Goal: Task Accomplishment & Management: Use online tool/utility

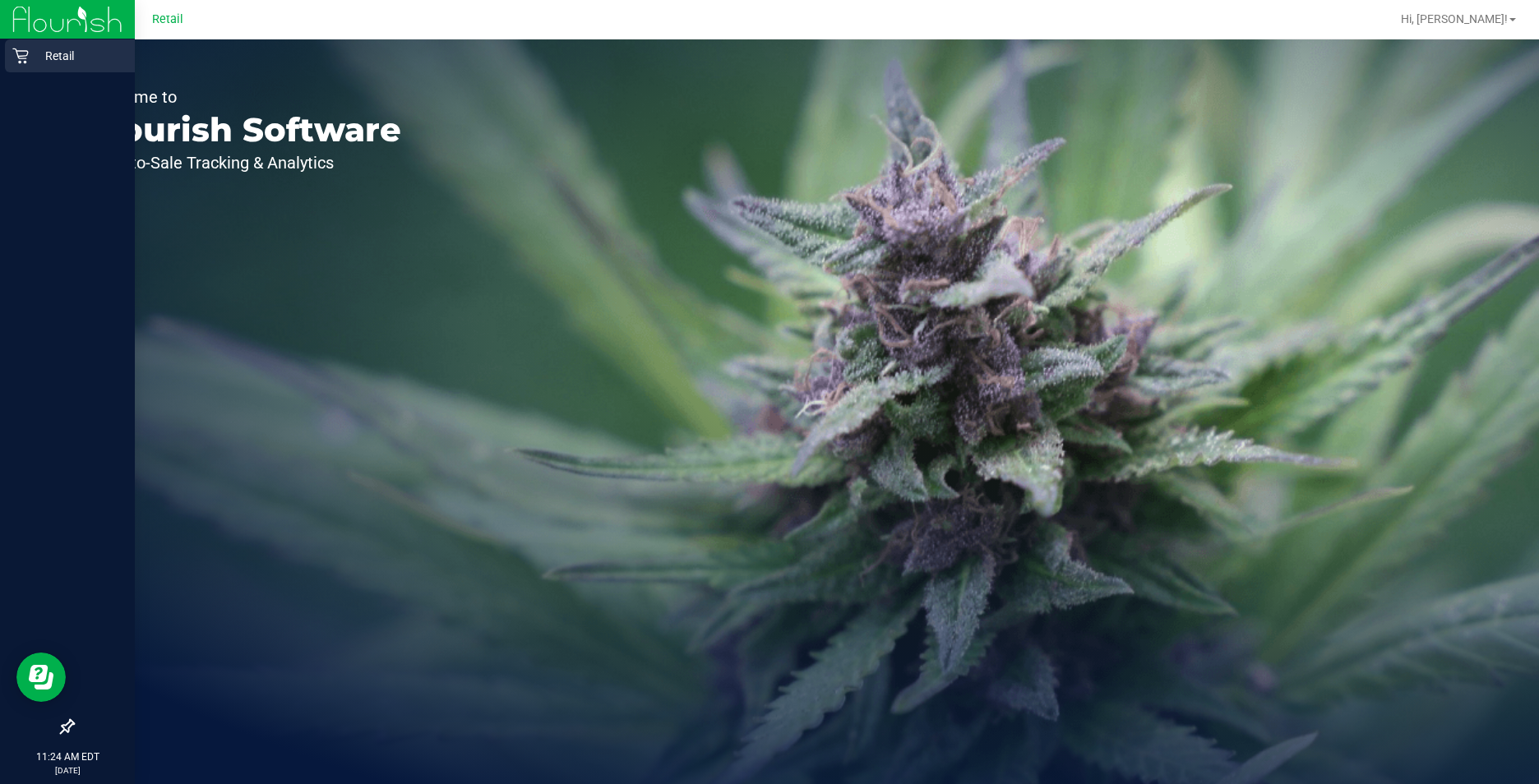
click at [32, 62] on p "Retail" at bounding box center [78, 56] width 99 height 20
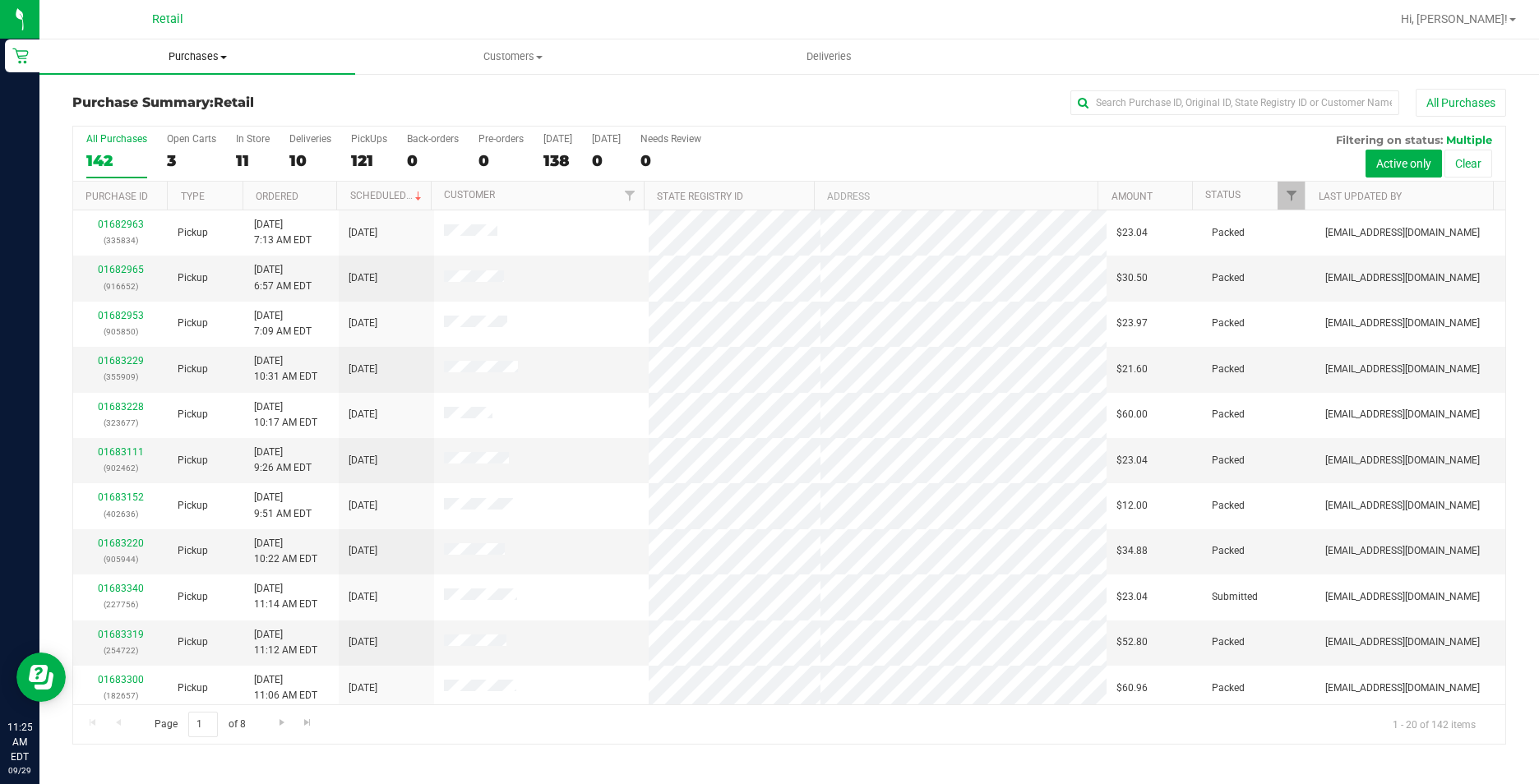
click at [200, 67] on uib-tab-heading "Purchases Summary of purchases Fulfillment All purchases" at bounding box center [197, 56] width 315 height 35
click at [168, 125] on li "Fulfillment" at bounding box center [197, 119] width 315 height 20
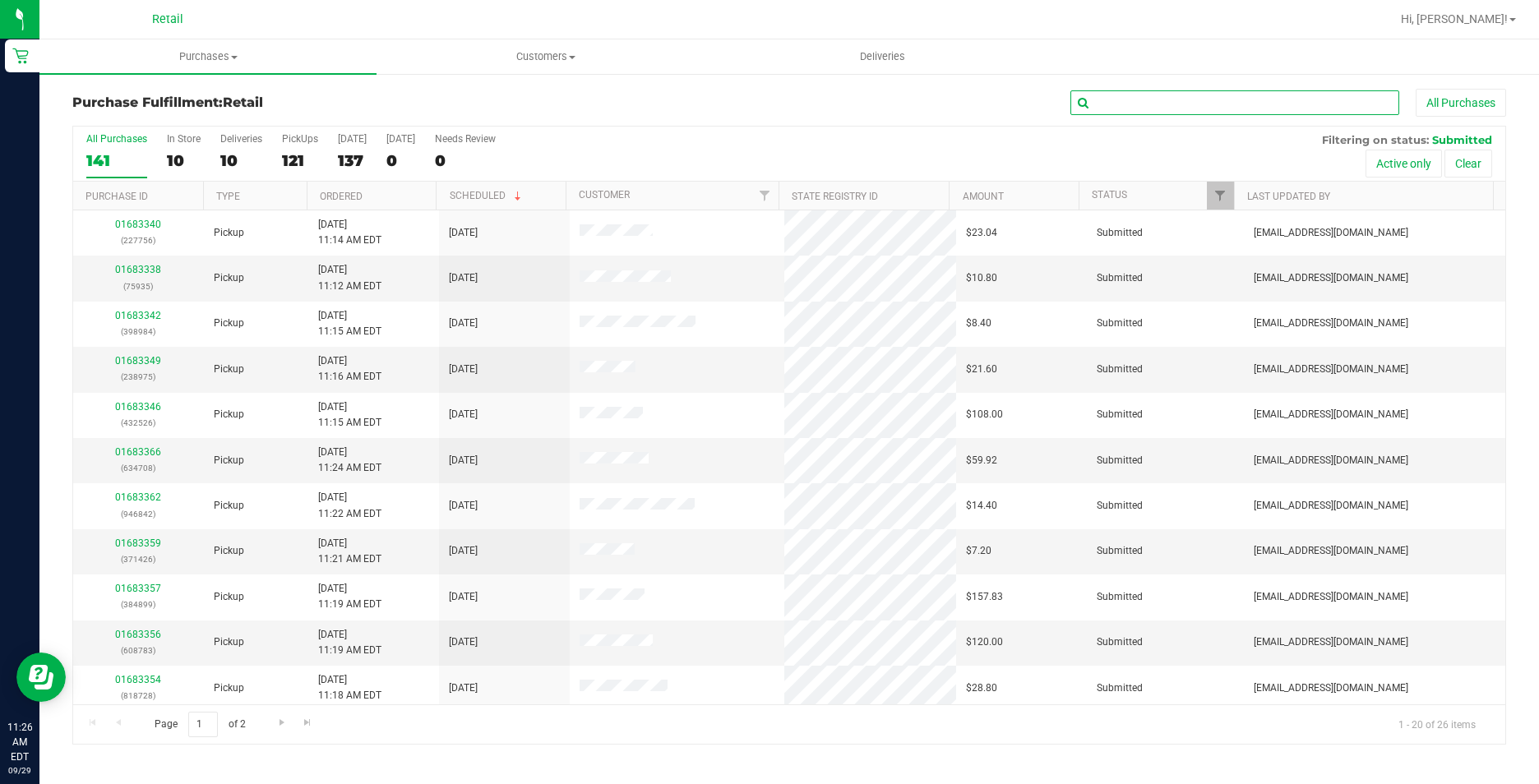
click at [1218, 110] on input "text" at bounding box center [1234, 103] width 329 height 25
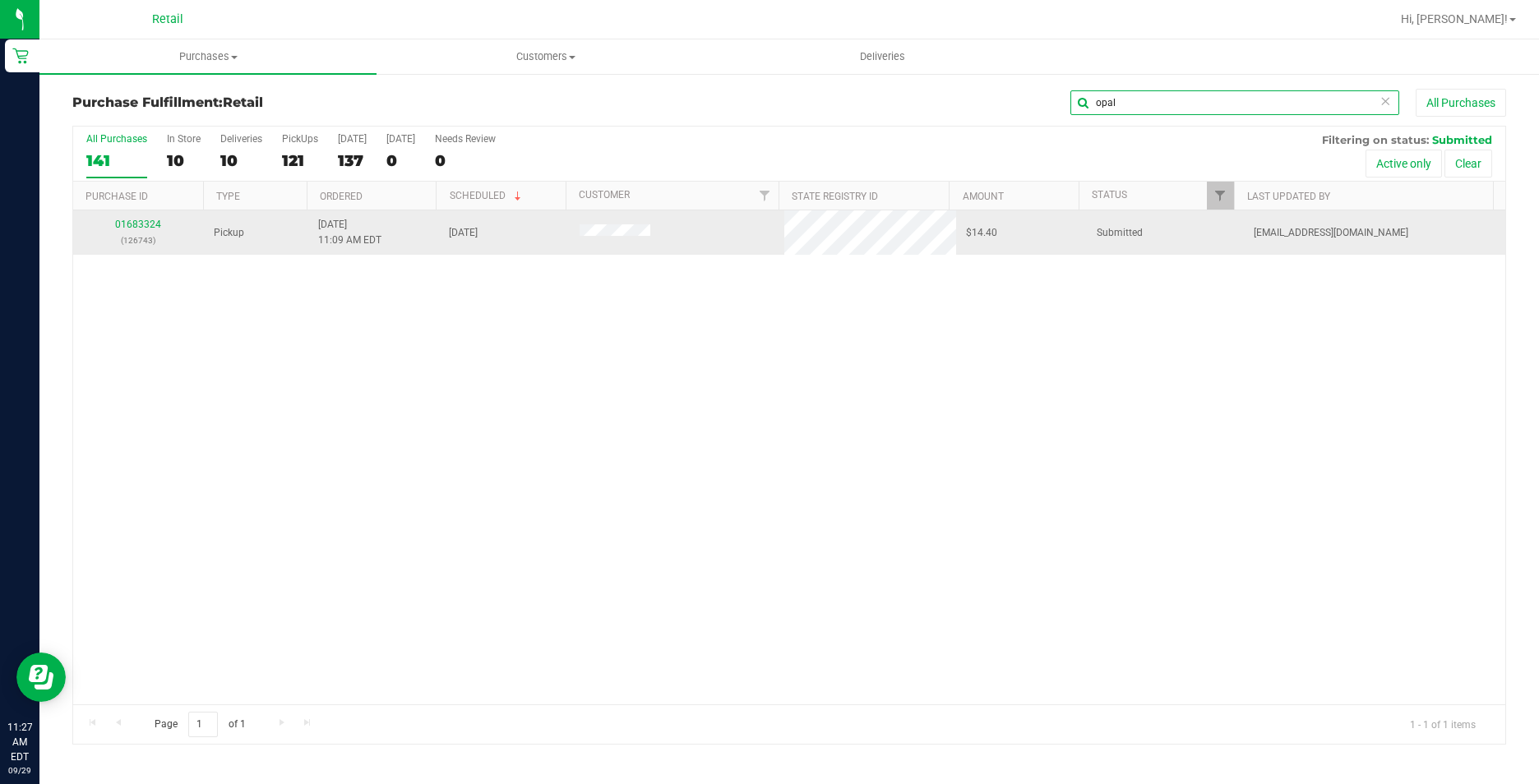
type input "opal"
click at [146, 230] on div "01683324 (126743)" at bounding box center [138, 233] width 111 height 31
click at [133, 218] on link "01683324" at bounding box center [138, 224] width 46 height 12
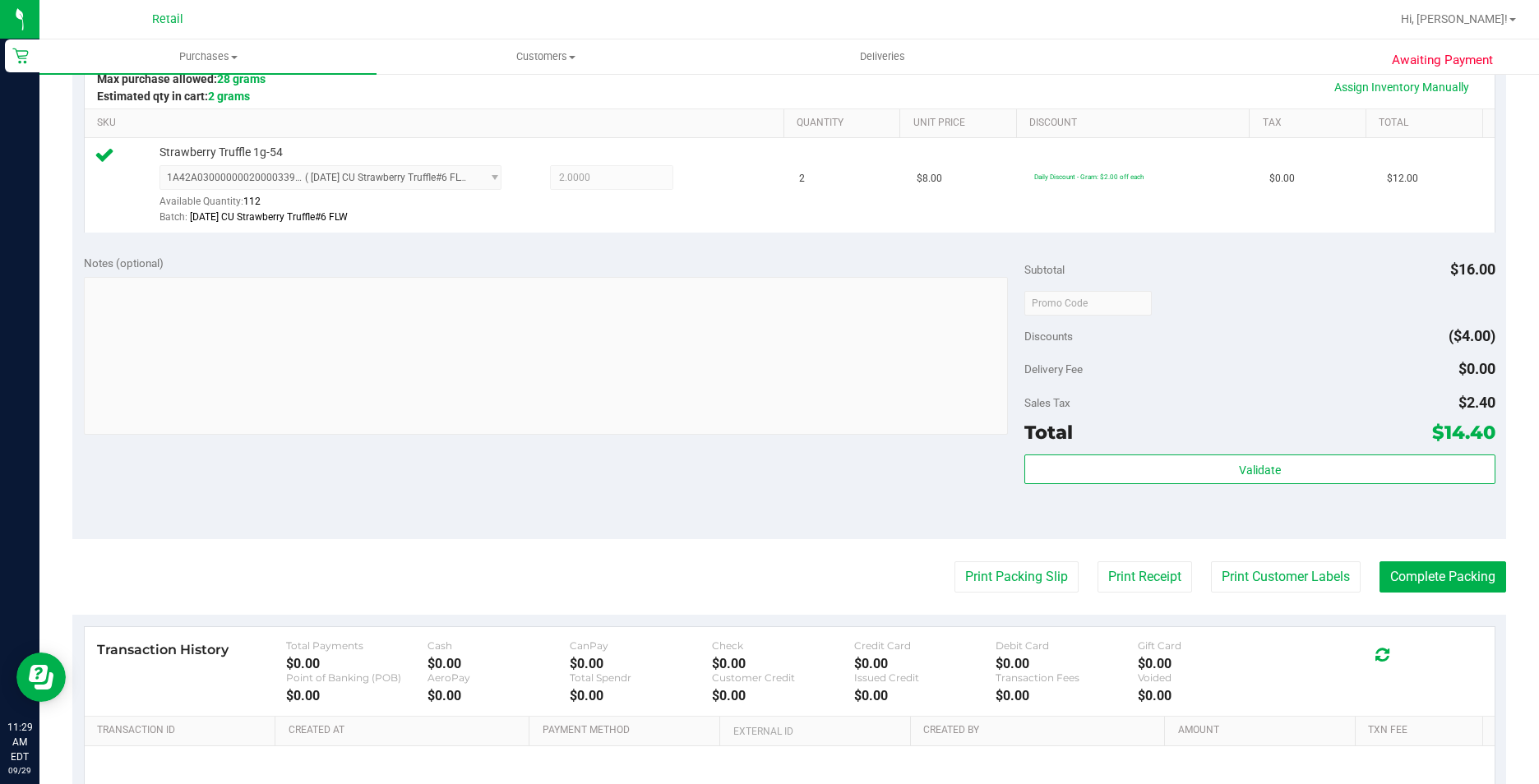
scroll to position [411, 0]
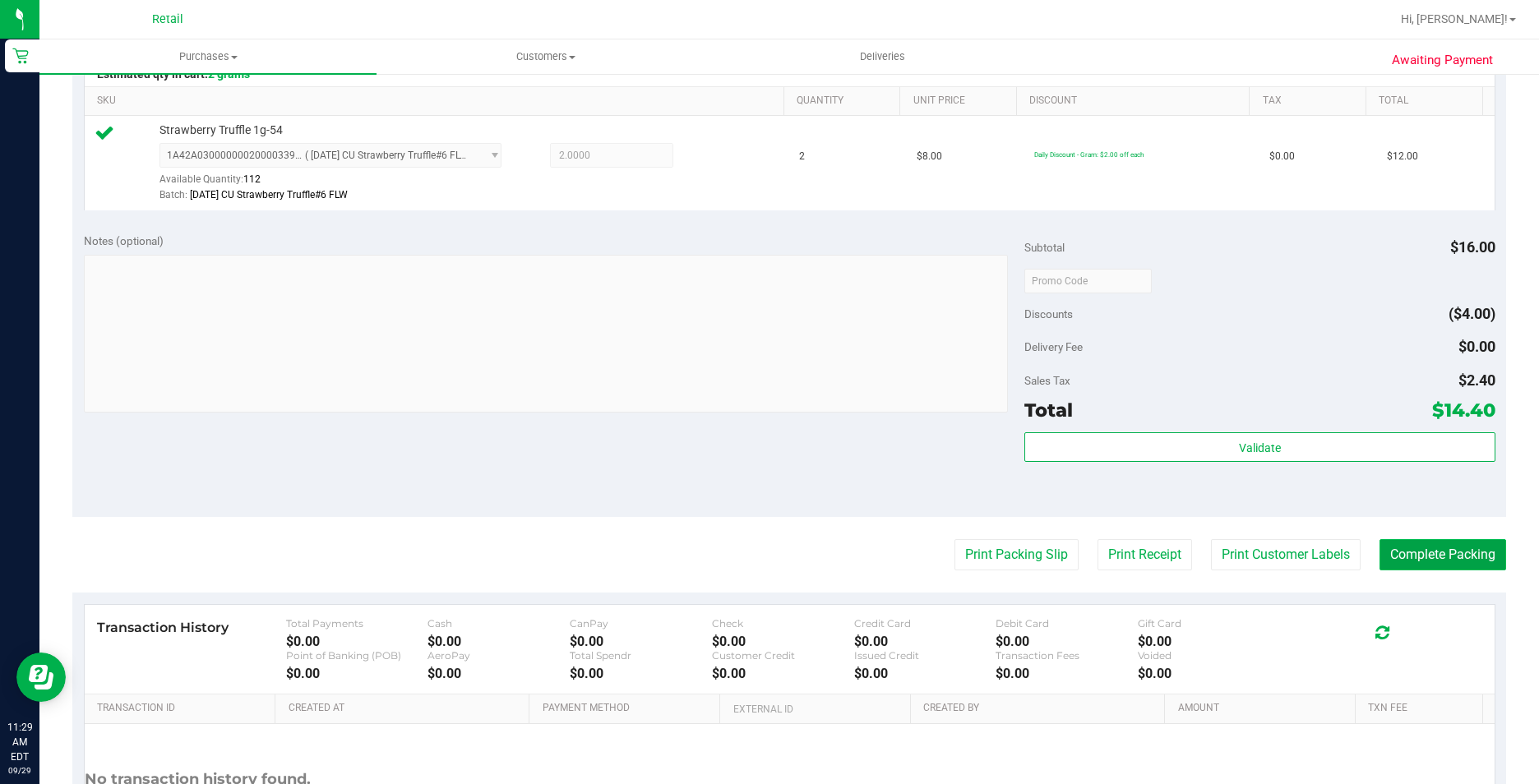
click at [1466, 559] on button "Complete Packing" at bounding box center [1443, 554] width 127 height 31
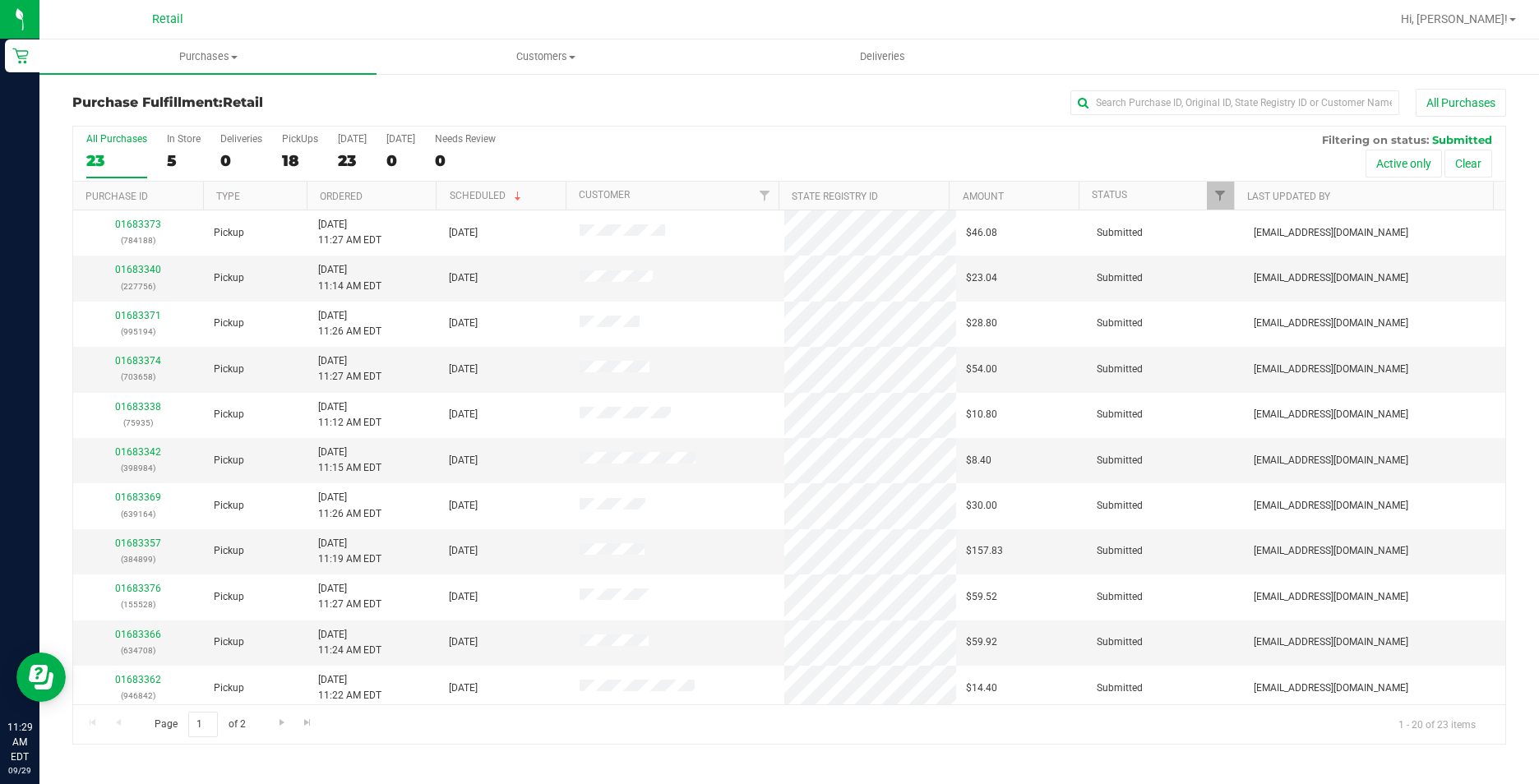
click at [1303, 87] on div "Purchase Fulfillment: Retail All Purchases All Purchases 23 In Store 5 Deliveri…" at bounding box center [789, 416] width 1500 height 689
click at [1286, 110] on input "text" at bounding box center [1234, 103] width 329 height 25
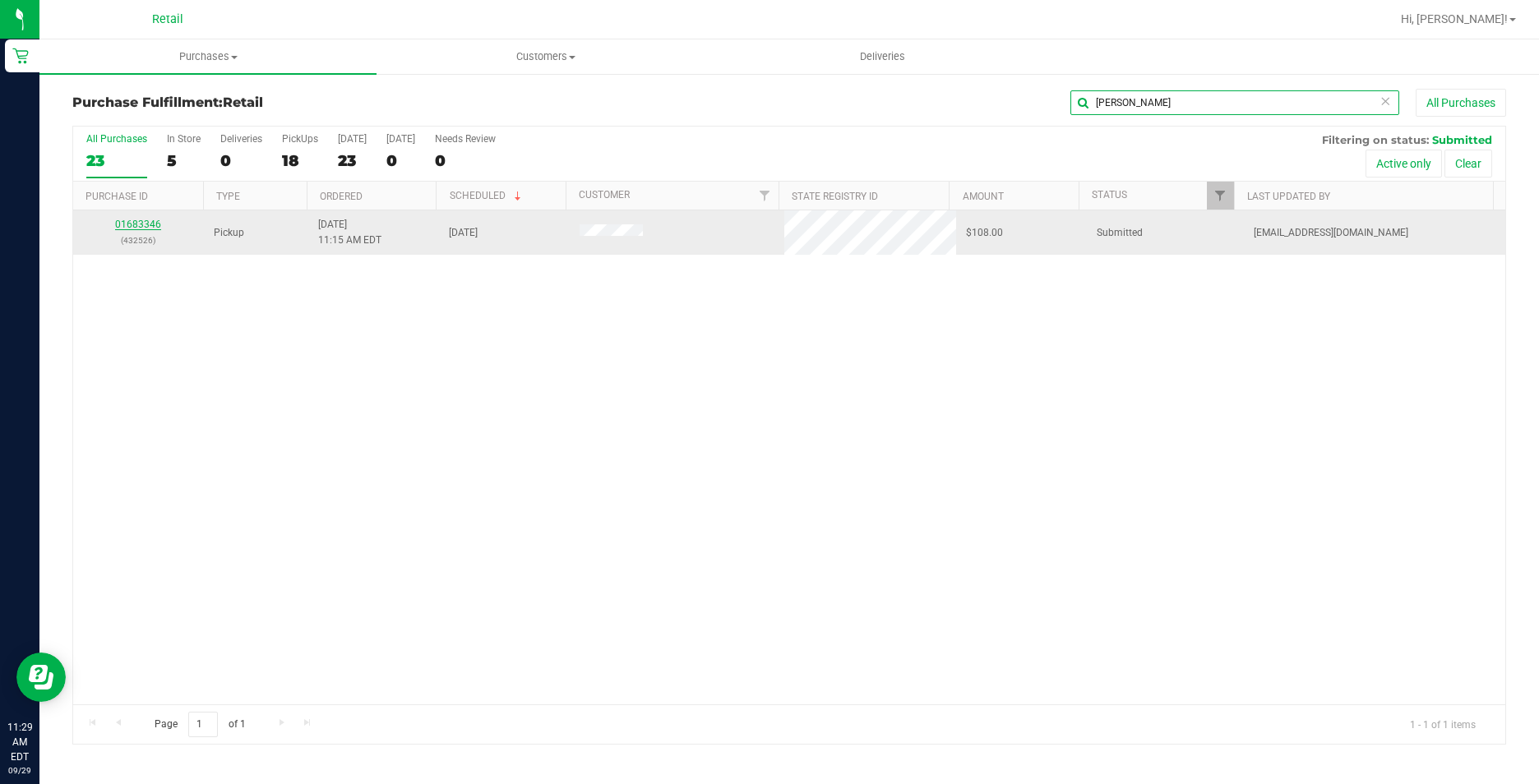
type input "[PERSON_NAME]"
click at [145, 225] on link "01683346" at bounding box center [138, 224] width 46 height 12
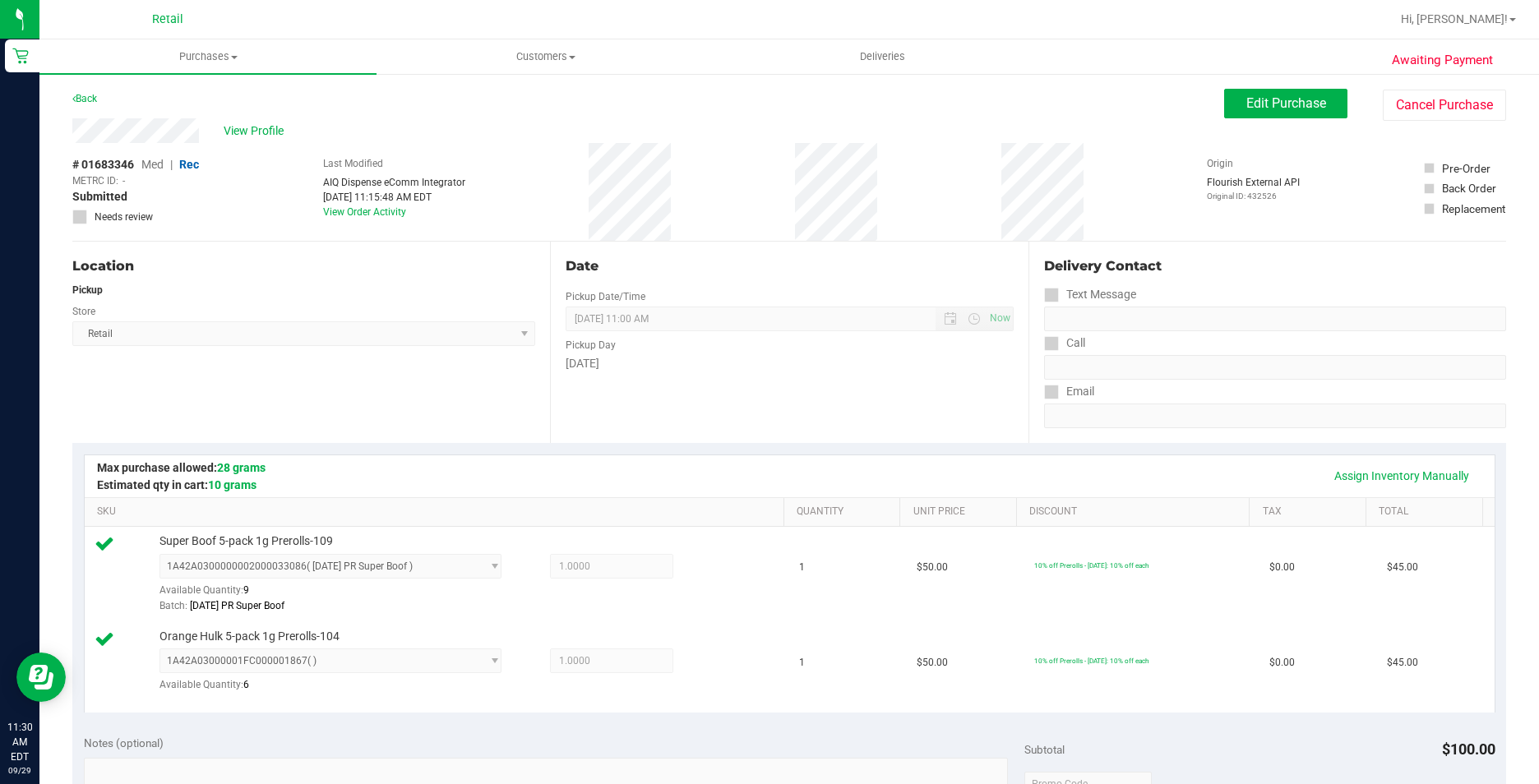
scroll to position [494, 0]
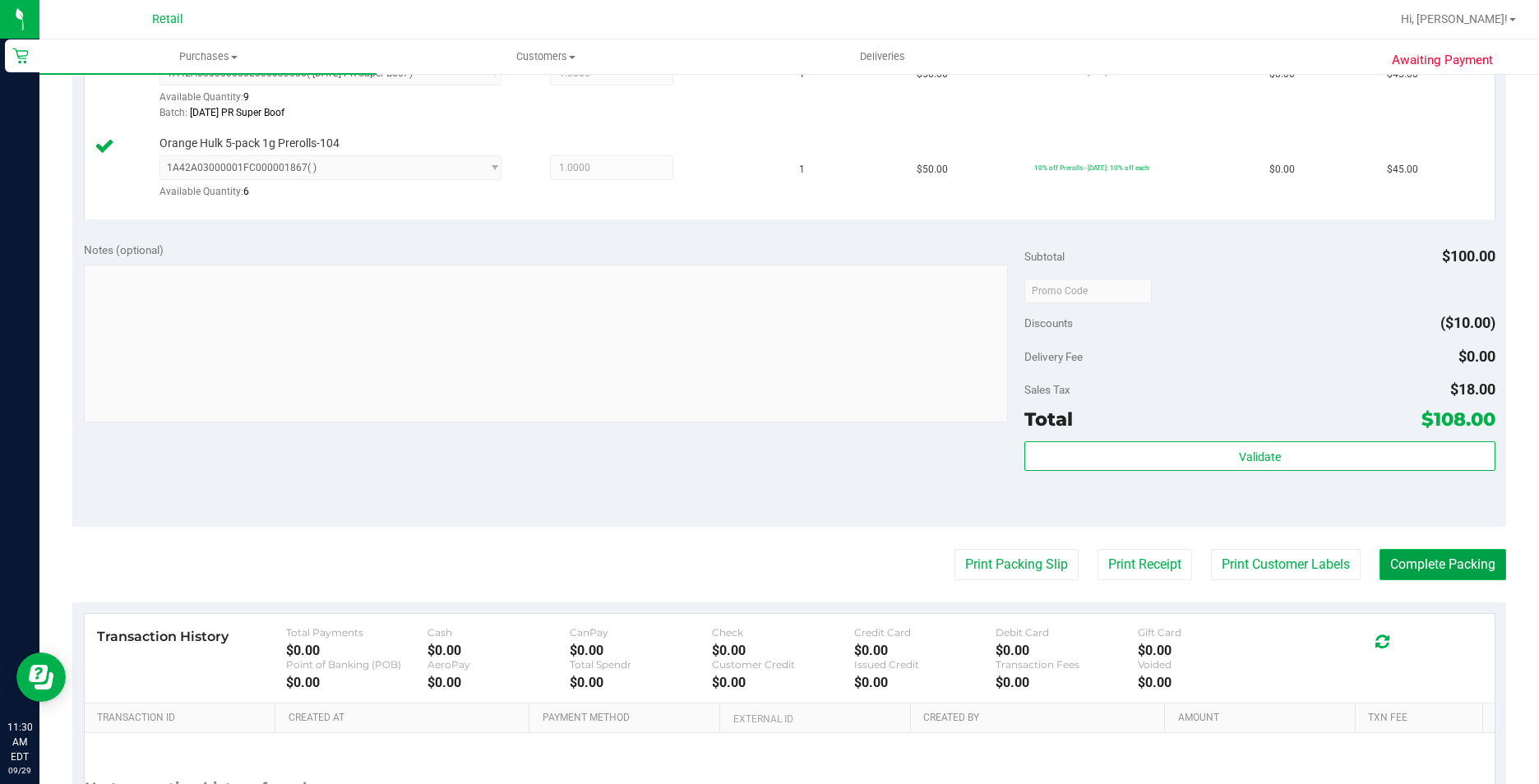
click at [1429, 554] on button "Complete Packing" at bounding box center [1443, 564] width 127 height 31
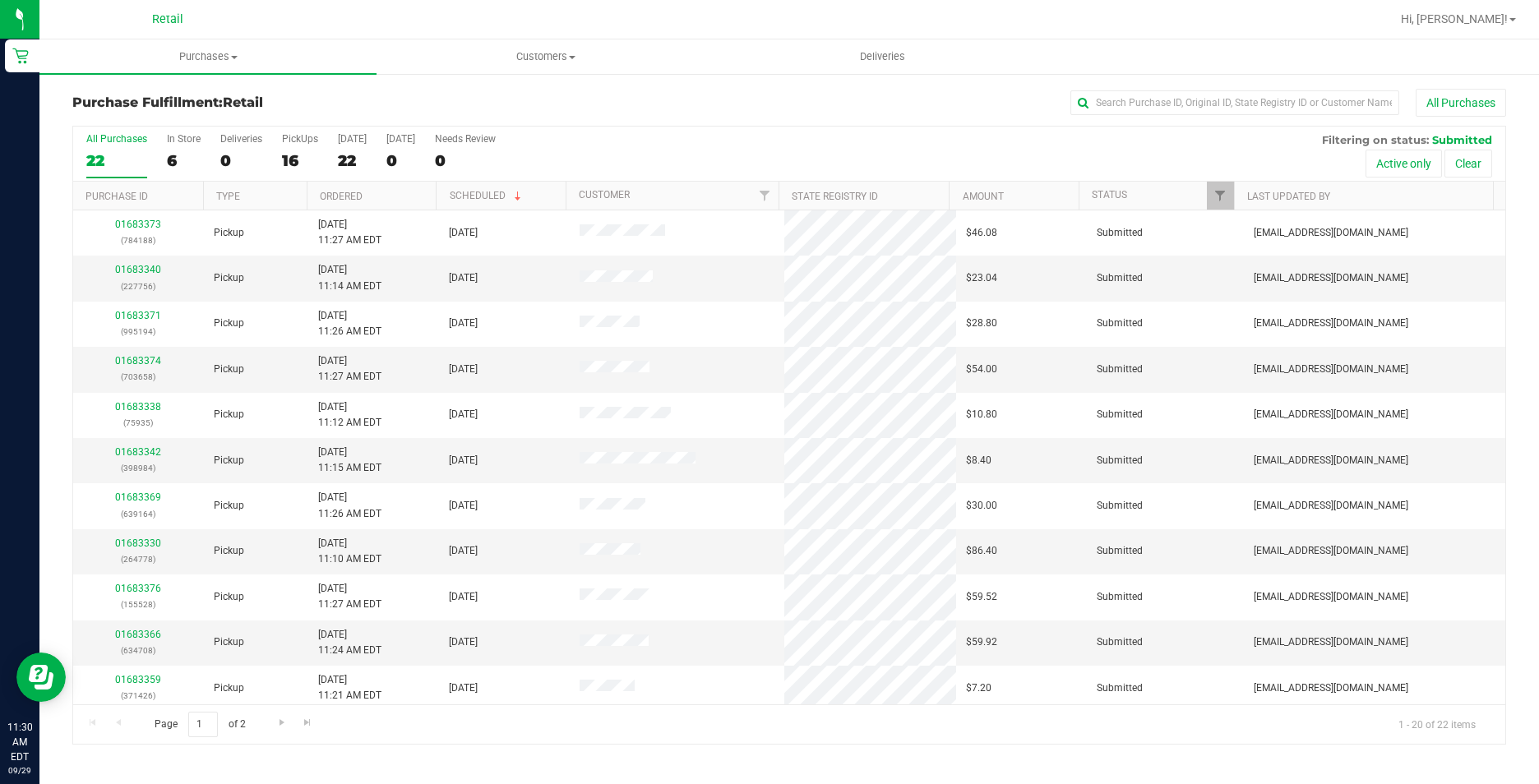
click at [1126, 83] on div "Purchase Fulfillment: Retail All Purchases All Purchases 22 In Store 6 Deliveri…" at bounding box center [789, 416] width 1500 height 689
click at [1126, 105] on input "text" at bounding box center [1234, 103] width 329 height 25
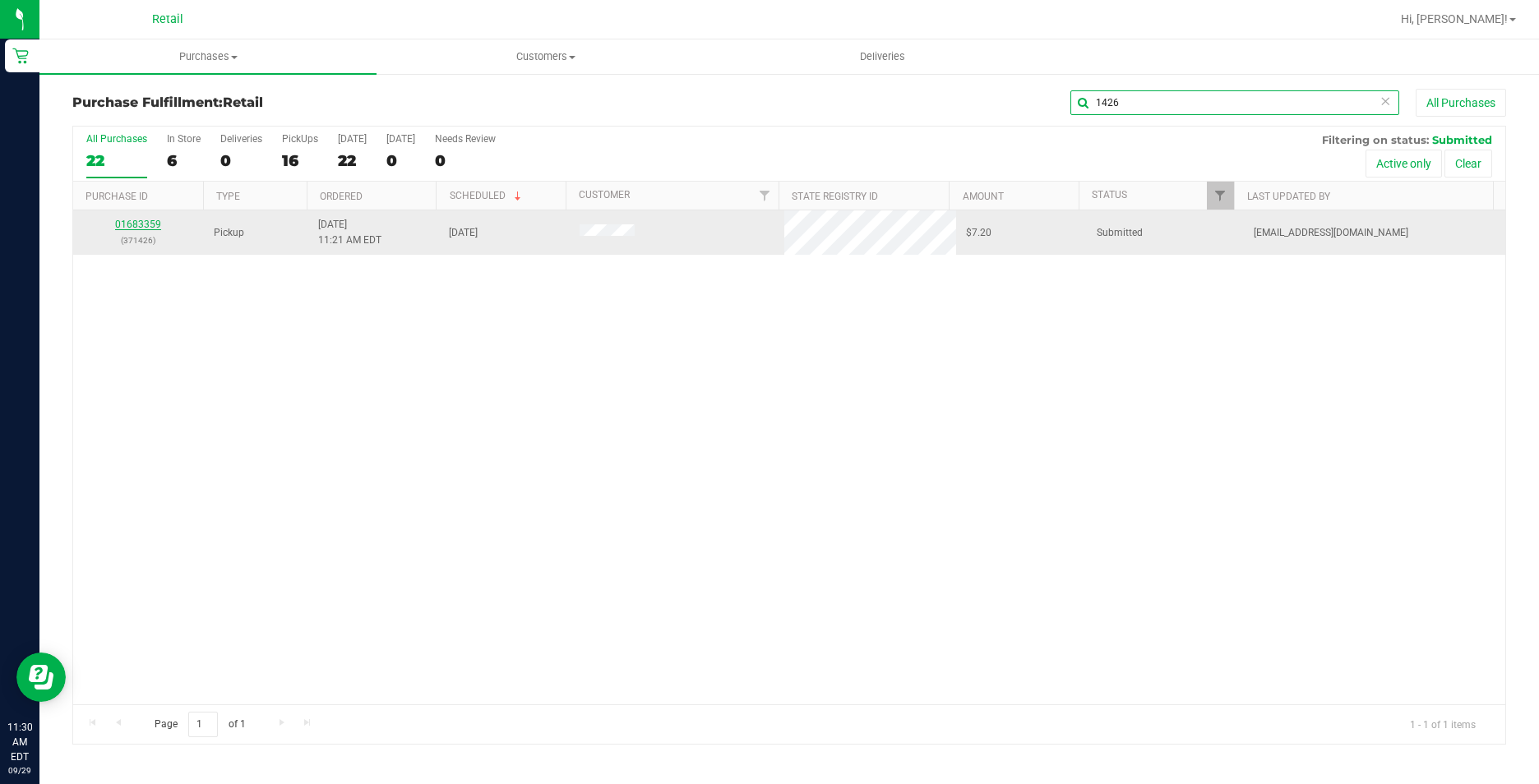
type input "1426"
click at [135, 222] on link "01683359" at bounding box center [138, 224] width 46 height 12
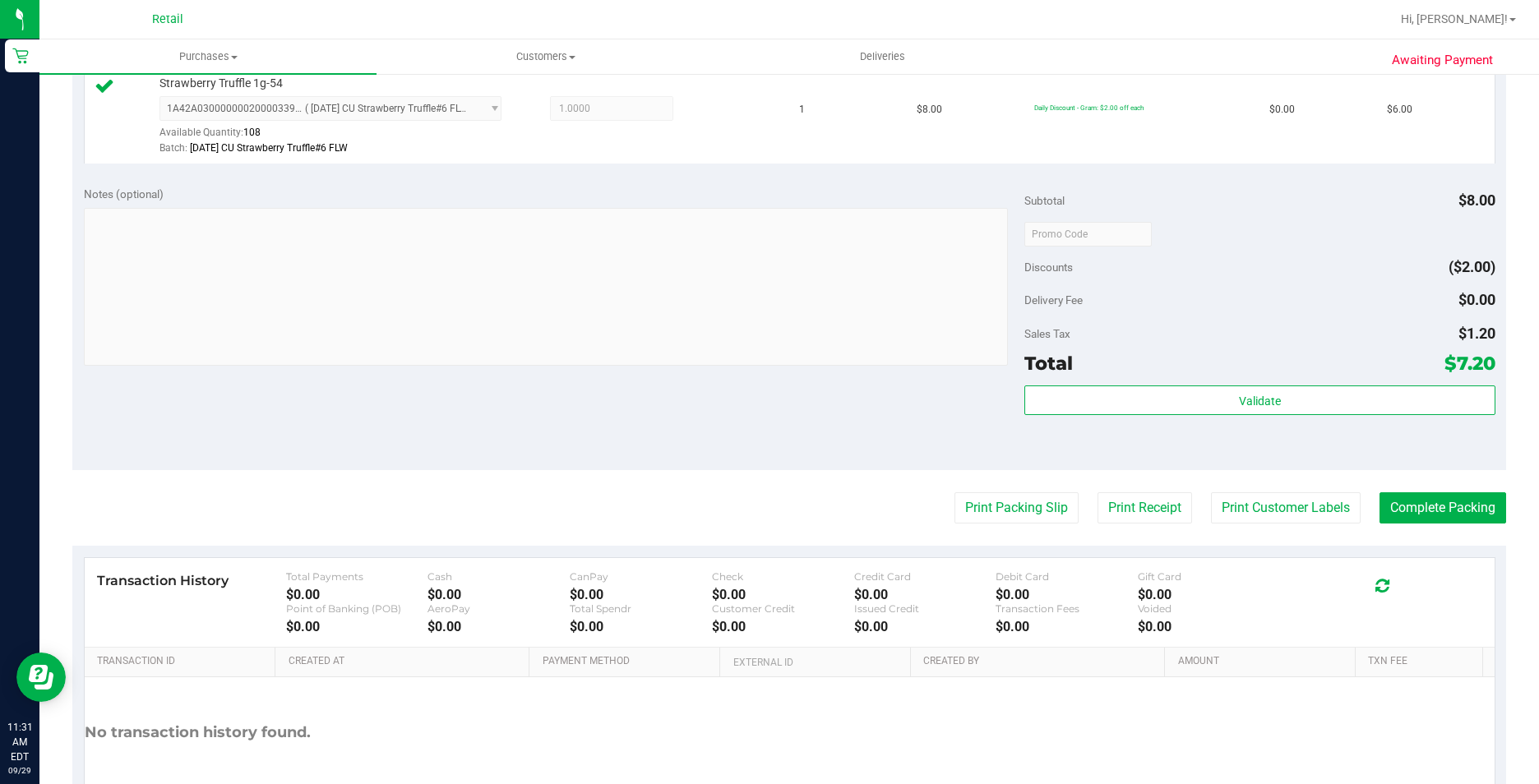
scroll to position [559, 0]
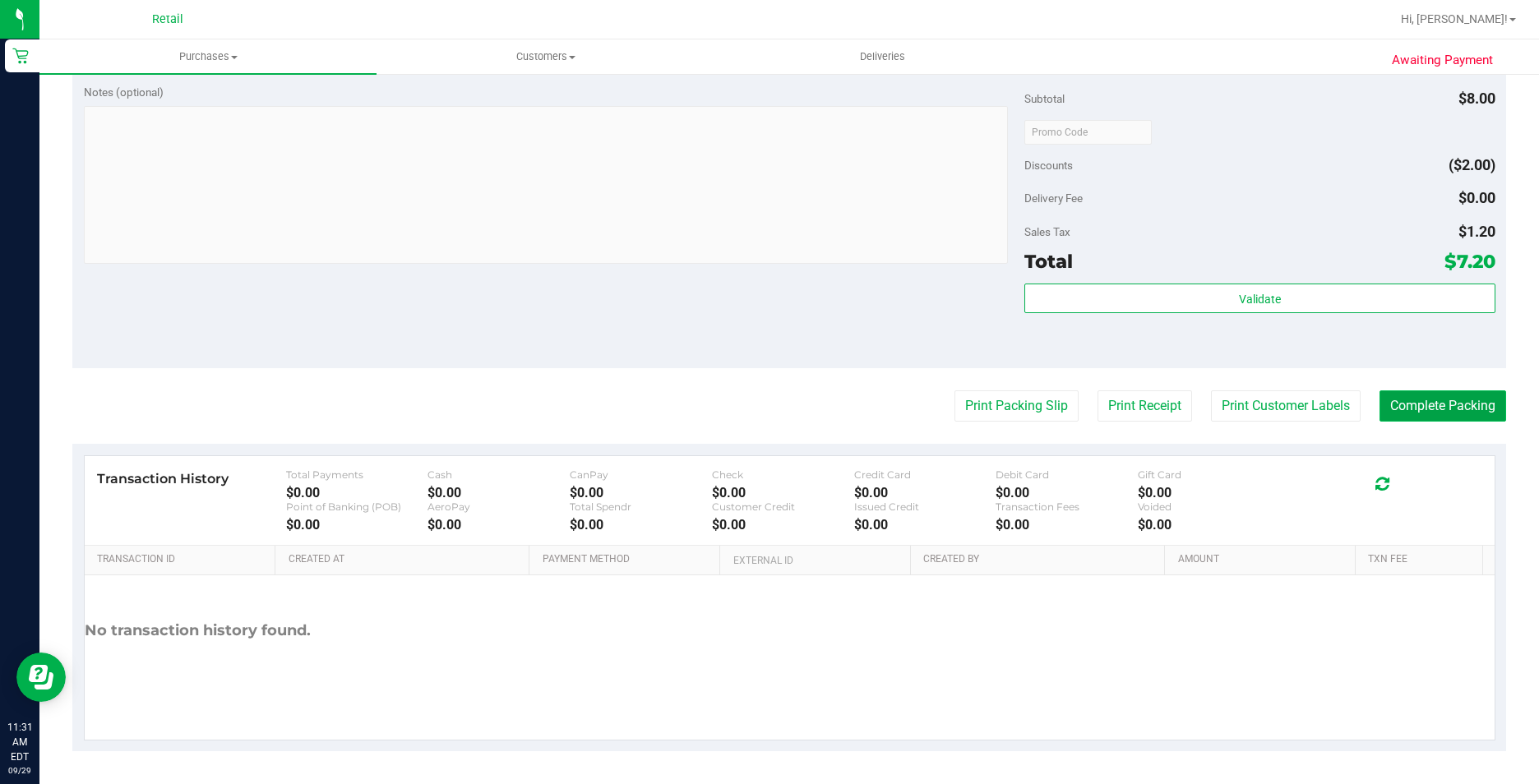
click at [1420, 391] on button "Complete Packing" at bounding box center [1443, 405] width 127 height 31
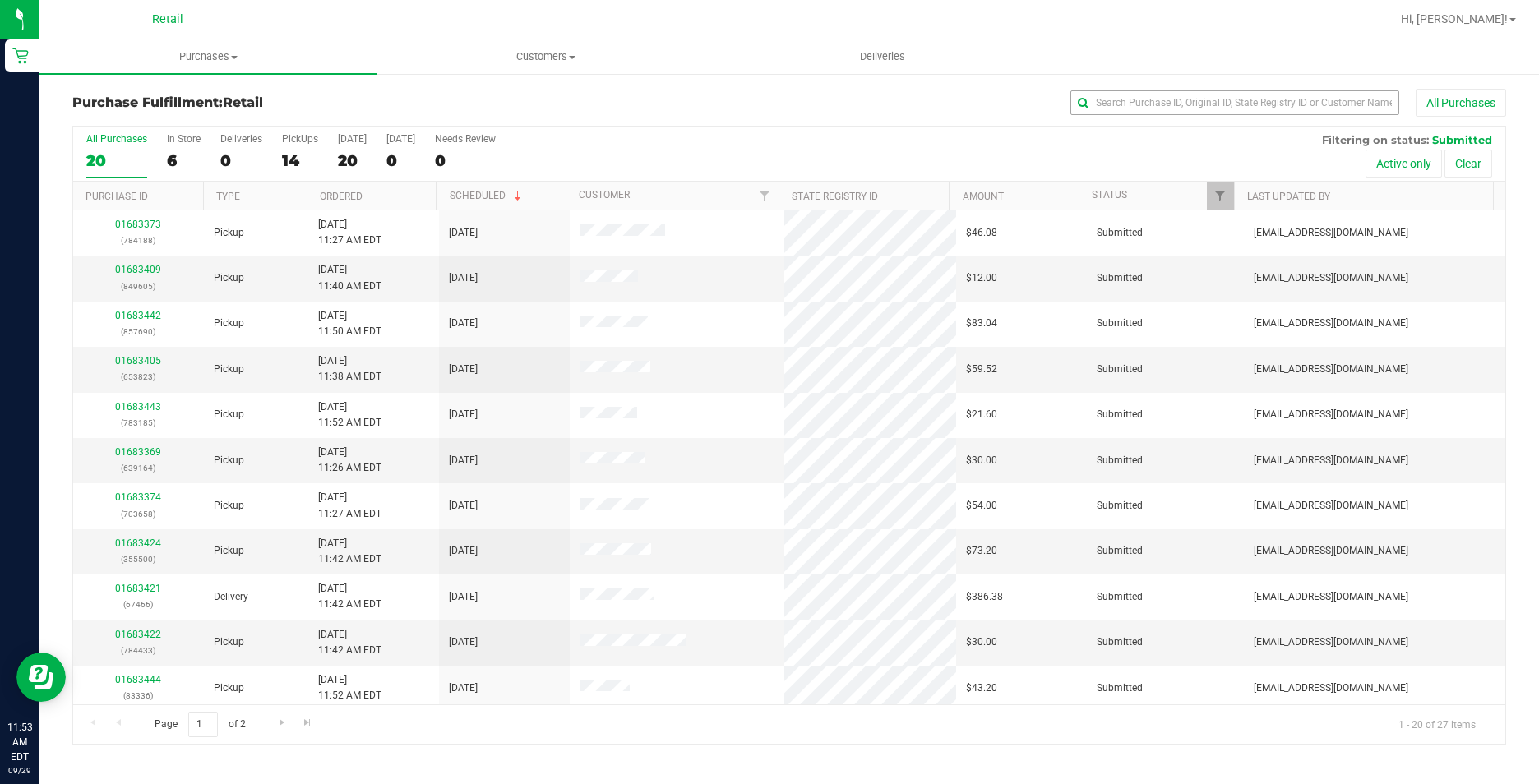
click at [1190, 122] on div "Purchase Fulfillment: Retail All Purchases" at bounding box center [789, 107] width 1434 height 37
click at [1176, 107] on input "text" at bounding box center [1234, 103] width 329 height 25
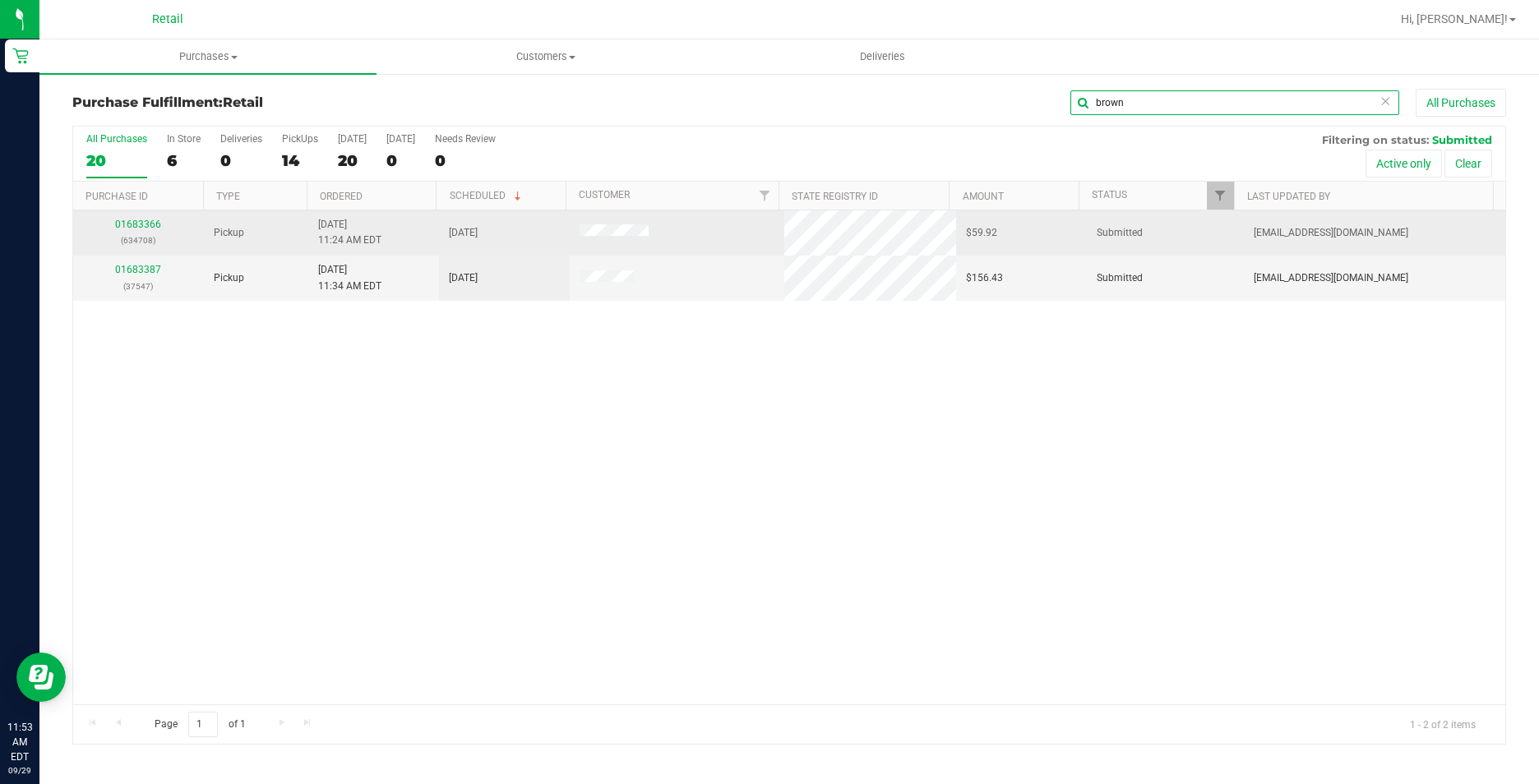
type input "brown"
click at [143, 229] on div "01683366 (634708)" at bounding box center [138, 233] width 111 height 31
click at [125, 217] on div "01683366 (634708)" at bounding box center [138, 233] width 111 height 31
click at [140, 235] on p "(634708)" at bounding box center [138, 241] width 111 height 16
click at [136, 218] on div "01683366 (634708)" at bounding box center [138, 233] width 111 height 31
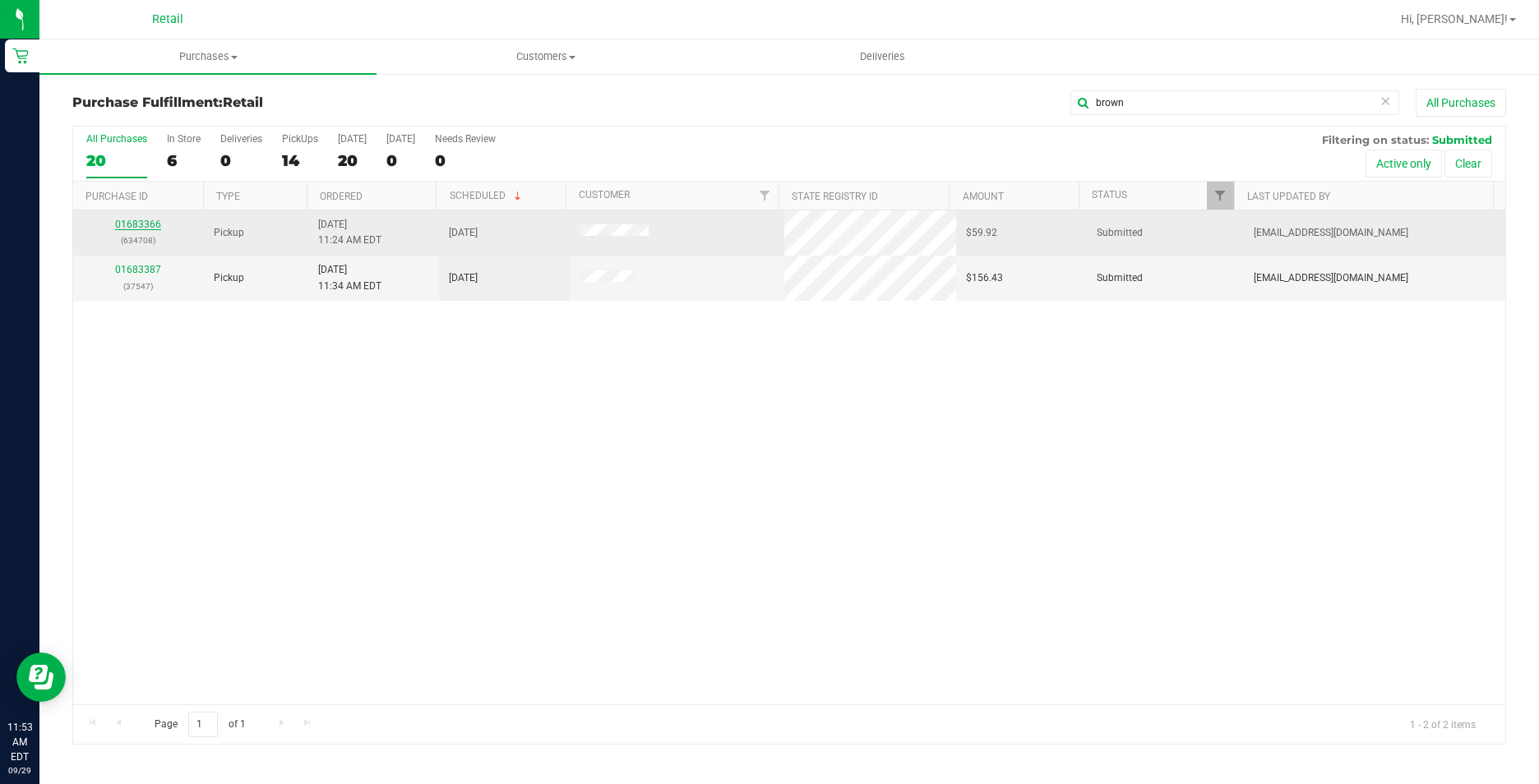
click at [134, 224] on link "01683366" at bounding box center [138, 224] width 46 height 12
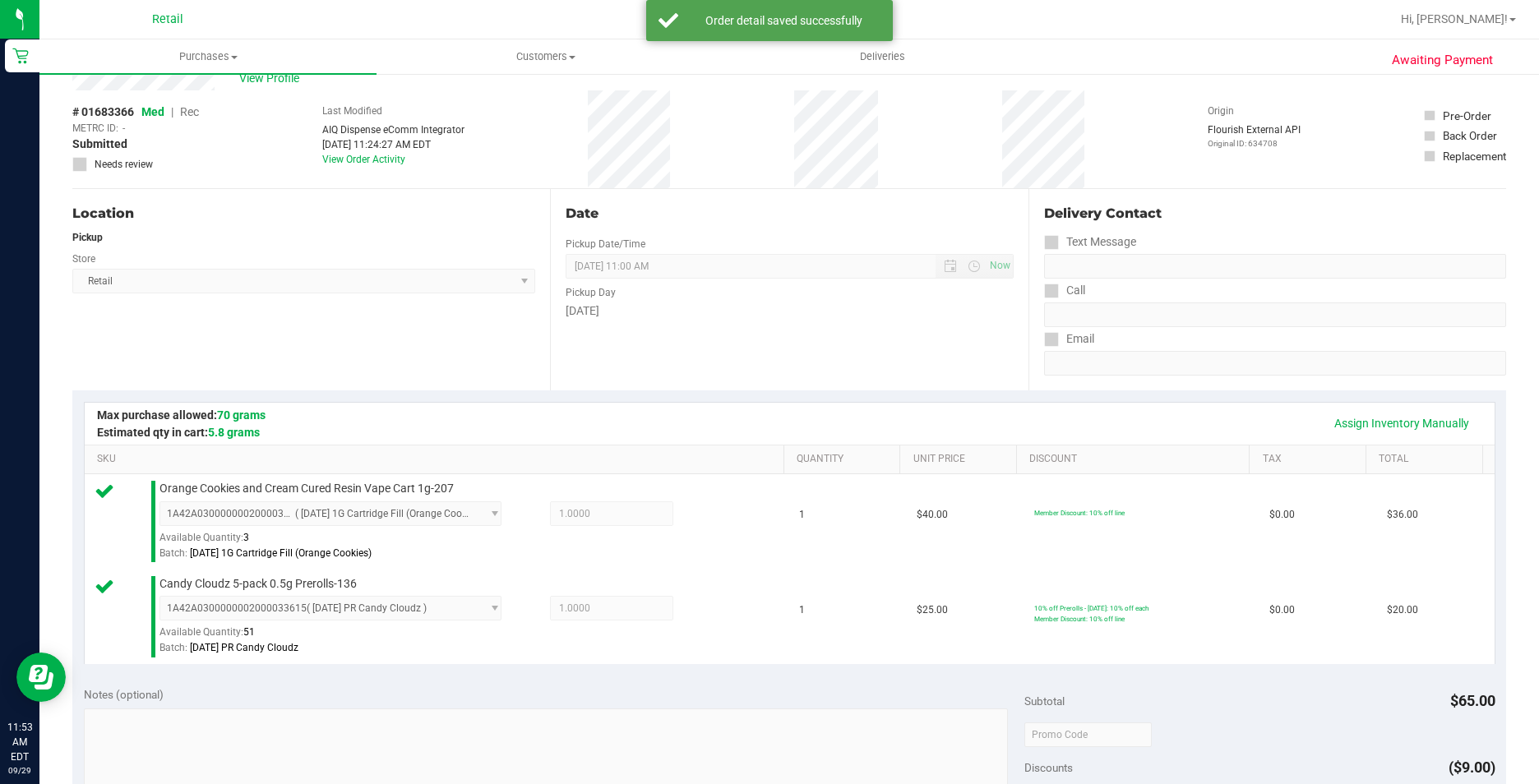
scroll to position [655, 0]
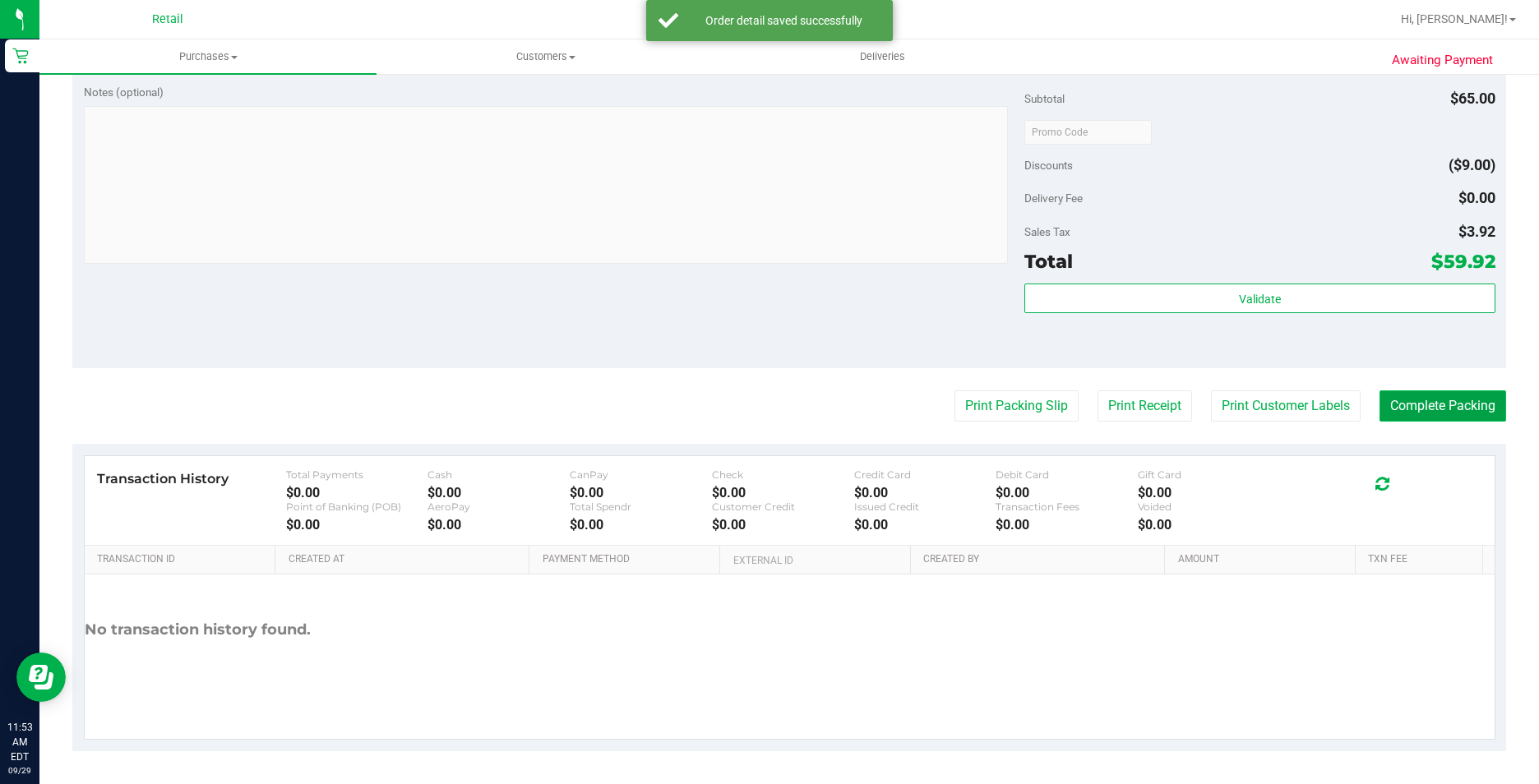
click at [1379, 409] on button "Complete Packing" at bounding box center [1443, 405] width 127 height 31
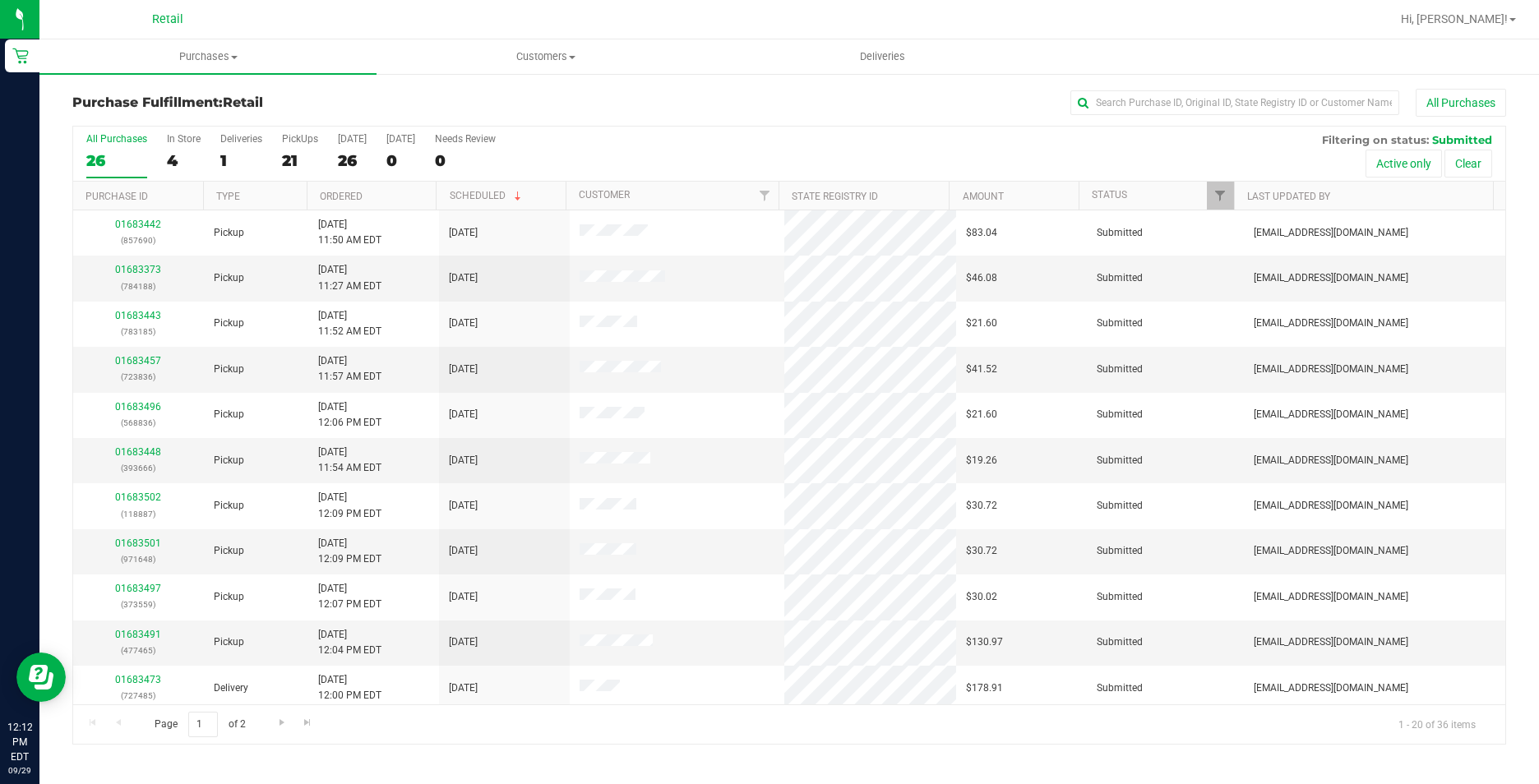
click at [1160, 117] on div "Purchase Fulfillment: Retail All Purchases" at bounding box center [789, 107] width 1434 height 37
click at [1158, 109] on input "text" at bounding box center [1234, 103] width 329 height 25
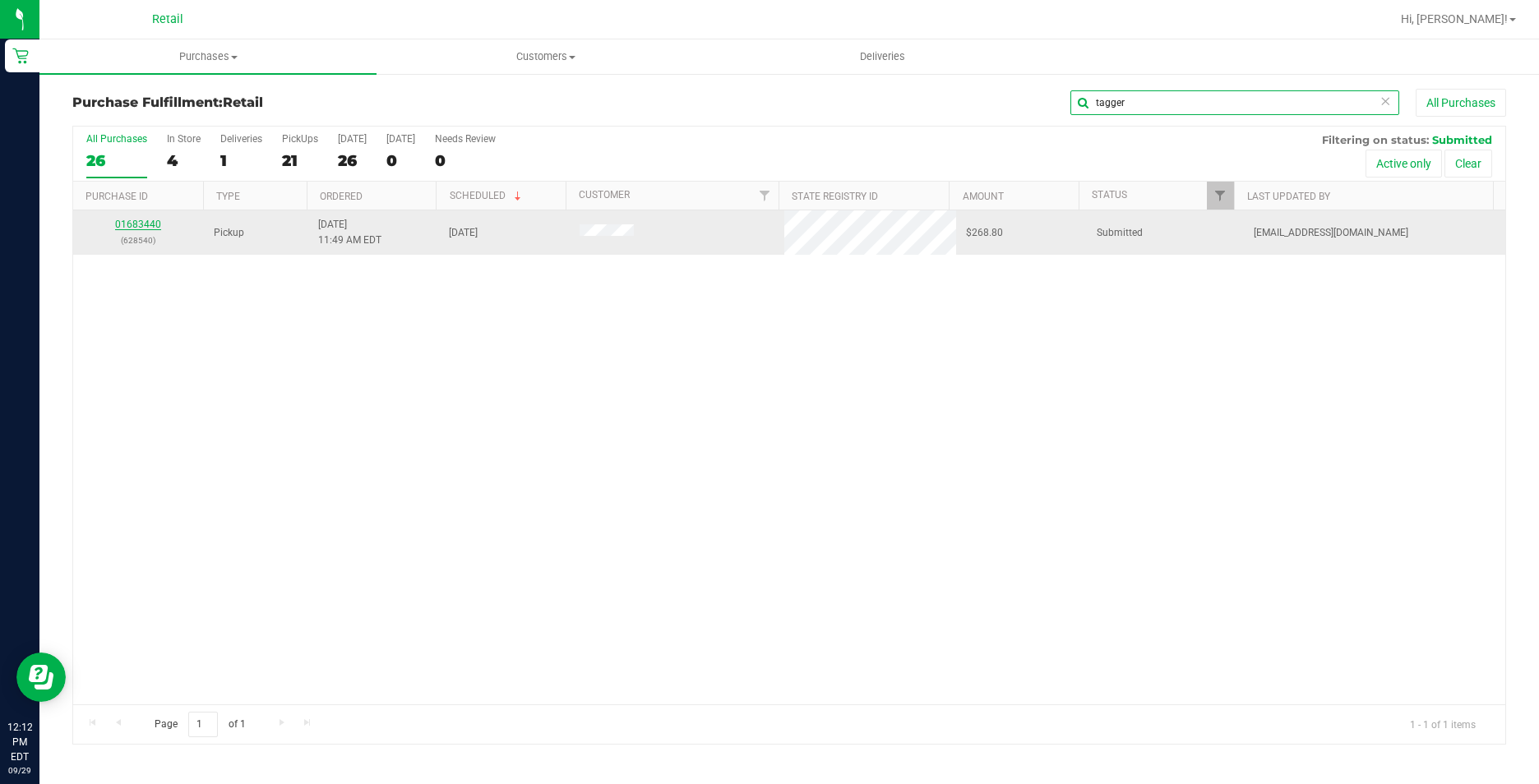
type input "tagger"
click at [149, 225] on link "01683440" at bounding box center [138, 224] width 46 height 12
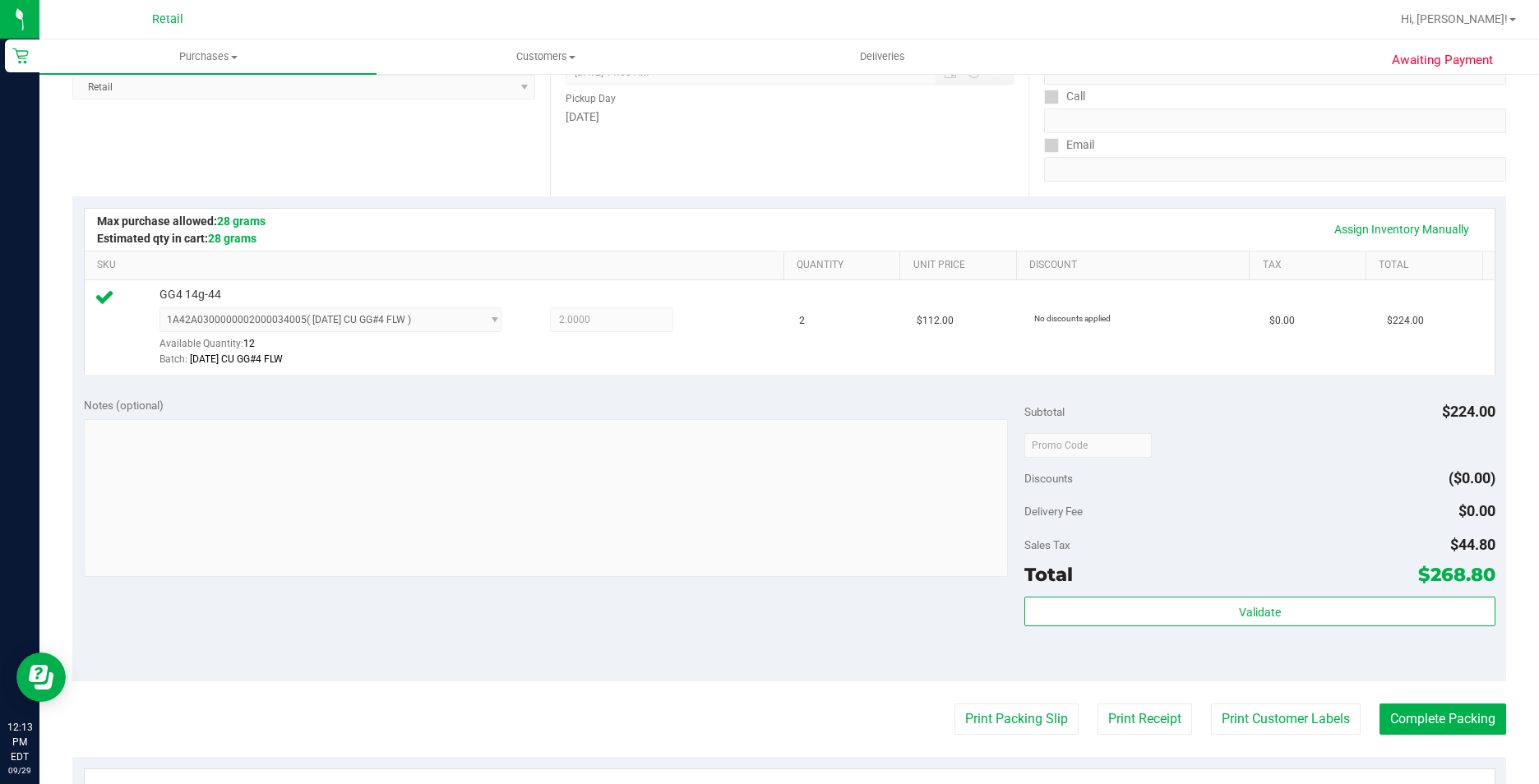
scroll to position [411, 0]
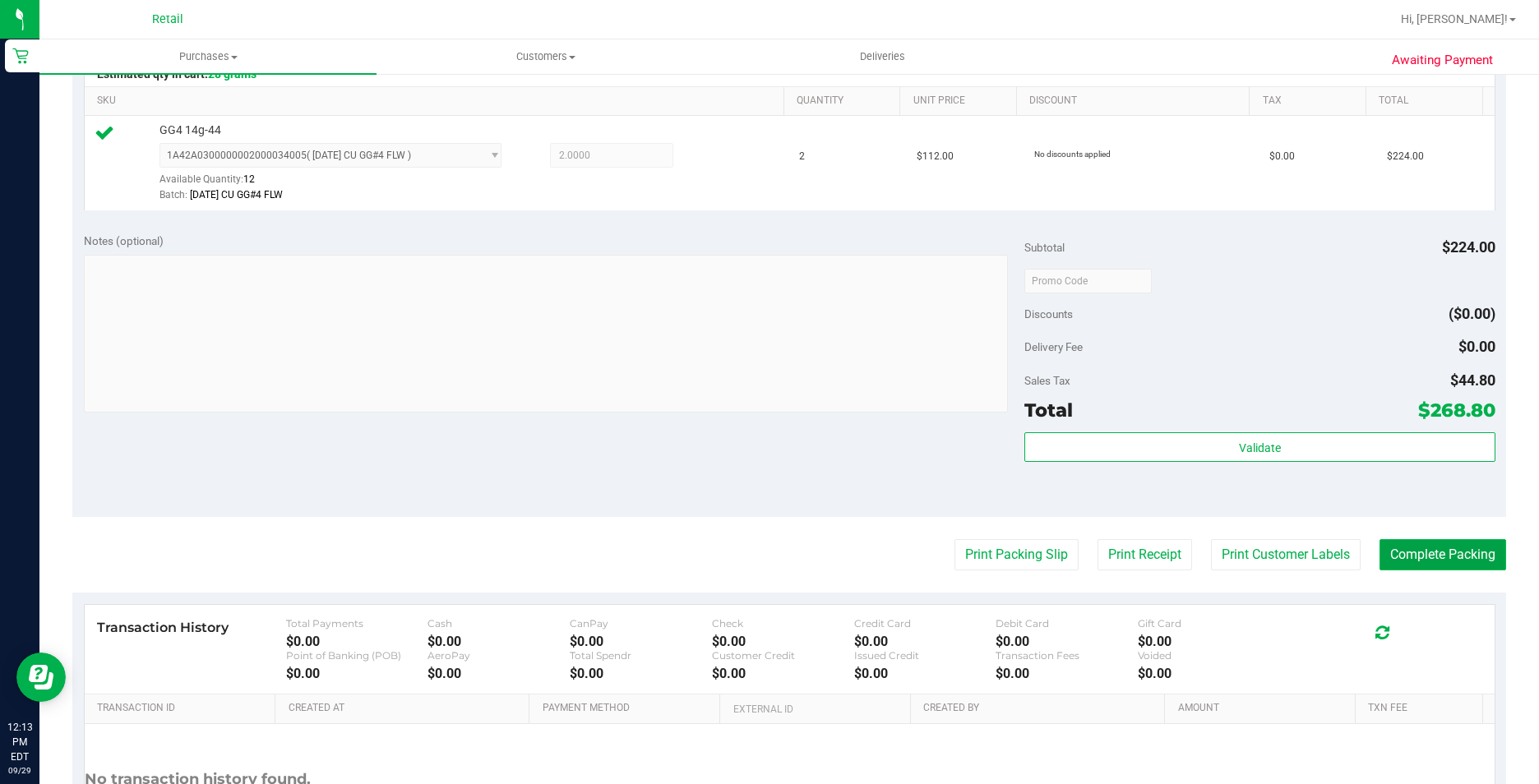
click at [1429, 558] on button "Complete Packing" at bounding box center [1443, 554] width 127 height 31
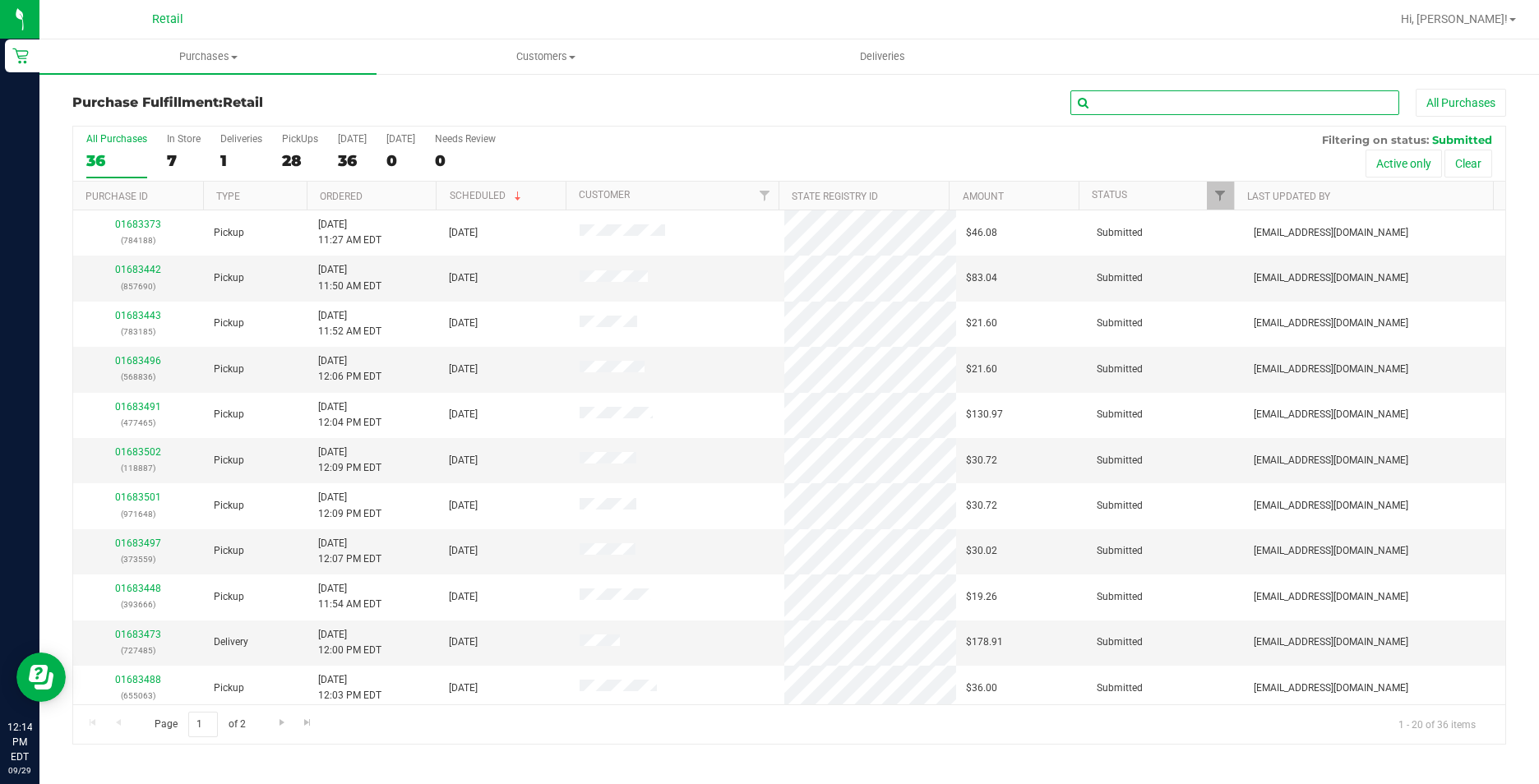
click at [1232, 113] on input "text" at bounding box center [1234, 103] width 329 height 25
click at [1214, 111] on input "text" at bounding box center [1234, 103] width 329 height 25
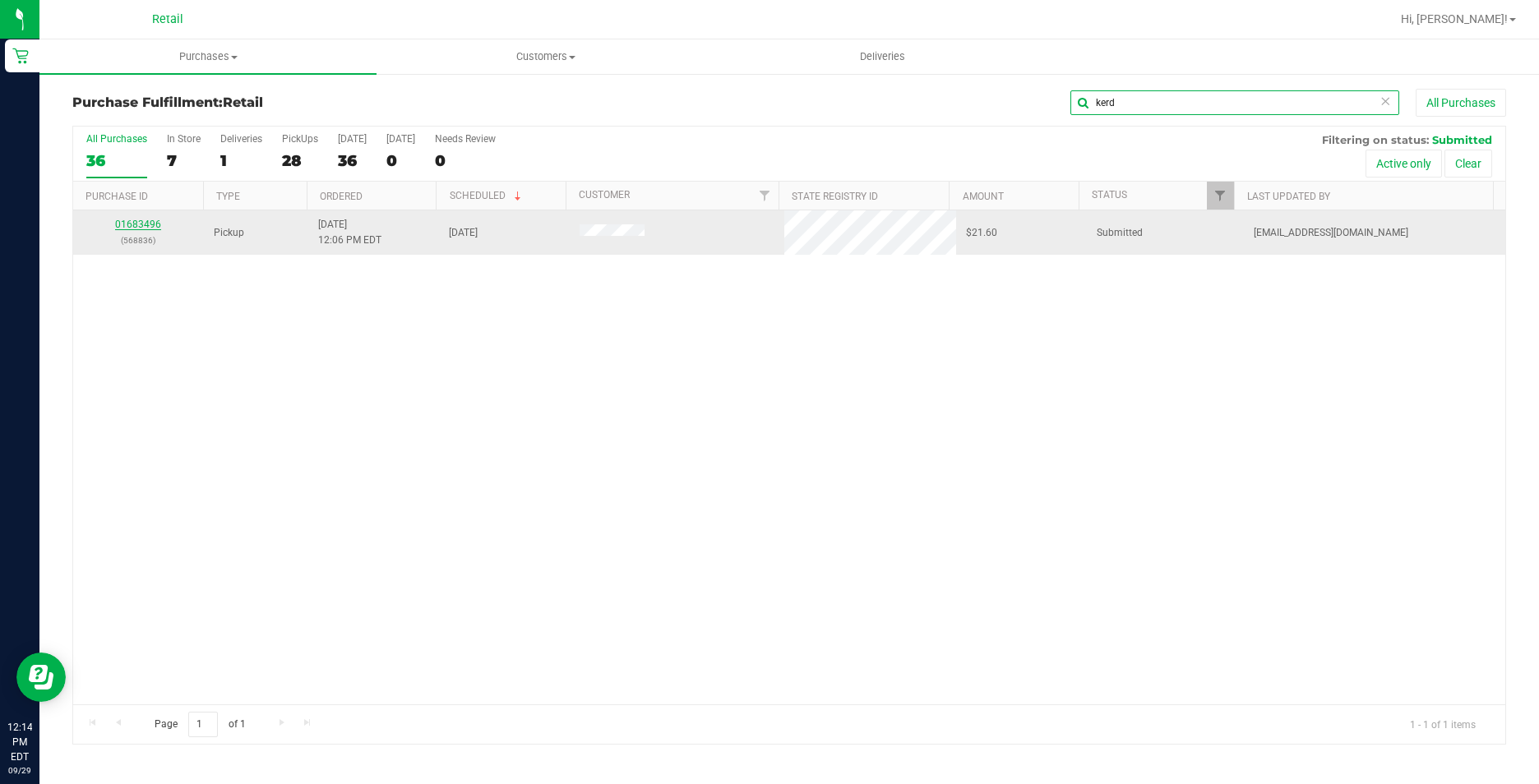
type input "kerd"
click at [143, 221] on link "01683496" at bounding box center [138, 224] width 46 height 12
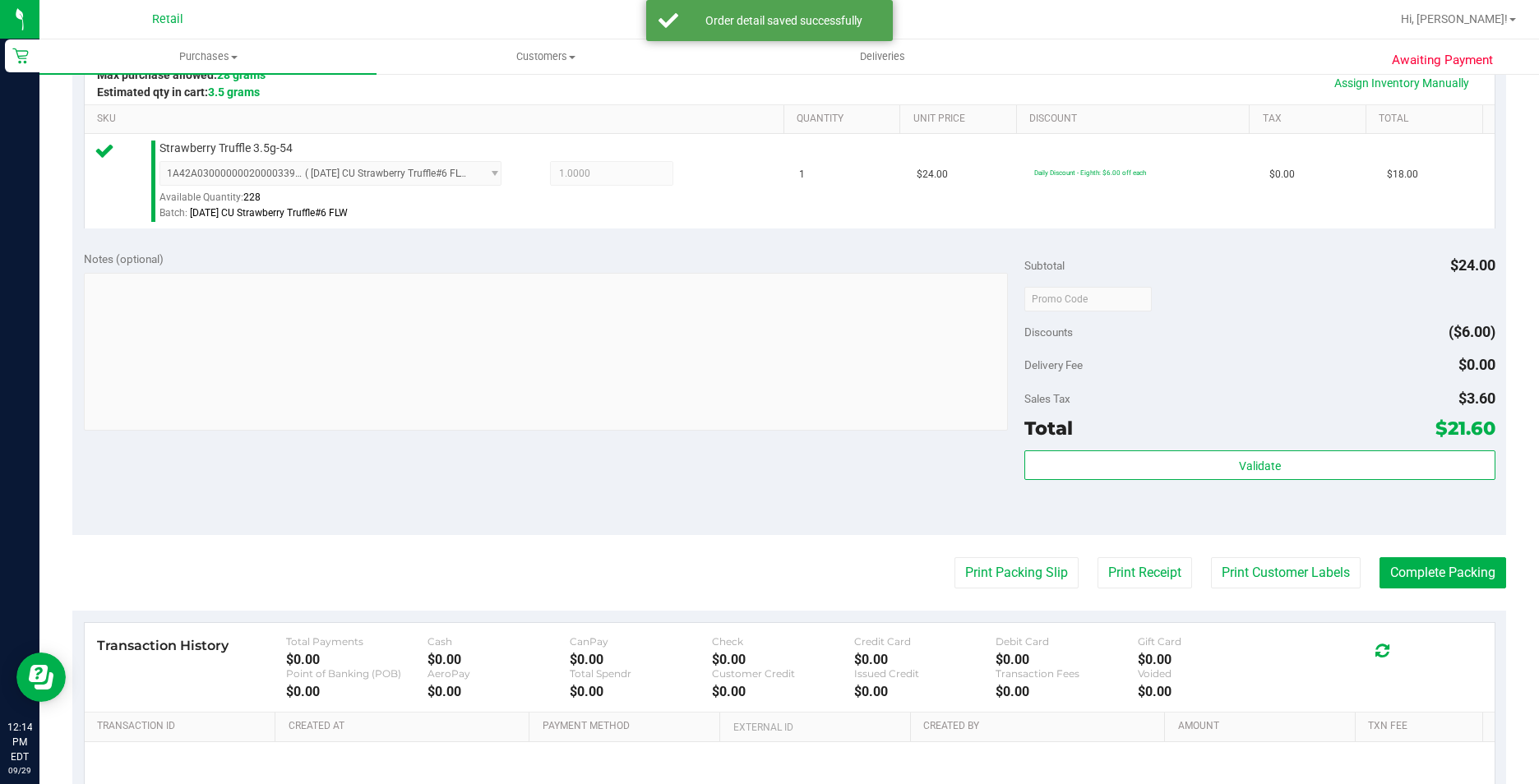
scroll to position [559, 0]
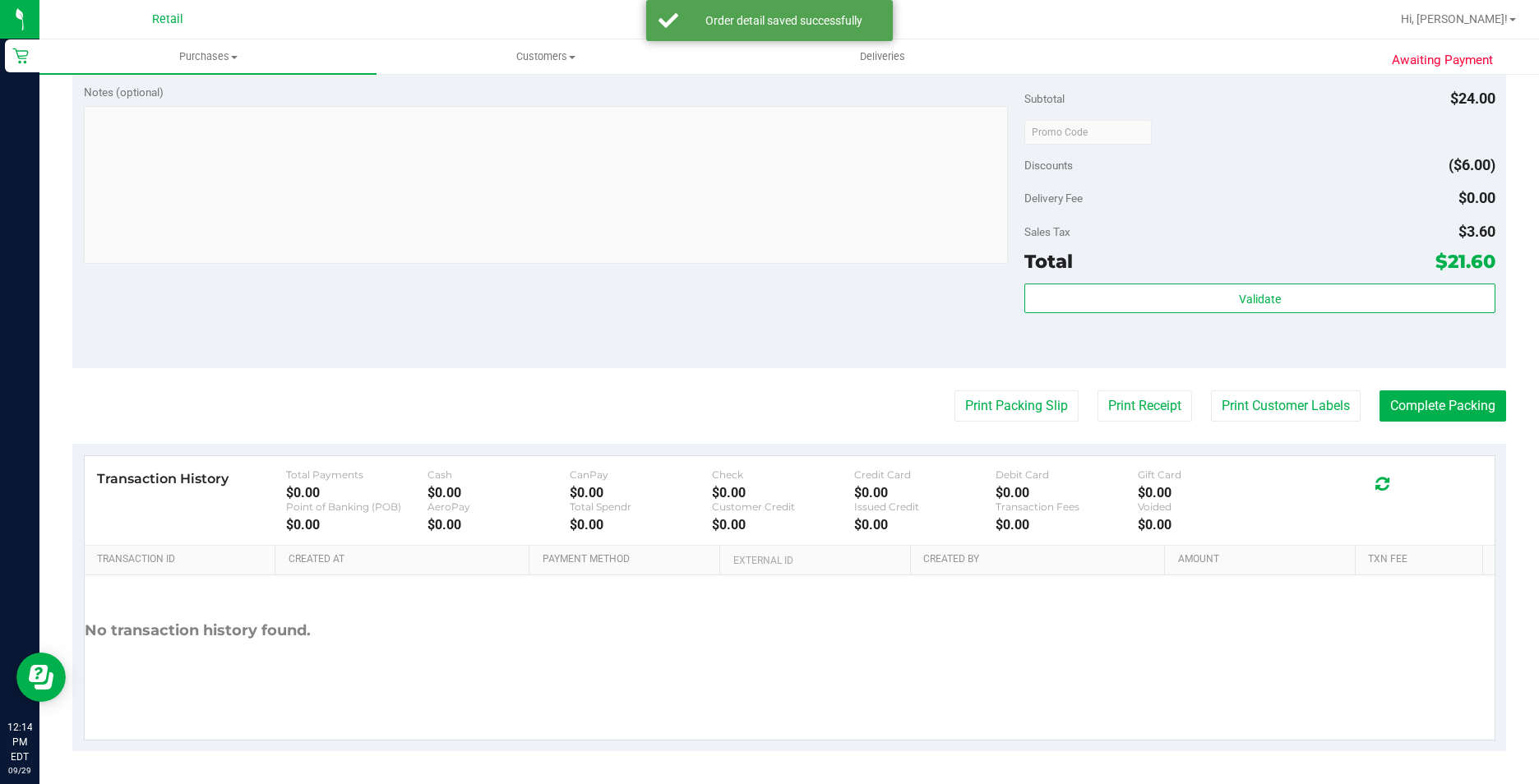
click at [1432, 377] on purchase-details "Back Edit Purchase Cancel Purchase View Profile # 01683496 Med | Rec METRC ID: …" at bounding box center [789, 140] width 1434 height 1222
click at [1432, 391] on button "Complete Packing" at bounding box center [1443, 405] width 127 height 31
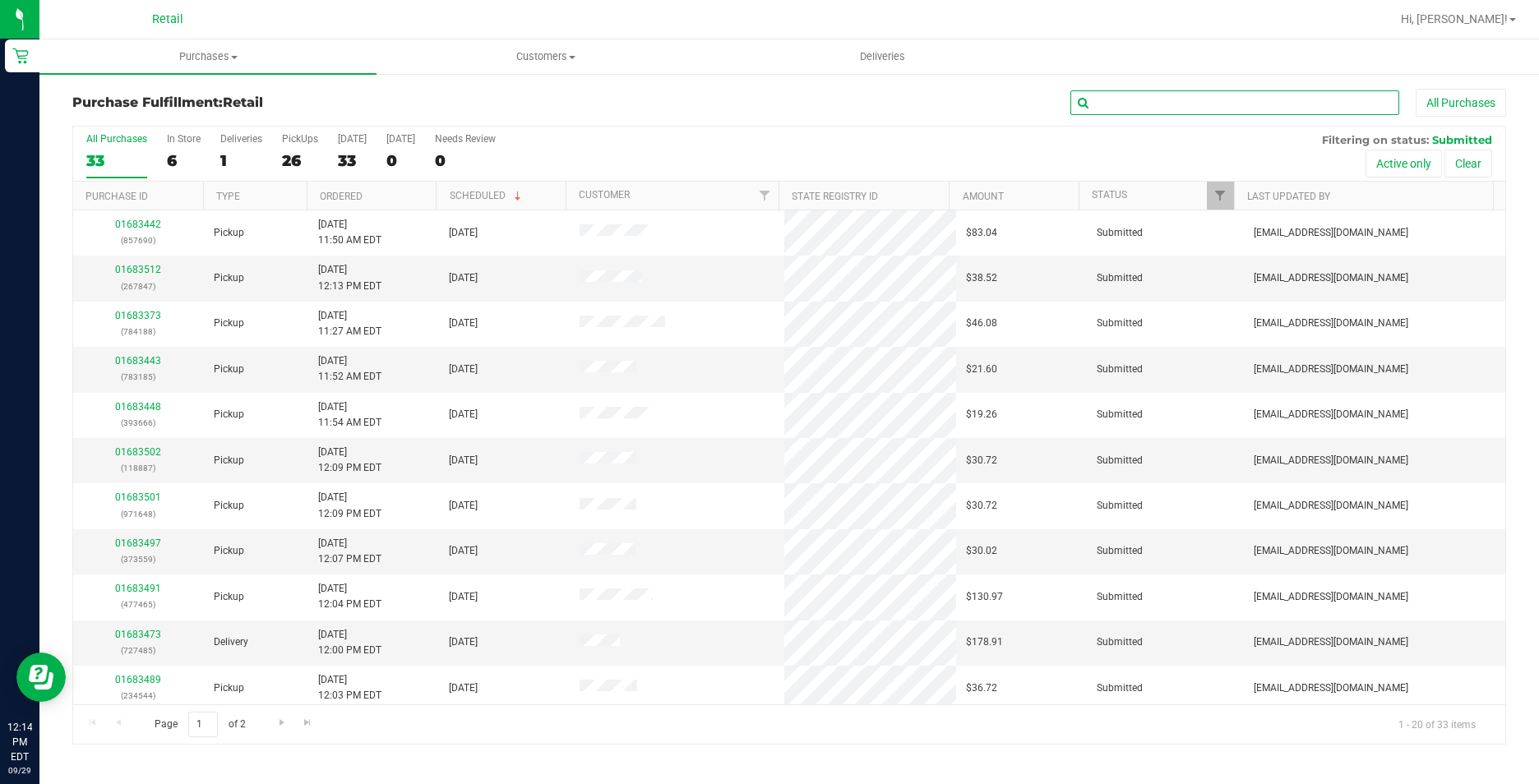
click at [1271, 101] on input "text" at bounding box center [1234, 103] width 329 height 25
click at [1208, 91] on input "text" at bounding box center [1234, 103] width 329 height 25
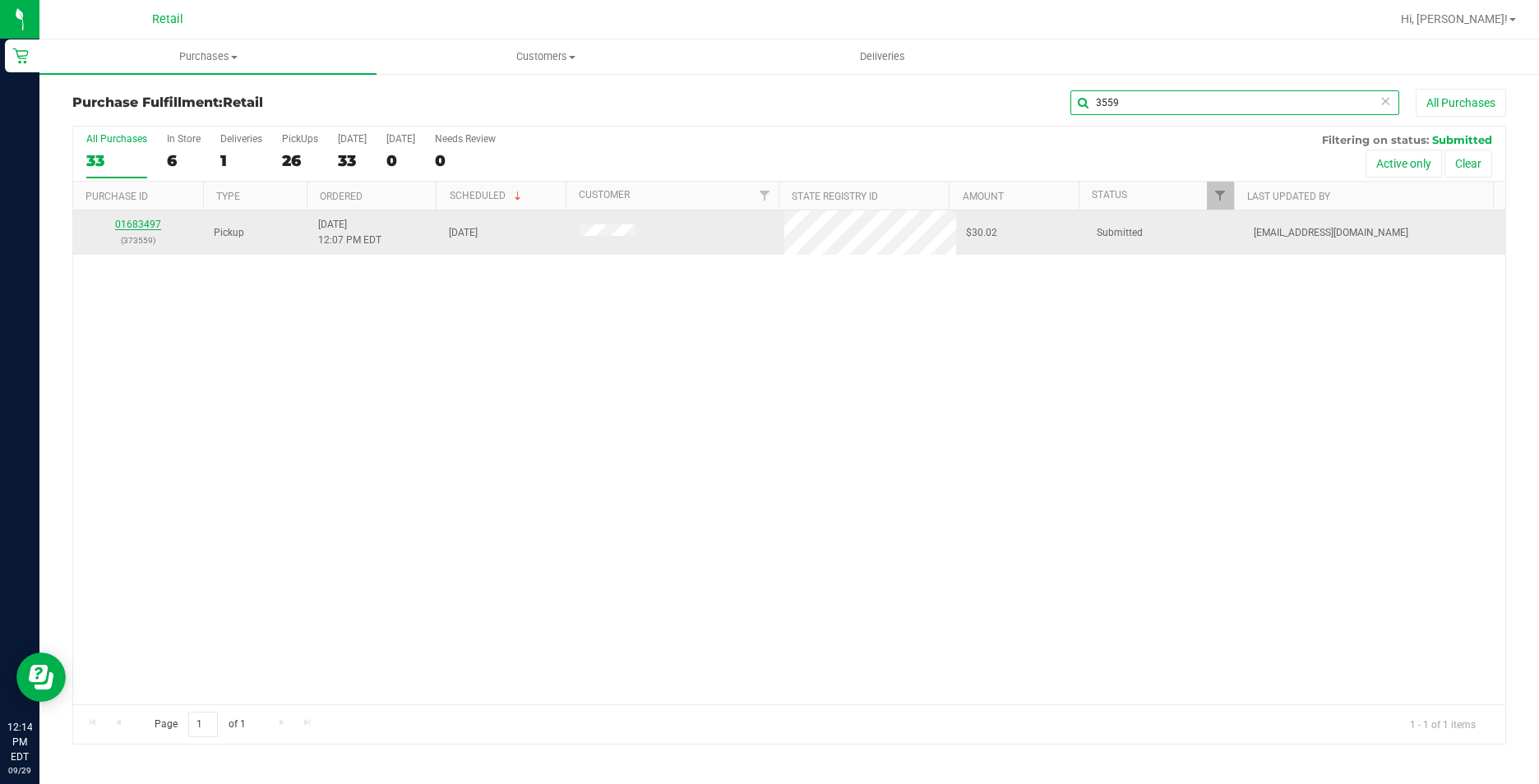
type input "3559"
click at [151, 224] on link "01683497" at bounding box center [138, 224] width 46 height 12
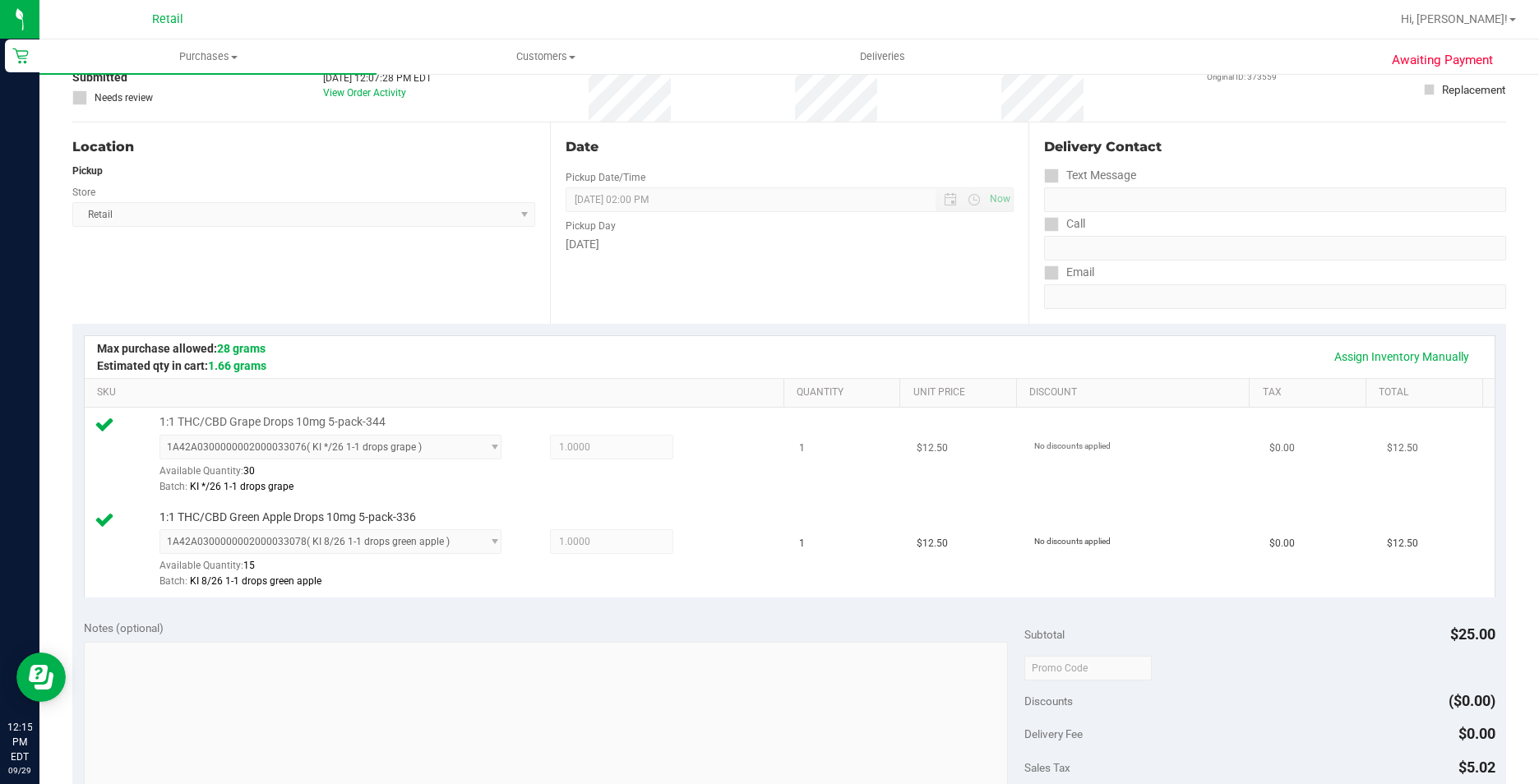
scroll to position [329, 0]
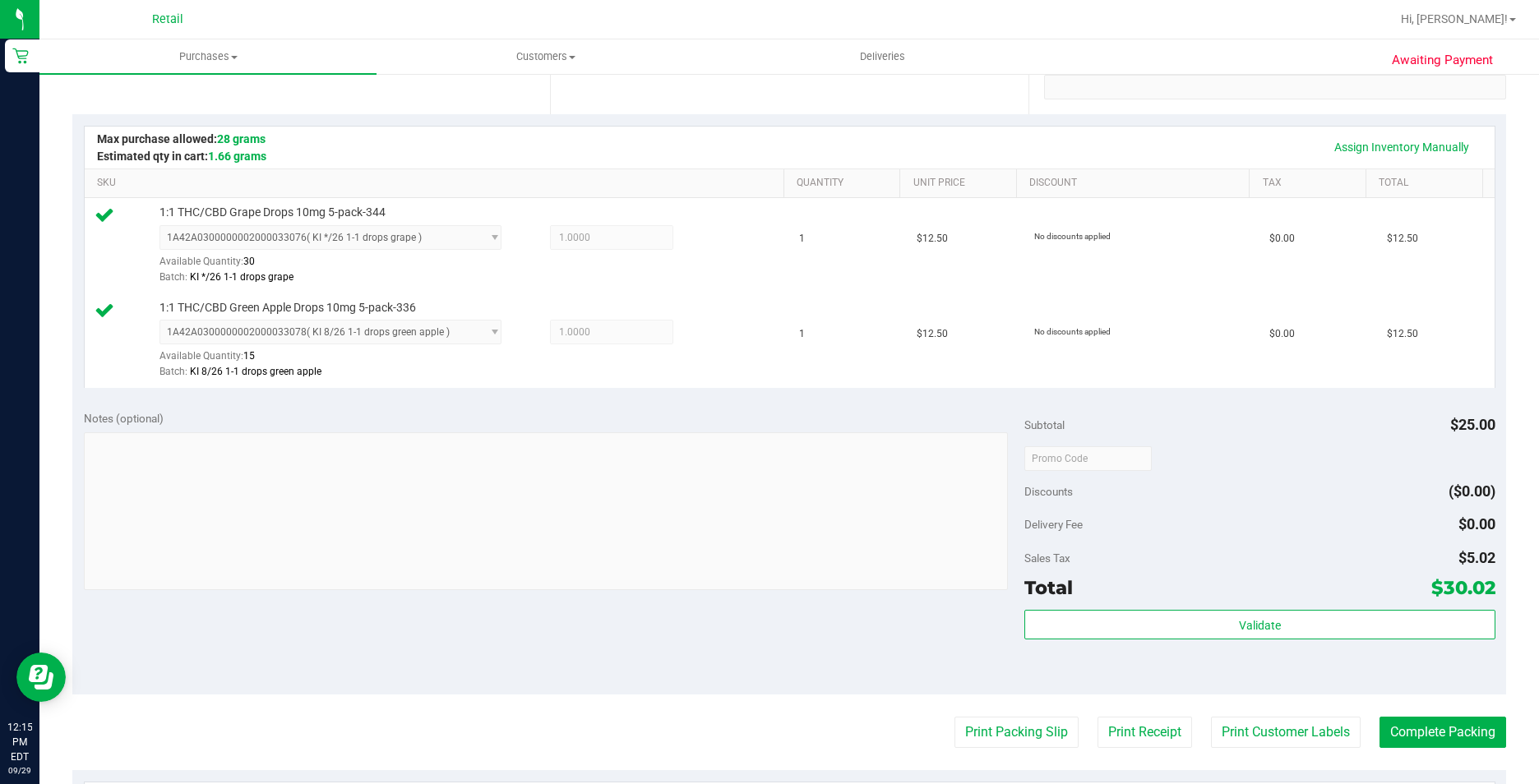
click at [1415, 714] on purchase-details "Back Edit Purchase Cancel Purchase View Profile # 01683497 Med | Rec METRC ID: …" at bounding box center [789, 419] width 1434 height 1318
click at [1411, 728] on button "Complete Packing" at bounding box center [1443, 732] width 127 height 31
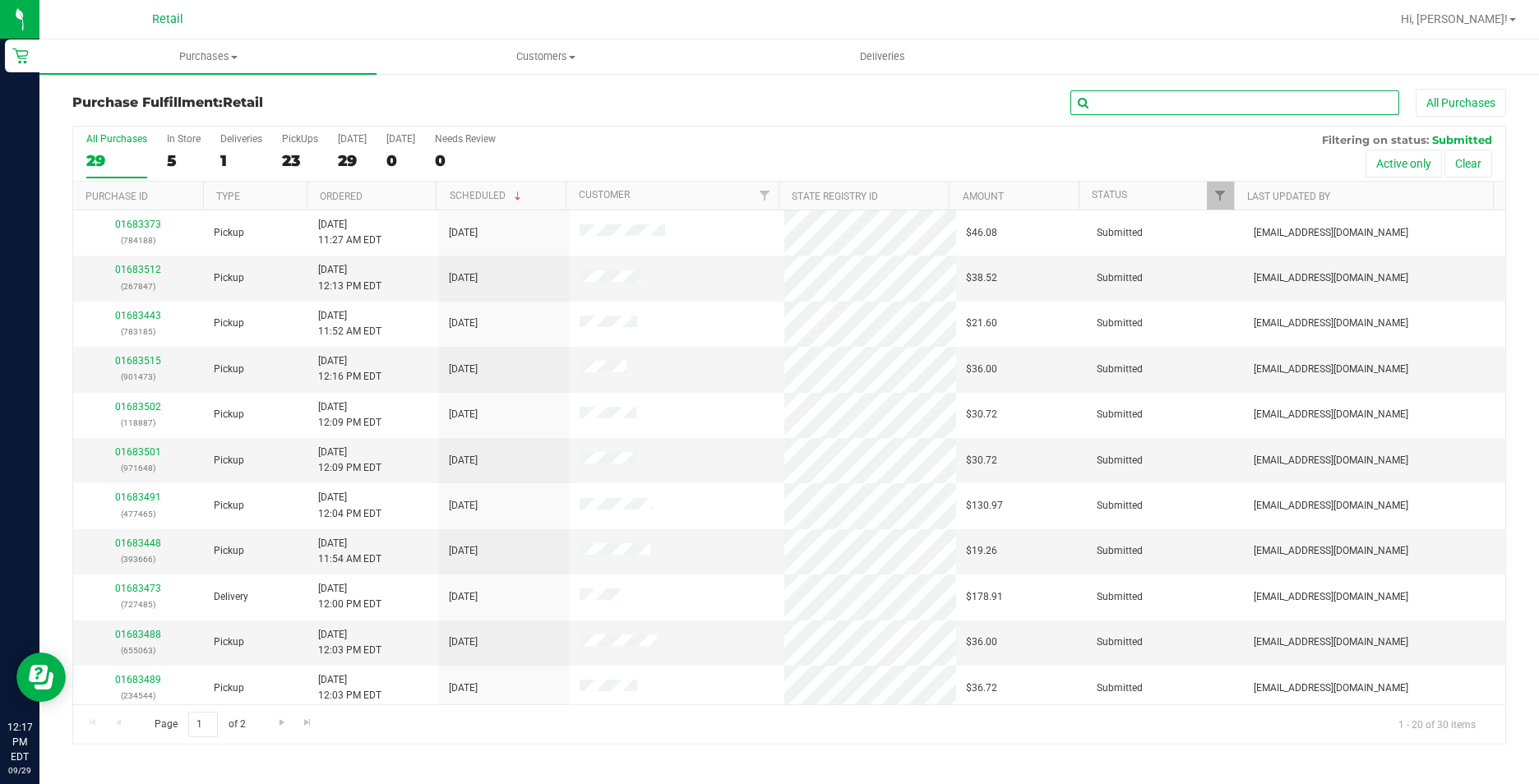
click at [1084, 105] on input "text" at bounding box center [1234, 103] width 329 height 25
click at [1117, 102] on input "text" at bounding box center [1234, 103] width 329 height 25
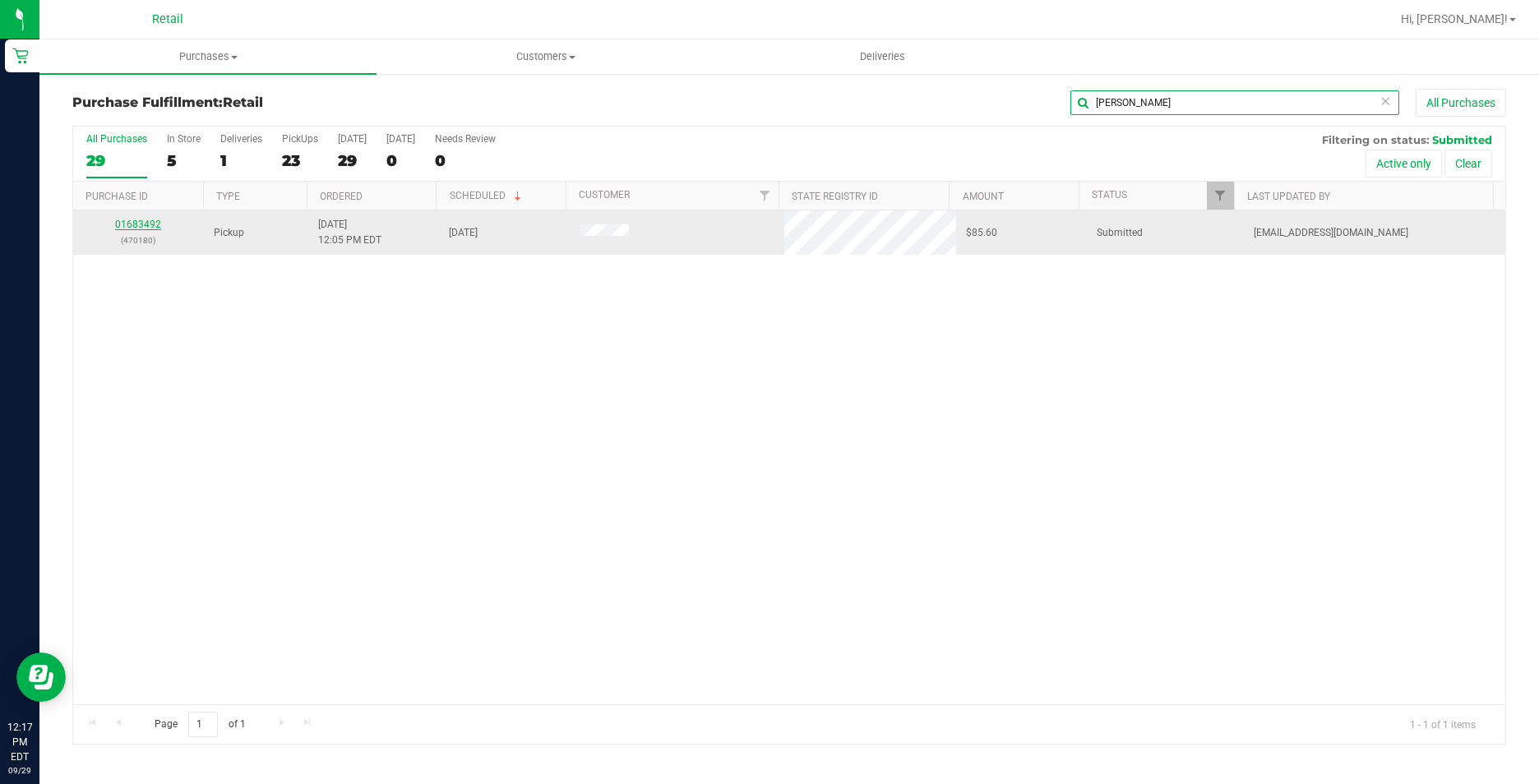
type input "traci"
click at [154, 225] on link "01683492" at bounding box center [138, 224] width 46 height 12
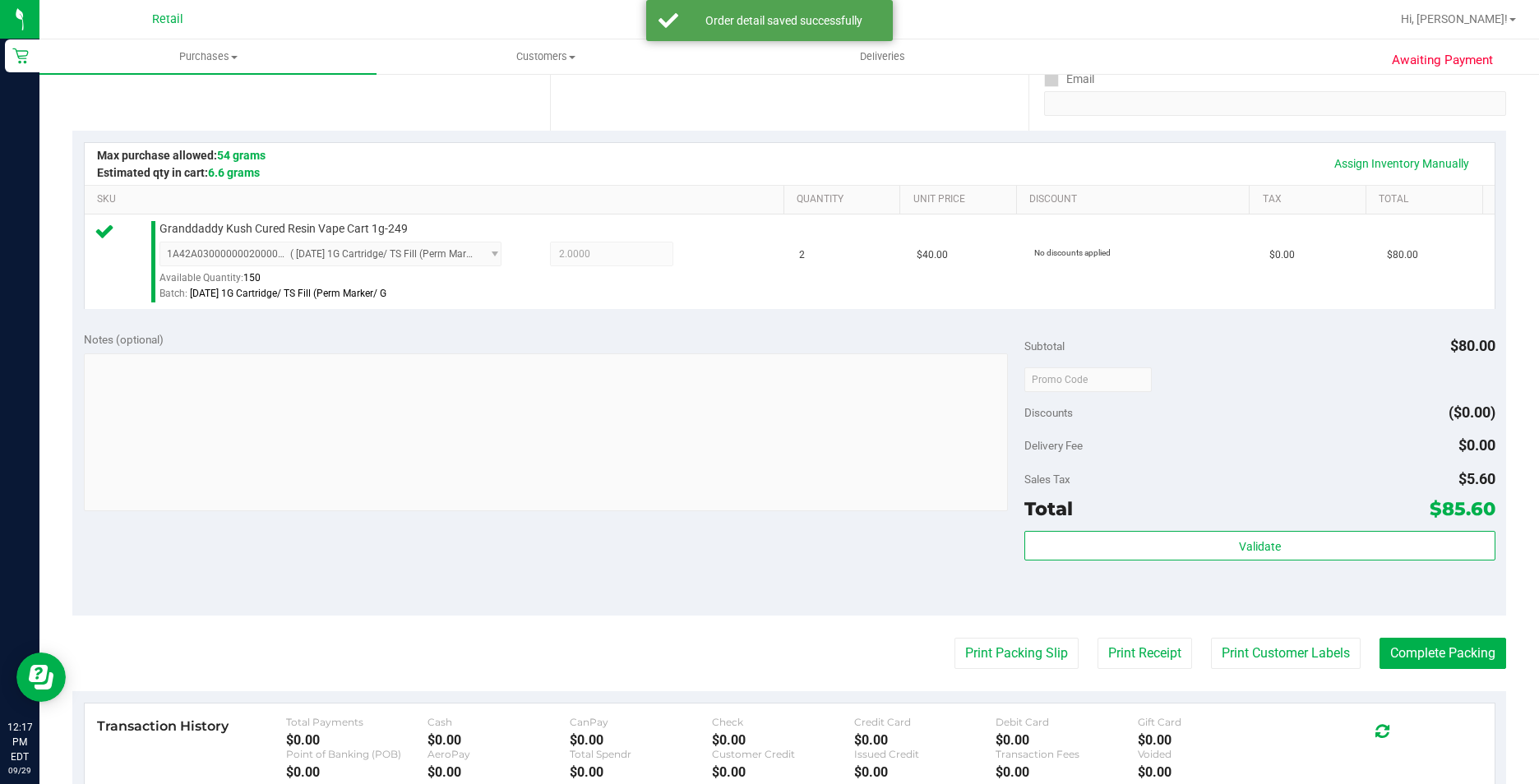
scroll to position [411, 0]
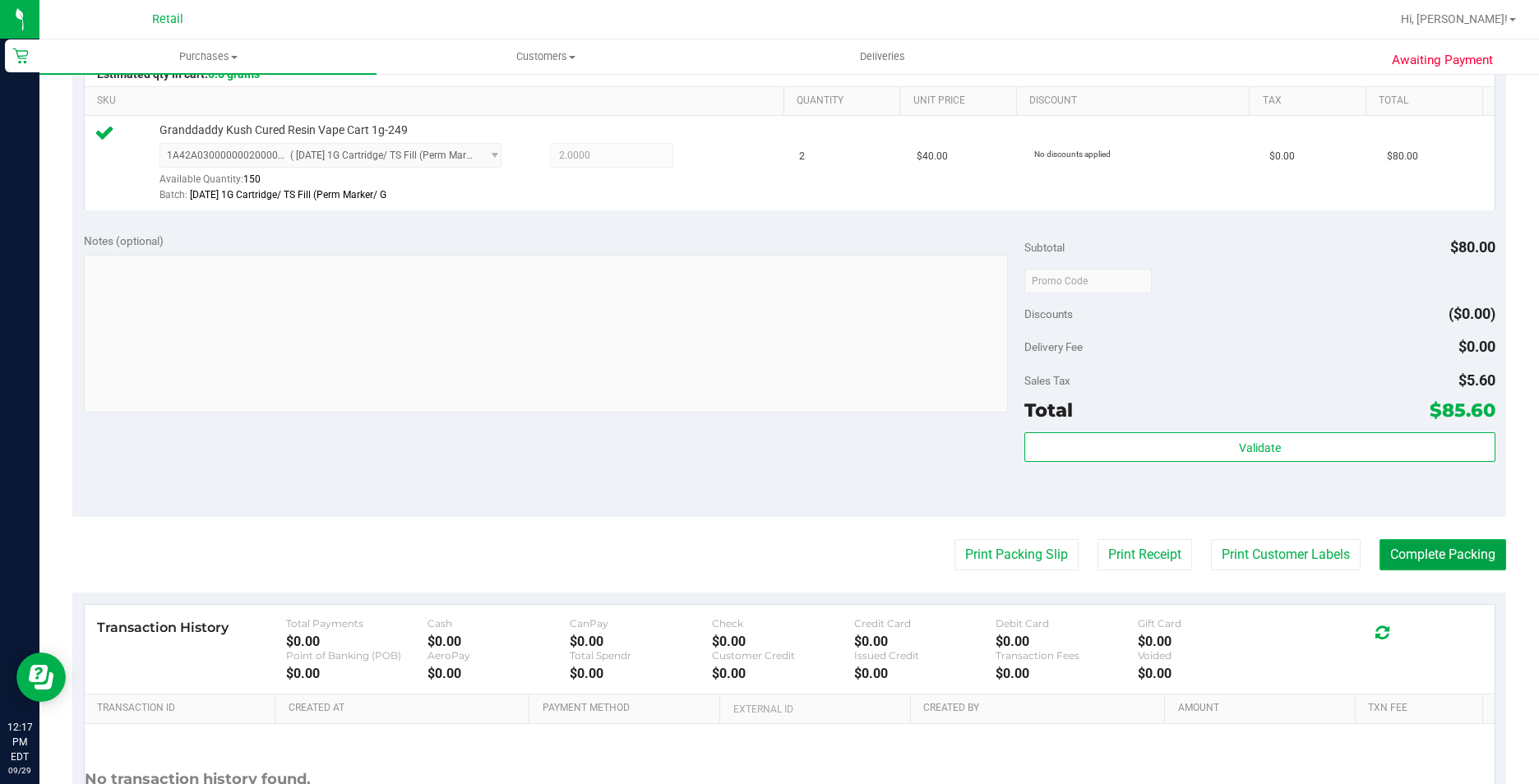
click at [1466, 565] on button "Complete Packing" at bounding box center [1443, 554] width 127 height 31
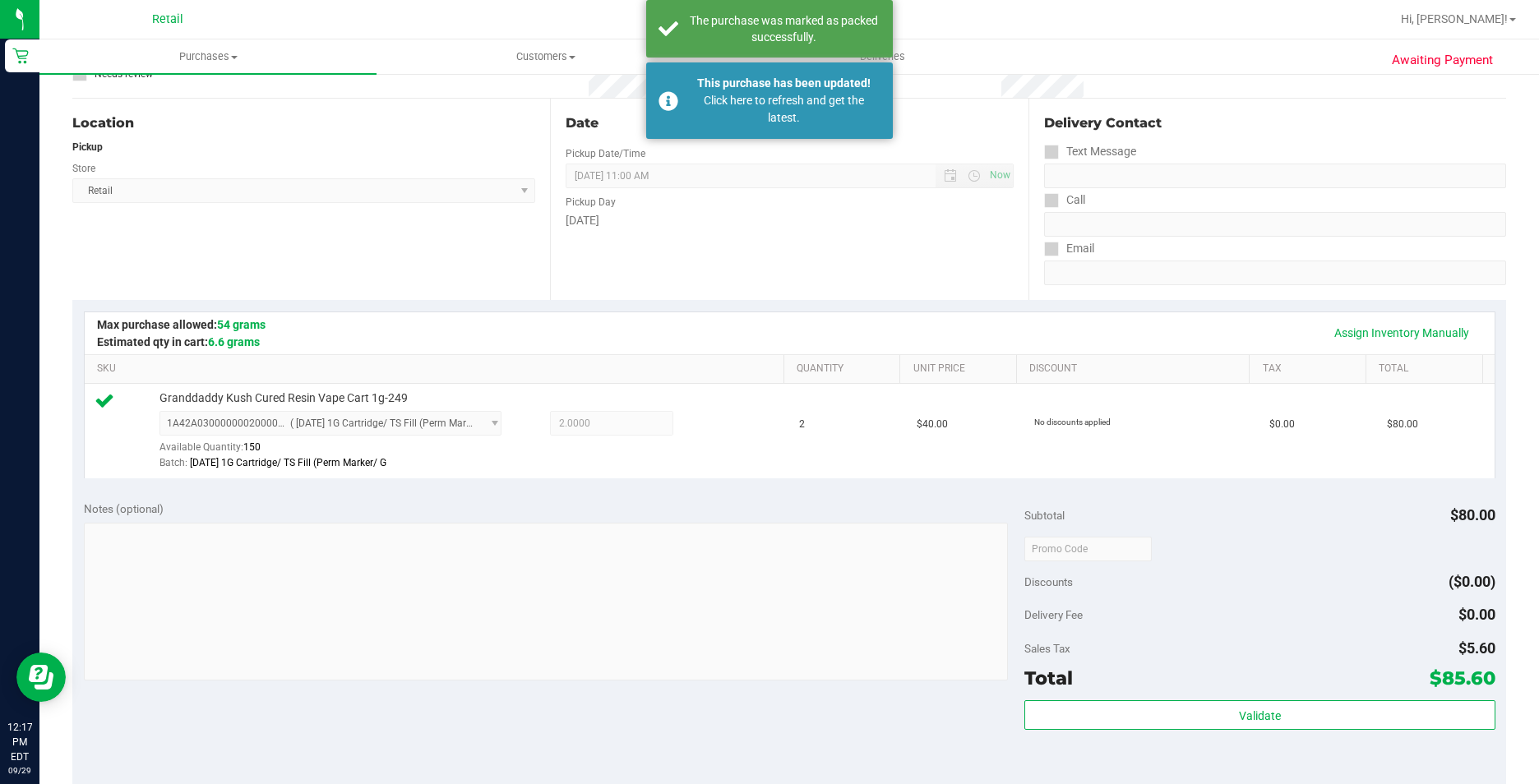
scroll to position [0, 0]
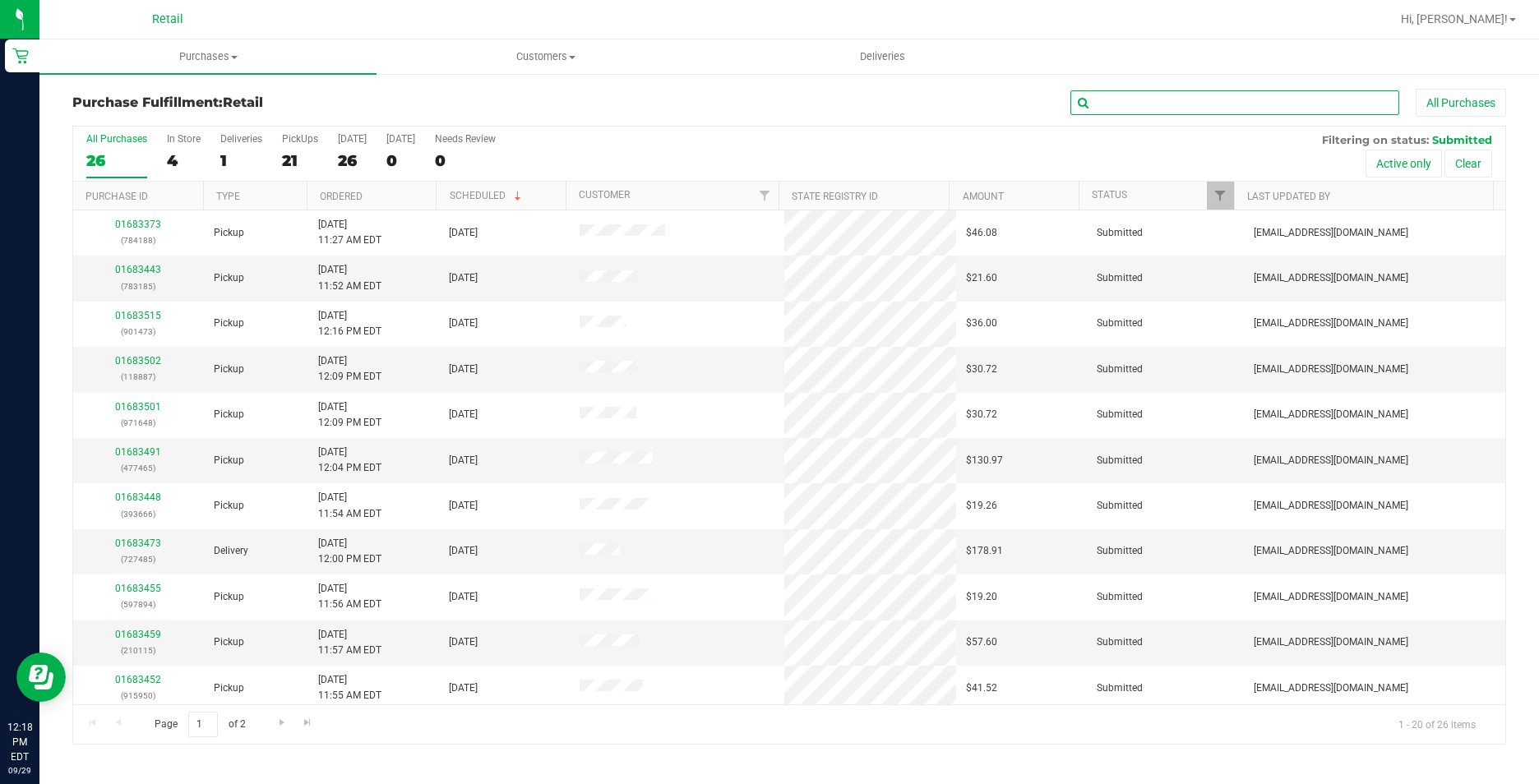
click at [1119, 101] on input "text" at bounding box center [1234, 103] width 329 height 25
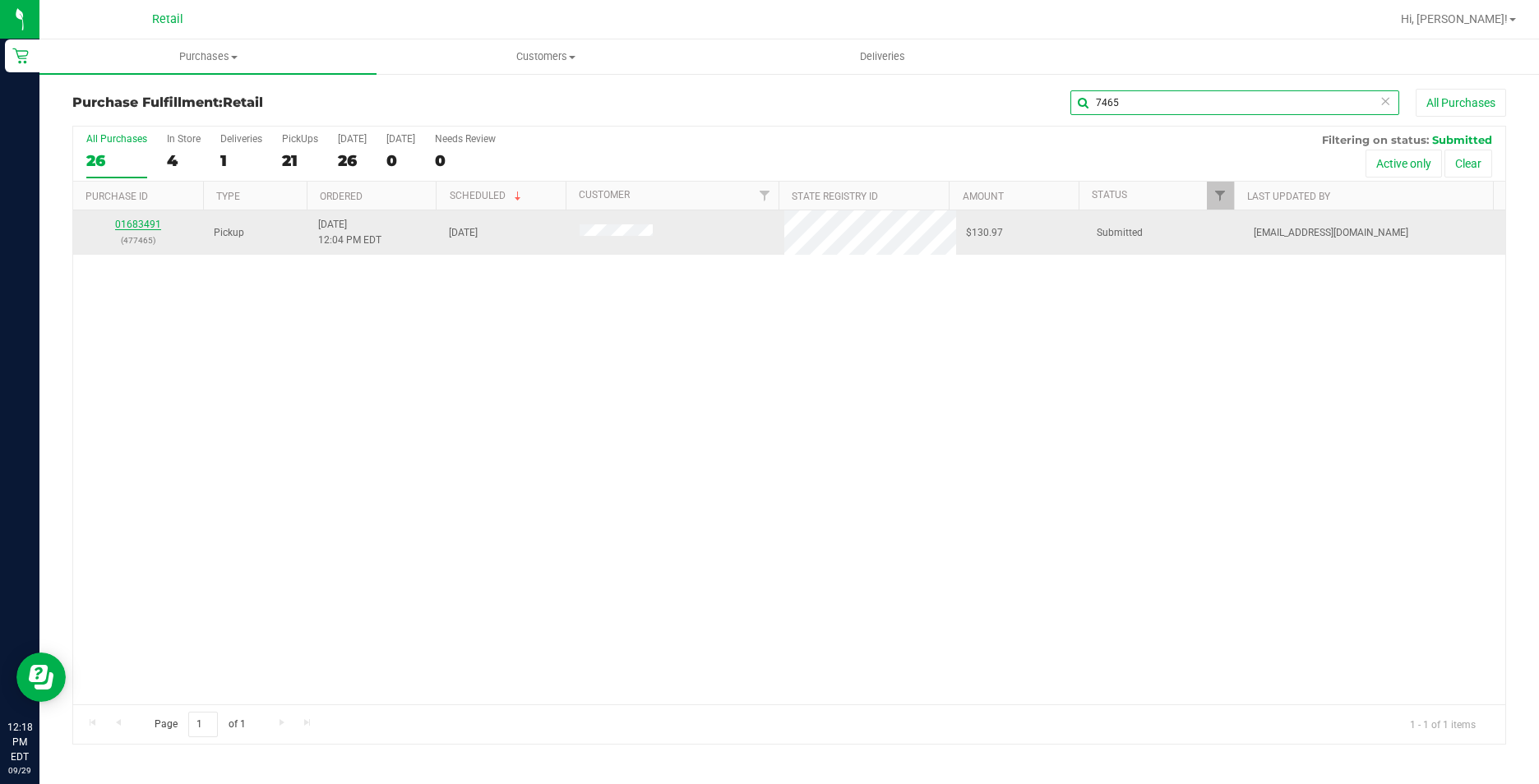
type input "7465"
click at [144, 229] on link "01683491" at bounding box center [138, 224] width 46 height 12
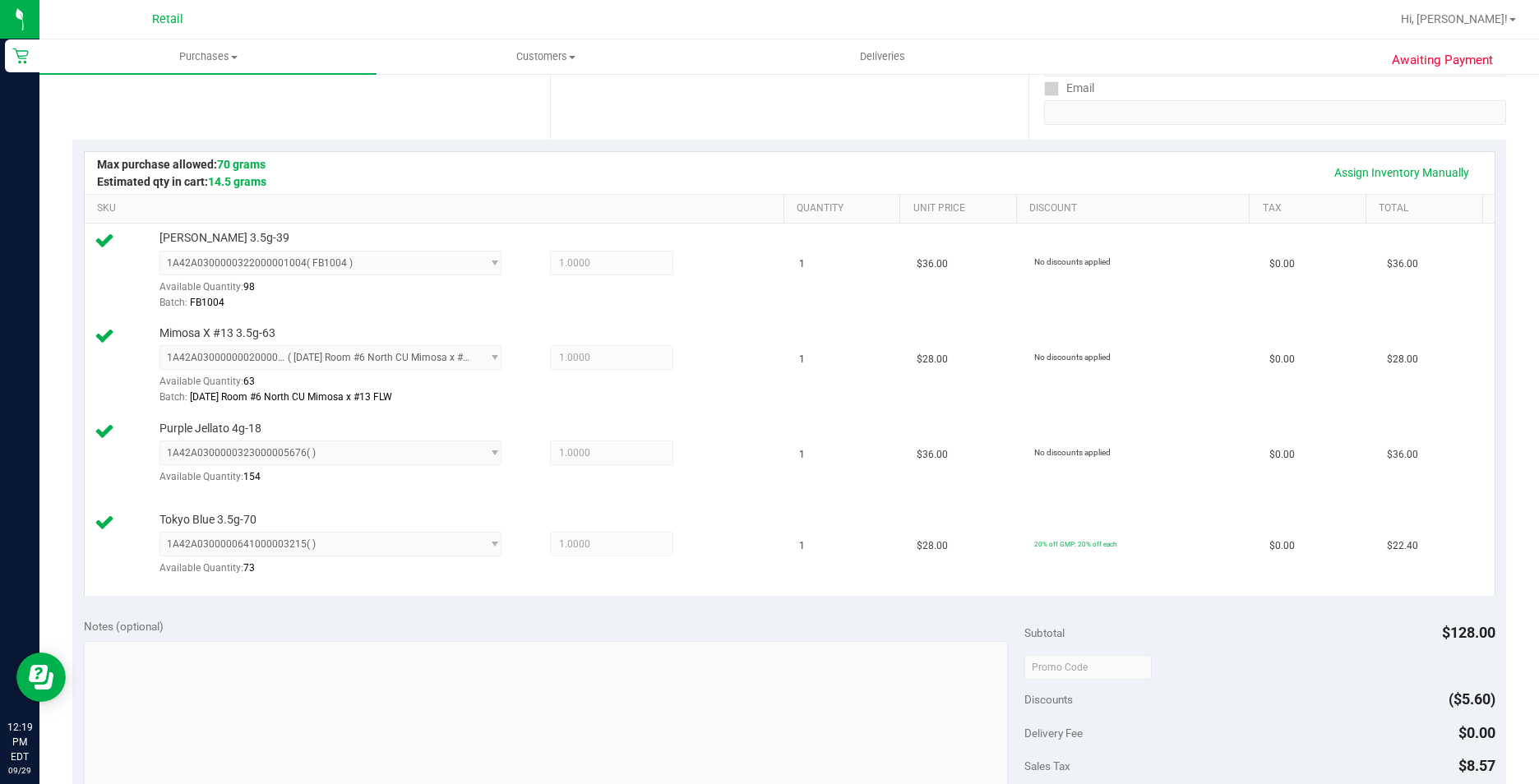
scroll to position [576, 0]
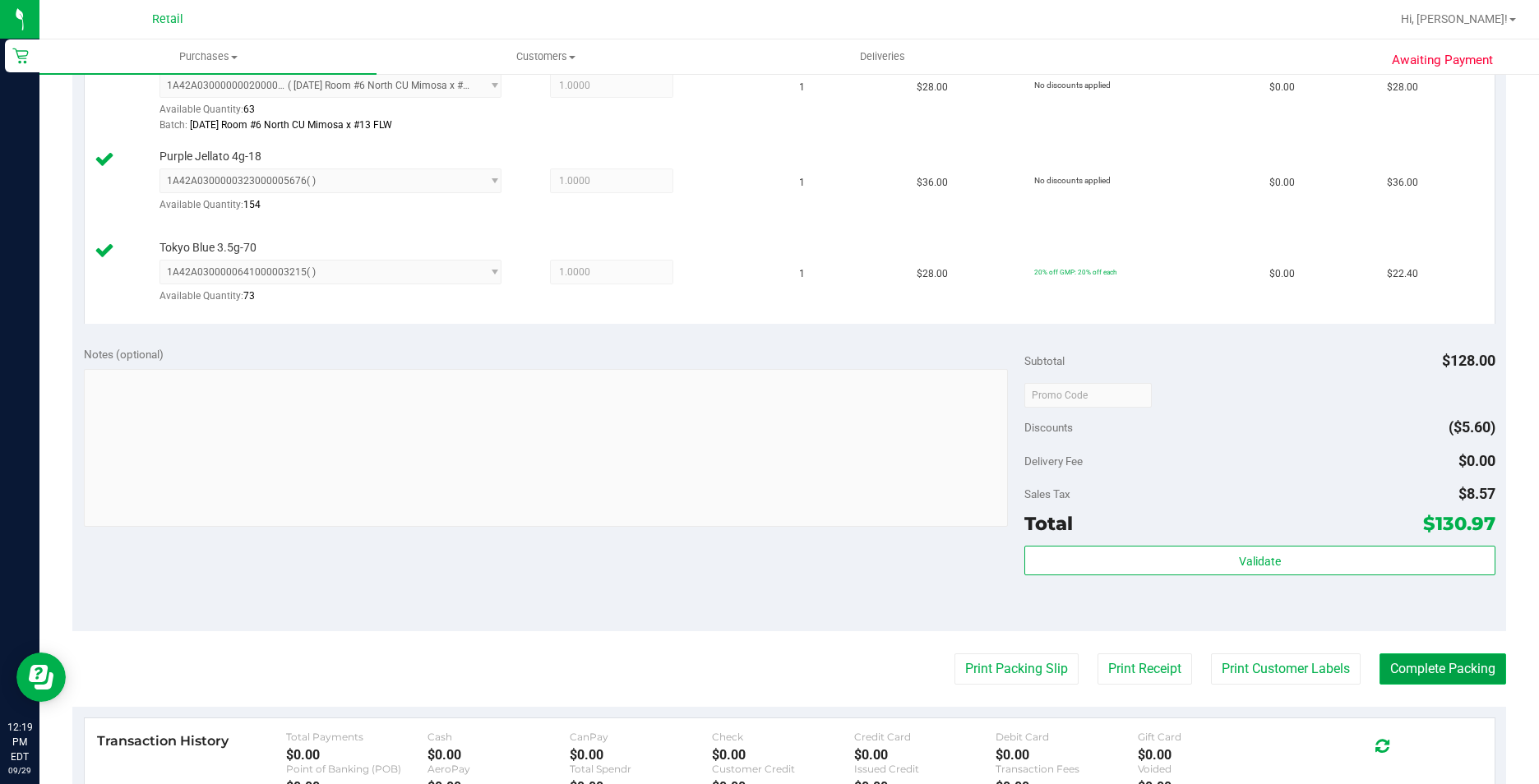
click at [1424, 679] on button "Complete Packing" at bounding box center [1443, 669] width 127 height 31
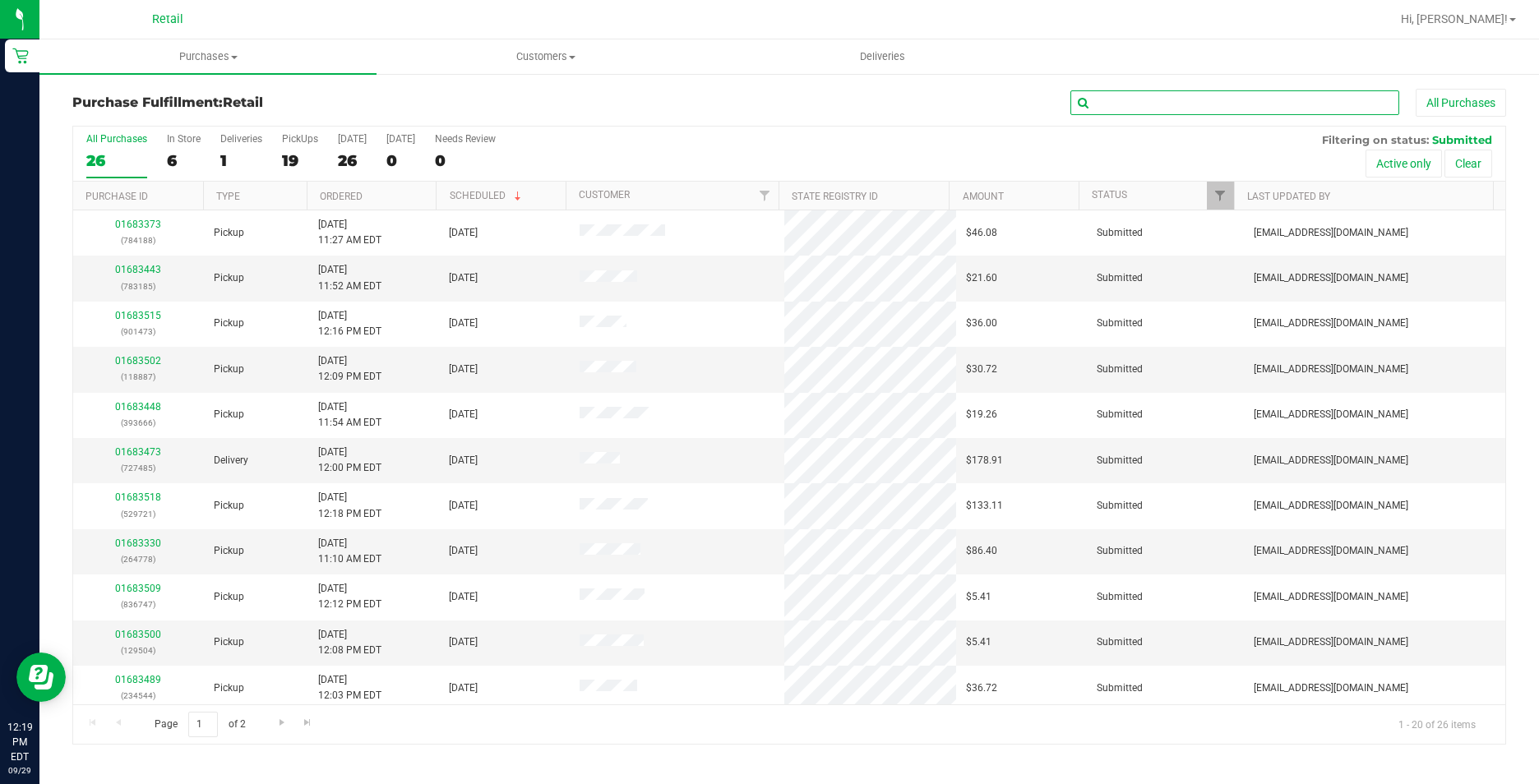
click at [1131, 96] on input "text" at bounding box center [1234, 103] width 329 height 25
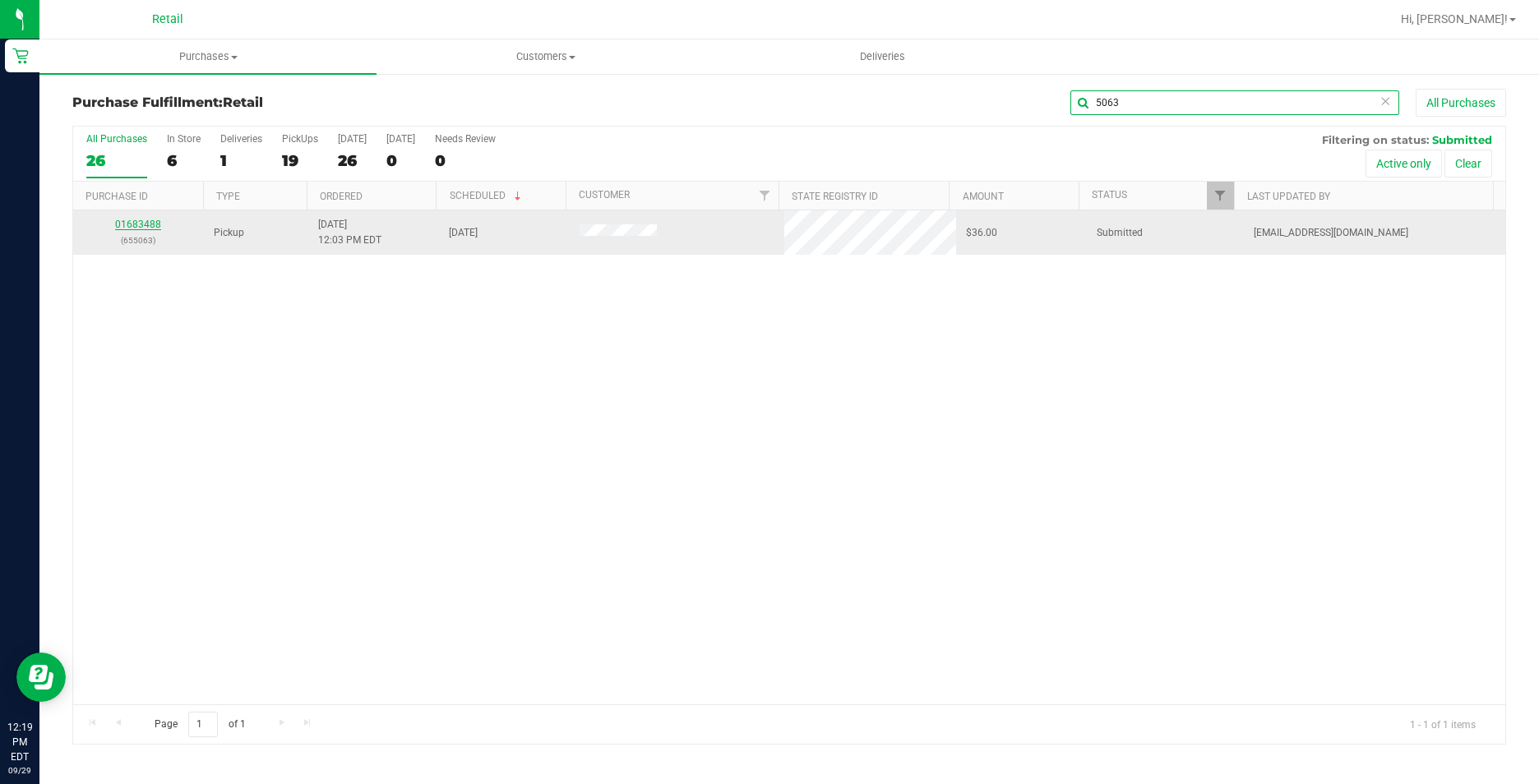
type input "5063"
click at [130, 229] on link "01683488" at bounding box center [138, 224] width 46 height 12
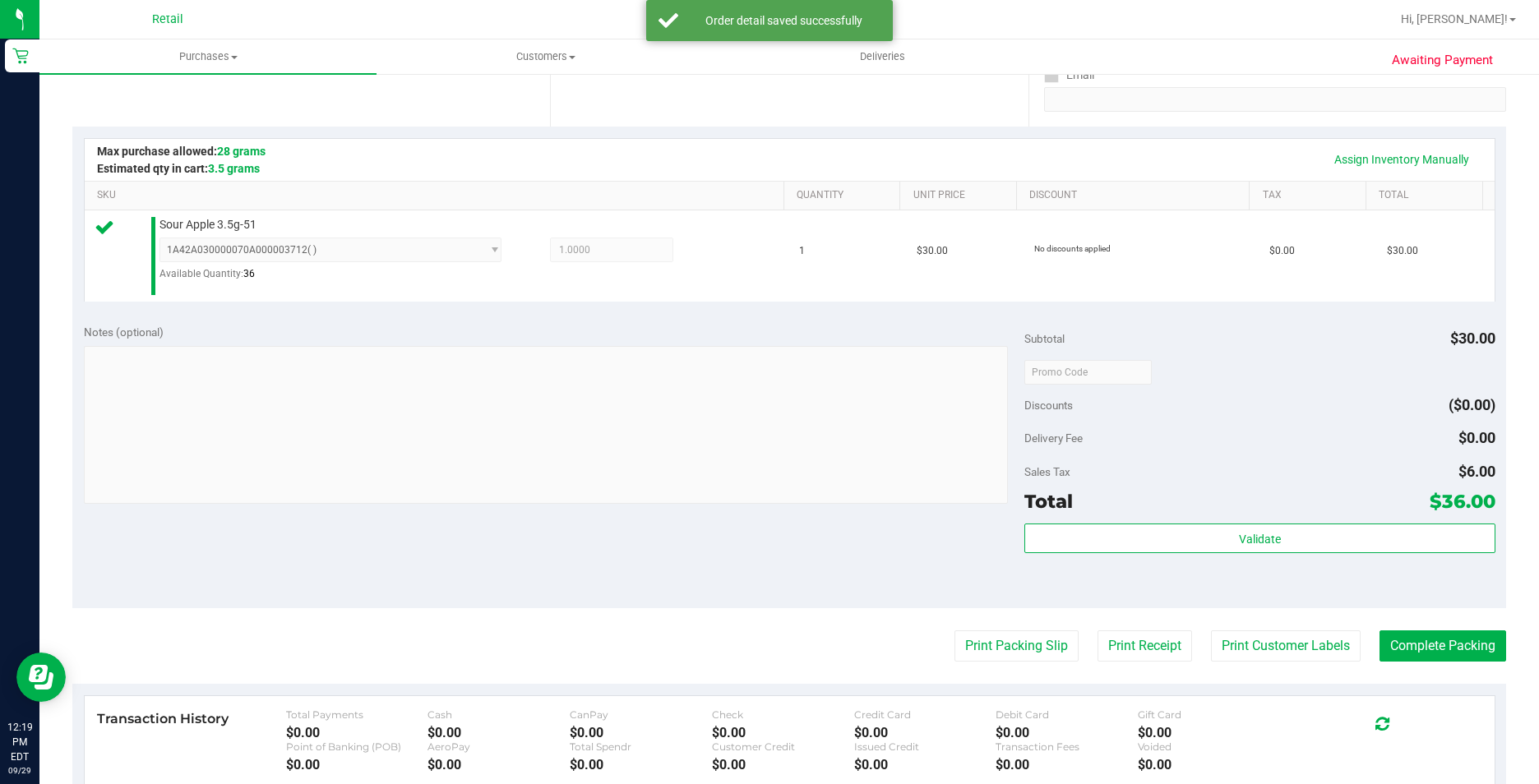
scroll to position [411, 0]
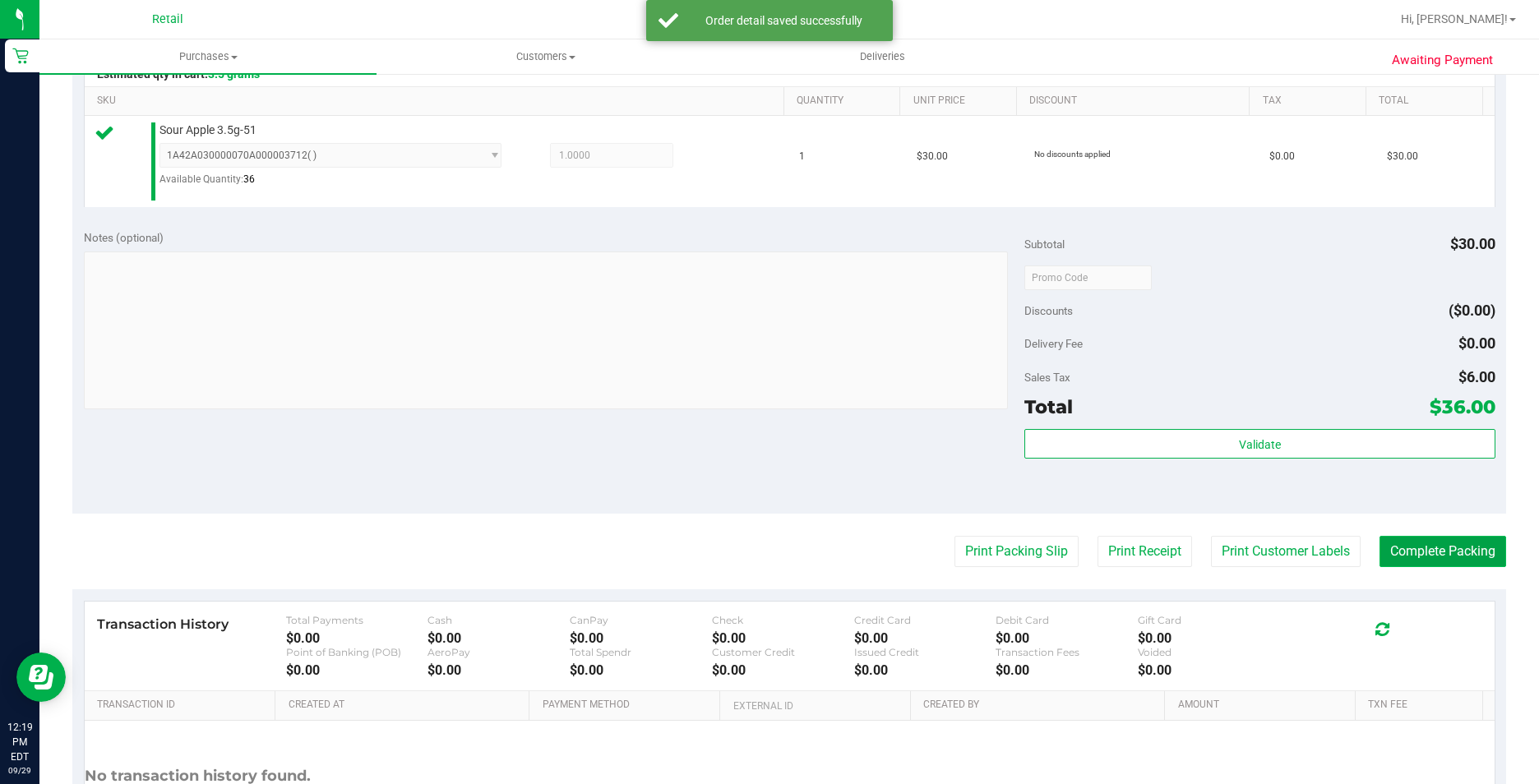
click at [1411, 546] on button "Complete Packing" at bounding box center [1443, 551] width 127 height 31
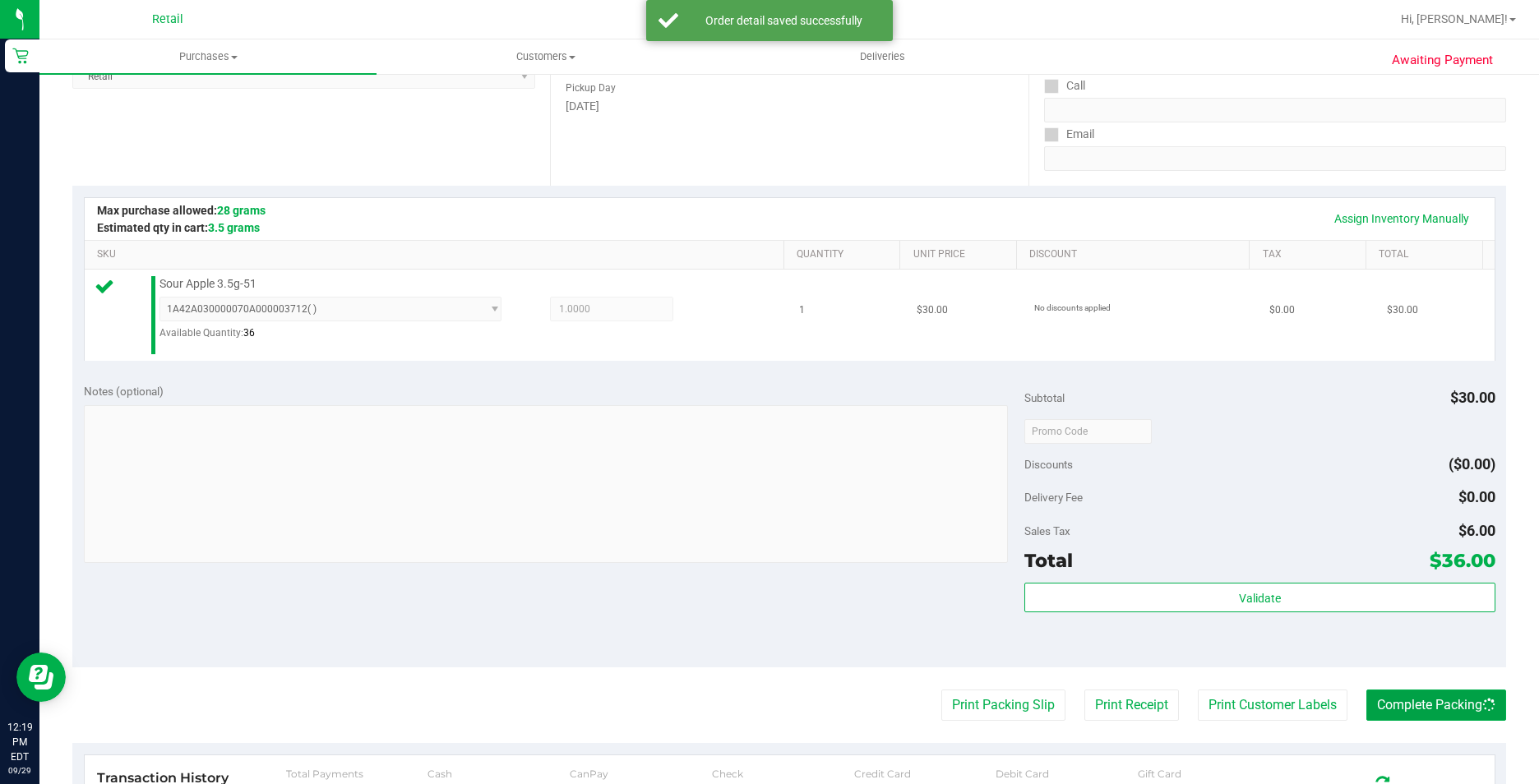
scroll to position [0, 0]
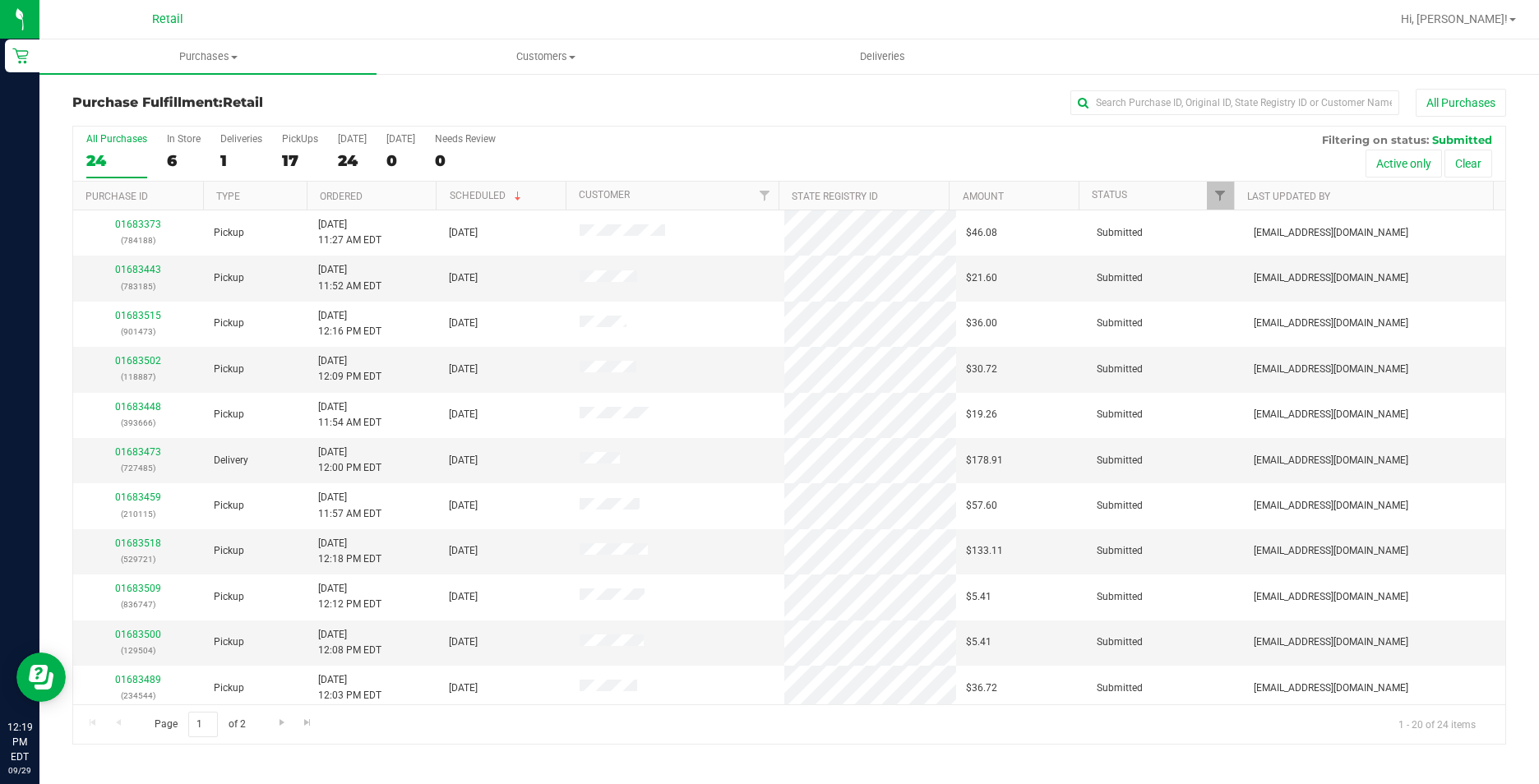
click at [1314, 116] on div "All Purchases" at bounding box center [1027, 102] width 956 height 28
click at [1293, 96] on input "text" at bounding box center [1234, 103] width 329 height 25
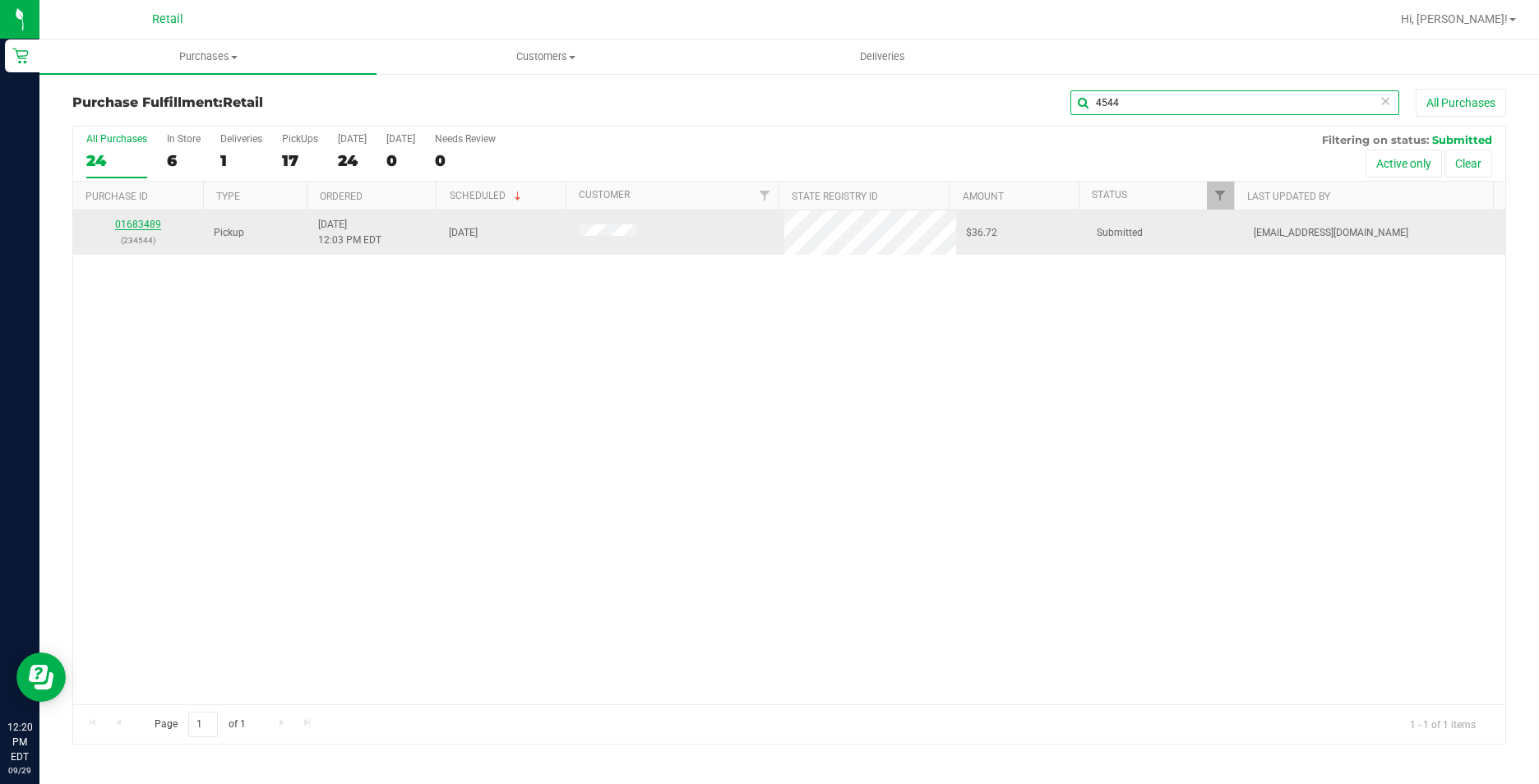
type input "4544"
click at [121, 228] on link "01683489" at bounding box center [138, 224] width 46 height 12
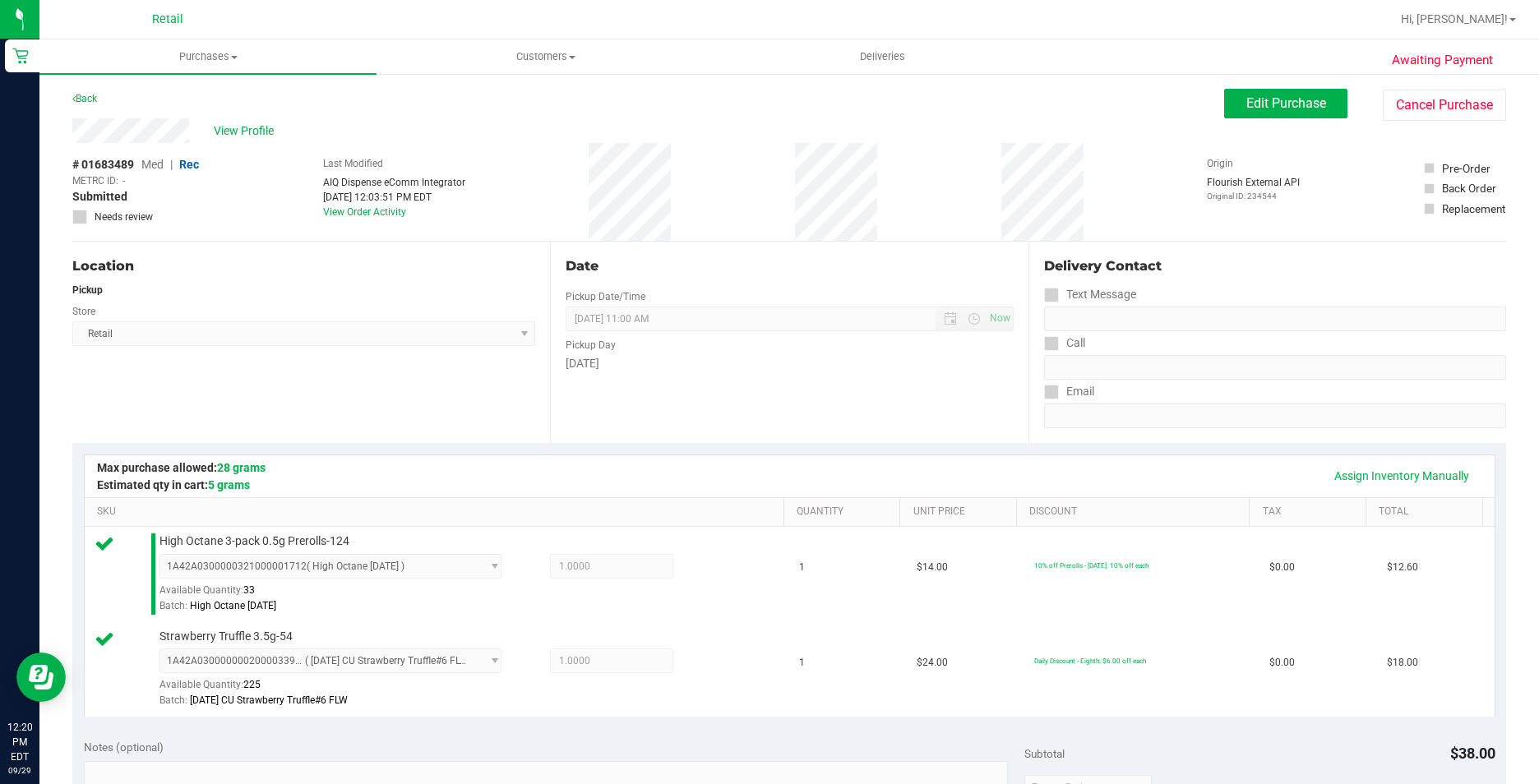
scroll to position [494, 0]
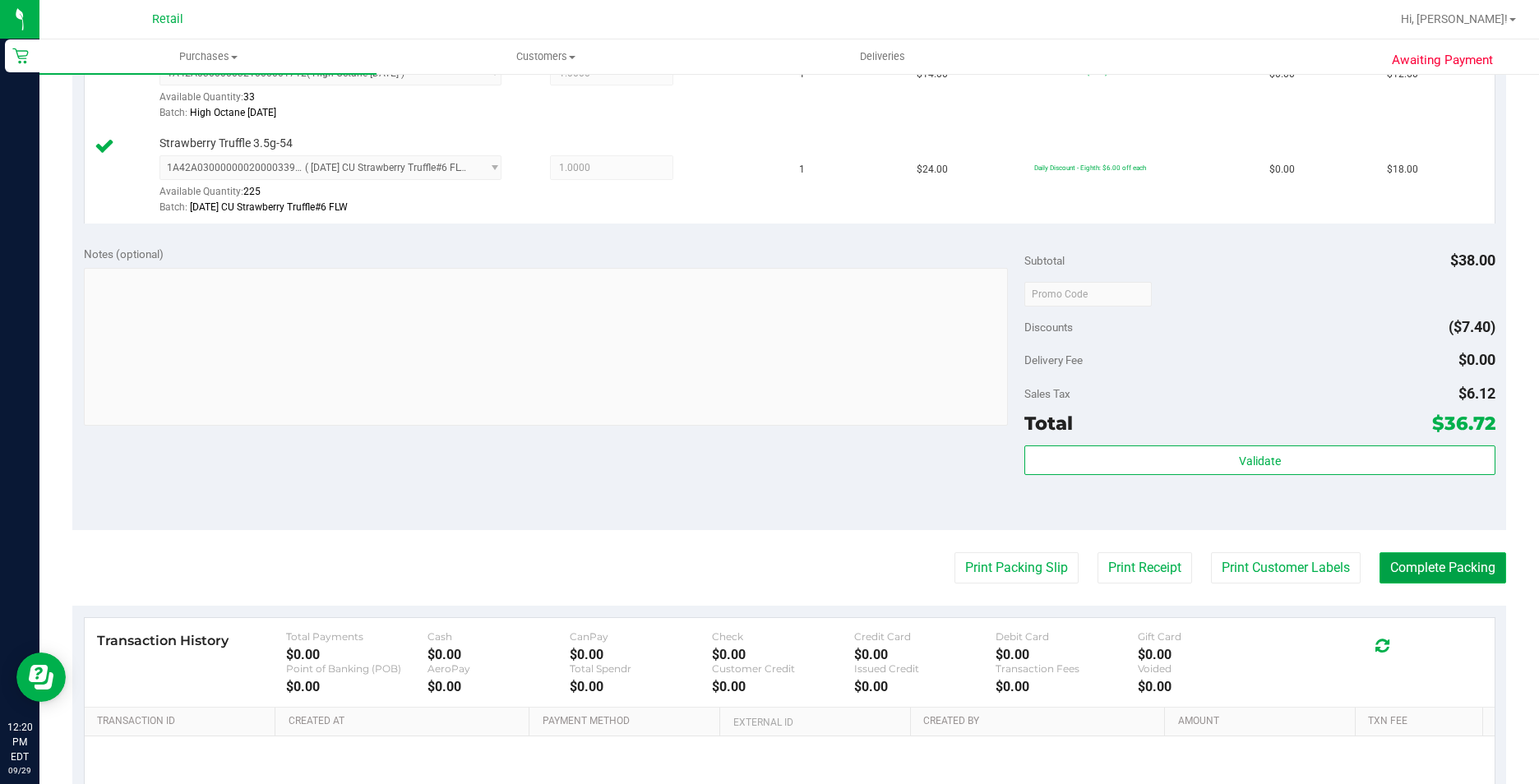
click at [1458, 554] on button "Complete Packing" at bounding box center [1443, 568] width 127 height 31
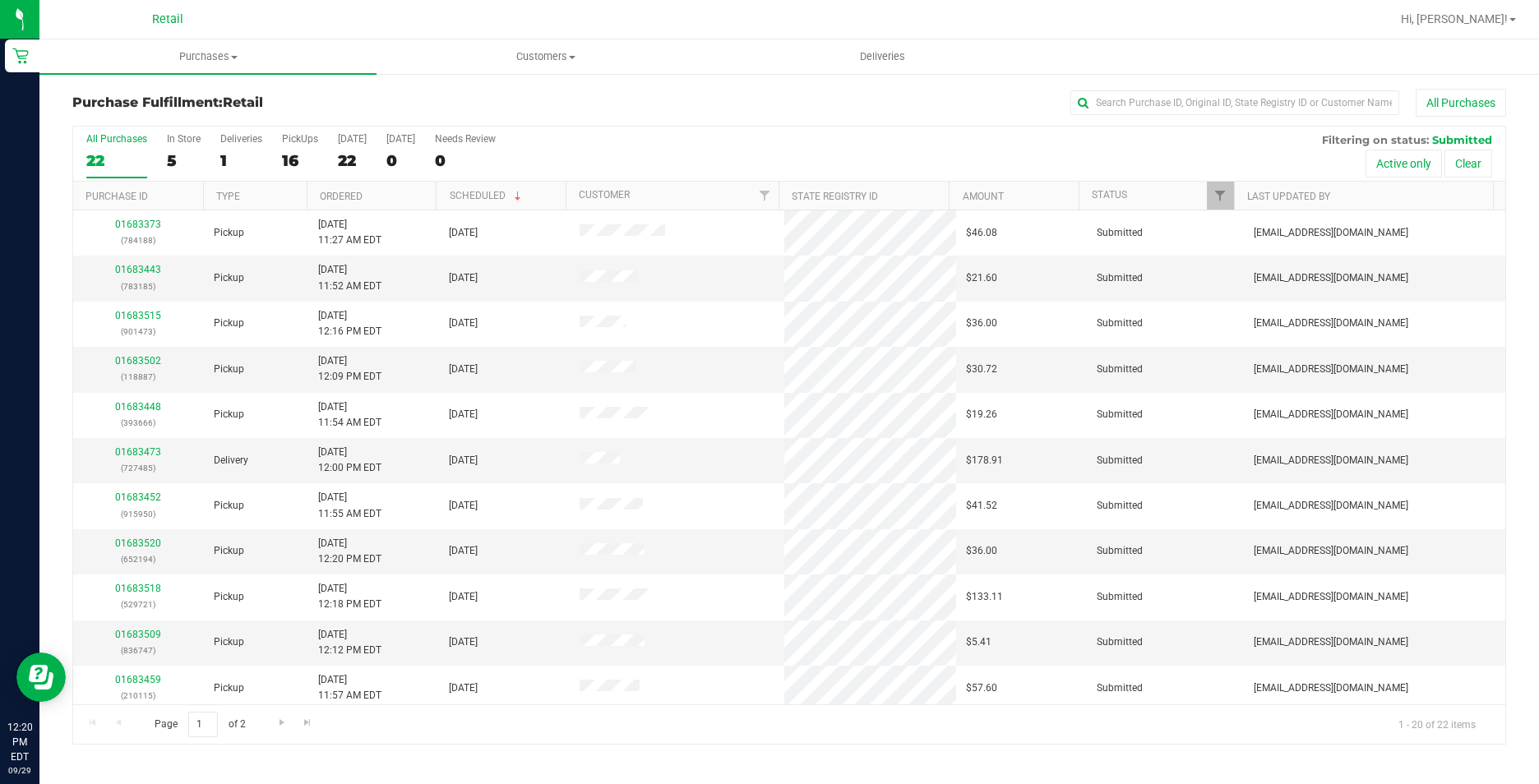
click at [1153, 73] on ul "Purchases Summary of purchases Fulfillment All purchases Customers All customer…" at bounding box center [808, 57] width 1539 height 36
click at [1151, 103] on input "text" at bounding box center [1234, 103] width 329 height 25
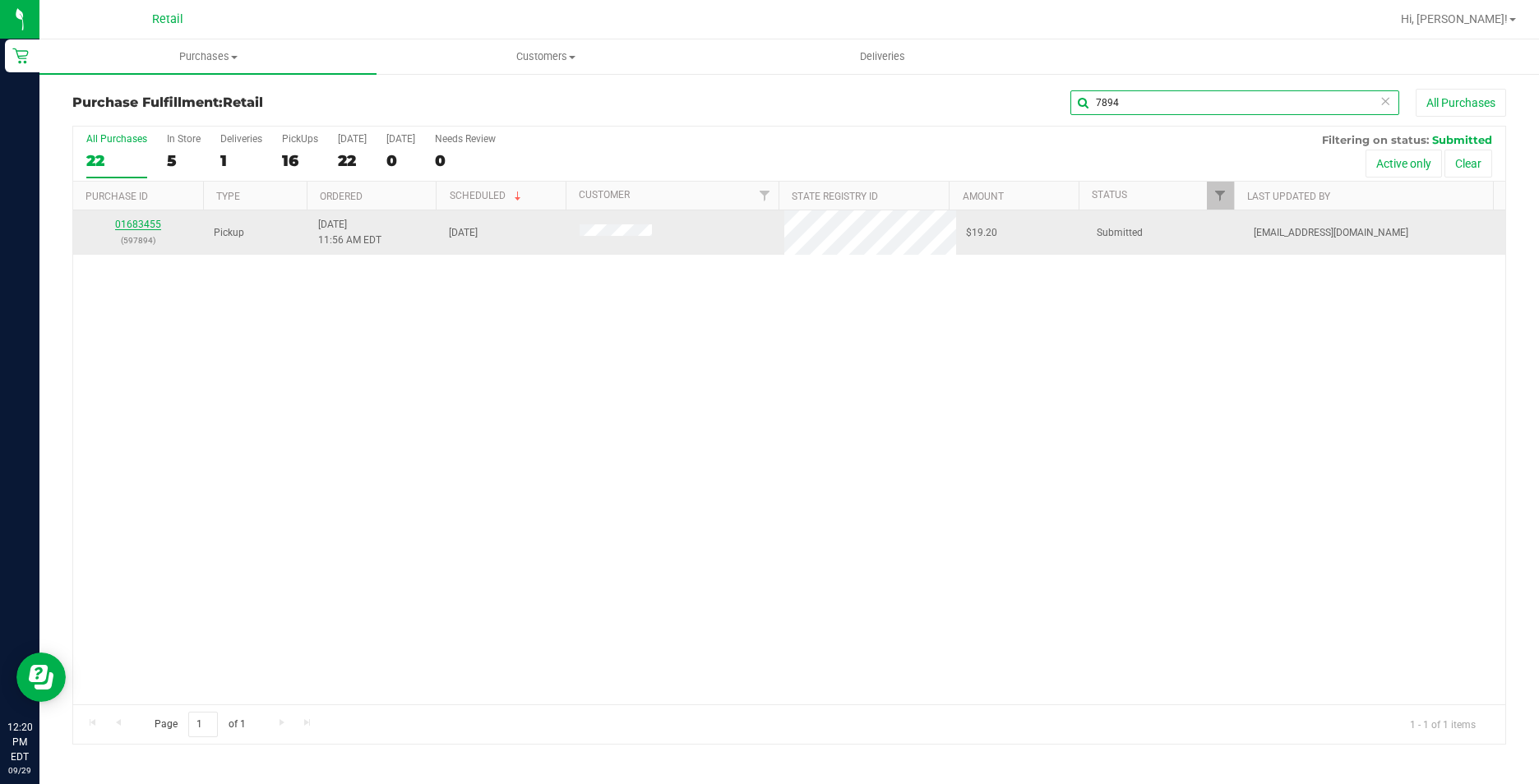
type input "7894"
click at [147, 221] on link "01683455" at bounding box center [138, 224] width 46 height 12
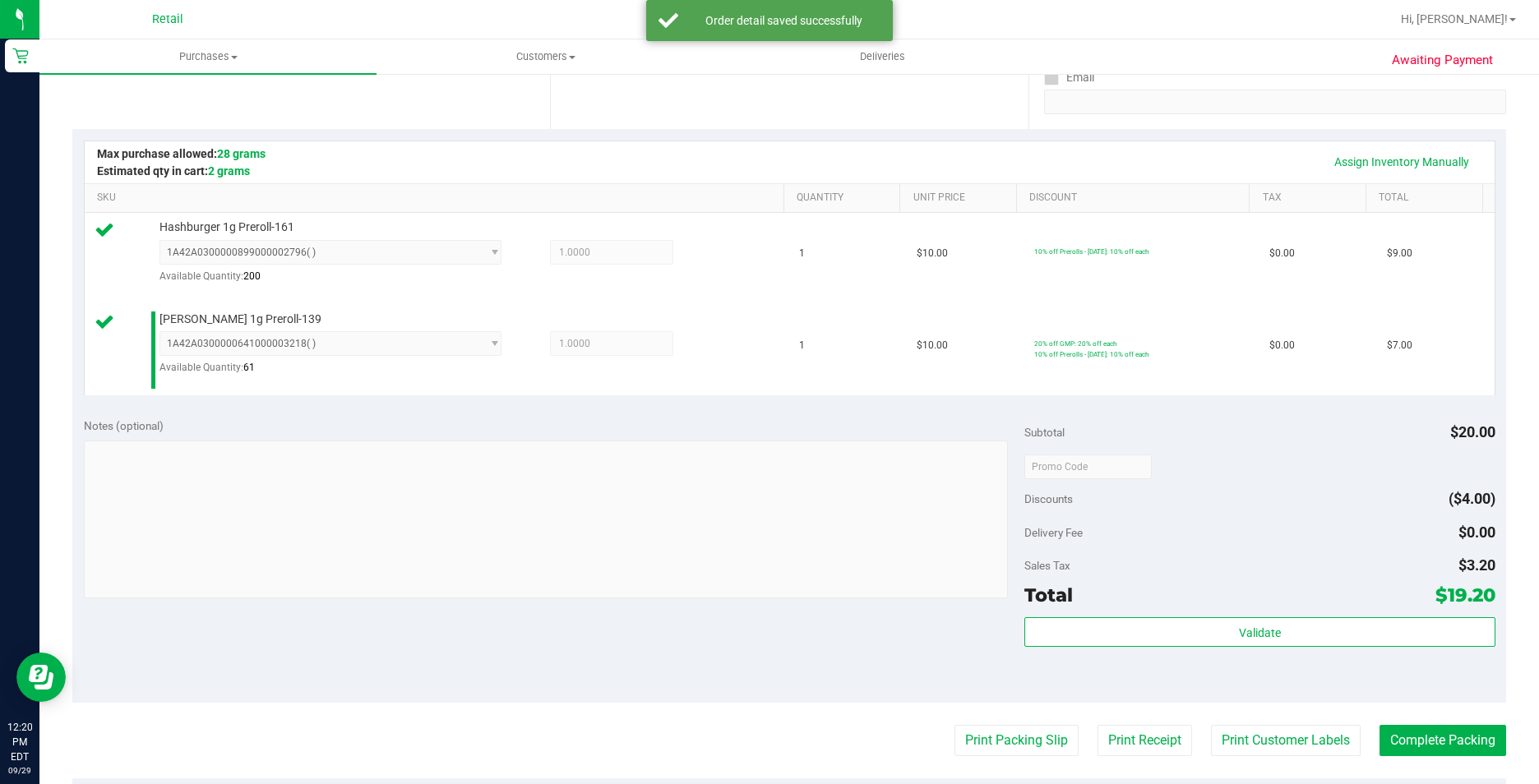
scroll to position [329, 0]
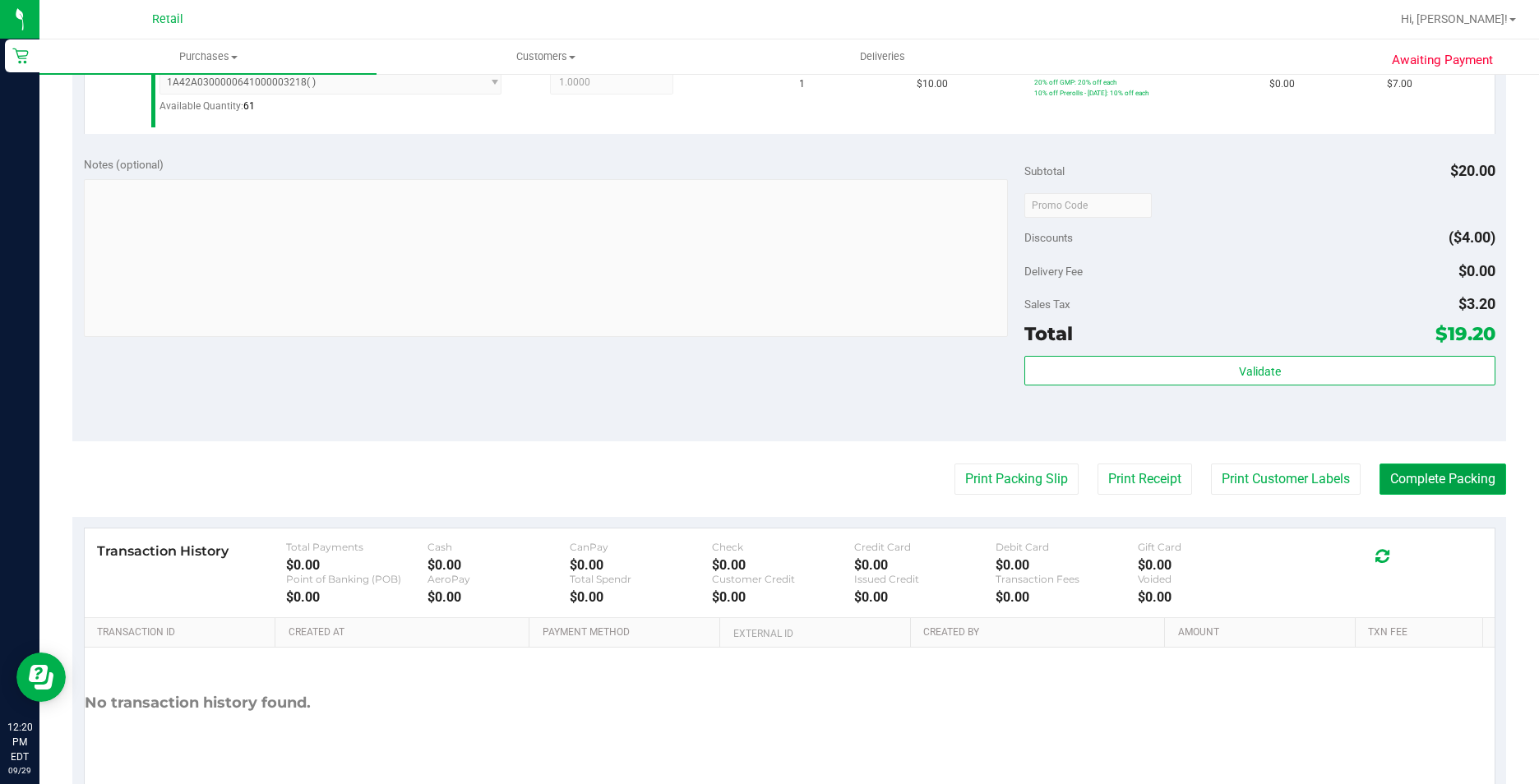
click at [1410, 486] on button "Complete Packing" at bounding box center [1443, 478] width 127 height 31
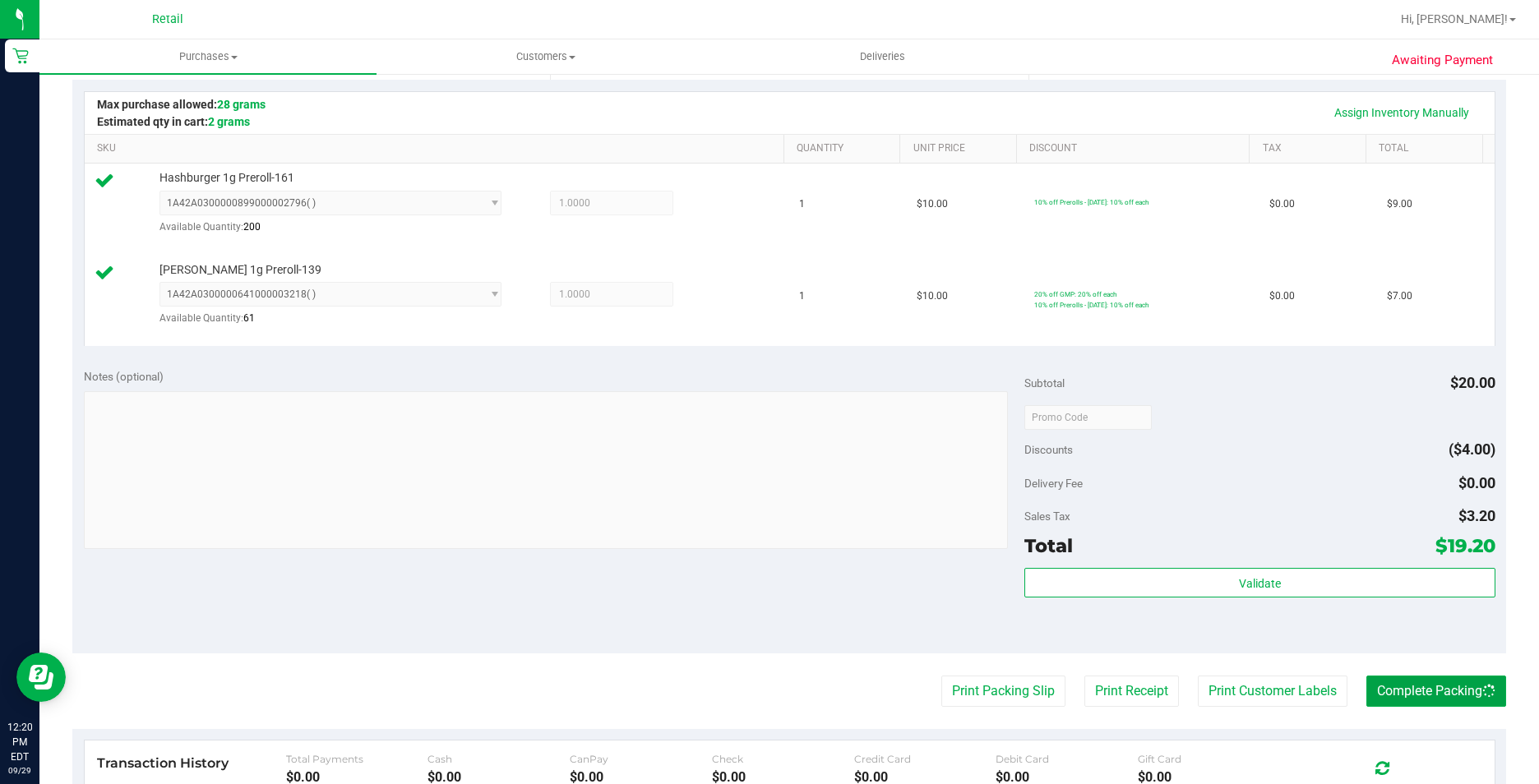
scroll to position [0, 0]
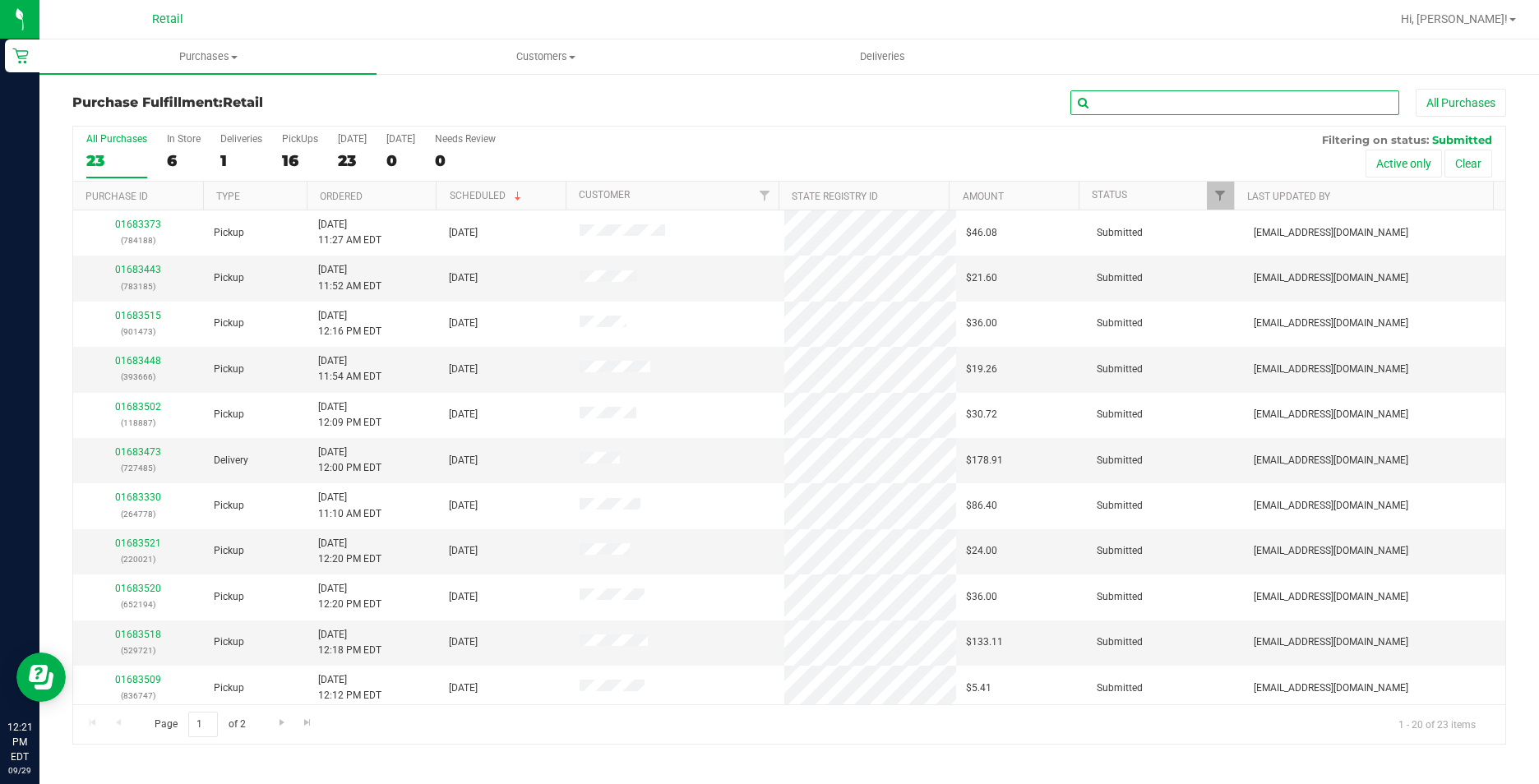
click at [1150, 108] on input "text" at bounding box center [1234, 103] width 329 height 25
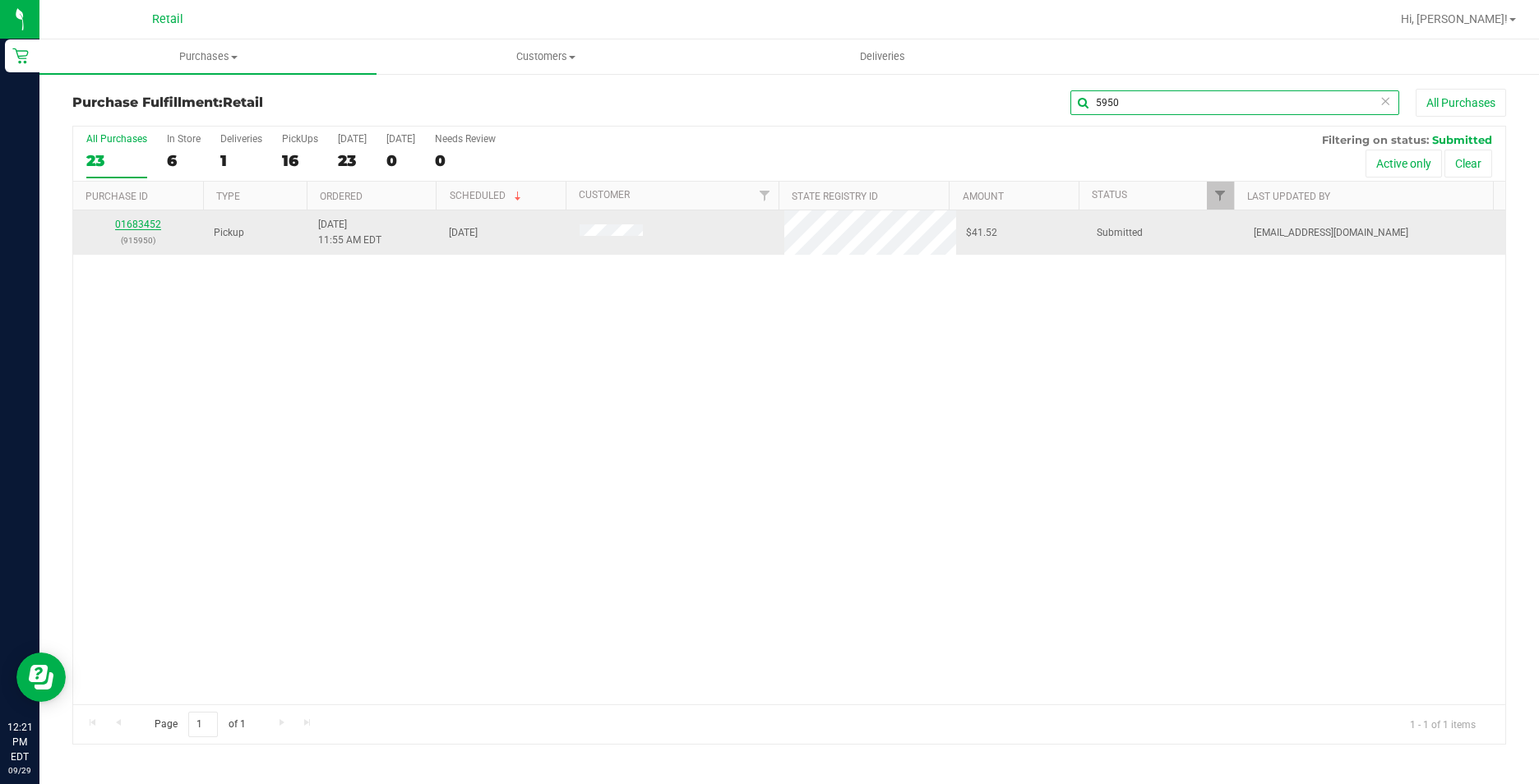
type input "5950"
click at [151, 218] on link "01683452" at bounding box center [138, 224] width 46 height 12
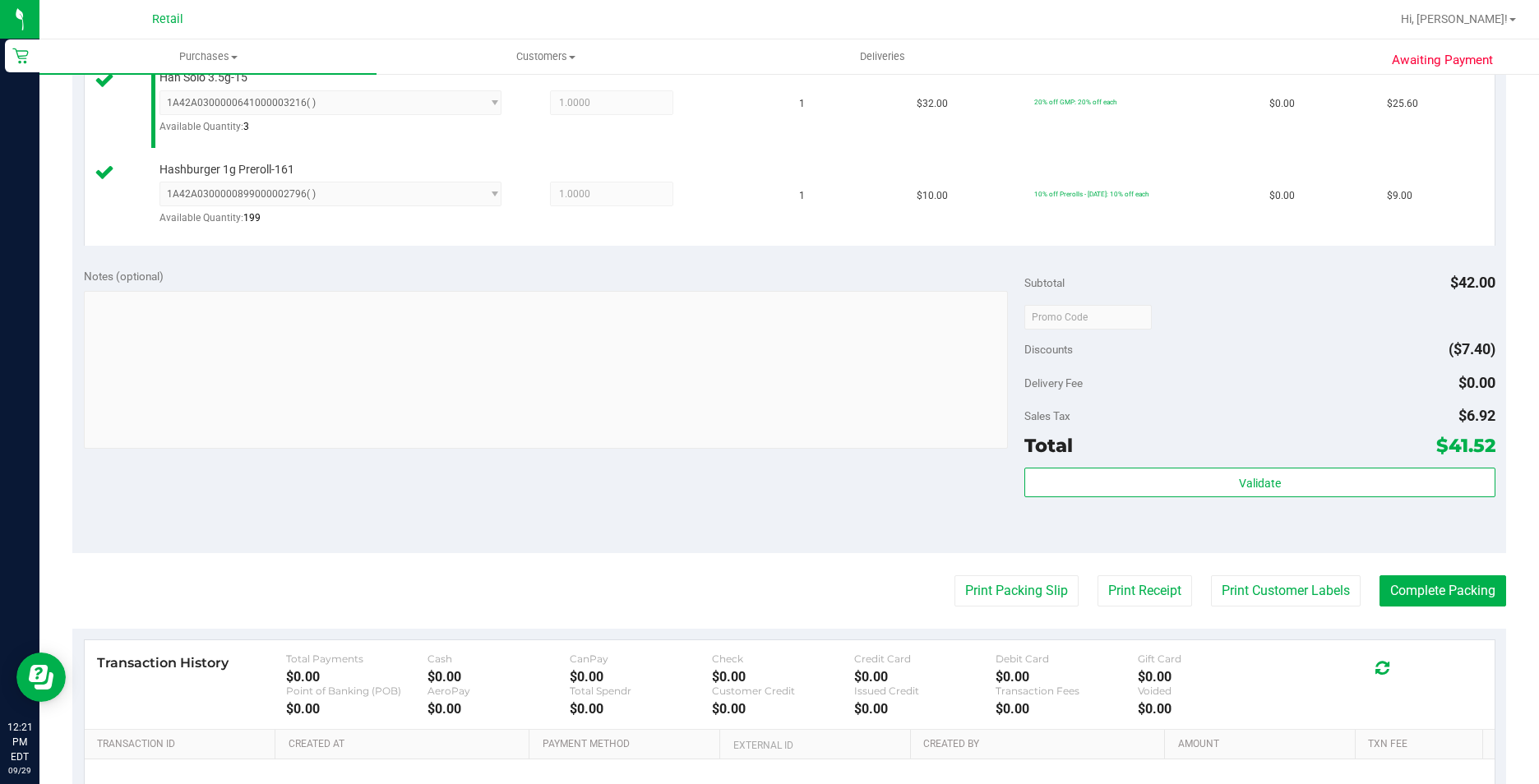
scroll to position [494, 0]
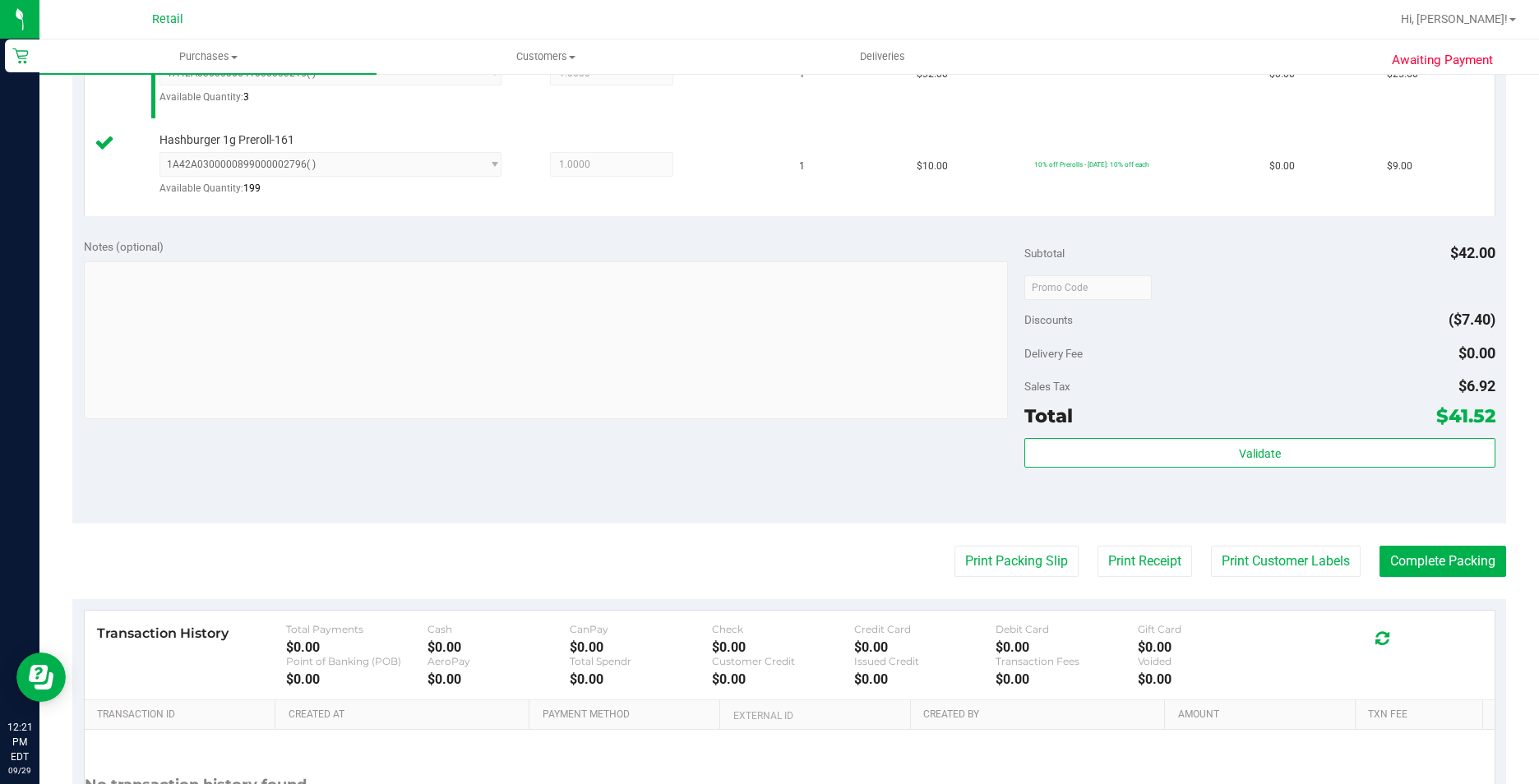
click at [1428, 537] on purchase-details "Back Edit Purchase Cancel Purchase View Profile # 01683452 Med | Rec METRC ID: …" at bounding box center [789, 251] width 1434 height 1311
click at [1425, 586] on purchase-details "Back Edit Purchase Cancel Purchase View Profile # 01683452 Med | Rec METRC ID: …" at bounding box center [789, 251] width 1434 height 1311
click at [1420, 566] on button "Complete Packing" at bounding box center [1443, 561] width 127 height 31
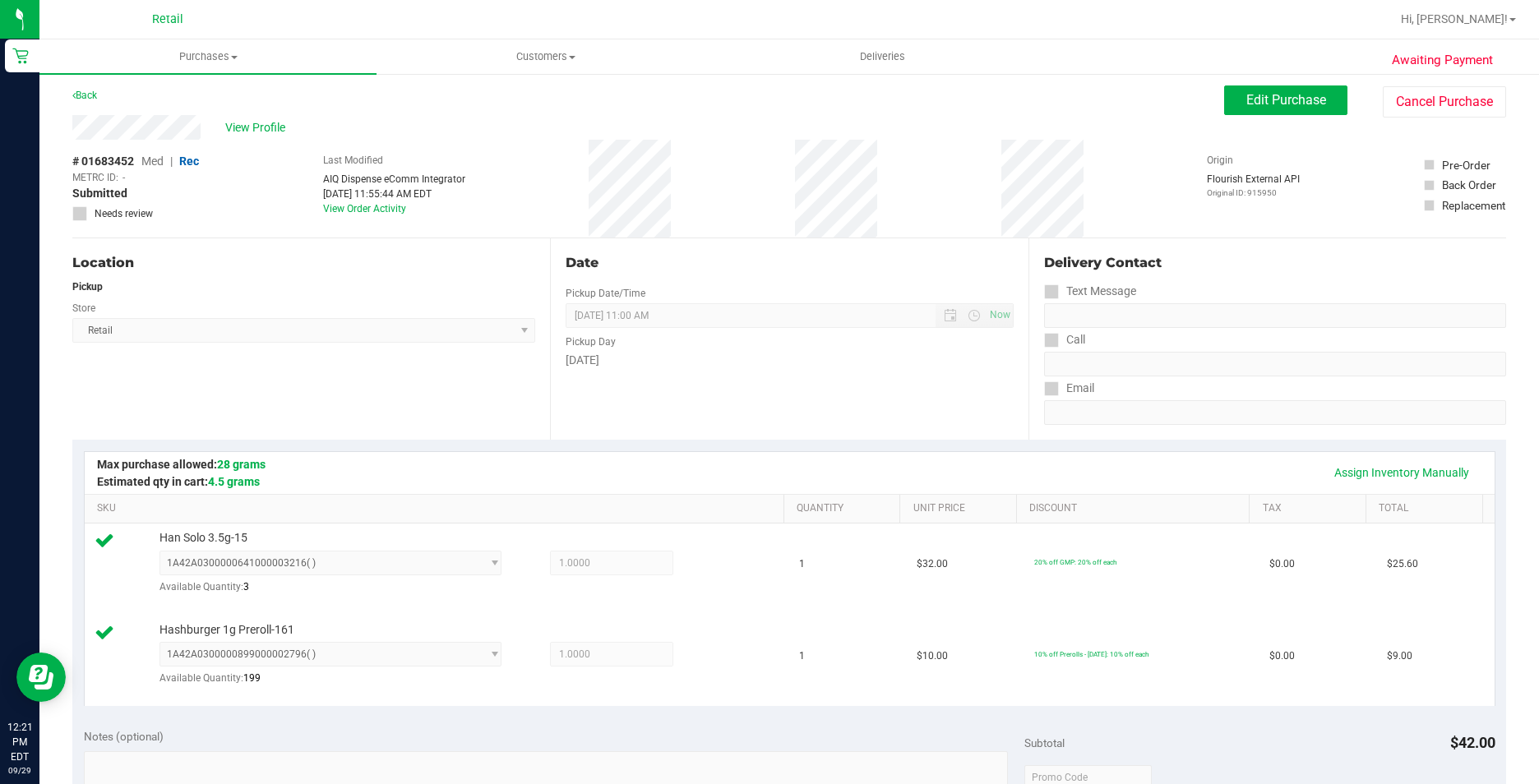
scroll to position [0, 0]
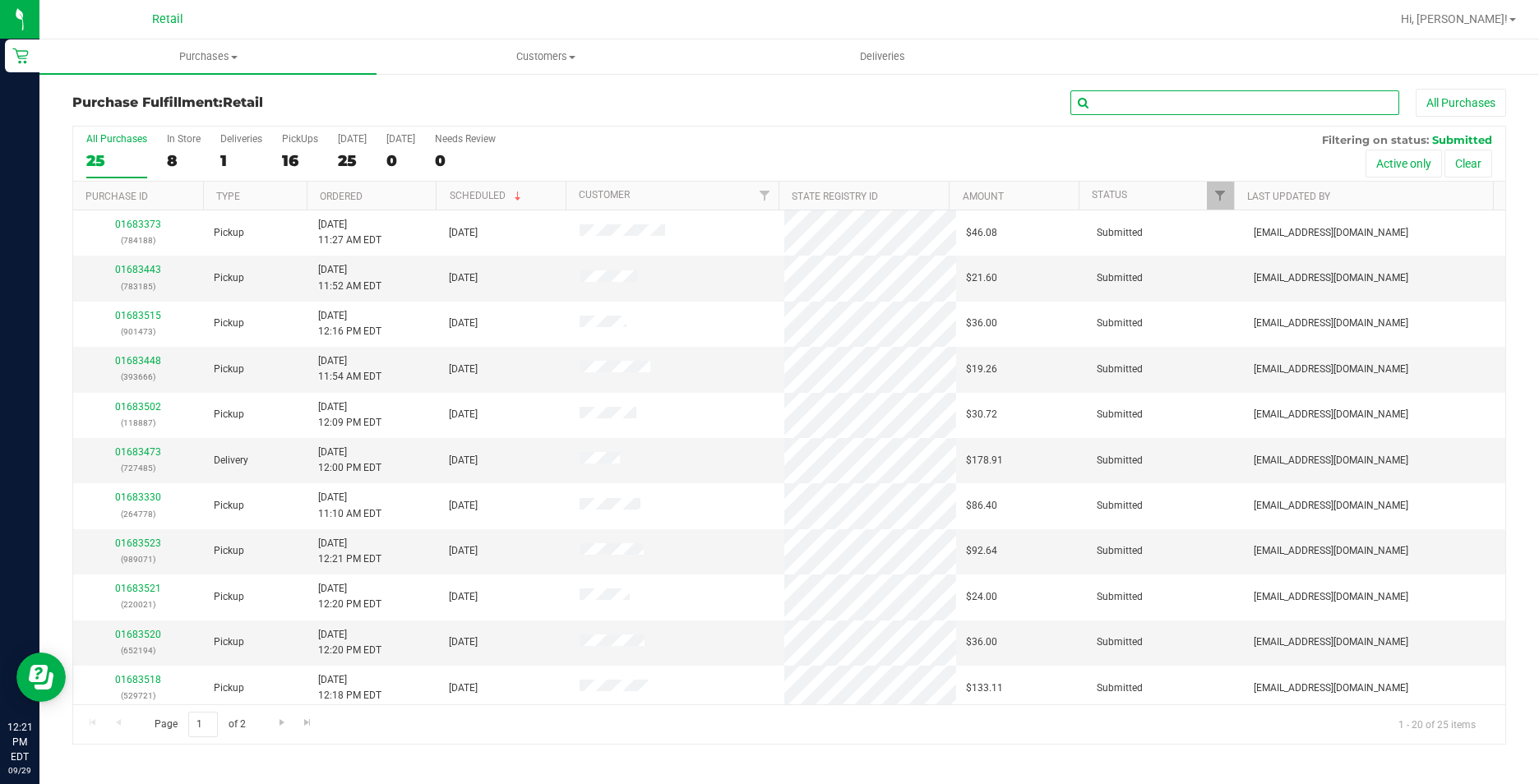
click at [1289, 96] on input "text" at bounding box center [1234, 103] width 329 height 25
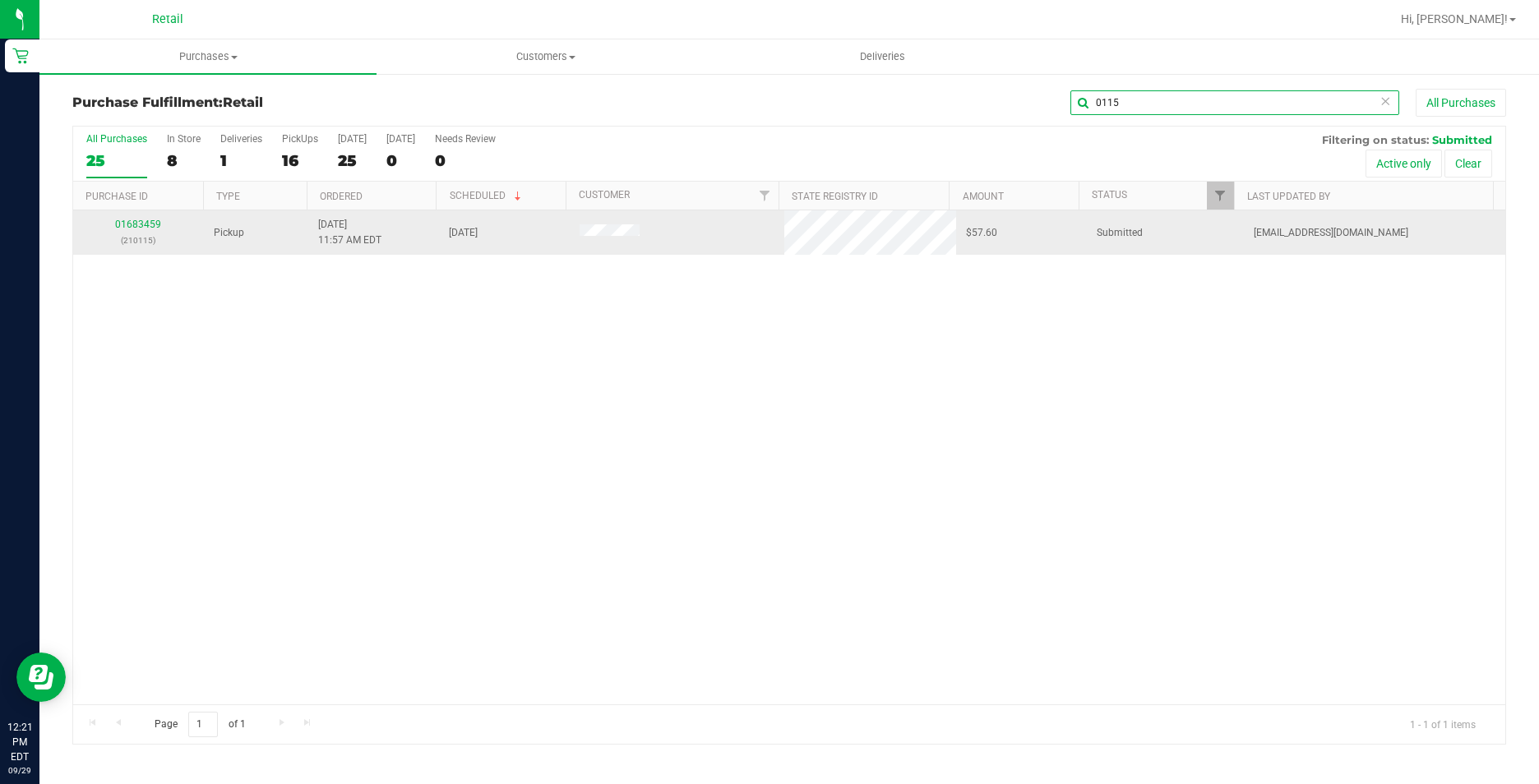
type input "0115"
click at [135, 218] on div "01683459 (210115)" at bounding box center [138, 233] width 111 height 31
click at [130, 227] on link "01683459" at bounding box center [138, 224] width 46 height 12
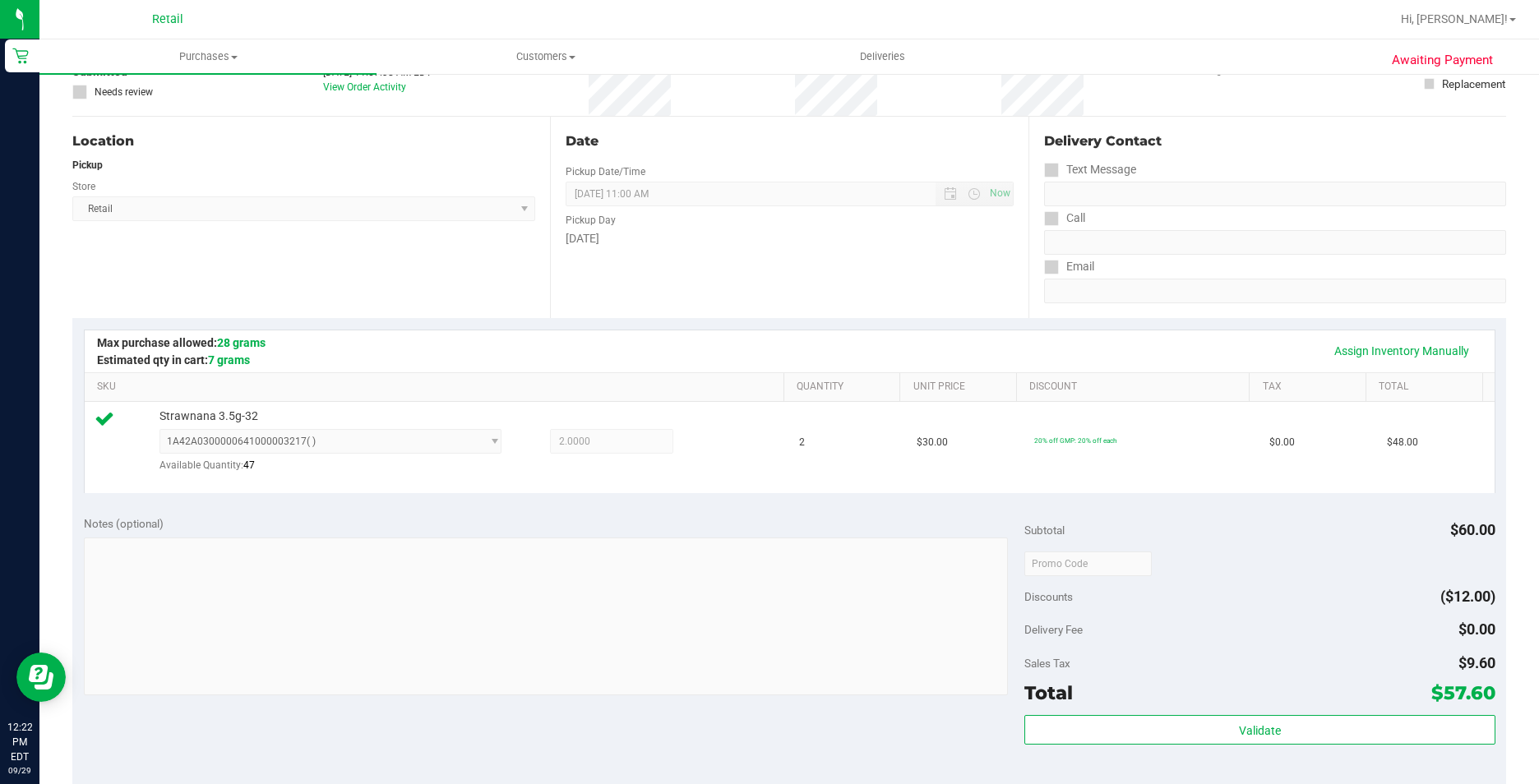
scroll to position [494, 0]
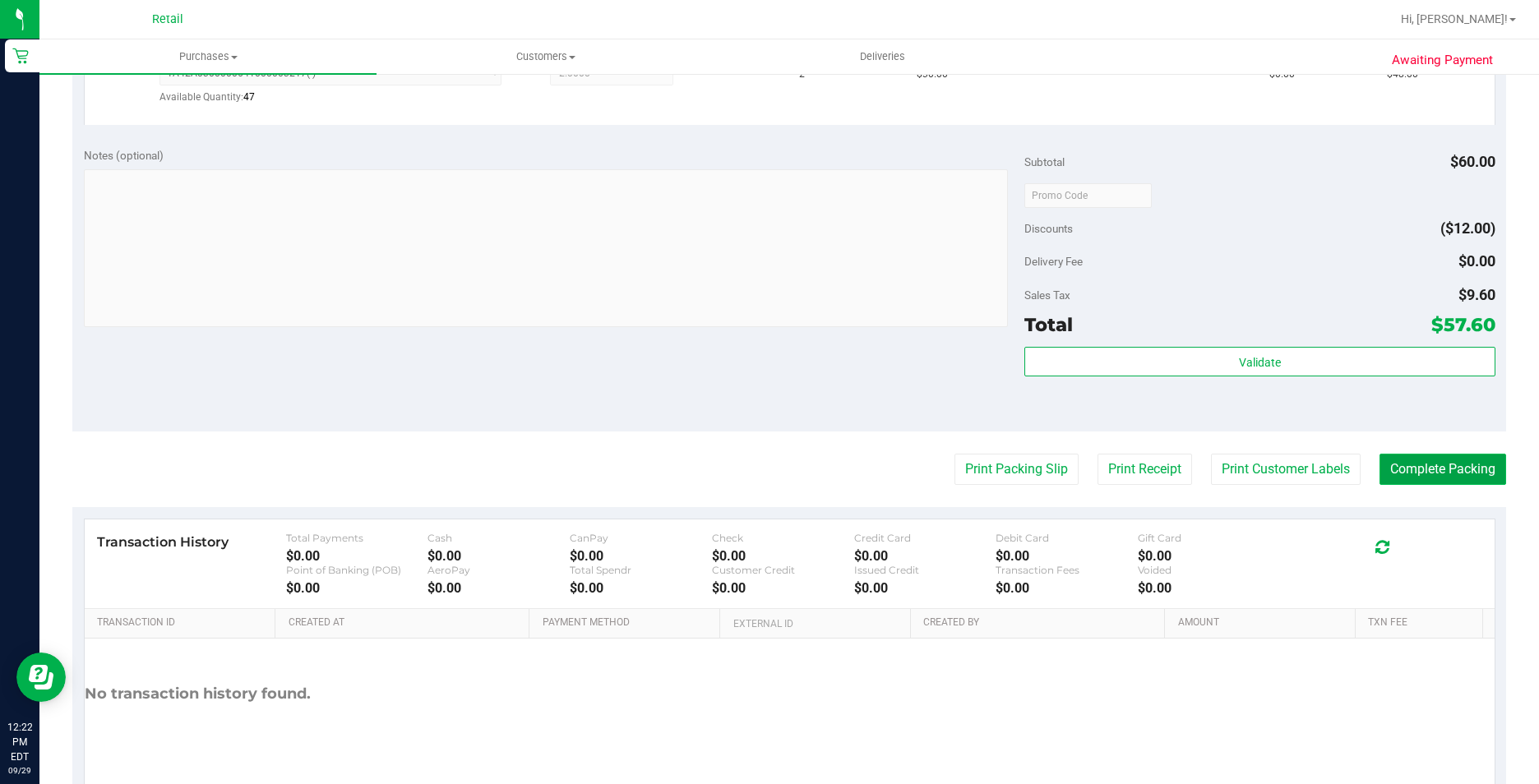
click at [1440, 457] on button "Complete Packing" at bounding box center [1443, 469] width 127 height 31
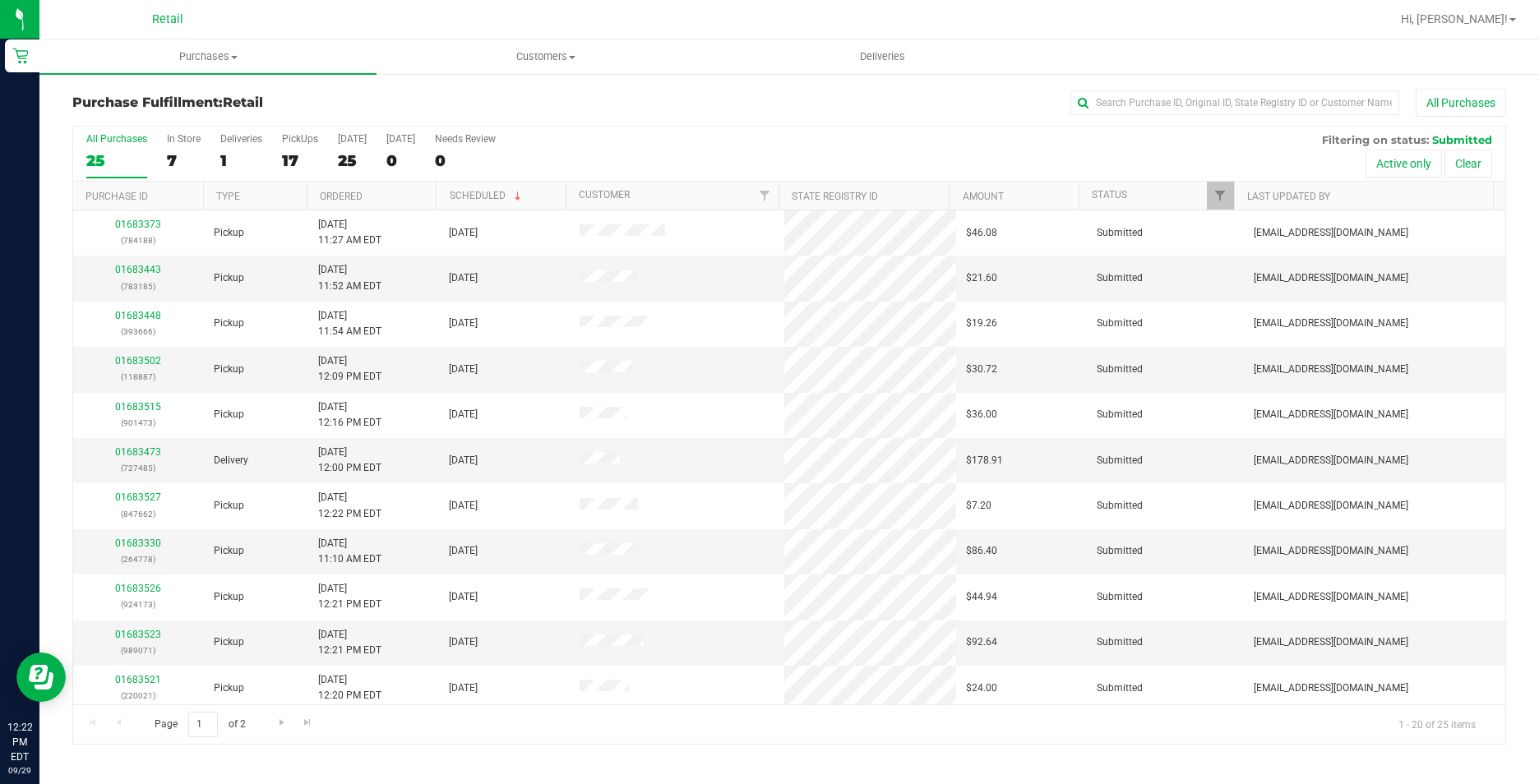
click at [1261, 71] on ul "Purchases Summary of purchases Fulfillment All purchases Customers All customer…" at bounding box center [808, 57] width 1539 height 36
drag, startPoint x: 1212, startPoint y: 114, endPoint x: 1202, endPoint y: 103, distance: 14.9
click at [1211, 114] on input "text" at bounding box center [1234, 103] width 329 height 25
click at [1192, 88] on div "Purchase Fulfillment: Retail All Purchases All Purchases 25 In Store 7 Deliveri…" at bounding box center [789, 416] width 1500 height 689
click at [1186, 96] on input "text" at bounding box center [1234, 103] width 329 height 25
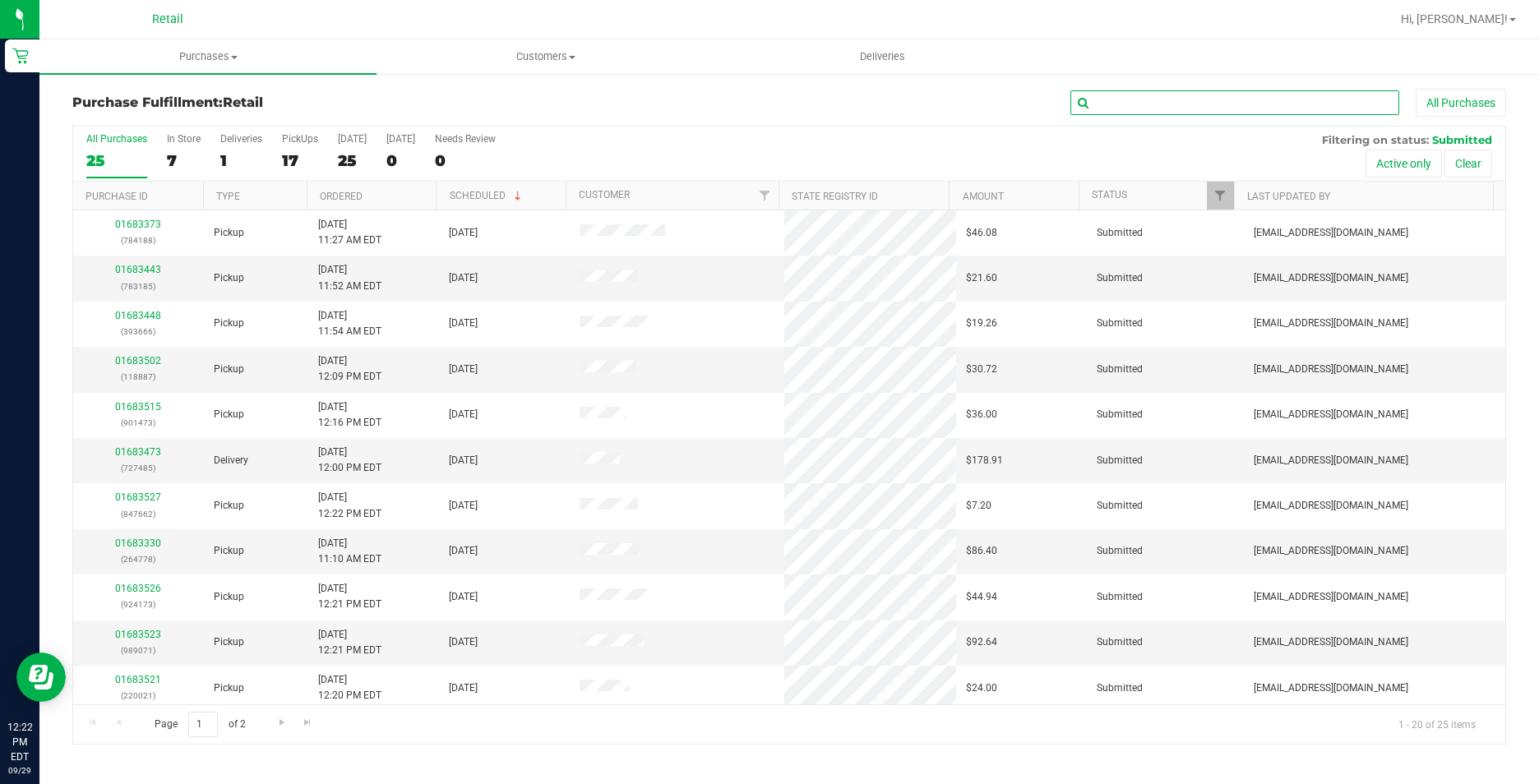
click at [1186, 102] on input "text" at bounding box center [1234, 103] width 329 height 25
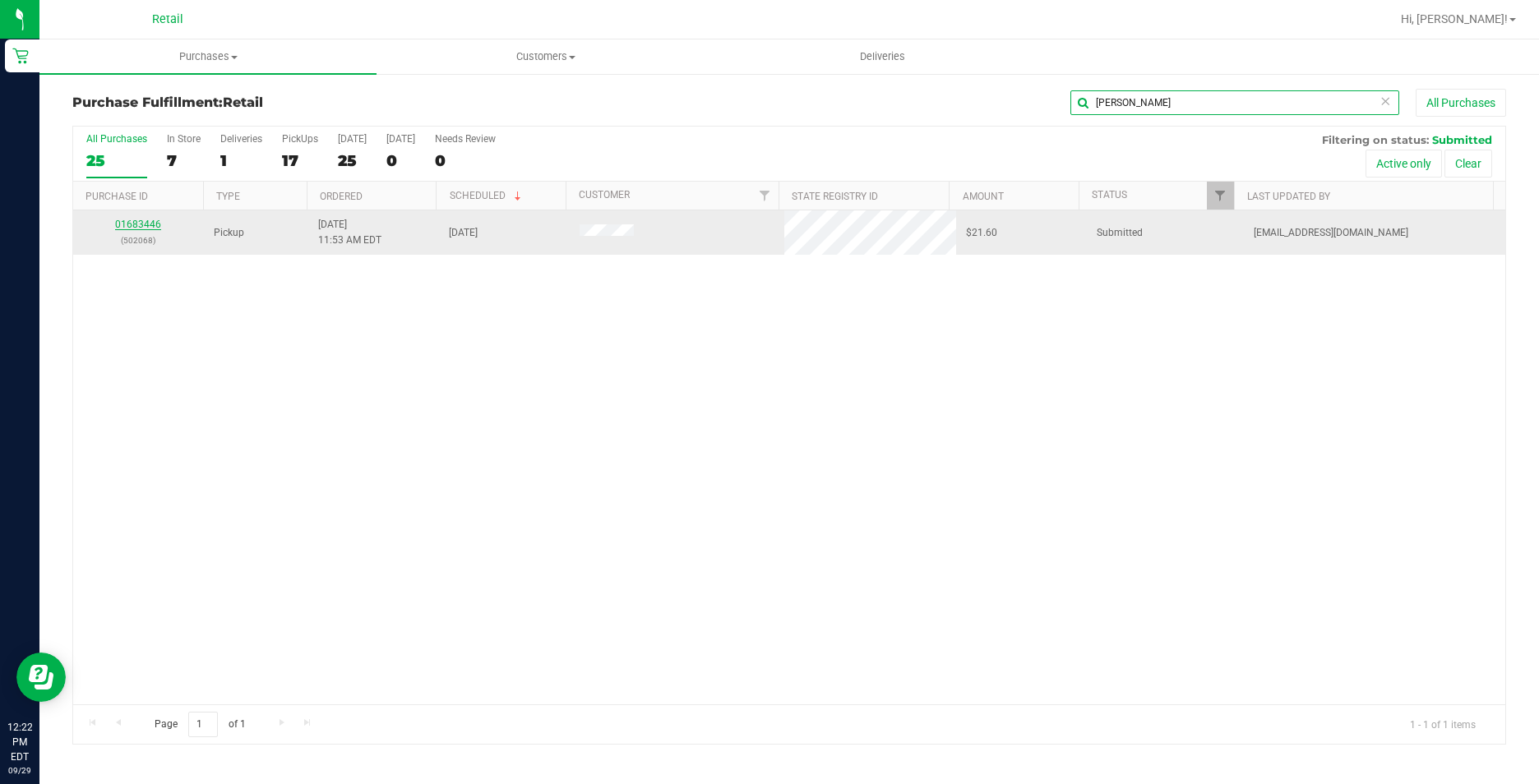
type input "cruz"
click at [144, 227] on link "01683446" at bounding box center [138, 224] width 46 height 12
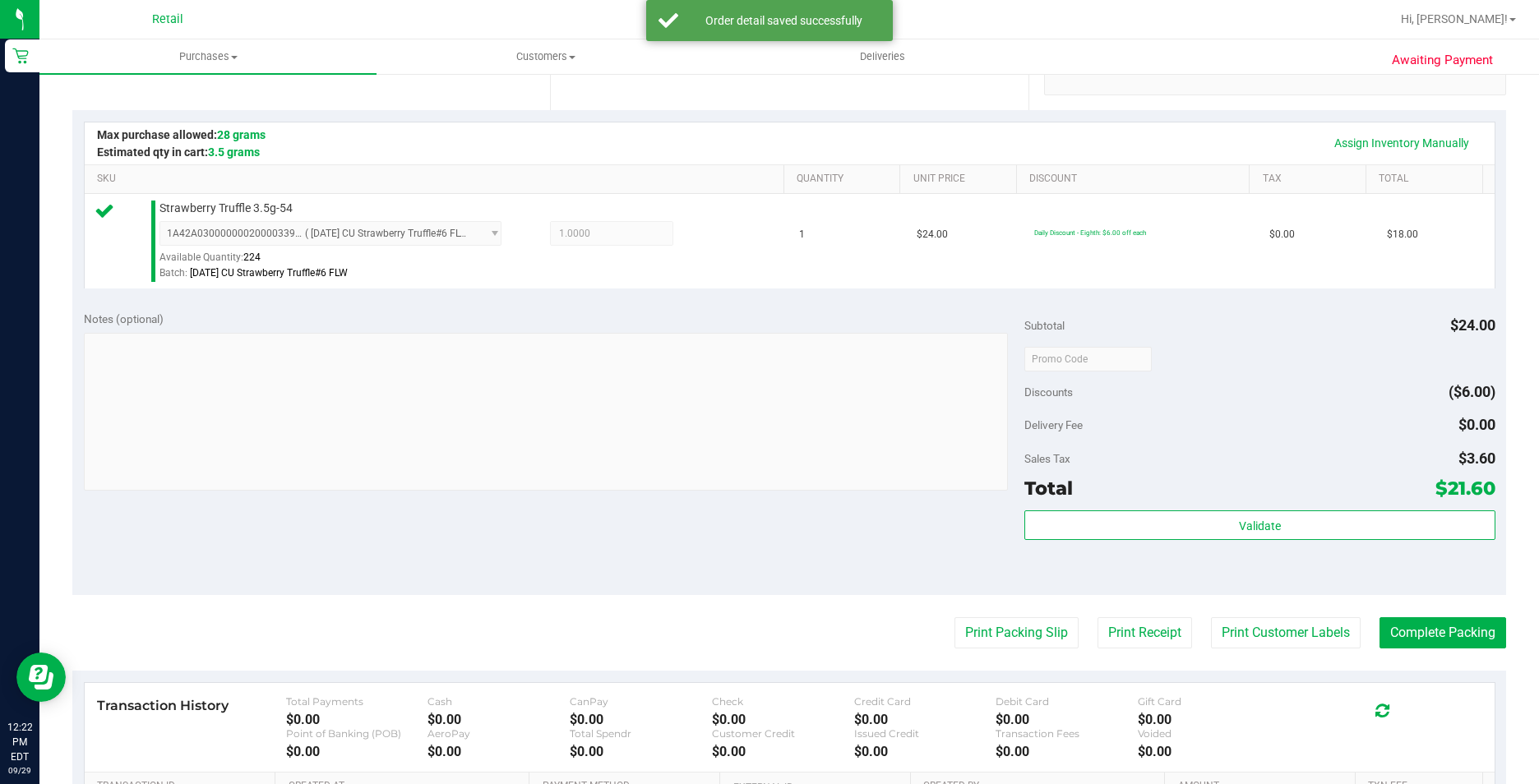
scroll to position [559, 0]
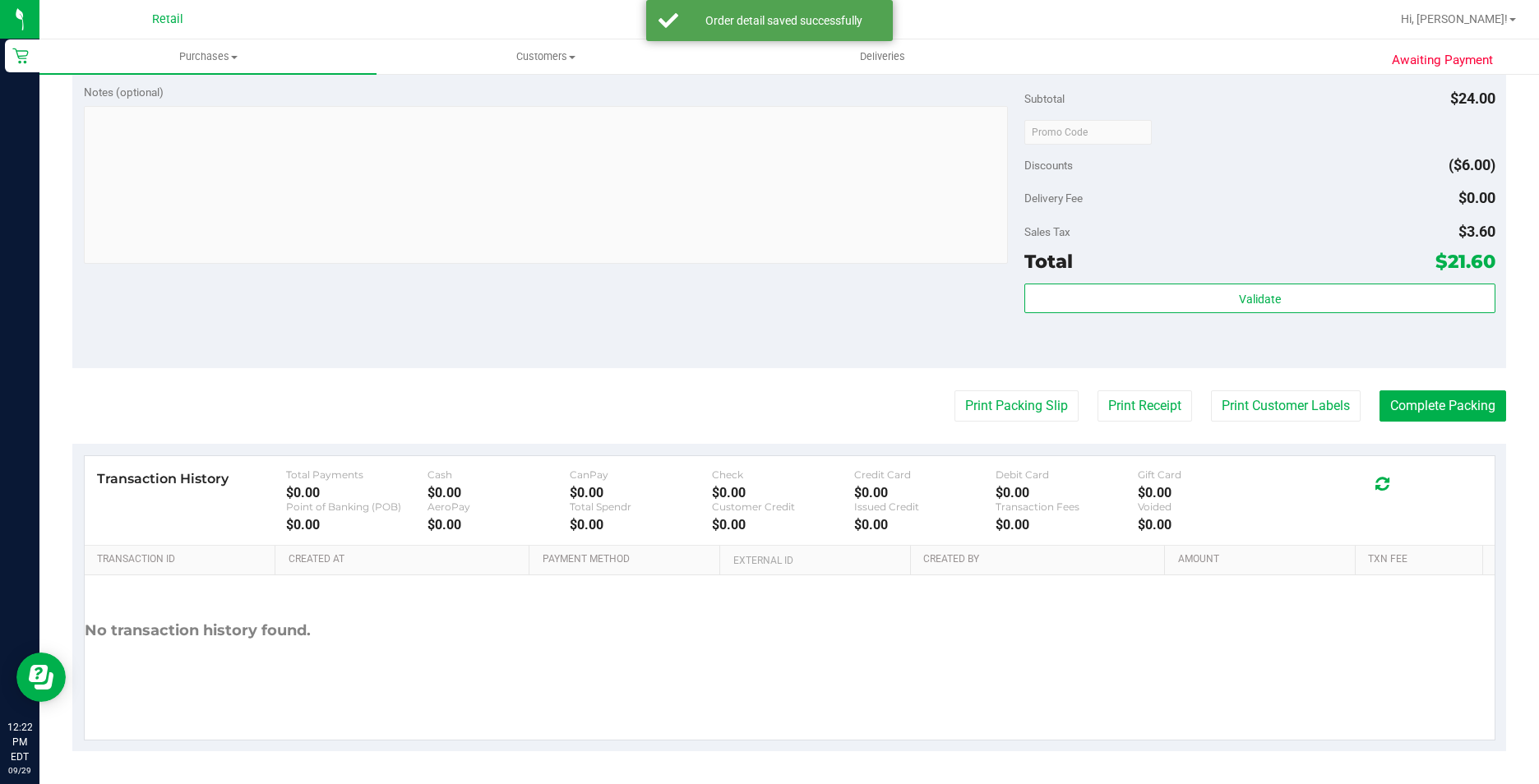
click at [1432, 388] on purchase-details "Back Edit Purchase Cancel Purchase View Profile # 01683446 Med | Rec METRC ID: …" at bounding box center [789, 140] width 1434 height 1222
click at [1432, 389] on purchase-details "Back Edit Purchase Cancel Purchase View Profile # 01683446 Med | Rec METRC ID: …" at bounding box center [789, 140] width 1434 height 1222
click at [1432, 400] on button "Complete Packing" at bounding box center [1443, 405] width 127 height 31
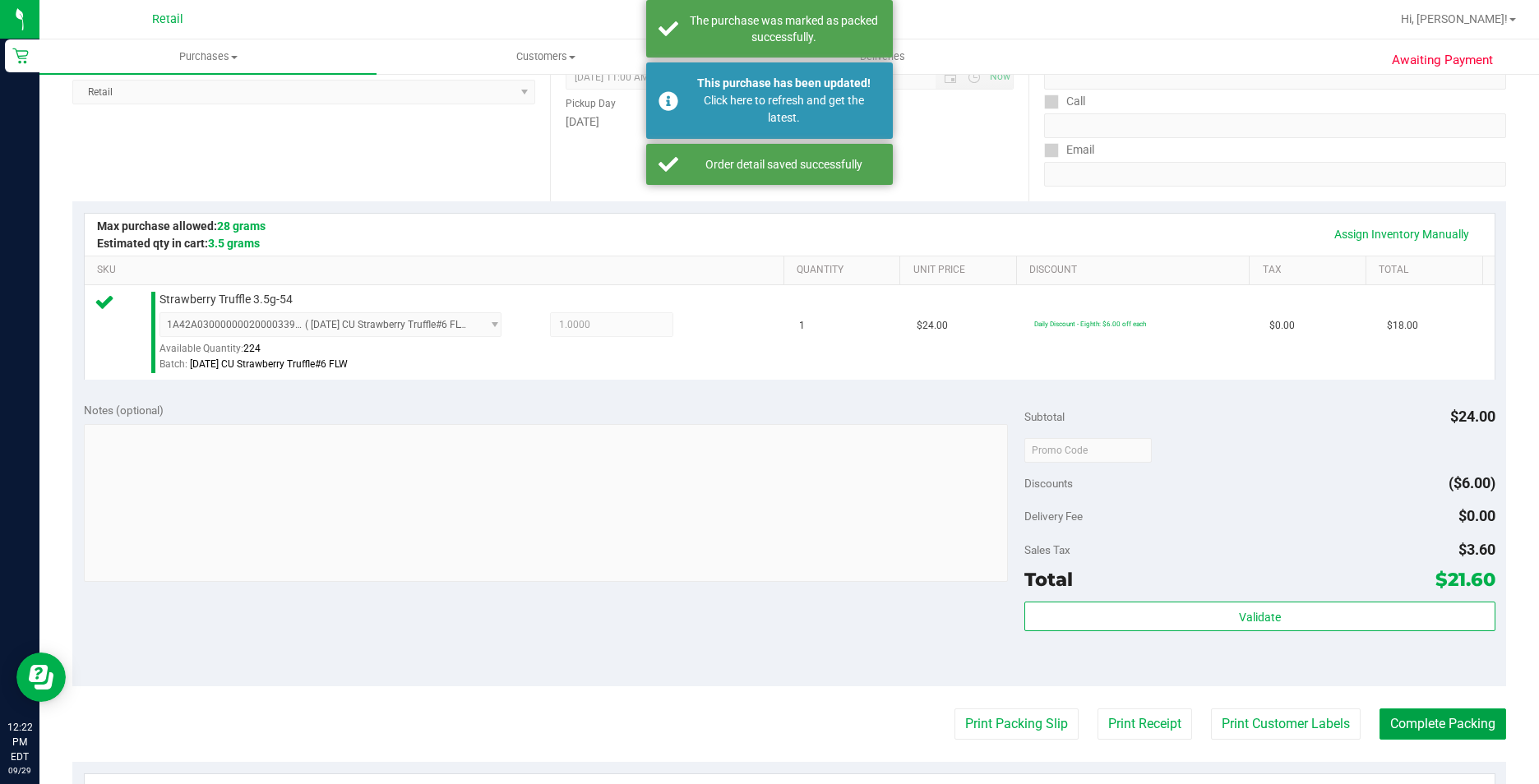
scroll to position [0, 0]
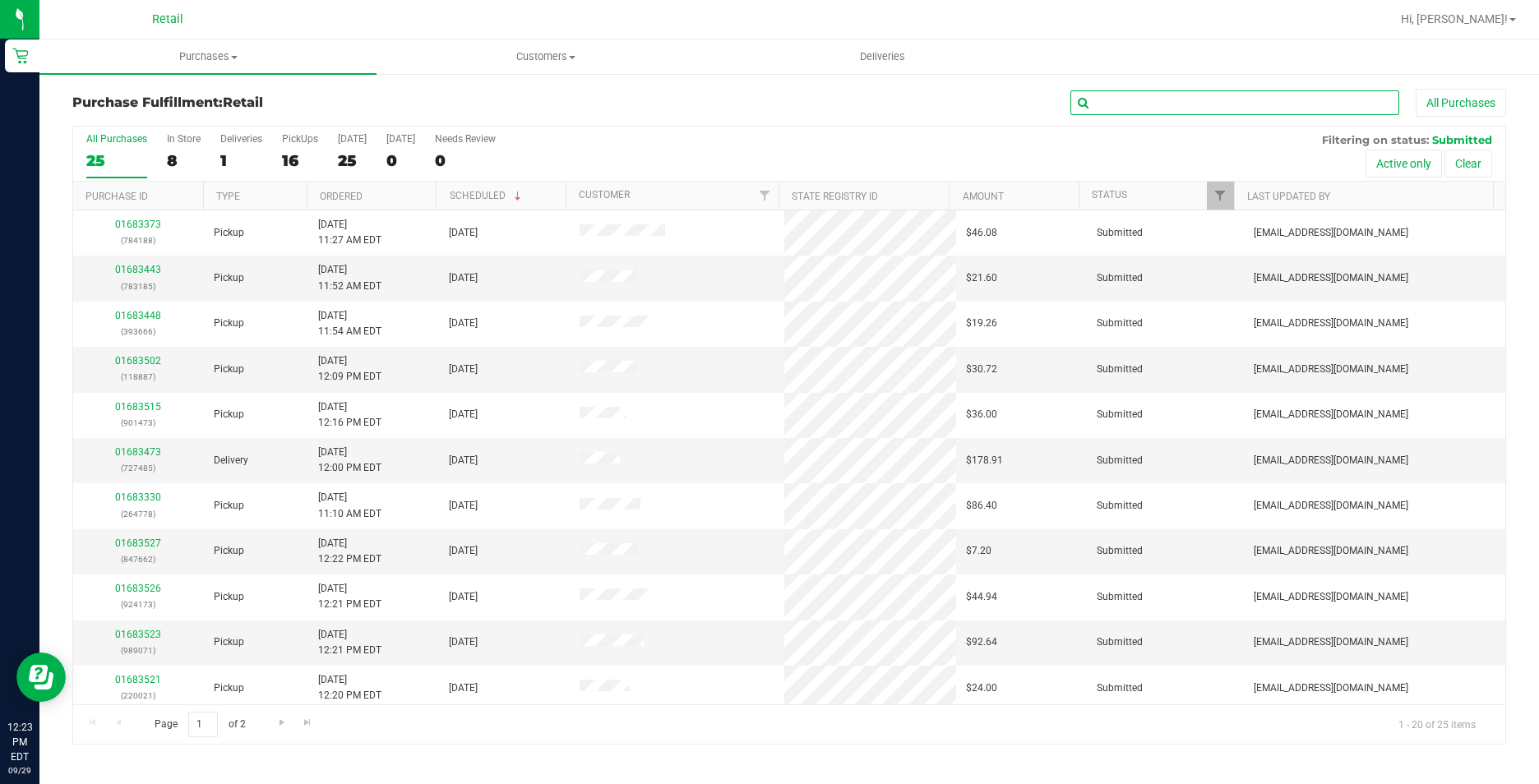
click at [1134, 114] on input "text" at bounding box center [1234, 103] width 329 height 25
type input "."
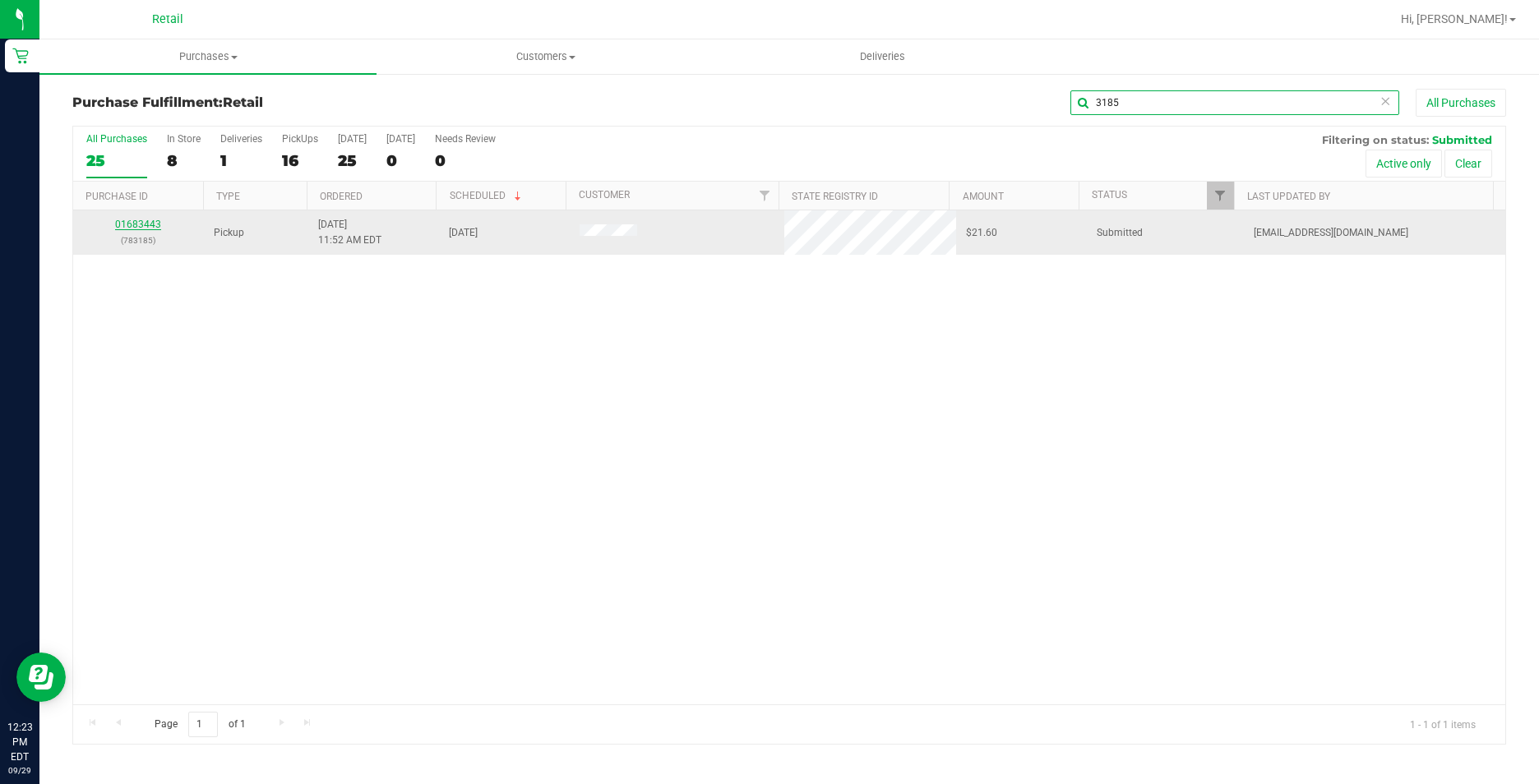
type input "3185"
click at [144, 221] on link "01683443" at bounding box center [138, 224] width 46 height 12
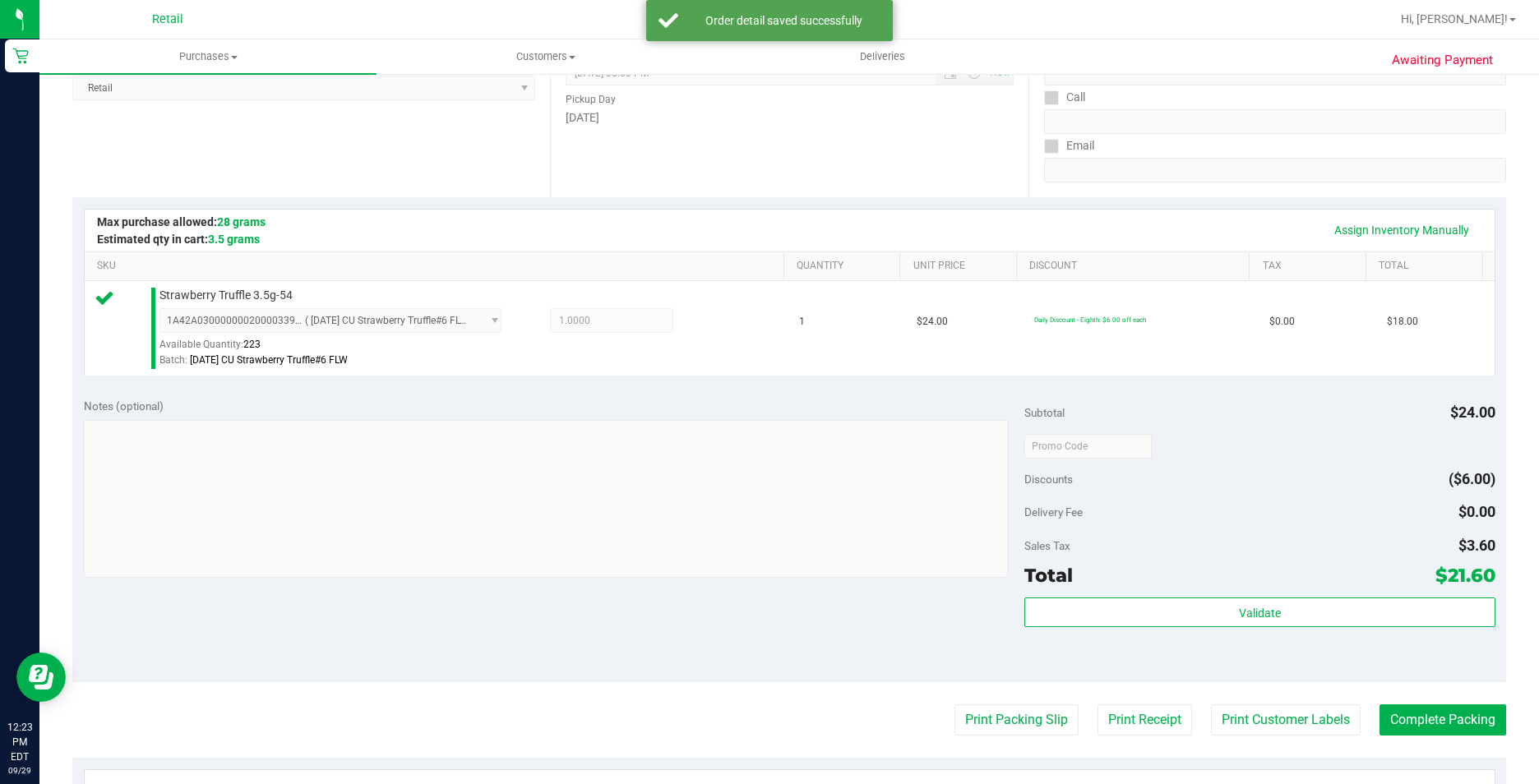
scroll to position [411, 0]
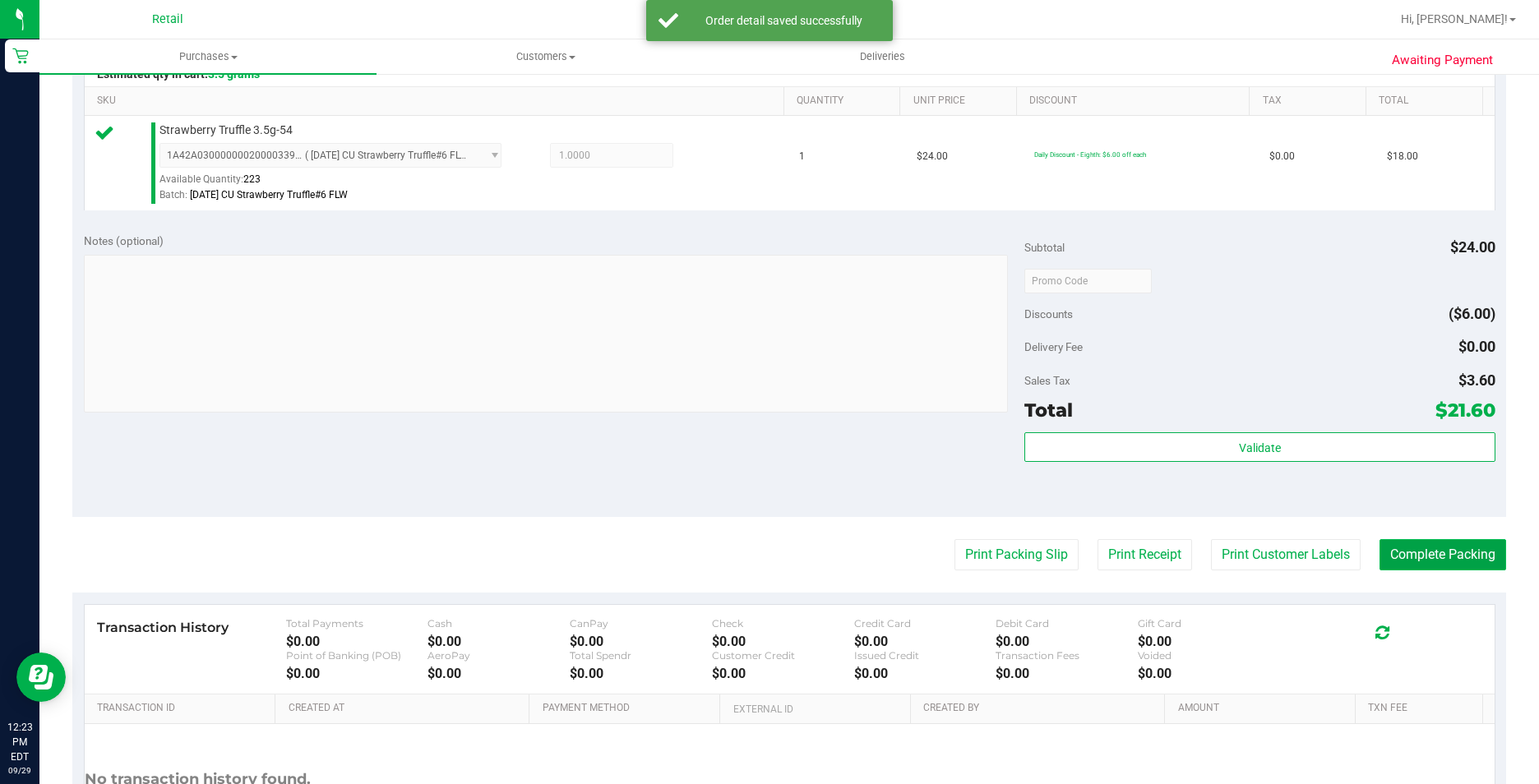
click at [1420, 550] on button "Complete Packing" at bounding box center [1443, 554] width 127 height 31
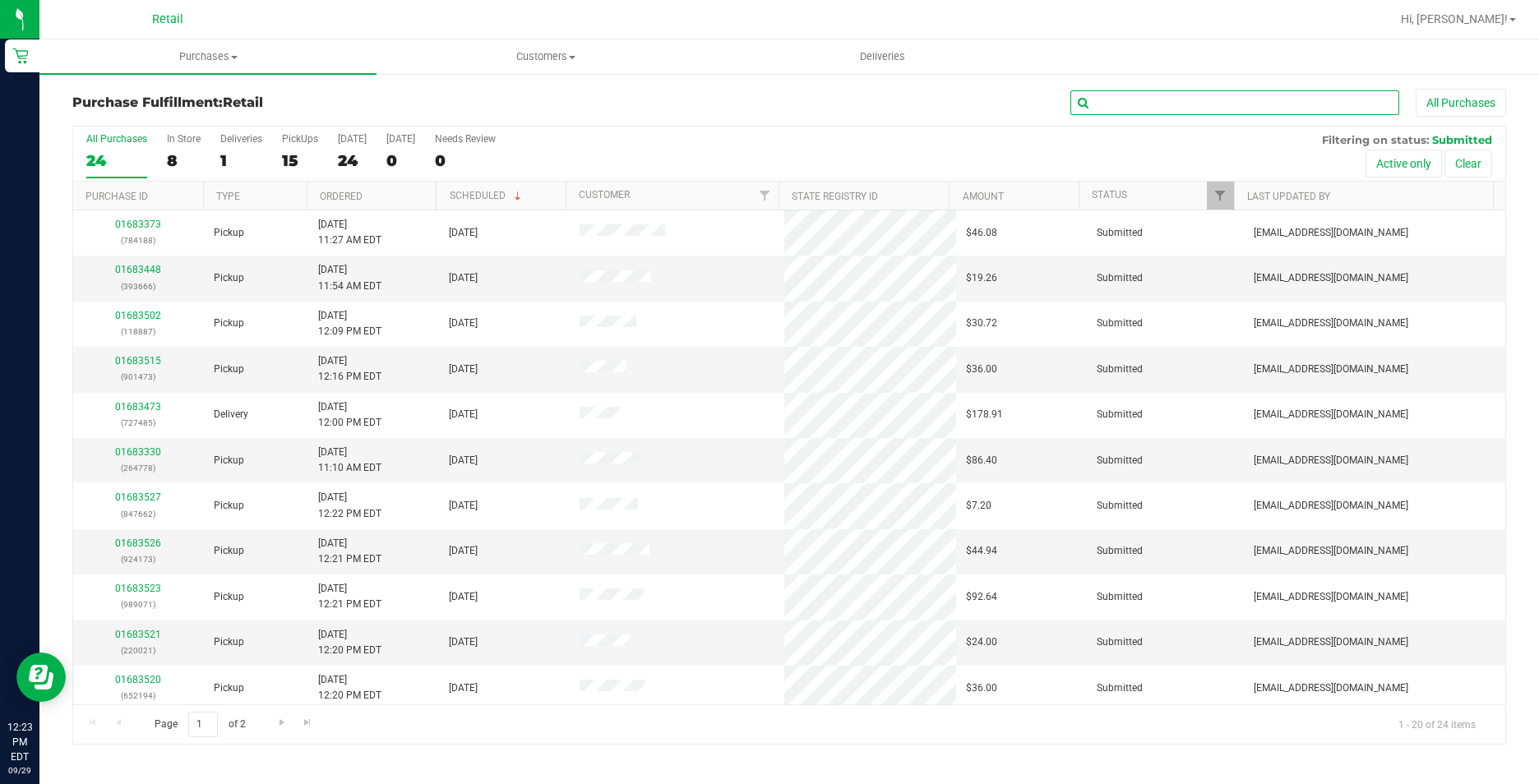
click at [1248, 96] on input "text" at bounding box center [1234, 103] width 329 height 25
drag, startPoint x: 1450, startPoint y: 107, endPoint x: 907, endPoint y: 120, distance: 543.2
click at [907, 120] on div "Purchase Fulfillment: Retail All Purchases" at bounding box center [789, 107] width 1434 height 37
click at [1172, 111] on input "text" at bounding box center [1234, 103] width 329 height 25
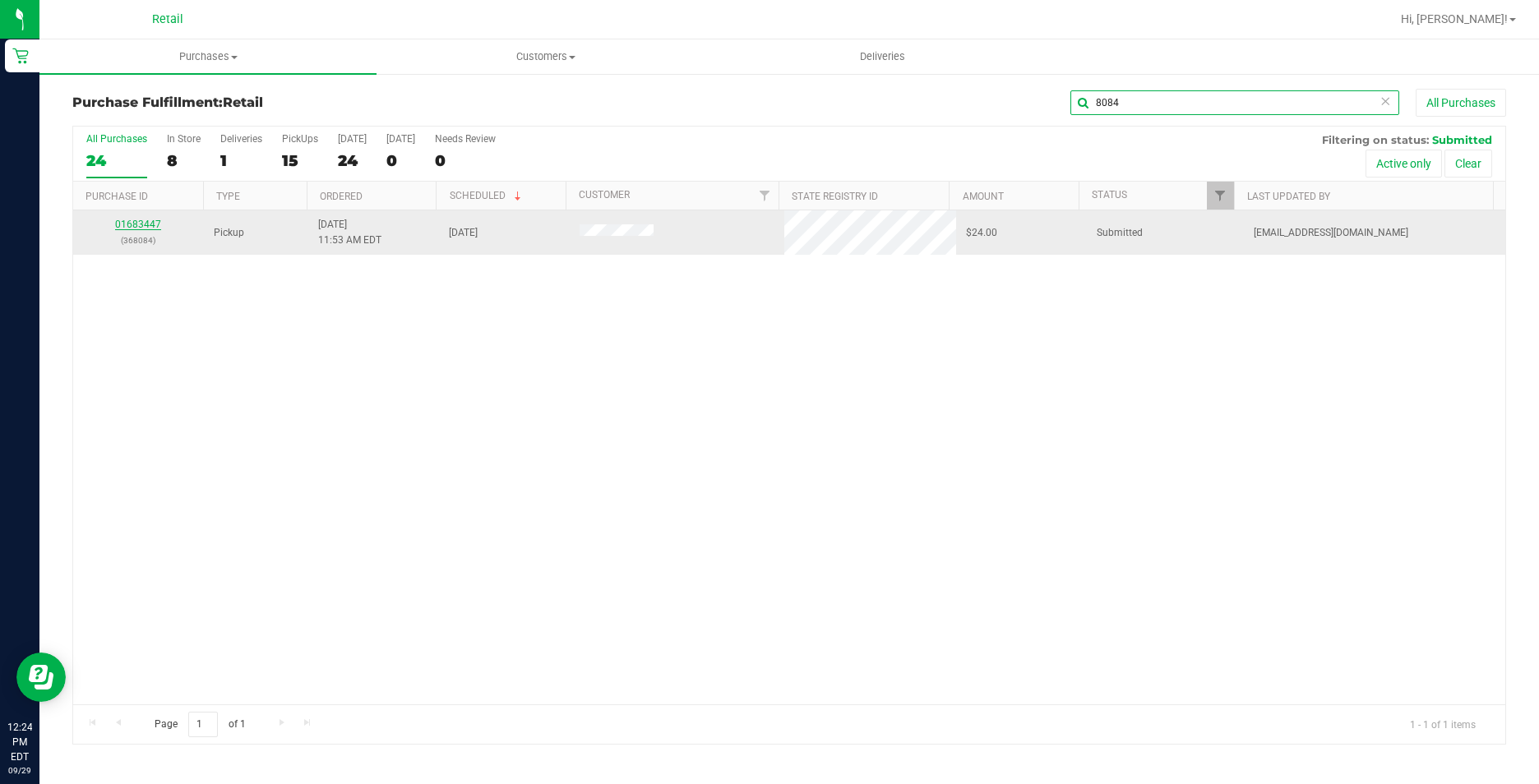
type input "8084"
click at [152, 221] on link "01683447" at bounding box center [138, 224] width 46 height 12
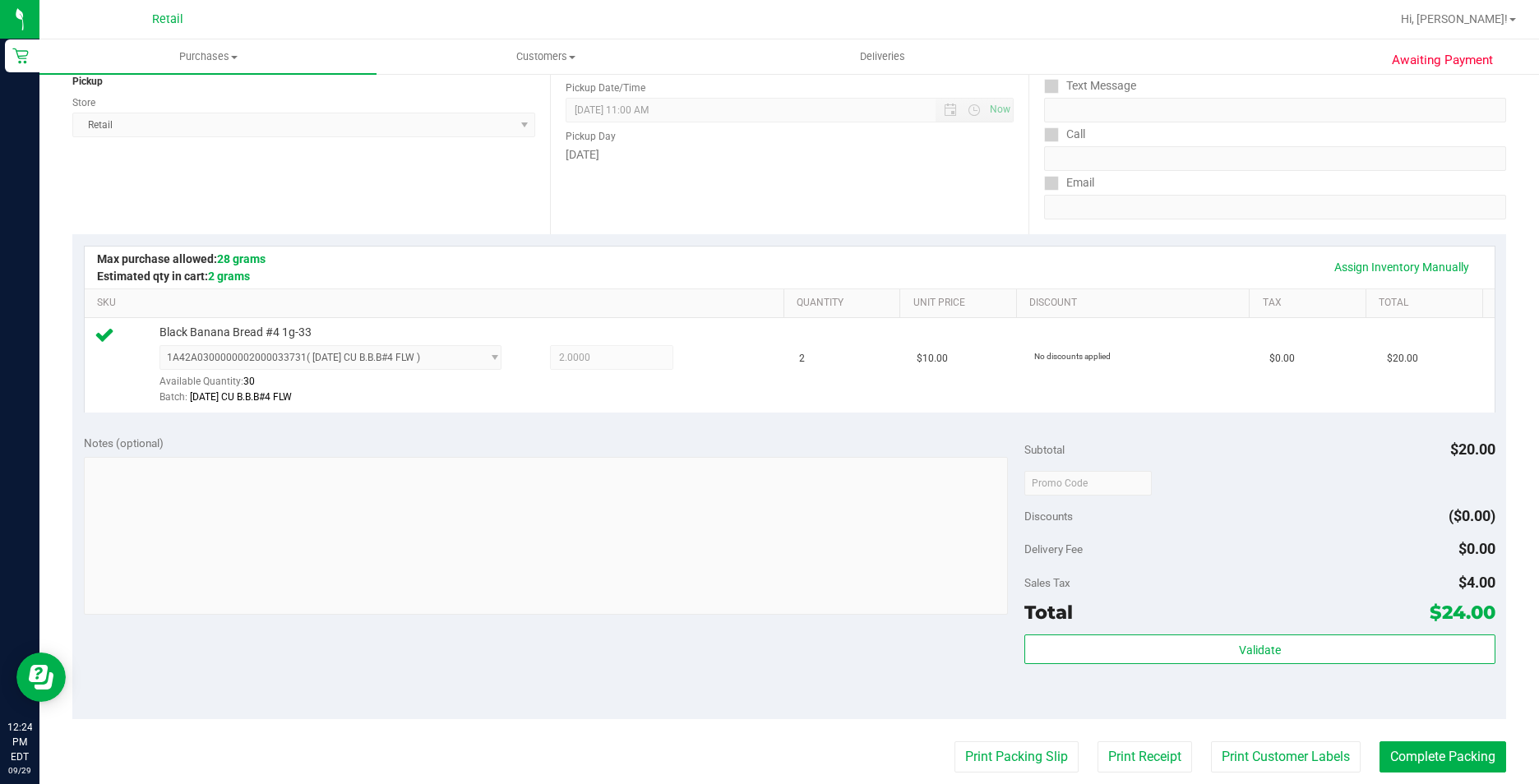
scroll to position [559, 0]
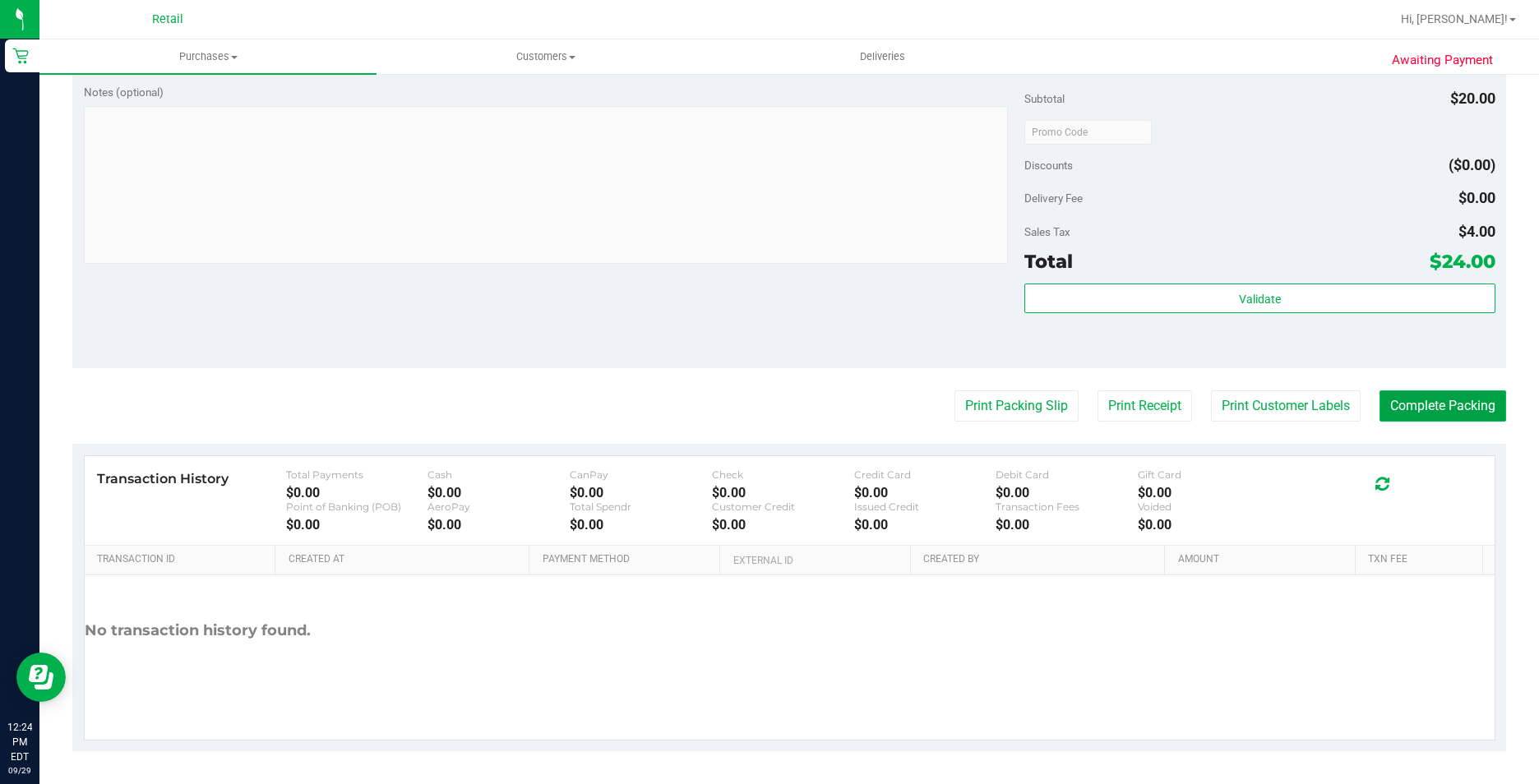
click at [1449, 412] on button "Complete Packing" at bounding box center [1443, 405] width 127 height 31
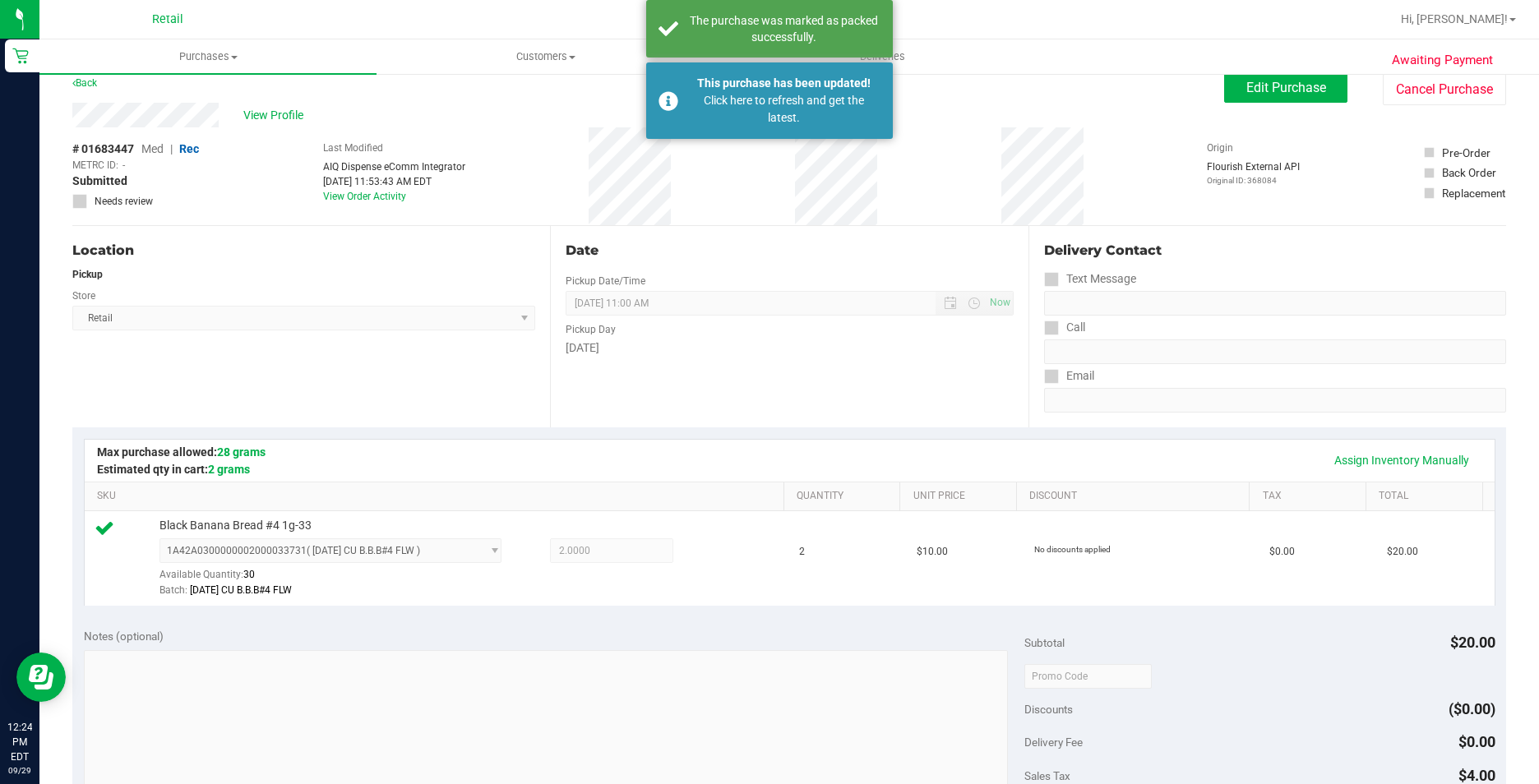
scroll to position [0, 0]
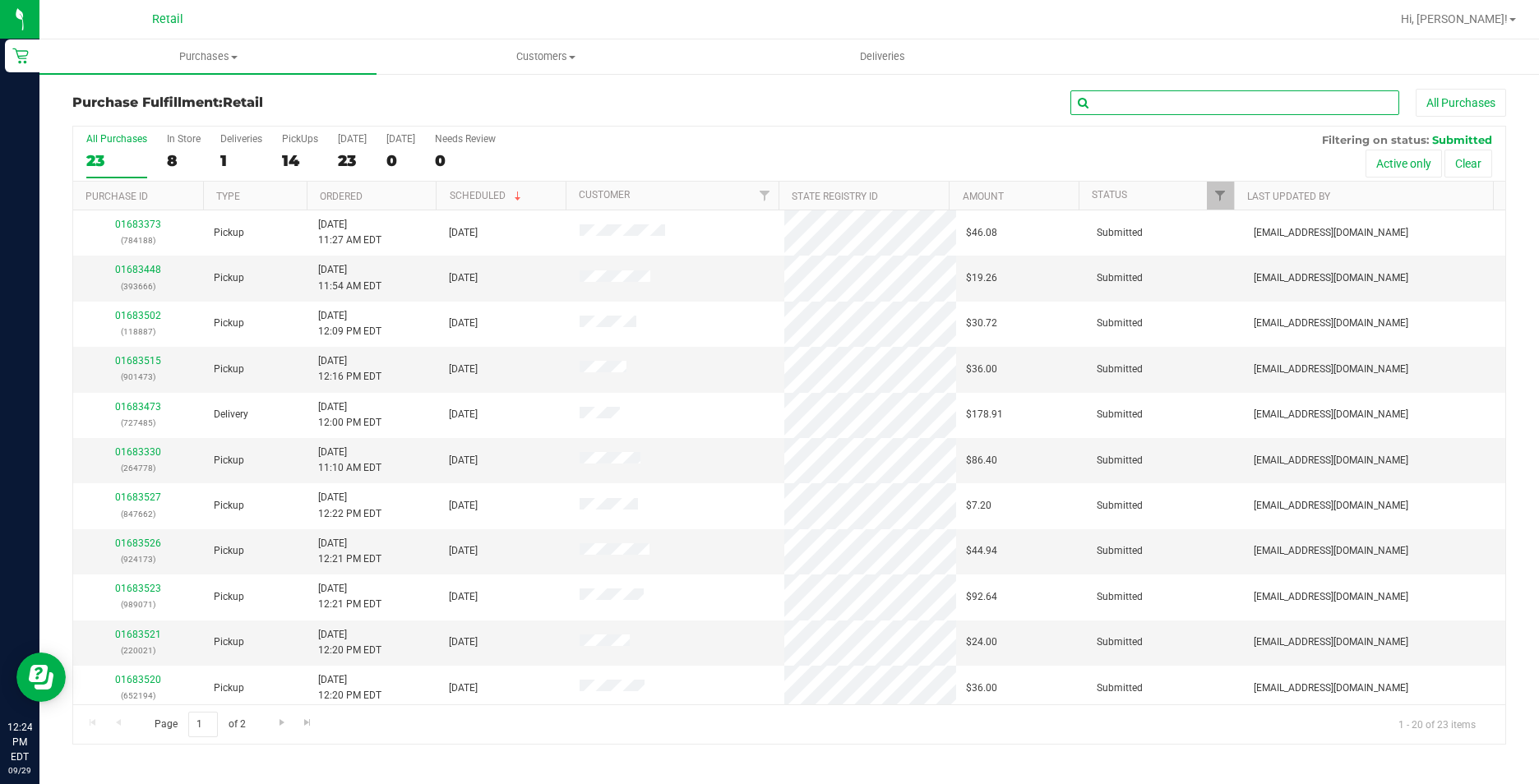
click at [1159, 105] on input "text" at bounding box center [1234, 103] width 329 height 25
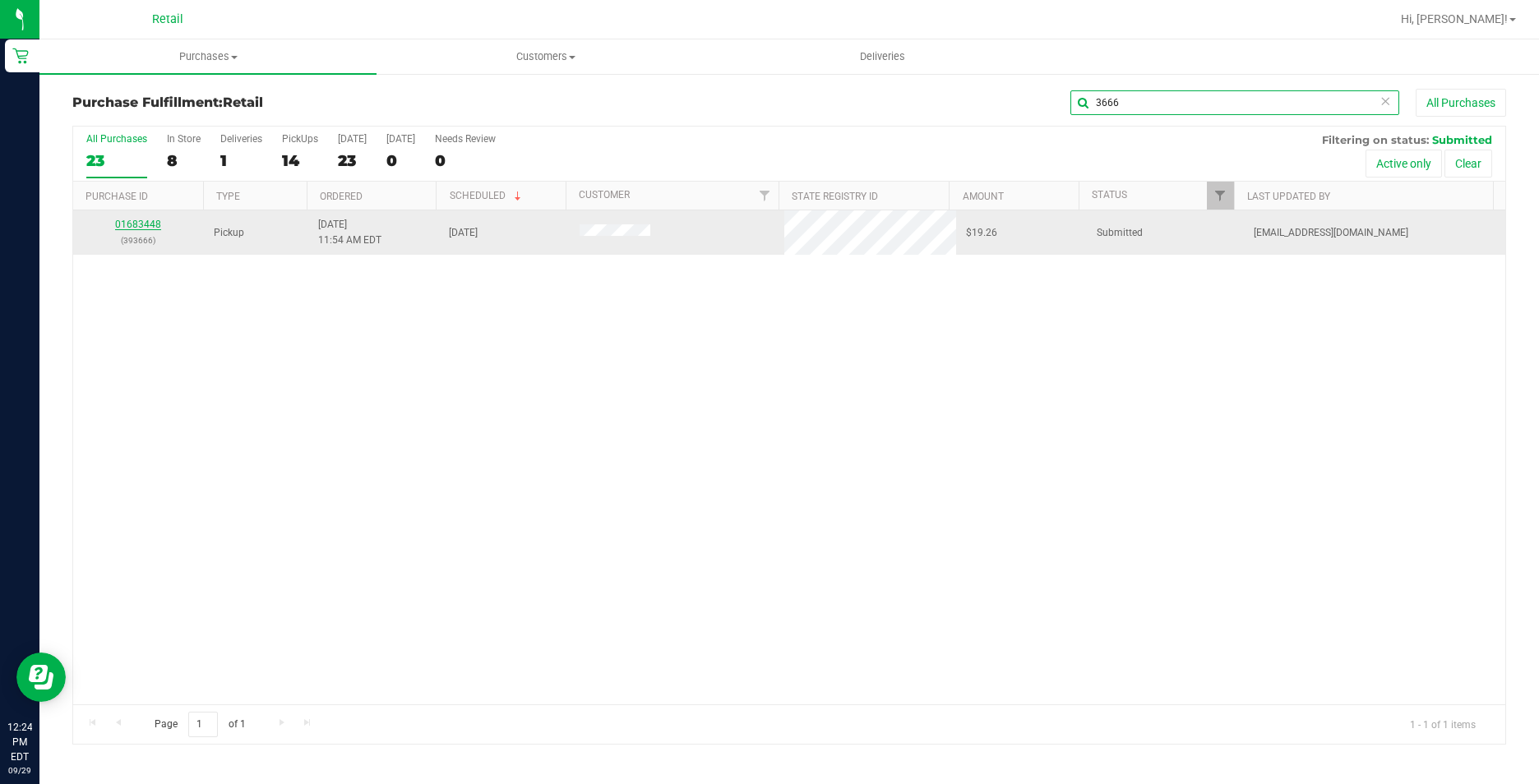
type input "3666"
click at [131, 222] on link "01683448" at bounding box center [138, 224] width 46 height 12
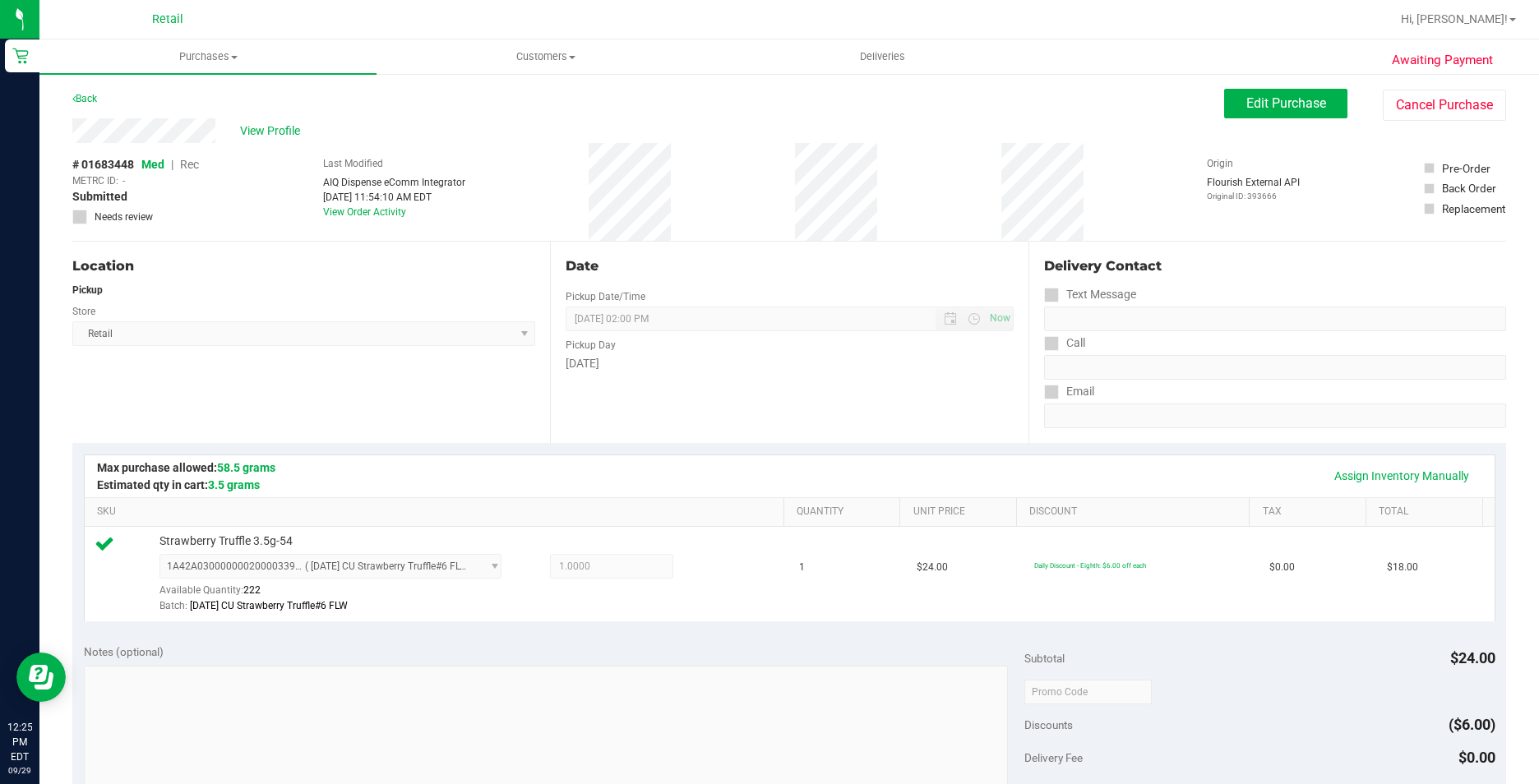
scroll to position [247, 0]
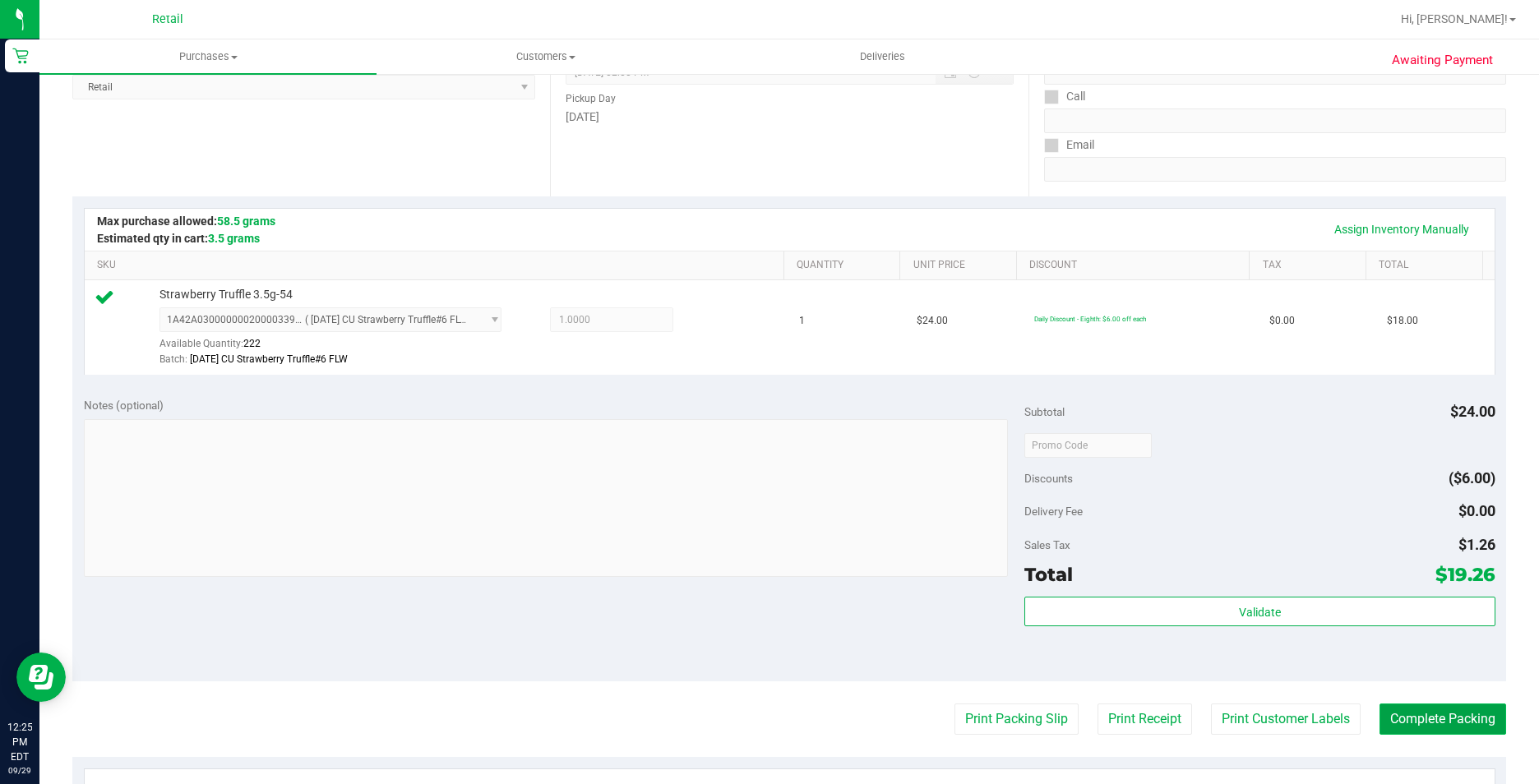
click at [1411, 715] on button "Complete Packing" at bounding box center [1443, 719] width 127 height 31
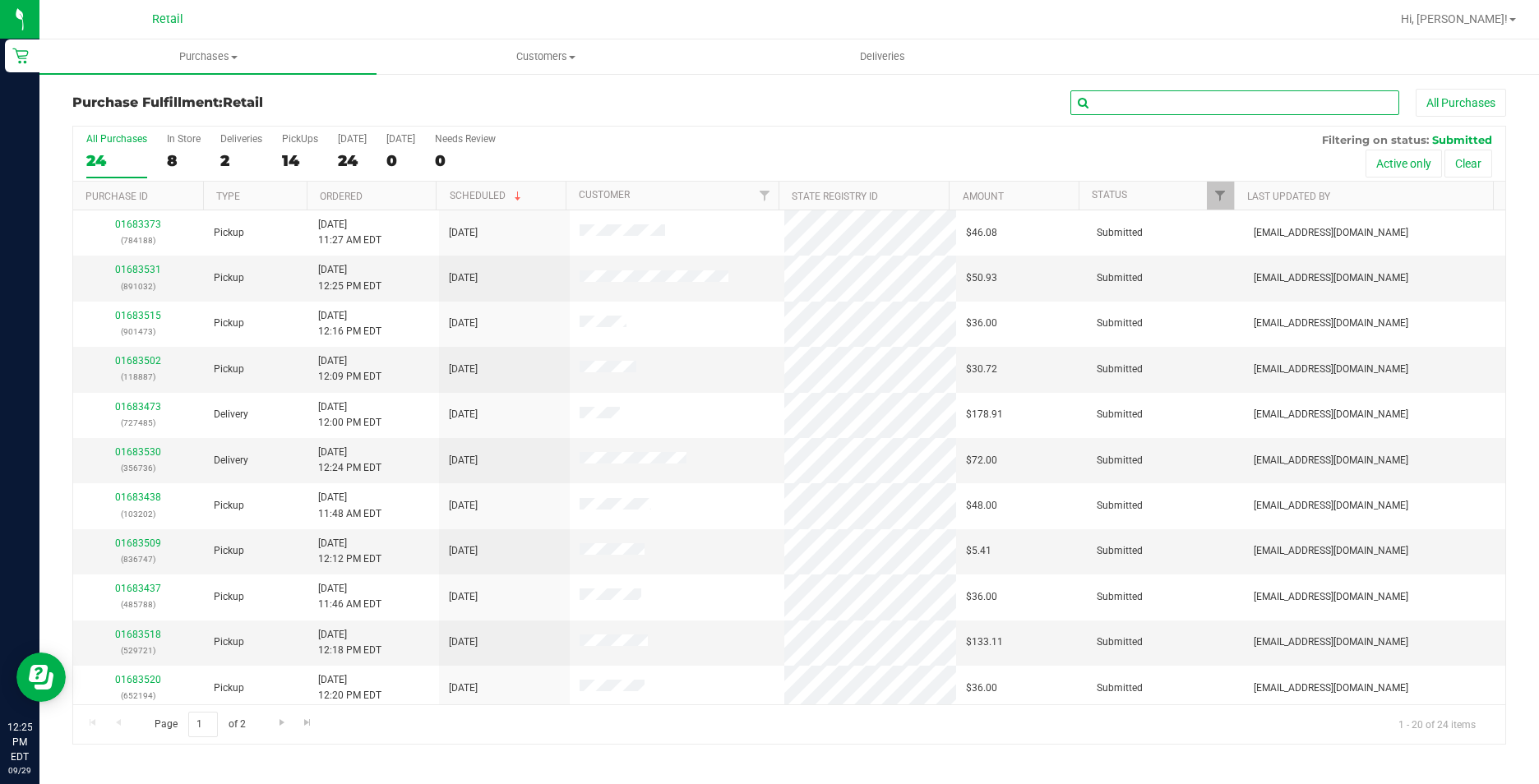
click at [1150, 106] on input "text" at bounding box center [1234, 103] width 329 height 25
type input "1A42A0300000002000034002"
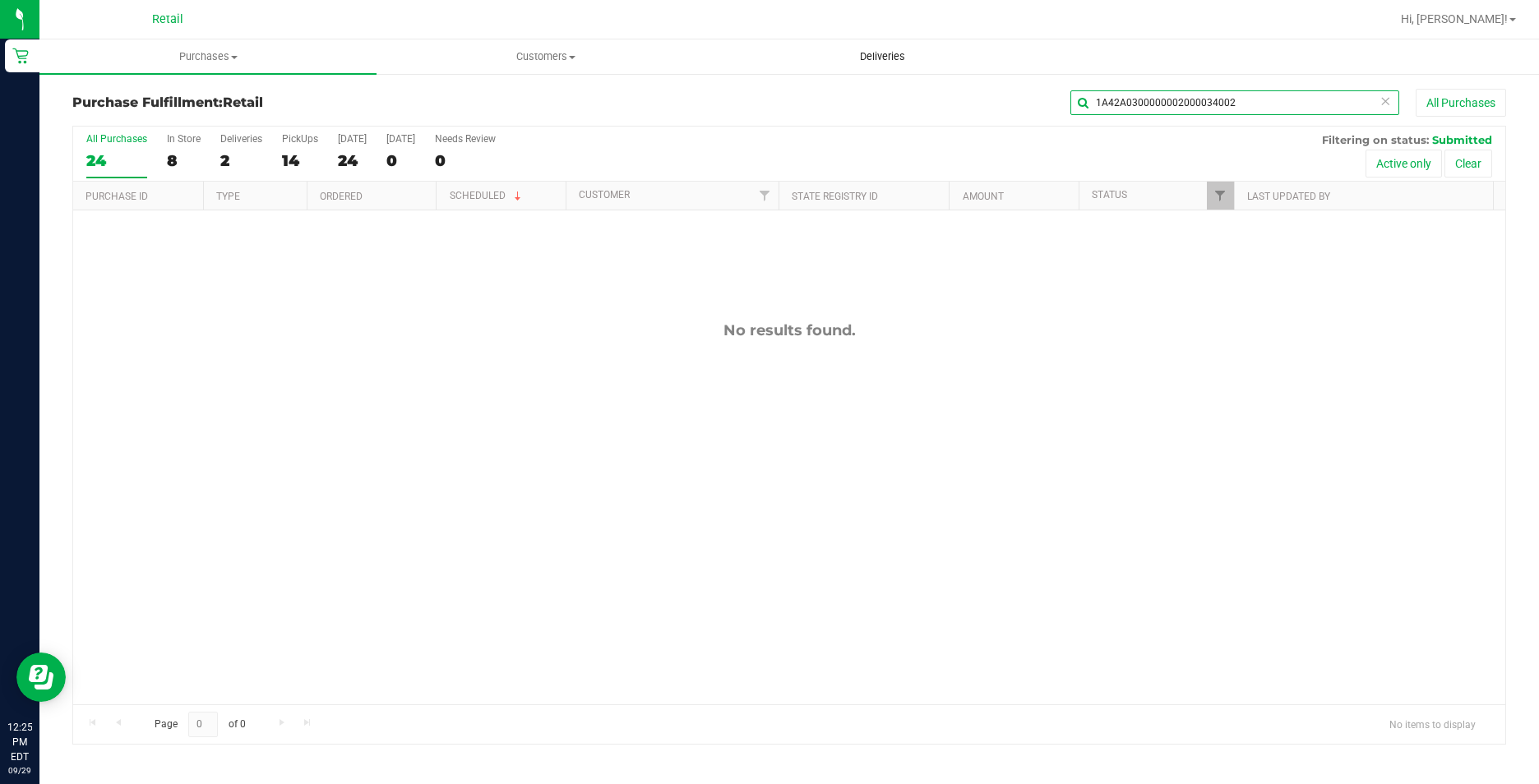
drag, startPoint x: 1240, startPoint y: 100, endPoint x: 862, endPoint y: 69, distance: 379.3
click at [862, 69] on retail "Purchases Summary of purchases Fulfillment All purchases Customers All customer…" at bounding box center [789, 400] width 1500 height 722
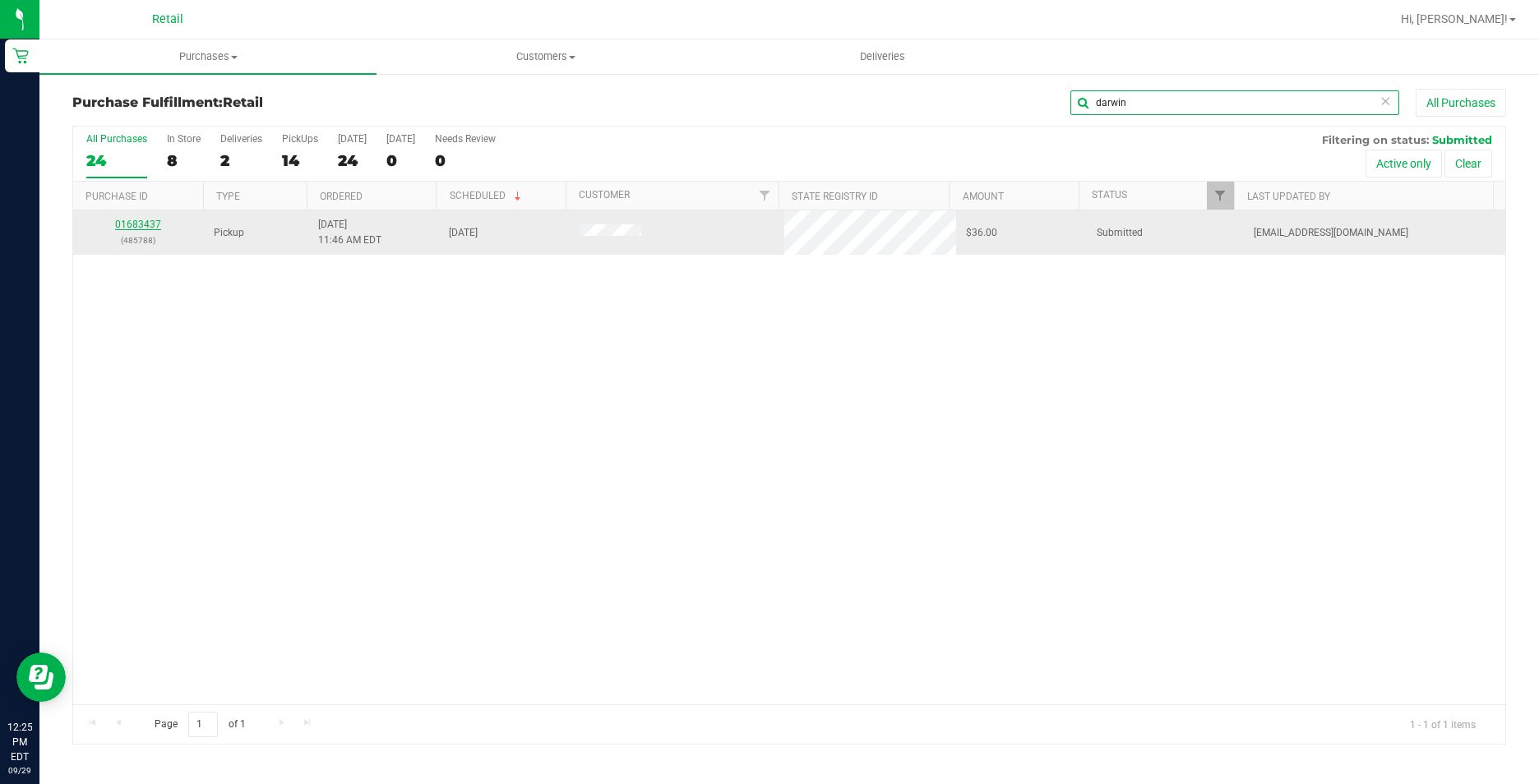
type input "darwin"
click at [153, 223] on link "01683437" at bounding box center [138, 224] width 46 height 12
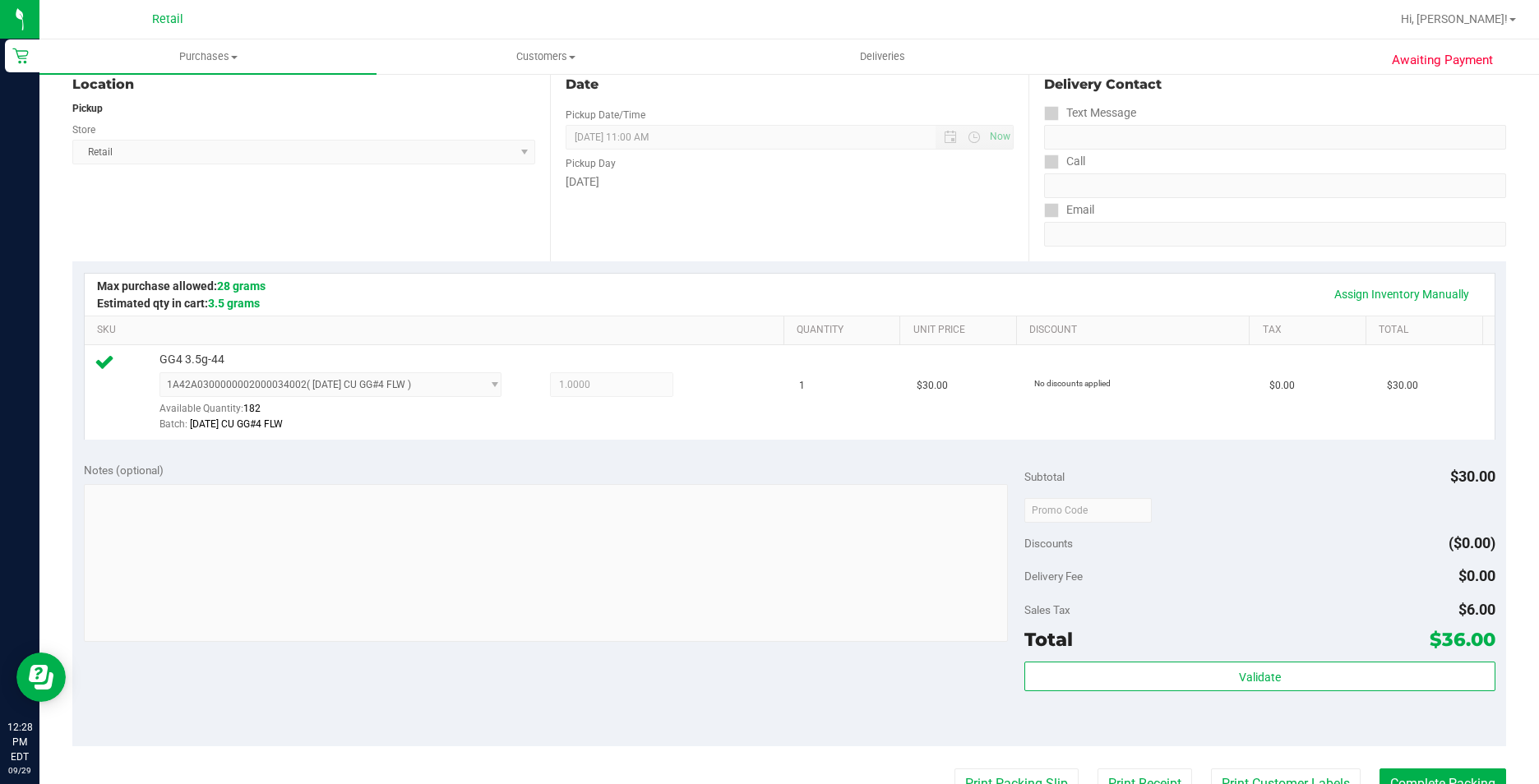
scroll to position [329, 0]
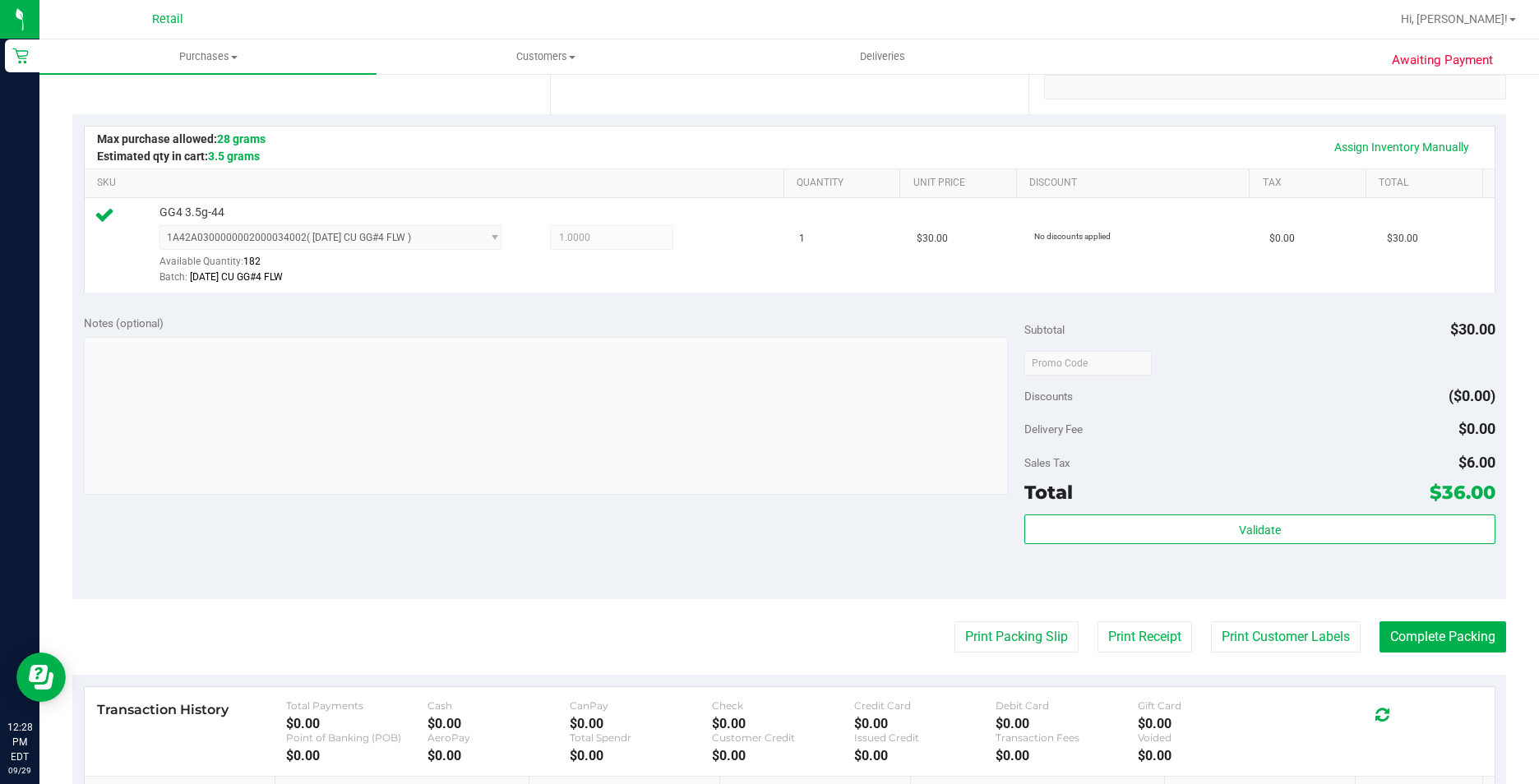
click at [1426, 619] on purchase-details "Back Edit Purchase Cancel Purchase View Profile # 01683437 Med | Rec METRC ID: …" at bounding box center [789, 372] width 1434 height 1222
click at [1431, 631] on button "Complete Packing" at bounding box center [1443, 637] width 127 height 31
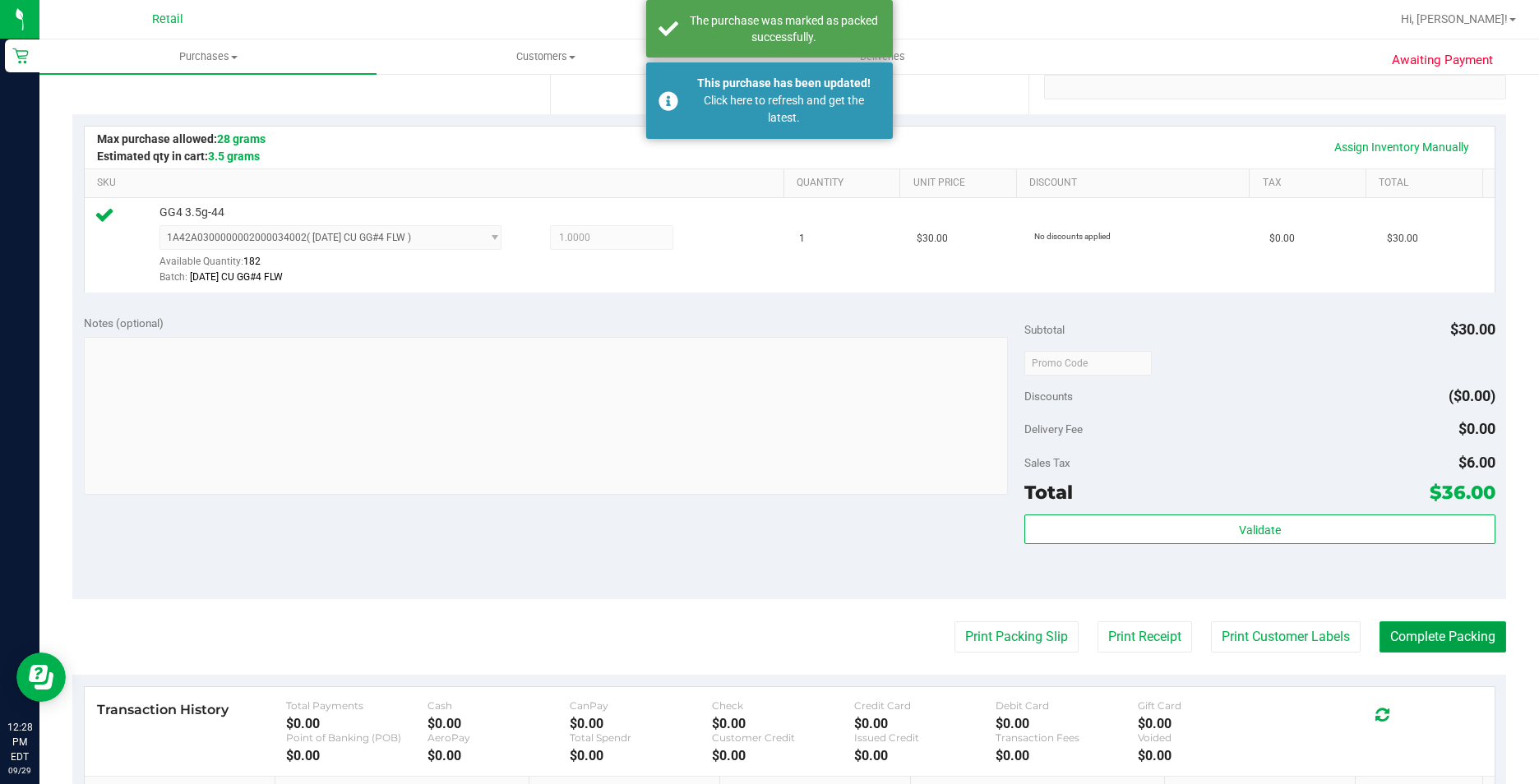
scroll to position [0, 0]
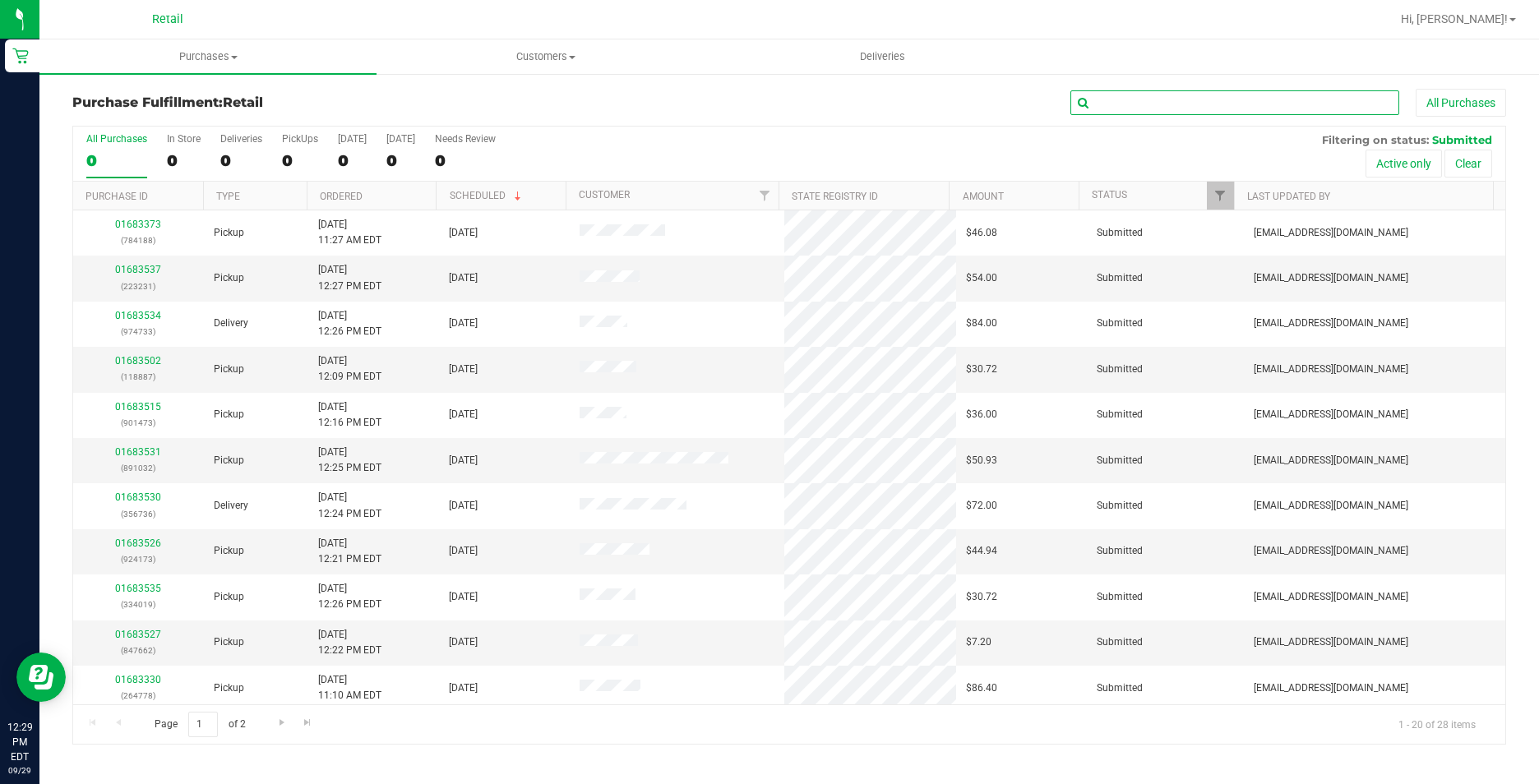
click at [1187, 105] on input "text" at bounding box center [1234, 103] width 329 height 25
click at [1177, 103] on input "text" at bounding box center [1234, 103] width 329 height 25
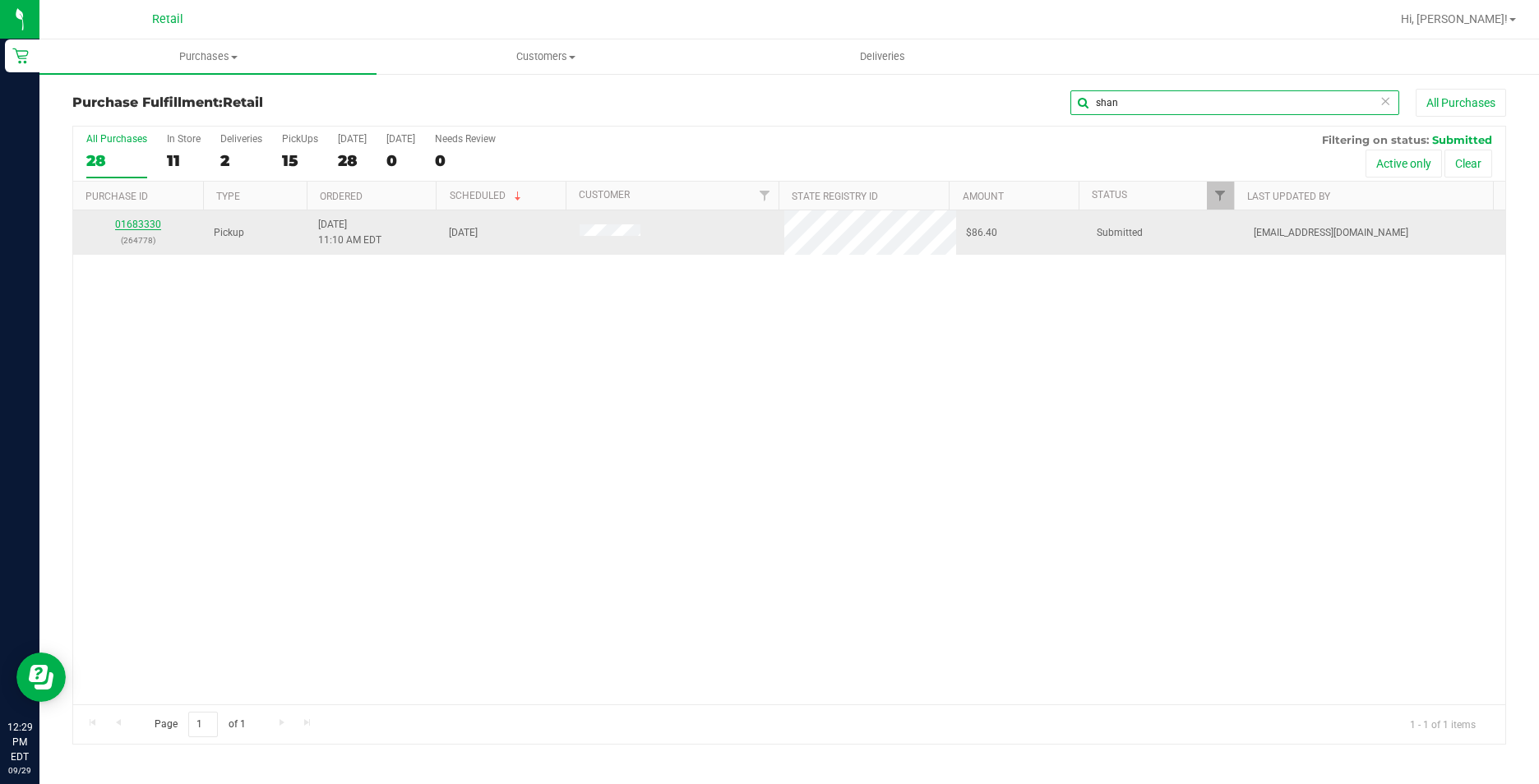
type input "shan"
click at [125, 230] on link "01683330" at bounding box center [138, 224] width 46 height 12
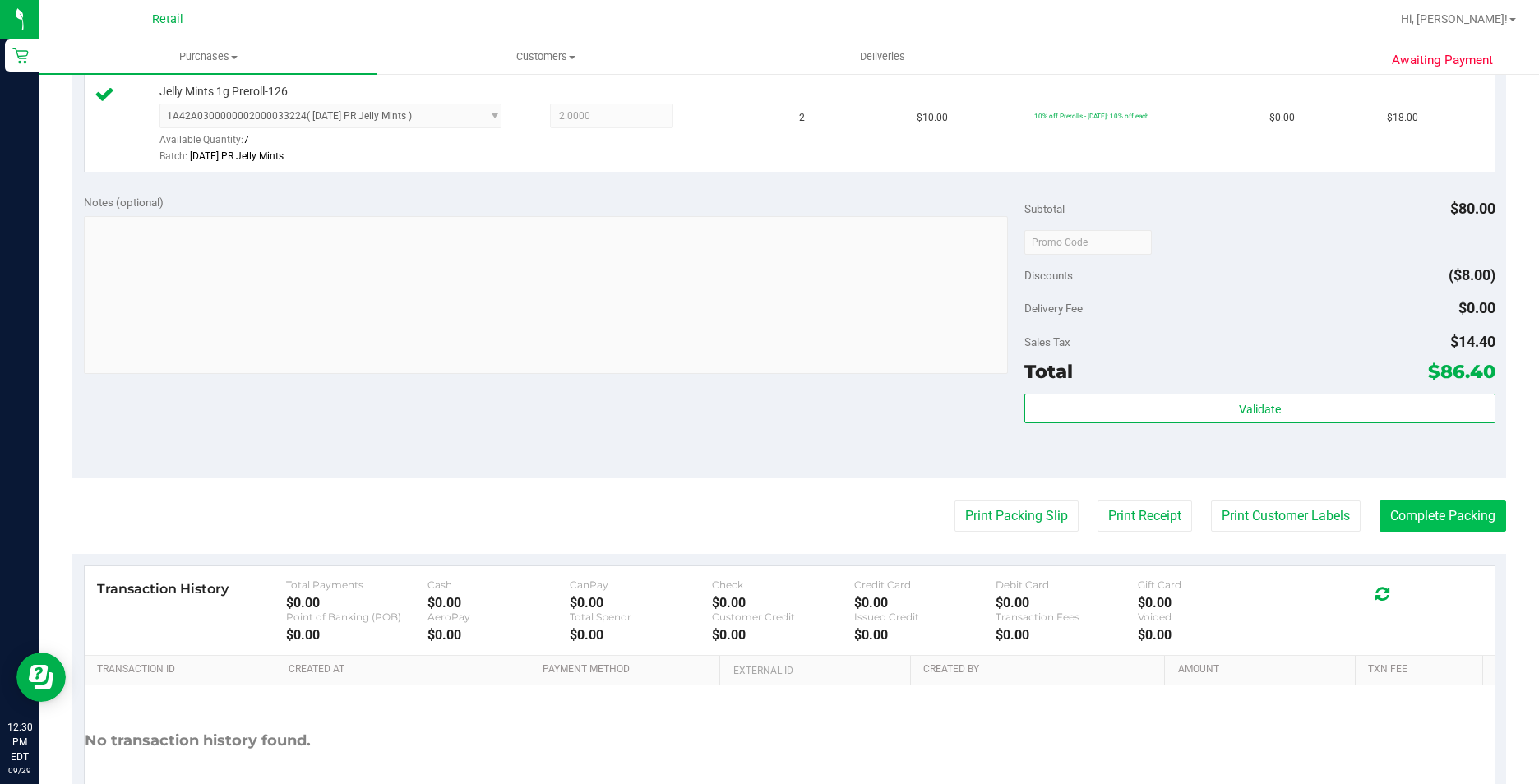
scroll to position [822, 0]
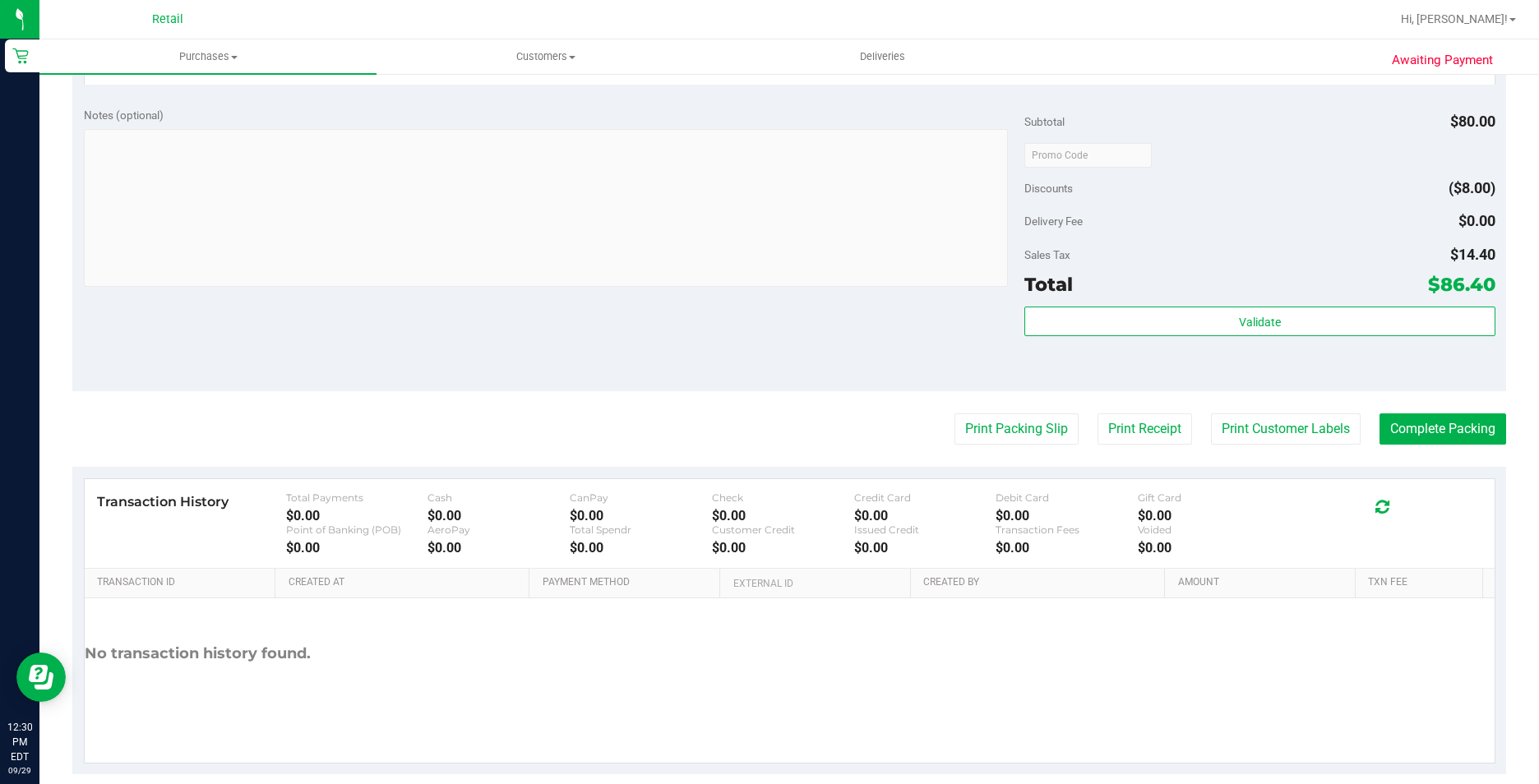
click at [1443, 411] on purchase-details "Back Edit Purchase Cancel Purchase View Profile # 01683330 Med | Rec METRC ID: …" at bounding box center [789, 20] width 1434 height 1507
click at [1433, 431] on button "Complete Packing" at bounding box center [1443, 429] width 127 height 31
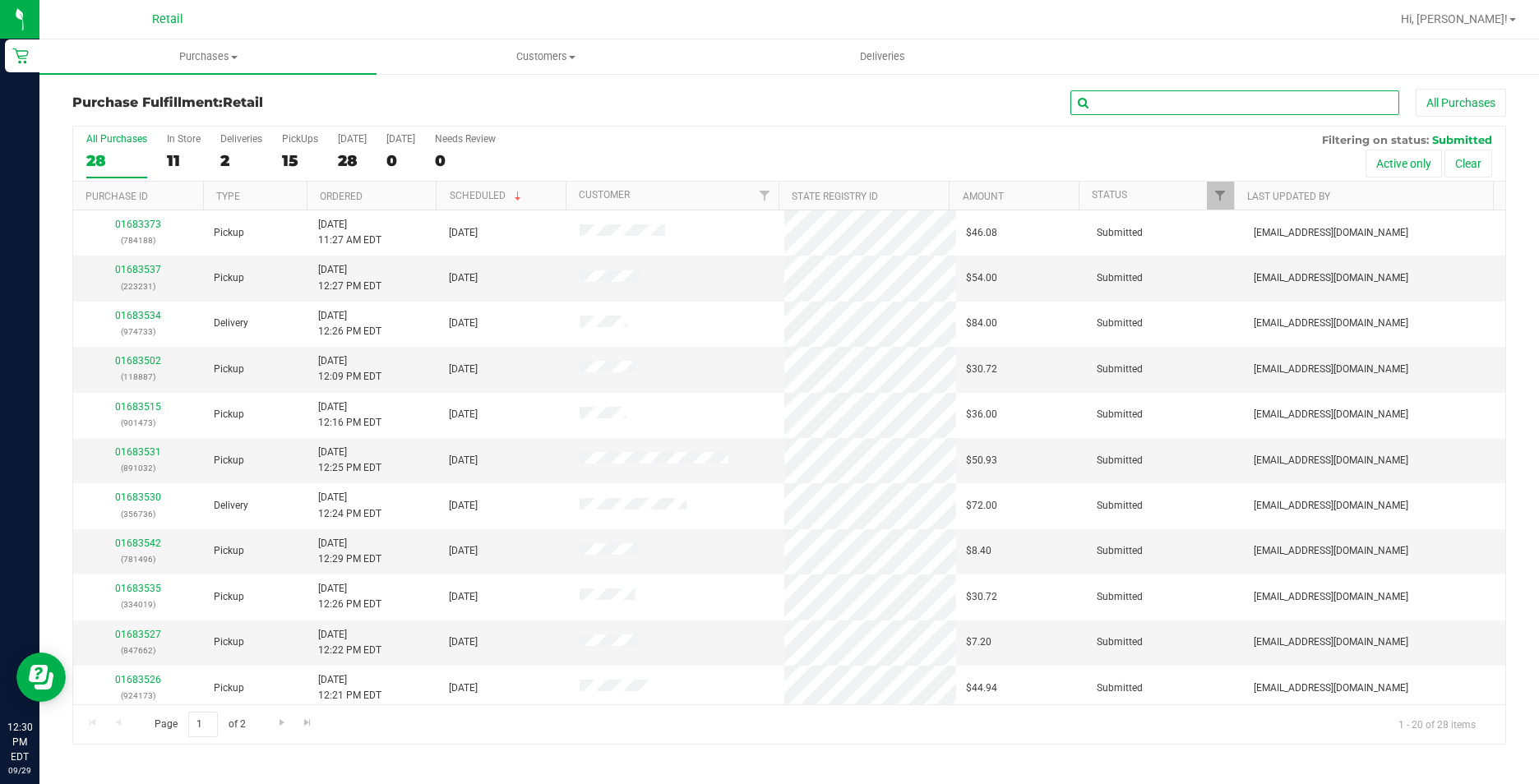
click at [1267, 102] on input "text" at bounding box center [1234, 103] width 329 height 25
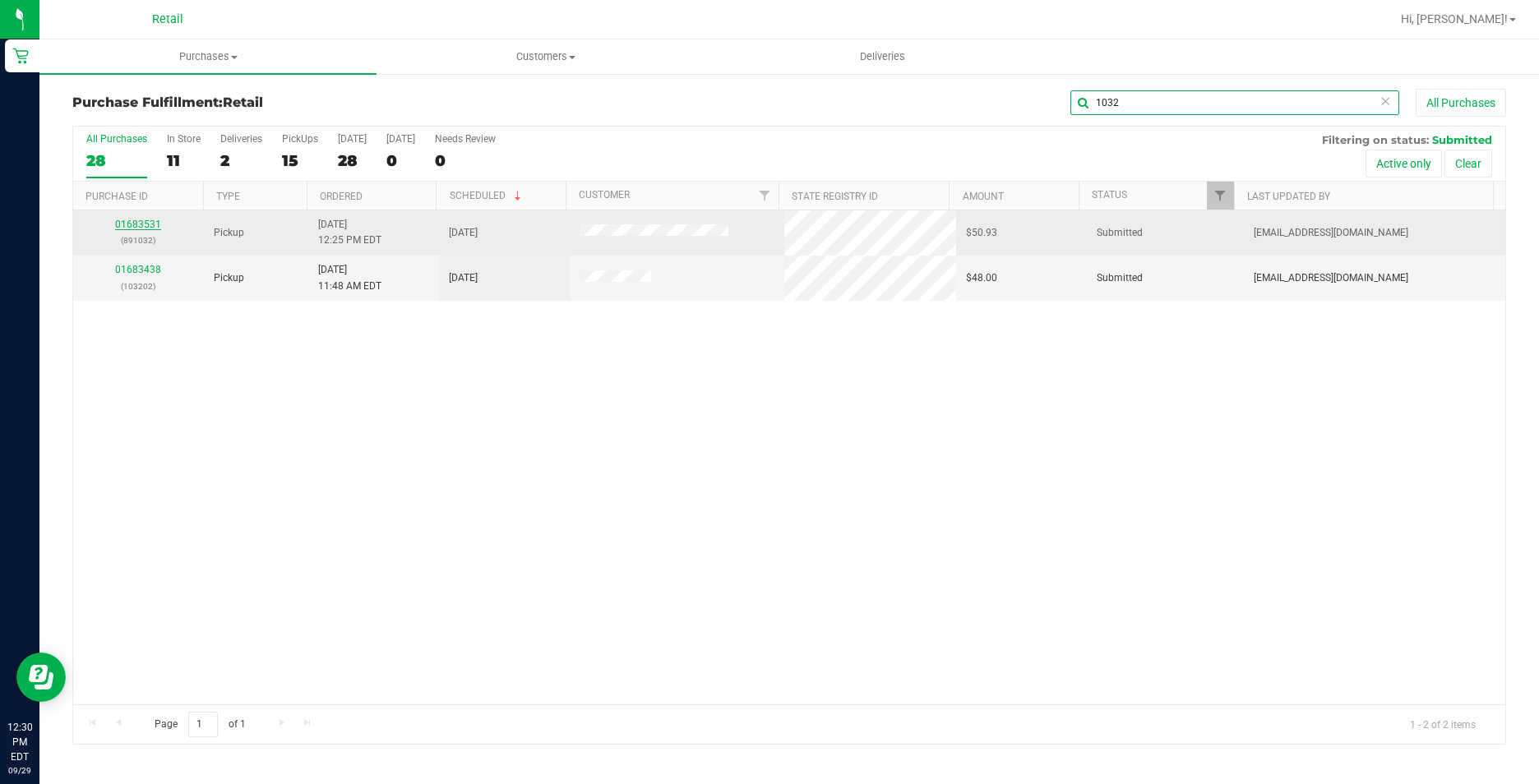
type input "1032"
click at [125, 226] on link "01683531" at bounding box center [138, 224] width 46 height 12
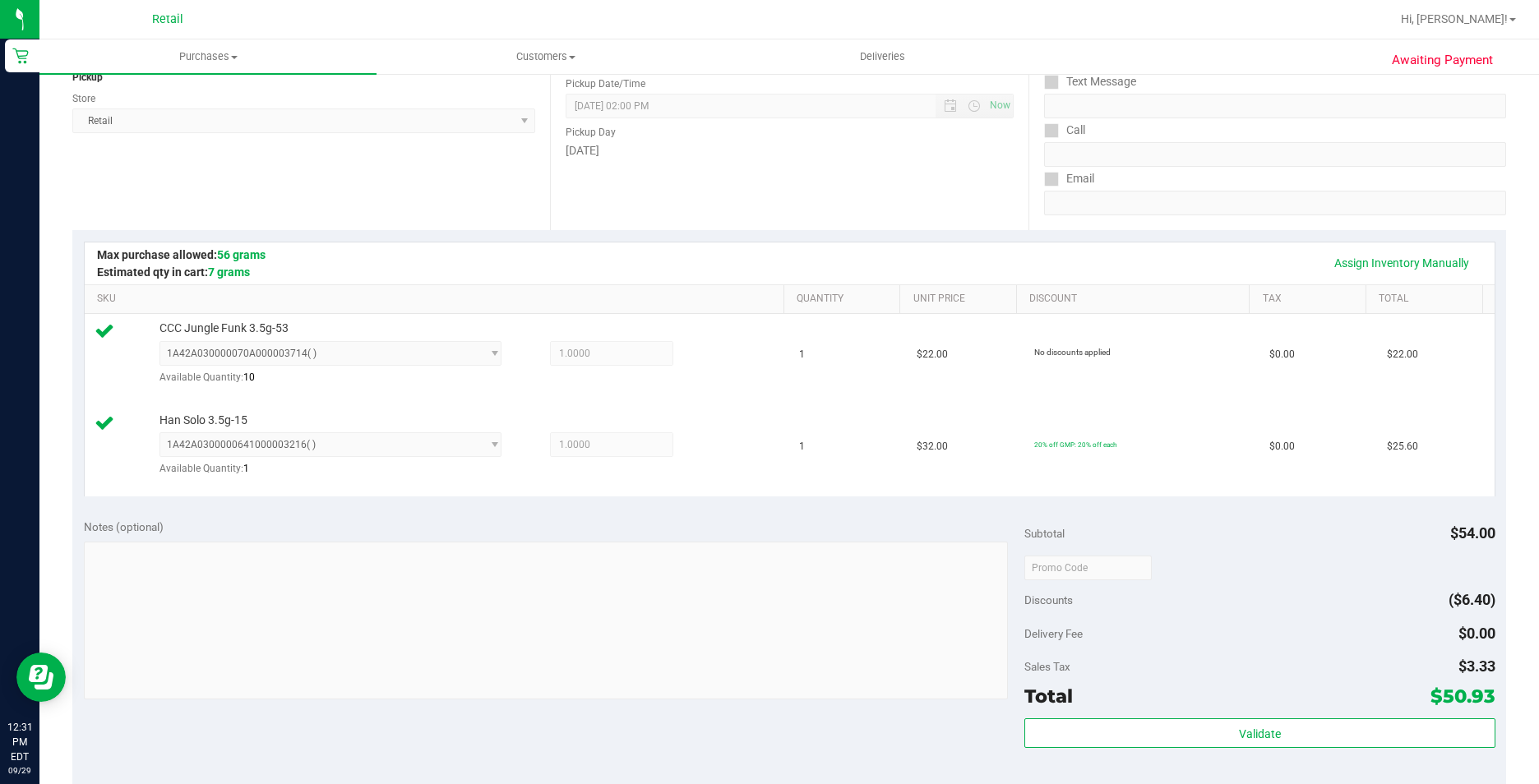
scroll to position [649, 0]
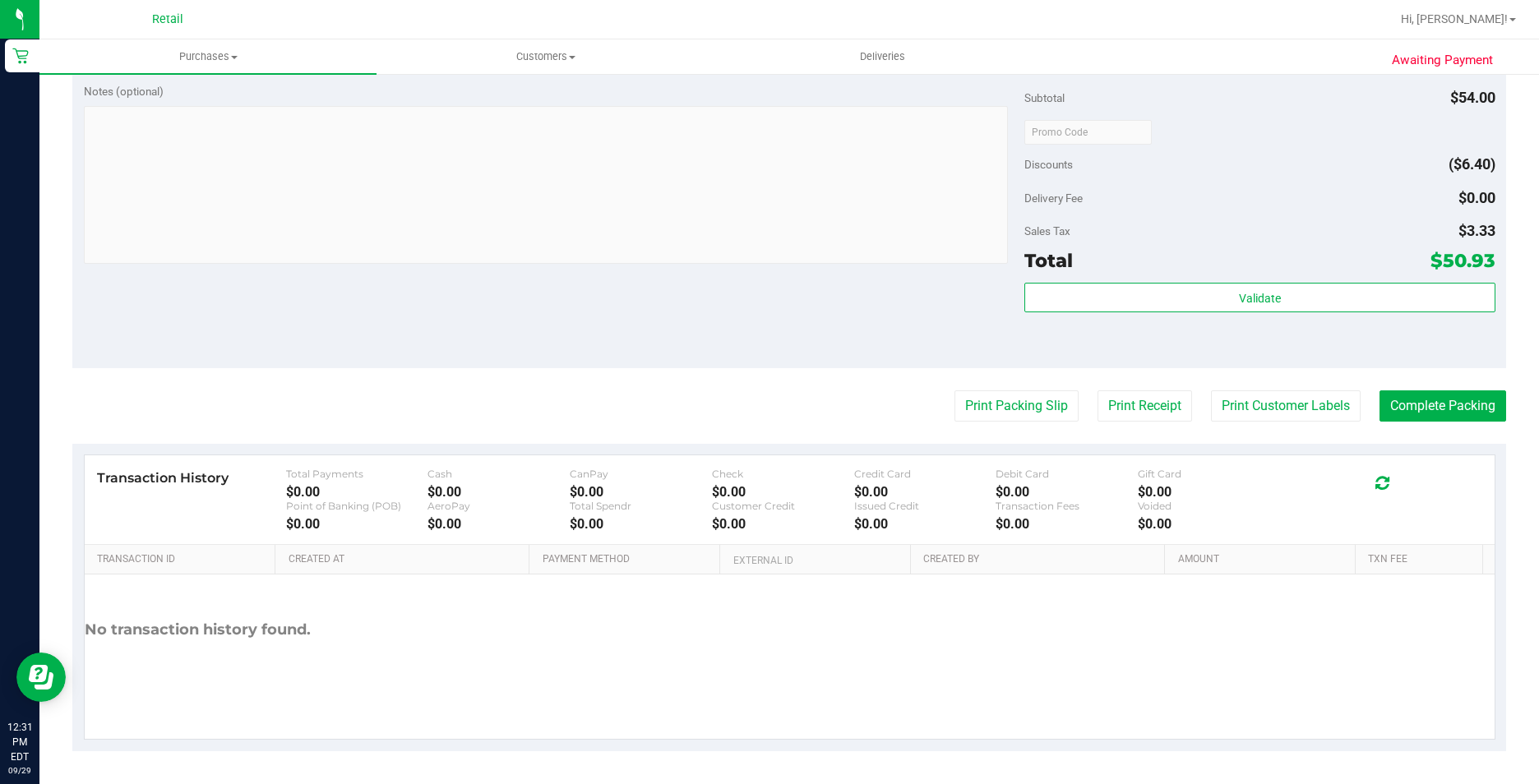
click at [1444, 421] on purchase-details "Back Edit Purchase Cancel Purchase View Profile # 01683531 Med | Rec METRC ID: …" at bounding box center [789, 96] width 1434 height 1311
click at [1431, 412] on button "Complete Packing" at bounding box center [1443, 405] width 127 height 31
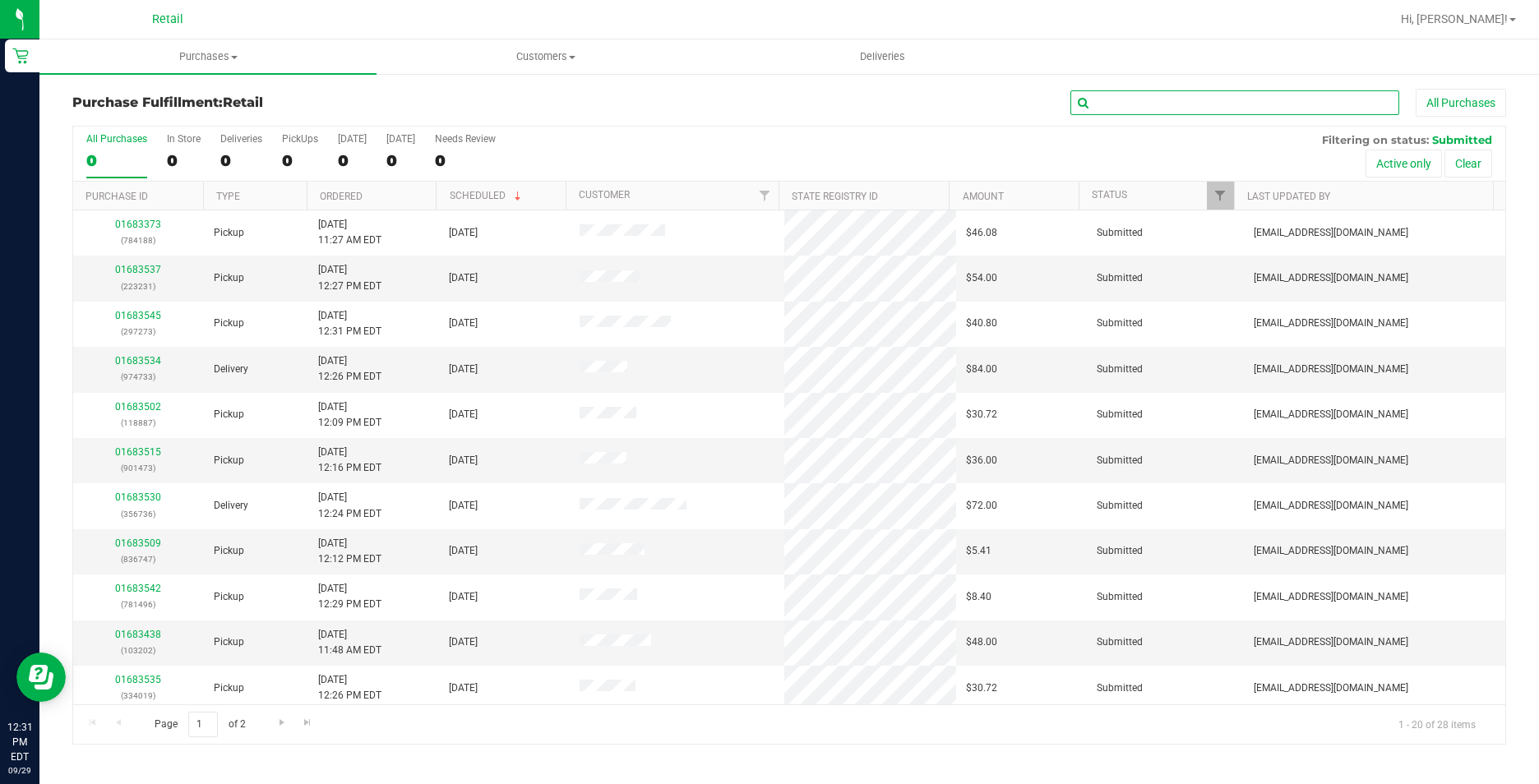
click at [1146, 102] on input "text" at bounding box center [1234, 103] width 329 height 25
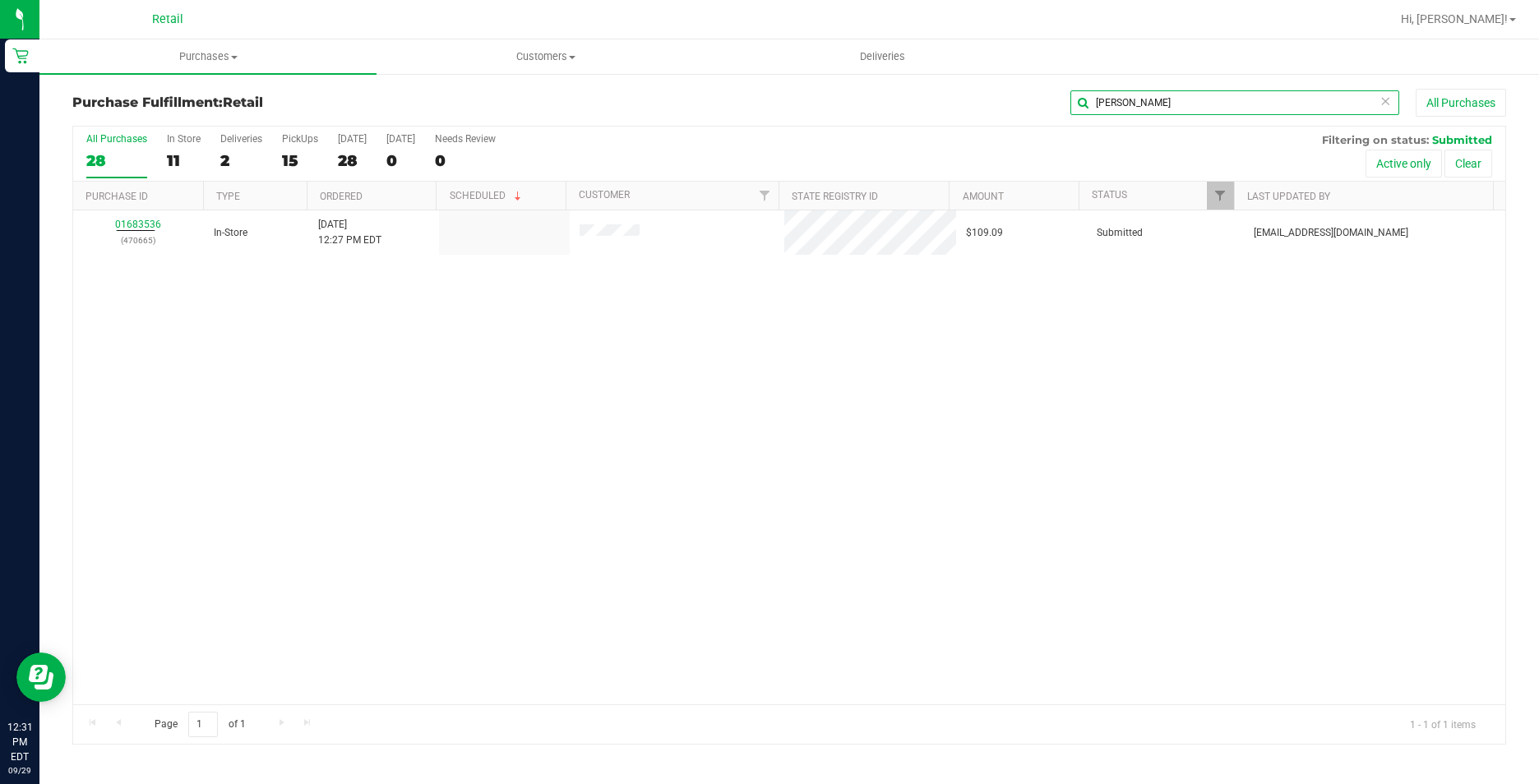
drag, startPoint x: 1127, startPoint y: 110, endPoint x: 1029, endPoint y: 97, distance: 98.9
click at [1029, 97] on div "liam All Purchases" at bounding box center [1027, 102] width 956 height 28
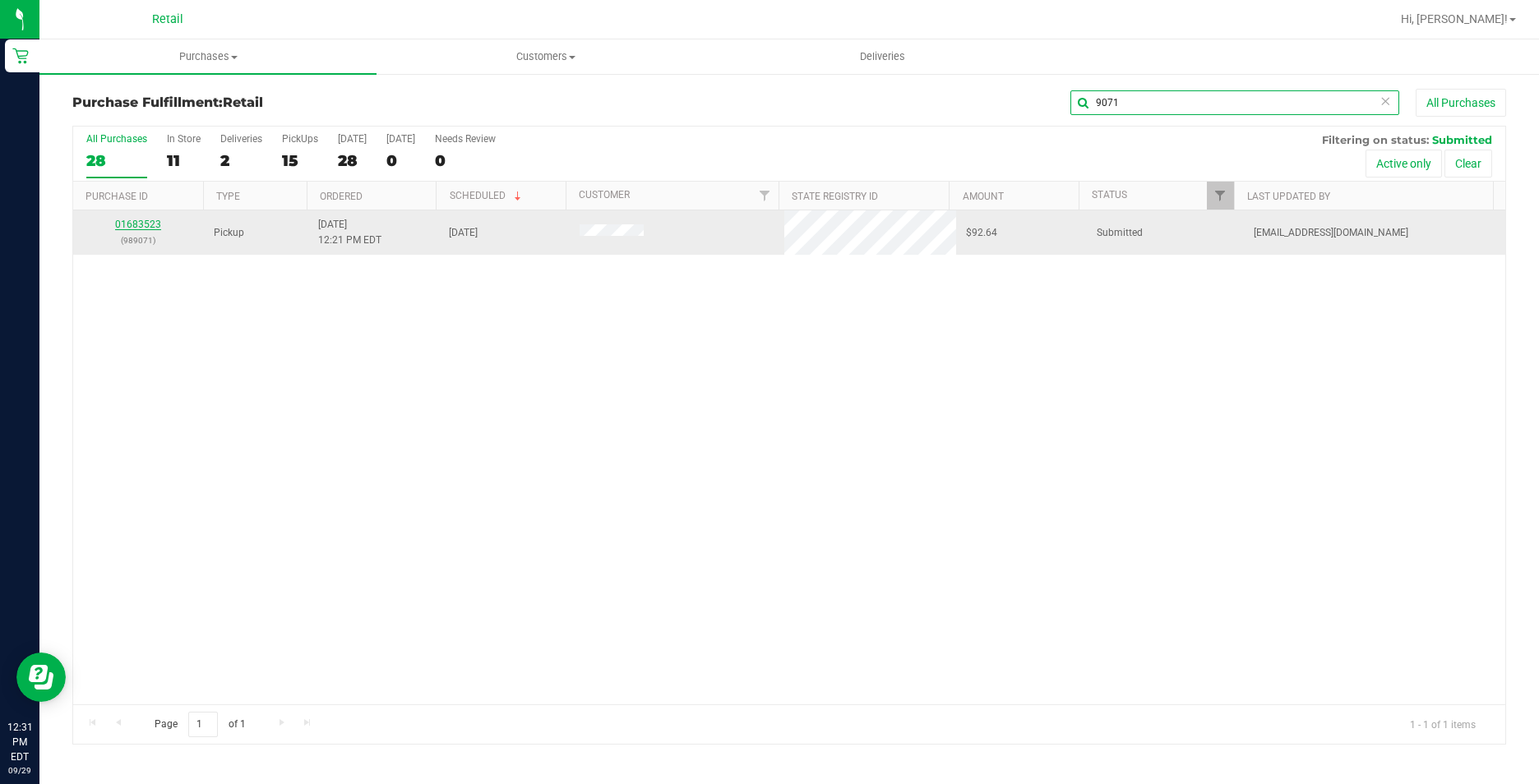
type input "9071"
click at [156, 224] on link "01683523" at bounding box center [138, 224] width 46 height 12
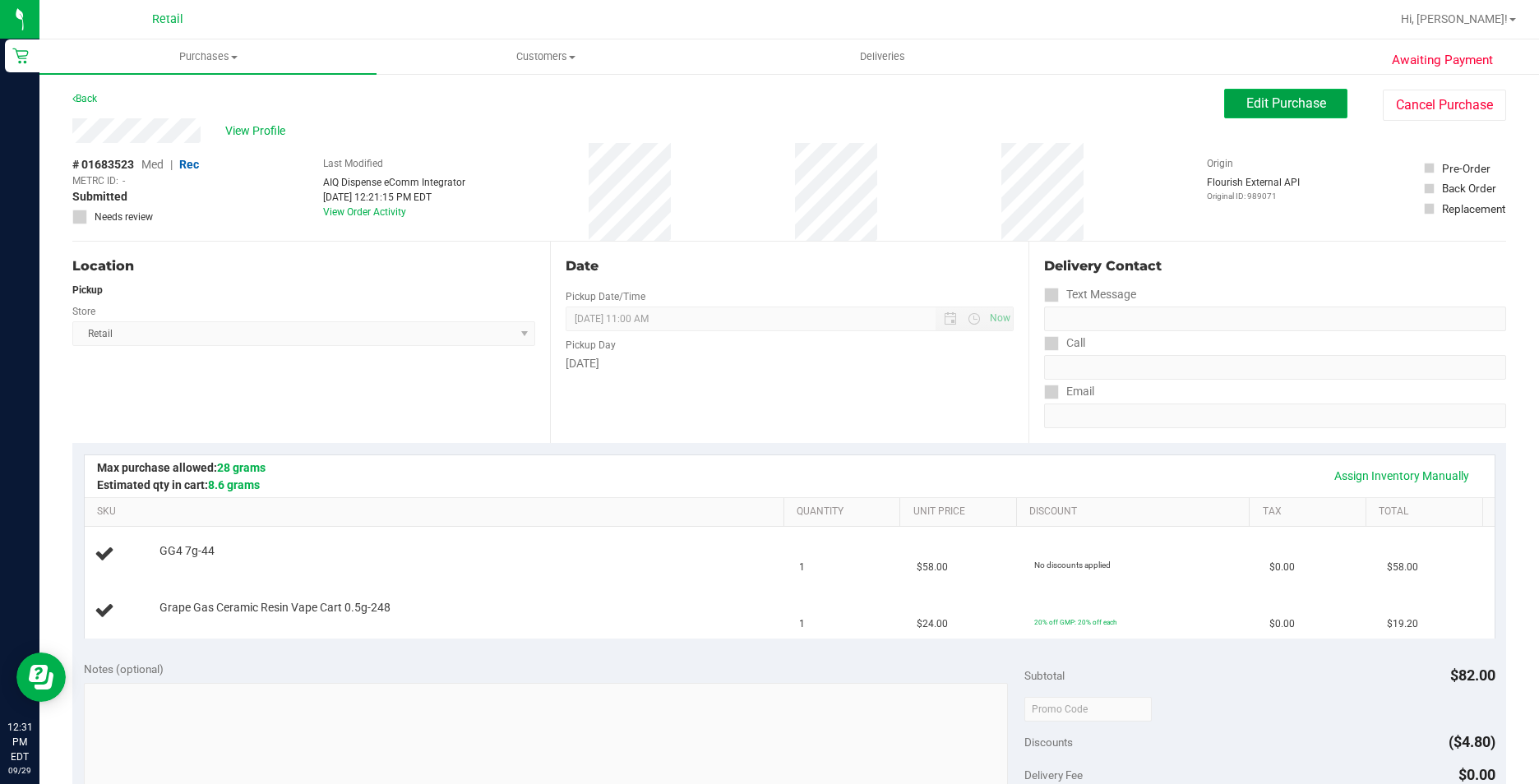
click at [1319, 94] on button "Edit Purchase" at bounding box center [1286, 103] width 123 height 29
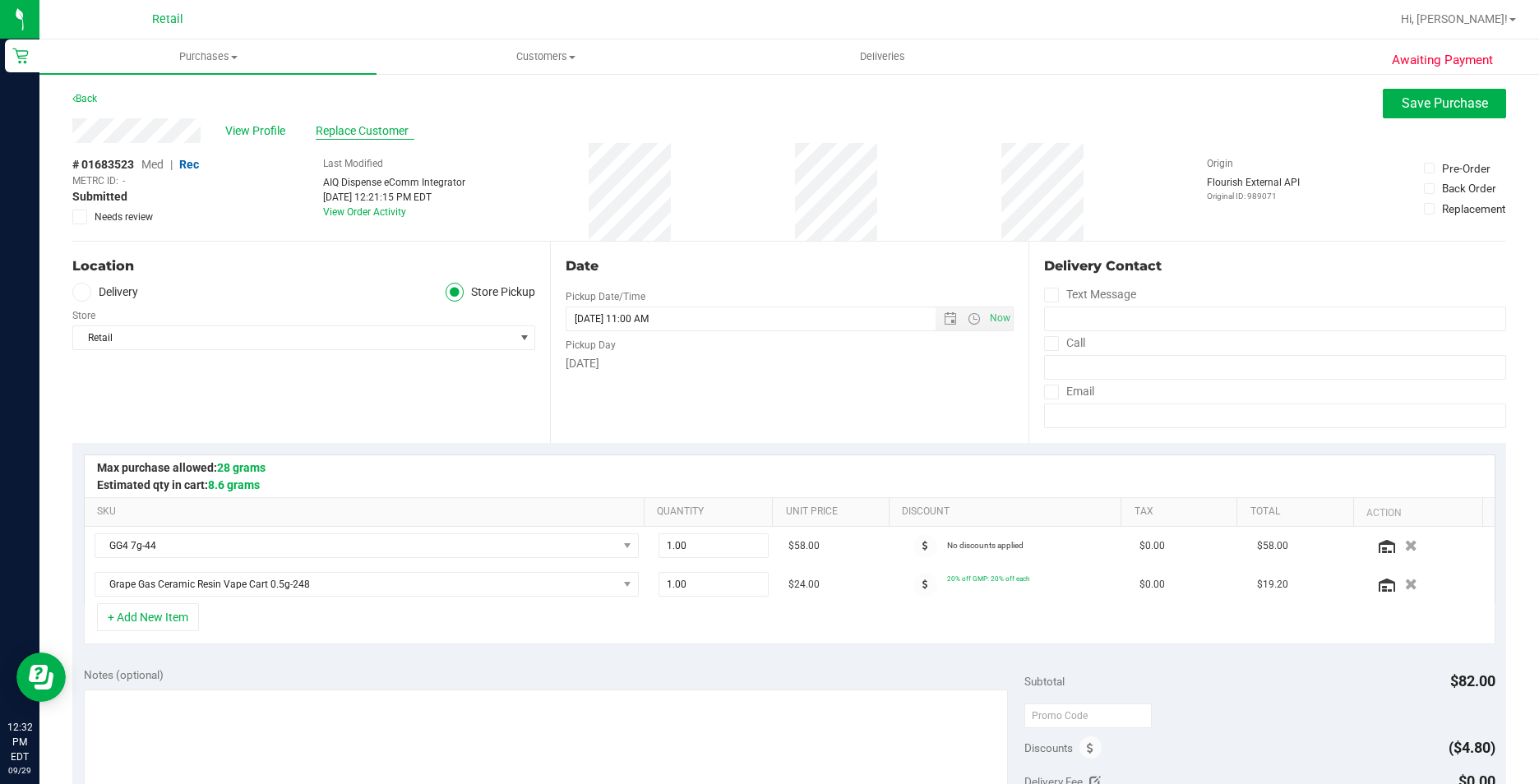
click at [362, 138] on span "Replace Customer" at bounding box center [364, 130] width 99 height 17
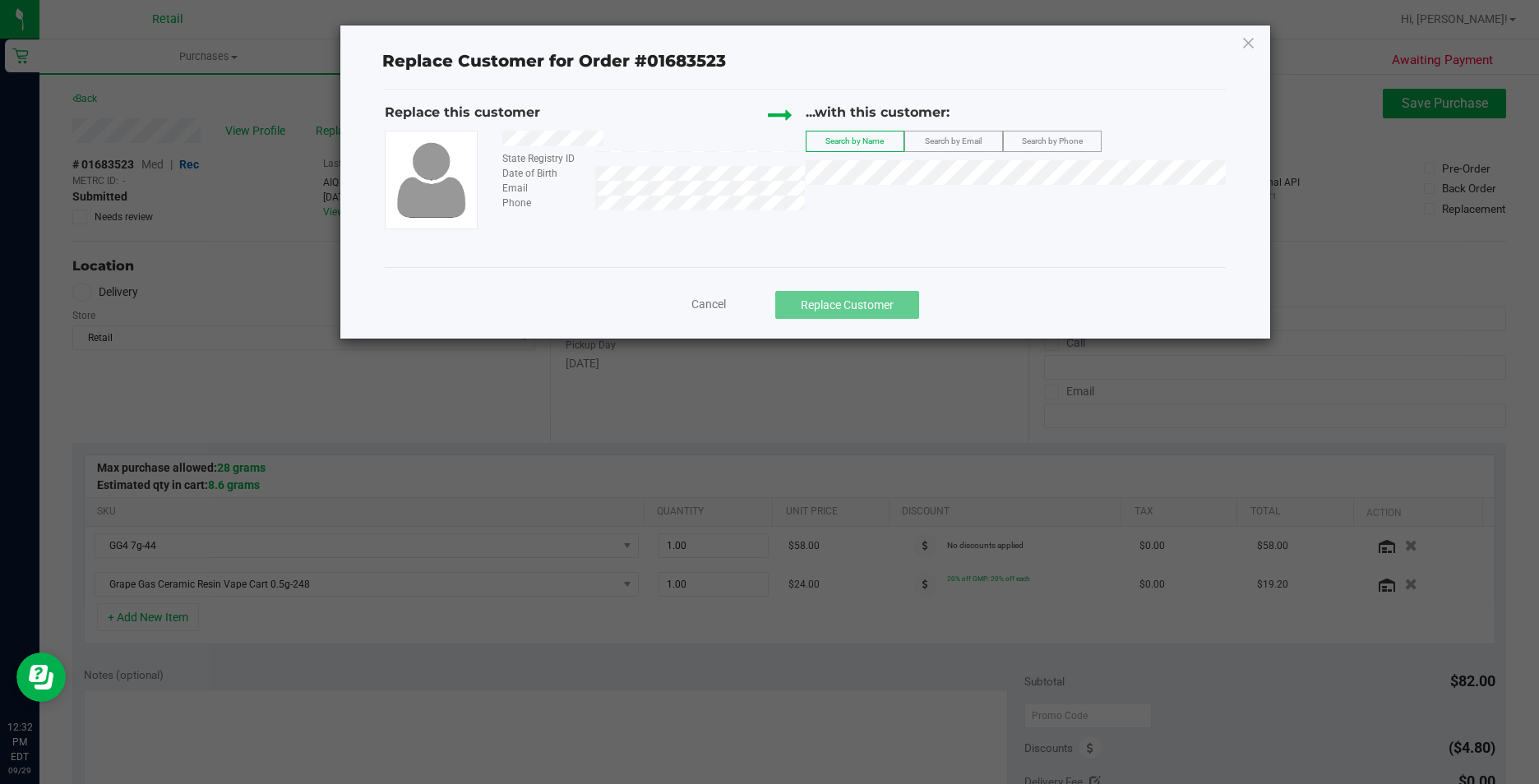
click at [359, 129] on div "Replace Customer for Order #01683523 Replace this customer State Registry ID Da…" at bounding box center [805, 183] width 929 height 314
click at [894, 201] on span "Liam (Lia) Snyder" at bounding box center [907, 203] width 183 height 13
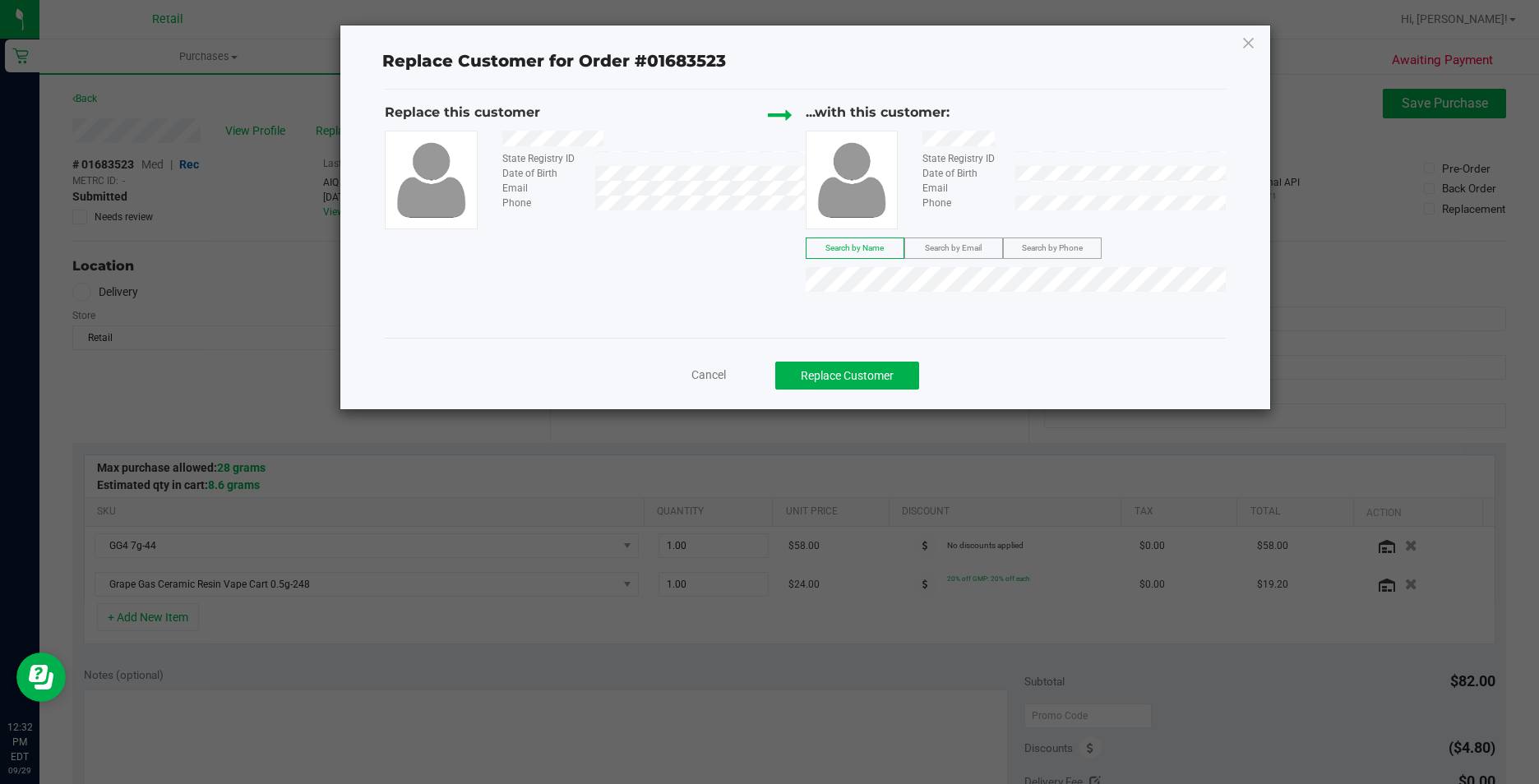
click at [867, 358] on div "Cancel Replace Customer" at bounding box center [805, 370] width 840 height 65
click at [855, 388] on button "Replace Customer" at bounding box center [847, 375] width 143 height 28
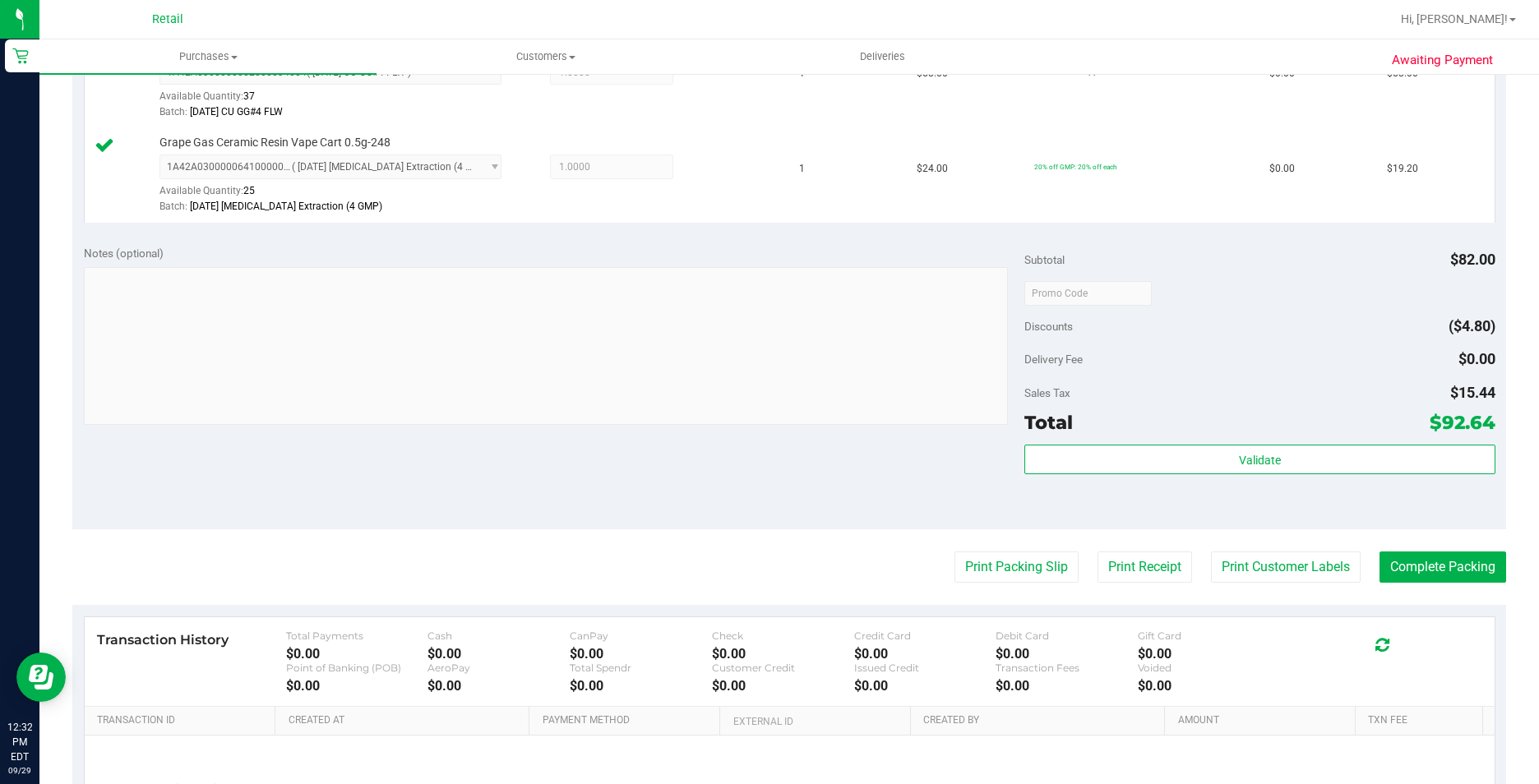
scroll to position [655, 0]
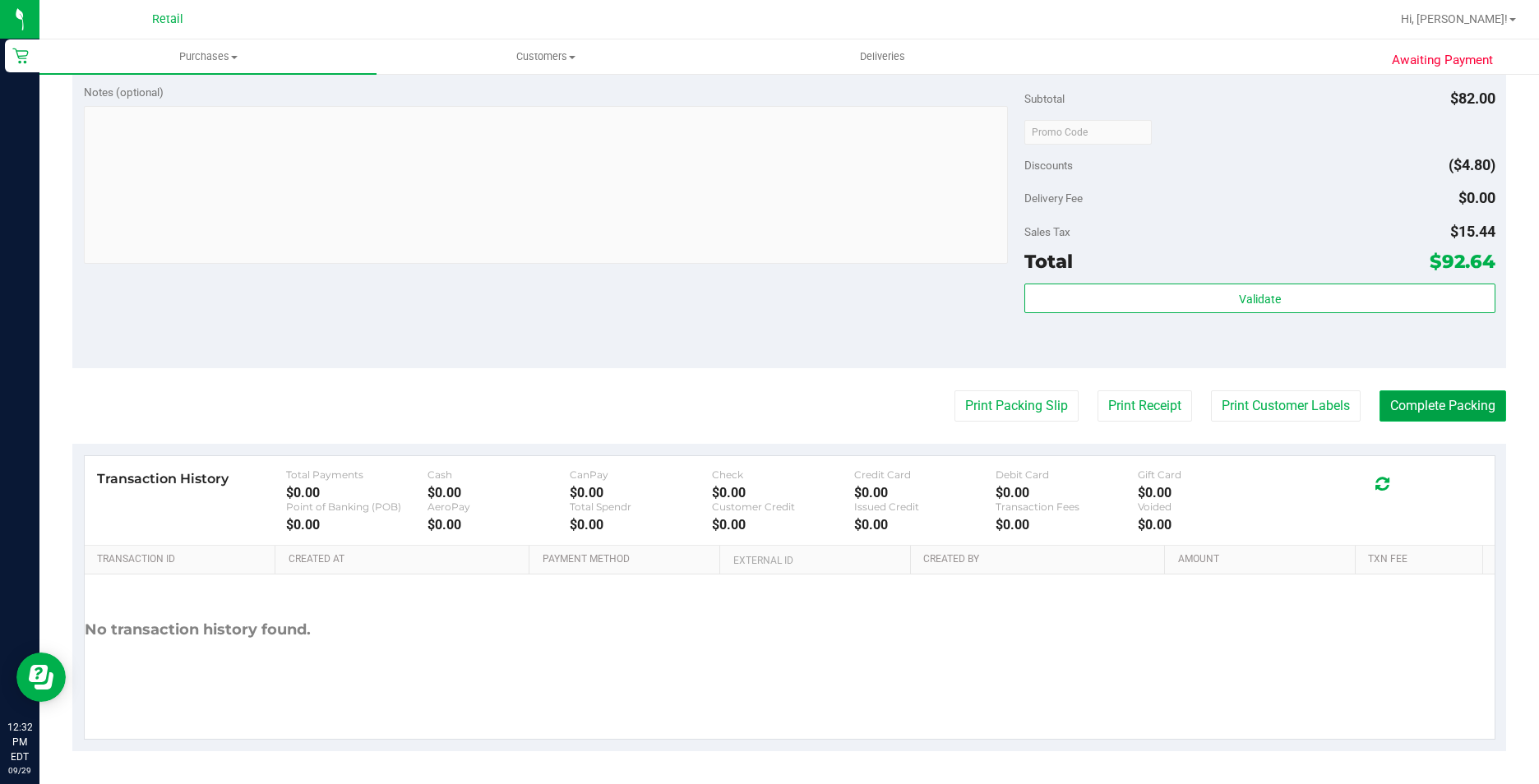
click at [1426, 401] on button "Complete Packing" at bounding box center [1443, 405] width 127 height 31
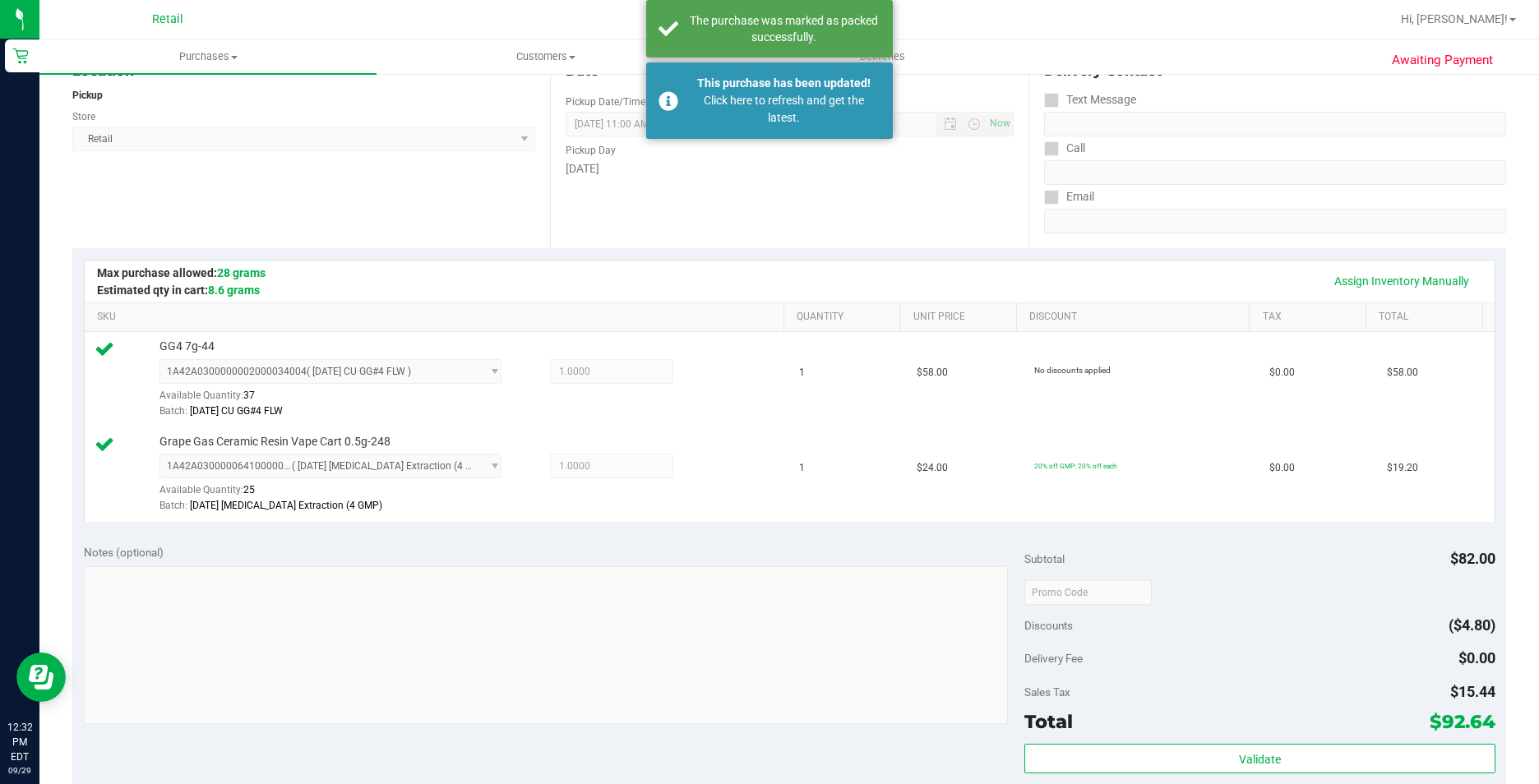
scroll to position [162, 0]
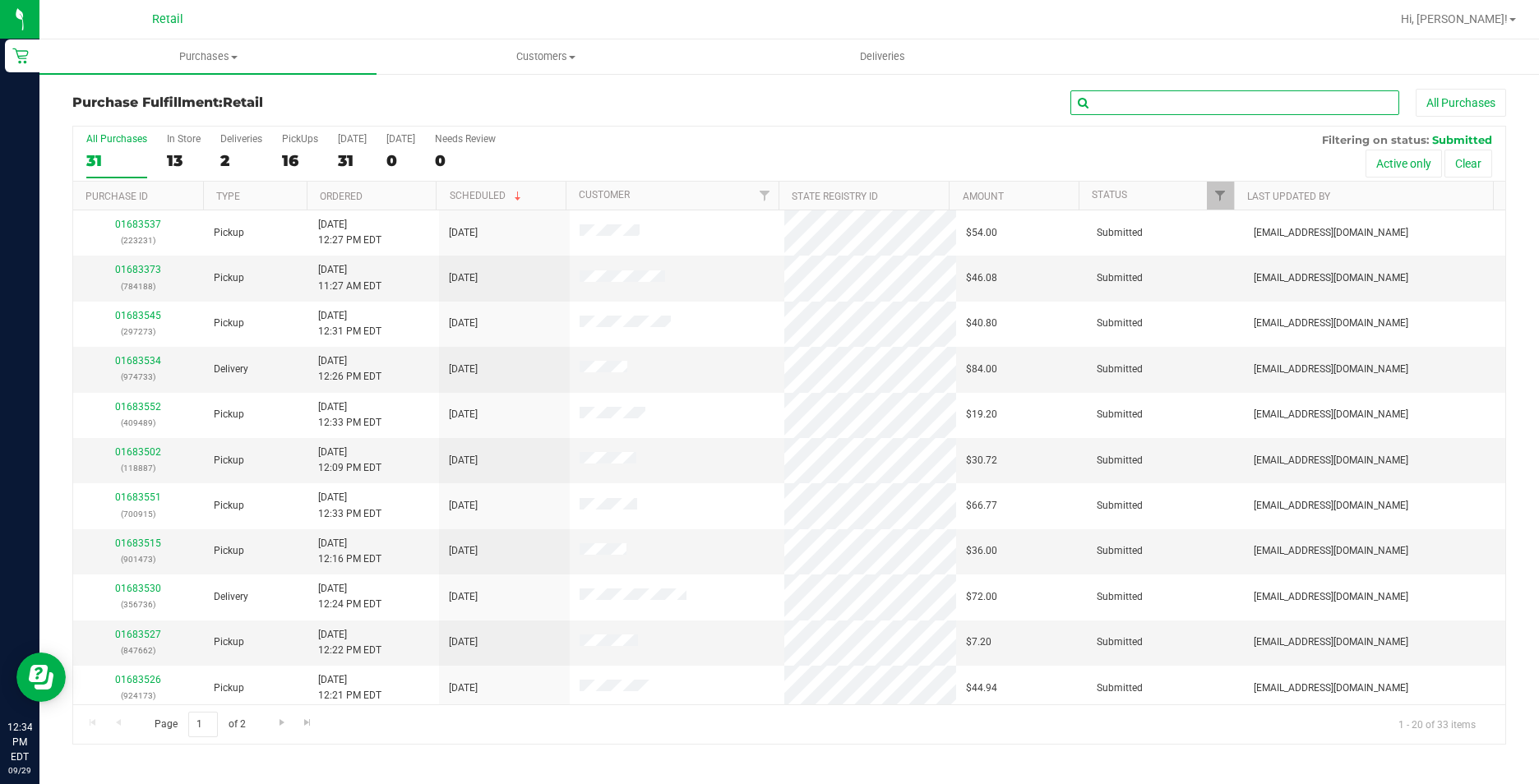
click at [1202, 104] on input "text" at bounding box center [1234, 103] width 329 height 25
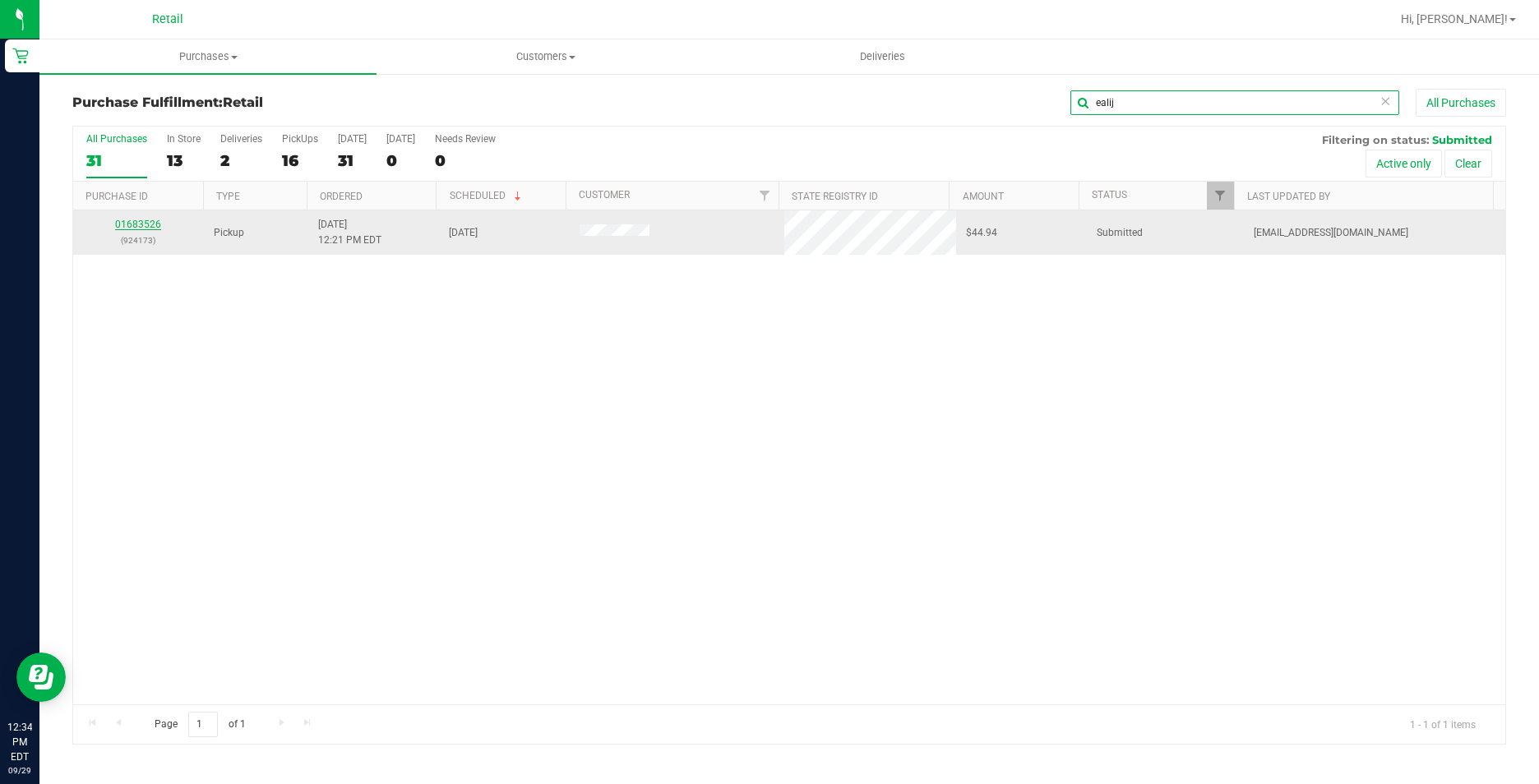
type input "ealij"
click at [143, 219] on link "01683526" at bounding box center [138, 224] width 46 height 12
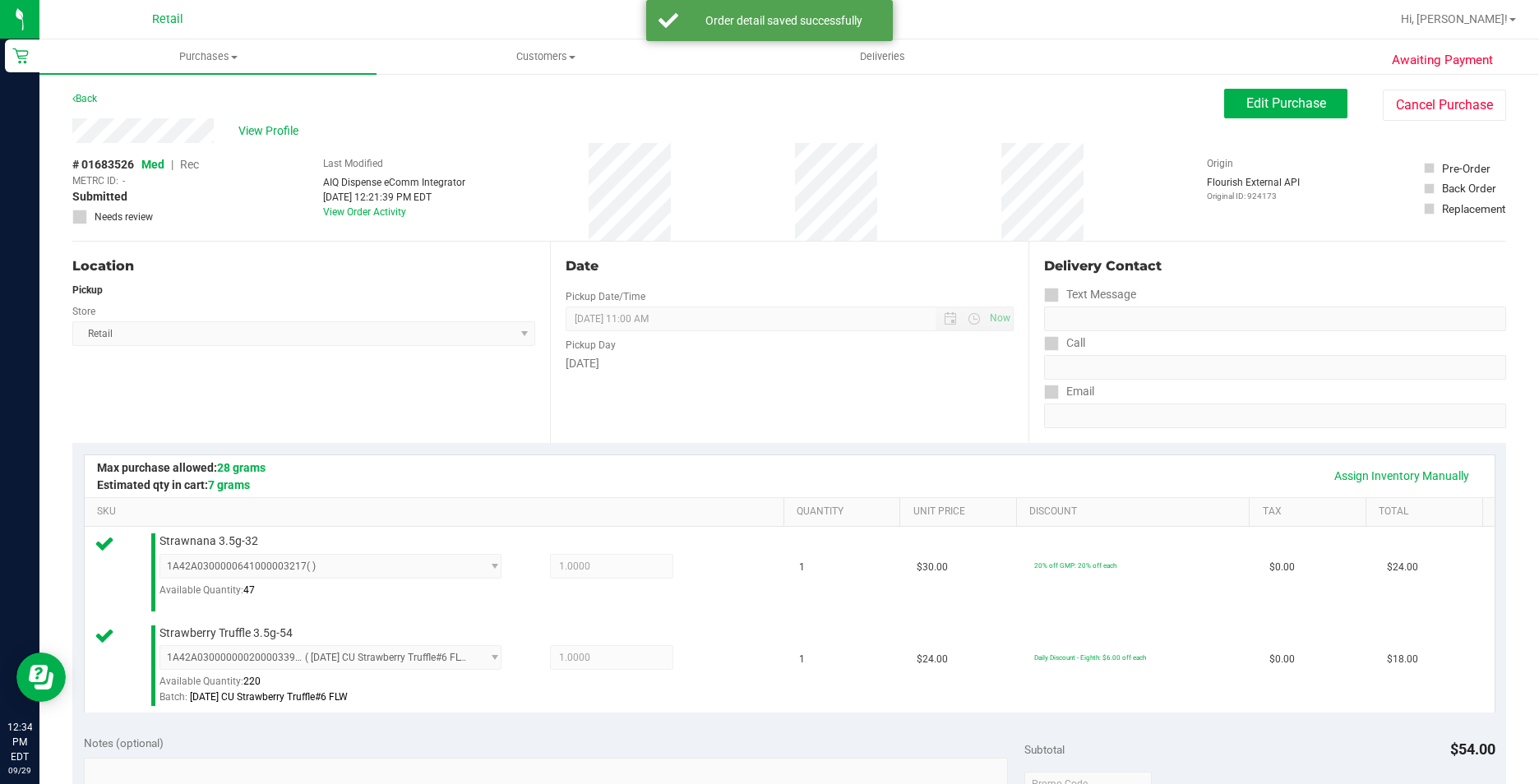
scroll to position [494, 0]
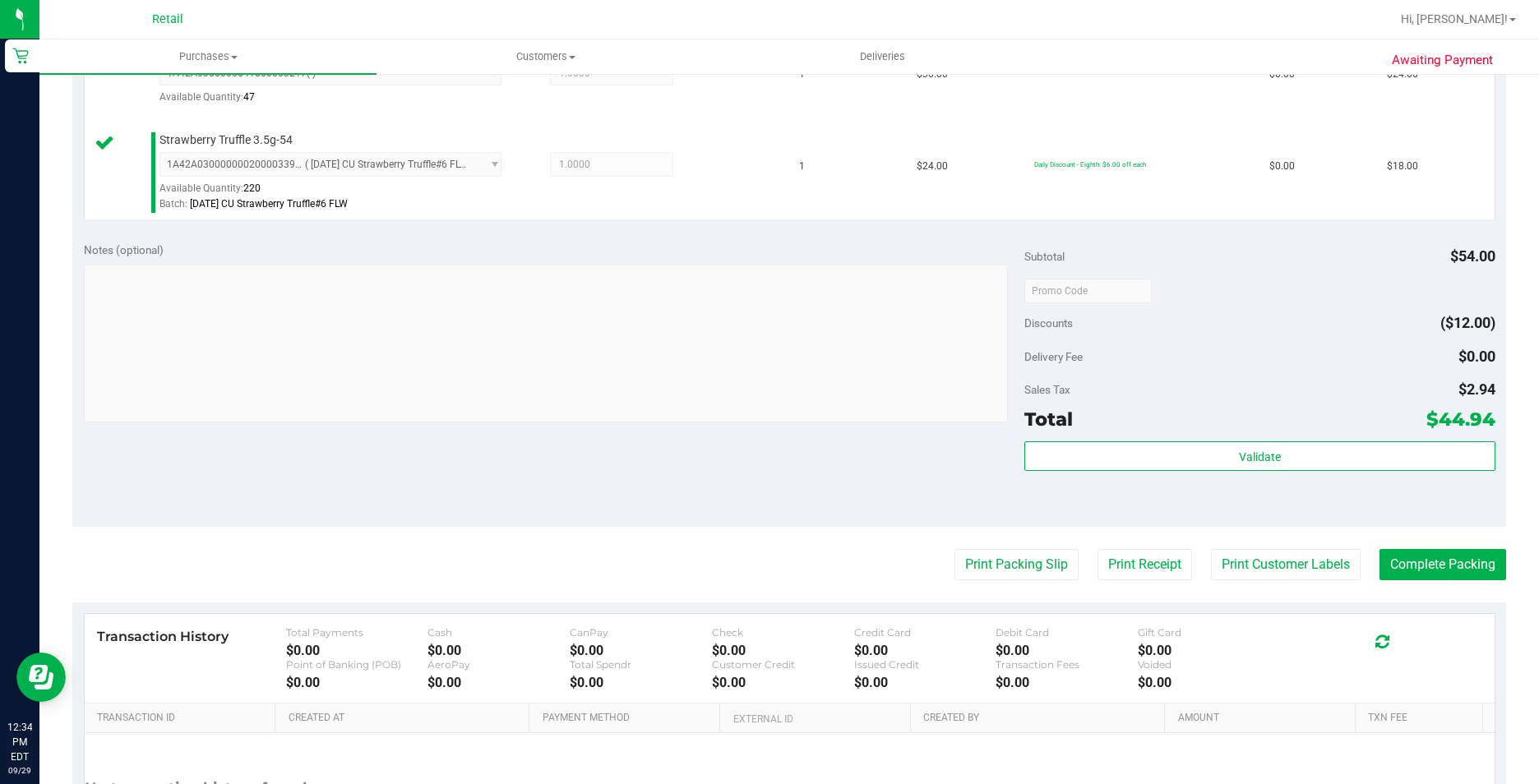
click at [1457, 586] on purchase-details "Back Edit Purchase Cancel Purchase View Profile # 01683526 Med | Rec METRC ID: …" at bounding box center [789, 252] width 1434 height 1314
click at [1450, 551] on button "Complete Packing" at bounding box center [1443, 564] width 127 height 31
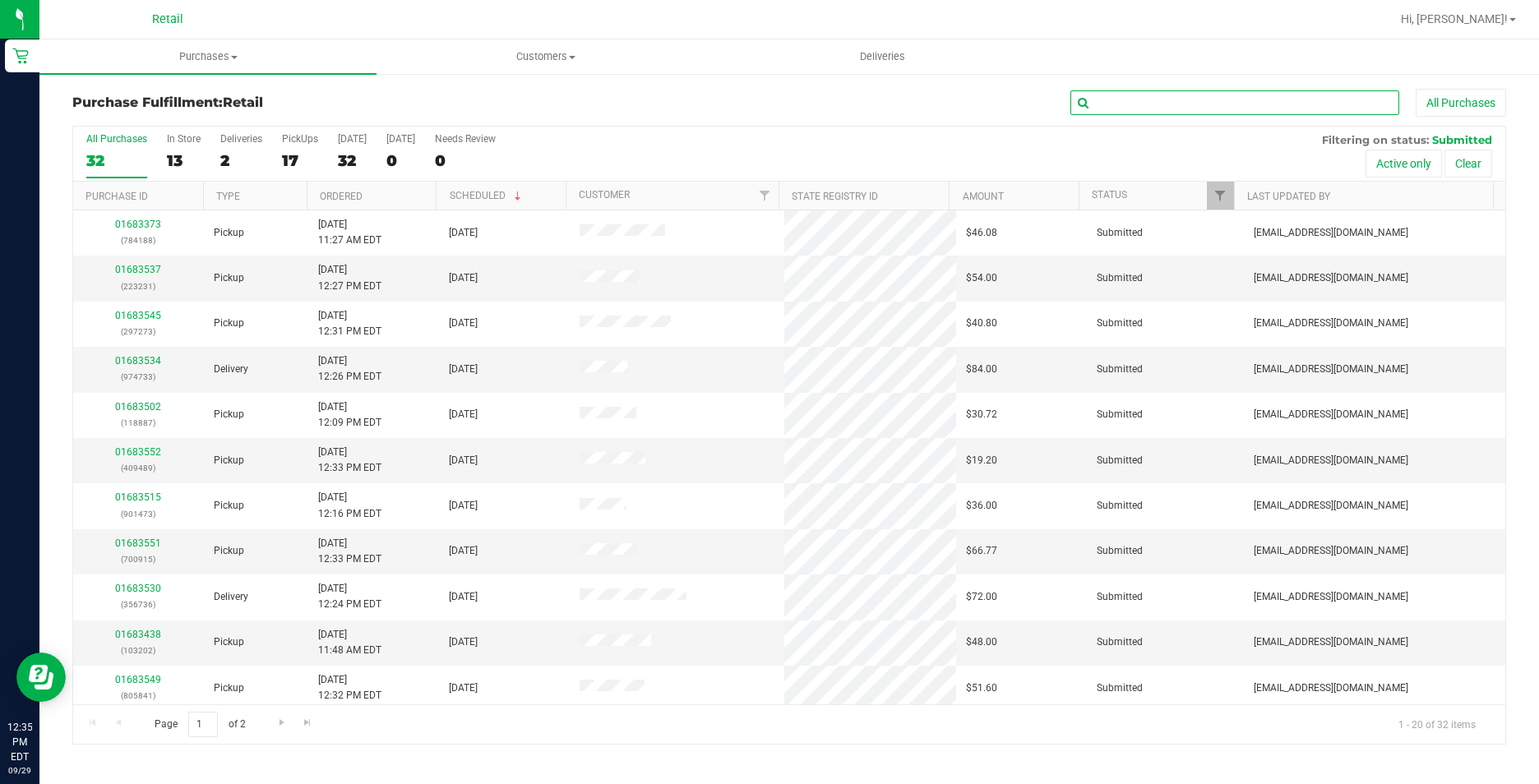
click at [1199, 92] on input "text" at bounding box center [1234, 103] width 329 height 25
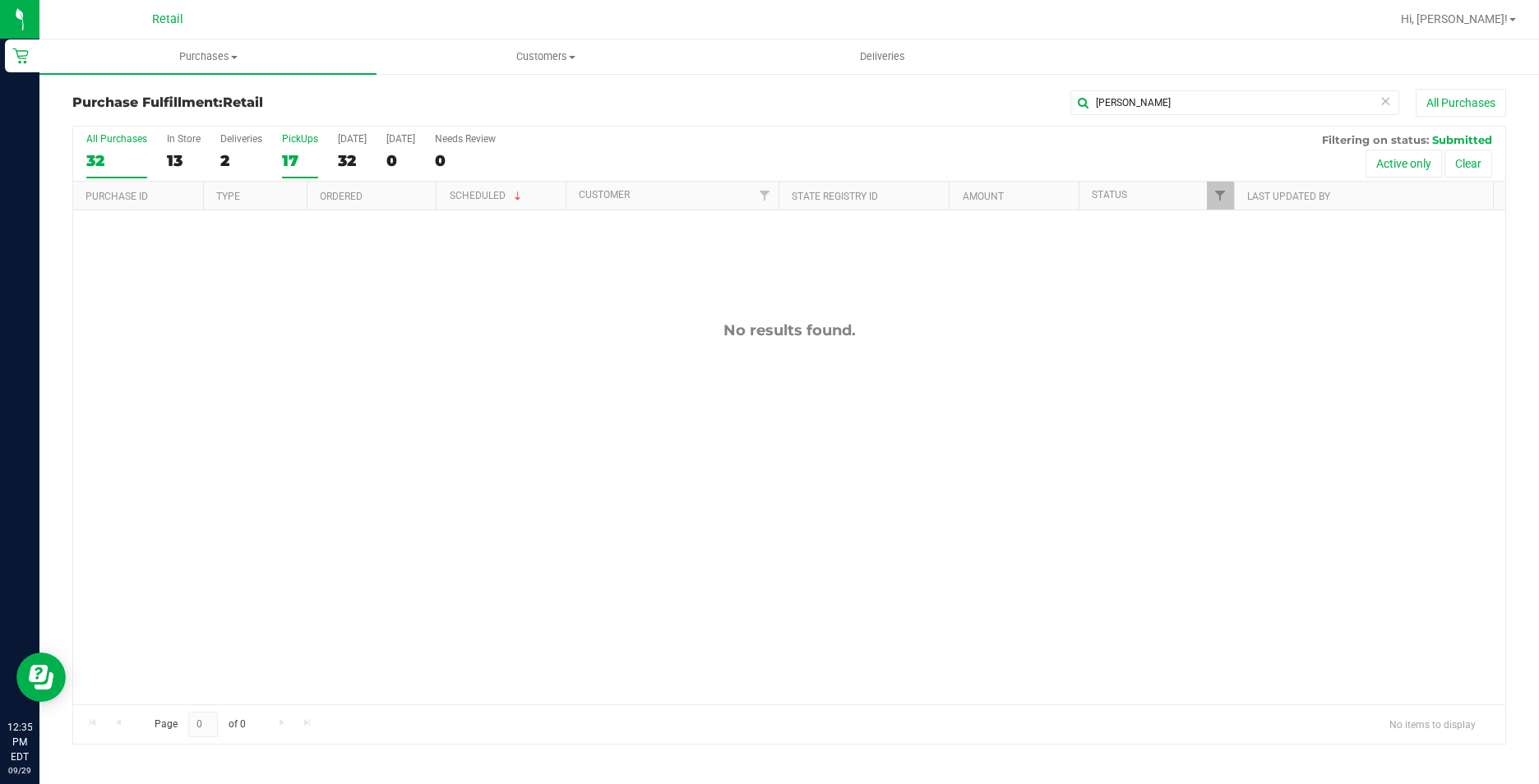
click at [299, 154] on div "17" at bounding box center [299, 160] width 37 height 19
click at [0, 0] on input "PickUps 17" at bounding box center [0, 0] width 0 height 0
click at [1165, 102] on input "janice" at bounding box center [1234, 103] width 329 height 25
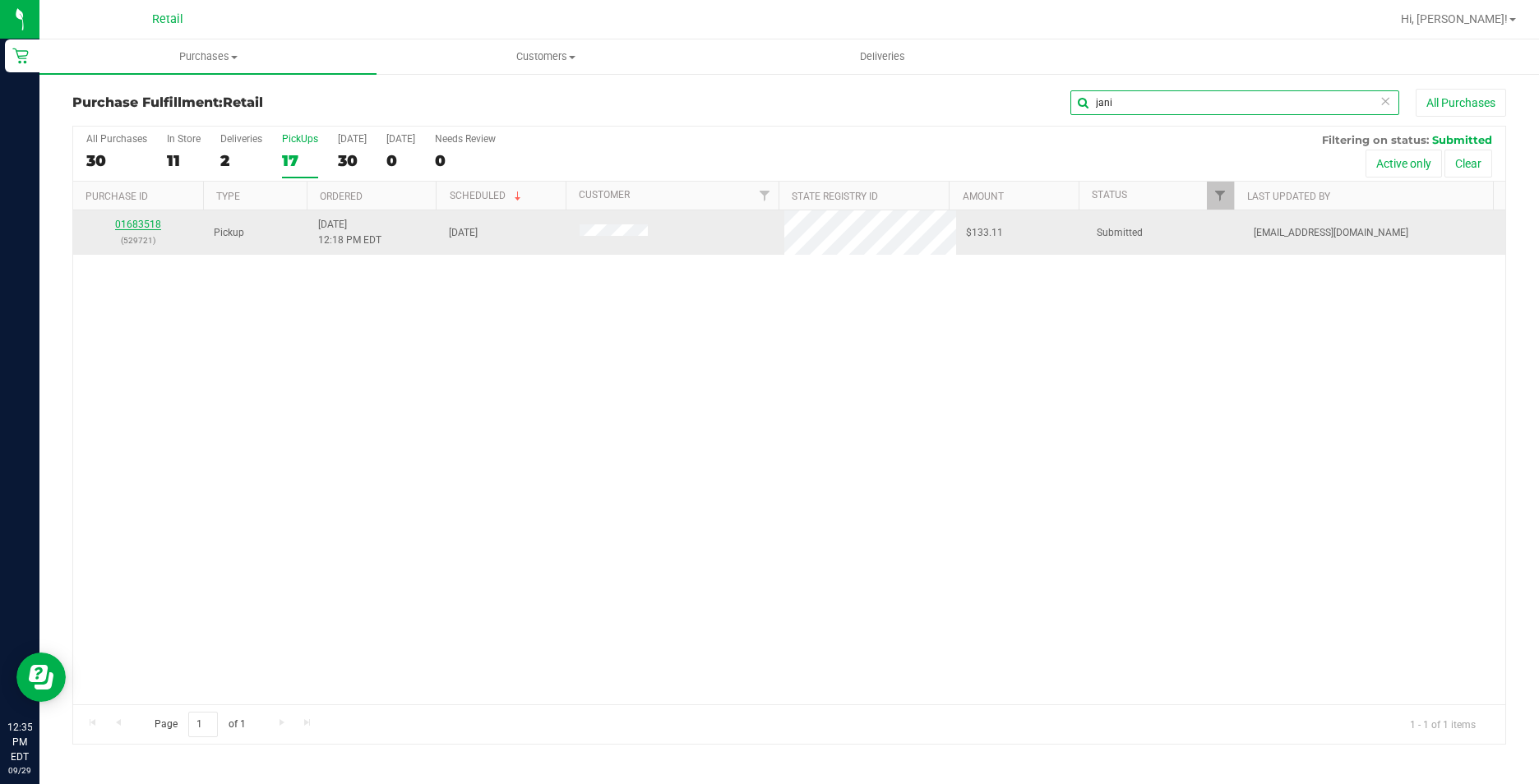
type input "jani"
click at [141, 225] on link "01683518" at bounding box center [138, 224] width 46 height 12
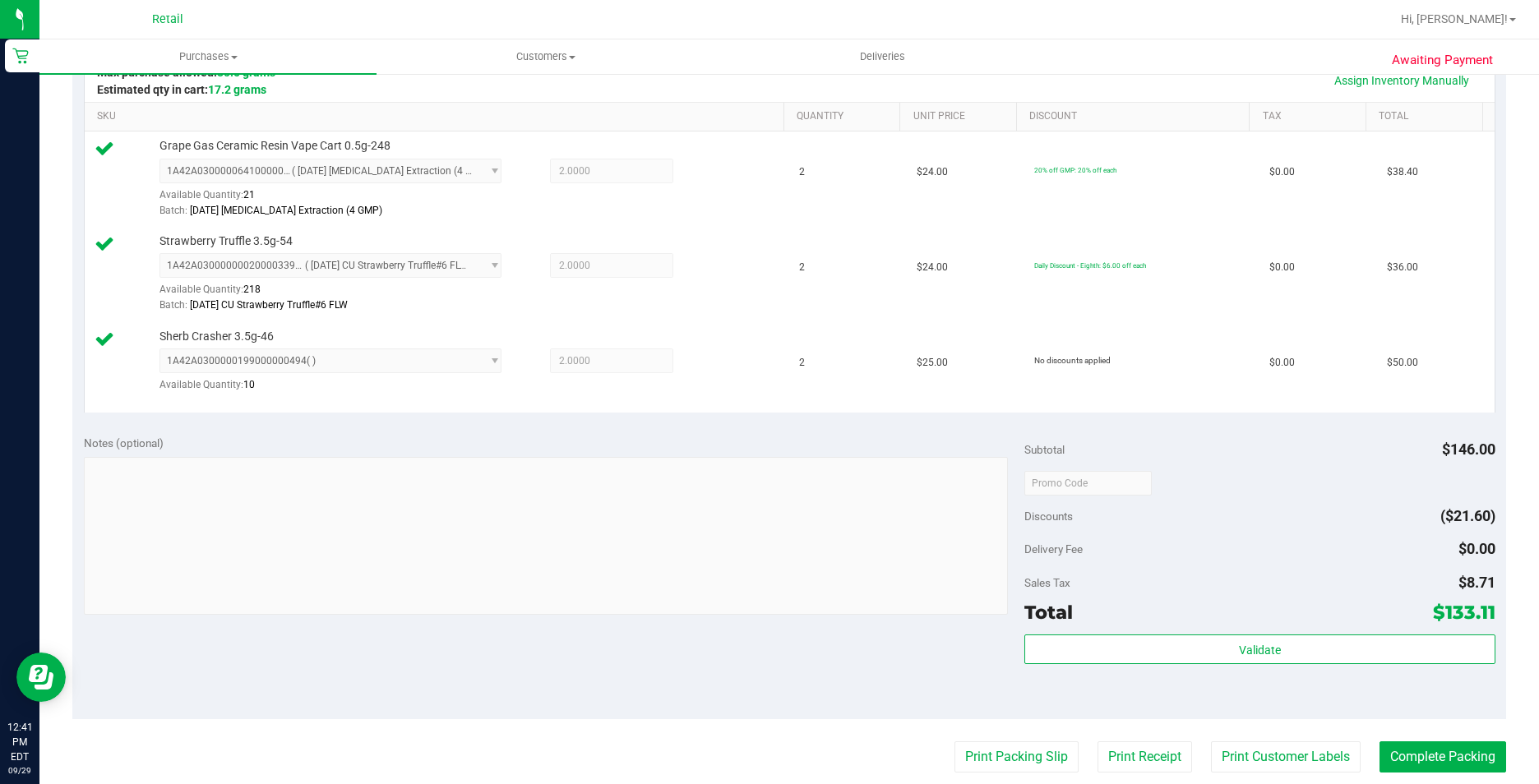
scroll to position [411, 0]
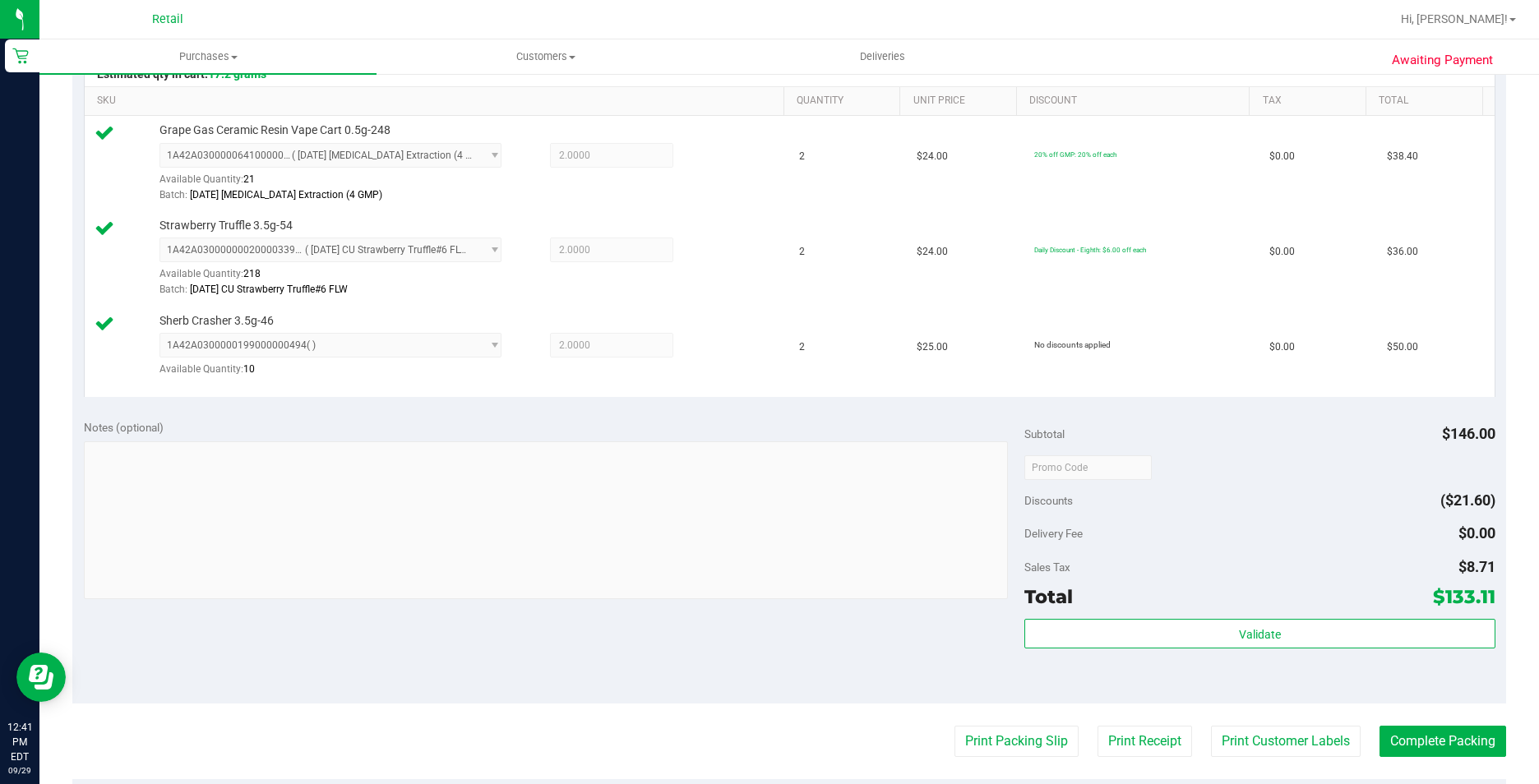
click at [1378, 769] on purchase-details "Back Edit Purchase Cancel Purchase View Profile # 01683518 Med | Rec METRC ID: …" at bounding box center [789, 382] width 1434 height 1409
click at [1393, 739] on button "Complete Packing" at bounding box center [1443, 741] width 127 height 31
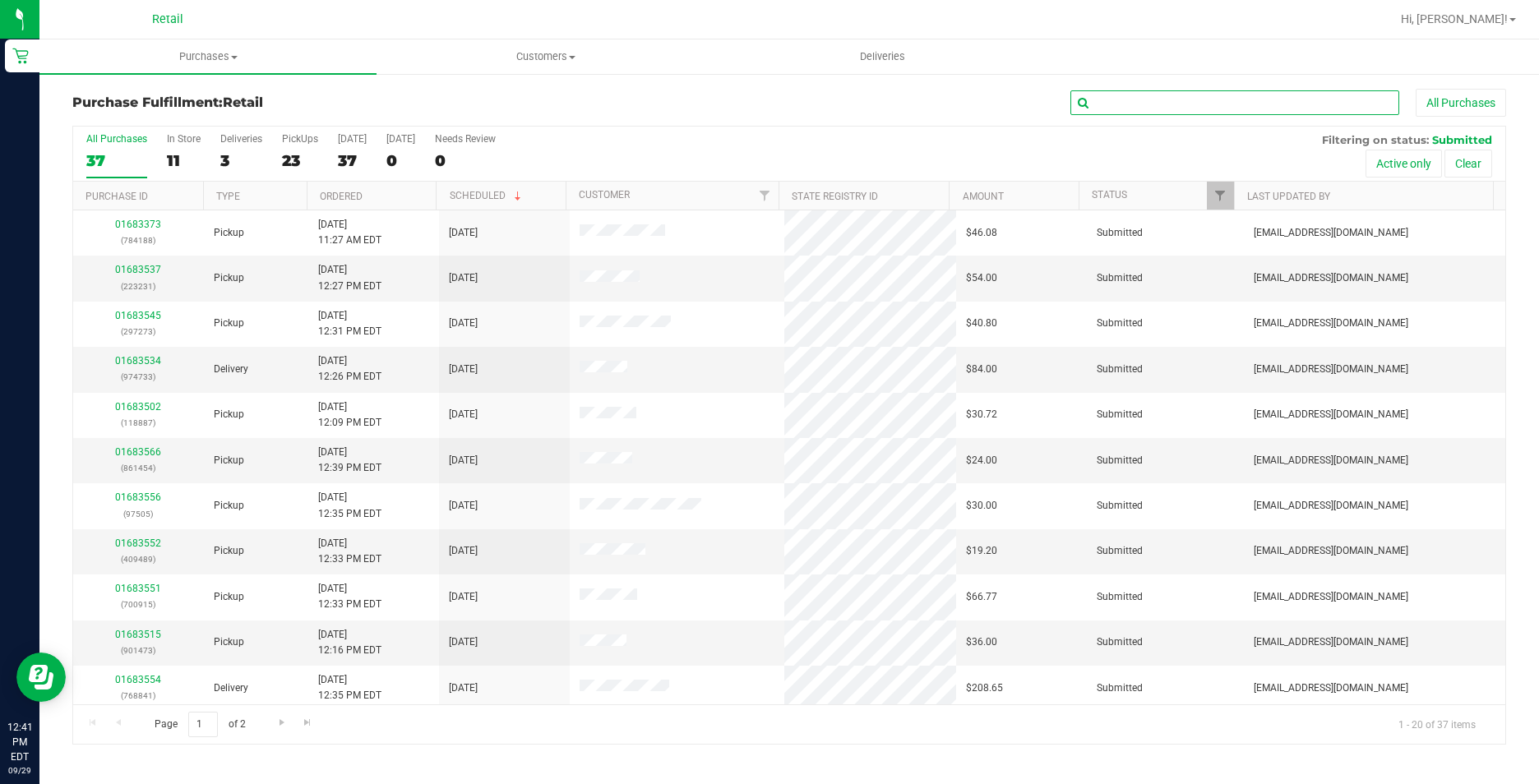
click at [1156, 102] on input "text" at bounding box center [1234, 103] width 329 height 25
drag, startPoint x: 1186, startPoint y: 77, endPoint x: 1132, endPoint y: 107, distance: 61.8
click at [1183, 78] on div "Purchase Fulfillment: Retail All Purchases All Purchases 37 In Store 11 Deliver…" at bounding box center [789, 416] width 1500 height 689
click at [1132, 107] on input "text" at bounding box center [1234, 103] width 329 height 25
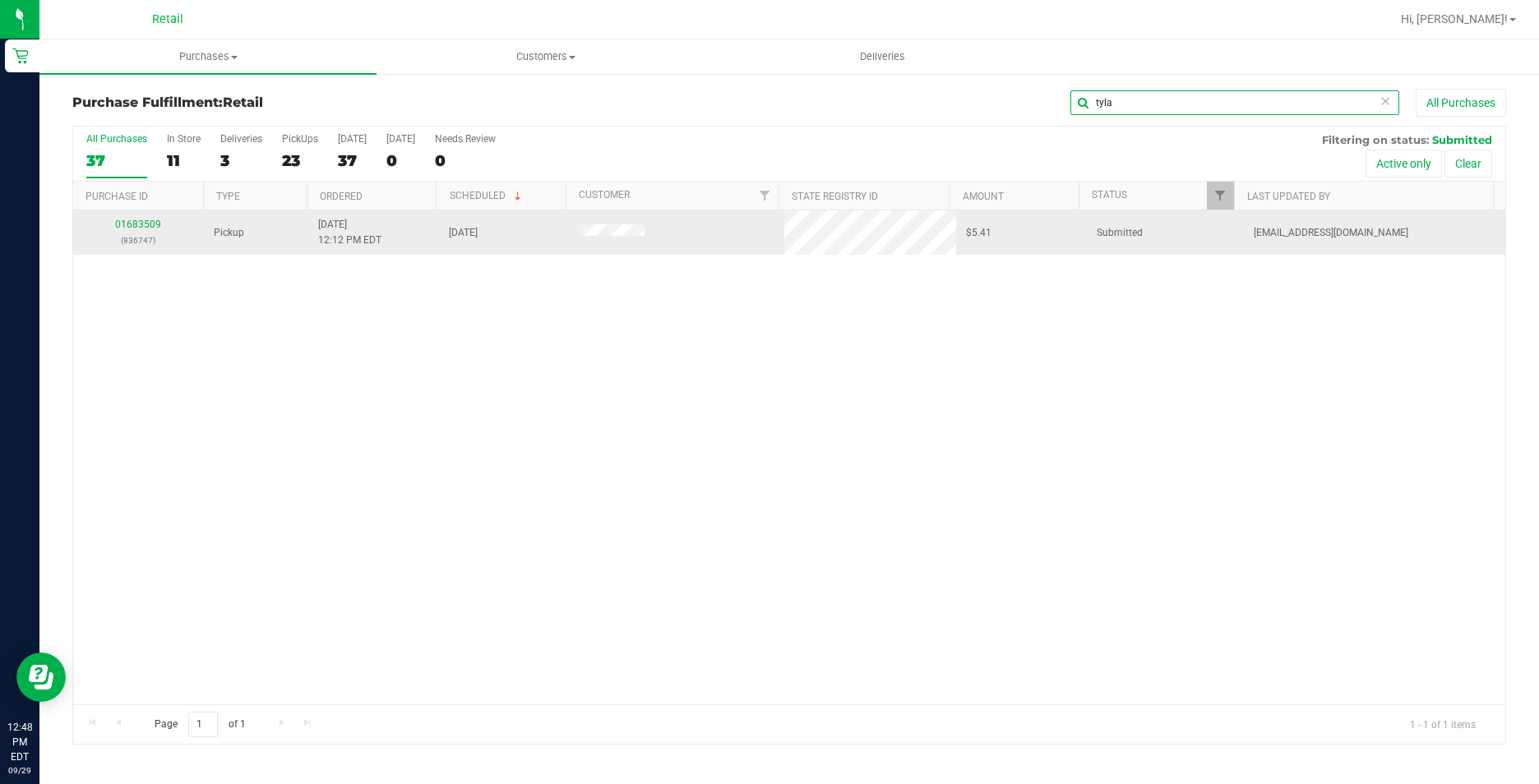
type input "tyla"
click at [119, 213] on td "01683509 (836747)" at bounding box center [138, 233] width 131 height 45
click at [128, 222] on link "01683509" at bounding box center [138, 224] width 46 height 12
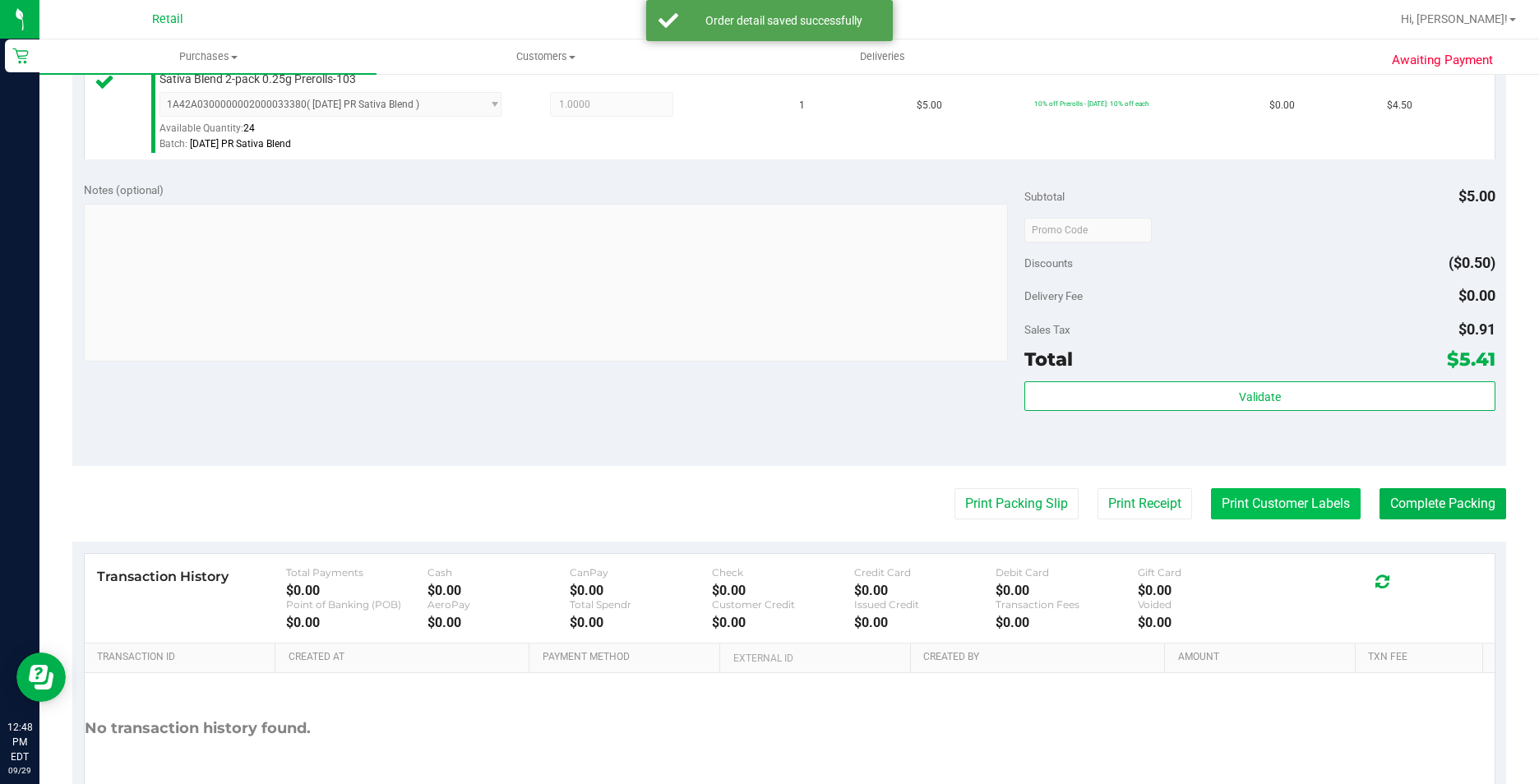
scroll to position [559, 0]
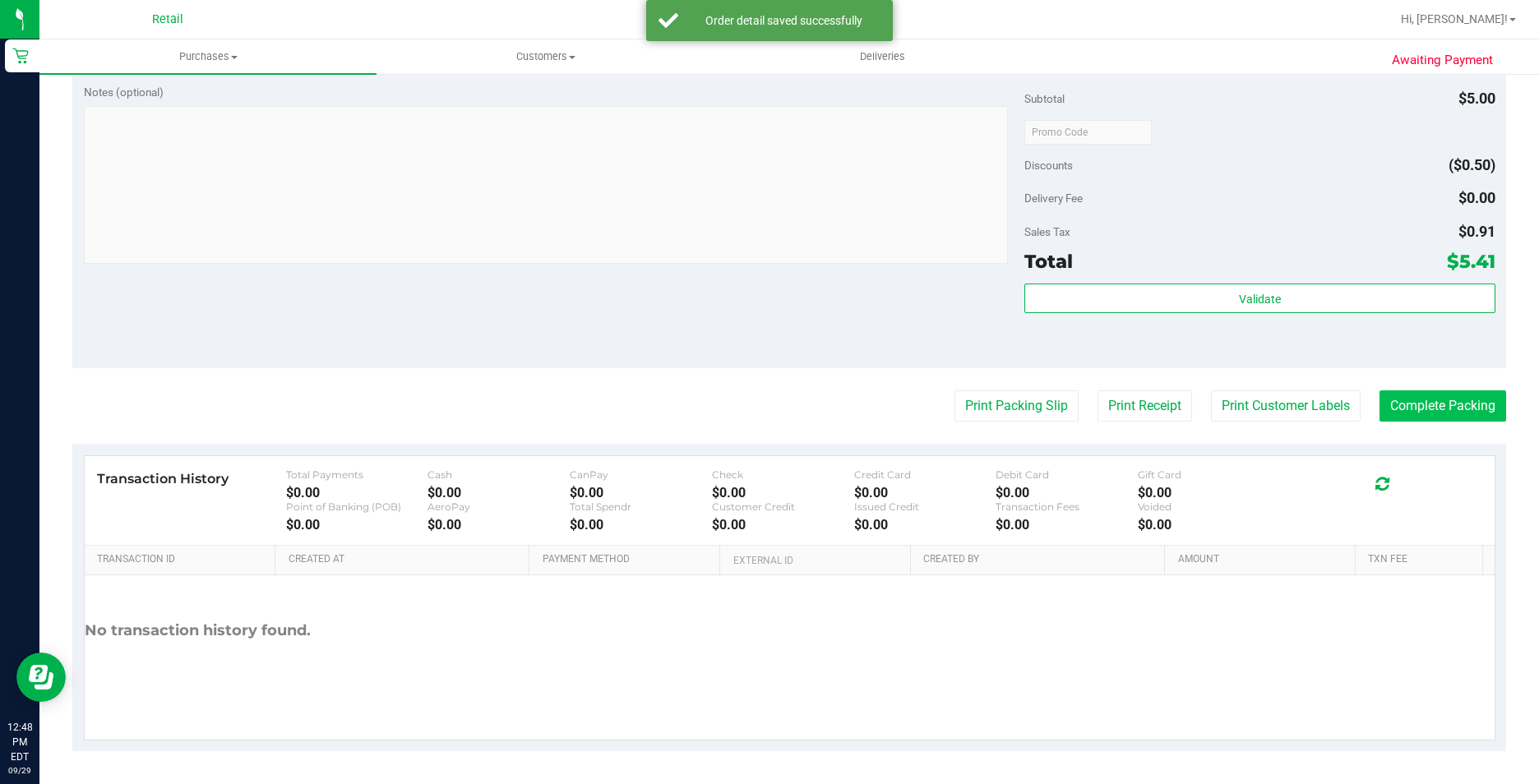
drag, startPoint x: 1445, startPoint y: 430, endPoint x: 1441, endPoint y: 399, distance: 31.3
click at [1445, 429] on purchase-details "Back Edit Purchase Cancel Purchase View Profile # 01683509 Med | Rec METRC ID: …" at bounding box center [789, 140] width 1434 height 1222
click at [1441, 399] on button "Complete Packing" at bounding box center [1443, 405] width 127 height 31
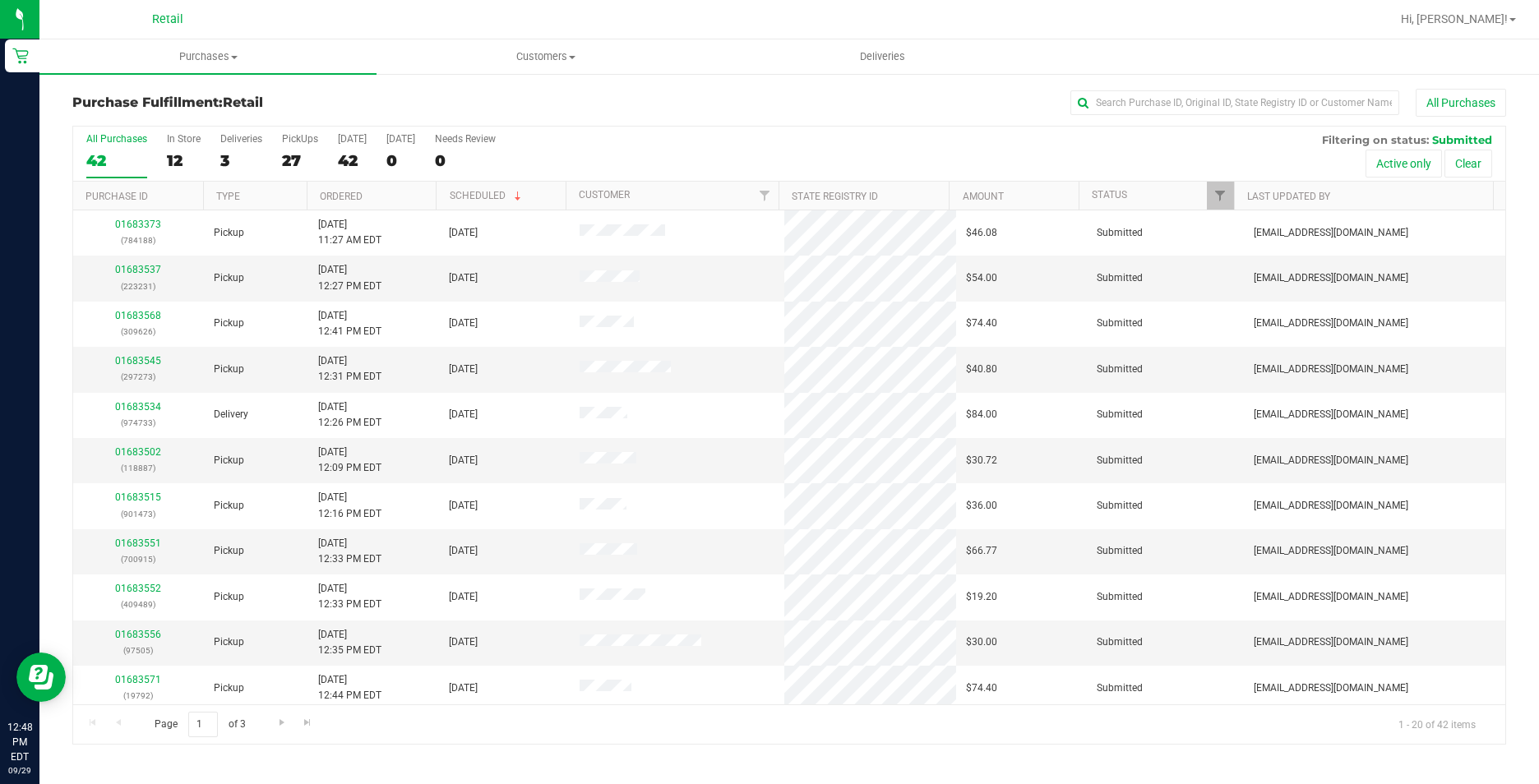
drag, startPoint x: 1188, startPoint y: 119, endPoint x: 1174, endPoint y: 102, distance: 22.0
click at [1184, 118] on div "Purchase Fulfillment: Retail All Purchases" at bounding box center [789, 107] width 1434 height 37
click at [1174, 102] on input "text" at bounding box center [1234, 103] width 329 height 25
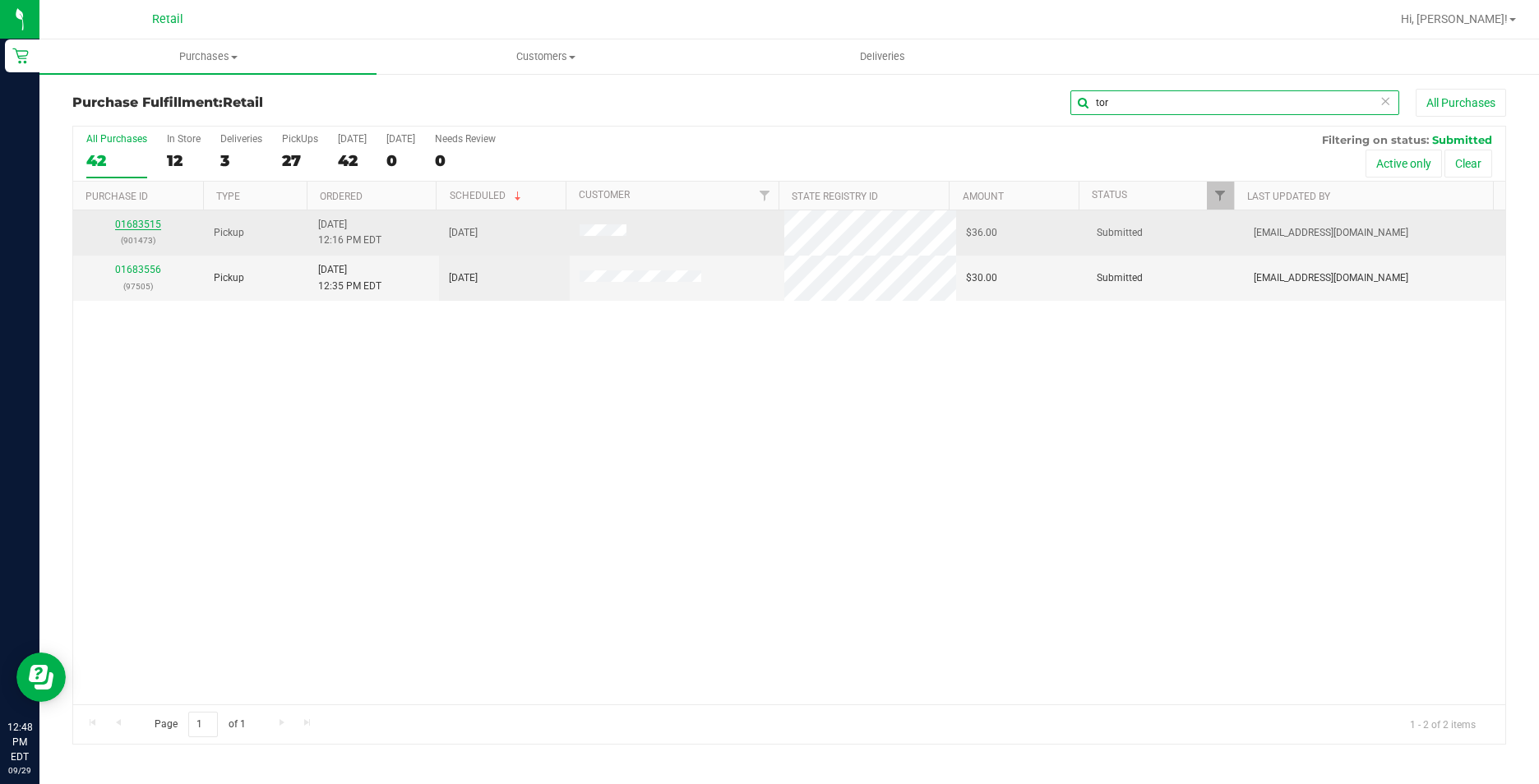
type input "tor"
click at [155, 227] on link "01683515" at bounding box center [138, 224] width 46 height 12
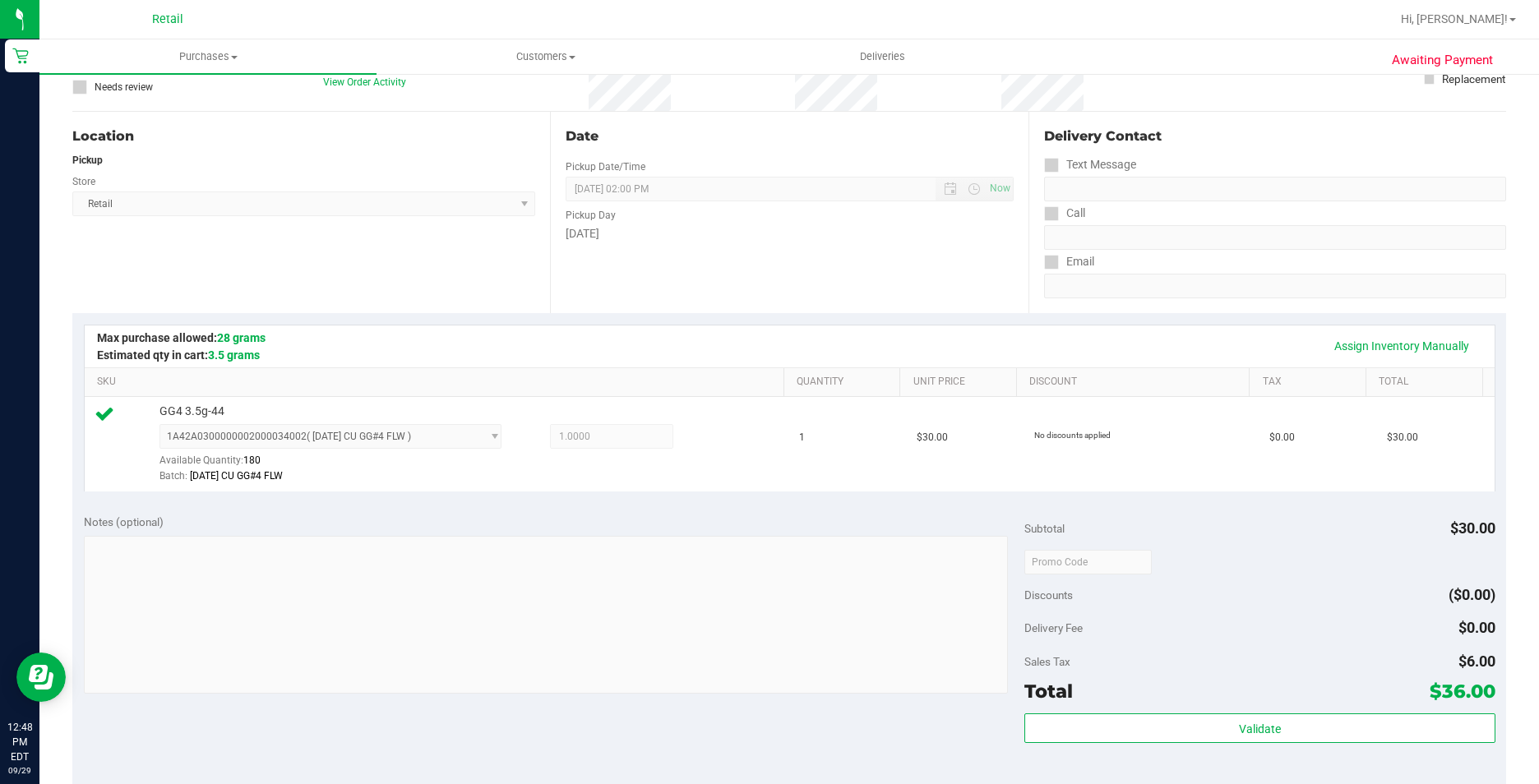
scroll to position [559, 0]
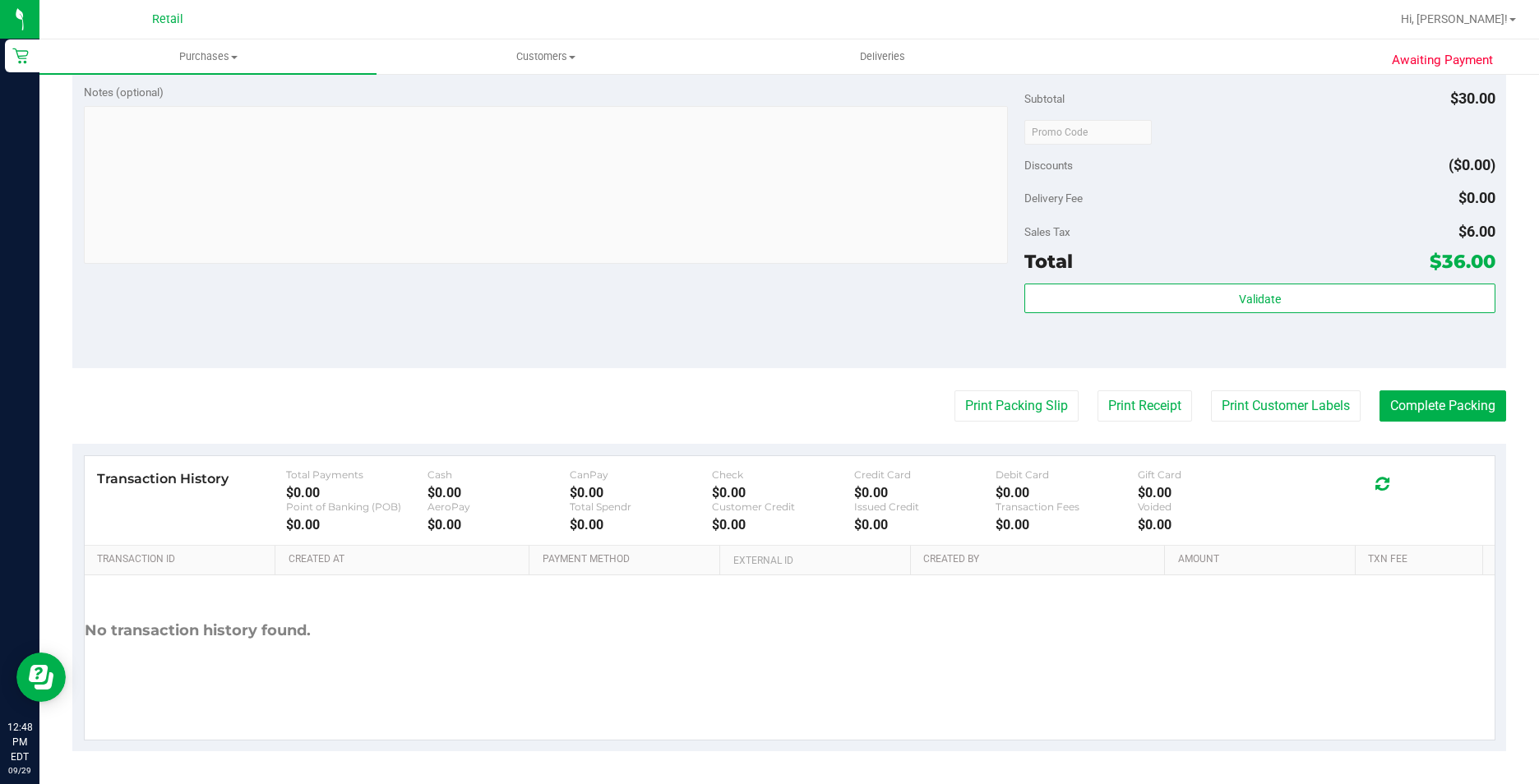
click at [1430, 428] on purchase-details "Back Edit Purchase Cancel Purchase View Profile # 01683515 Med | Rec METRC ID: …" at bounding box center [789, 140] width 1434 height 1222
click at [1422, 411] on button "Complete Packing" at bounding box center [1443, 405] width 127 height 31
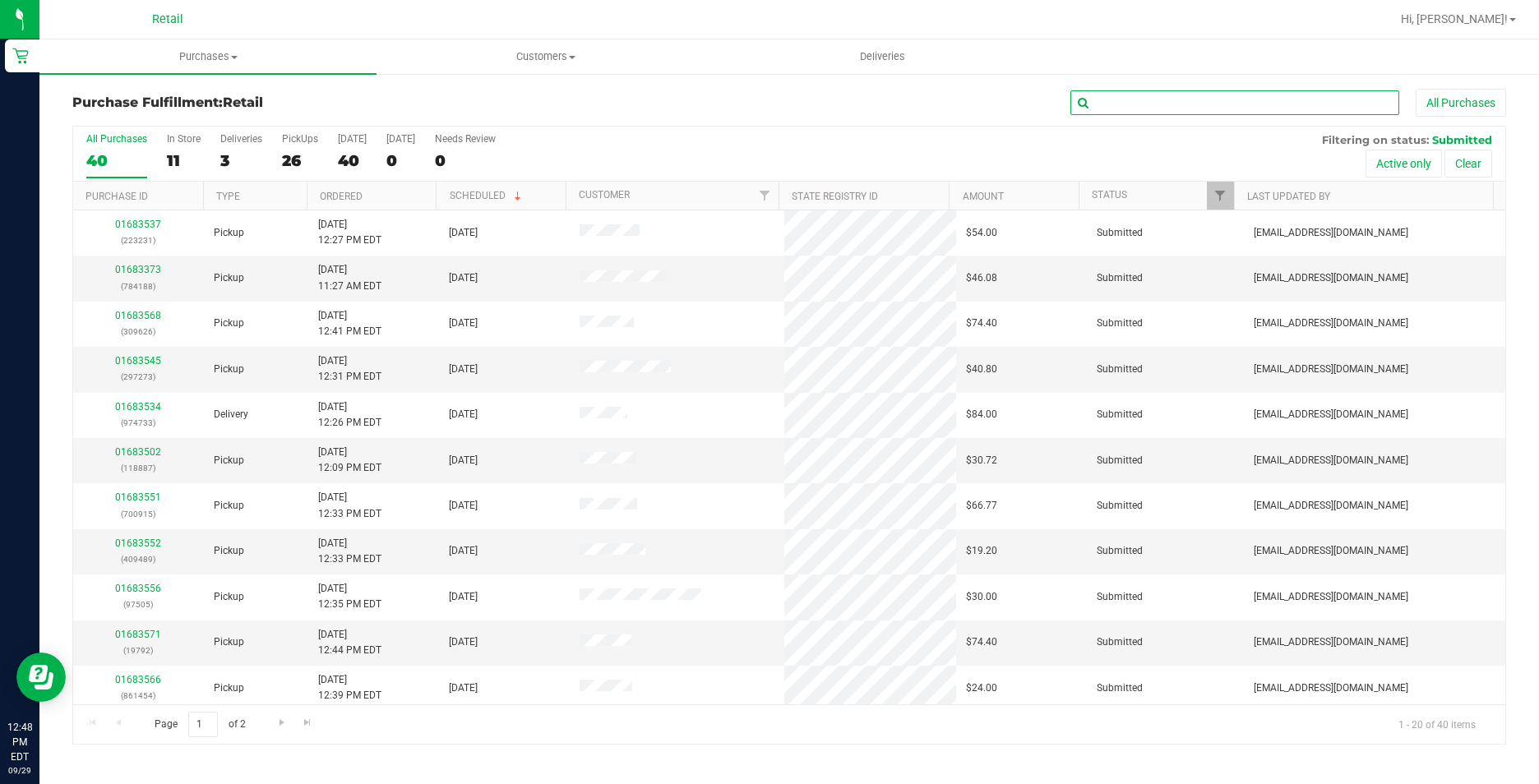
click at [1124, 102] on input "text" at bounding box center [1234, 103] width 329 height 25
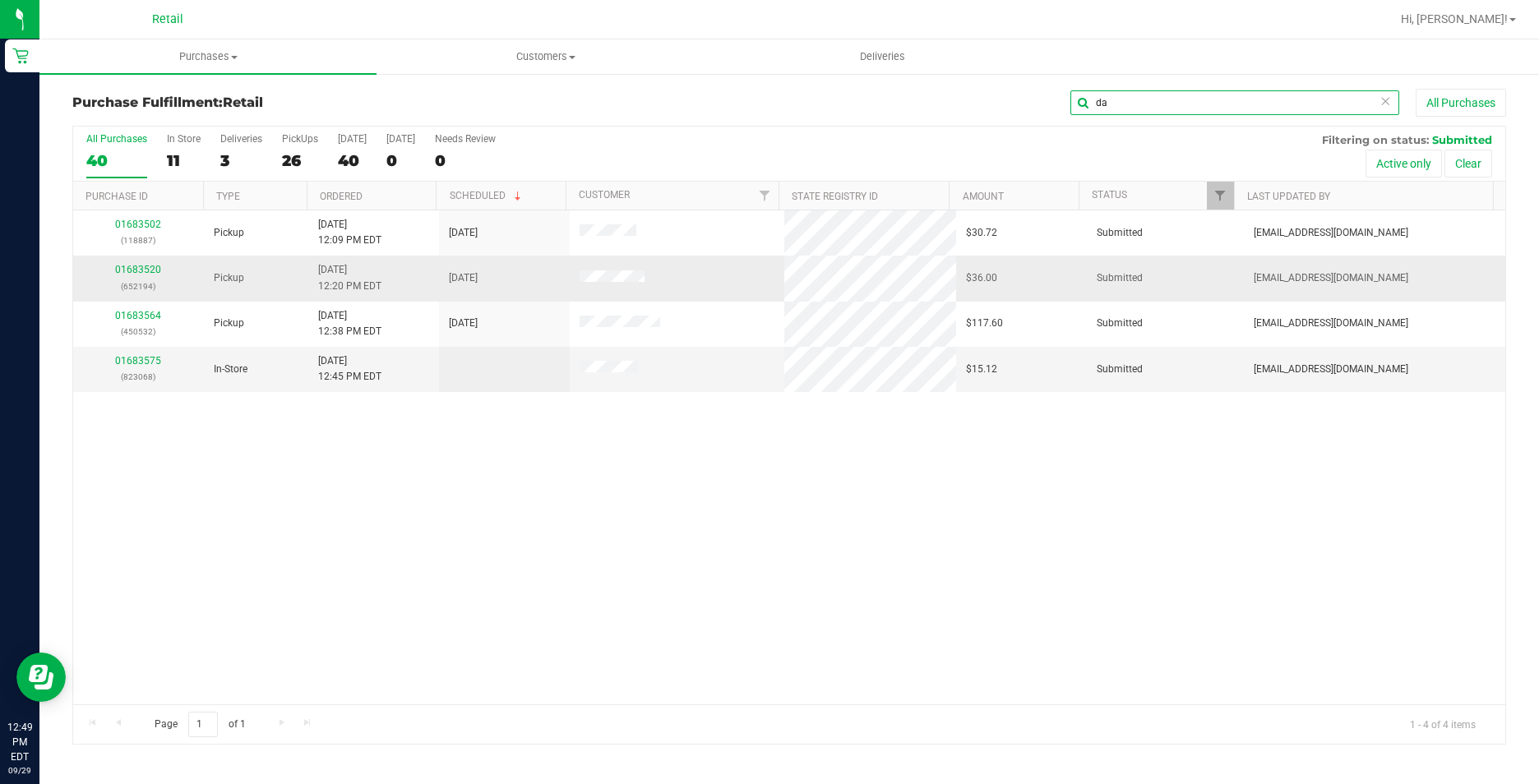
type input "da"
click at [135, 279] on p "(652194)" at bounding box center [138, 287] width 111 height 16
click at [129, 271] on link "01683520" at bounding box center [138, 269] width 46 height 12
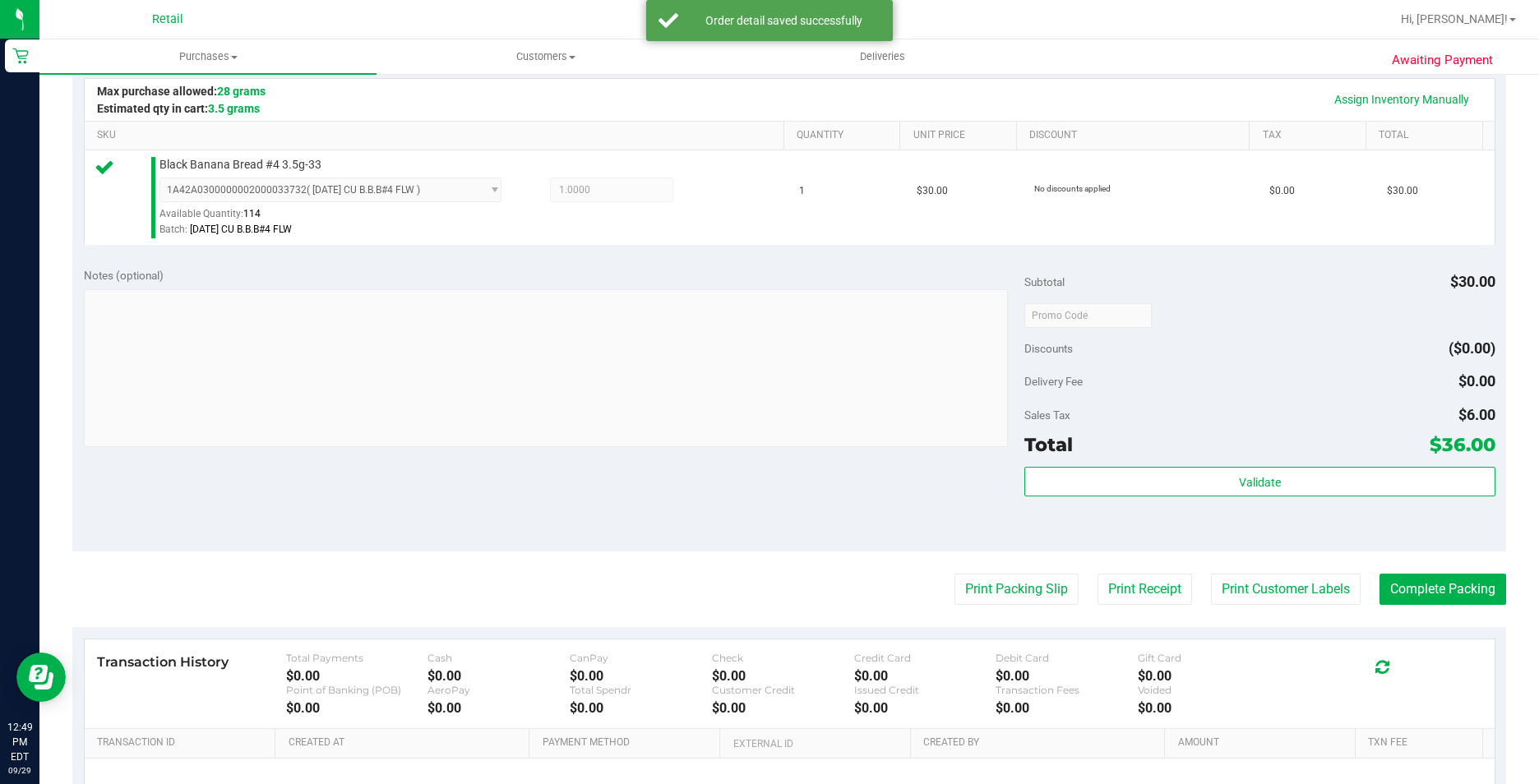
scroll to position [559, 0]
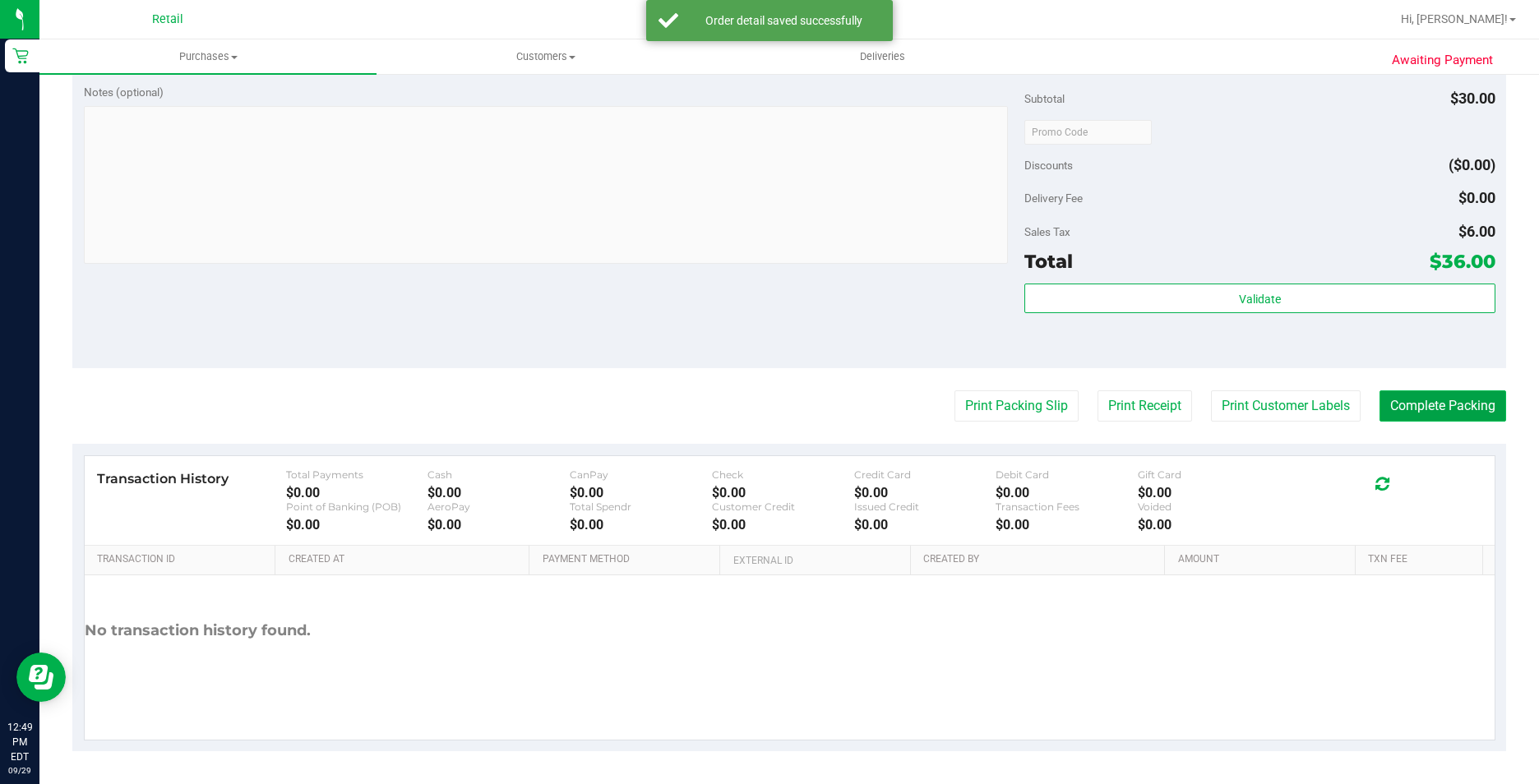
click at [1474, 416] on button "Complete Packing" at bounding box center [1443, 405] width 127 height 31
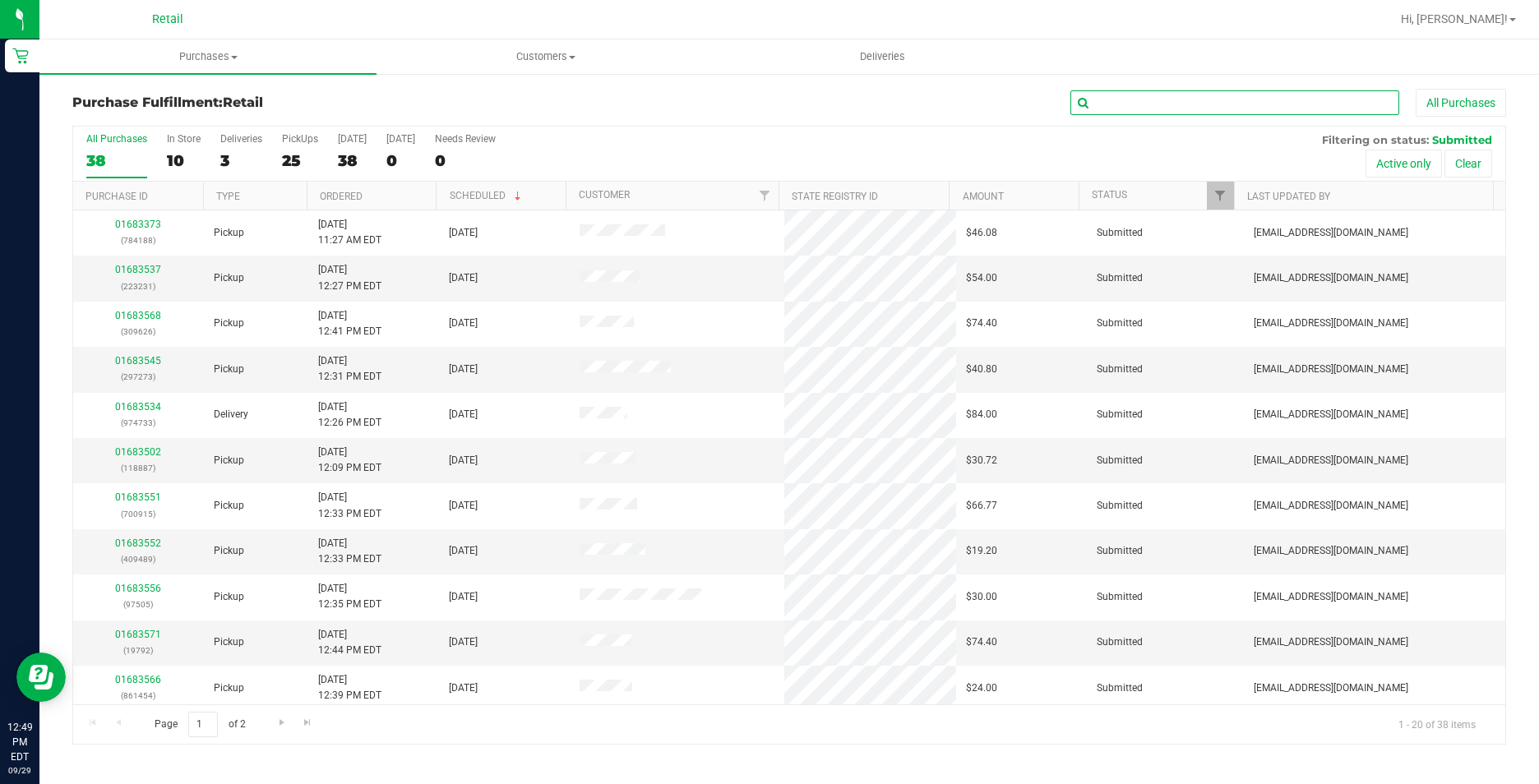
click at [1112, 104] on input "text" at bounding box center [1234, 103] width 329 height 25
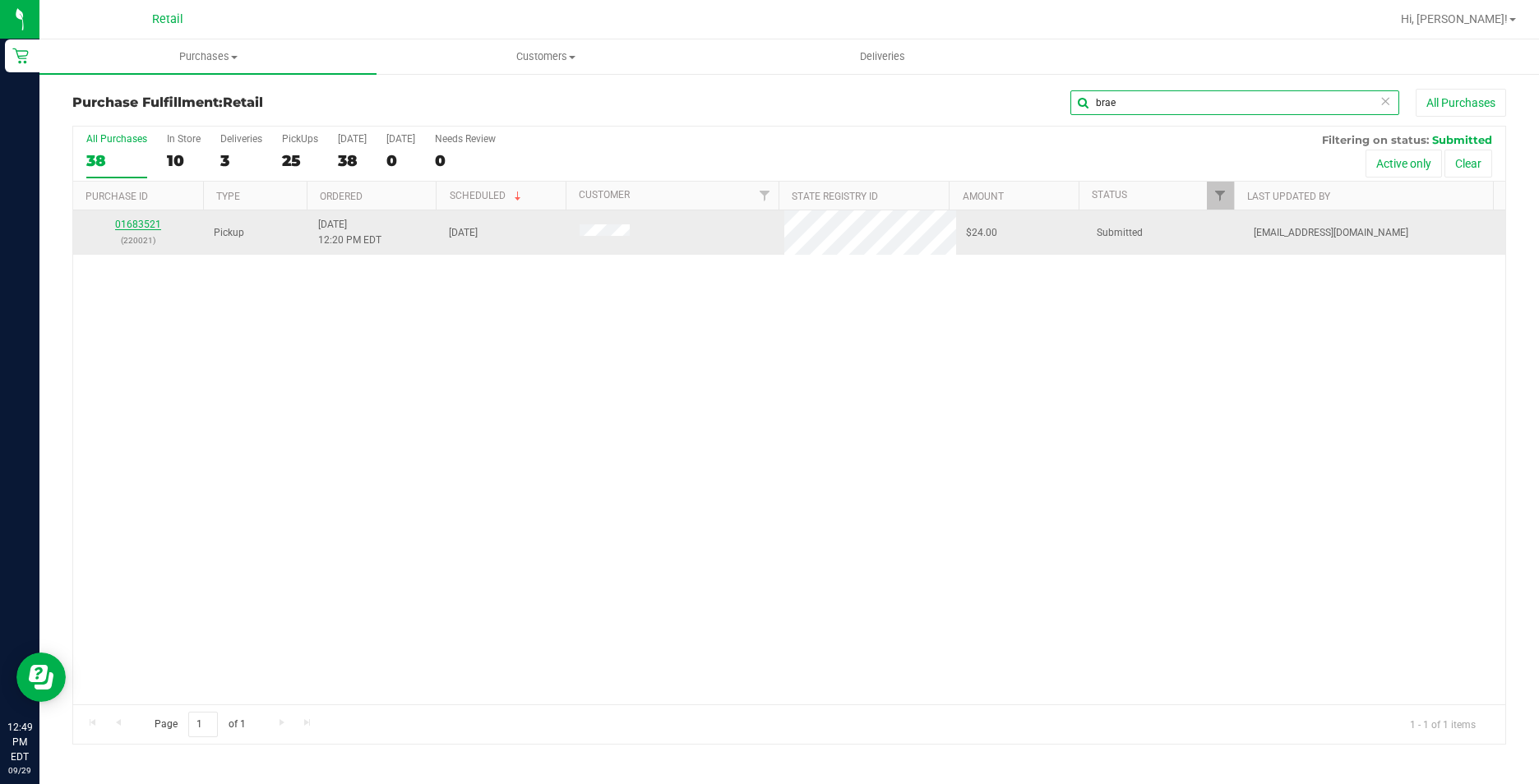
type input "brae"
click at [133, 226] on link "01683521" at bounding box center [138, 224] width 46 height 12
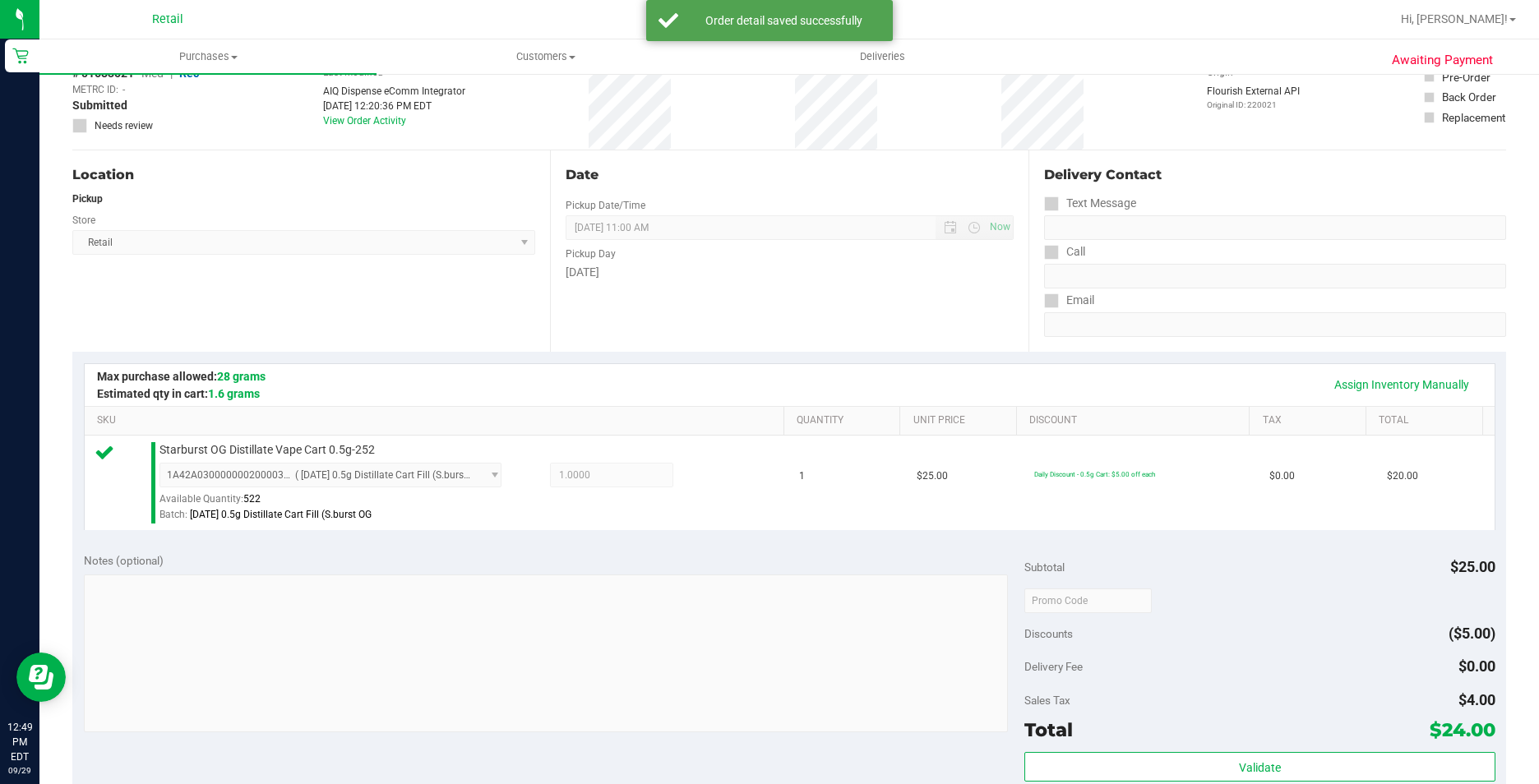
scroll to position [494, 0]
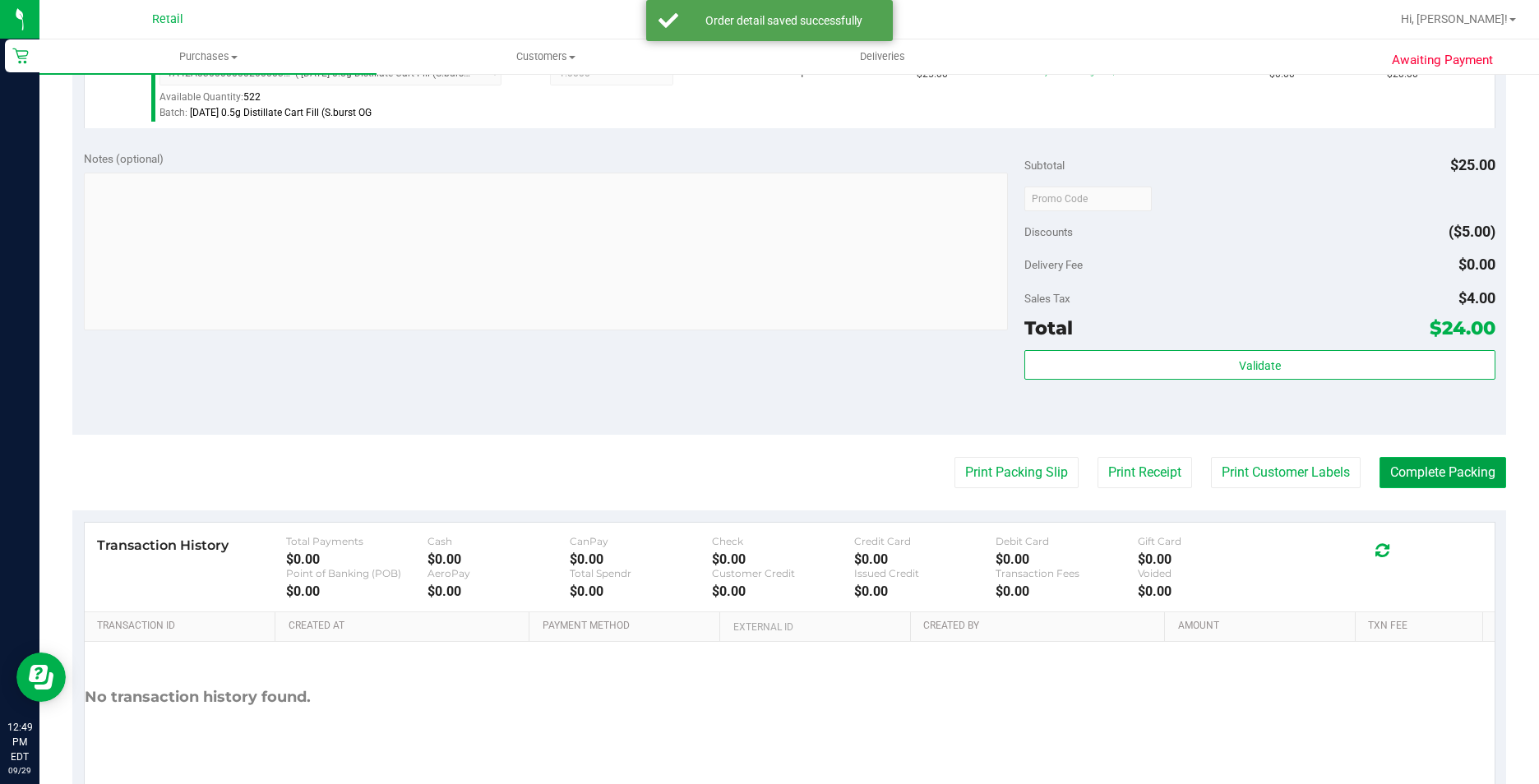
click at [1422, 462] on button "Complete Packing" at bounding box center [1443, 472] width 127 height 31
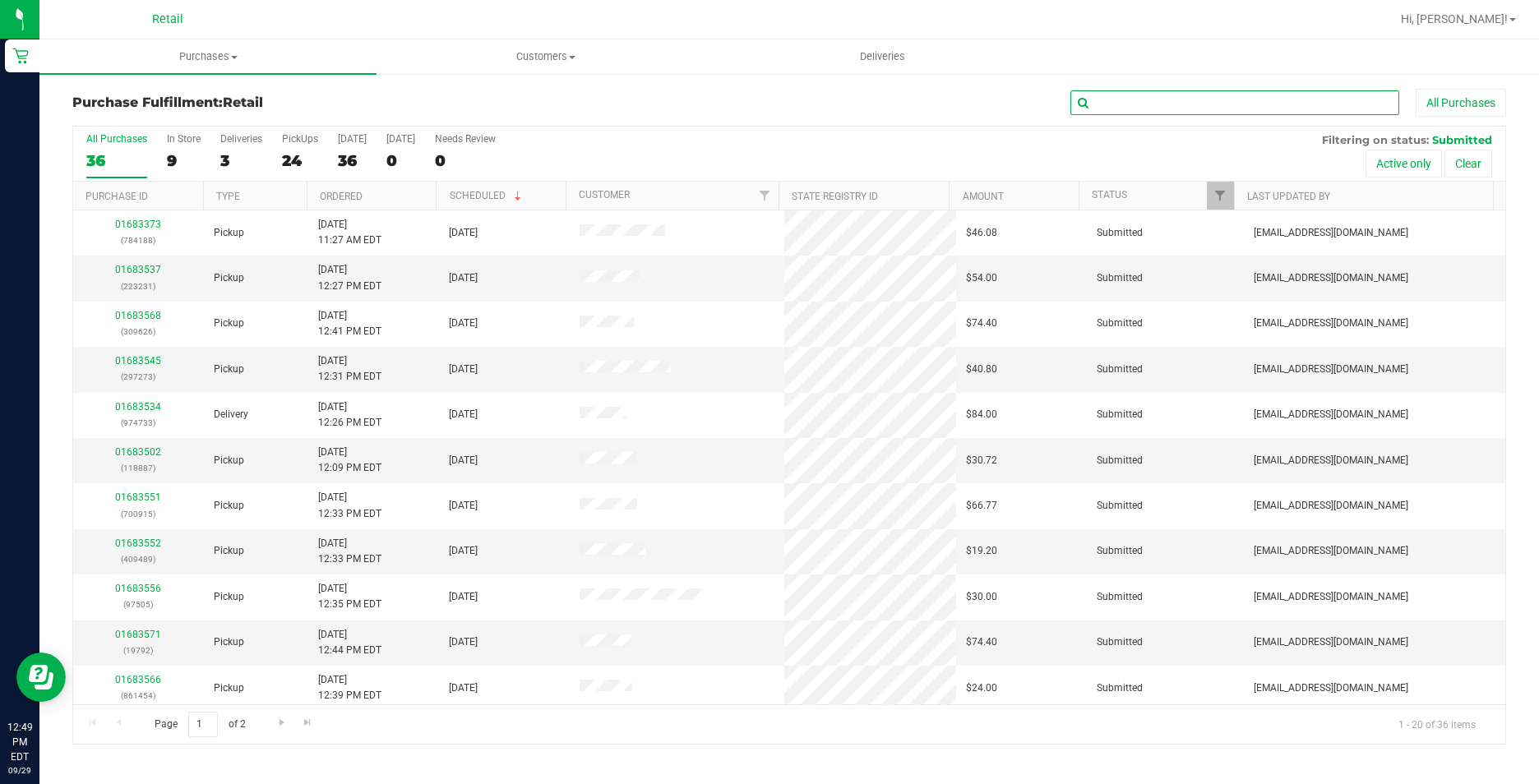
click at [1158, 94] on input "text" at bounding box center [1234, 103] width 329 height 25
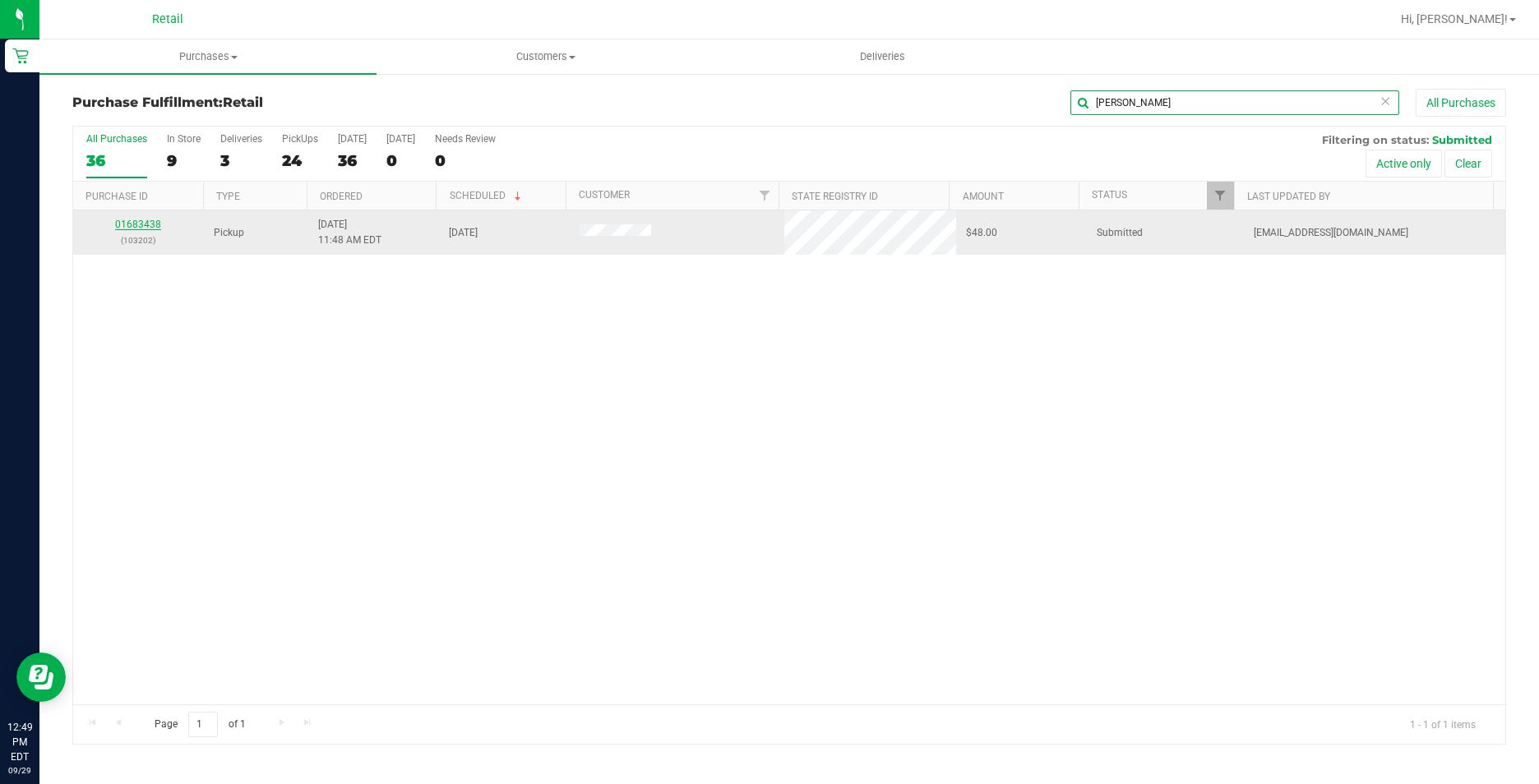
type input "doug"
click at [155, 229] on link "01683438" at bounding box center [138, 224] width 46 height 12
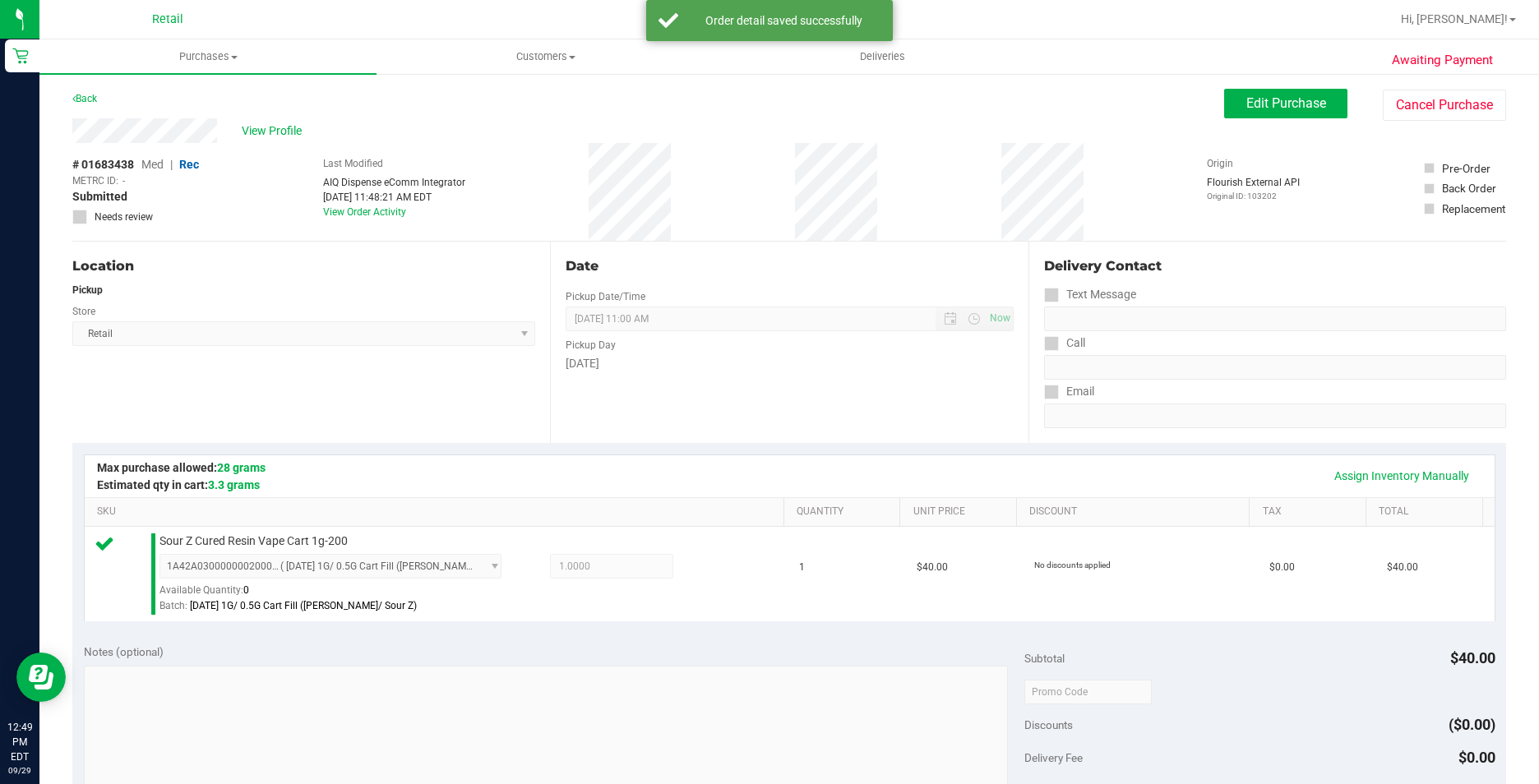
scroll to position [559, 0]
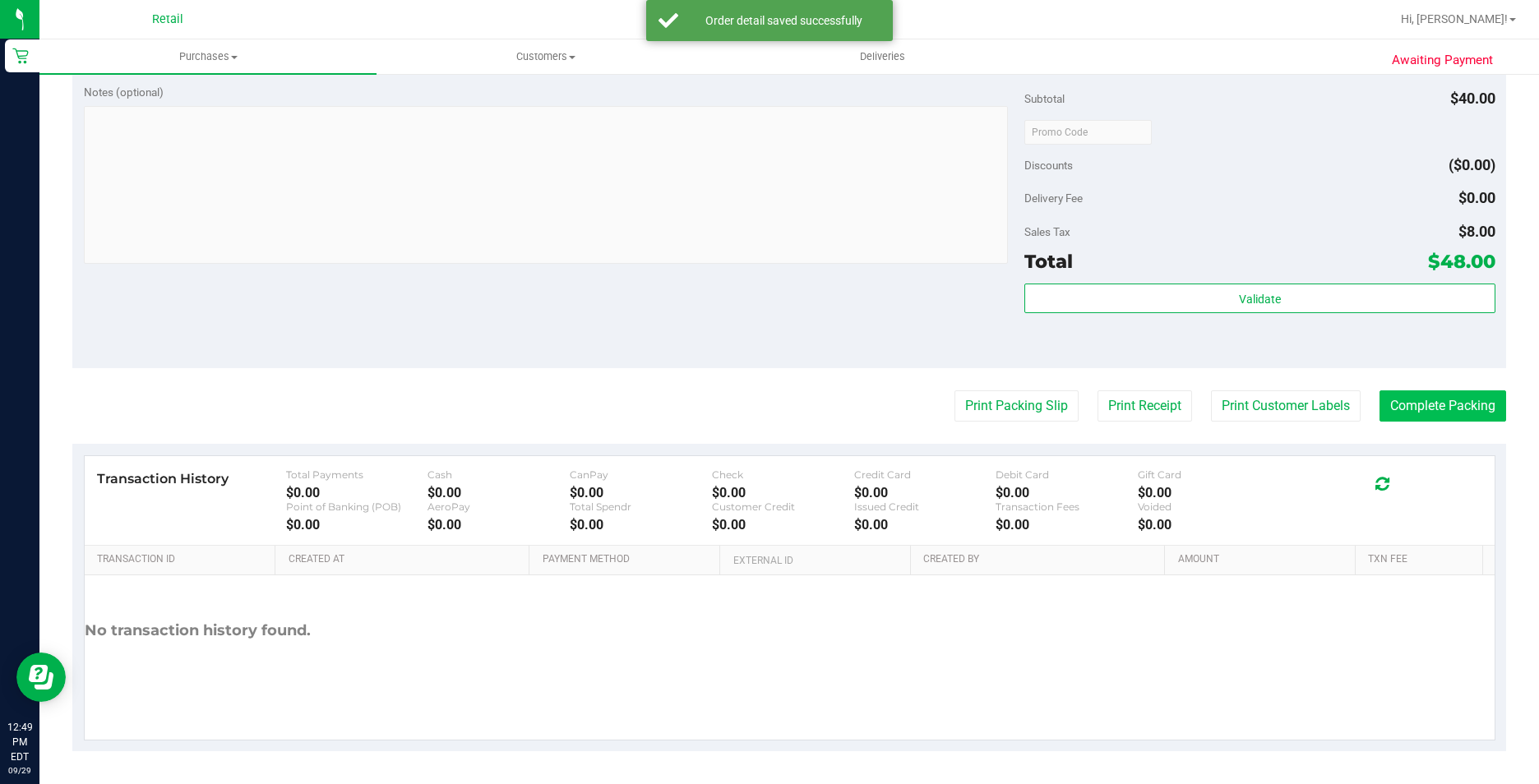
drag, startPoint x: 1391, startPoint y: 423, endPoint x: 1382, endPoint y: 396, distance: 28.5
click at [1391, 422] on purchase-details "Back Edit Purchase Cancel Purchase View Profile # 01683438 Med | Rec METRC ID: …" at bounding box center [789, 140] width 1434 height 1222
click at [1382, 396] on button "Complete Packing" at bounding box center [1443, 405] width 127 height 31
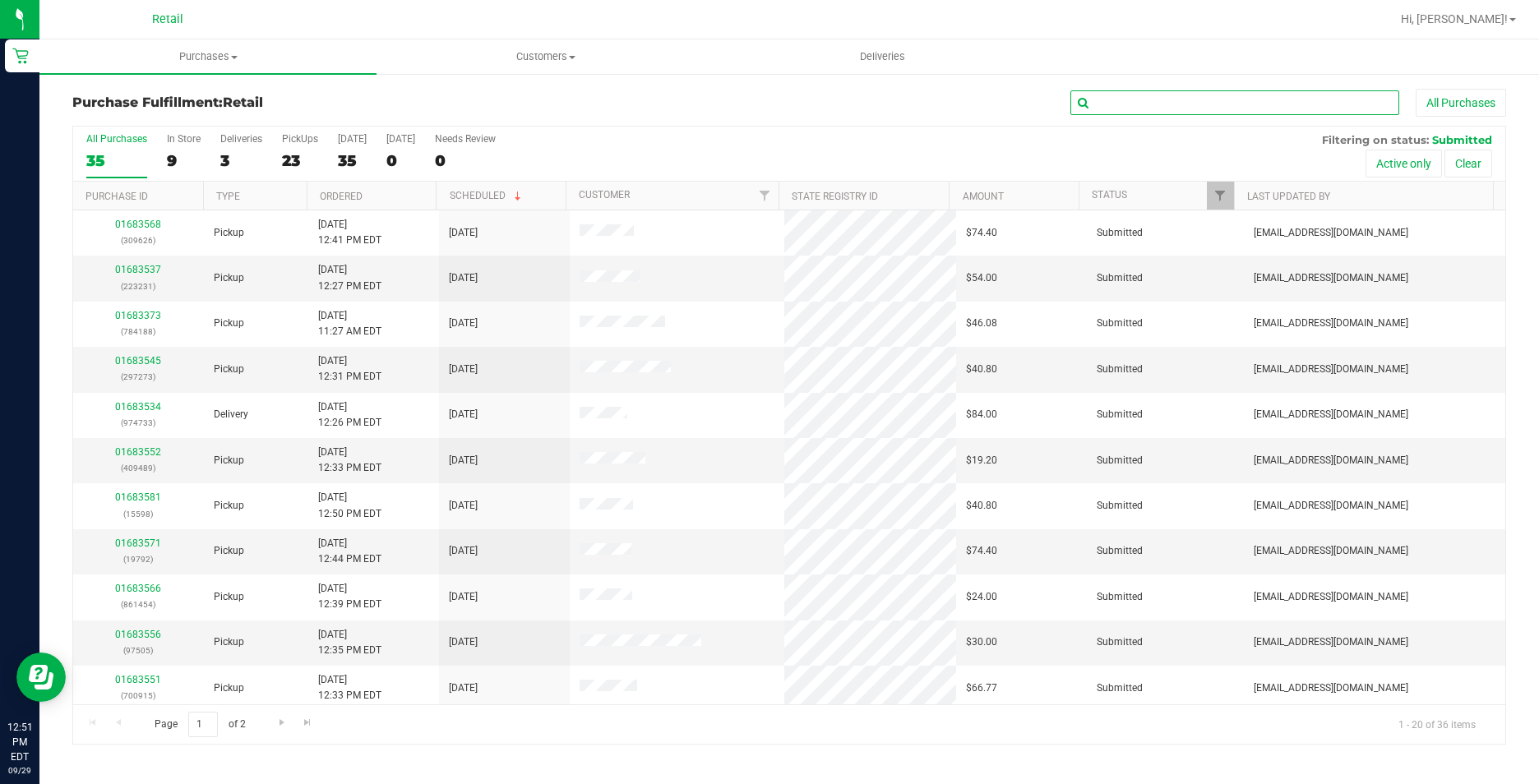
click at [1181, 111] on input "text" at bounding box center [1234, 103] width 329 height 25
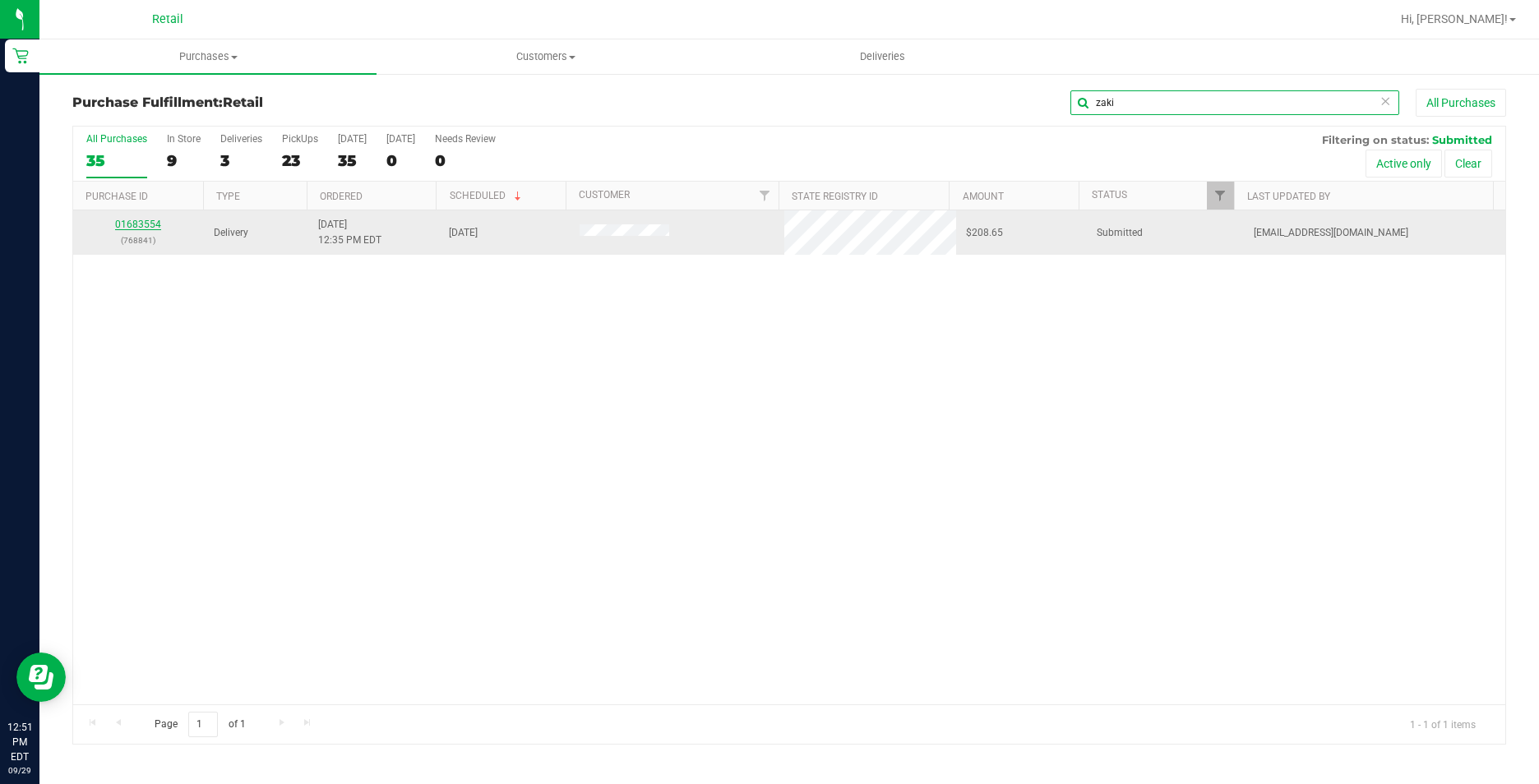
type input "zaki"
click at [143, 227] on link "01683554" at bounding box center [138, 224] width 46 height 12
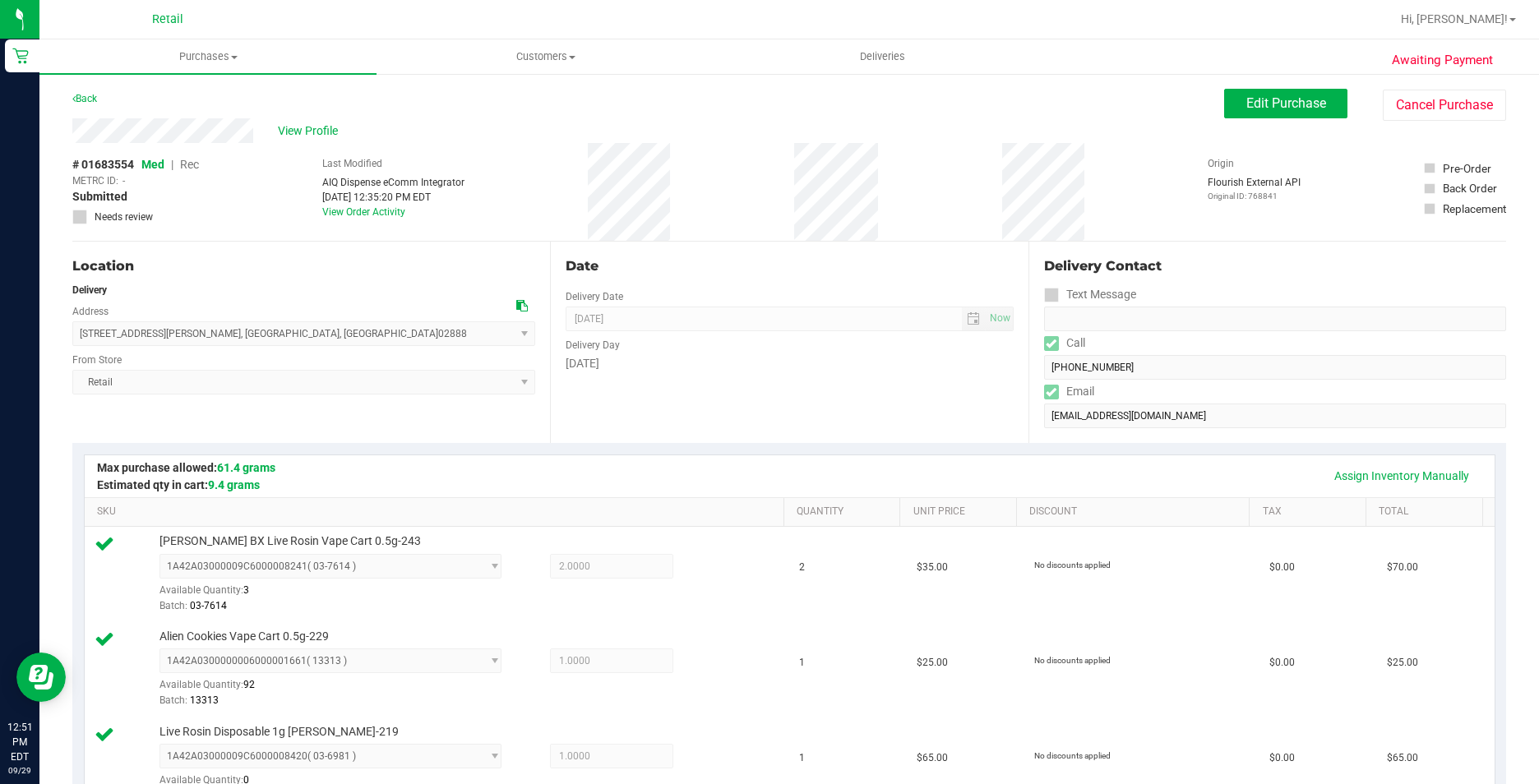
click at [102, 95] on div "Back Edit Purchase Cancel Purchase" at bounding box center [789, 103] width 1434 height 29
click at [93, 95] on link "Back" at bounding box center [85, 98] width 25 height 12
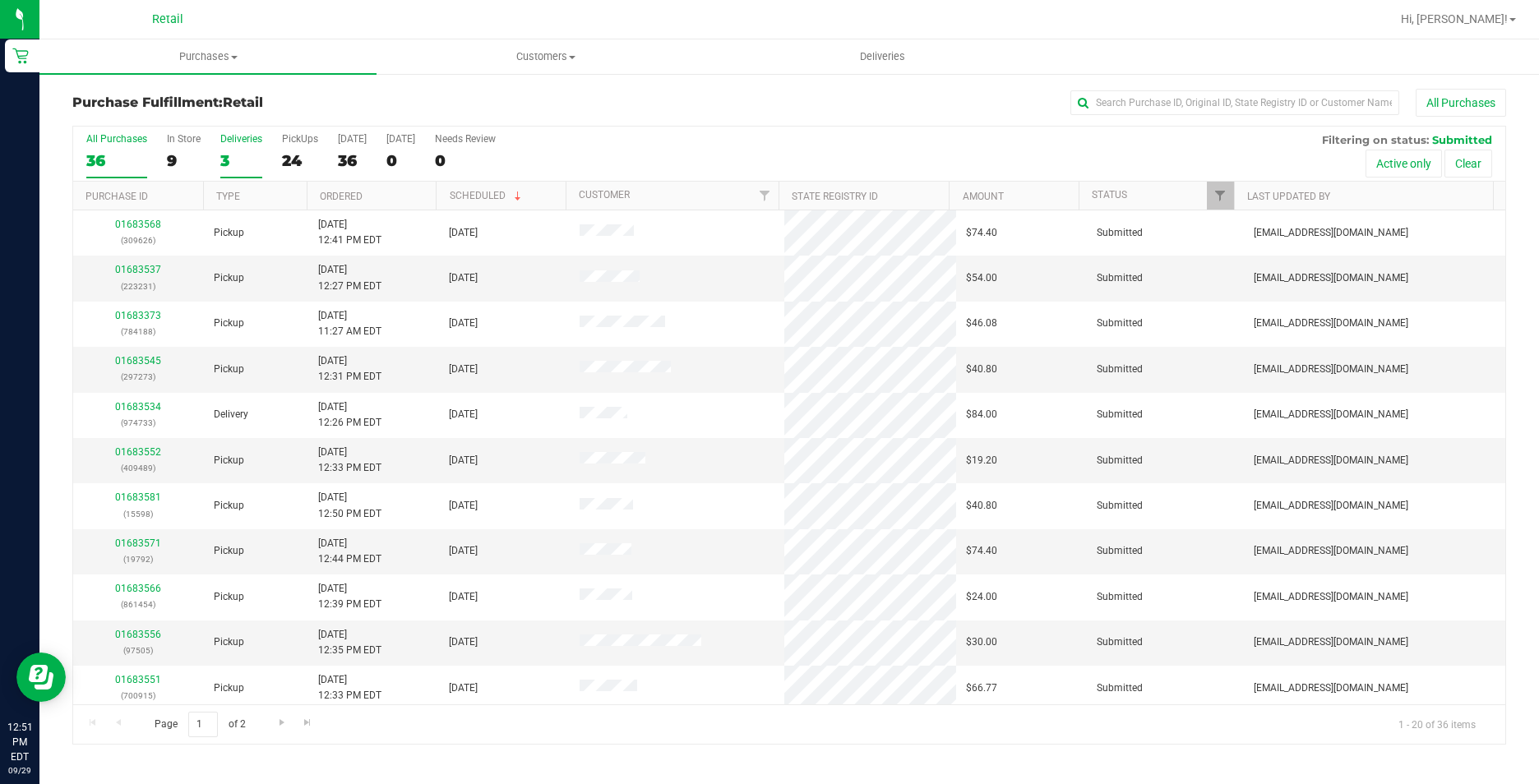
click at [229, 159] on div "3" at bounding box center [241, 160] width 42 height 19
click at [0, 0] on input "Deliveries 3" at bounding box center [0, 0] width 0 height 0
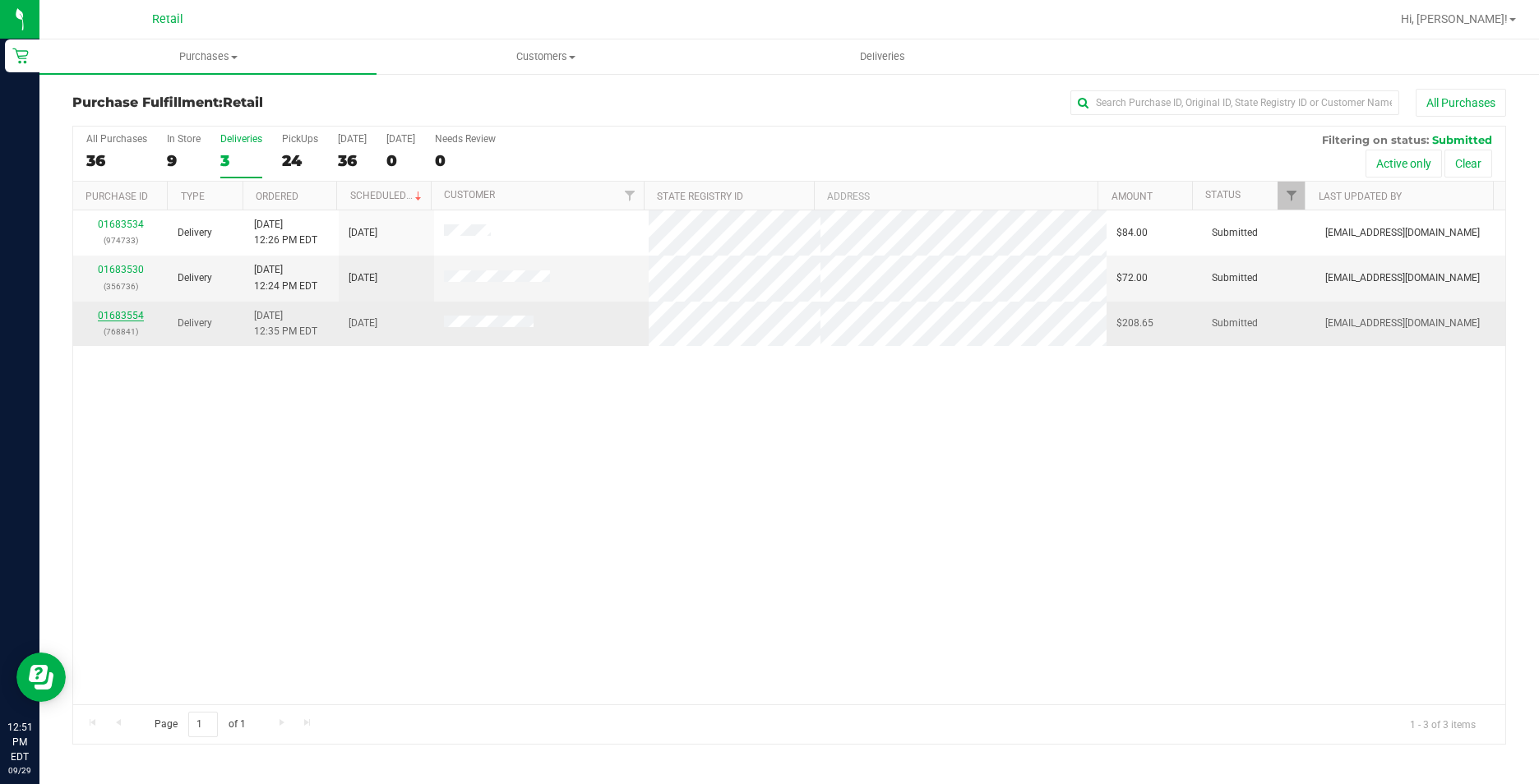
click at [130, 319] on link "01683554" at bounding box center [121, 315] width 46 height 12
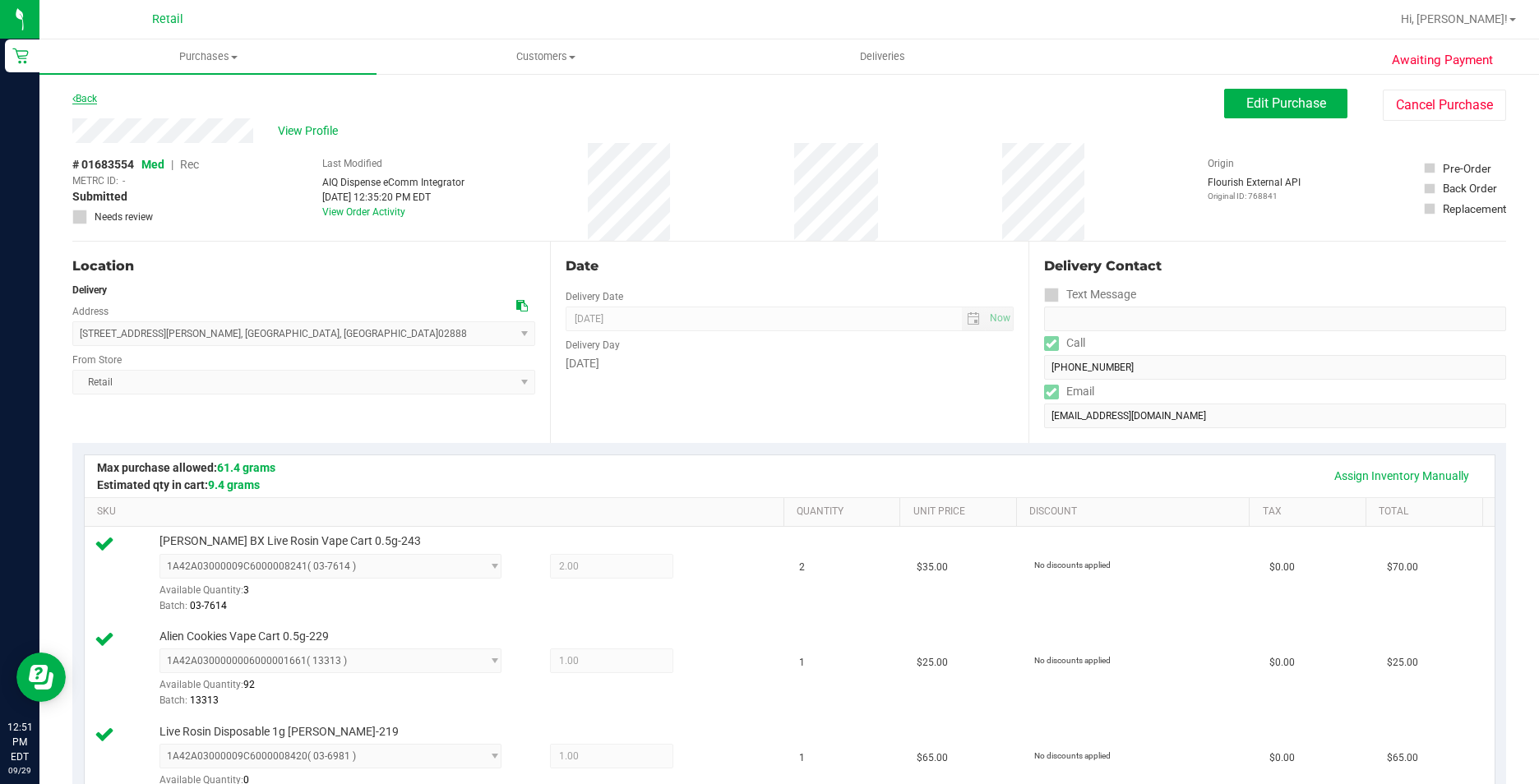
click at [82, 95] on link "Back" at bounding box center [85, 98] width 25 height 12
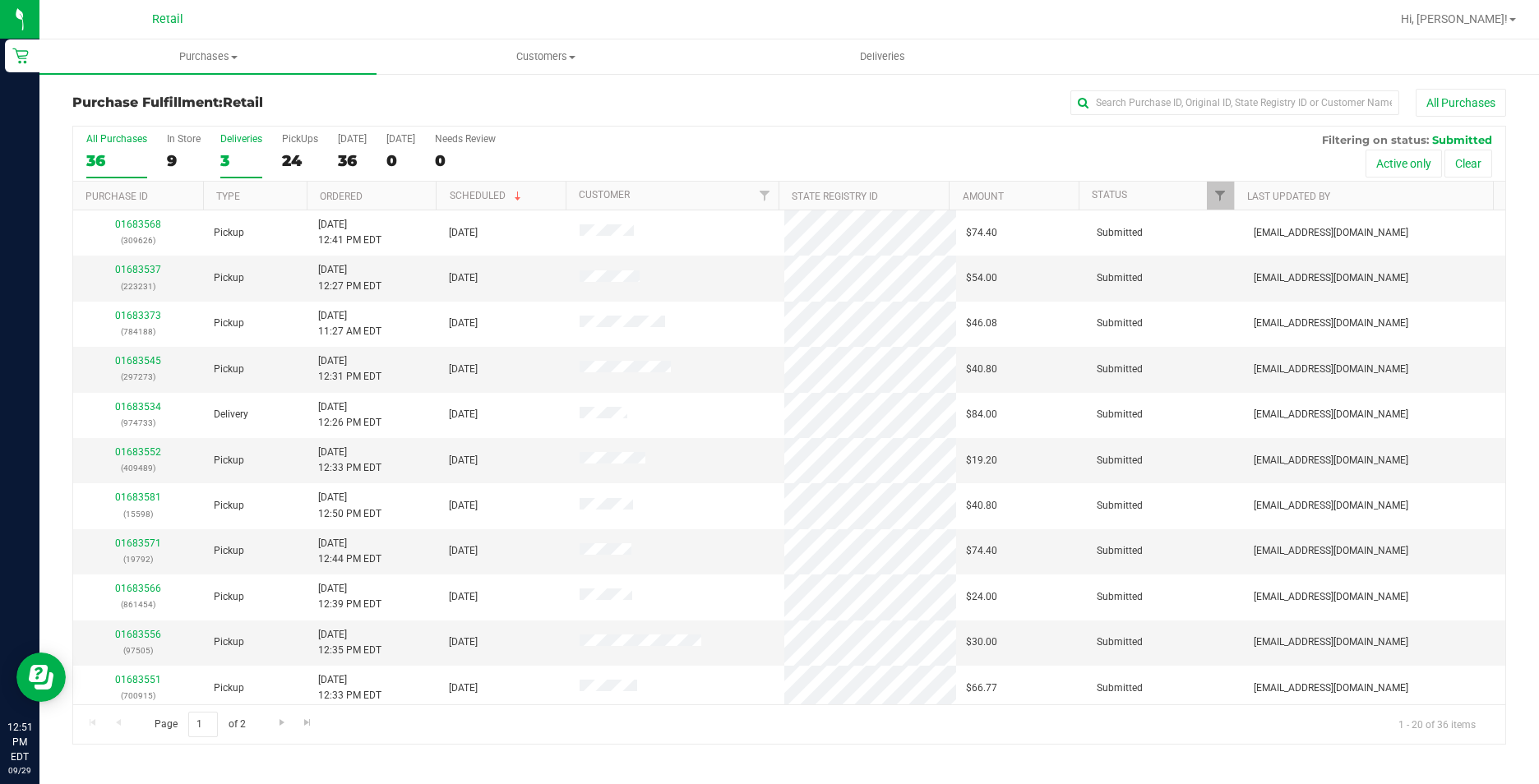
click at [237, 159] on div "3" at bounding box center [241, 160] width 42 height 19
click at [0, 0] on input "Deliveries 3" at bounding box center [0, 0] width 0 height 0
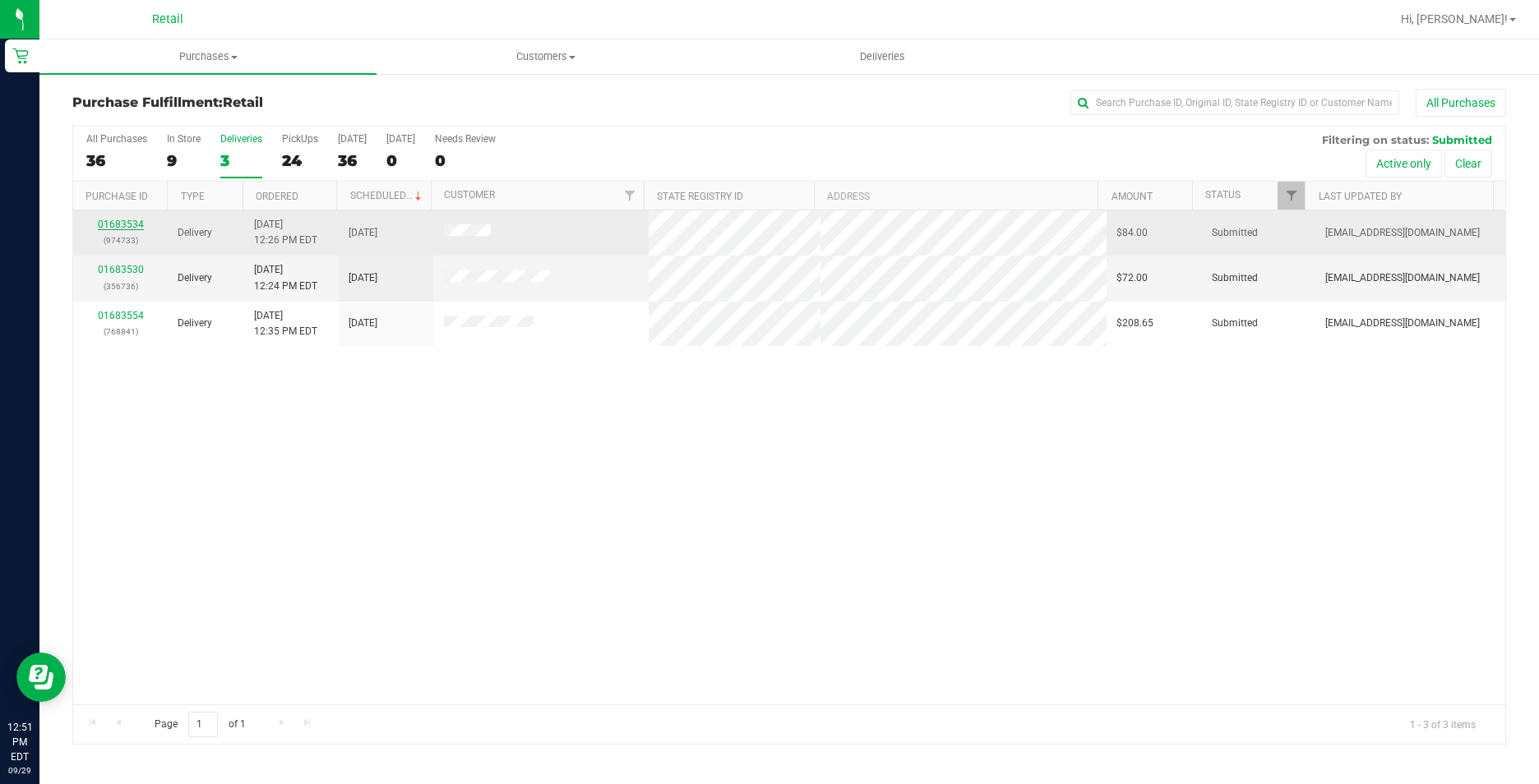
click at [125, 219] on link "01683534" at bounding box center [121, 224] width 46 height 12
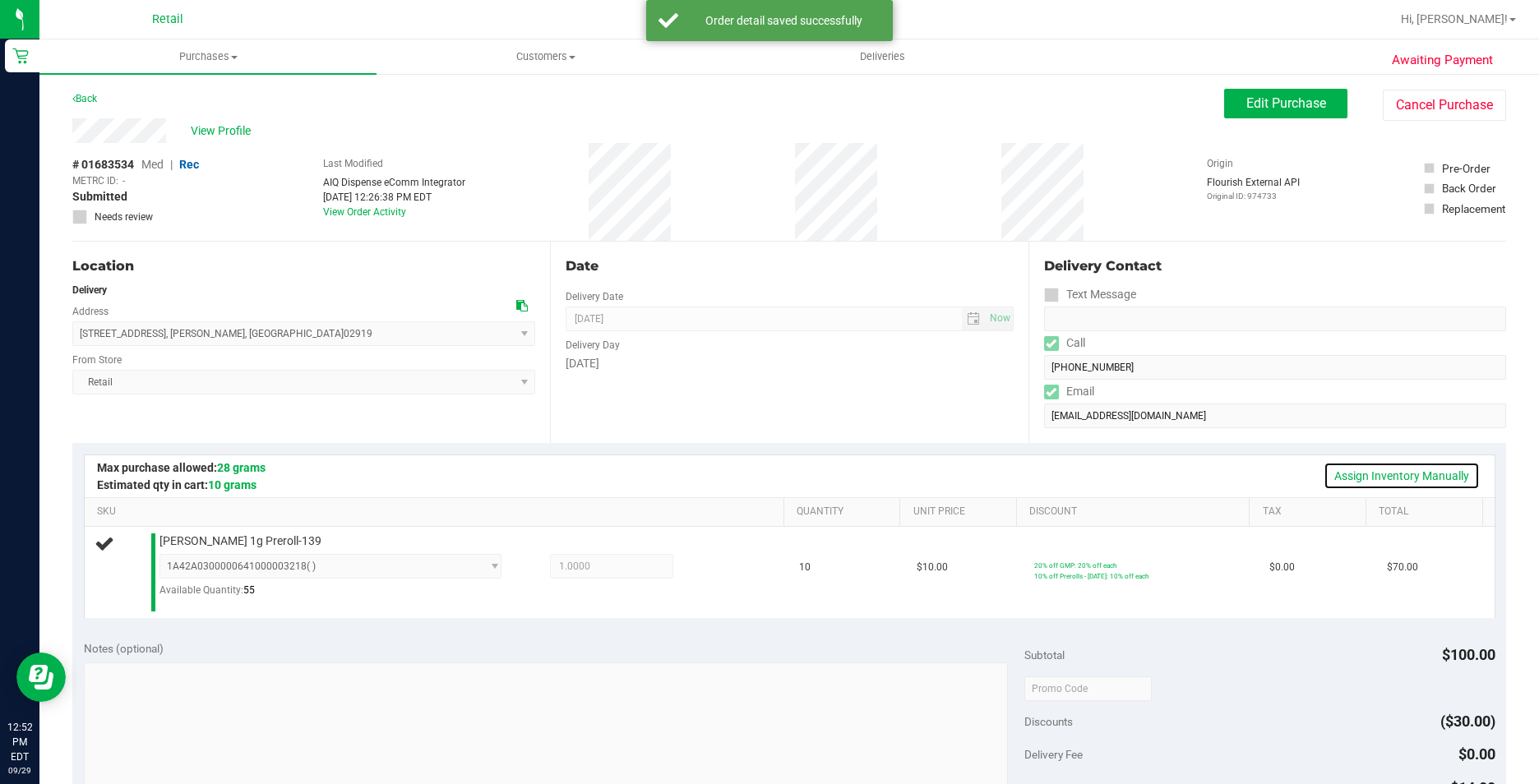
click at [1392, 483] on link "Assign Inventory Manually" at bounding box center [1402, 476] width 156 height 28
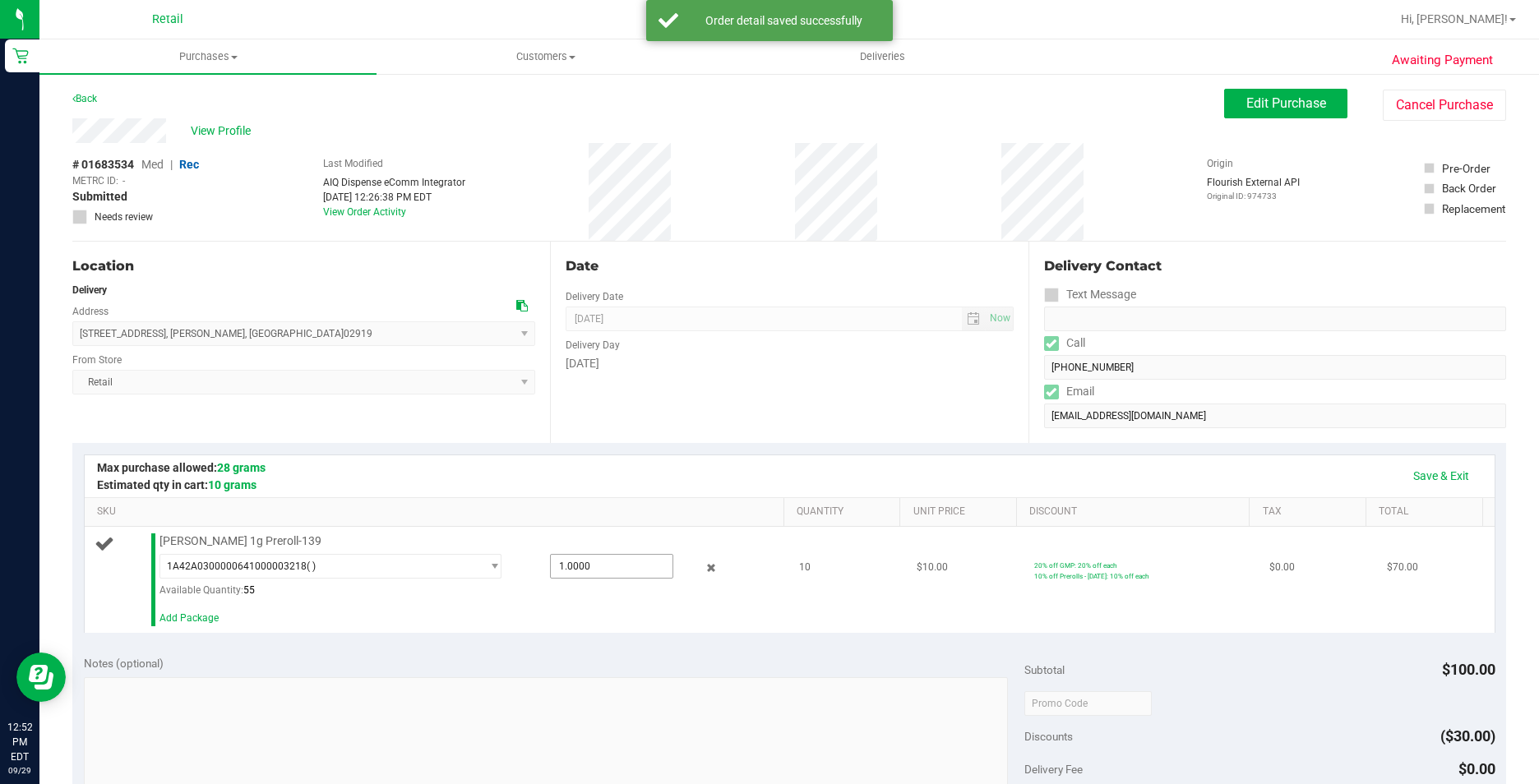
click at [607, 560] on span "1.0000 1" at bounding box center [611, 567] width 123 height 25
type input "10"
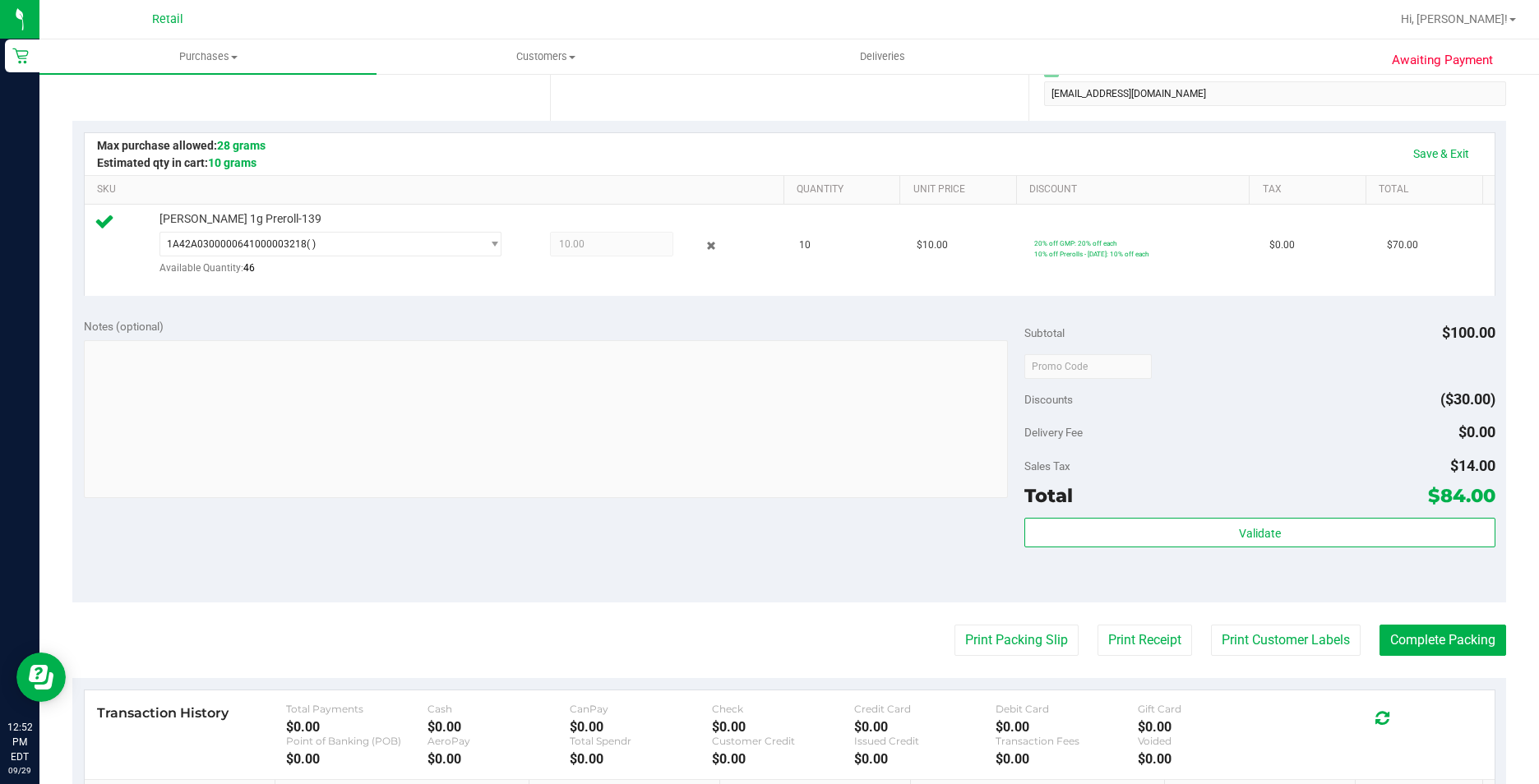
scroll to position [329, 0]
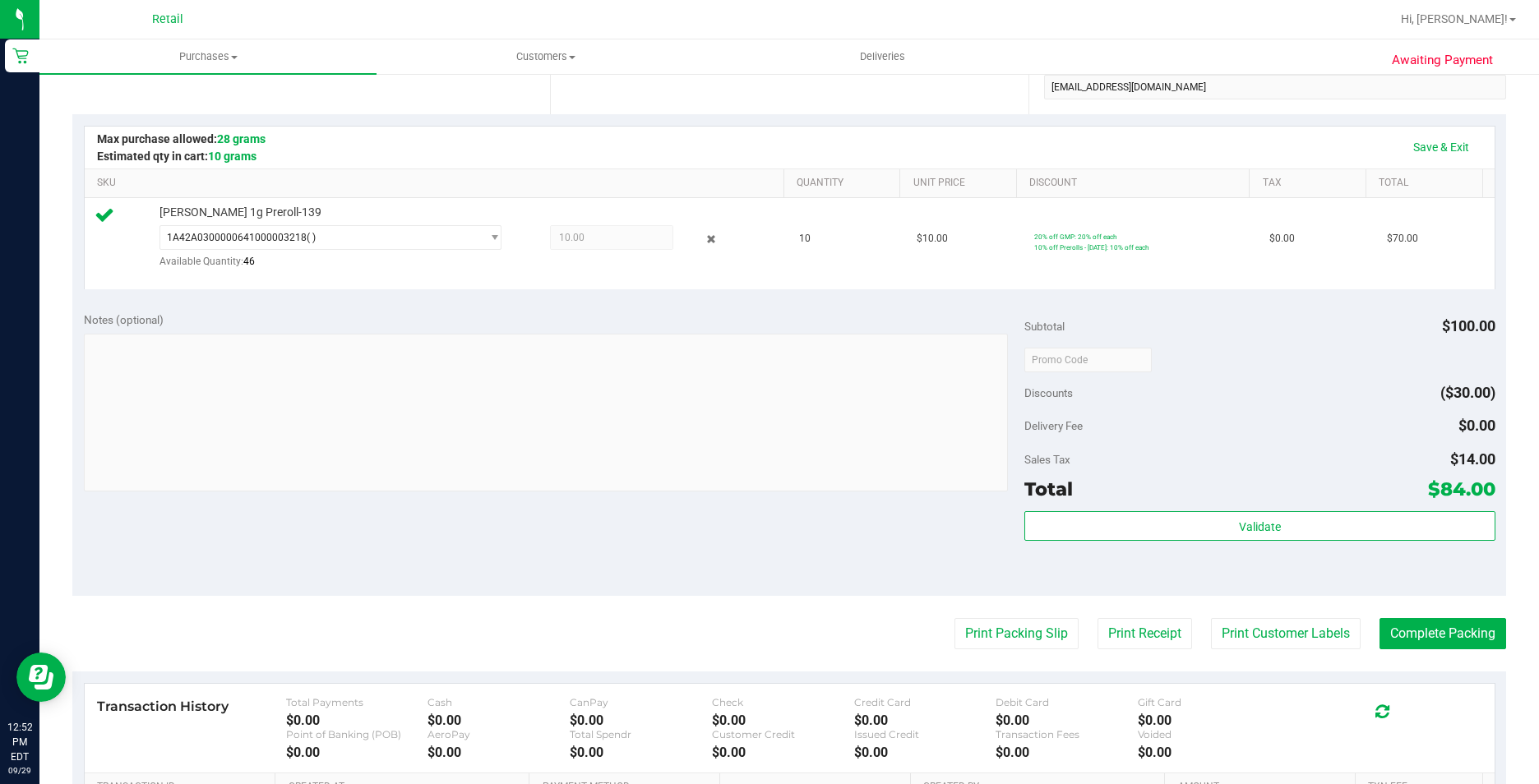
click at [1442, 612] on purchase-details "Back Edit Purchase Cancel Purchase View Profile # 01683534 Med | Rec METRC ID: …" at bounding box center [789, 370] width 1434 height 1219
click at [1431, 633] on button "Complete Packing" at bounding box center [1443, 633] width 127 height 31
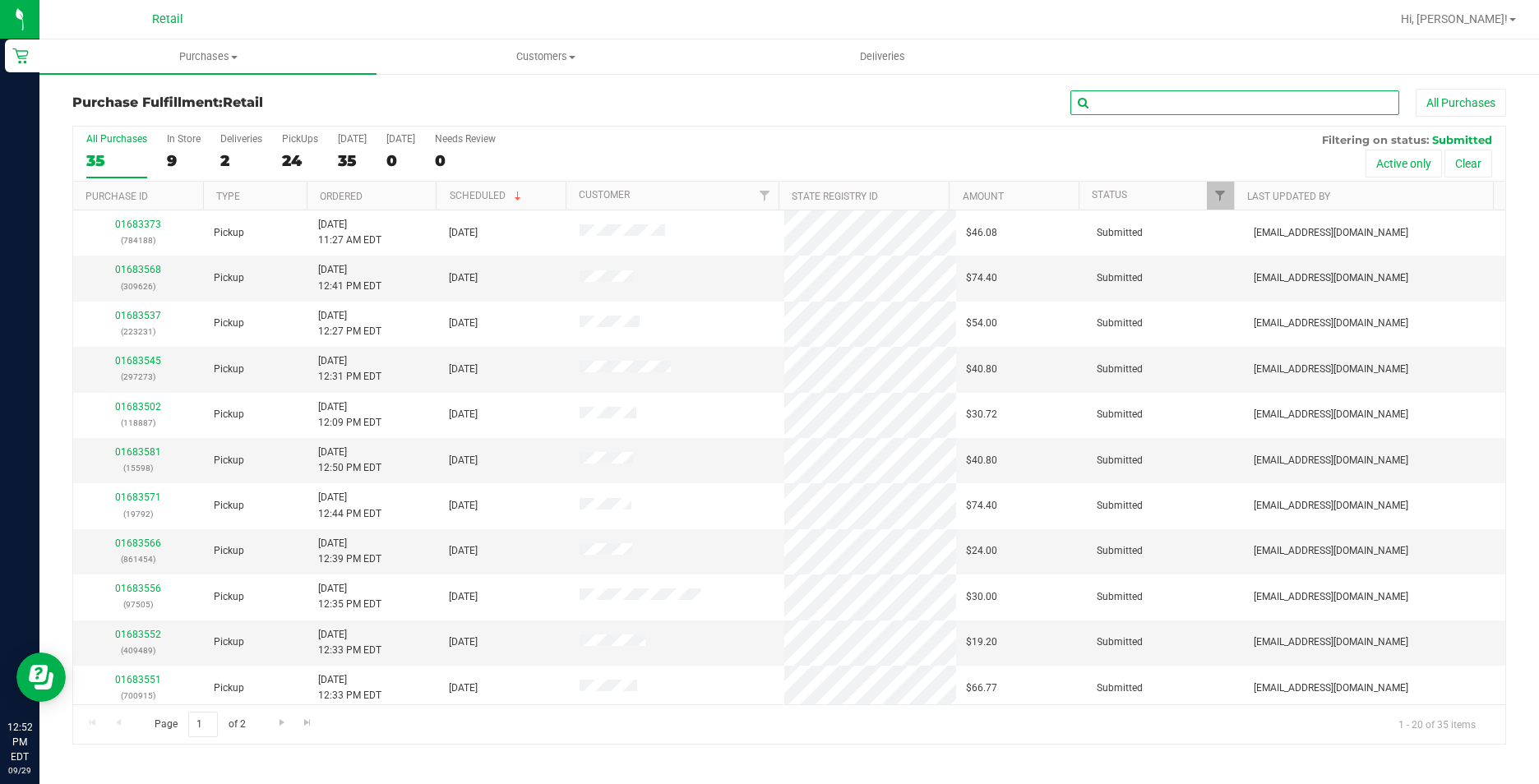
click at [1132, 105] on input "text" at bounding box center [1234, 103] width 329 height 25
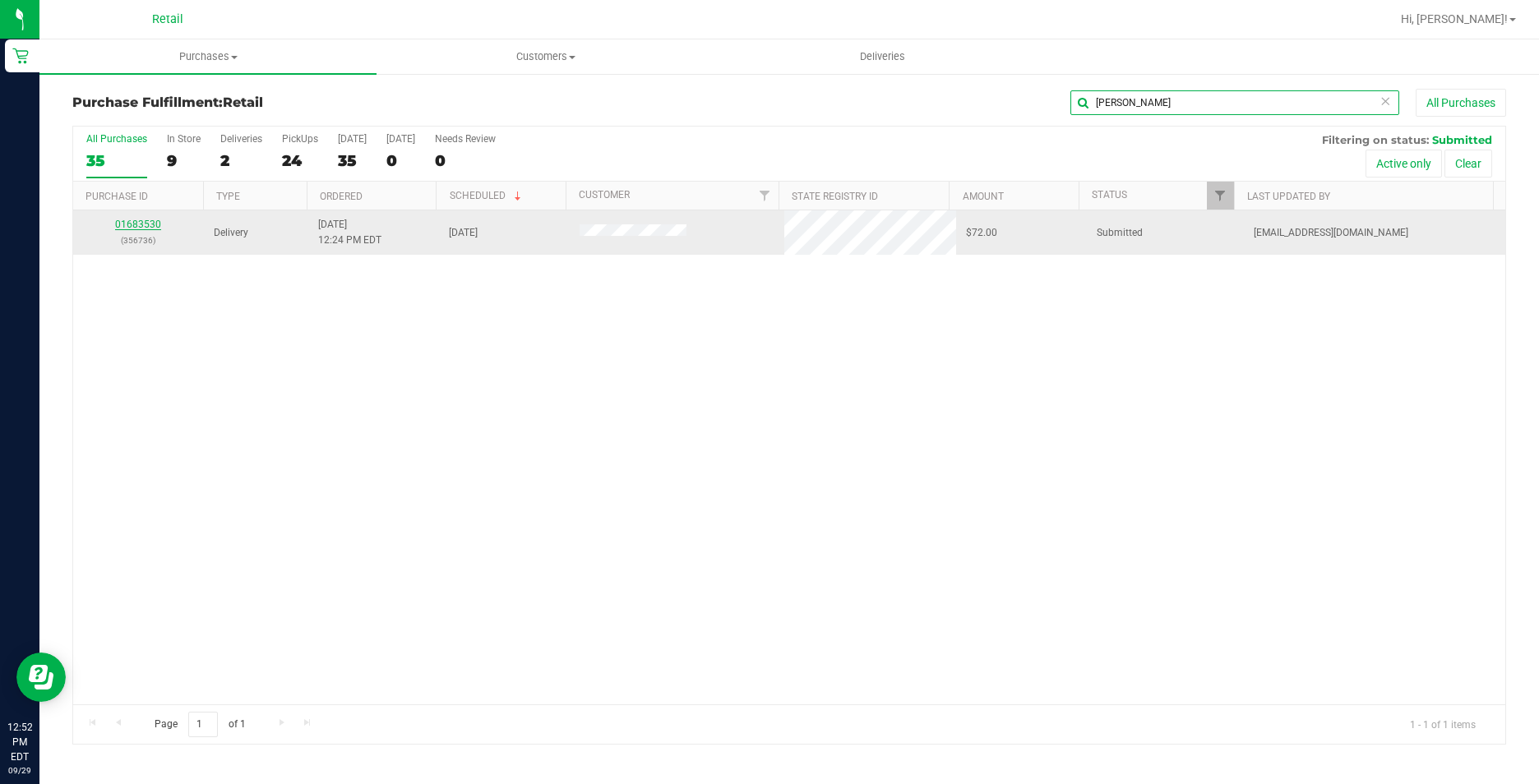
type input "joel"
click at [148, 221] on link "01683530" at bounding box center [138, 224] width 46 height 12
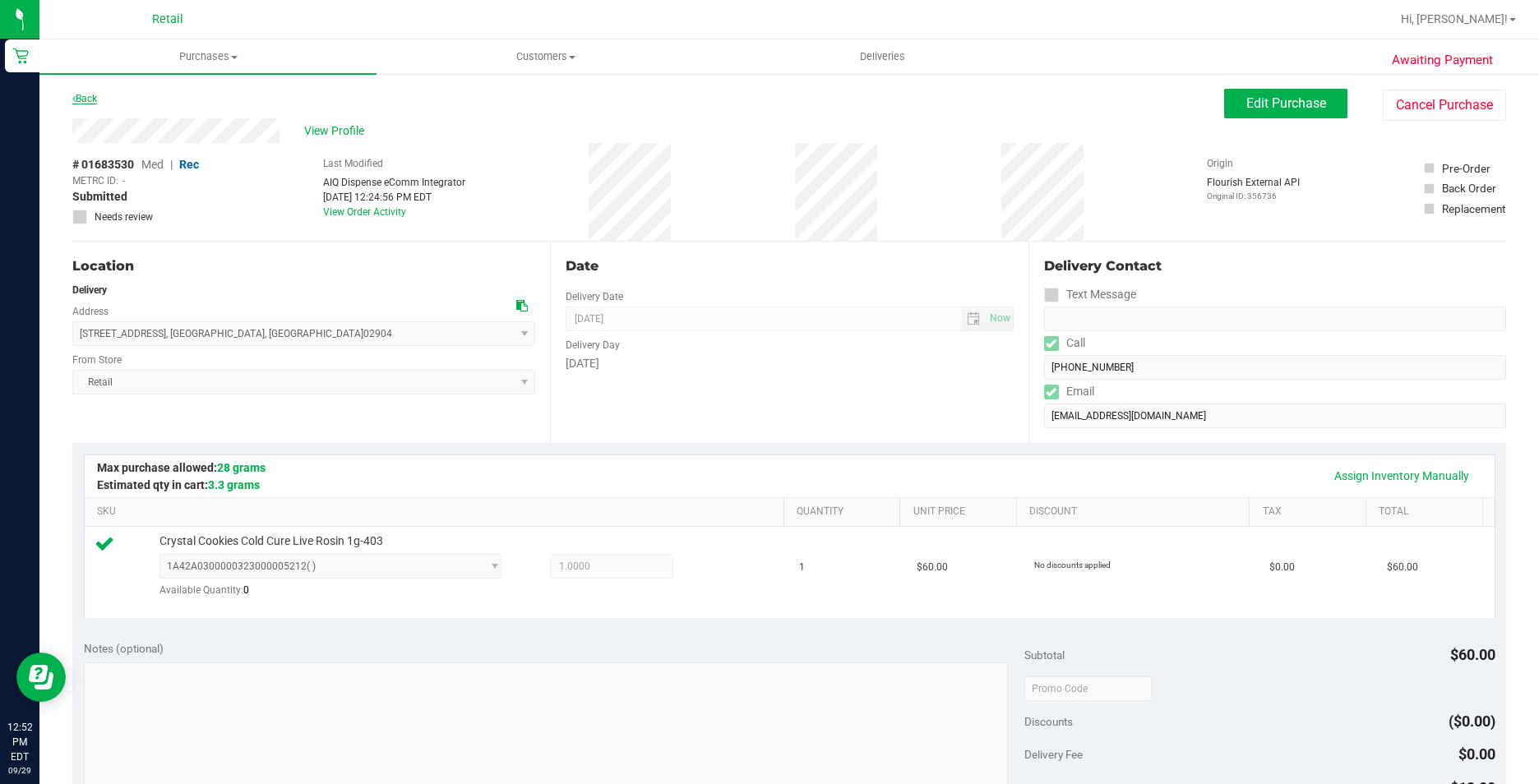
click at [79, 98] on link "Back" at bounding box center [85, 98] width 25 height 12
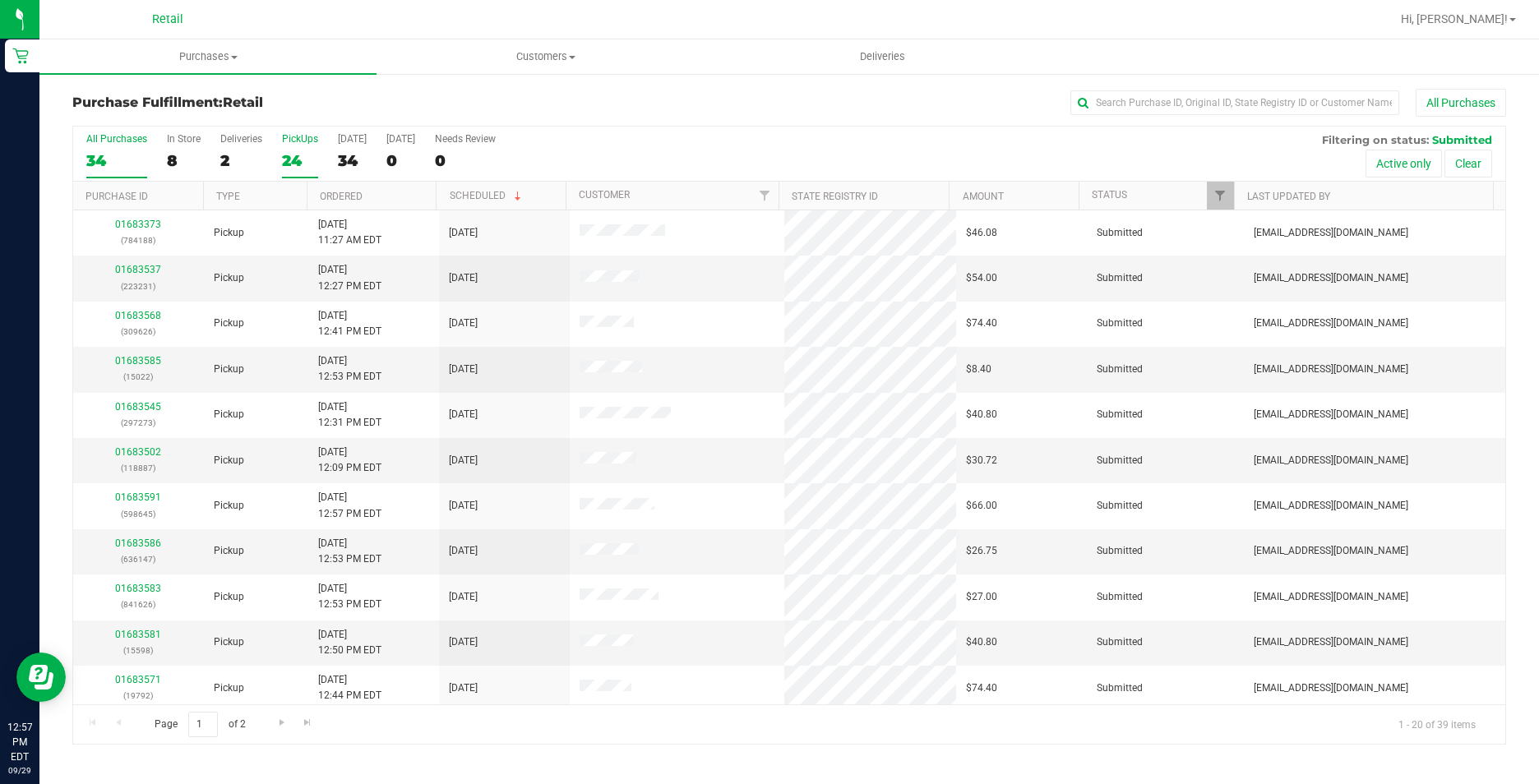
click at [311, 144] on label "PickUps 24" at bounding box center [299, 155] width 37 height 45
click at [0, 0] on input "PickUps 24" at bounding box center [0, 0] width 0 height 0
click at [1176, 106] on input "text" at bounding box center [1234, 103] width 329 height 25
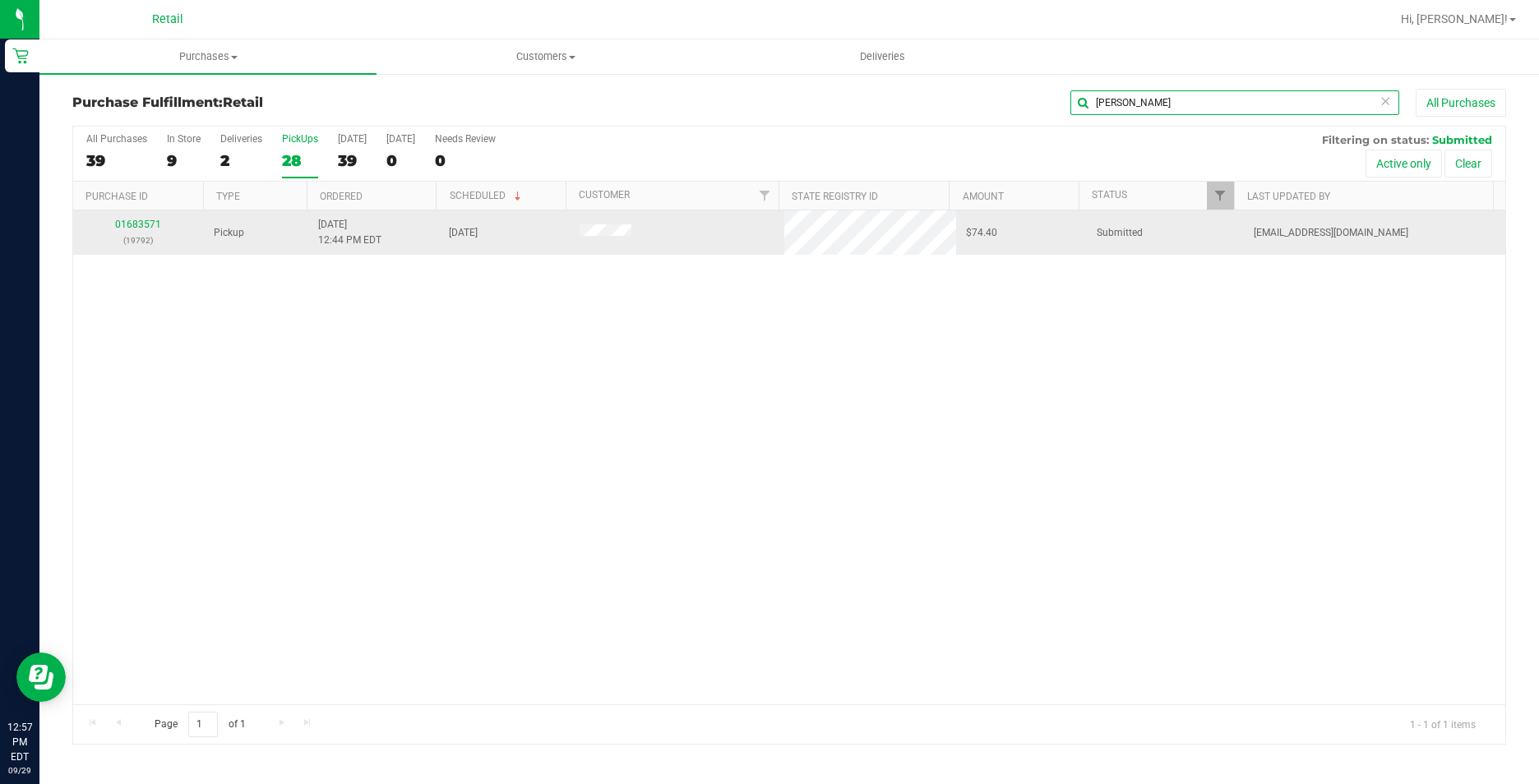
type input "lydia"
drag, startPoint x: 153, startPoint y: 216, endPoint x: 160, endPoint y: 244, distance: 28.9
click at [160, 244] on td "01683571 (19792)" at bounding box center [138, 233] width 131 height 45
drag, startPoint x: 160, startPoint y: 244, endPoint x: 146, endPoint y: 225, distance: 23.6
click at [146, 225] on link "01683571" at bounding box center [138, 224] width 46 height 12
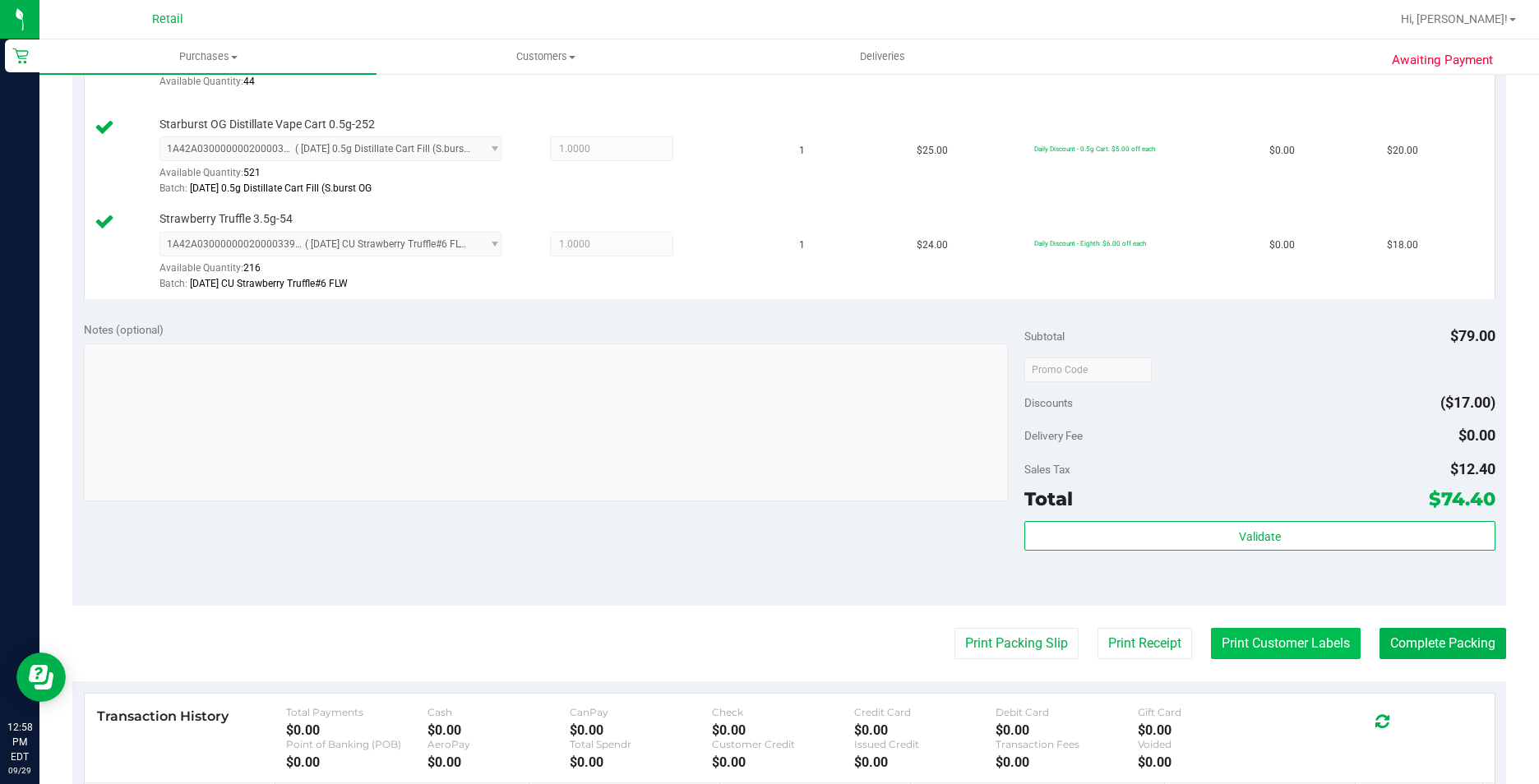
scroll to position [739, 0]
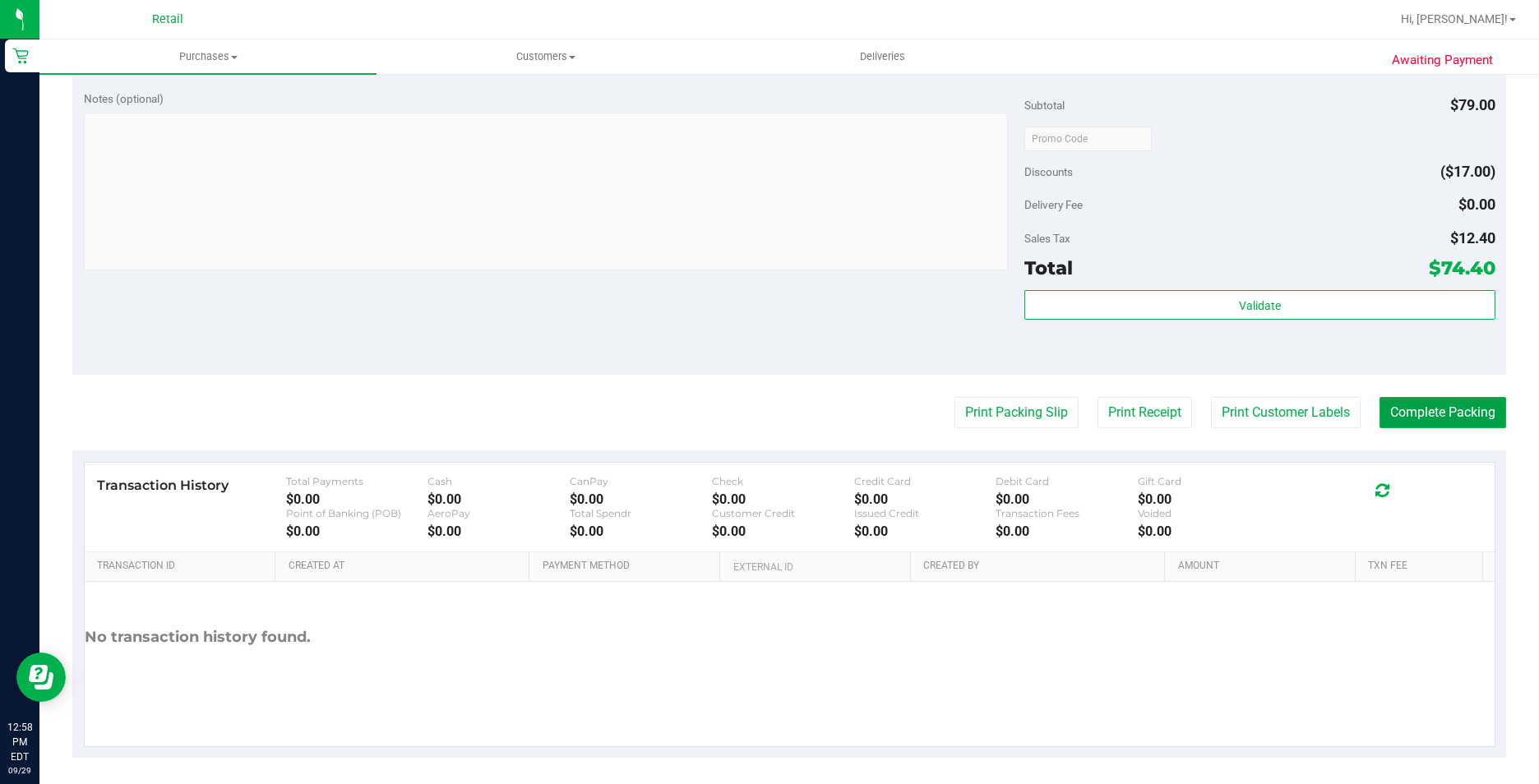
click at [1426, 402] on button "Complete Packing" at bounding box center [1443, 412] width 127 height 31
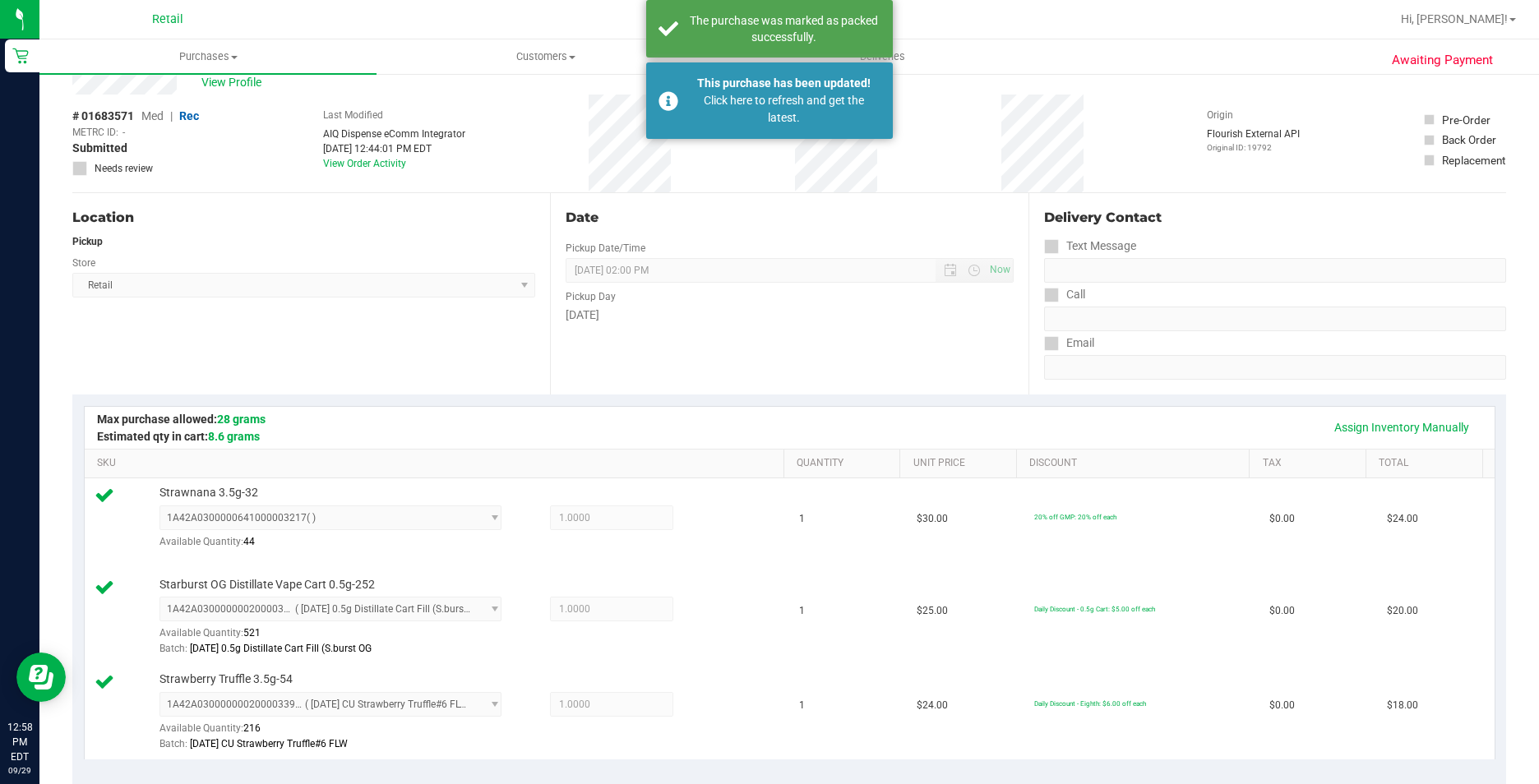
scroll to position [0, 0]
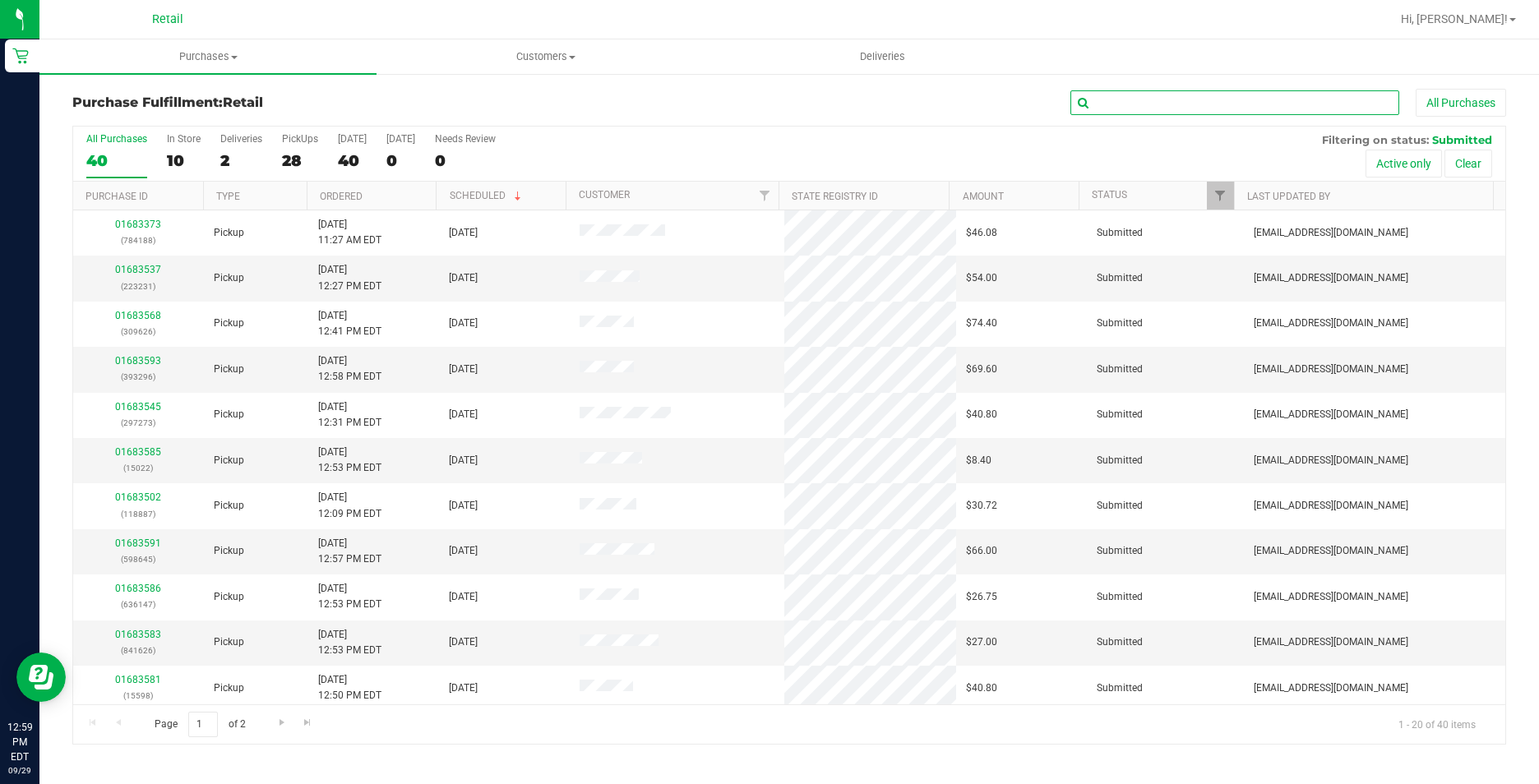
click at [1140, 114] on input "text" at bounding box center [1234, 103] width 329 height 25
click at [1135, 110] on input "text" at bounding box center [1234, 103] width 329 height 25
type input "9"
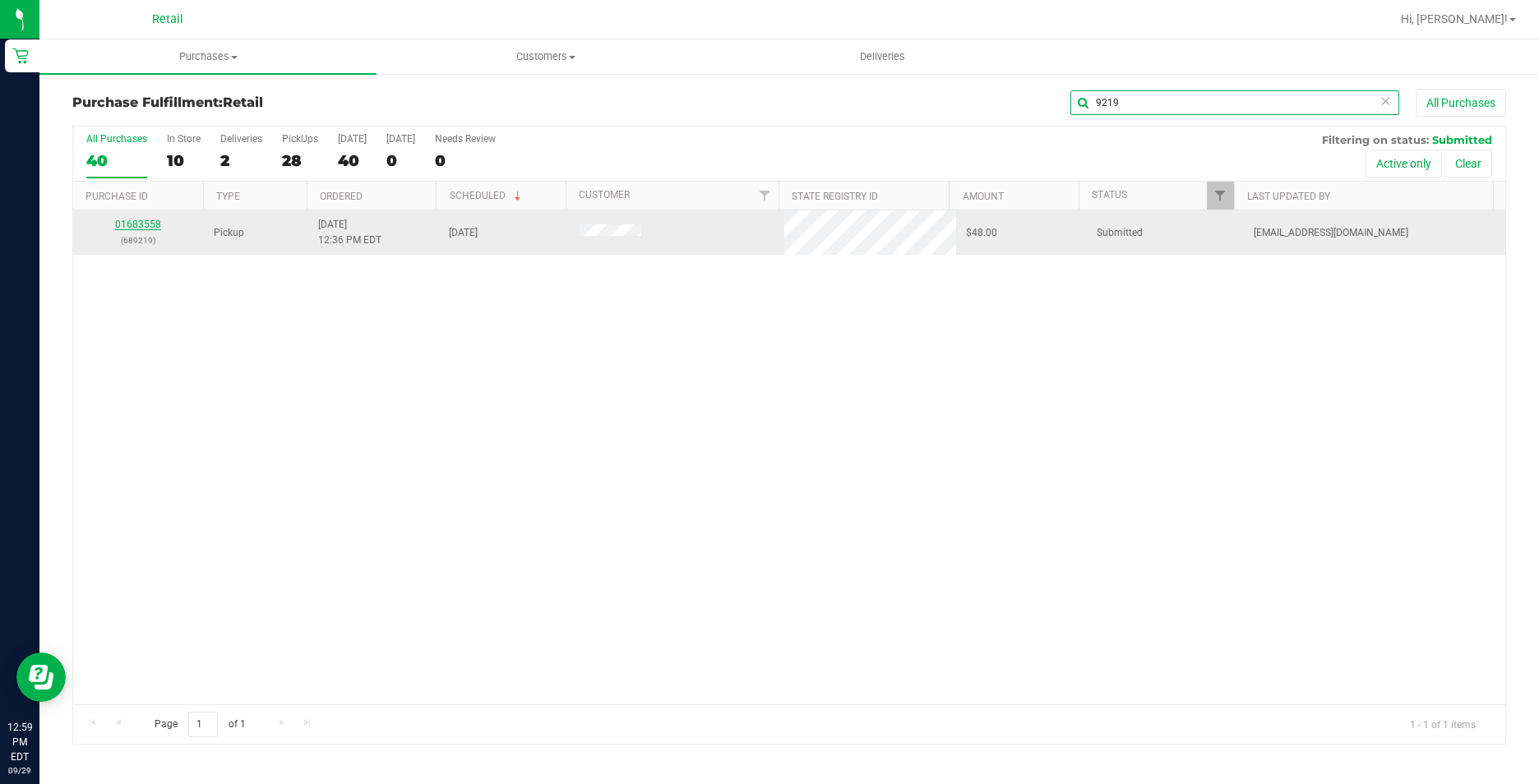
type input "9219"
click at [143, 227] on link "01683558" at bounding box center [138, 224] width 46 height 12
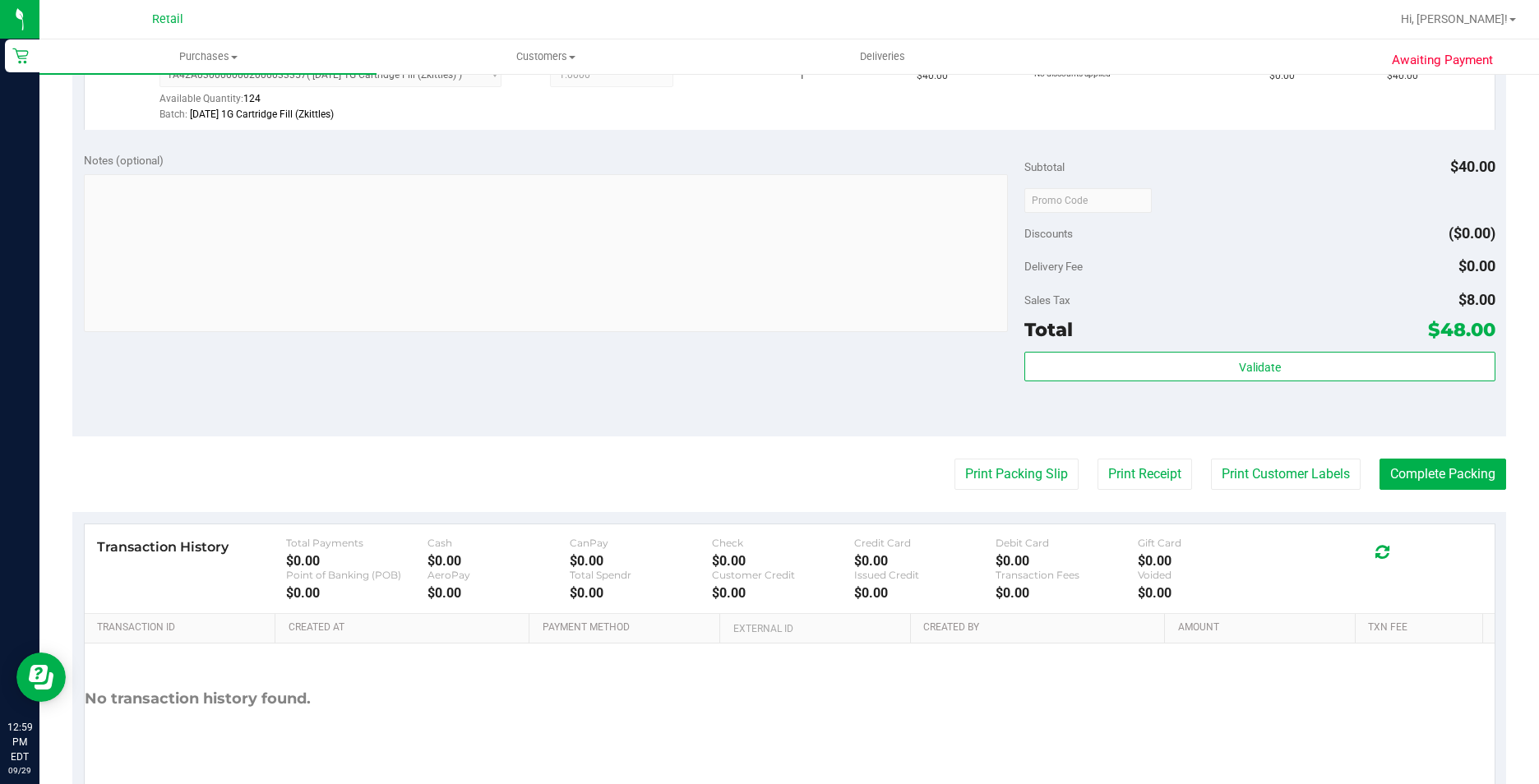
scroll to position [494, 0]
click at [1439, 476] on button "Complete Packing" at bounding box center [1443, 472] width 127 height 31
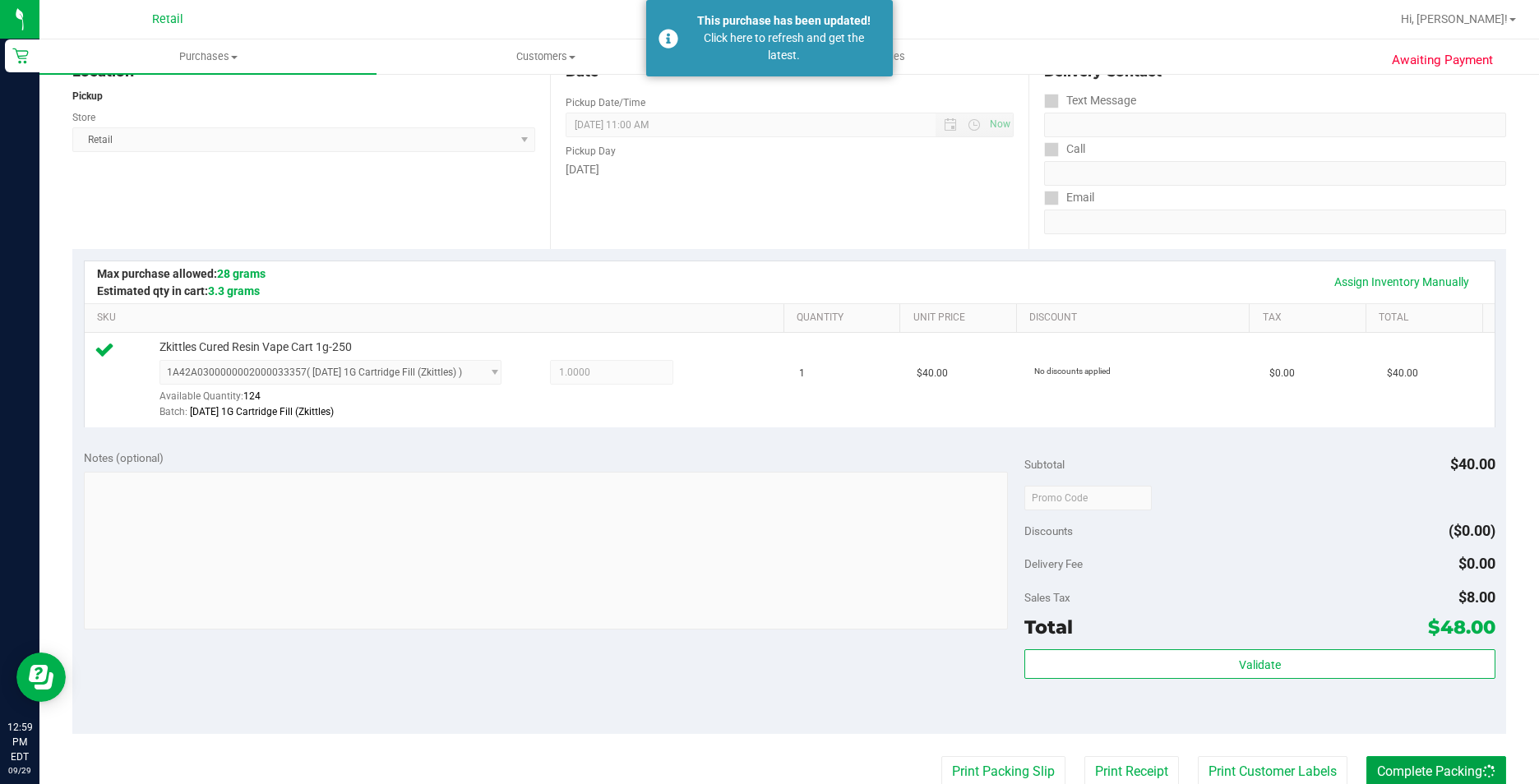
scroll to position [0, 0]
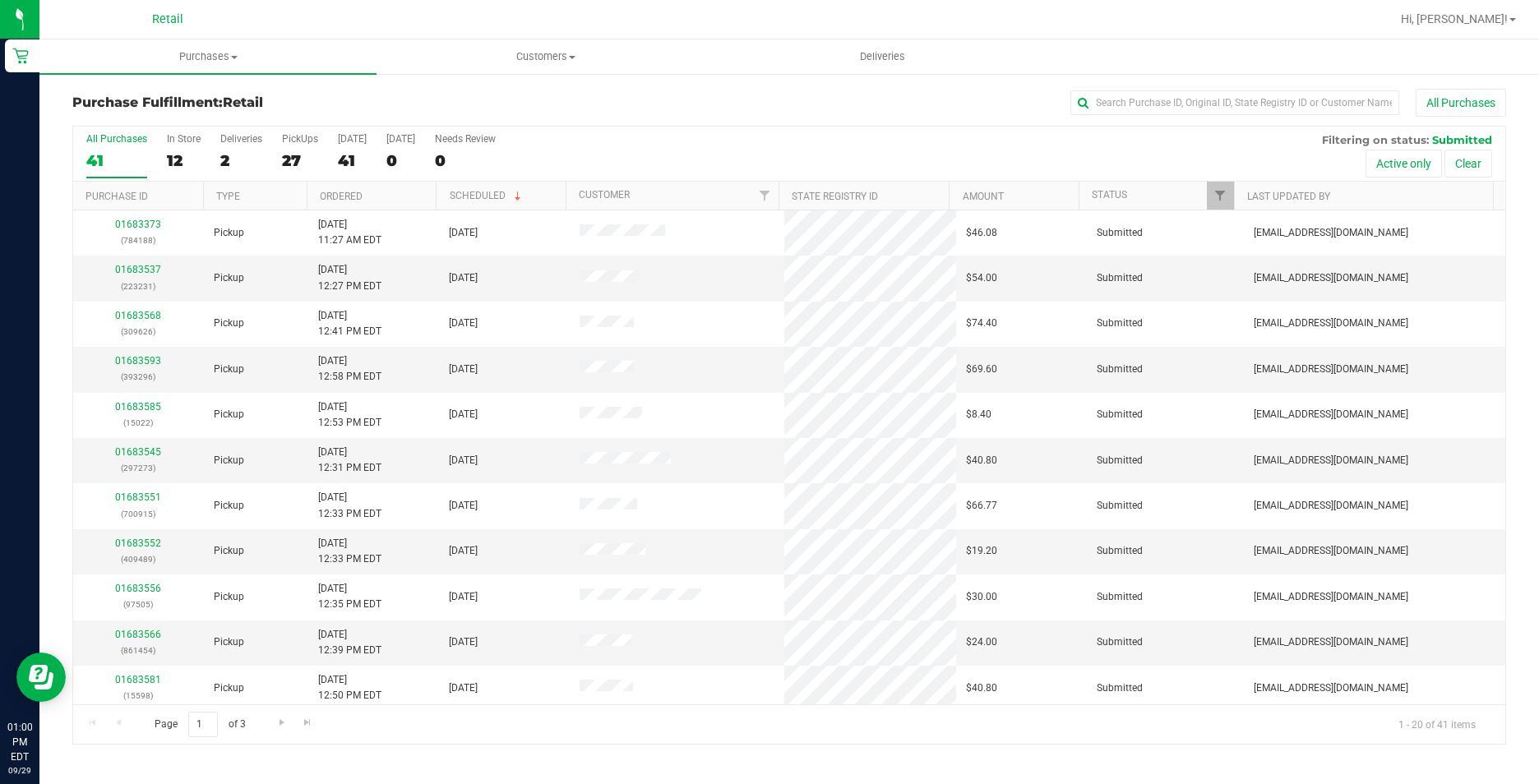
drag, startPoint x: 1248, startPoint y: 127, endPoint x: 1240, endPoint y: 122, distance: 9.4
click at [1248, 127] on div "All Purchases 41 In Store 12 Deliveries 2 PickUps 27 Today 41 Tomorrow 0 Needs …" at bounding box center [789, 133] width 1432 height 13
click at [1227, 111] on input "text" at bounding box center [1234, 103] width 329 height 25
type input "tris"
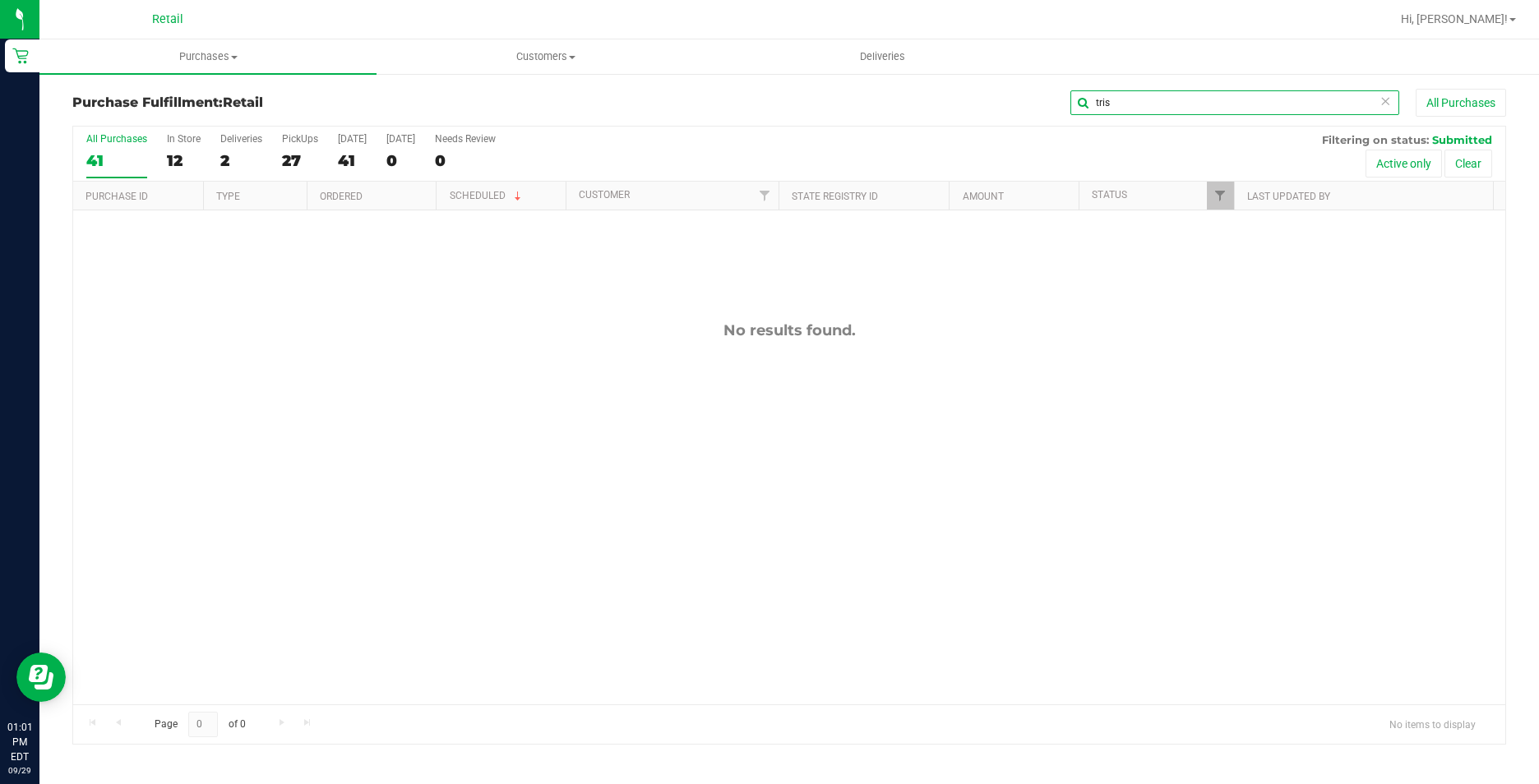
drag, startPoint x: 1152, startPoint y: 98, endPoint x: 953, endPoint y: 112, distance: 199.5
click at [957, 116] on div "tris All Purchases" at bounding box center [1027, 102] width 956 height 28
type input "9219"
drag, startPoint x: 1121, startPoint y: 107, endPoint x: 1005, endPoint y: 105, distance: 116.0
click at [1005, 105] on div "9219 All Purchases" at bounding box center [1027, 102] width 956 height 28
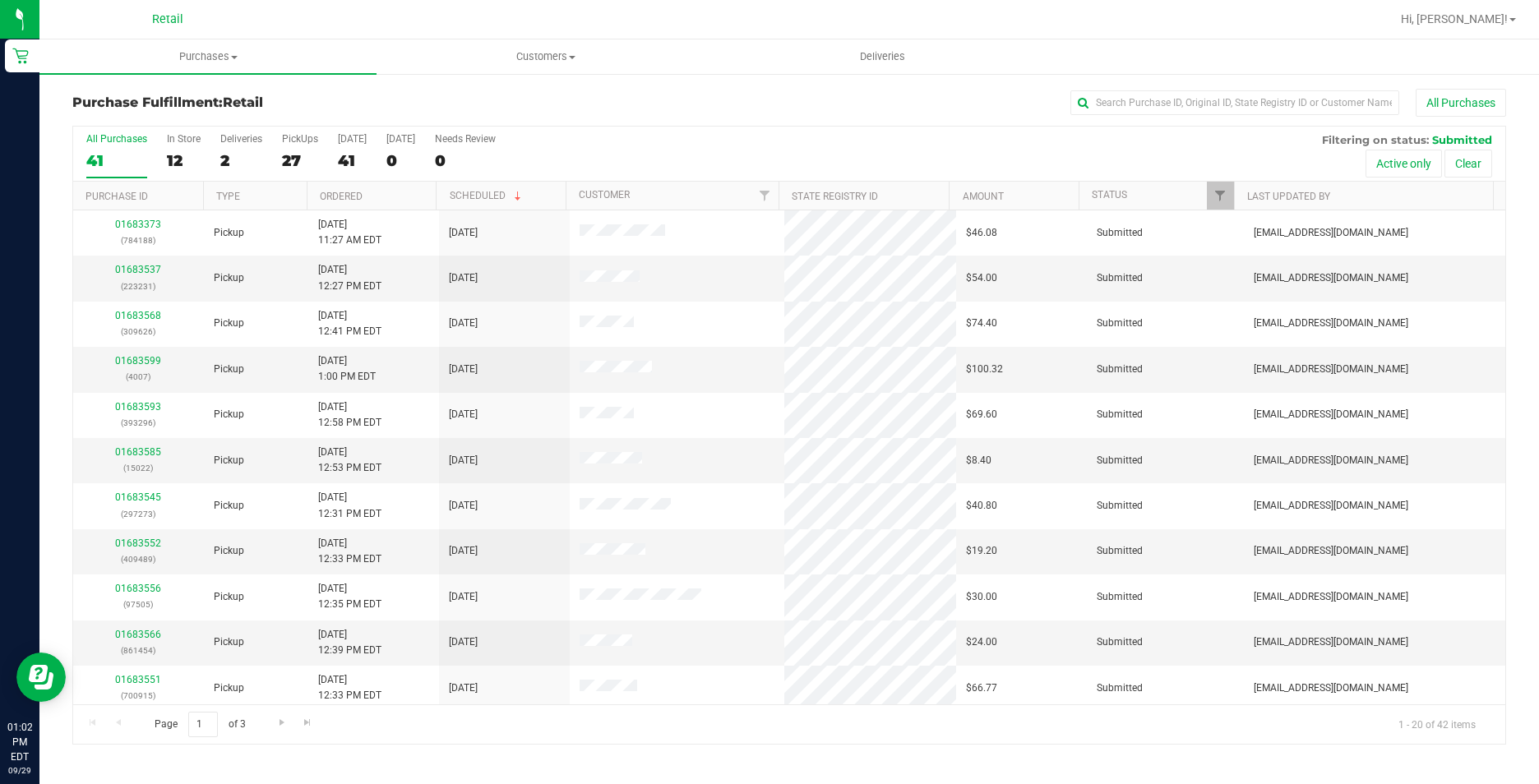
click at [1213, 86] on div "Purchase Fulfillment: Retail All Purchases All Purchases 41 In Store 12 Deliver…" at bounding box center [789, 416] width 1500 height 689
click at [1203, 90] on div "All Purchases" at bounding box center [1027, 102] width 956 height 28
drag, startPoint x: 1176, startPoint y: 99, endPoint x: 995, endPoint y: 91, distance: 181.2
click at [1175, 100] on input "text" at bounding box center [1234, 103] width 329 height 25
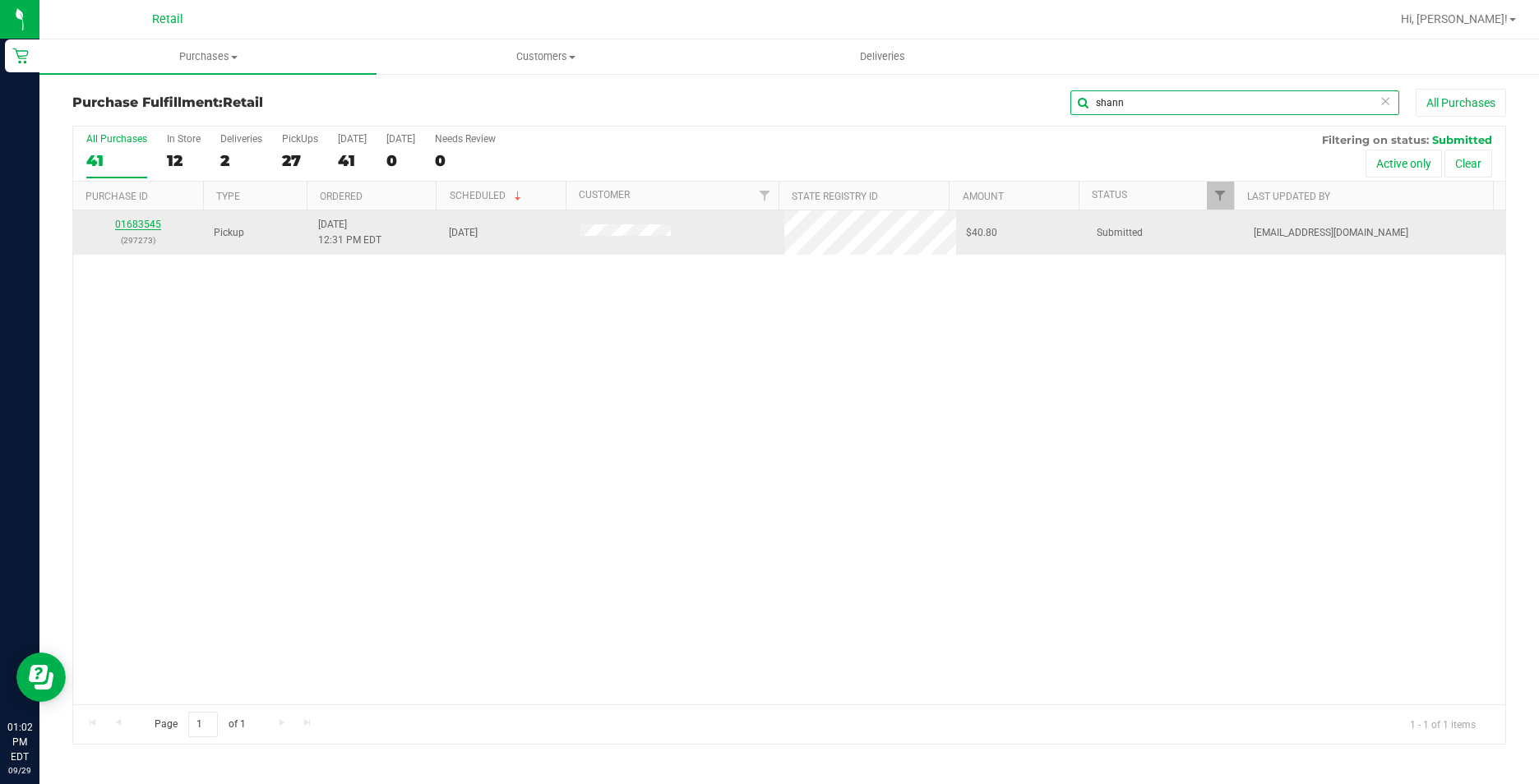
type input "shann"
click at [148, 228] on link "01683545" at bounding box center [138, 224] width 46 height 12
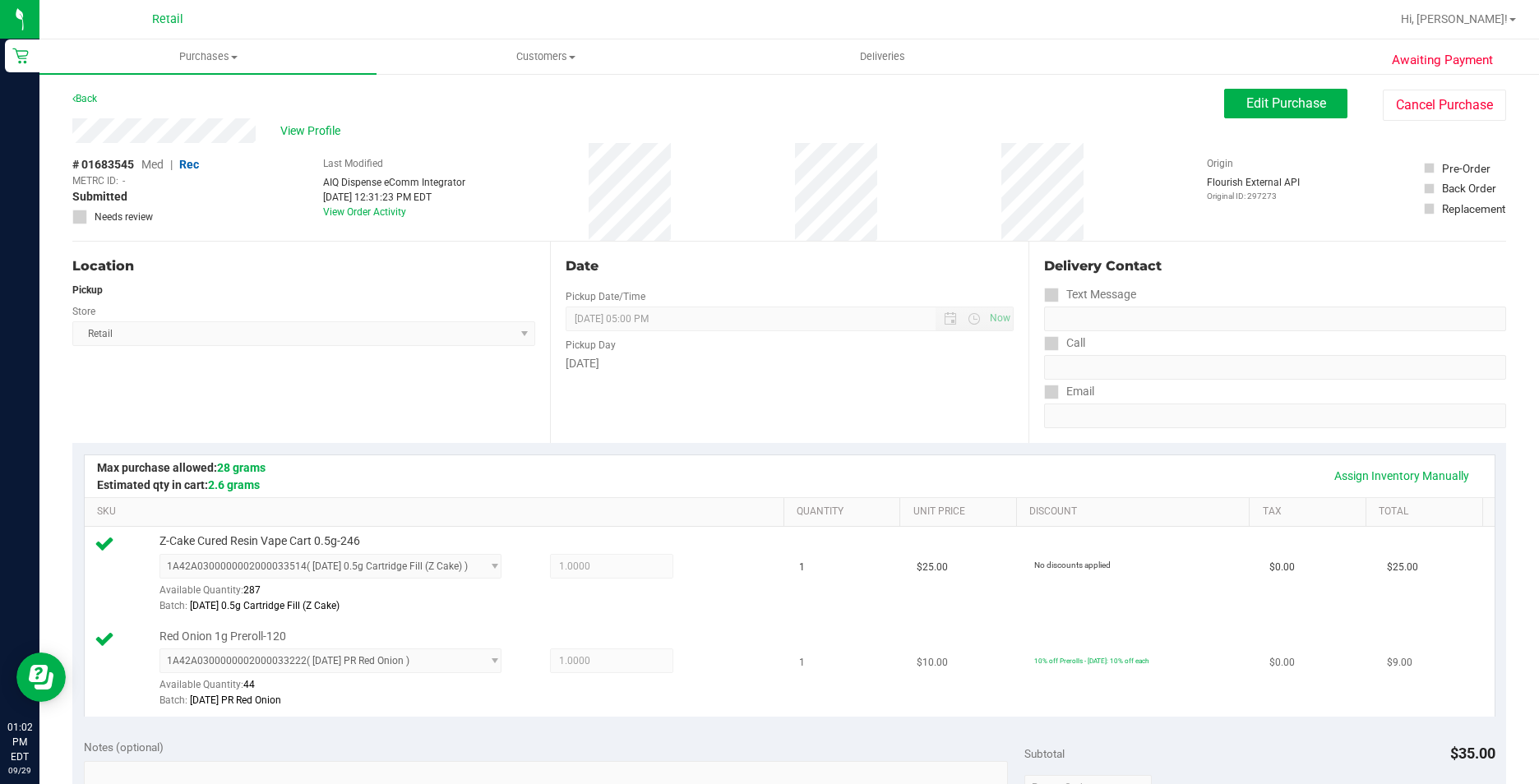
scroll to position [411, 0]
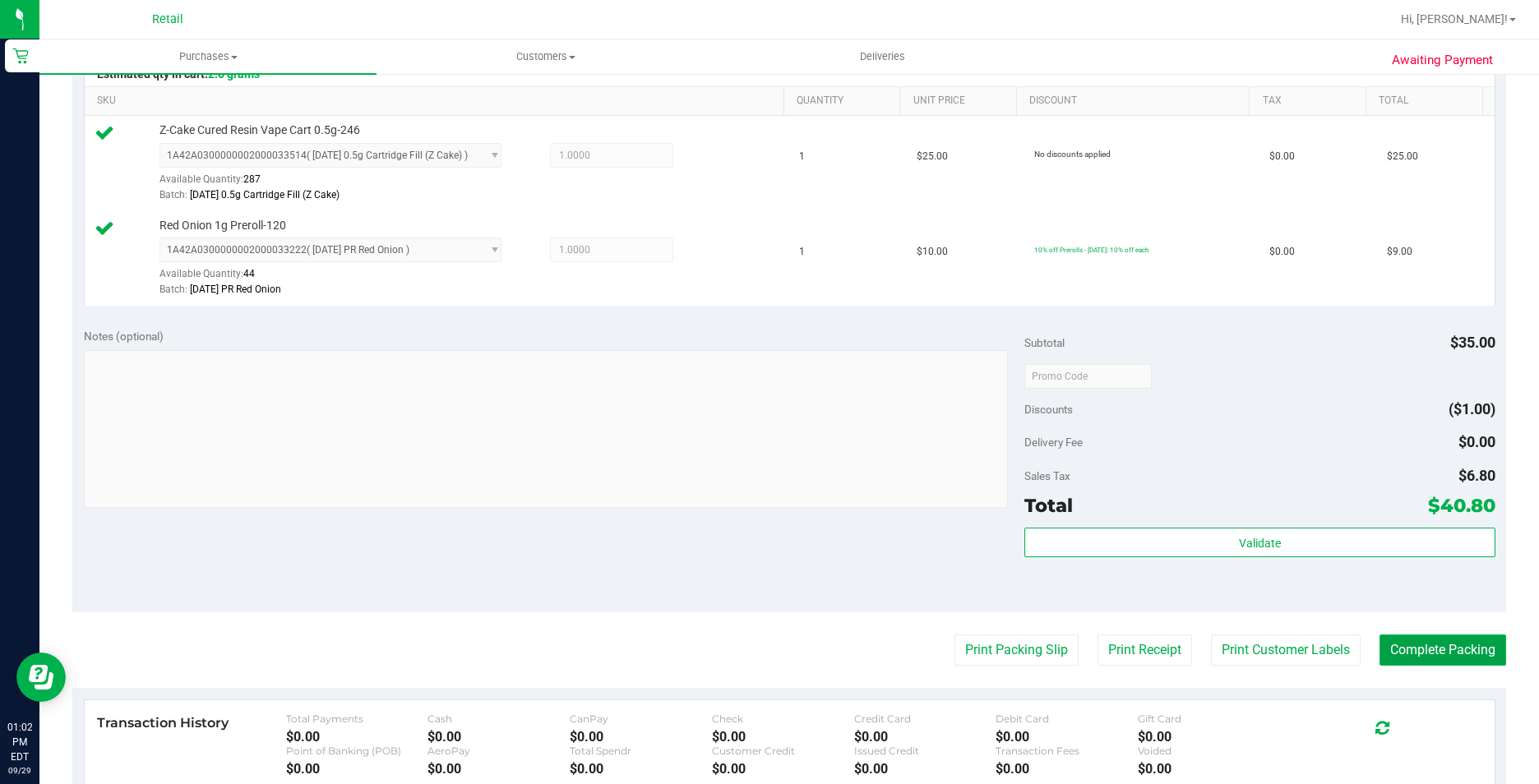
click at [1475, 641] on button "Complete Packing" at bounding box center [1443, 649] width 127 height 31
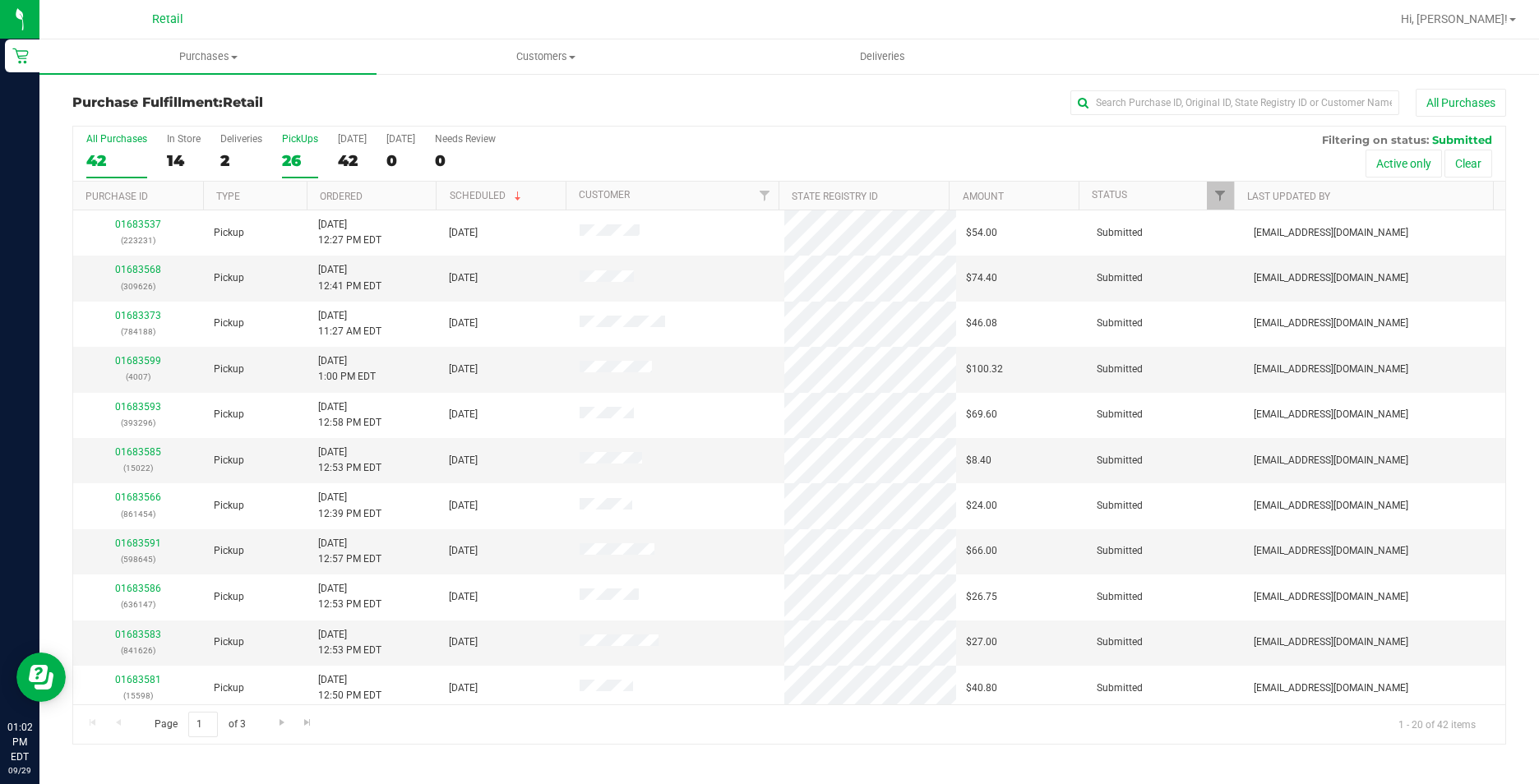
click at [291, 145] on label "PickUps 26" at bounding box center [299, 155] width 37 height 45
click at [0, 0] on input "PickUps 26" at bounding box center [0, 0] width 0 height 0
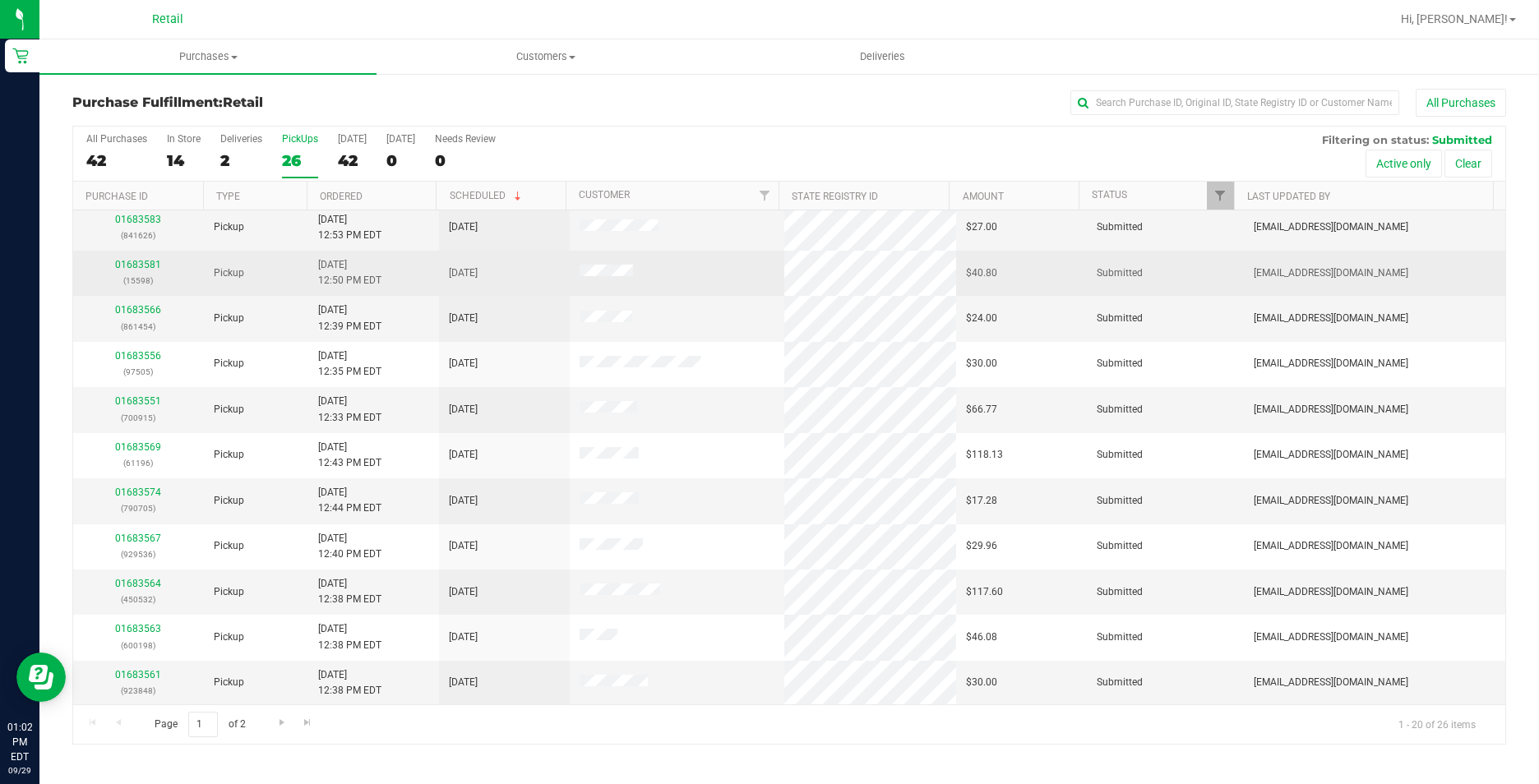
scroll to position [416, 0]
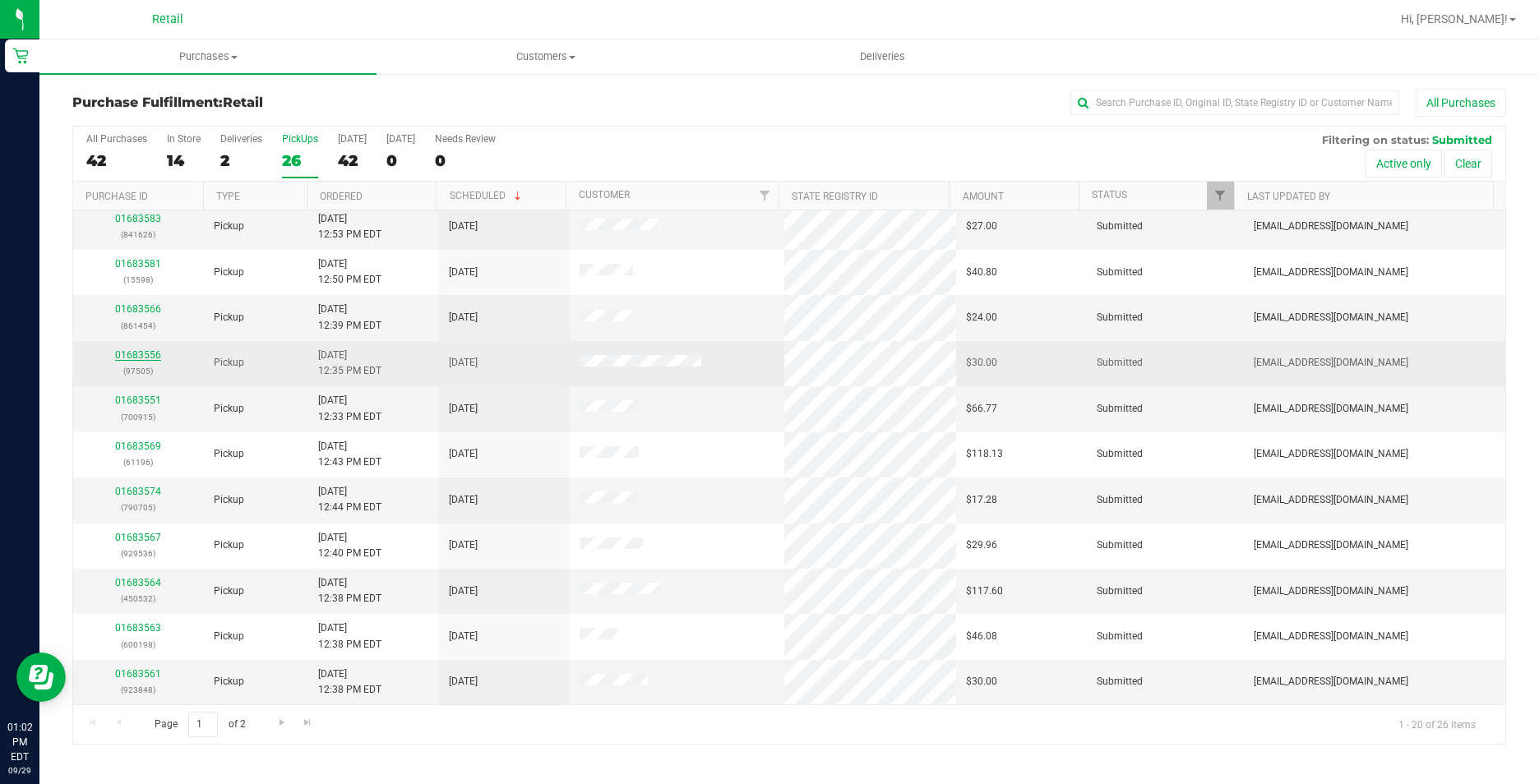
click at [134, 353] on link "01683556" at bounding box center [138, 355] width 46 height 12
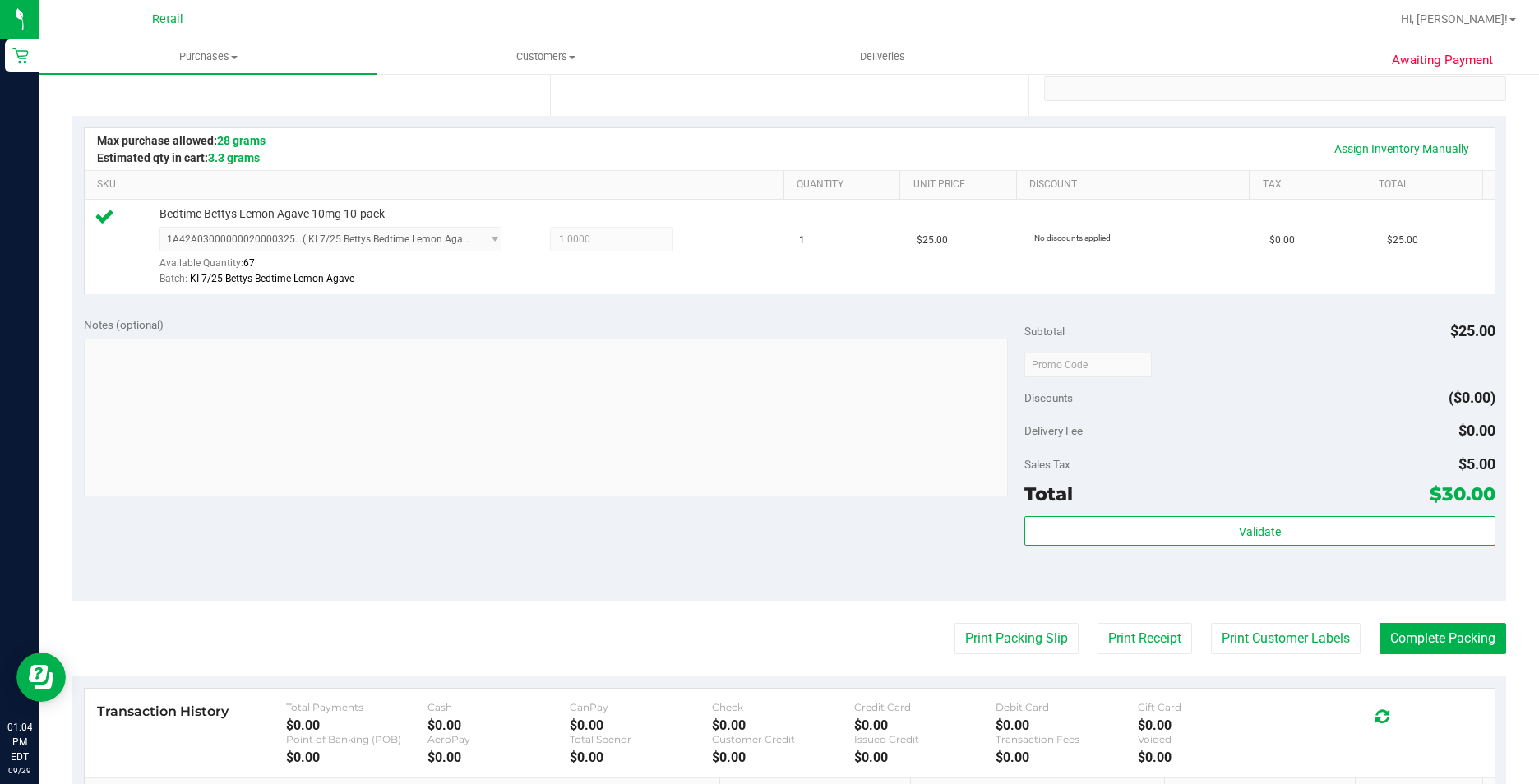
scroll to position [559, 0]
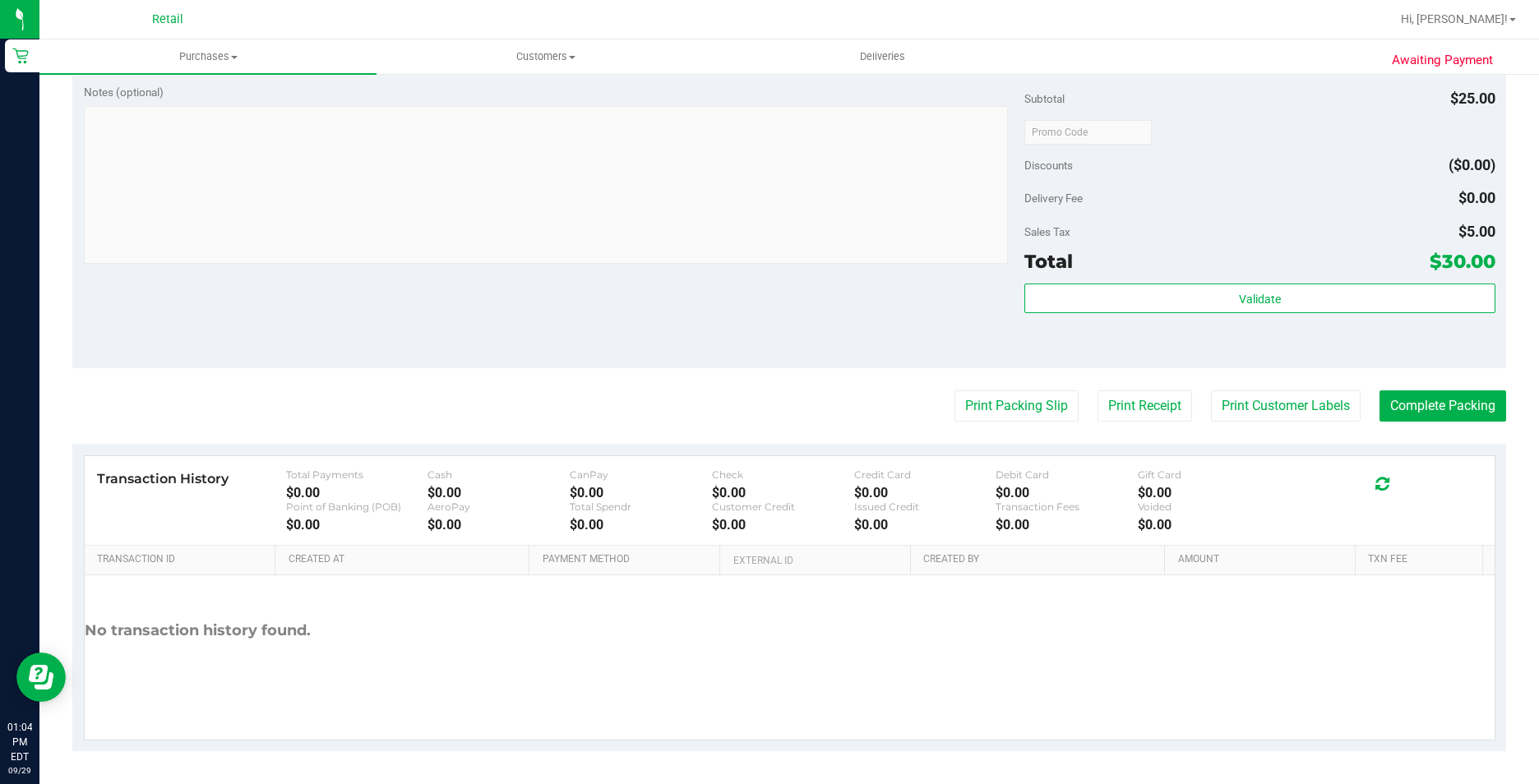
click at [1469, 383] on purchase-details "Back Edit Purchase Cancel Purchase View Profile # 01683556 Med | Rec METRC ID: …" at bounding box center [789, 140] width 1434 height 1222
drag, startPoint x: 1444, startPoint y: 405, endPoint x: 1376, endPoint y: 347, distance: 89.4
click at [1442, 404] on button "Complete Packing" at bounding box center [1443, 405] width 127 height 31
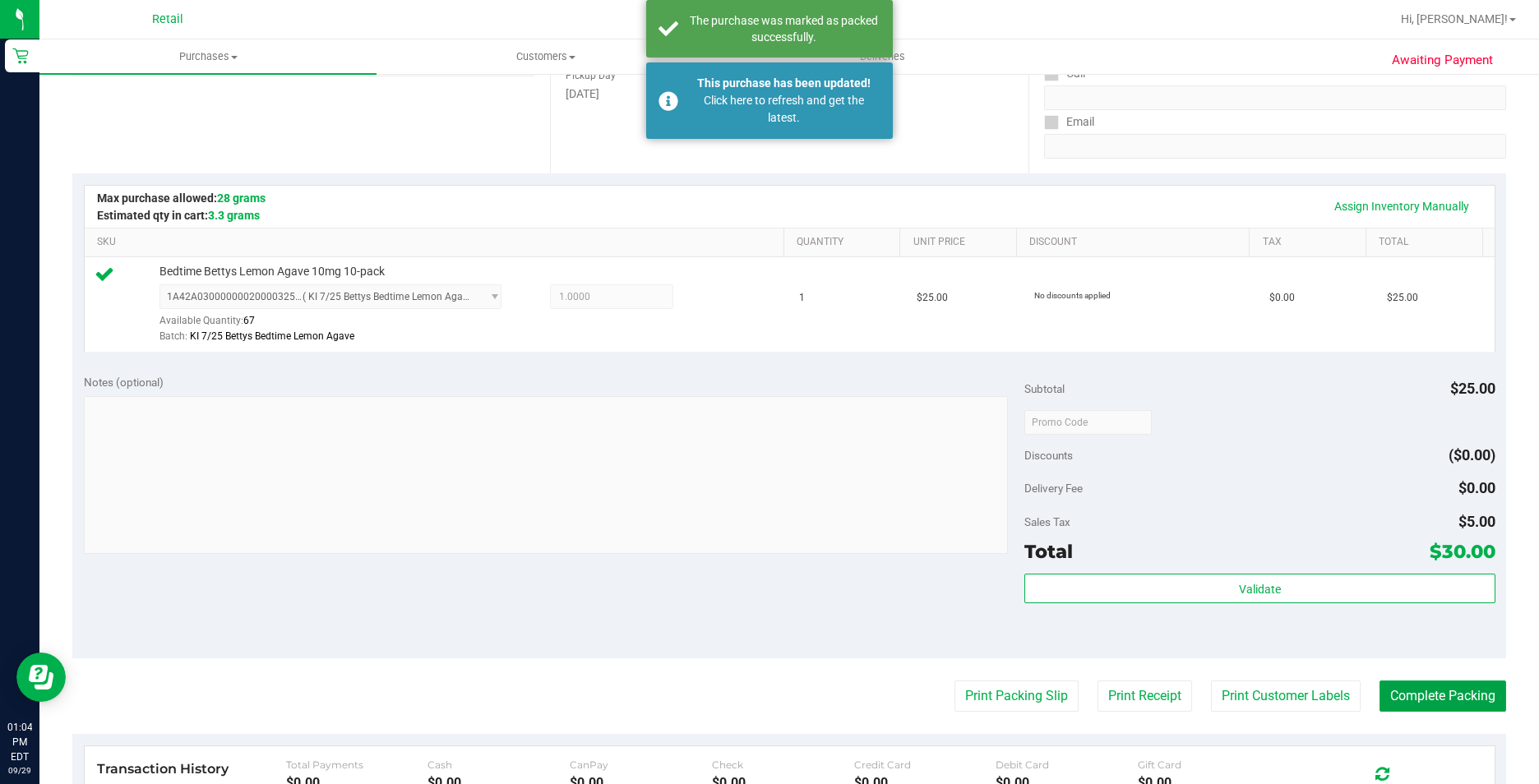
scroll to position [0, 0]
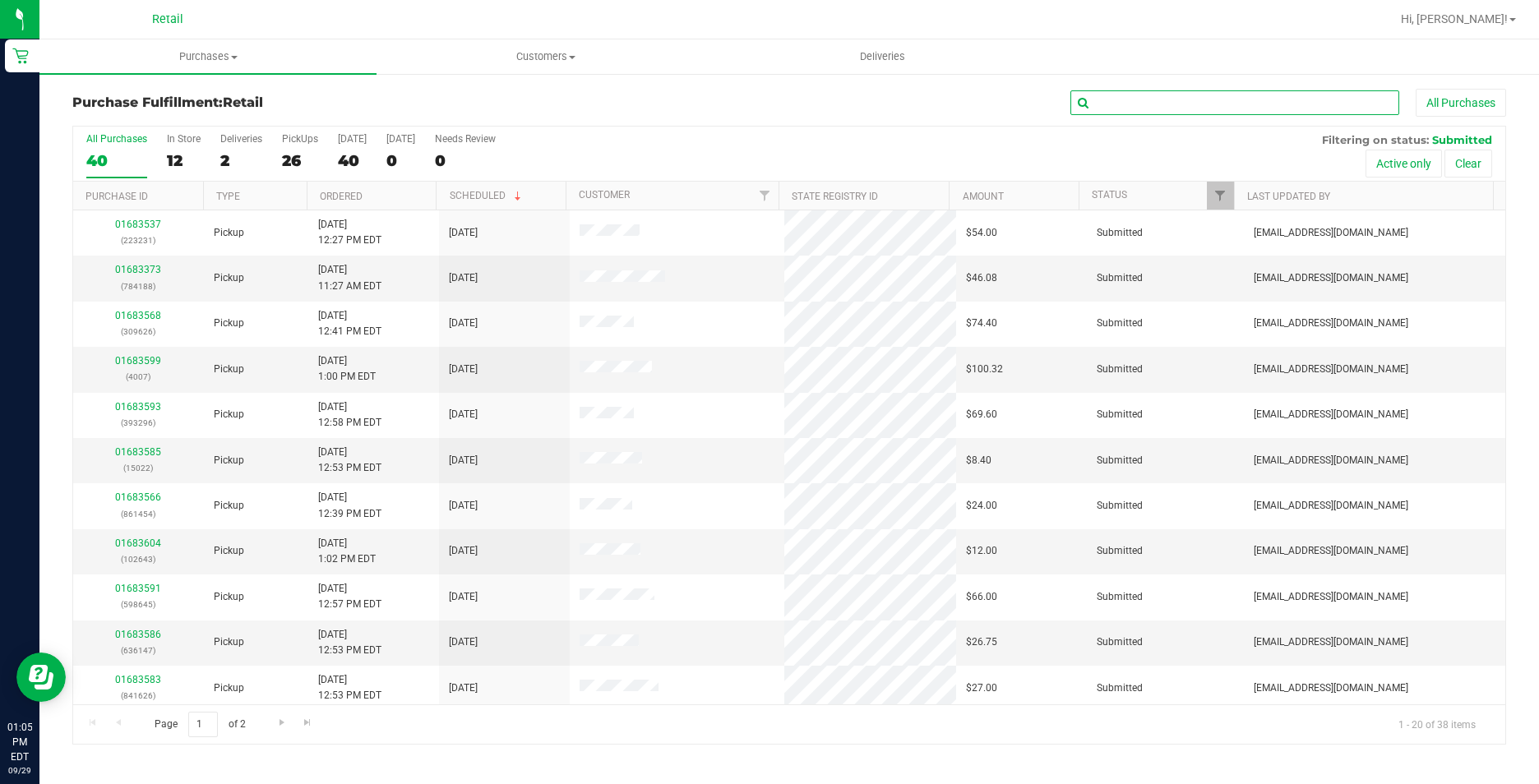
click at [1153, 94] on input "text" at bounding box center [1234, 103] width 329 height 25
drag, startPoint x: 1150, startPoint y: 72, endPoint x: 1145, endPoint y: 109, distance: 37.3
click at [1146, 72] on ul "Purchases Summary of purchases Fulfillment All purchases Customers All customer…" at bounding box center [808, 57] width 1539 height 36
click at [1148, 112] on input "text" at bounding box center [1234, 103] width 329 height 25
click at [1173, 91] on input "text" at bounding box center [1234, 103] width 329 height 25
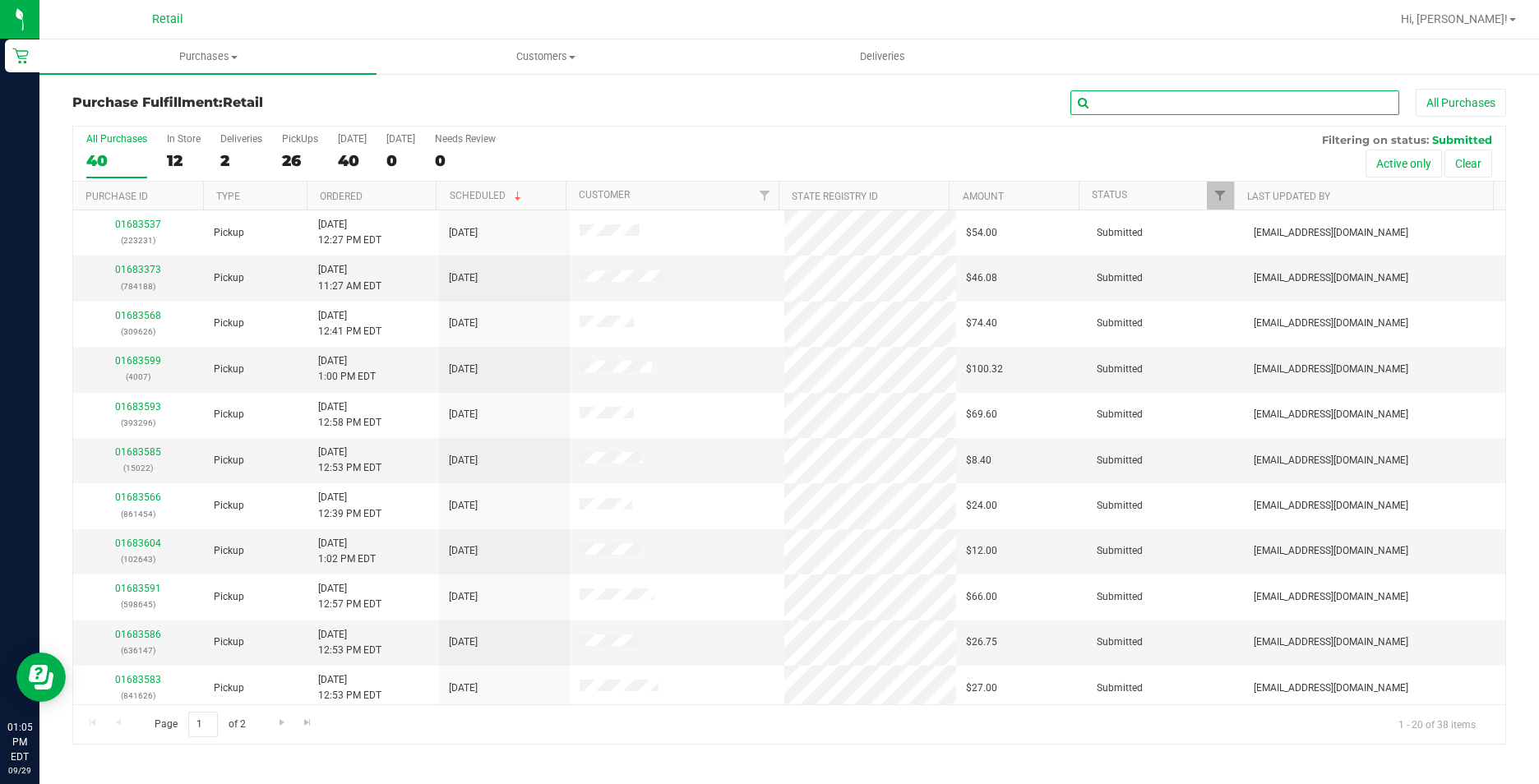
click at [1165, 103] on input "text" at bounding box center [1234, 103] width 329 height 25
click at [1249, 110] on input "text" at bounding box center [1234, 103] width 329 height 25
click at [1248, 109] on input "text" at bounding box center [1234, 103] width 329 height 25
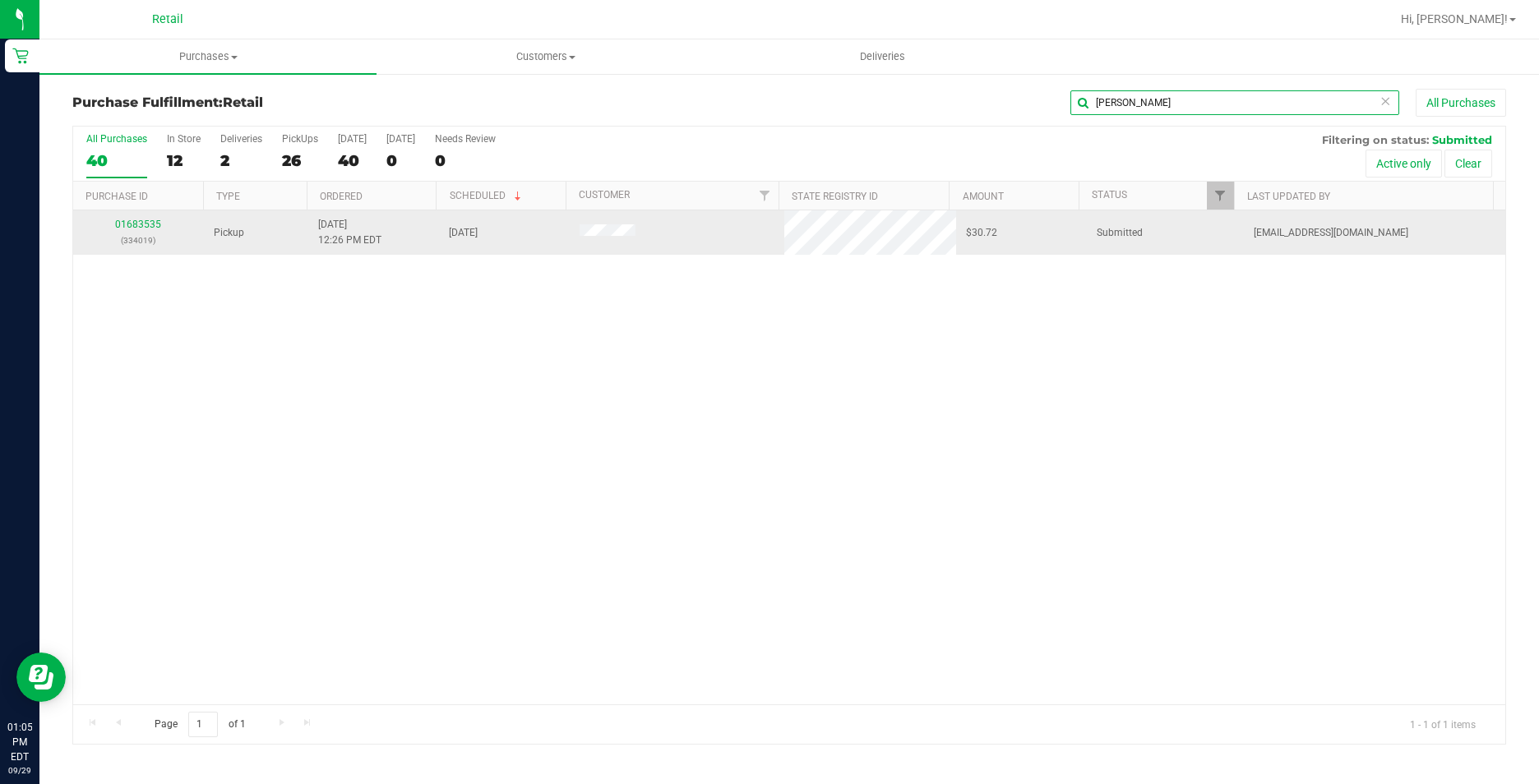
type input "luz"
click at [127, 213] on td "01683535 (334019)" at bounding box center [138, 233] width 131 height 45
click at [141, 224] on link "01683535" at bounding box center [138, 224] width 46 height 12
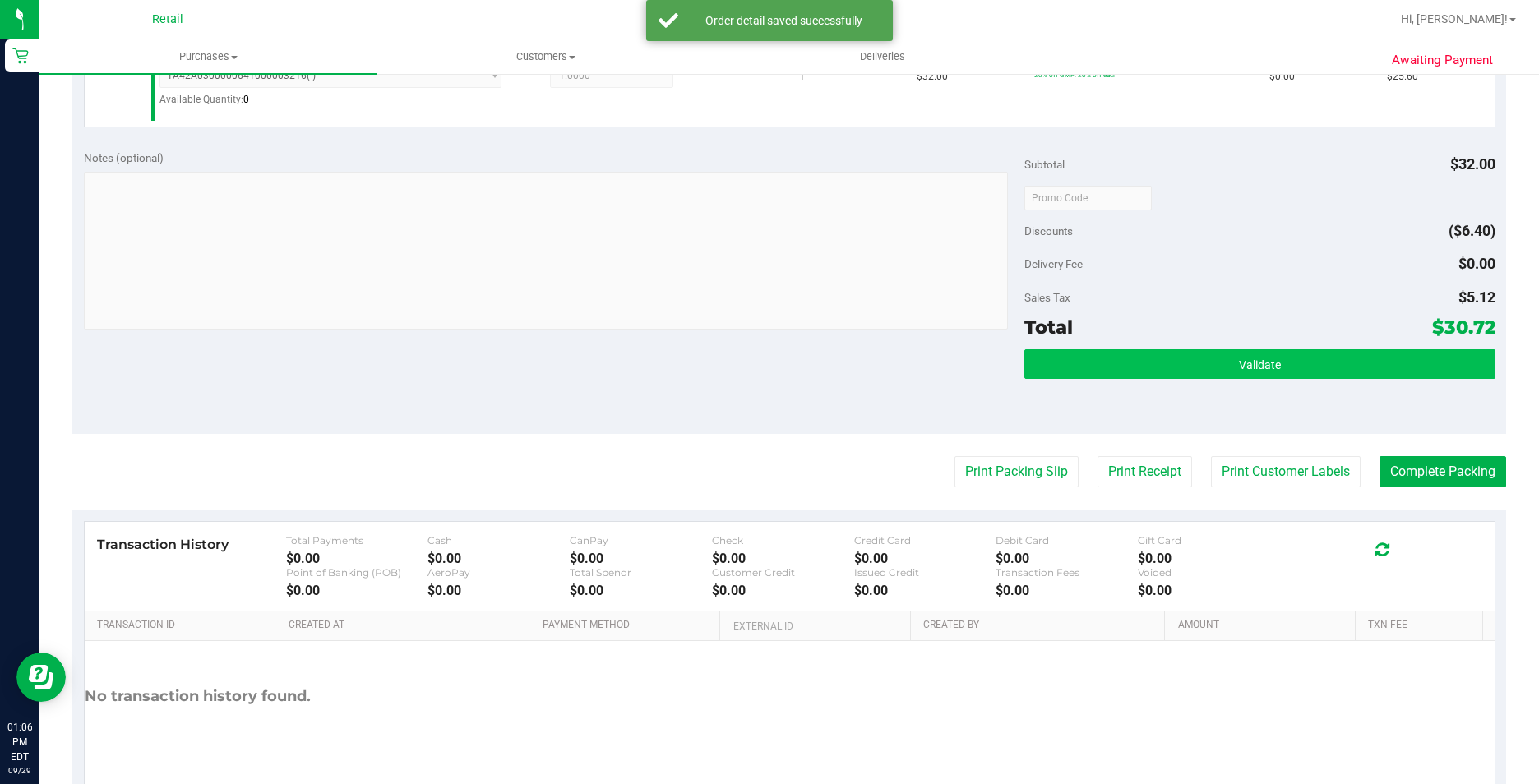
scroll to position [557, 0]
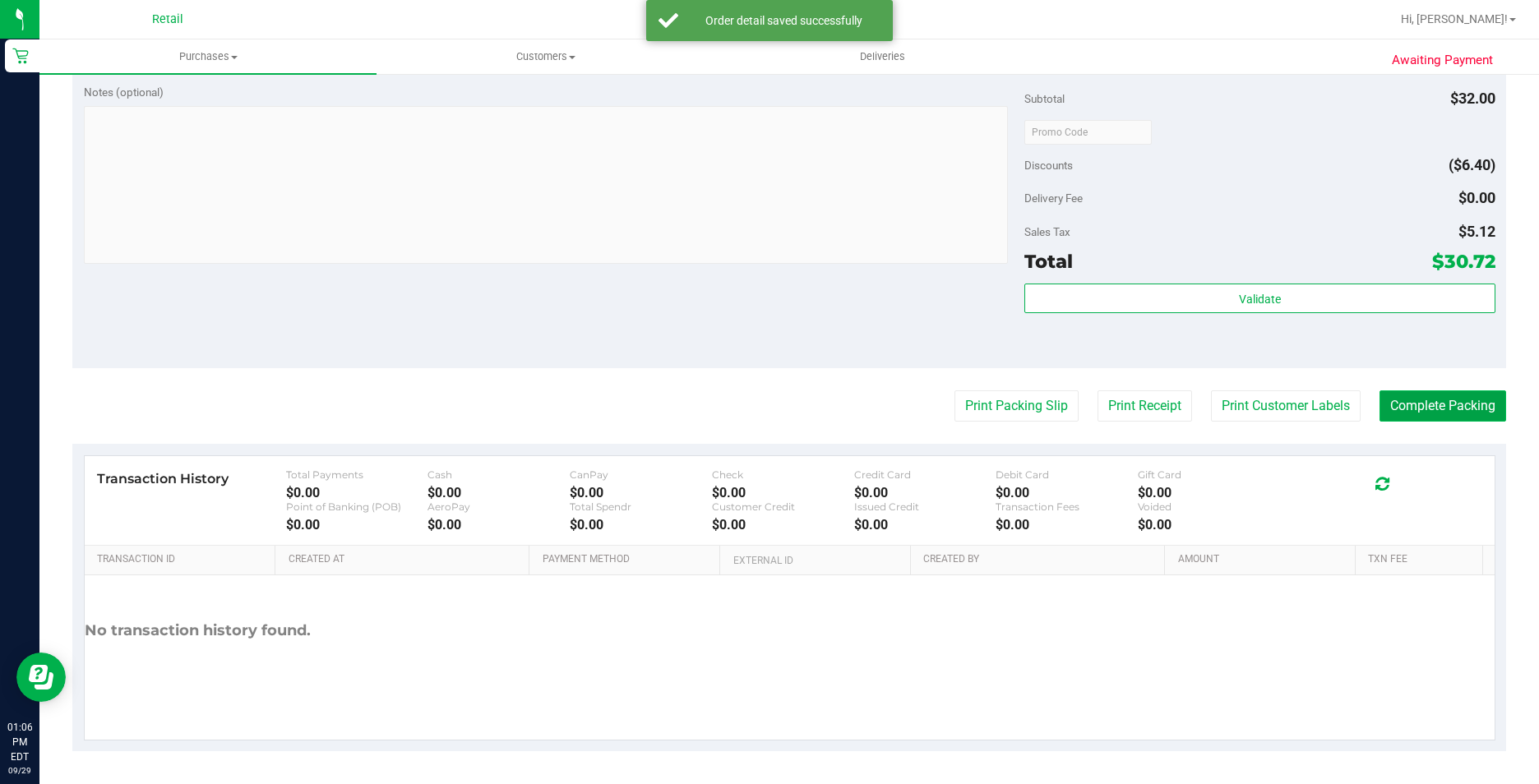
click at [1379, 411] on button "Complete Packing" at bounding box center [1443, 405] width 127 height 31
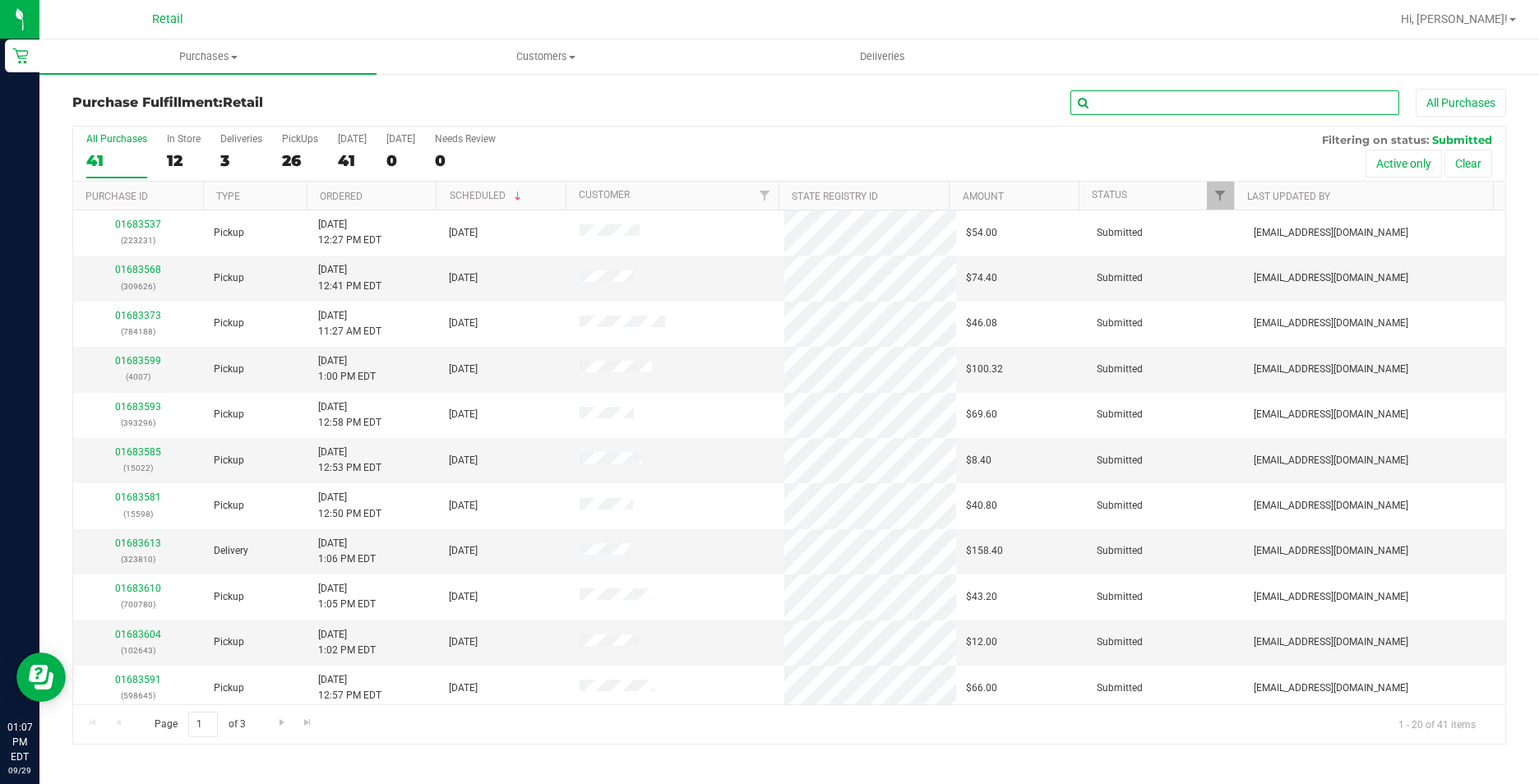
click at [1206, 110] on input "text" at bounding box center [1234, 103] width 329 height 25
type input "lydia"
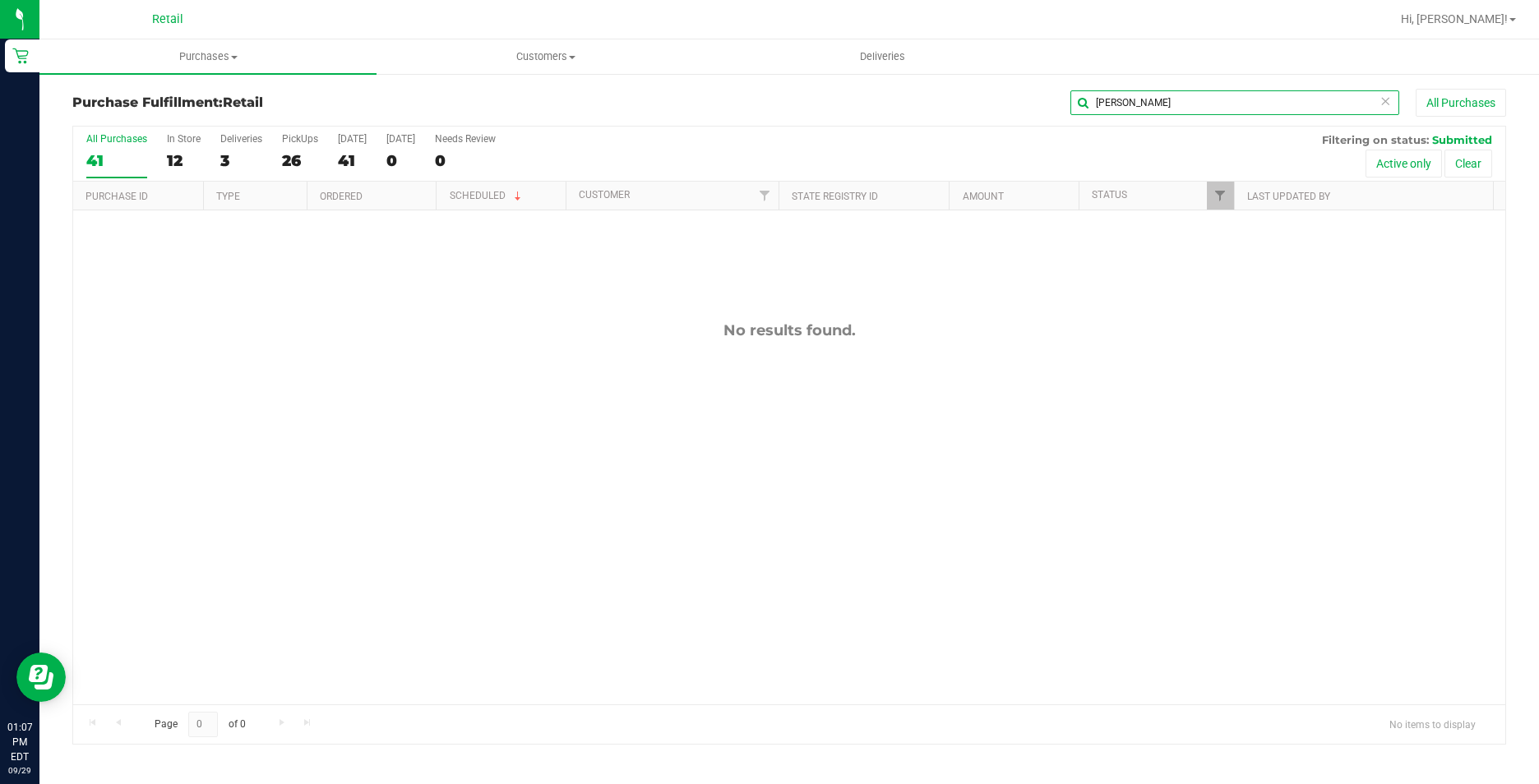
drag, startPoint x: 1135, startPoint y: 112, endPoint x: 929, endPoint y: 73, distance: 209.7
click at [931, 75] on div "Purchase Fulfillment: Retail lydia All Purchases All Purchases 41 In Store 12 D…" at bounding box center [789, 416] width 1500 height 689
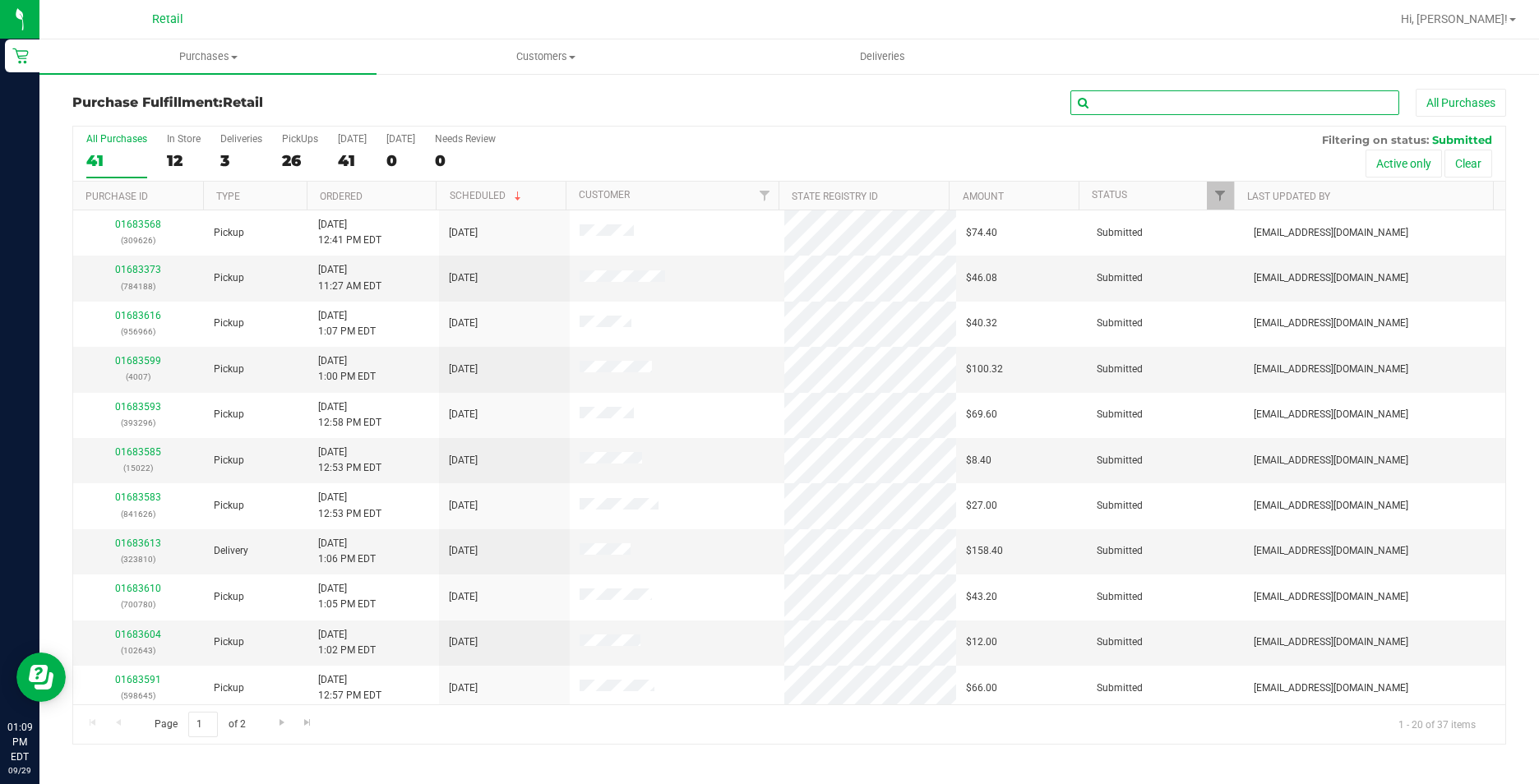
click at [1232, 114] on input "text" at bounding box center [1234, 103] width 329 height 25
click at [289, 150] on label "PickUps 26" at bounding box center [299, 155] width 37 height 45
click at [0, 0] on input "PickUps 26" at bounding box center [0, 0] width 0 height 0
click at [1233, 99] on input "text" at bounding box center [1234, 103] width 329 height 25
click at [274, 145] on div "All Purchases 36 In Store 10 Deliveries 2 PickUps 24 Today 36 Tomorrow 0 Needs …" at bounding box center [789, 154] width 1432 height 55
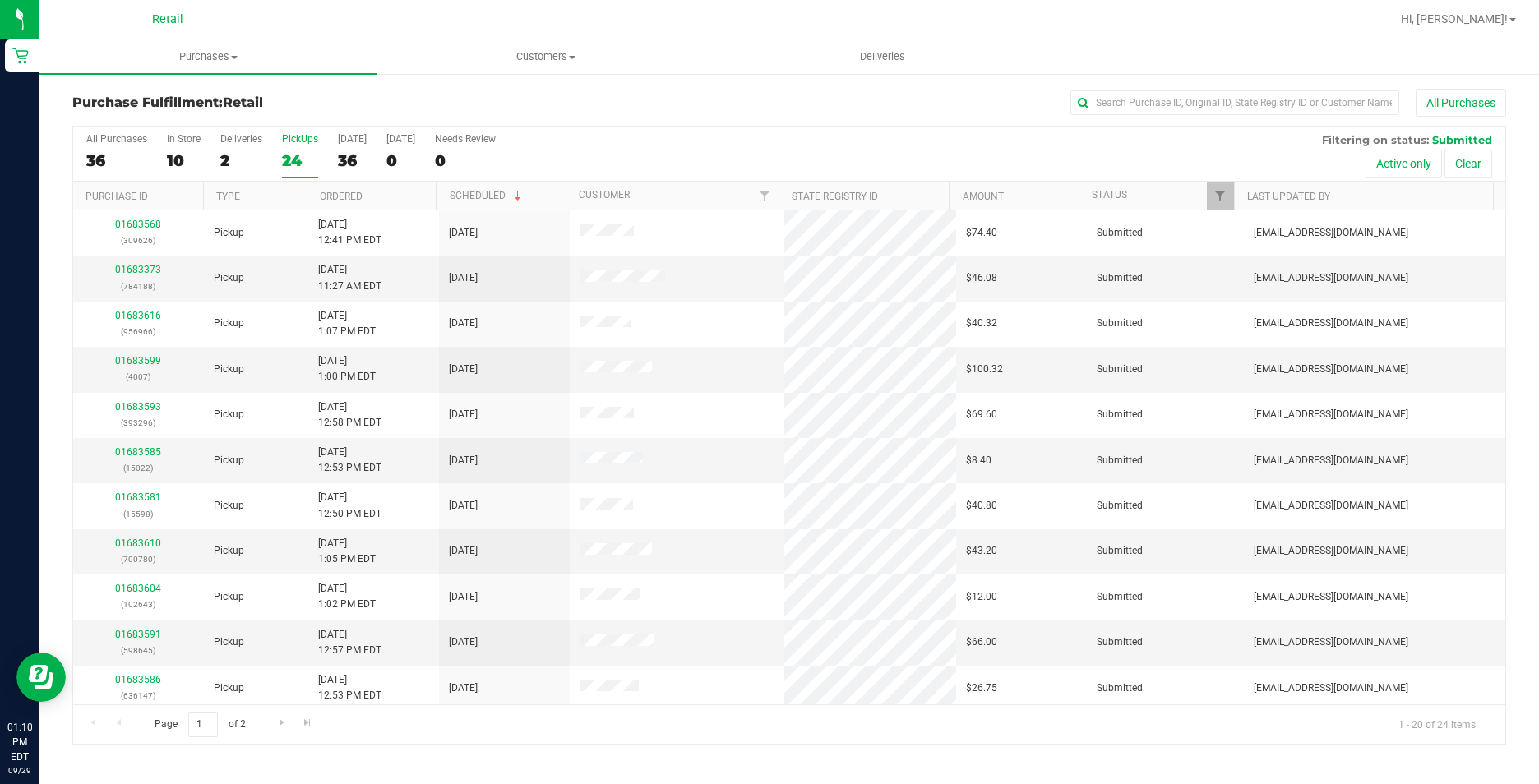
click at [286, 151] on div "24" at bounding box center [299, 160] width 37 height 19
click at [0, 0] on input "PickUps 24" at bounding box center [0, 0] width 0 height 0
click at [1298, 110] on input "text" at bounding box center [1234, 103] width 329 height 25
type input "steven"
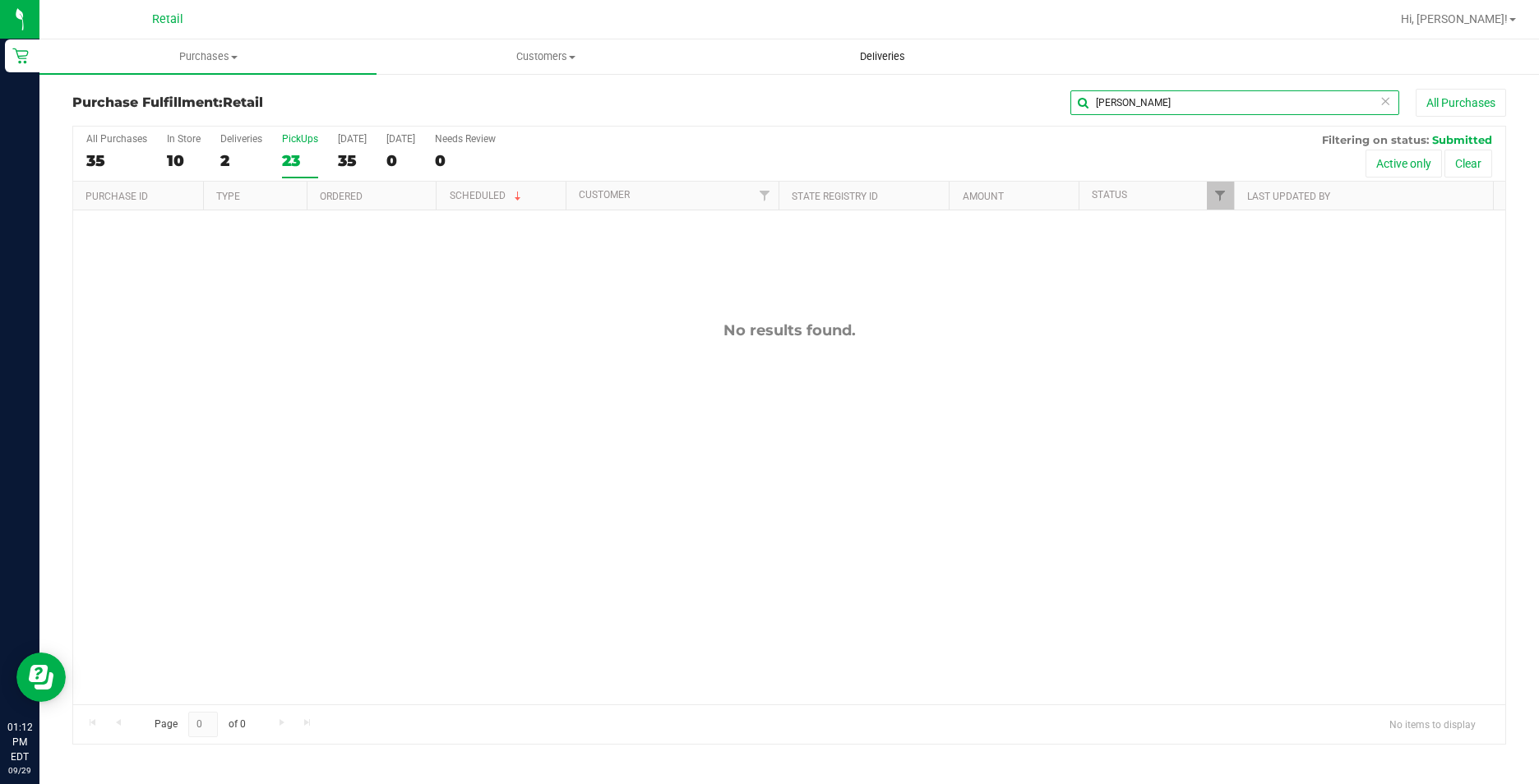
drag, startPoint x: 1154, startPoint y: 106, endPoint x: 949, endPoint y: 65, distance: 209.1
click at [949, 65] on retail "Purchases Summary of purchases Fulfillment All purchases Customers All customer…" at bounding box center [789, 400] width 1500 height 722
type input "steven"
click at [299, 159] on div "23" at bounding box center [299, 160] width 37 height 19
click at [0, 0] on input "PickUps 23" at bounding box center [0, 0] width 0 height 0
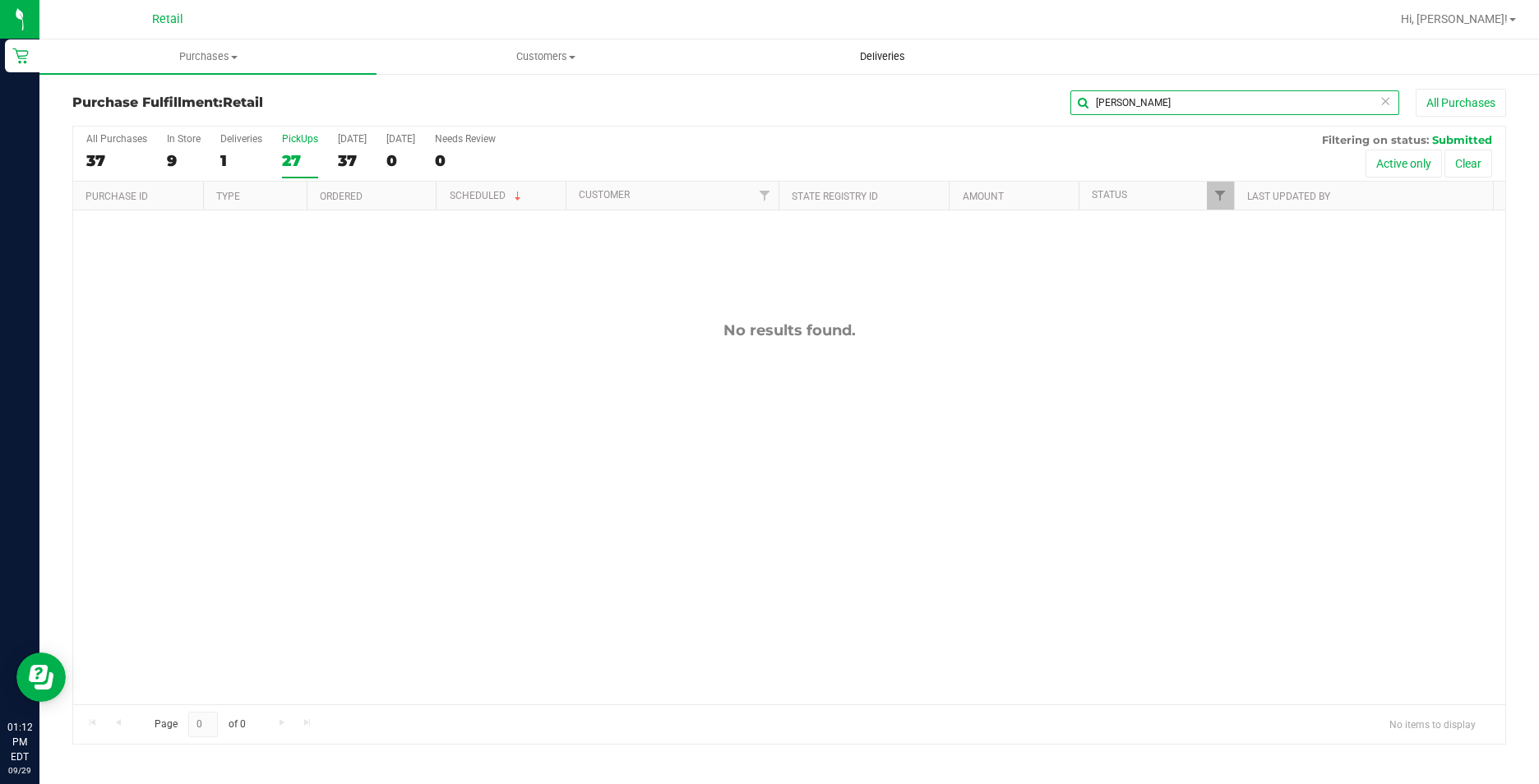
drag, startPoint x: 1223, startPoint y: 99, endPoint x: 990, endPoint y: 70, distance: 234.8
click at [1079, 86] on div "Purchase Fulfillment: Retail steven All Purchases All Purchases 37 In Store 9 D…" at bounding box center [789, 416] width 1500 height 689
drag, startPoint x: 1166, startPoint y: 108, endPoint x: 1060, endPoint y: 102, distance: 106.2
click at [1060, 102] on div "3848 All Purchases" at bounding box center [1027, 102] width 956 height 28
click at [1183, 89] on div "3848 All Purchases" at bounding box center [1027, 102] width 956 height 28
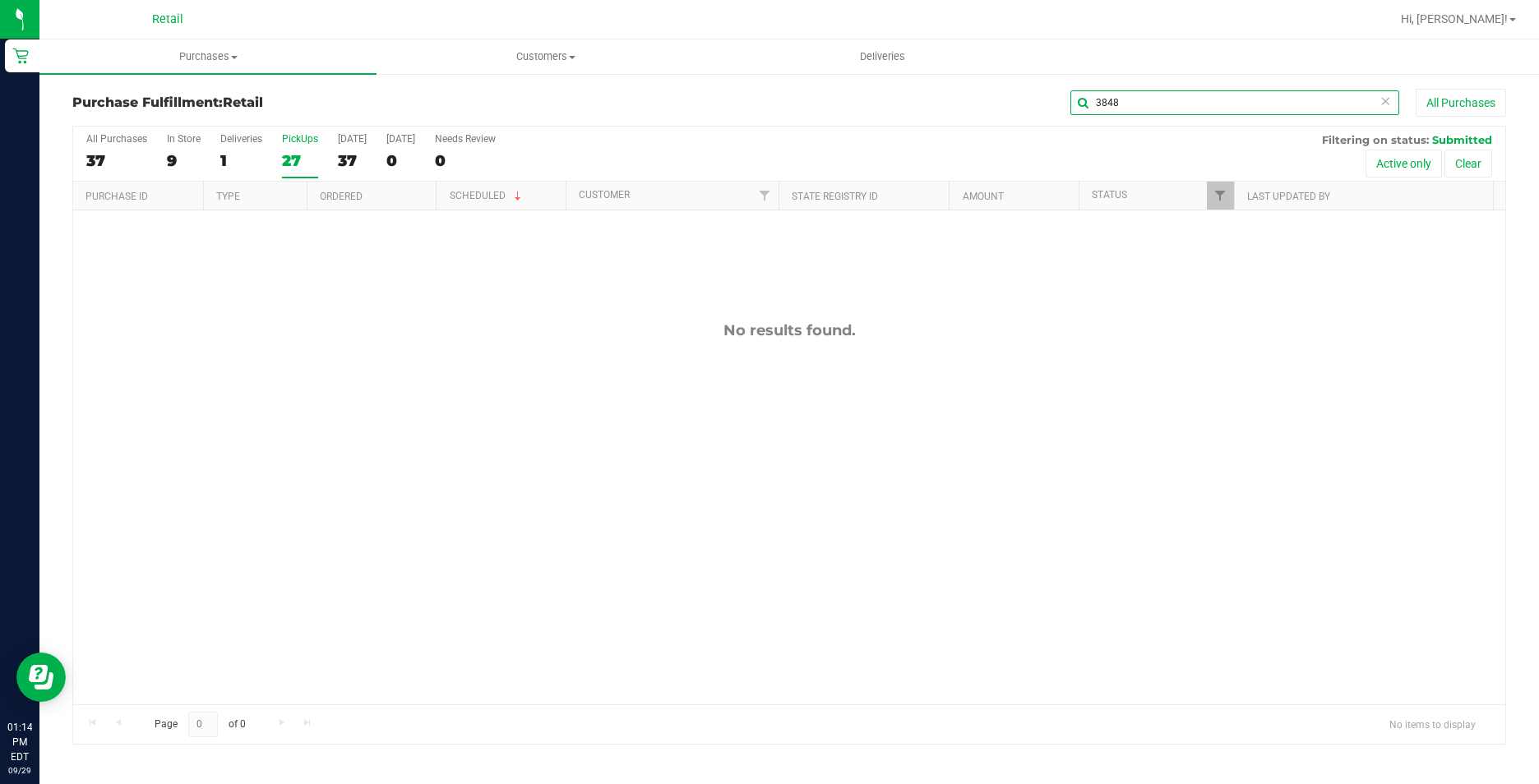
drag, startPoint x: 1168, startPoint y: 111, endPoint x: 985, endPoint y: 118, distance: 183.1
click at [1159, 111] on input "3848" at bounding box center [1234, 103] width 329 height 25
drag, startPoint x: 985, startPoint y: 118, endPoint x: 902, endPoint y: 149, distance: 88.6
click at [902, 149] on div "Purchase Fulfillment: Retail 3848 All Purchases All Purchases 37 In Store 9 Del…" at bounding box center [789, 417] width 1434 height 656
click at [1159, 120] on div "Purchase Fulfillment: Retail 3848 All Purchases" at bounding box center [789, 107] width 1434 height 37
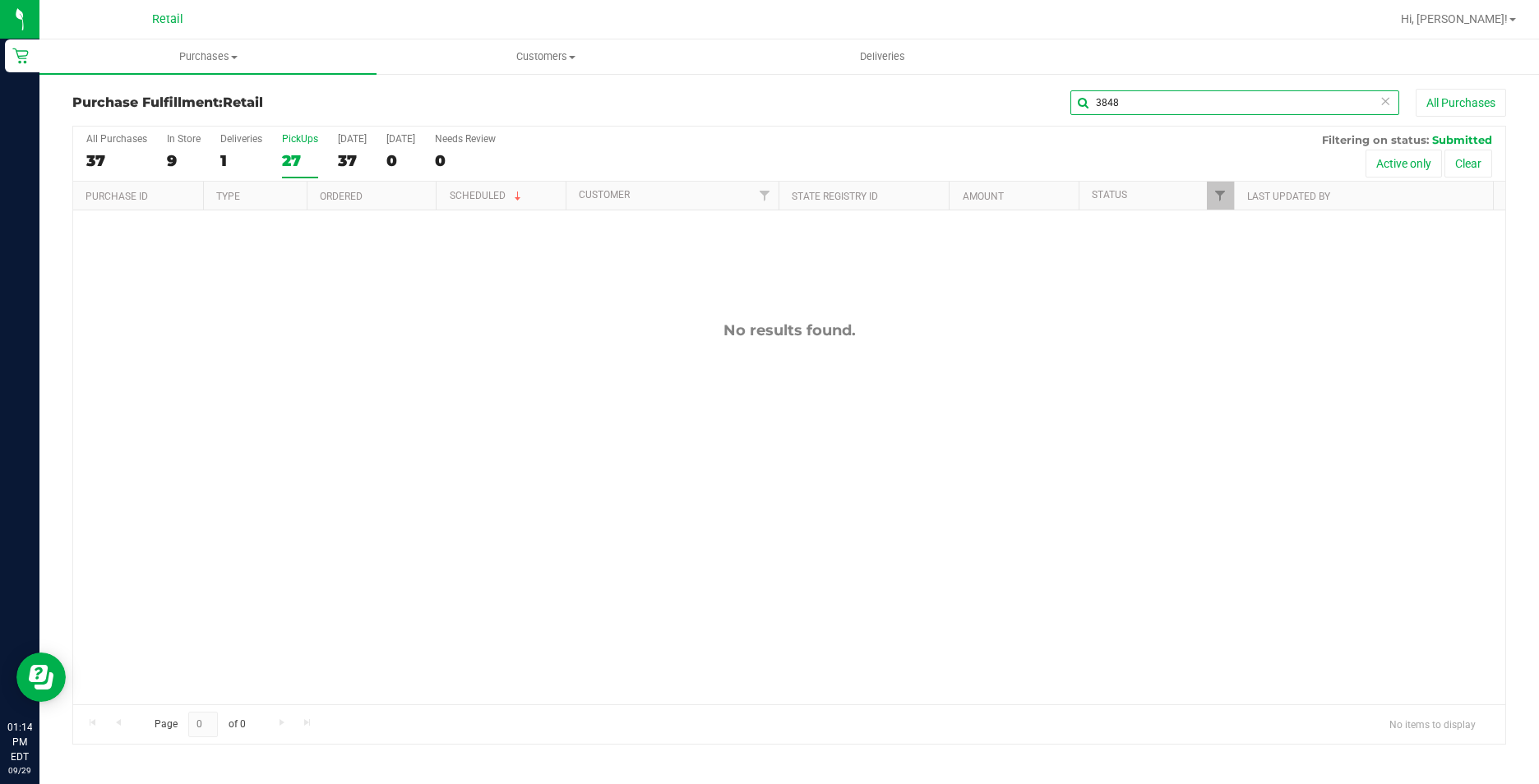
drag, startPoint x: 1152, startPoint y: 108, endPoint x: 1002, endPoint y: 100, distance: 150.2
click at [1004, 104] on div "3848 All Purchases" at bounding box center [1027, 102] width 956 height 28
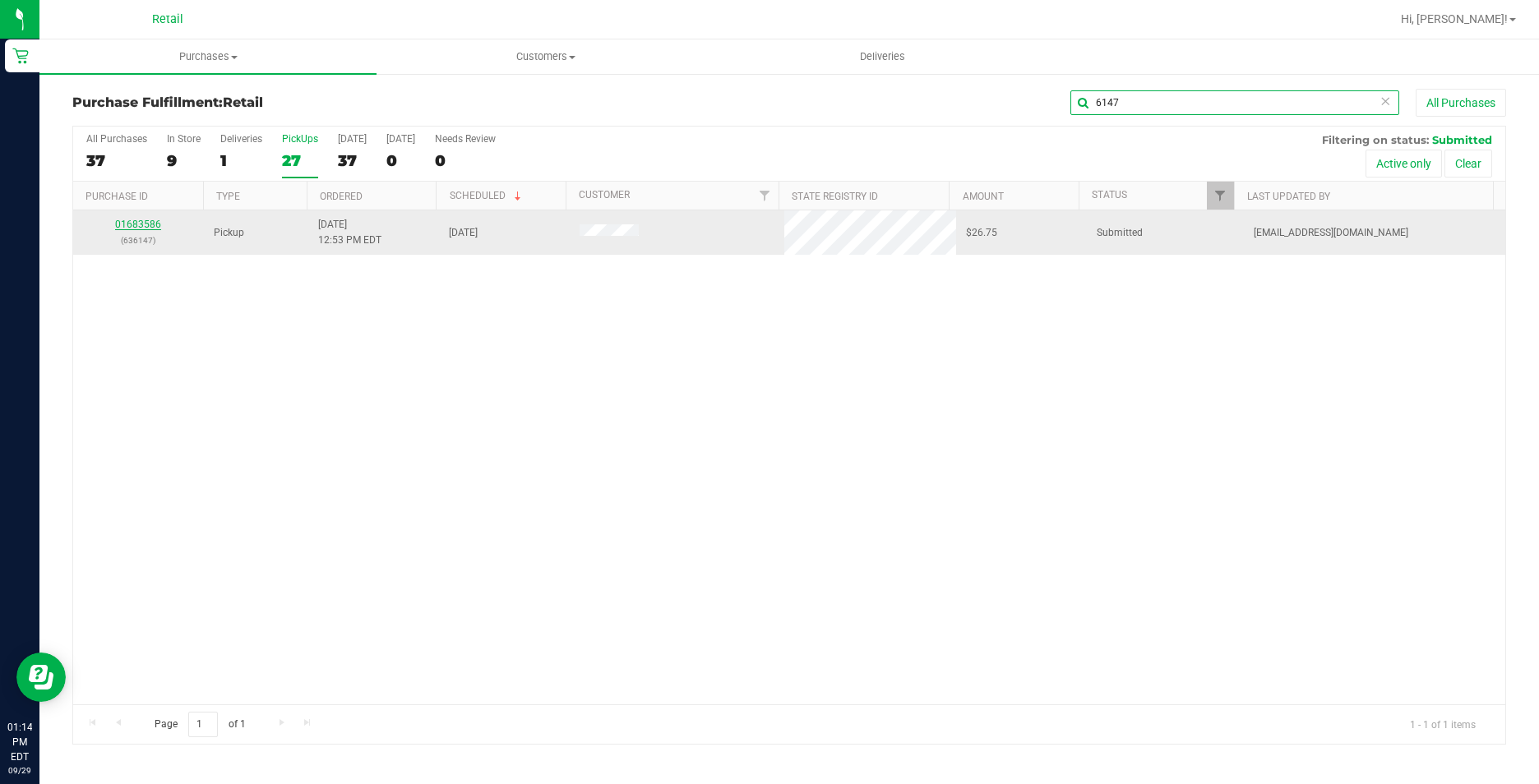
type input "6147"
click at [133, 225] on link "01683586" at bounding box center [138, 224] width 46 height 12
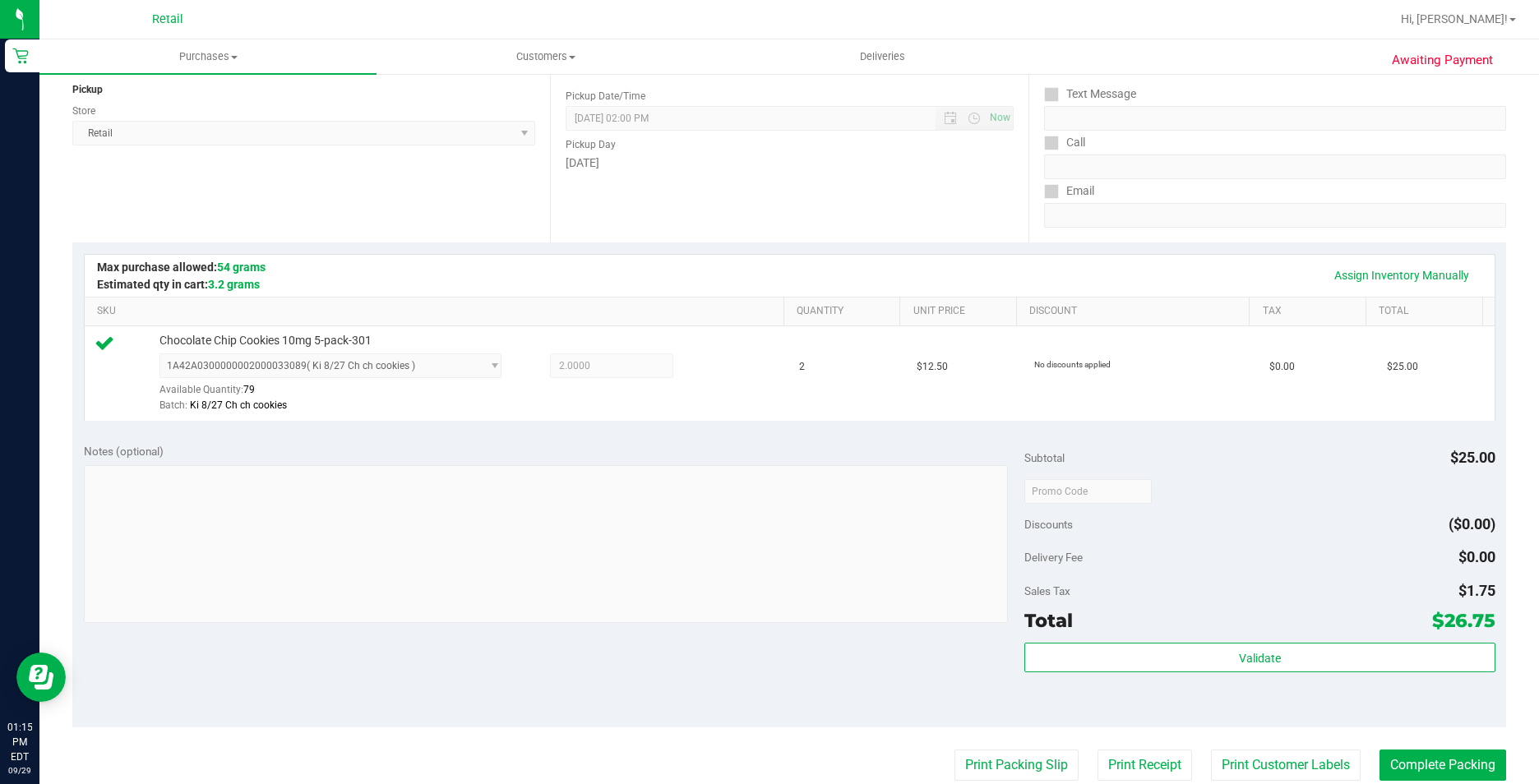
scroll to position [559, 0]
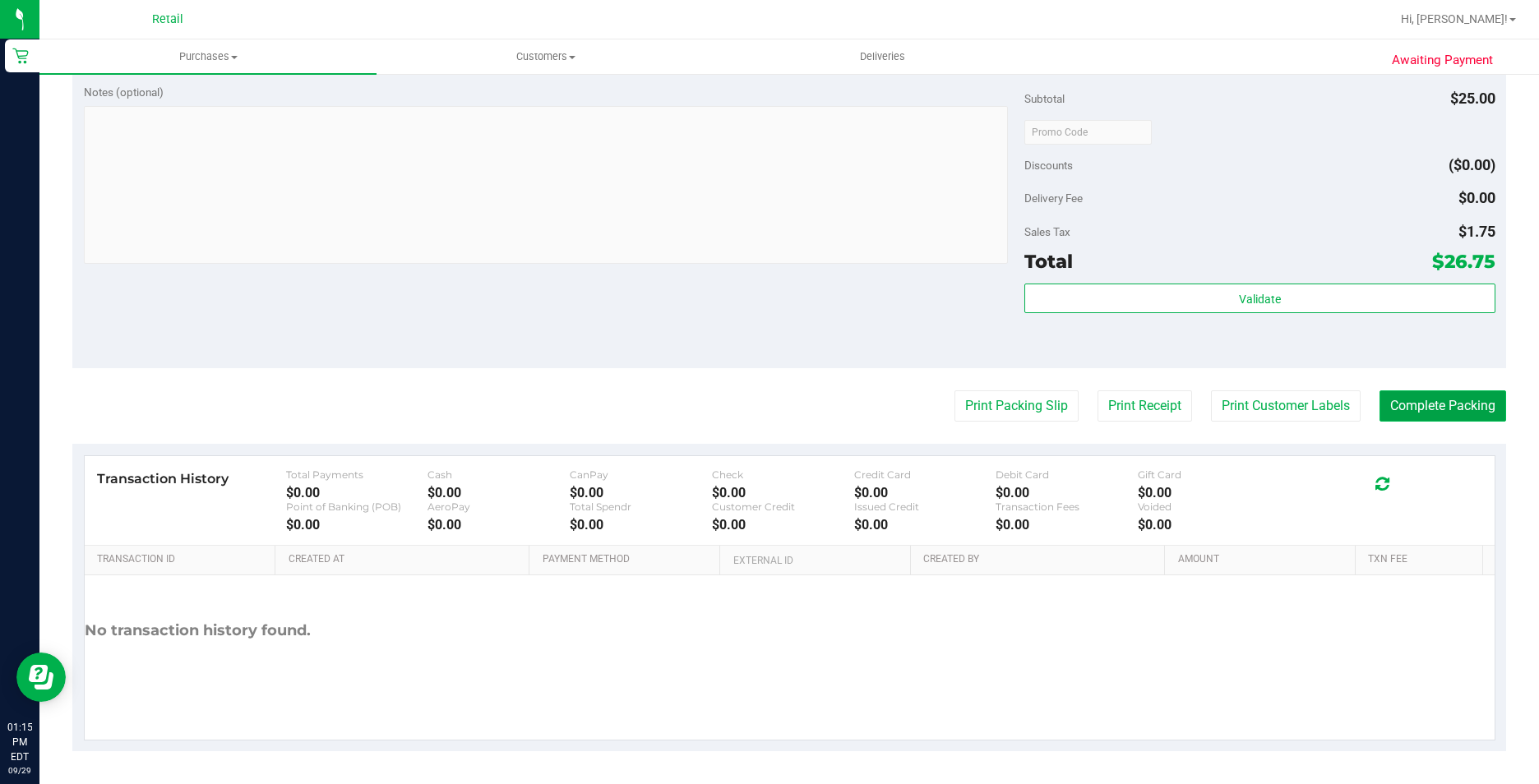
click at [1424, 392] on button "Complete Packing" at bounding box center [1443, 405] width 127 height 31
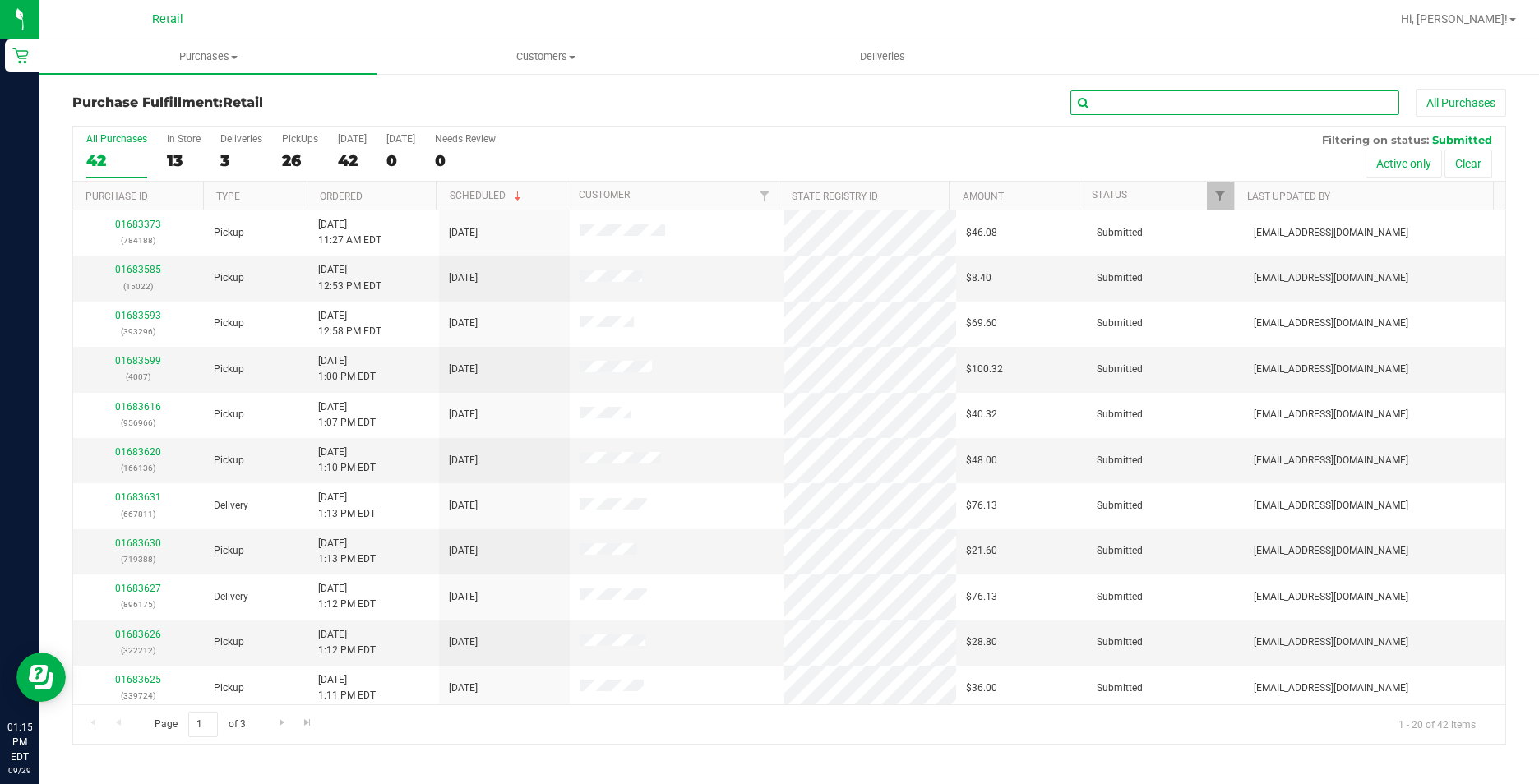
drag, startPoint x: 1261, startPoint y: 100, endPoint x: 1253, endPoint y: 95, distance: 9.4
click at [1256, 98] on input "text" at bounding box center [1234, 103] width 329 height 25
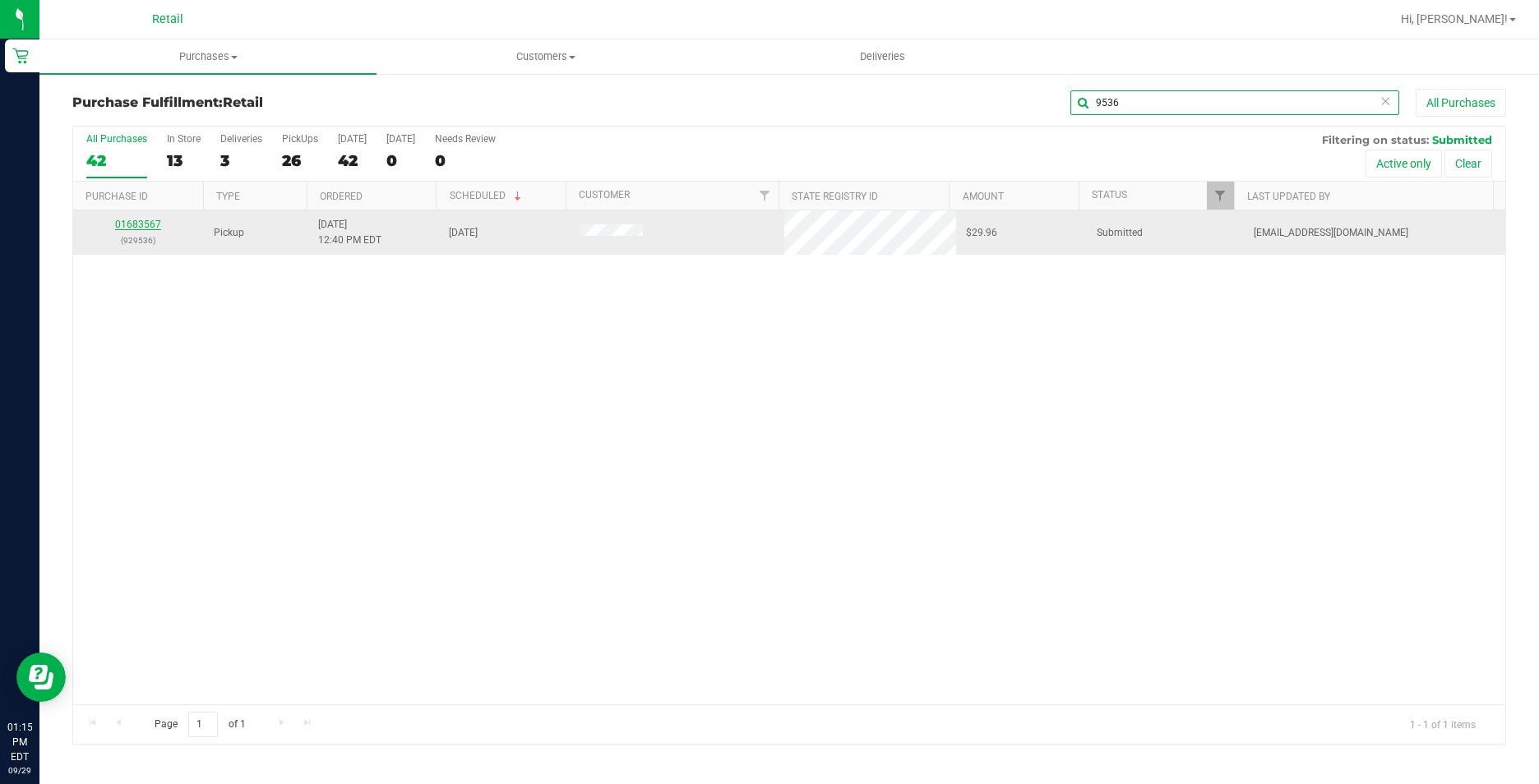
type input "9536"
click at [121, 225] on link "01683567" at bounding box center [138, 224] width 46 height 12
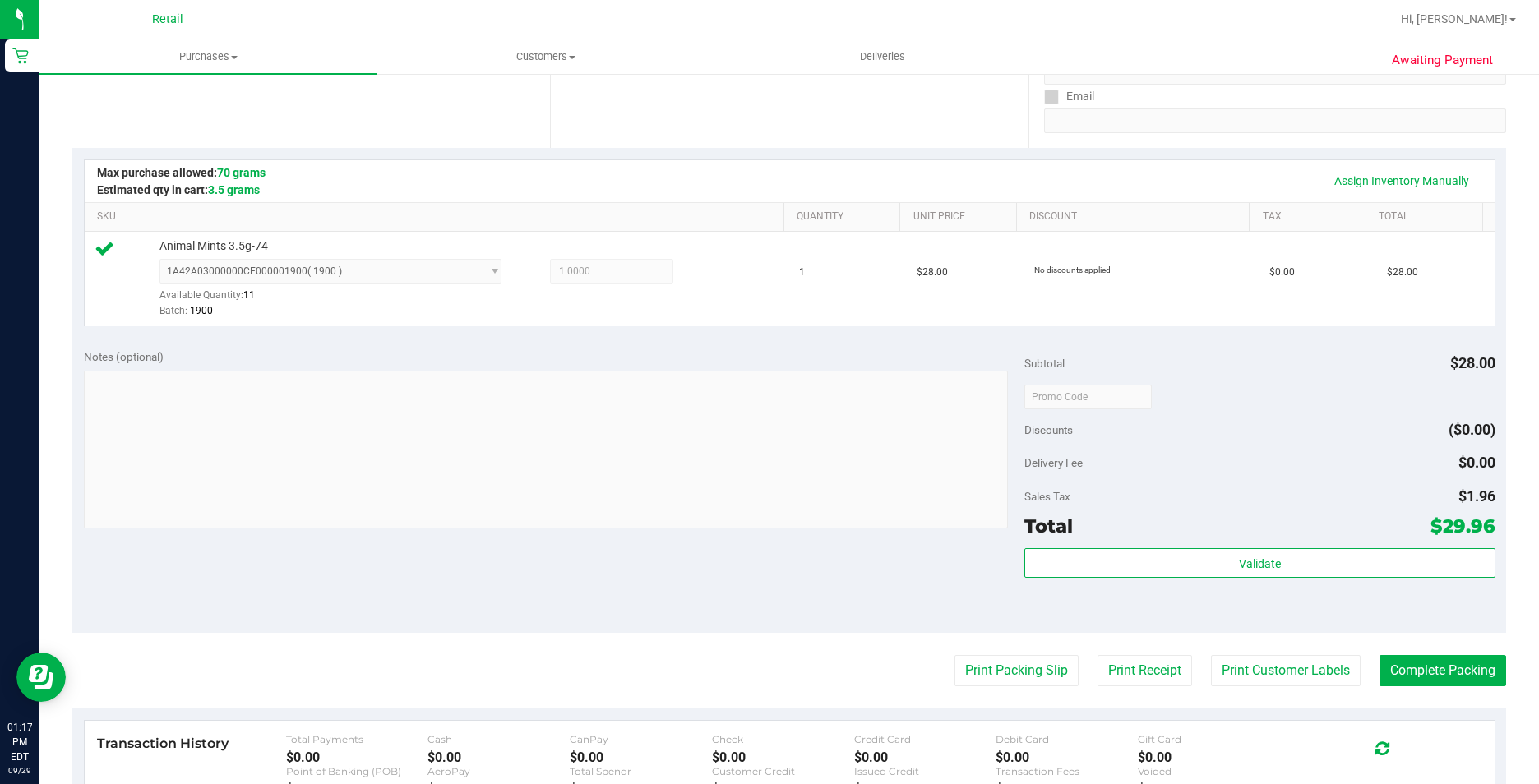
scroll to position [559, 0]
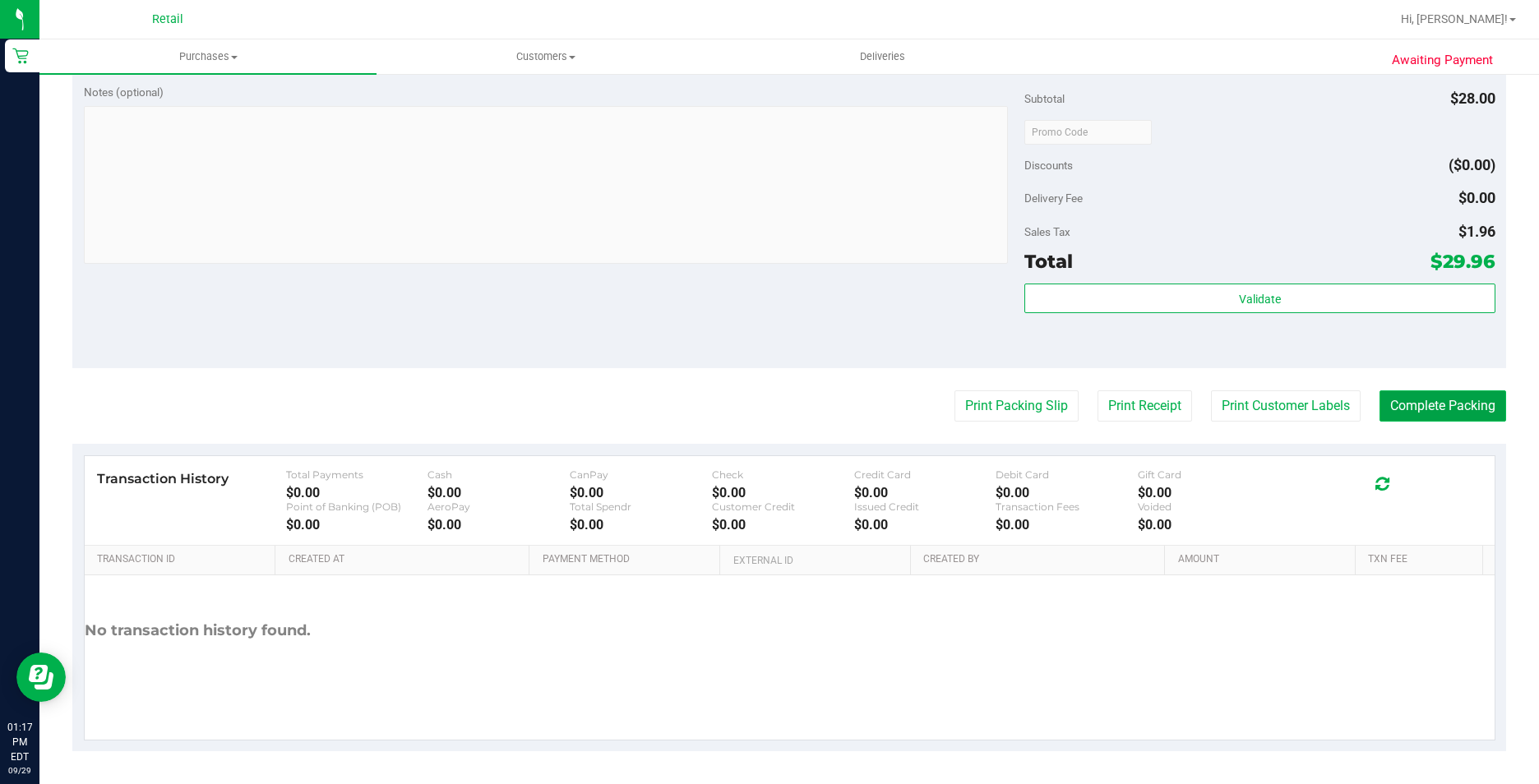
click at [1453, 407] on button "Complete Packing" at bounding box center [1443, 405] width 127 height 31
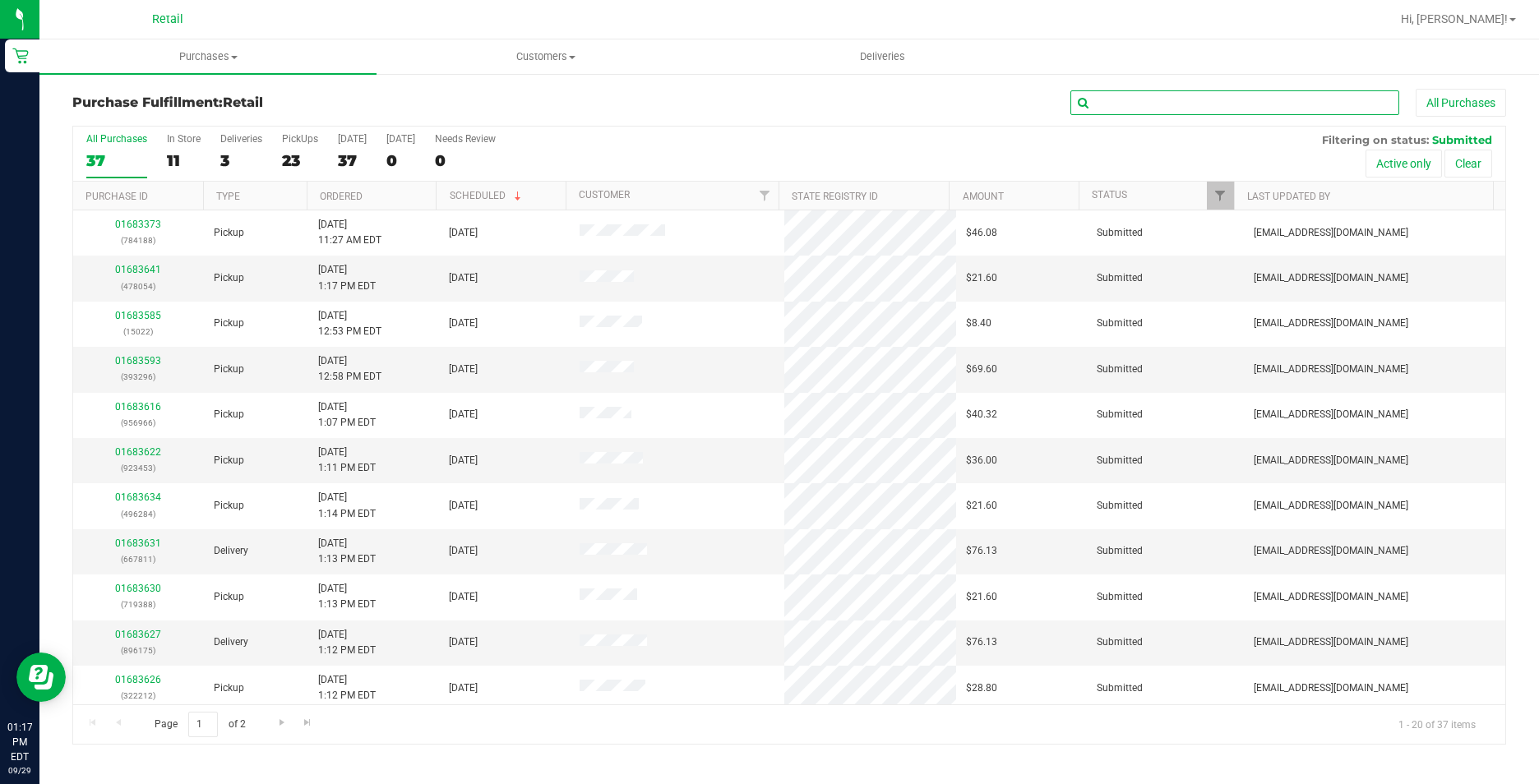
click at [1102, 102] on input "text" at bounding box center [1234, 103] width 329 height 25
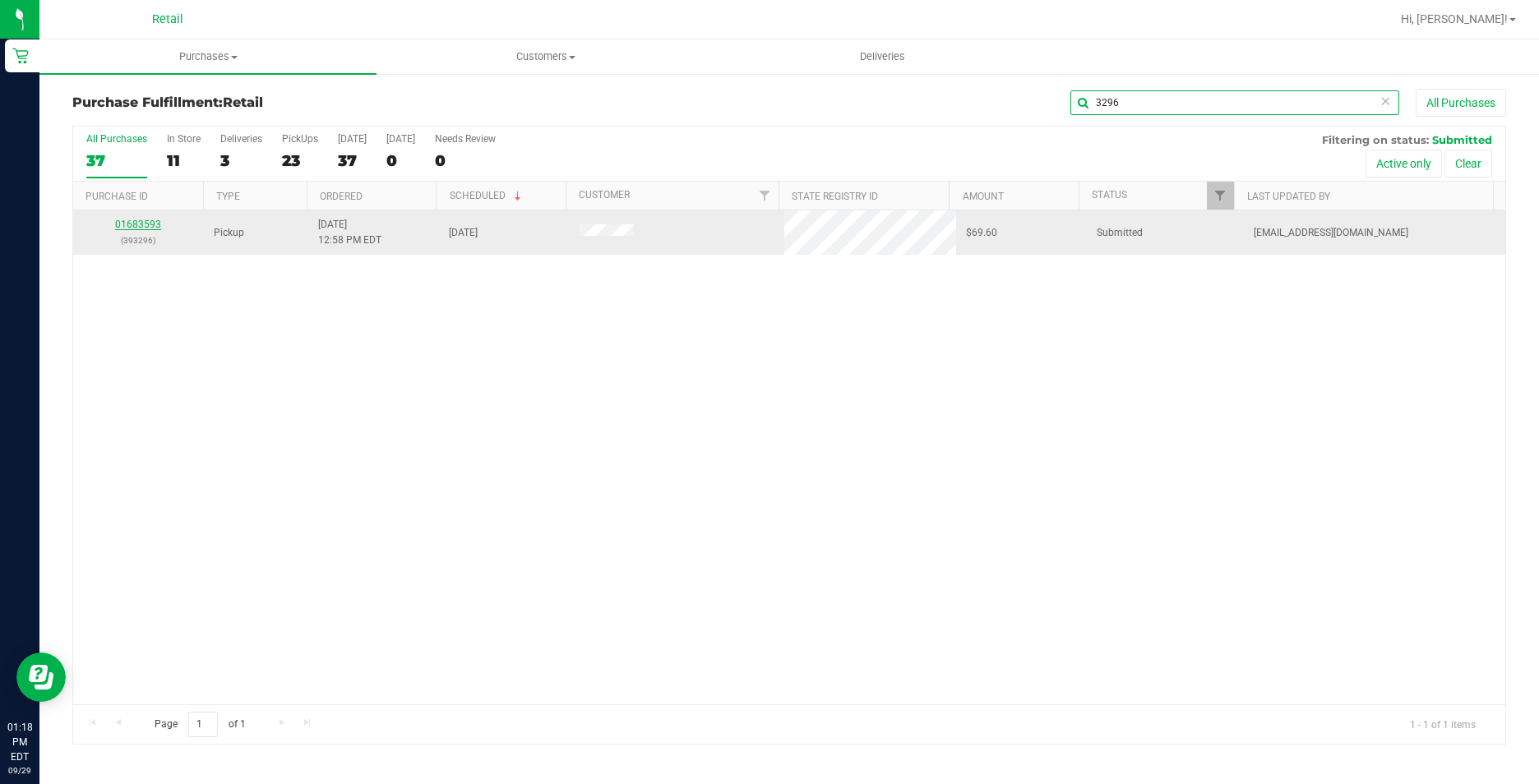
type input "3296"
click at [129, 218] on link "01683593" at bounding box center [138, 224] width 46 height 12
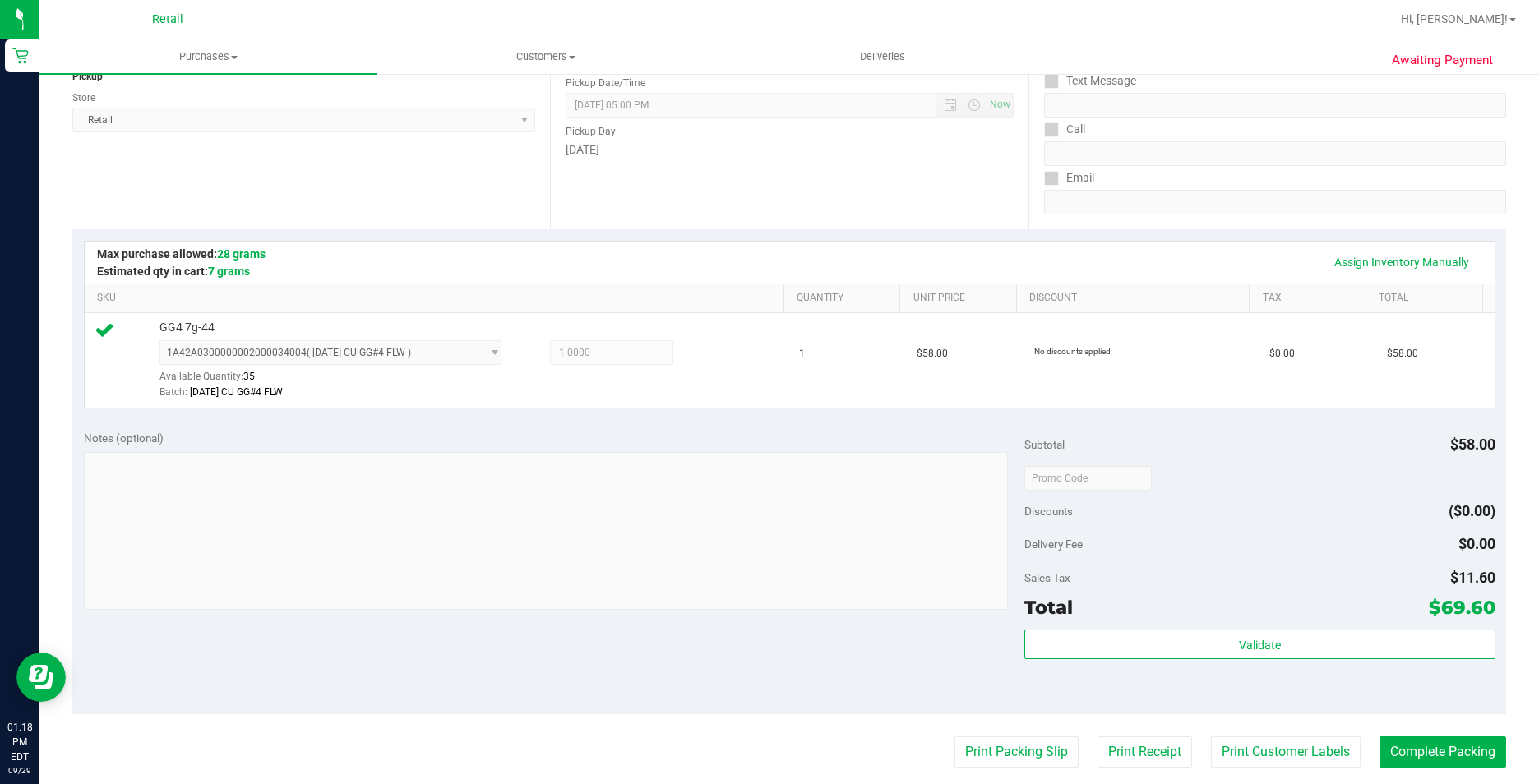
scroll to position [329, 0]
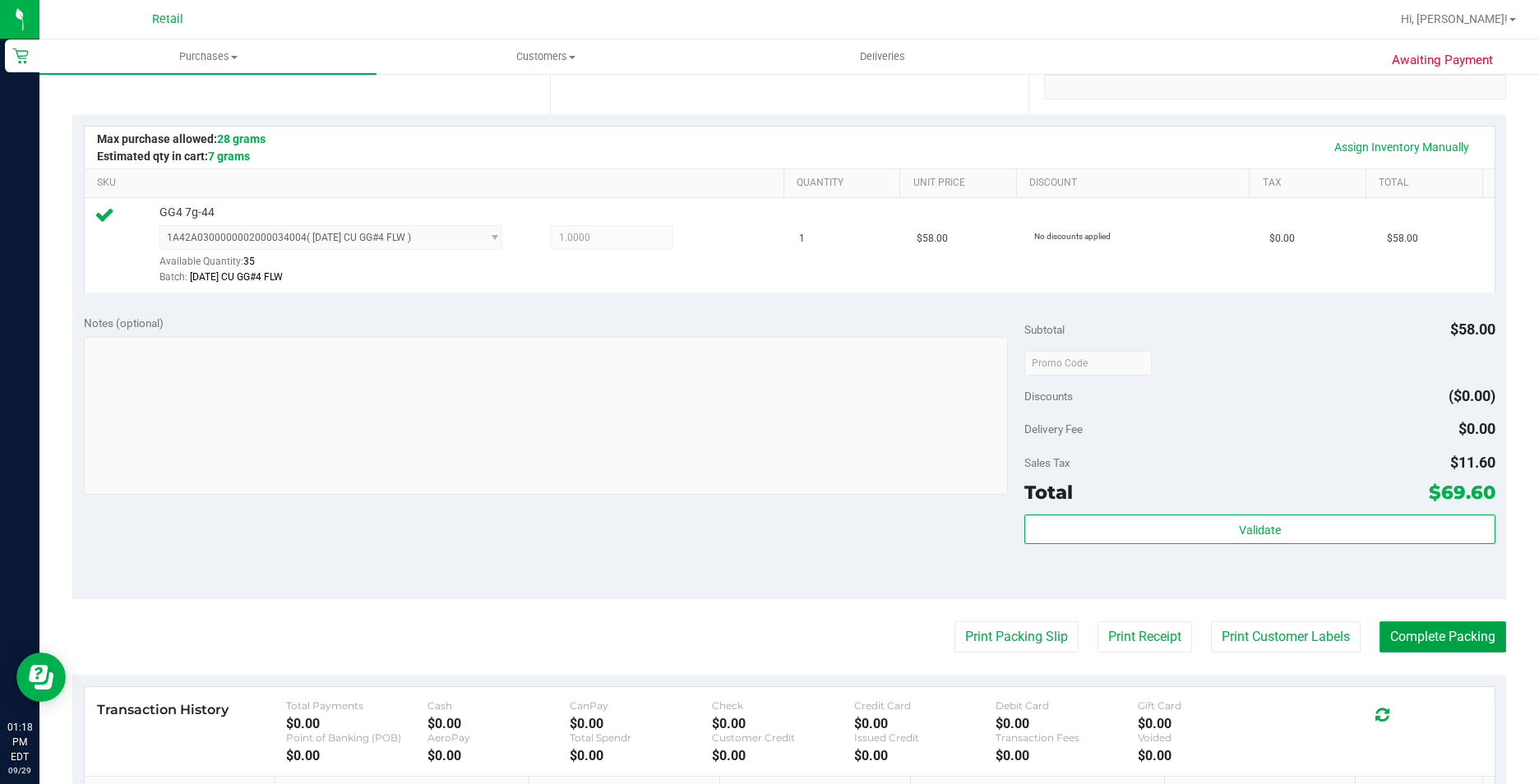
click at [1437, 643] on button "Complete Packing" at bounding box center [1443, 637] width 127 height 31
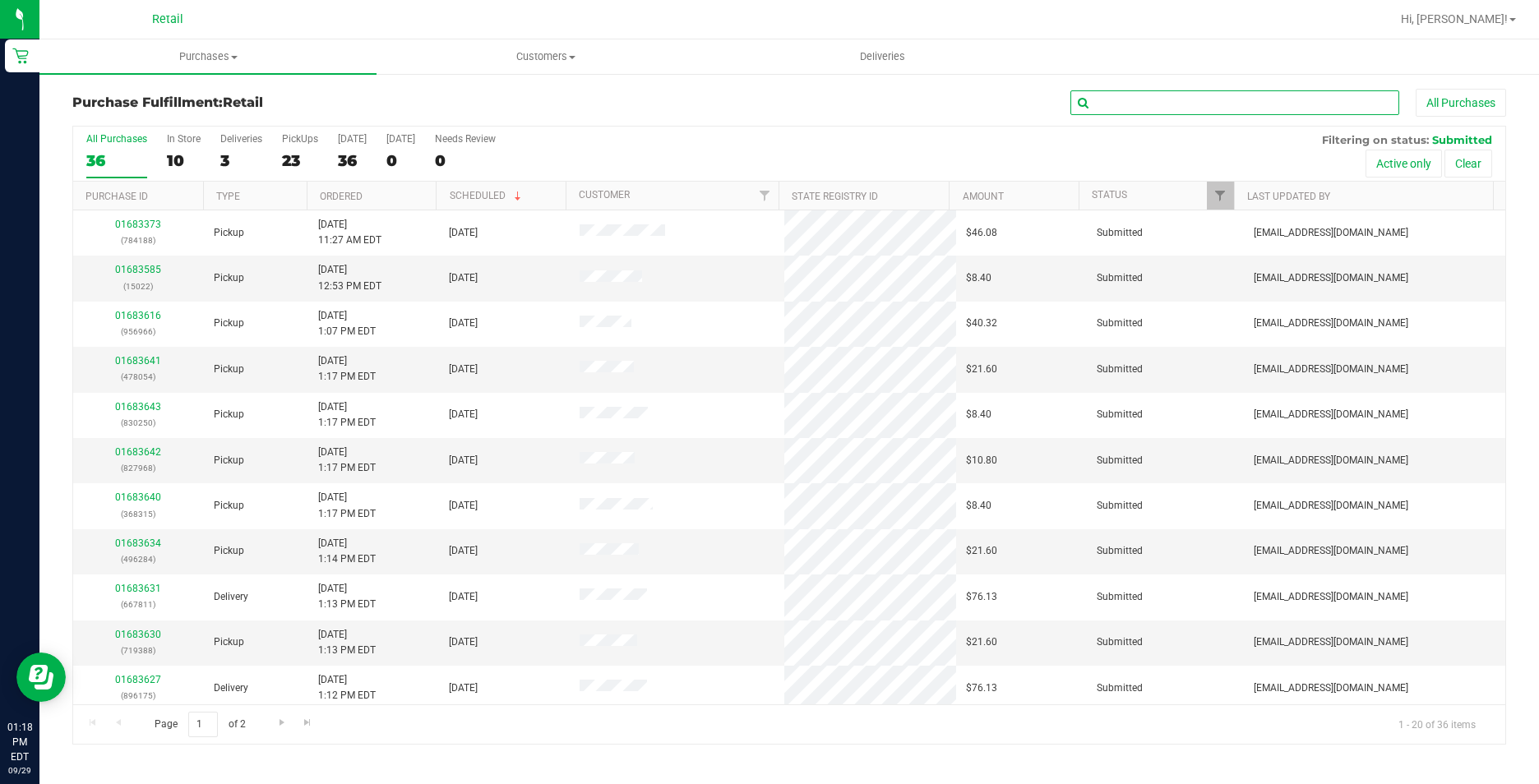
click at [1124, 111] on input "text" at bounding box center [1234, 103] width 329 height 25
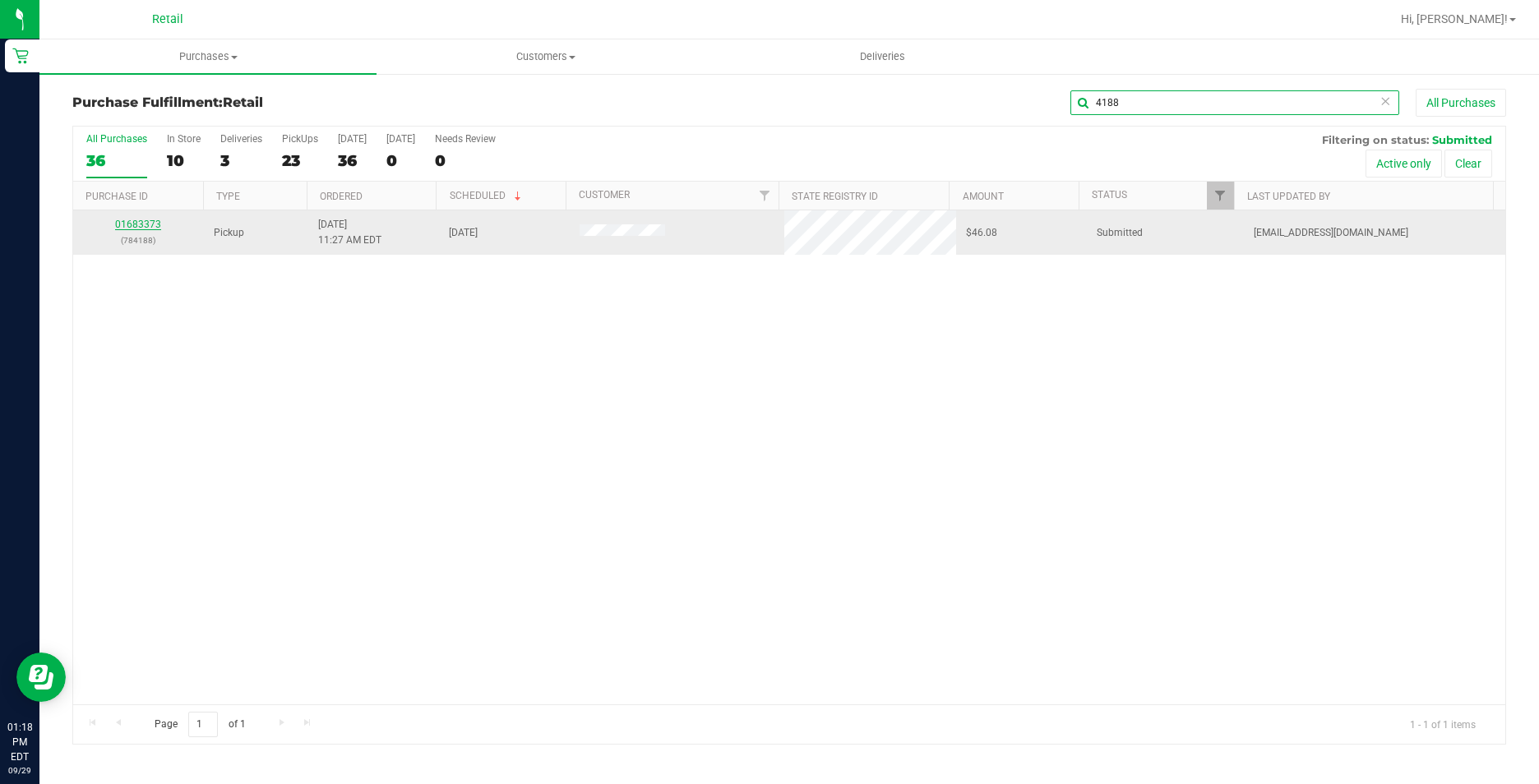
type input "4188"
click at [156, 225] on link "01683373" at bounding box center [138, 224] width 46 height 12
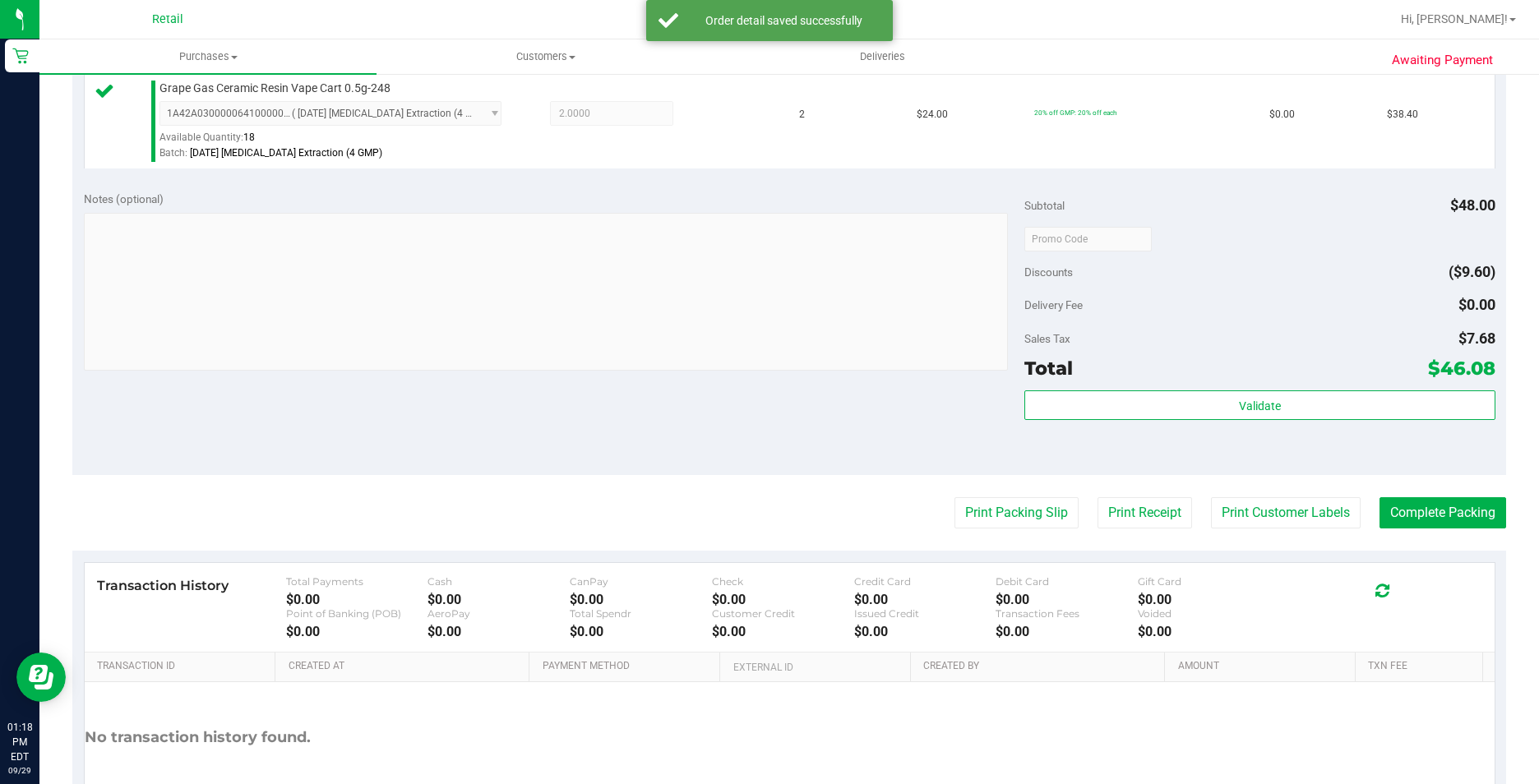
scroll to position [559, 0]
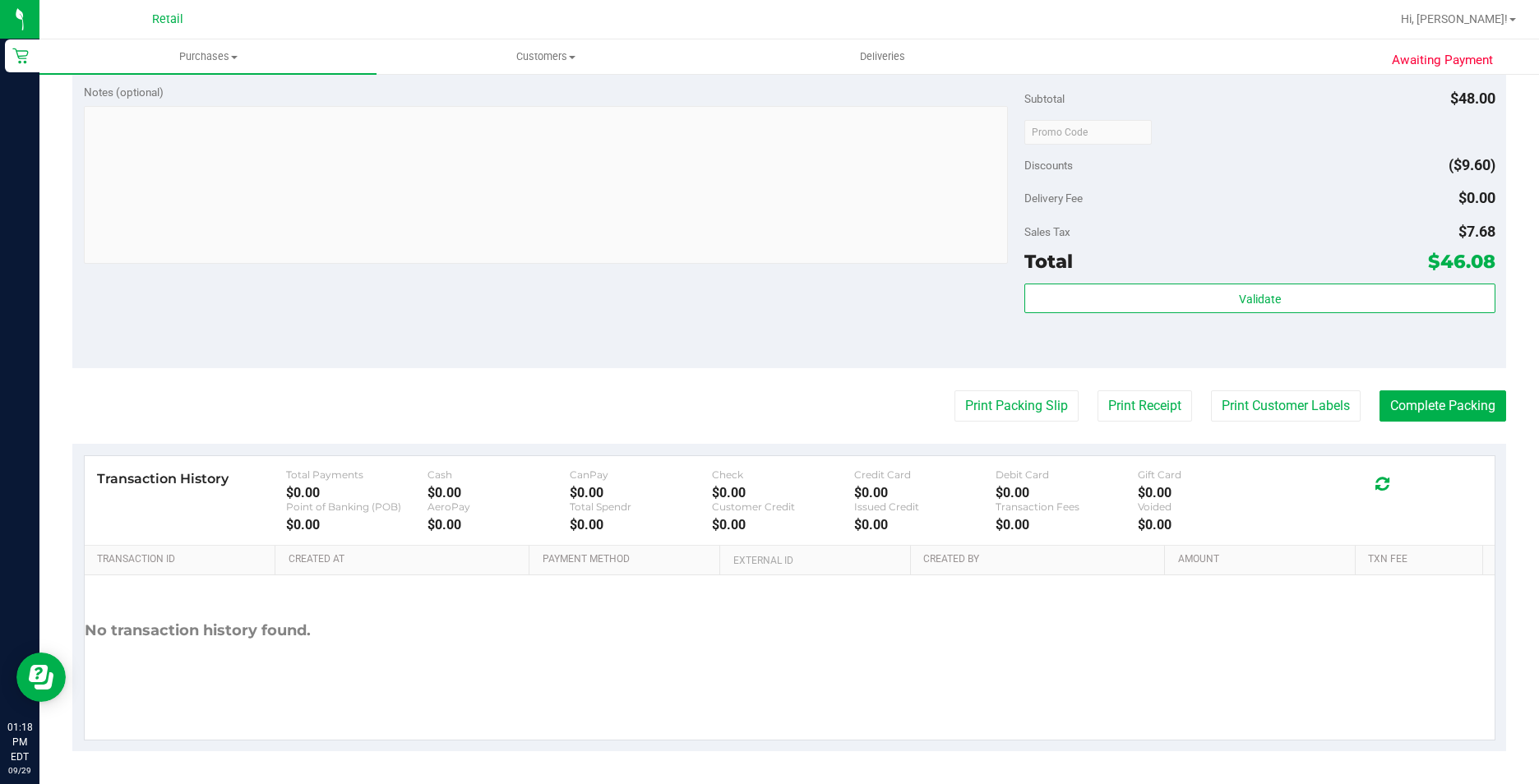
click at [1420, 423] on purchase-details "Back Edit Purchase Cancel Purchase View Profile # 01683373 Med | Rec METRC ID: …" at bounding box center [789, 140] width 1434 height 1222
click at [1410, 420] on button "Complete Packing" at bounding box center [1443, 405] width 127 height 31
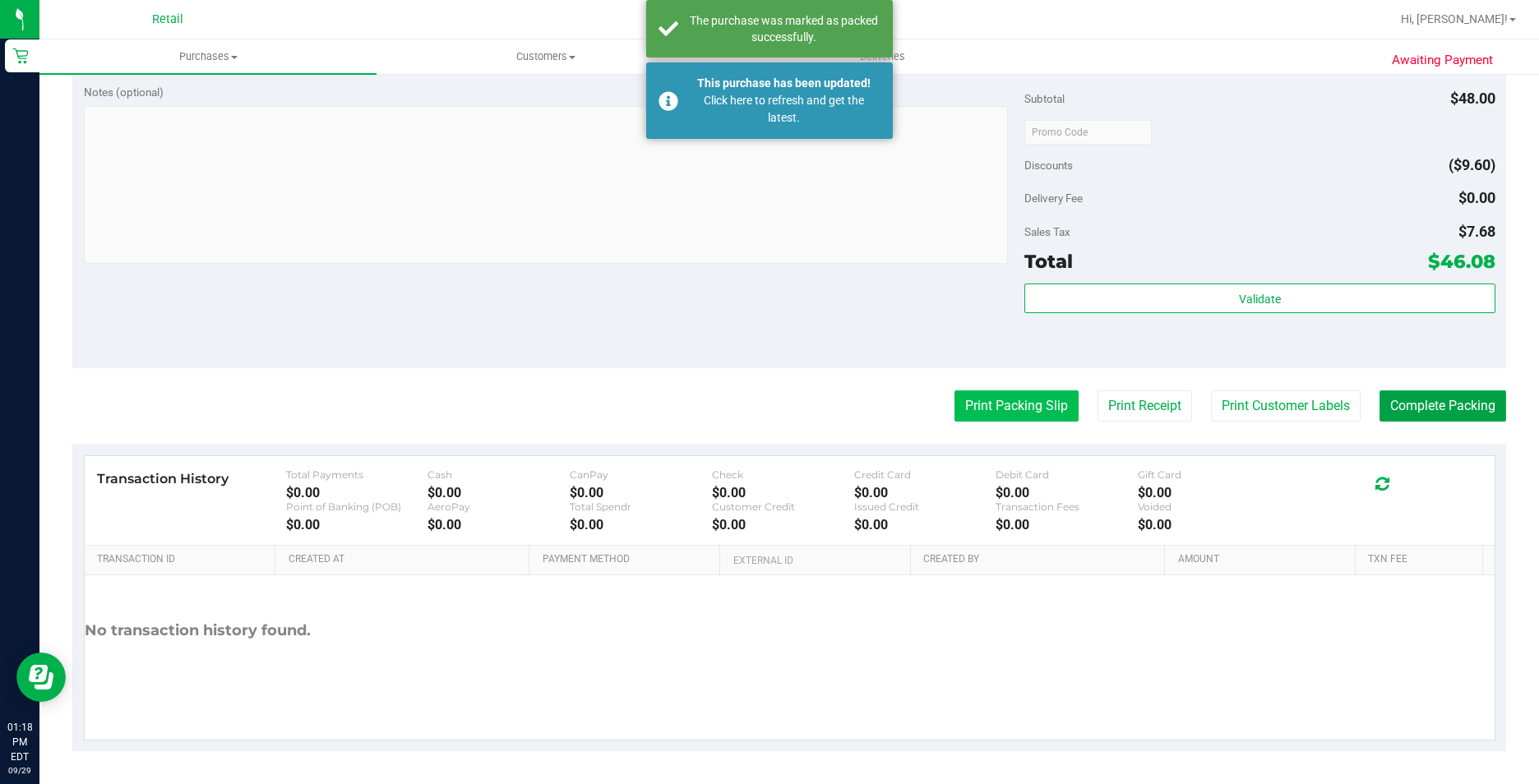
scroll to position [0, 0]
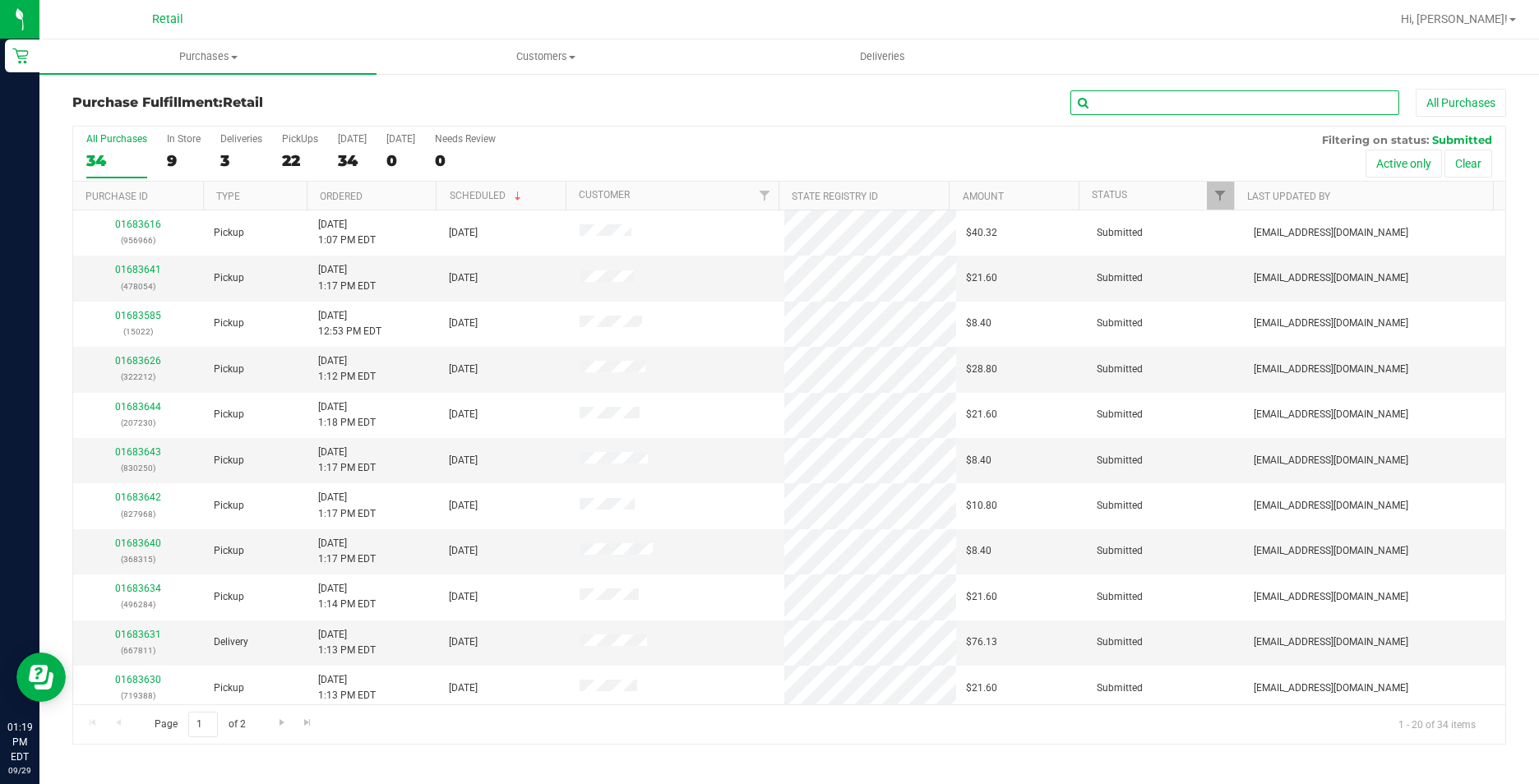
click at [1132, 97] on input "text" at bounding box center [1234, 103] width 329 height 25
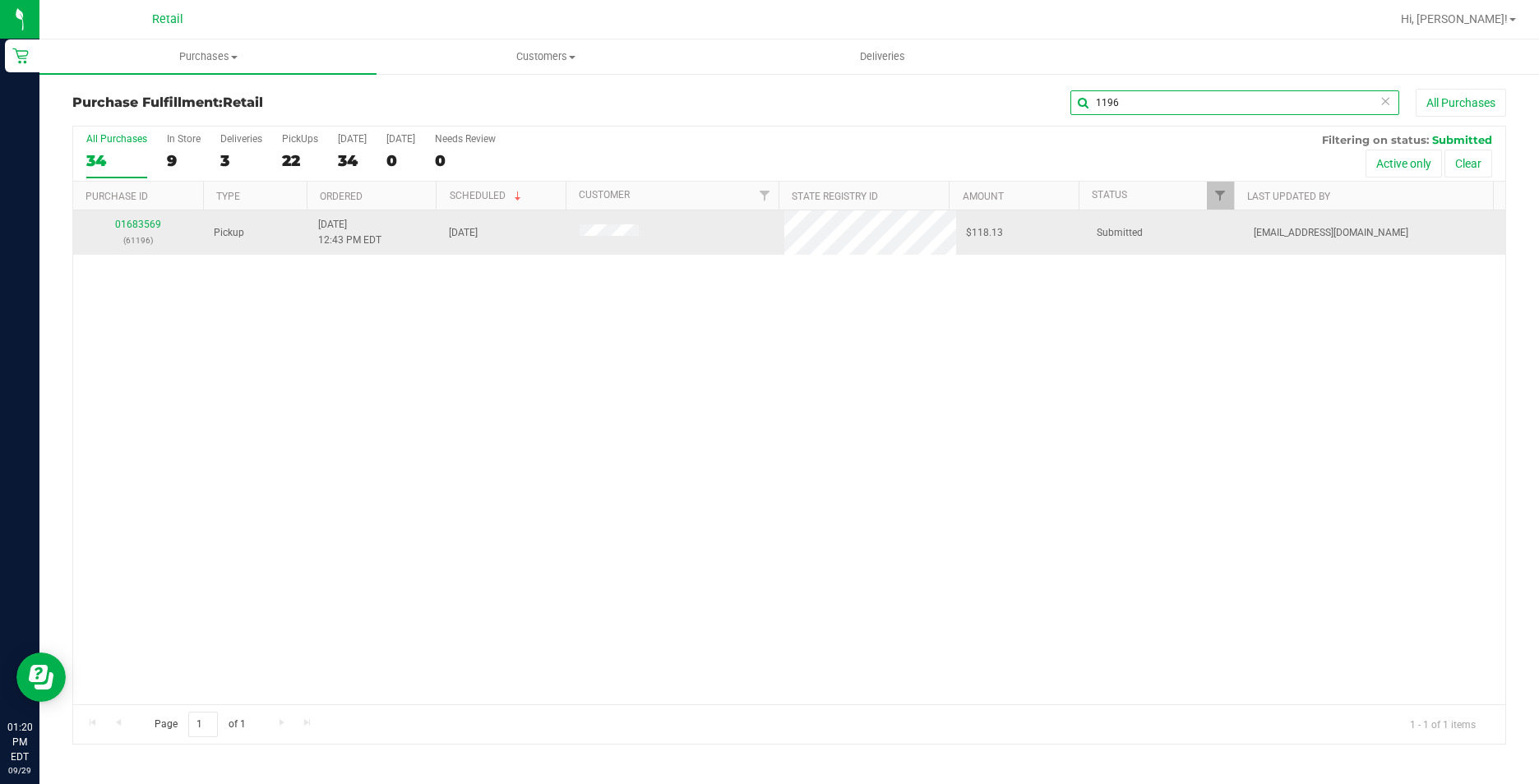
type input "1196"
click at [138, 230] on div "01683569 (61196)" at bounding box center [138, 233] width 111 height 31
click at [133, 220] on link "01683569" at bounding box center [138, 224] width 46 height 12
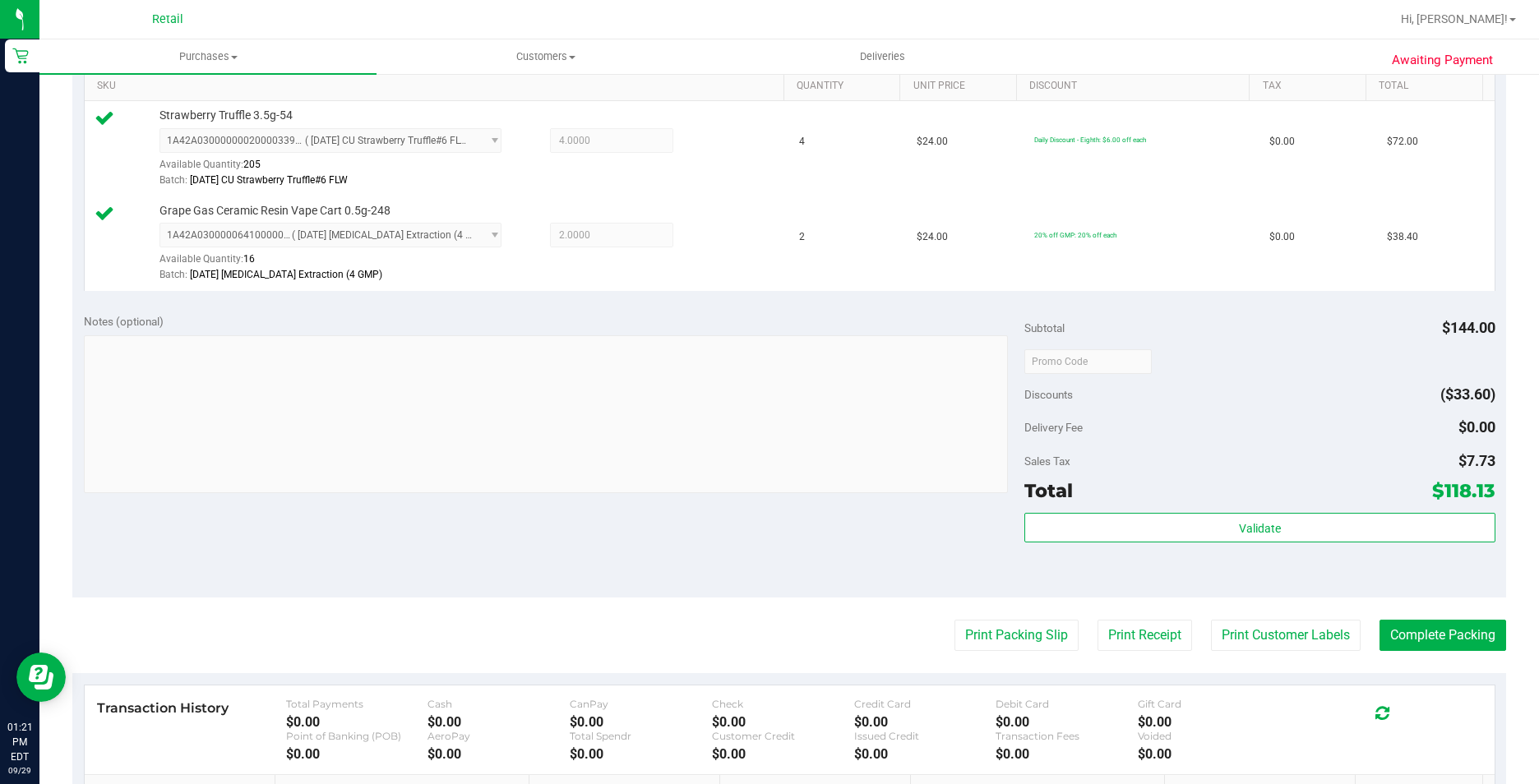
scroll to position [655, 0]
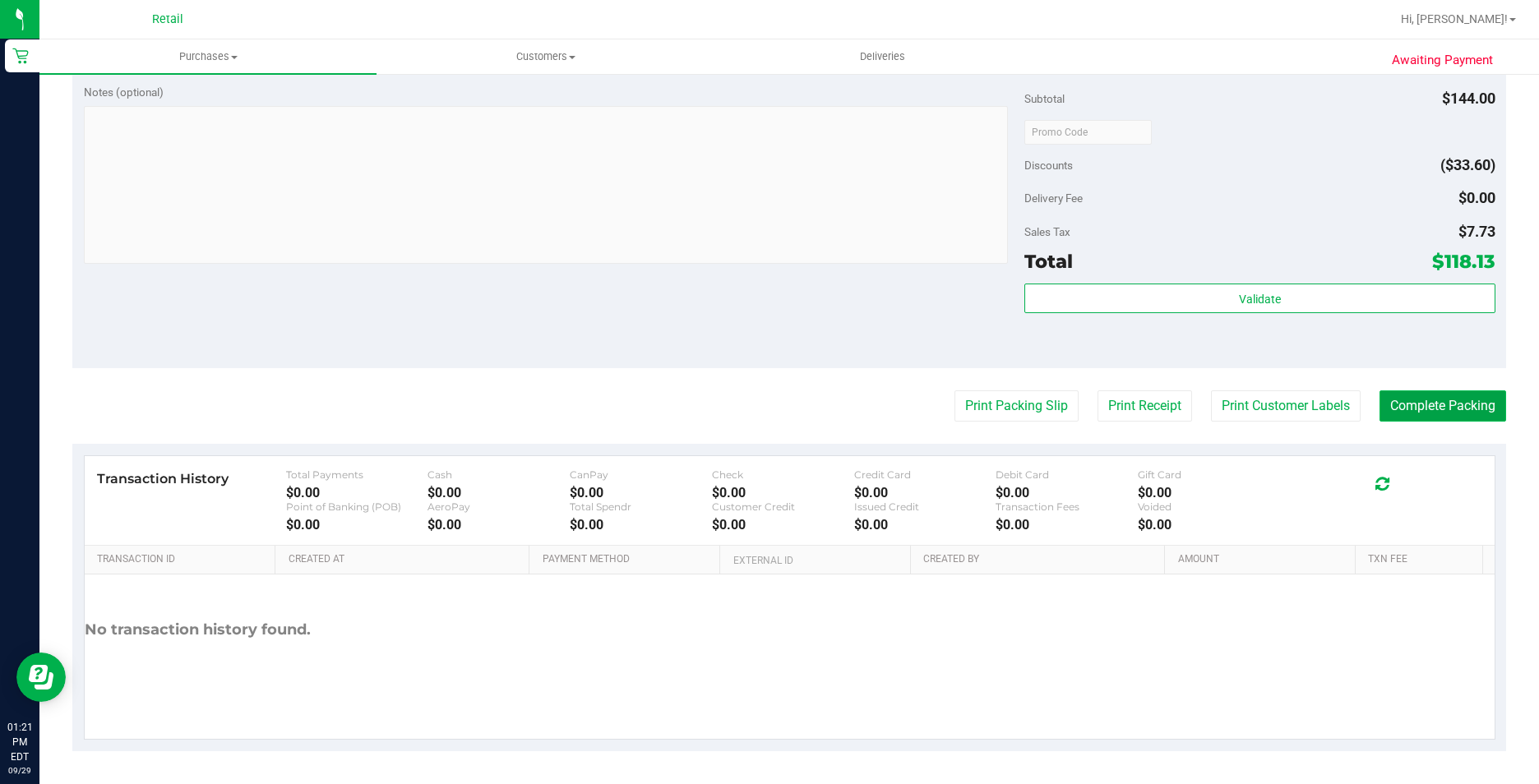
click at [1384, 402] on button "Complete Packing" at bounding box center [1443, 405] width 127 height 31
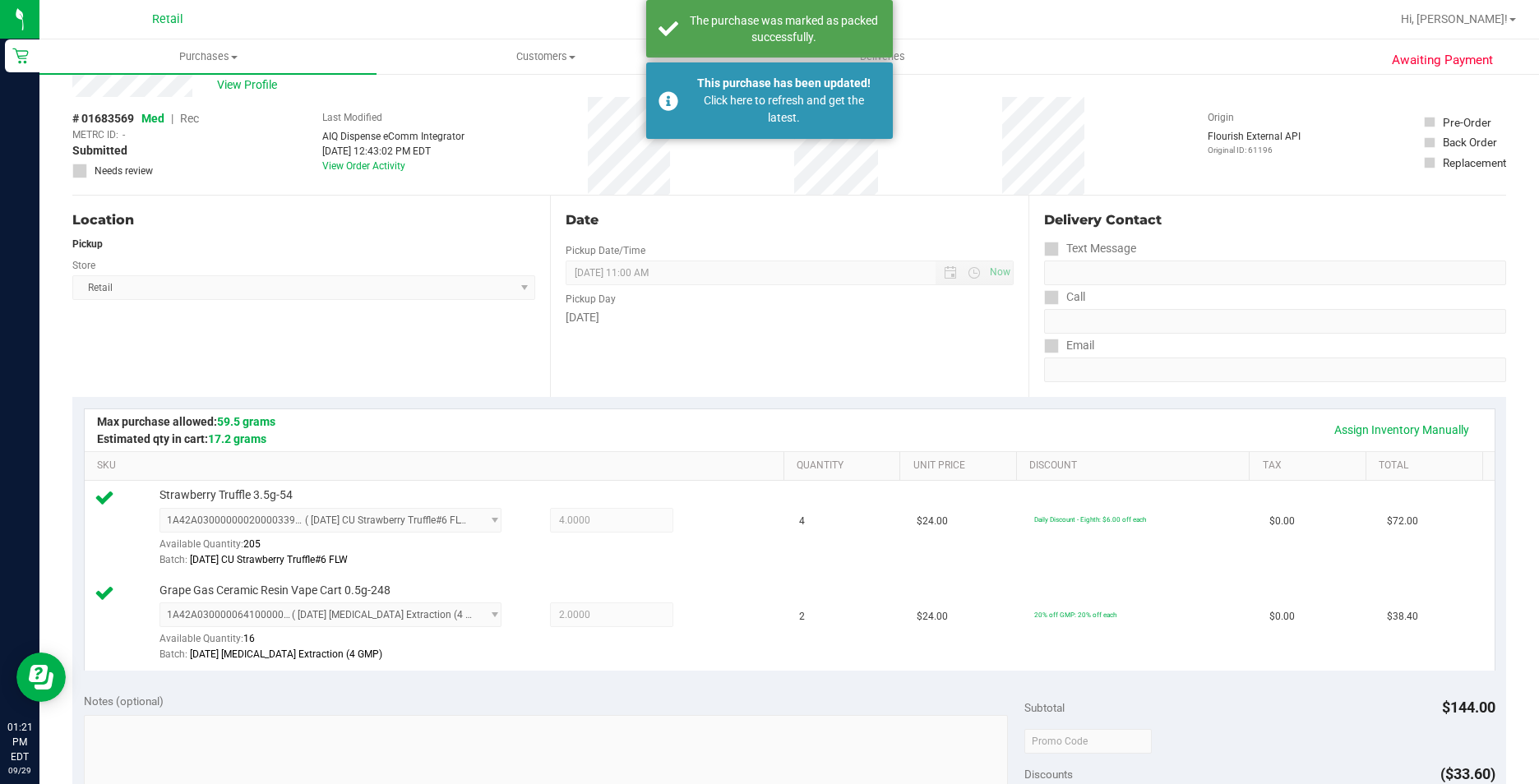
scroll to position [0, 0]
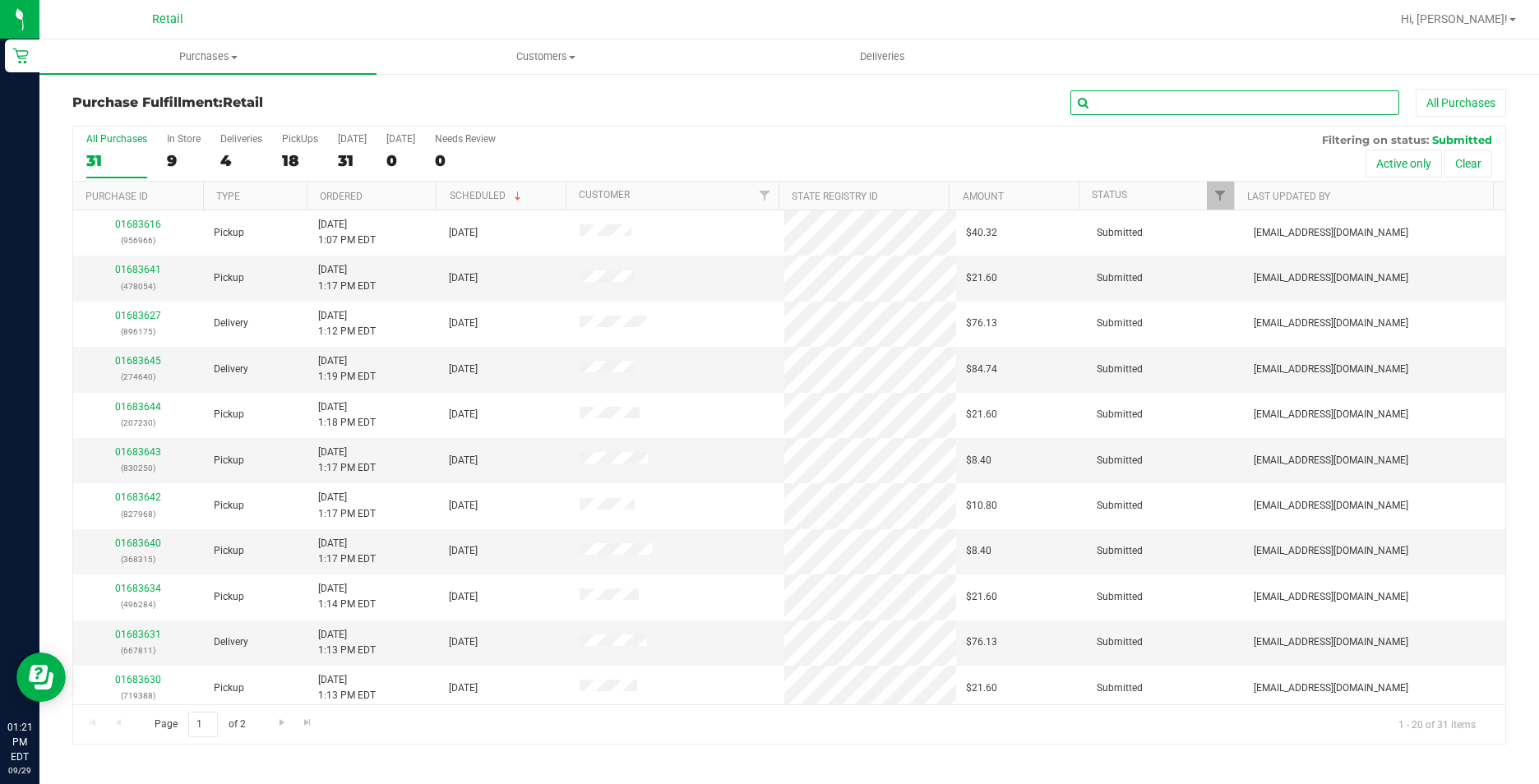
click at [1137, 108] on input "text" at bounding box center [1234, 103] width 329 height 25
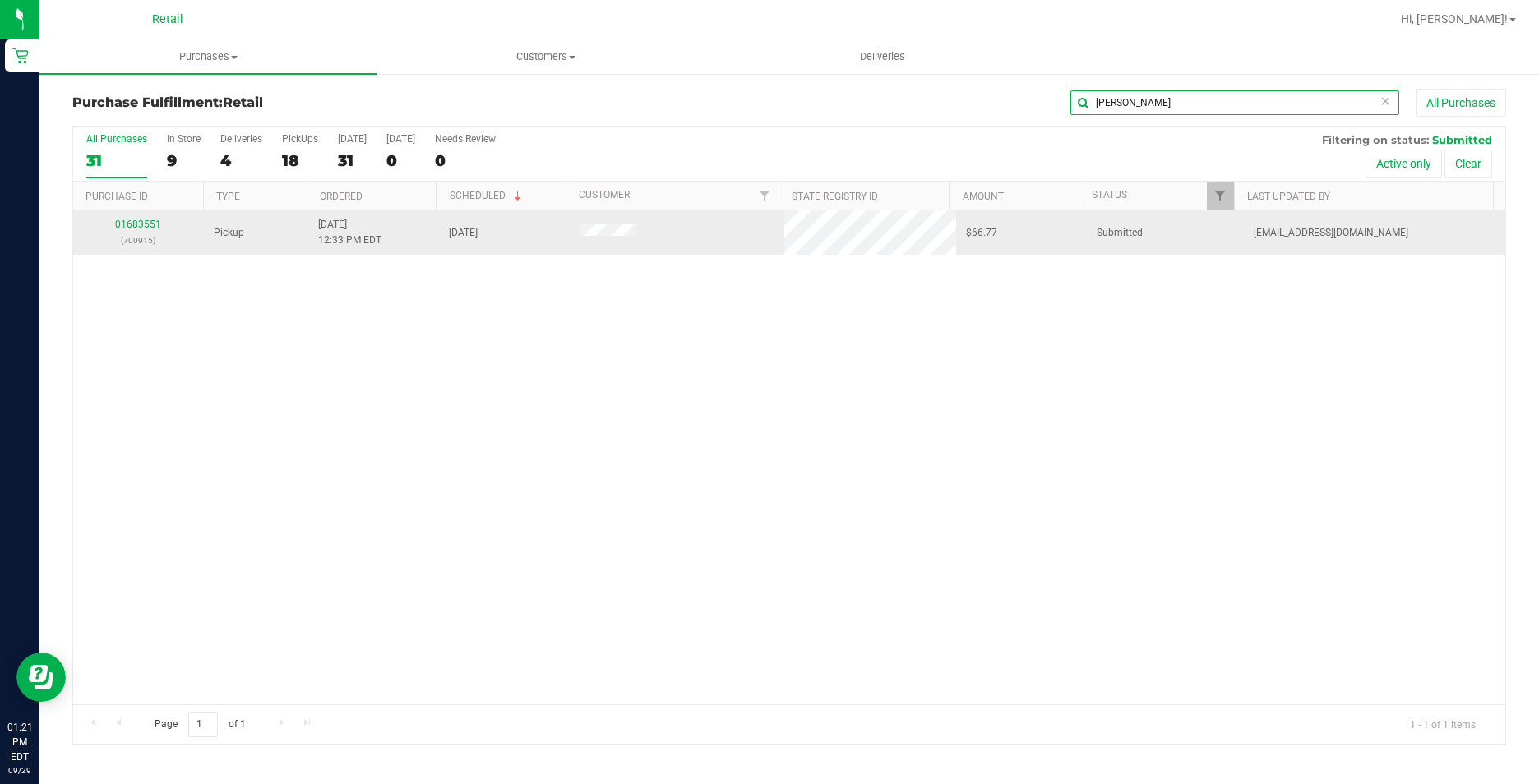
type input "ANTONIO"
click at [144, 216] on td "01683551 (700915)" at bounding box center [138, 233] width 131 height 45
click at [144, 225] on link "01683551" at bounding box center [138, 224] width 46 height 12
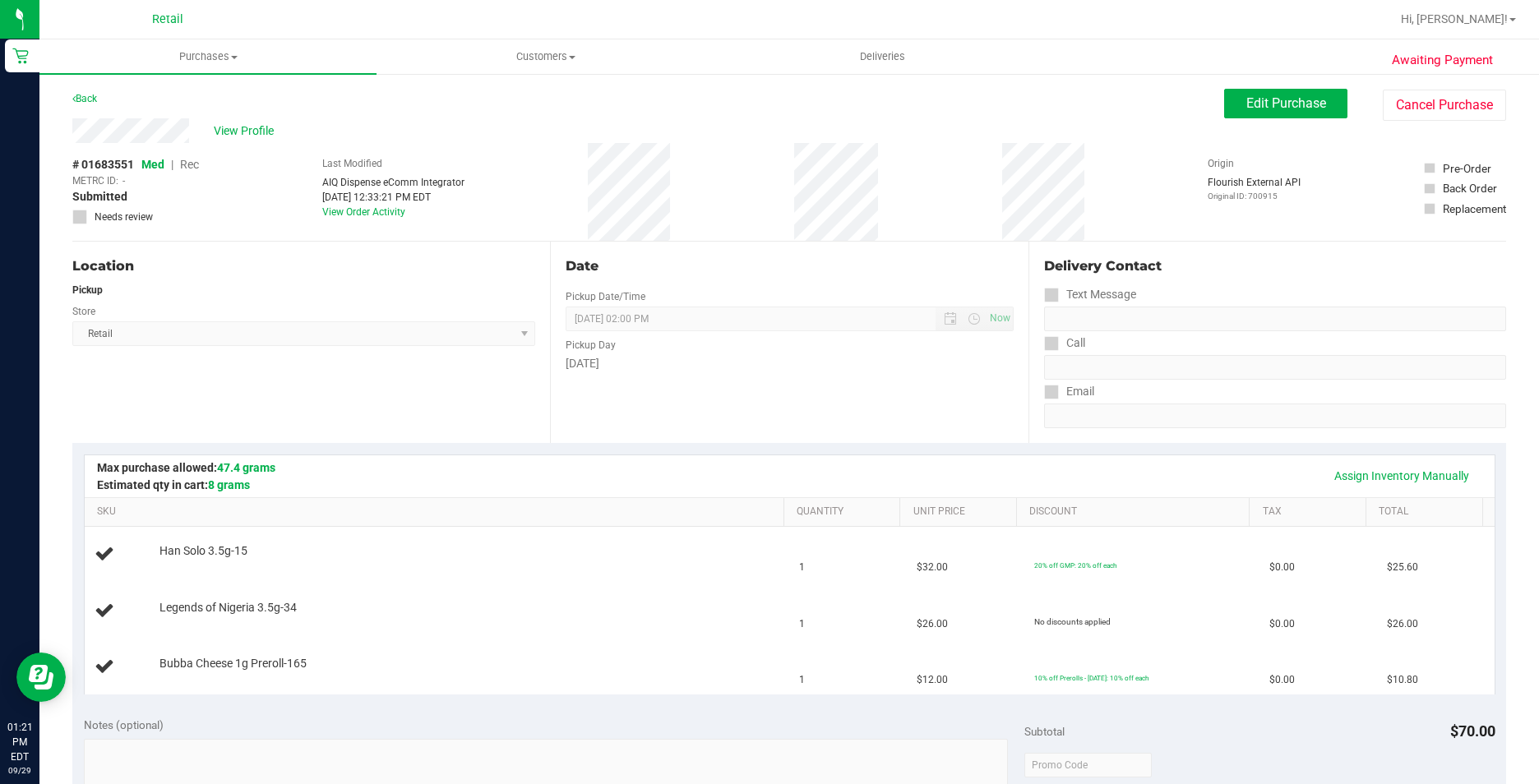
click at [730, 459] on div "Assign Inventory Manually" at bounding box center [790, 476] width 1410 height 42
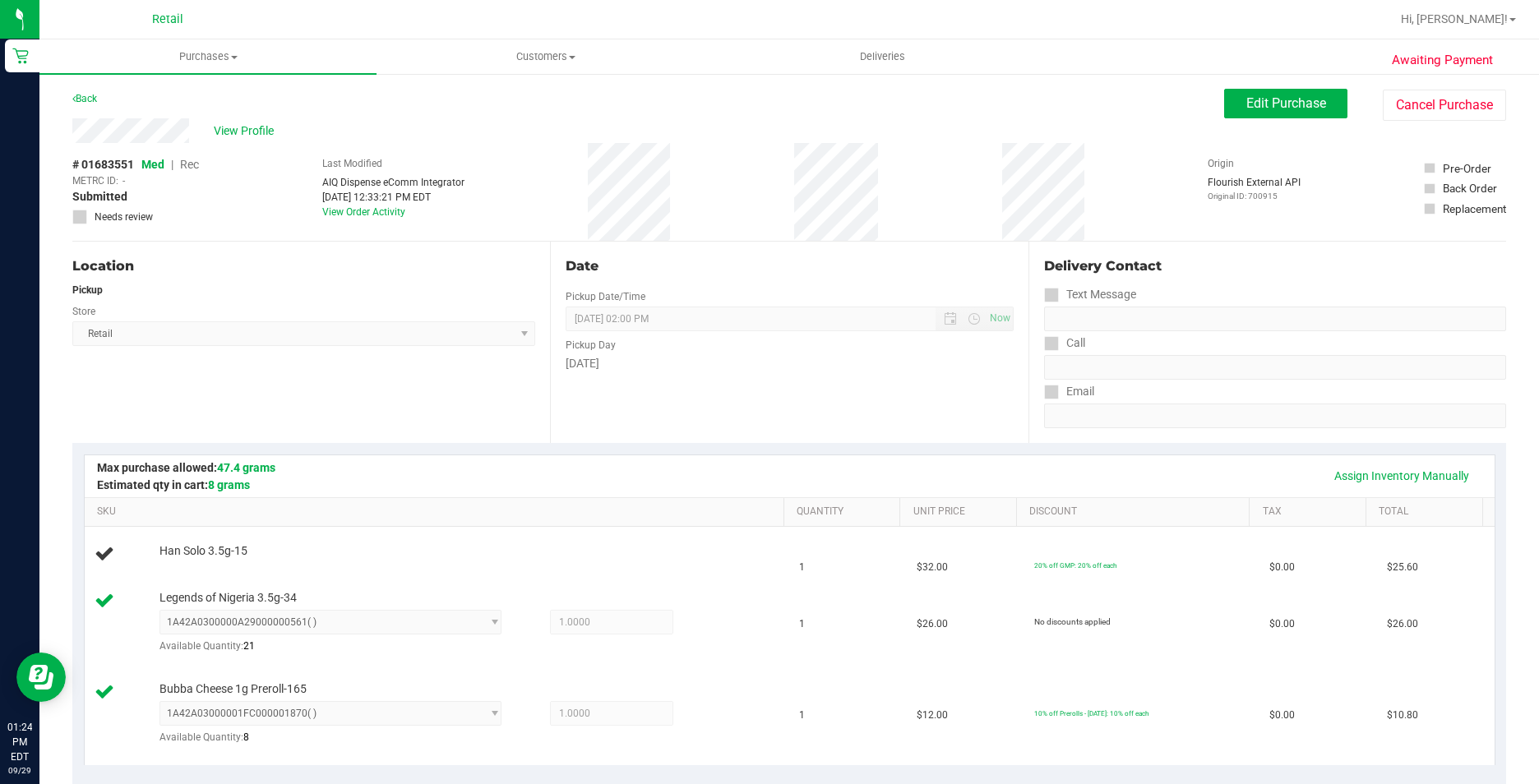
click at [1309, 84] on div "Awaiting Payment Back Edit Purchase Cancel Purchase View Profile # 01683551 Med…" at bounding box center [789, 780] width 1500 height 1417
click at [1296, 96] on span "Edit Purchase" at bounding box center [1287, 103] width 80 height 16
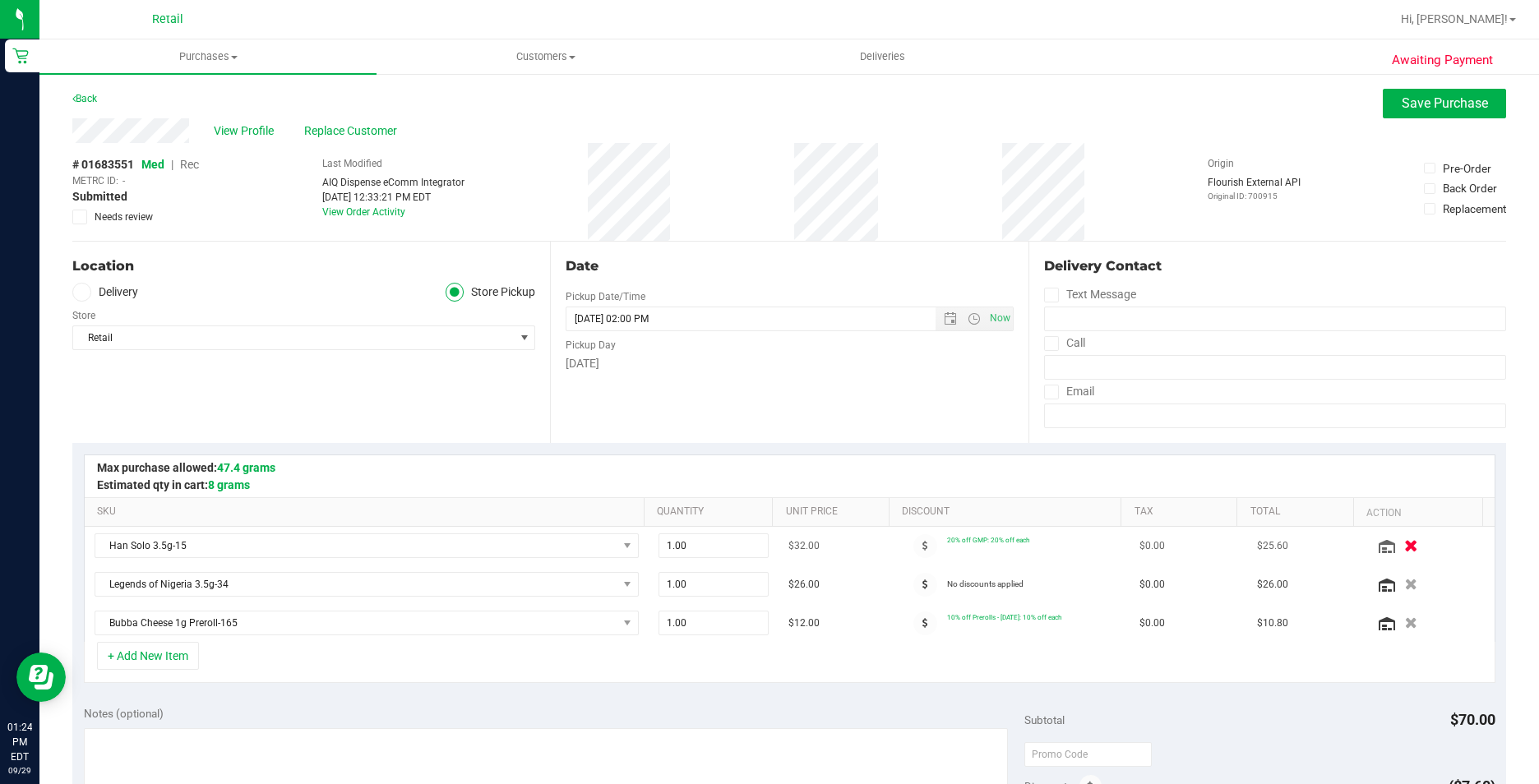
click at [1404, 544] on icon "button" at bounding box center [1412, 546] width 14 height 12
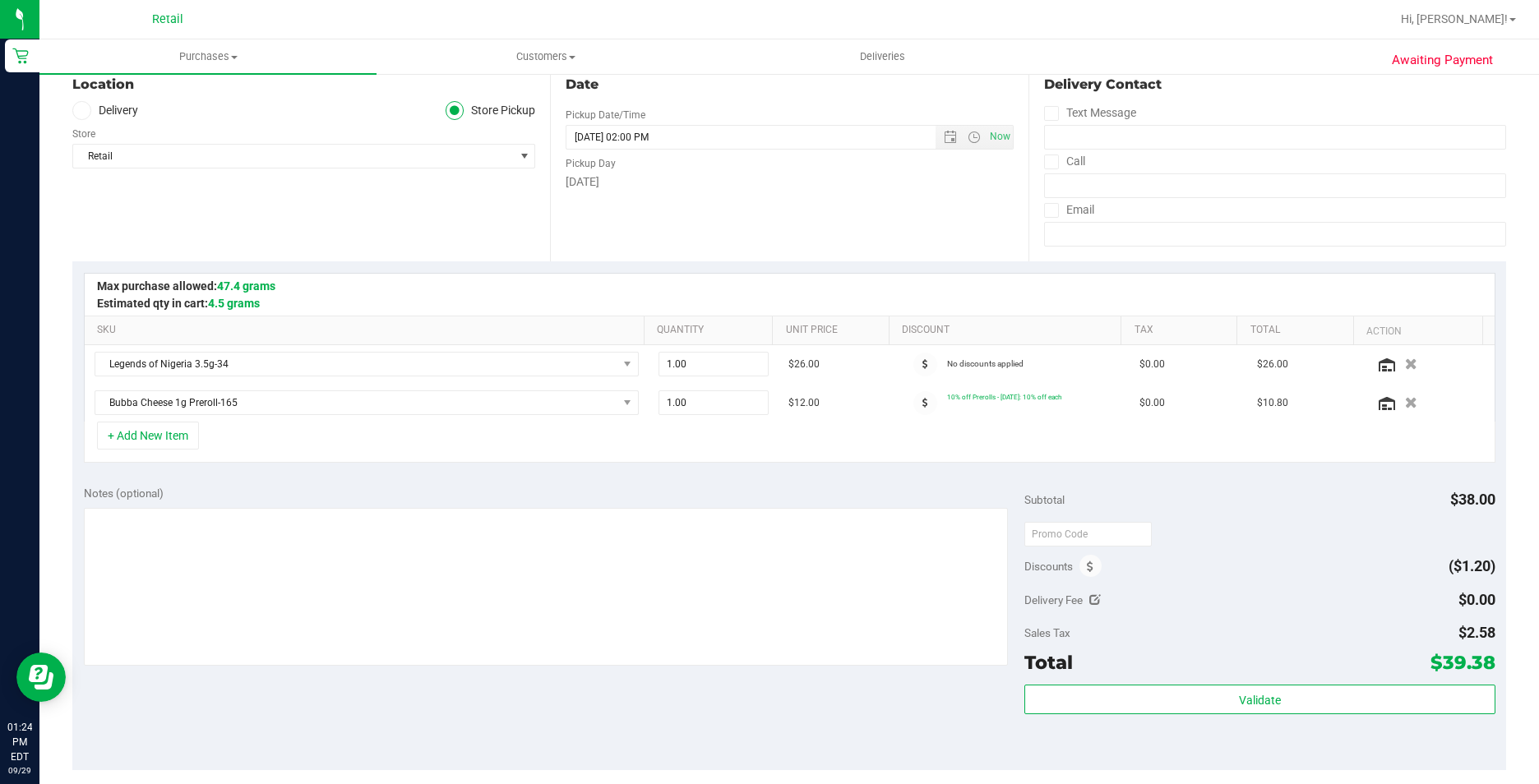
scroll to position [411, 0]
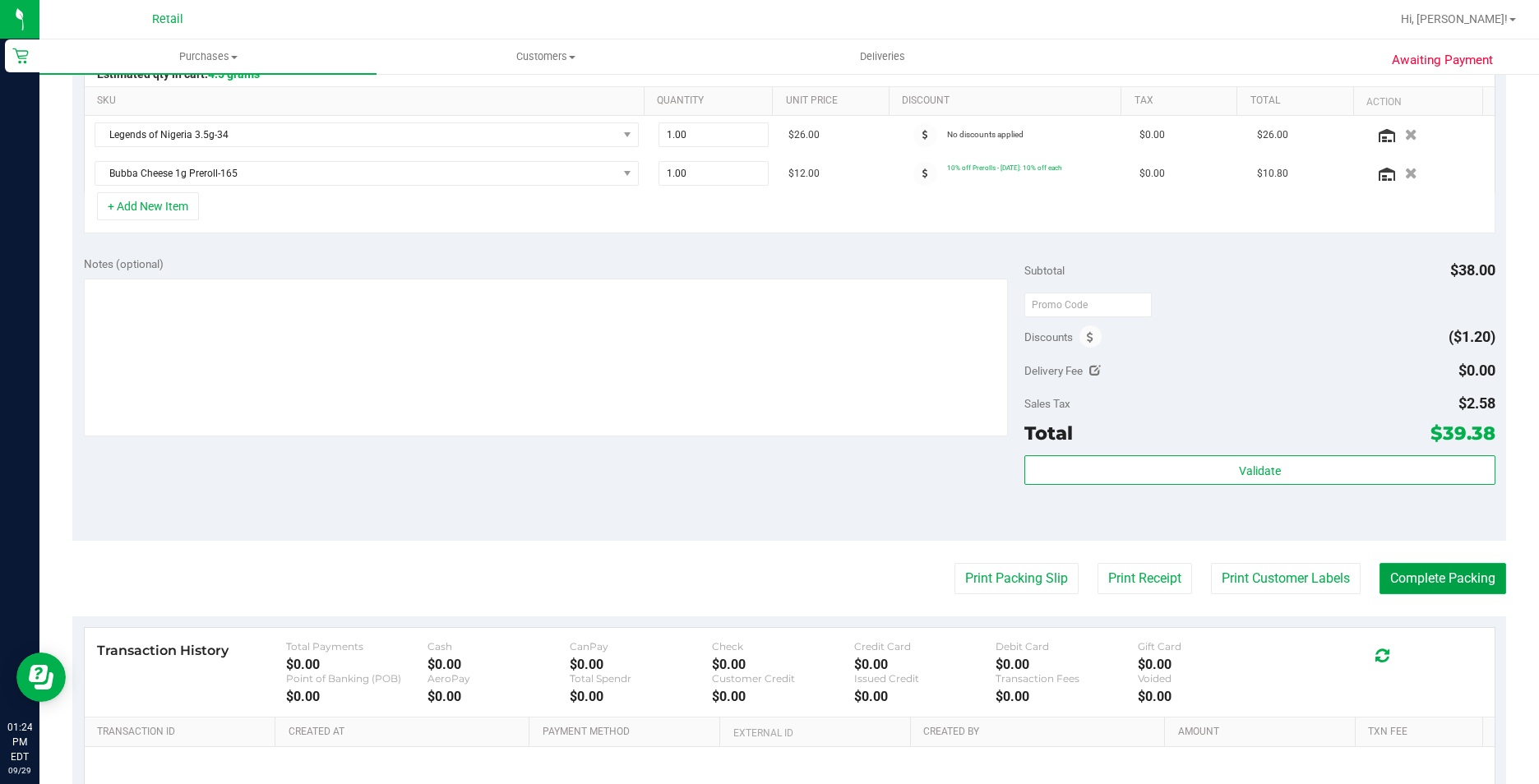
click at [1457, 569] on button "Complete Packing" at bounding box center [1443, 578] width 127 height 31
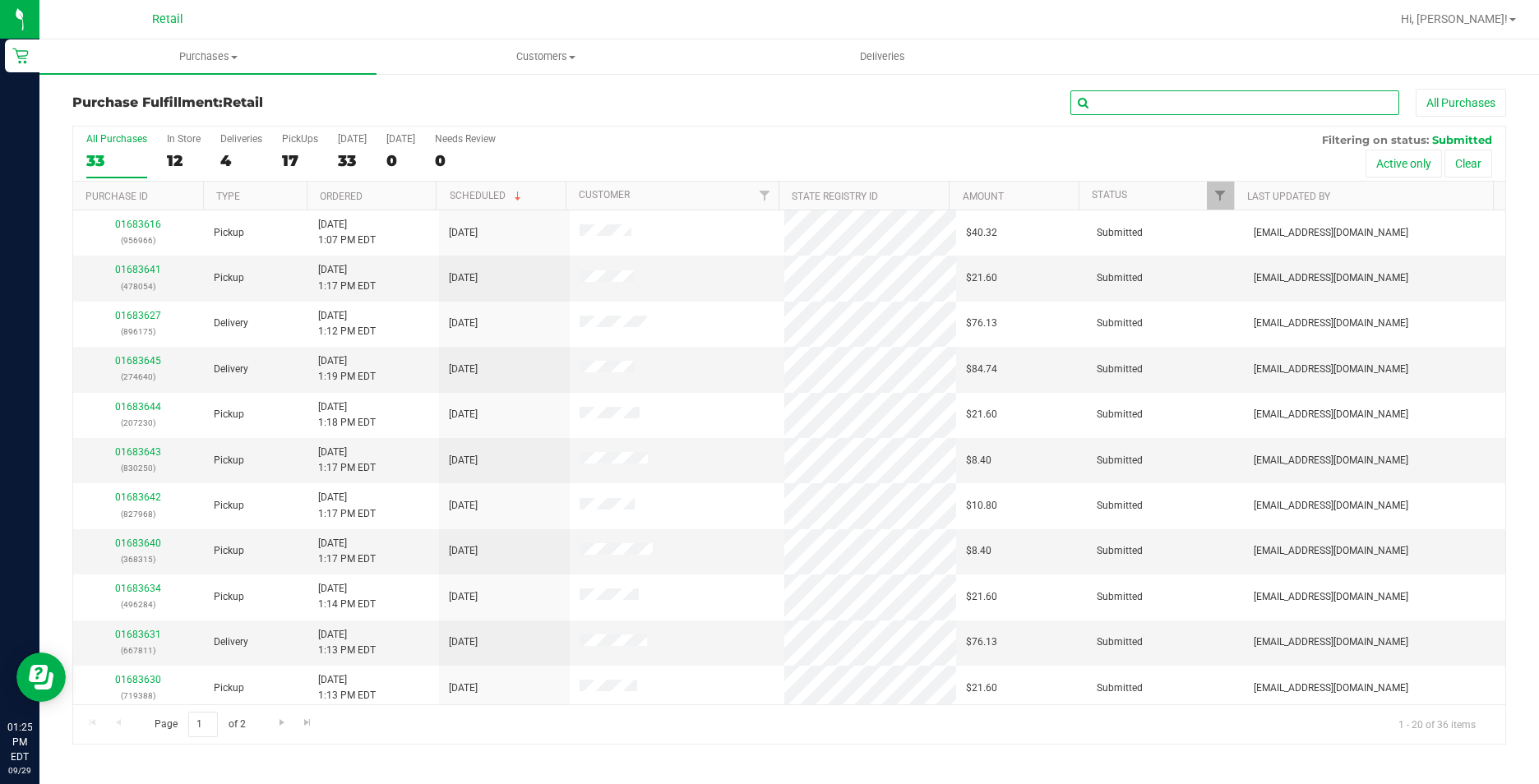
click at [1137, 111] on input "text" at bounding box center [1234, 103] width 329 height 25
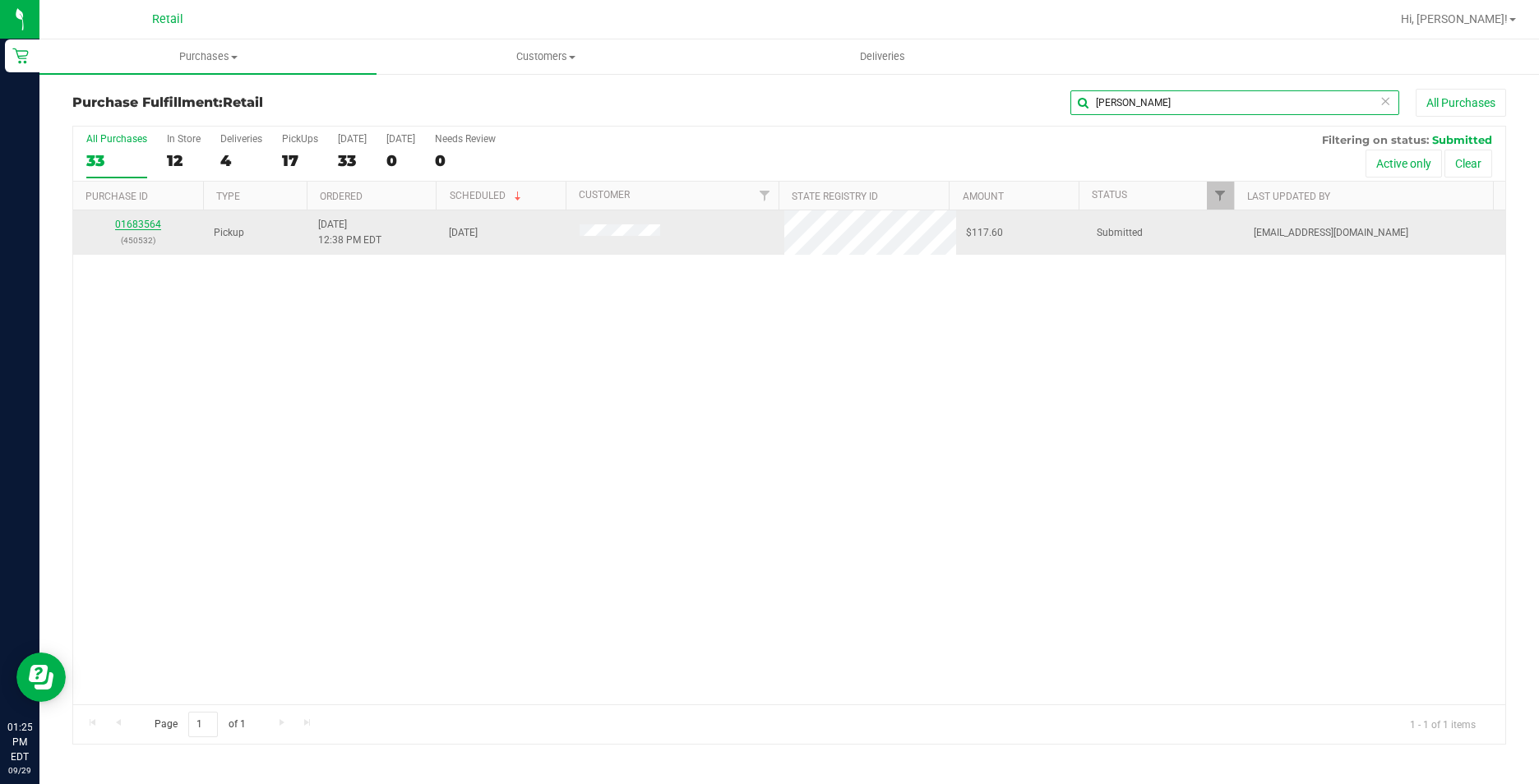
type input "SERGIO"
click at [156, 225] on link "01683564" at bounding box center [138, 224] width 46 height 12
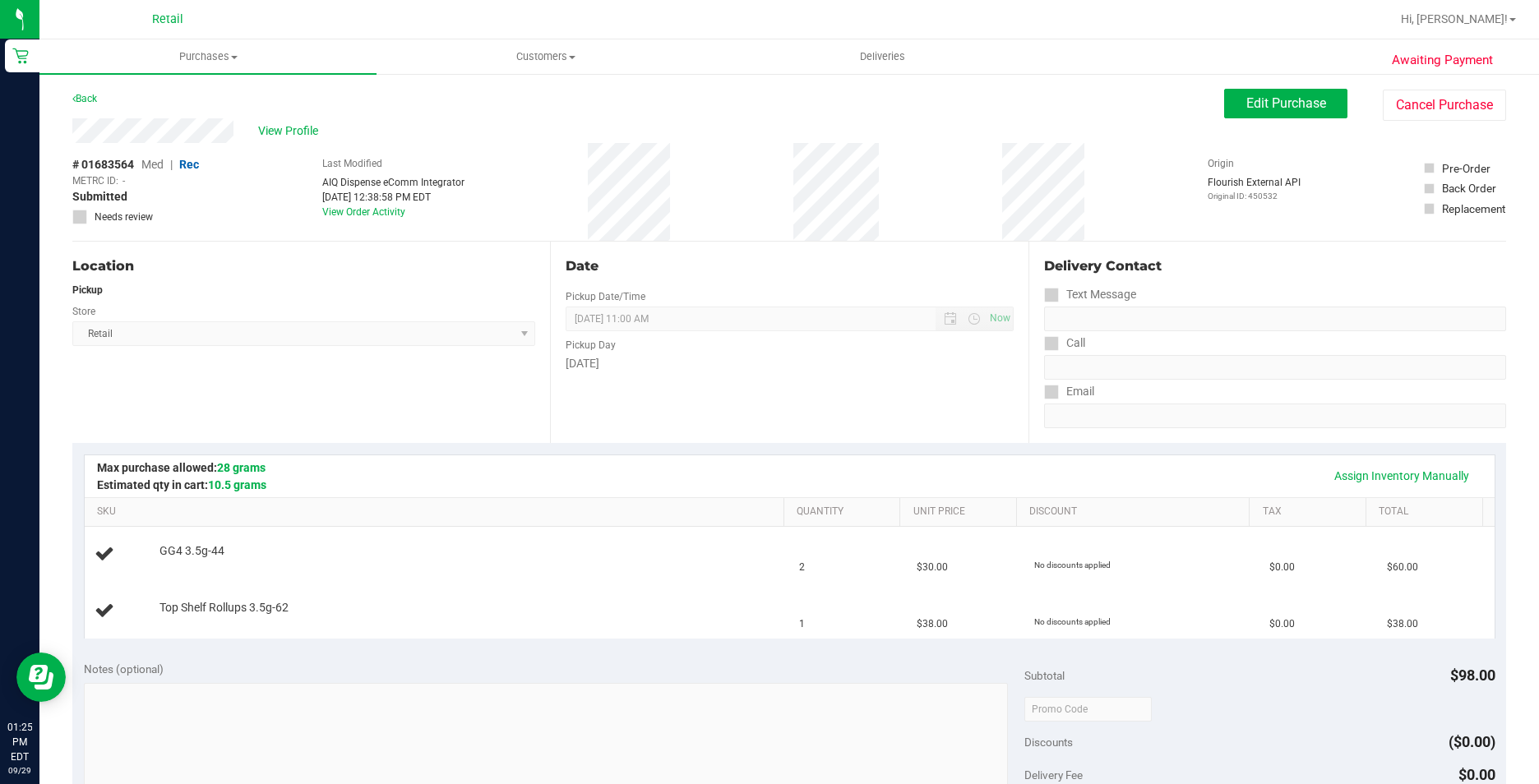
click at [735, 367] on div "[DATE]" at bounding box center [790, 363] width 447 height 17
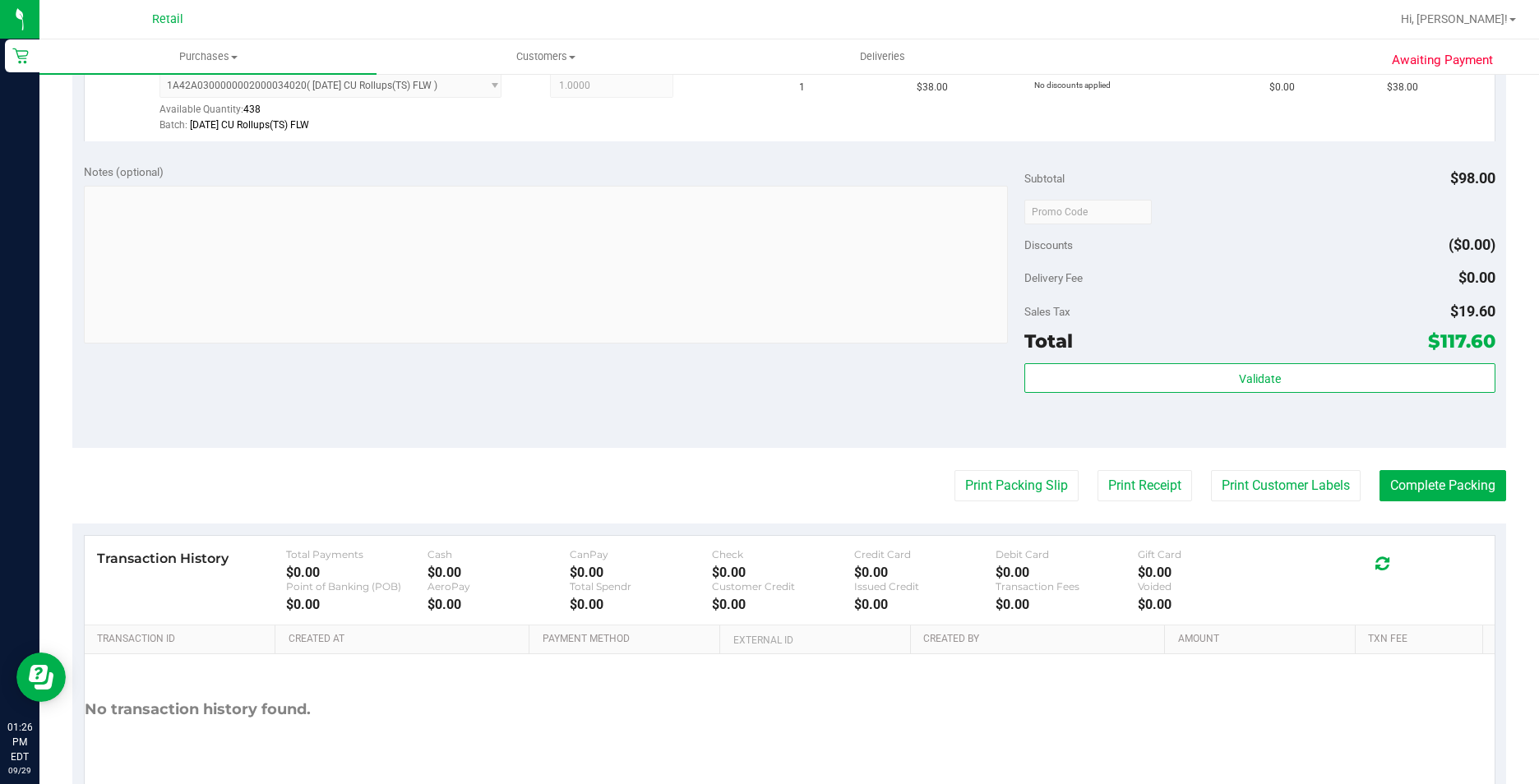
click at [1454, 505] on purchase-details "Back Edit Purchase Cancel Purchase View Profile # 01683564 Med | Rec METRC ID: …" at bounding box center [789, 172] width 1434 height 1318
drag, startPoint x: 1450, startPoint y: 479, endPoint x: 1469, endPoint y: 471, distance: 20.6
click at [1449, 479] on button "Complete Packing" at bounding box center [1443, 486] width 127 height 31
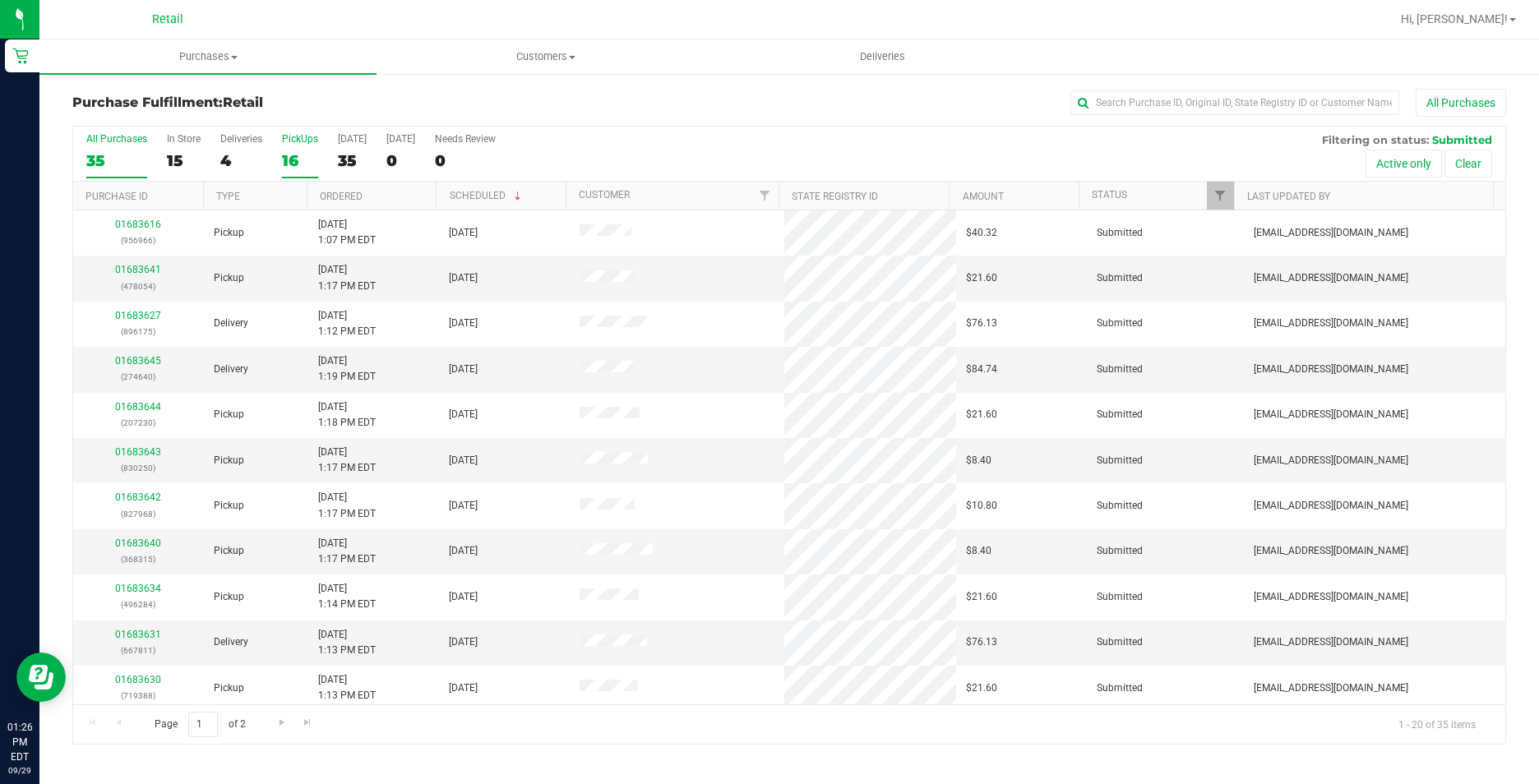
click at [300, 156] on div "16" at bounding box center [299, 160] width 37 height 19
click at [0, 0] on input "PickUps 16" at bounding box center [0, 0] width 0 height 0
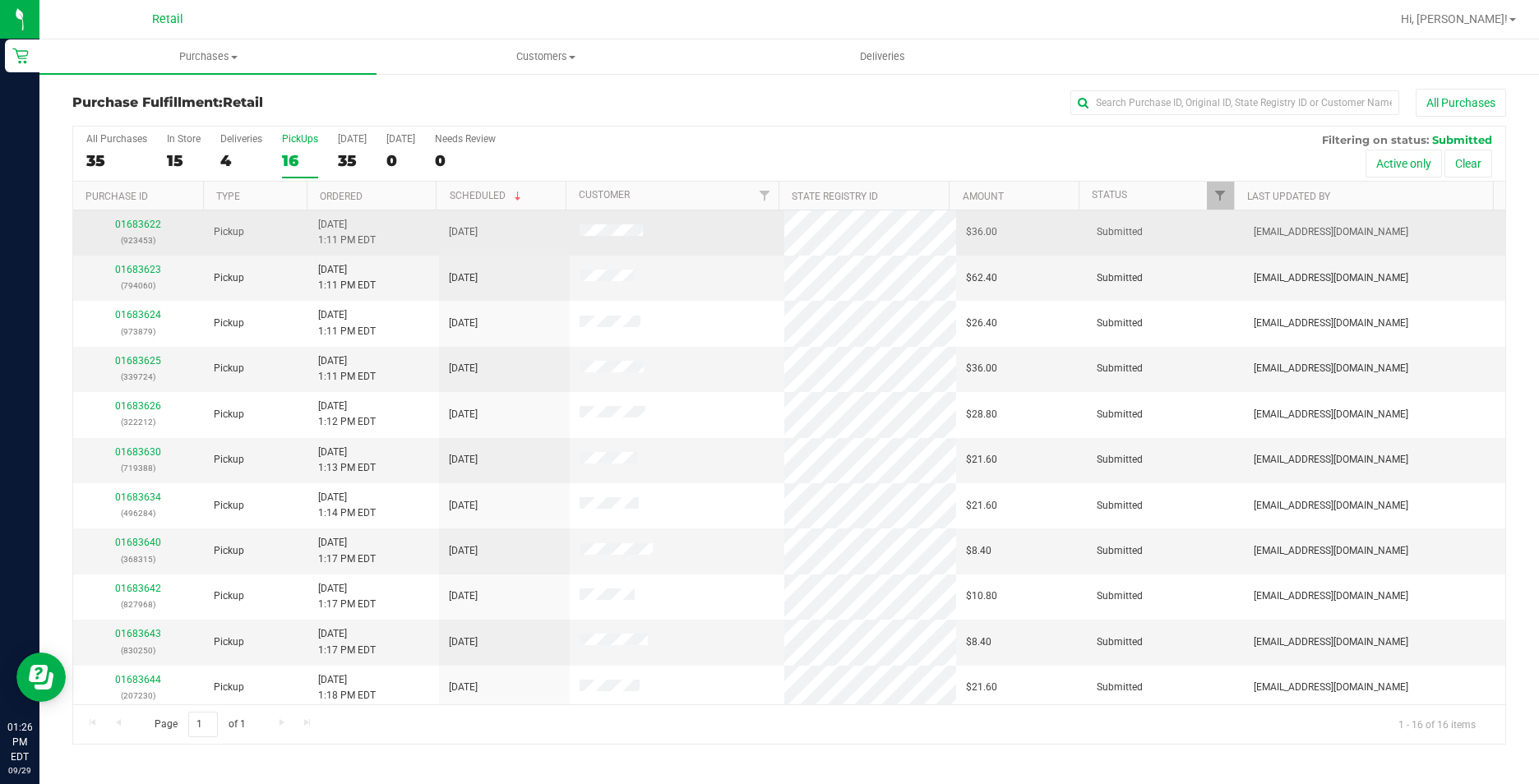
scroll to position [234, 0]
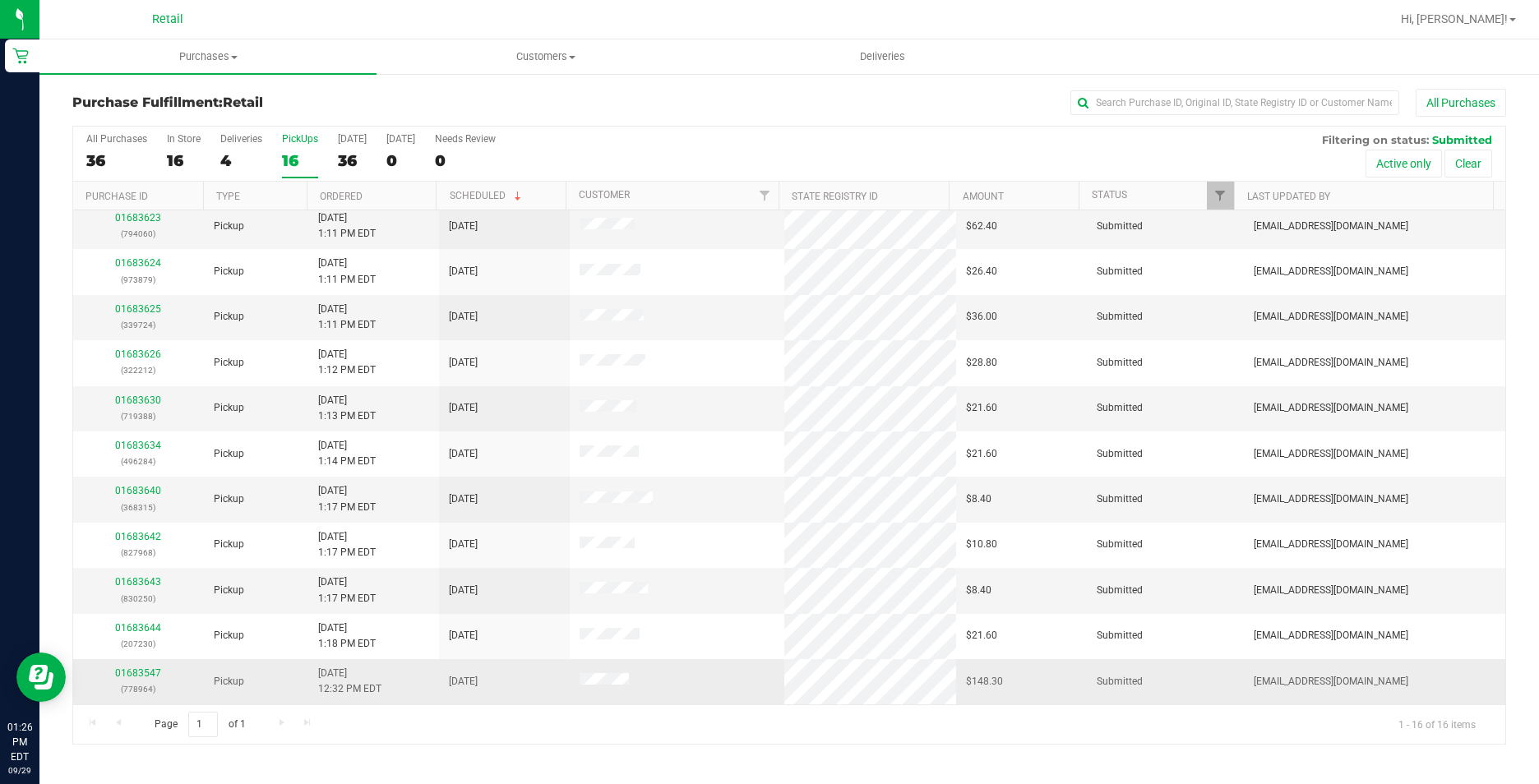
click at [146, 665] on td "01683547 (778964)" at bounding box center [138, 682] width 131 height 45
click at [145, 673] on link "01683547" at bounding box center [138, 673] width 46 height 12
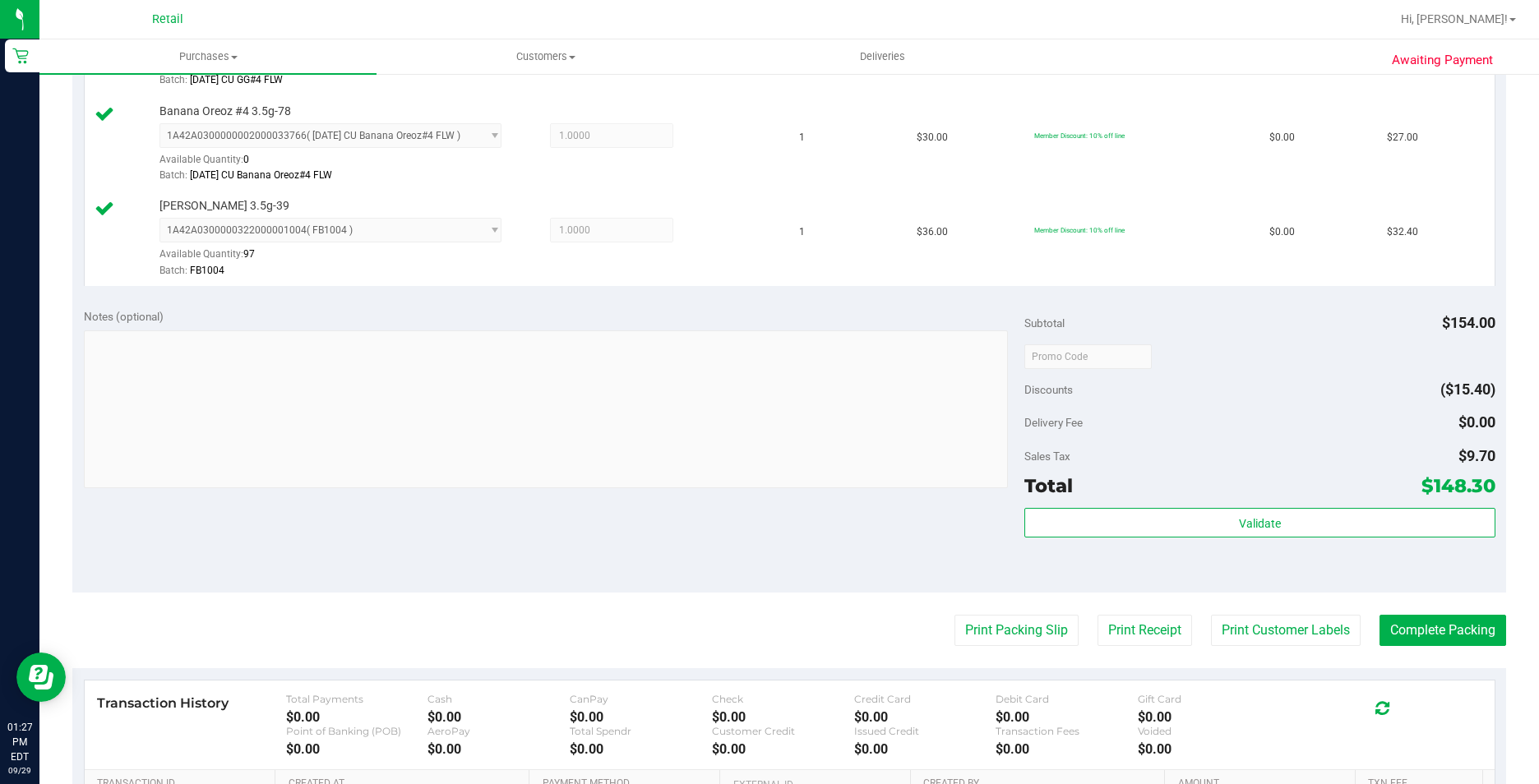
scroll to position [739, 0]
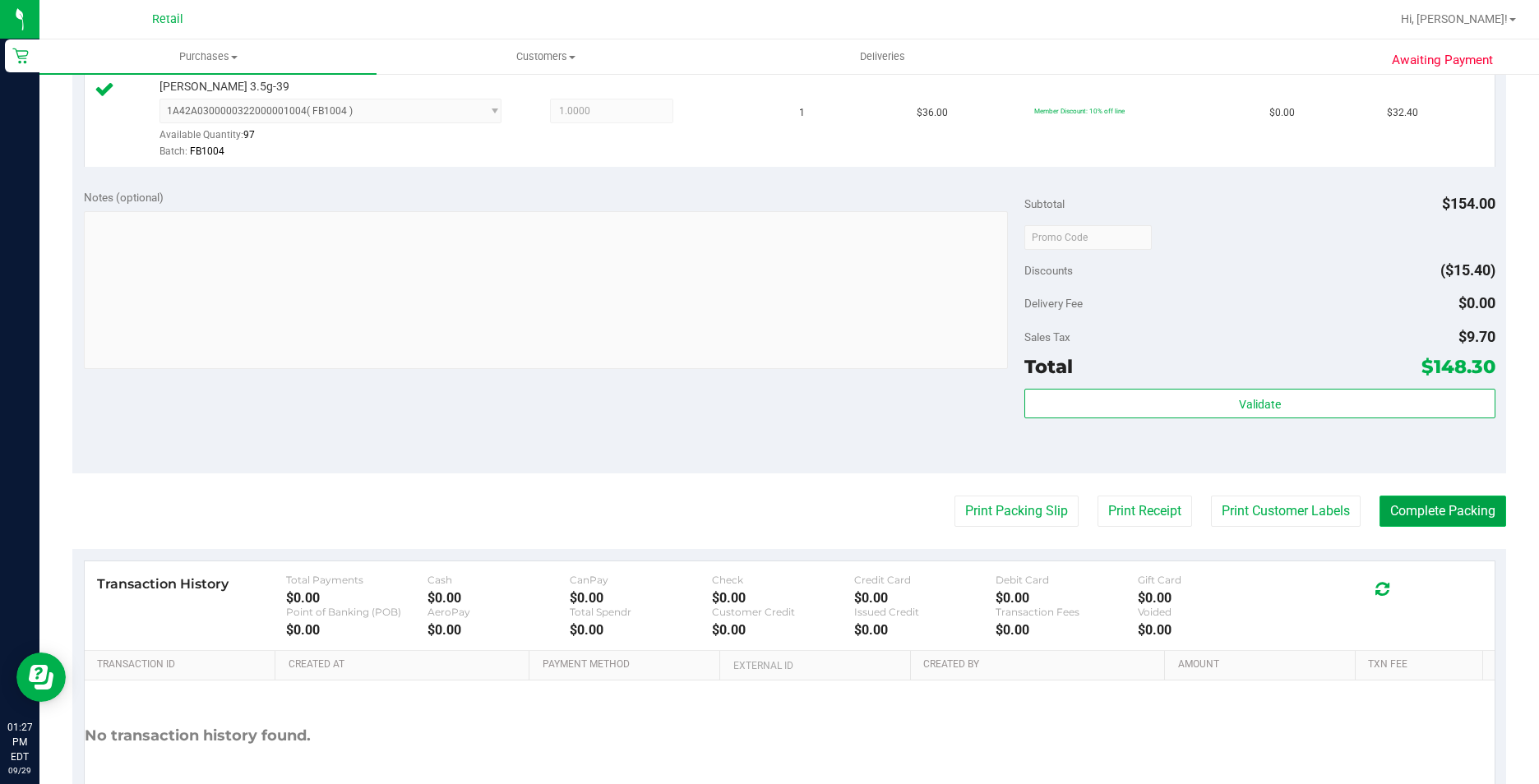
click at [1420, 520] on button "Complete Packing" at bounding box center [1443, 510] width 127 height 31
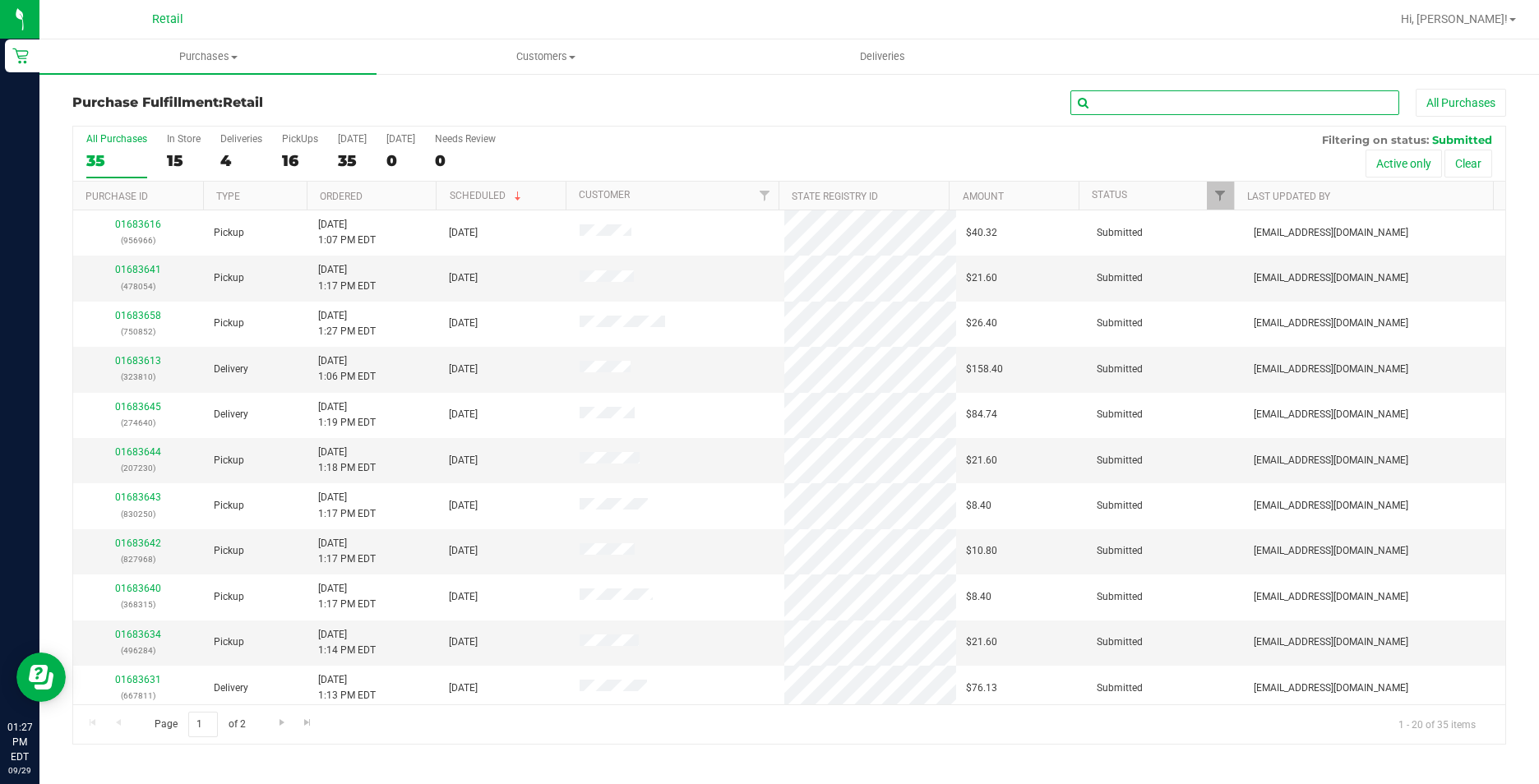
click at [1136, 106] on input "text" at bounding box center [1234, 103] width 329 height 25
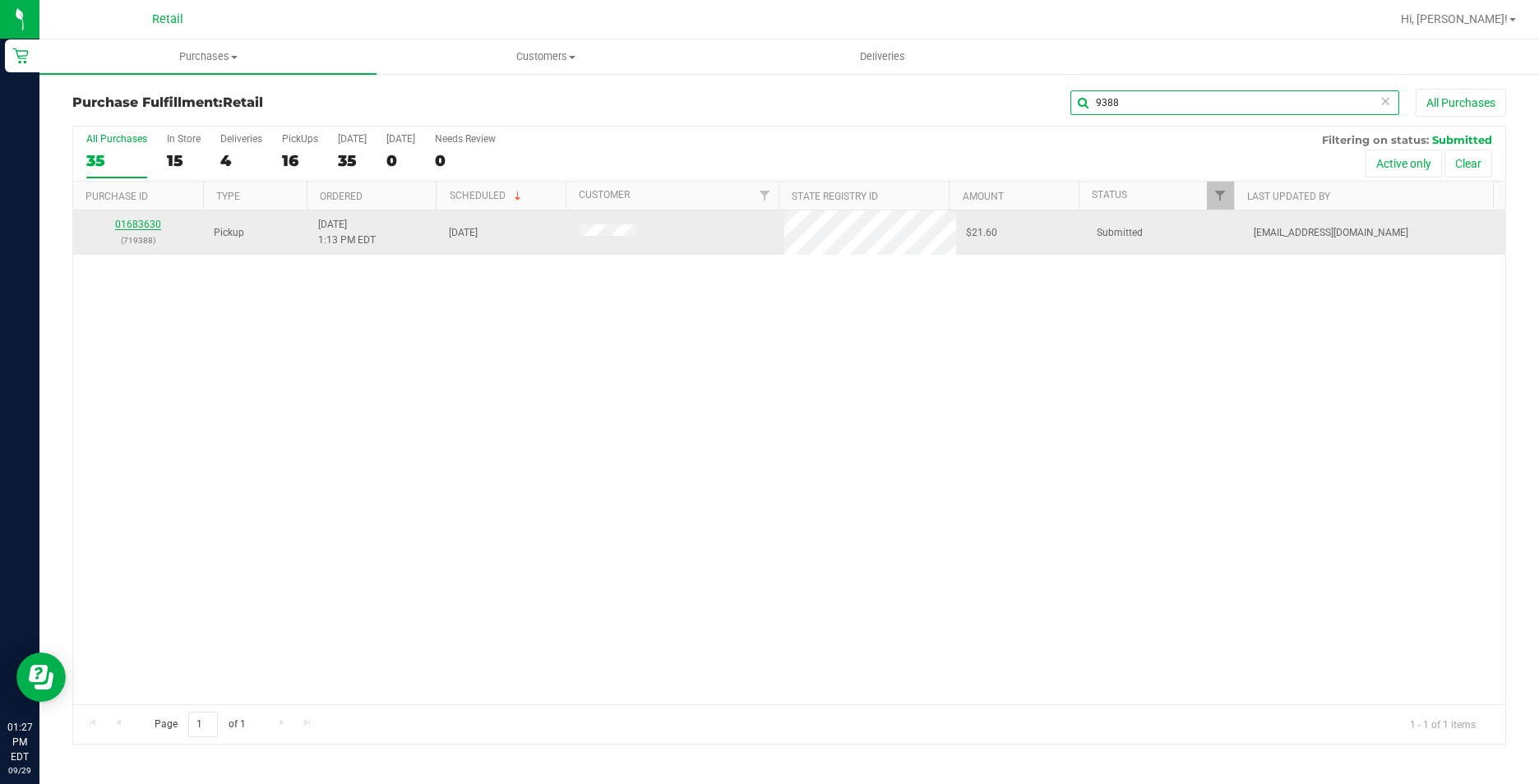
type input "9388"
click at [127, 222] on link "01683630" at bounding box center [138, 224] width 46 height 12
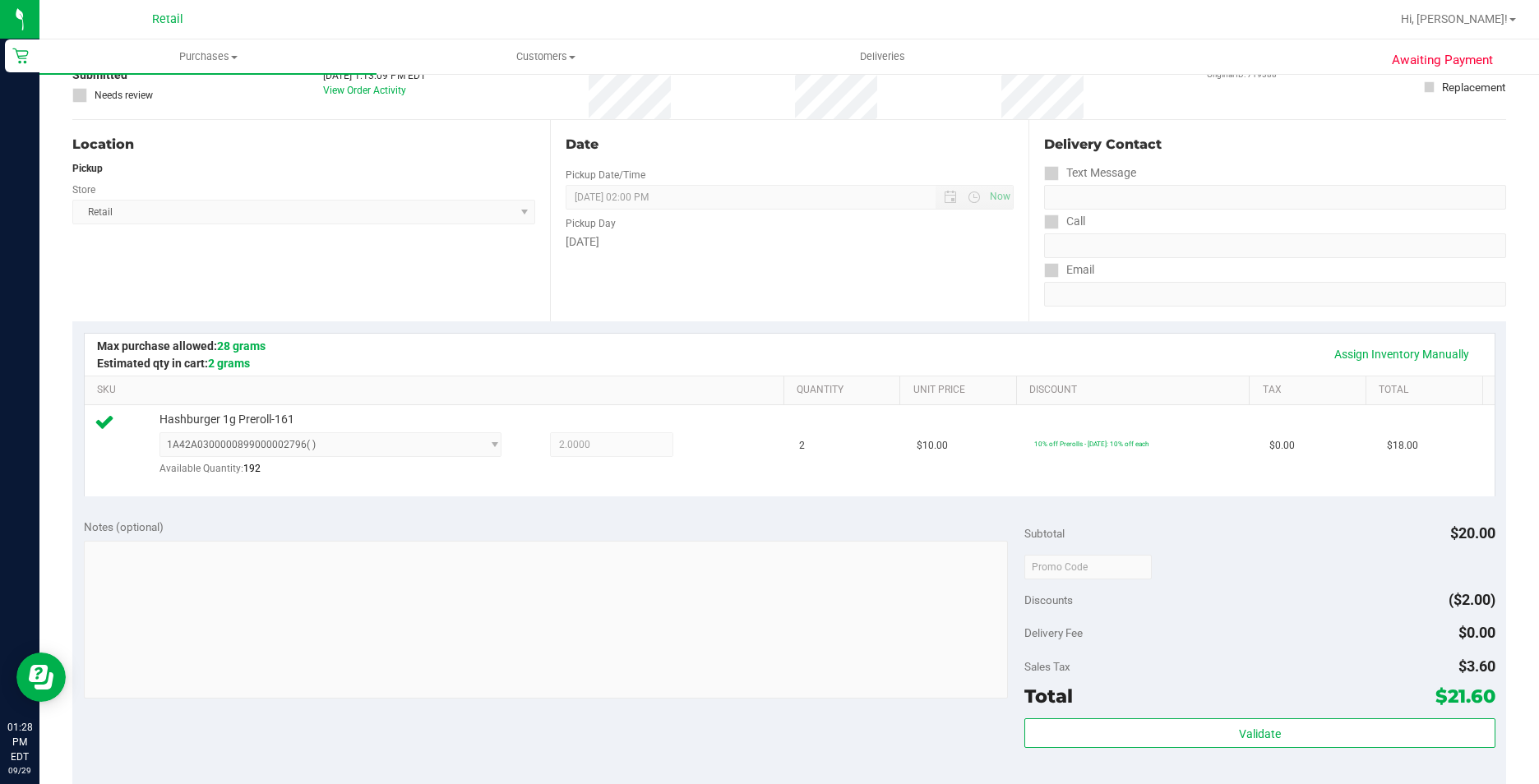
scroll to position [494, 0]
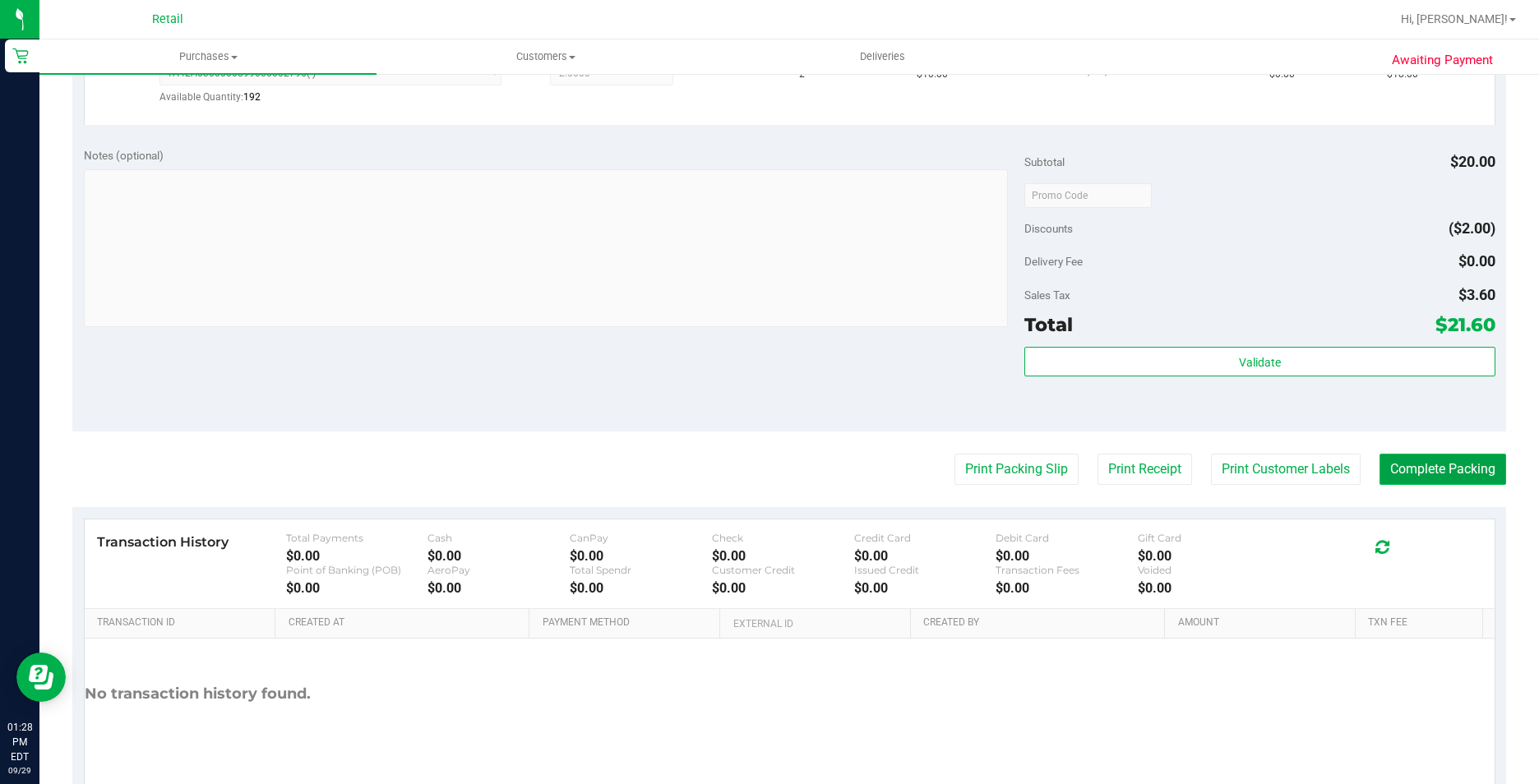
click at [1432, 477] on button "Complete Packing" at bounding box center [1443, 469] width 127 height 31
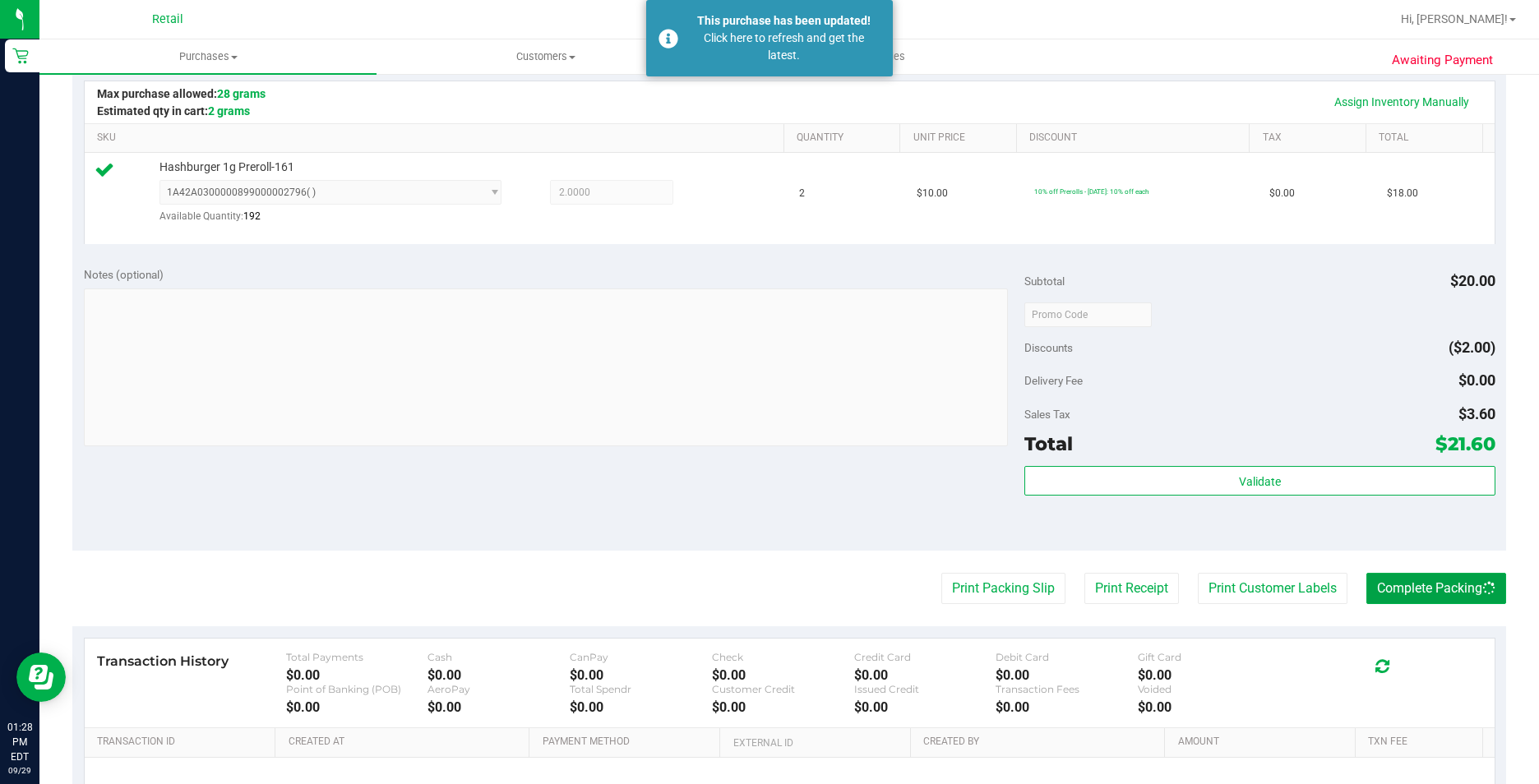
scroll to position [0, 0]
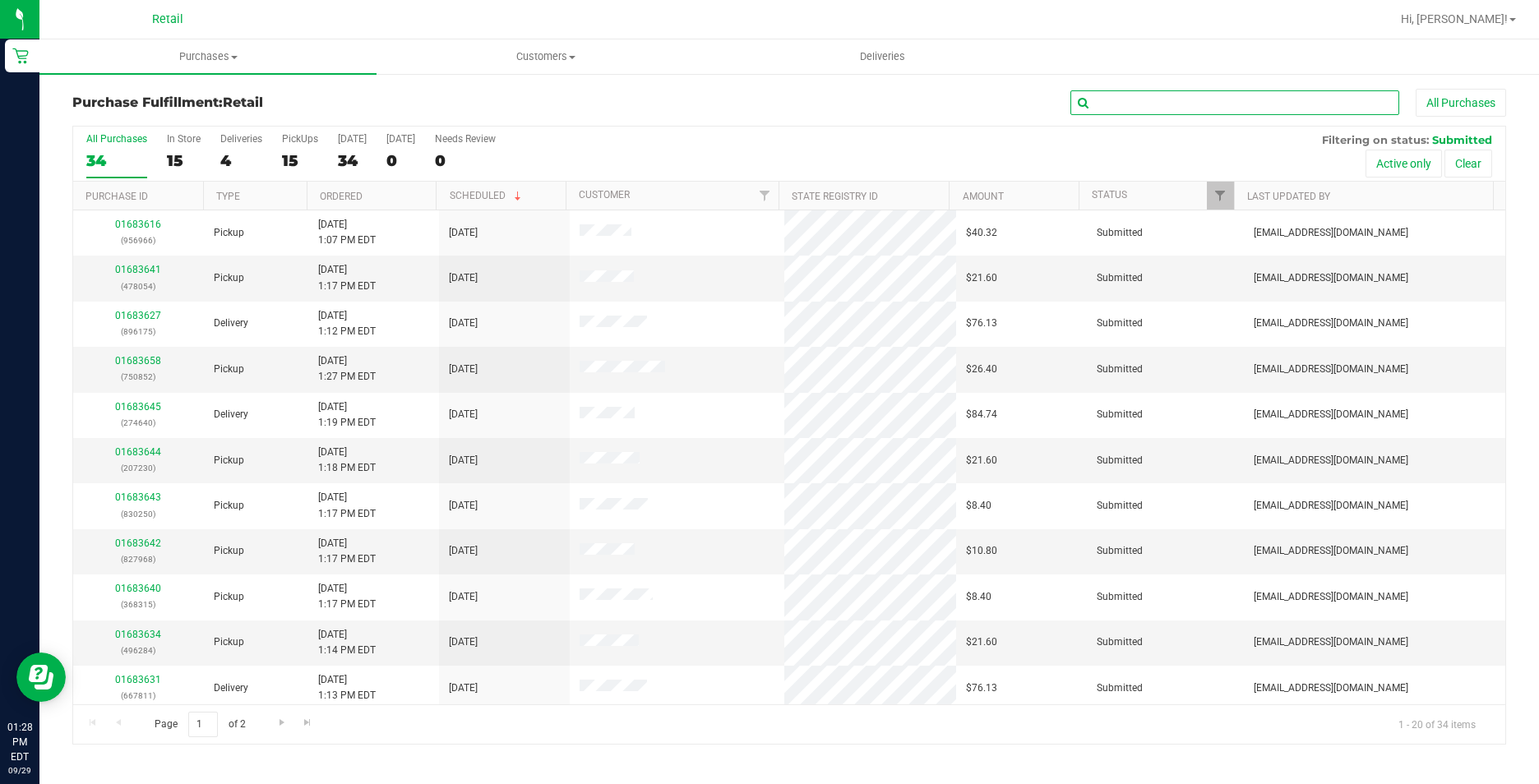
click at [1291, 110] on input "text" at bounding box center [1234, 103] width 329 height 25
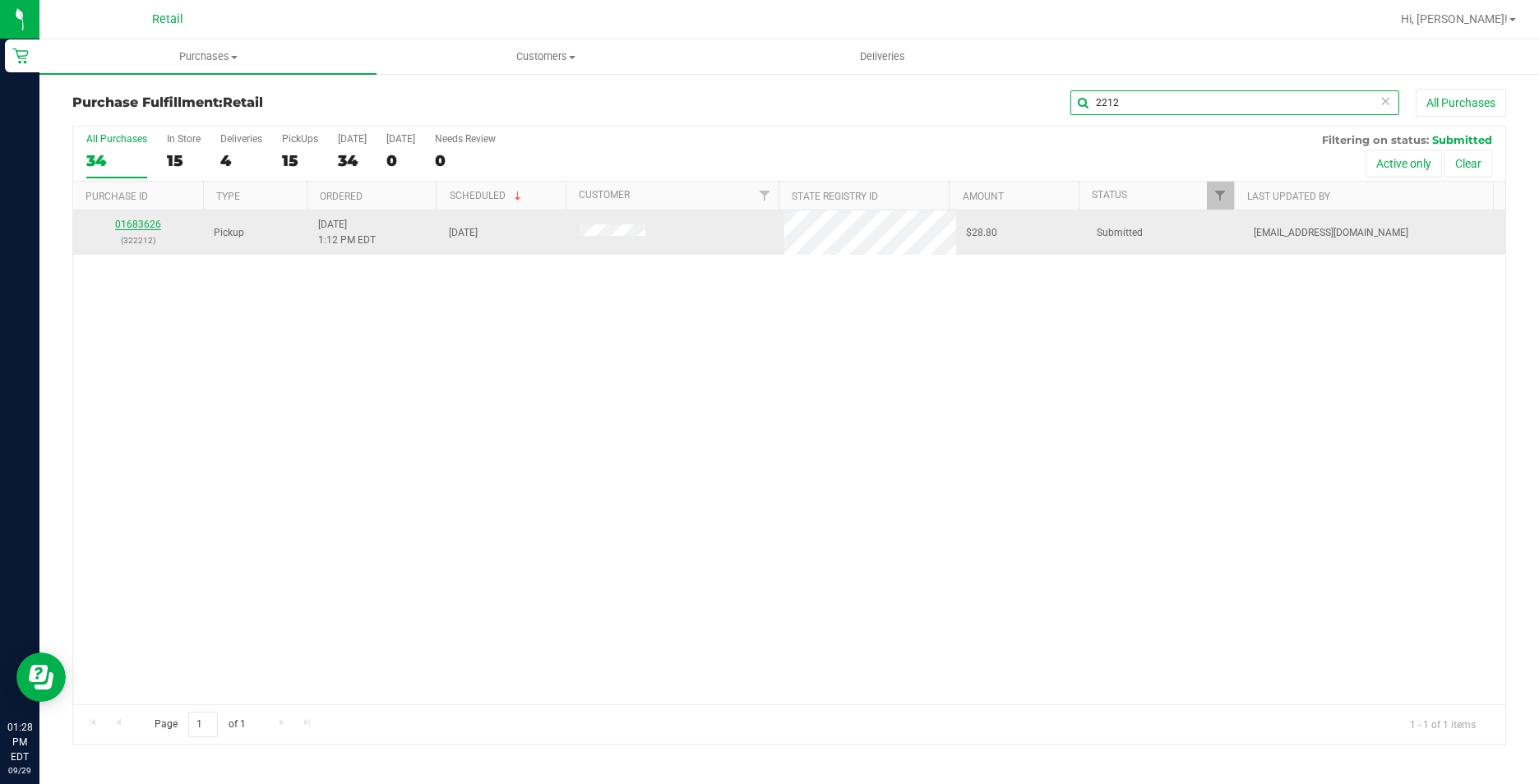
type input "2212"
click at [147, 225] on link "01683626" at bounding box center [138, 224] width 46 height 12
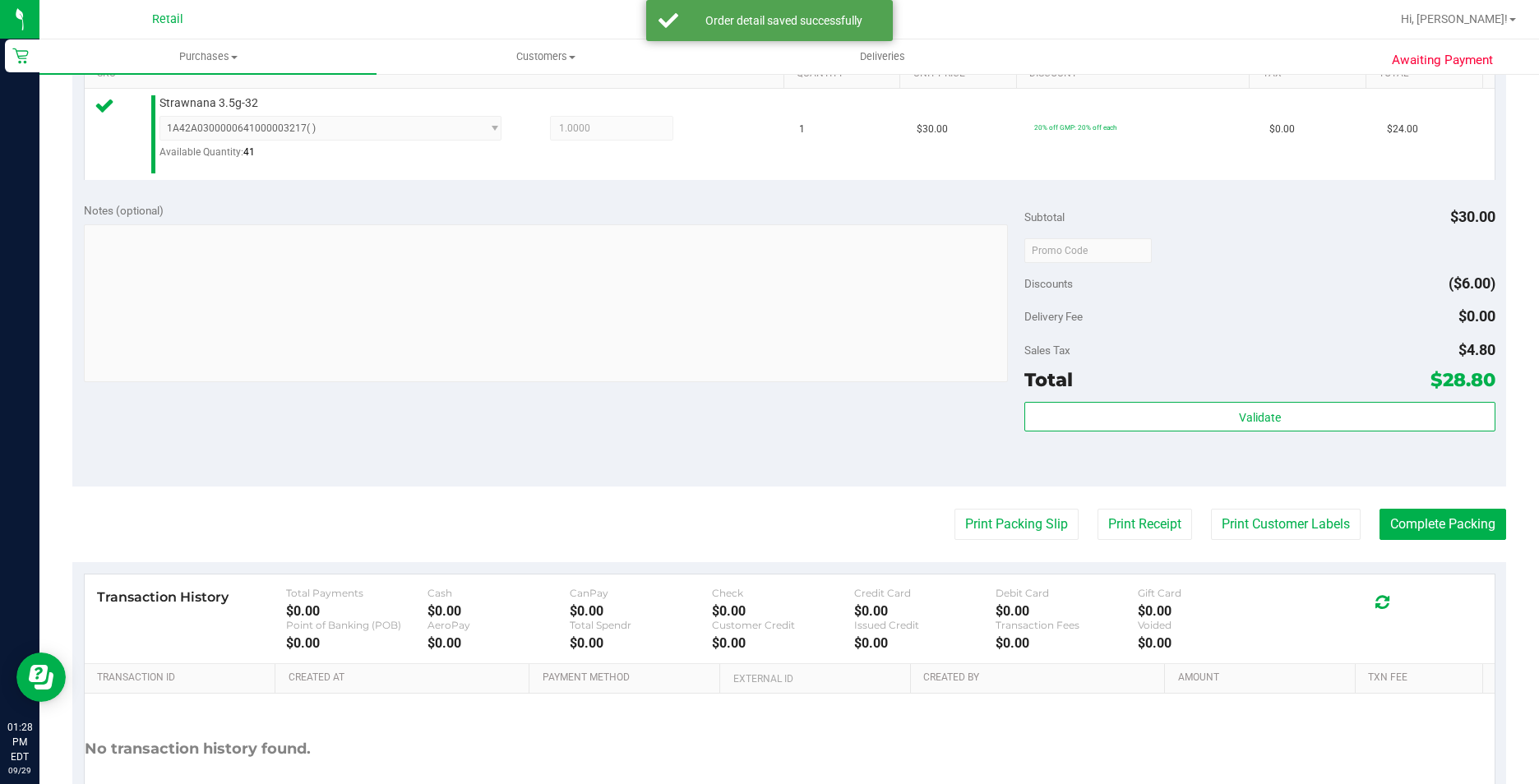
scroll to position [494, 0]
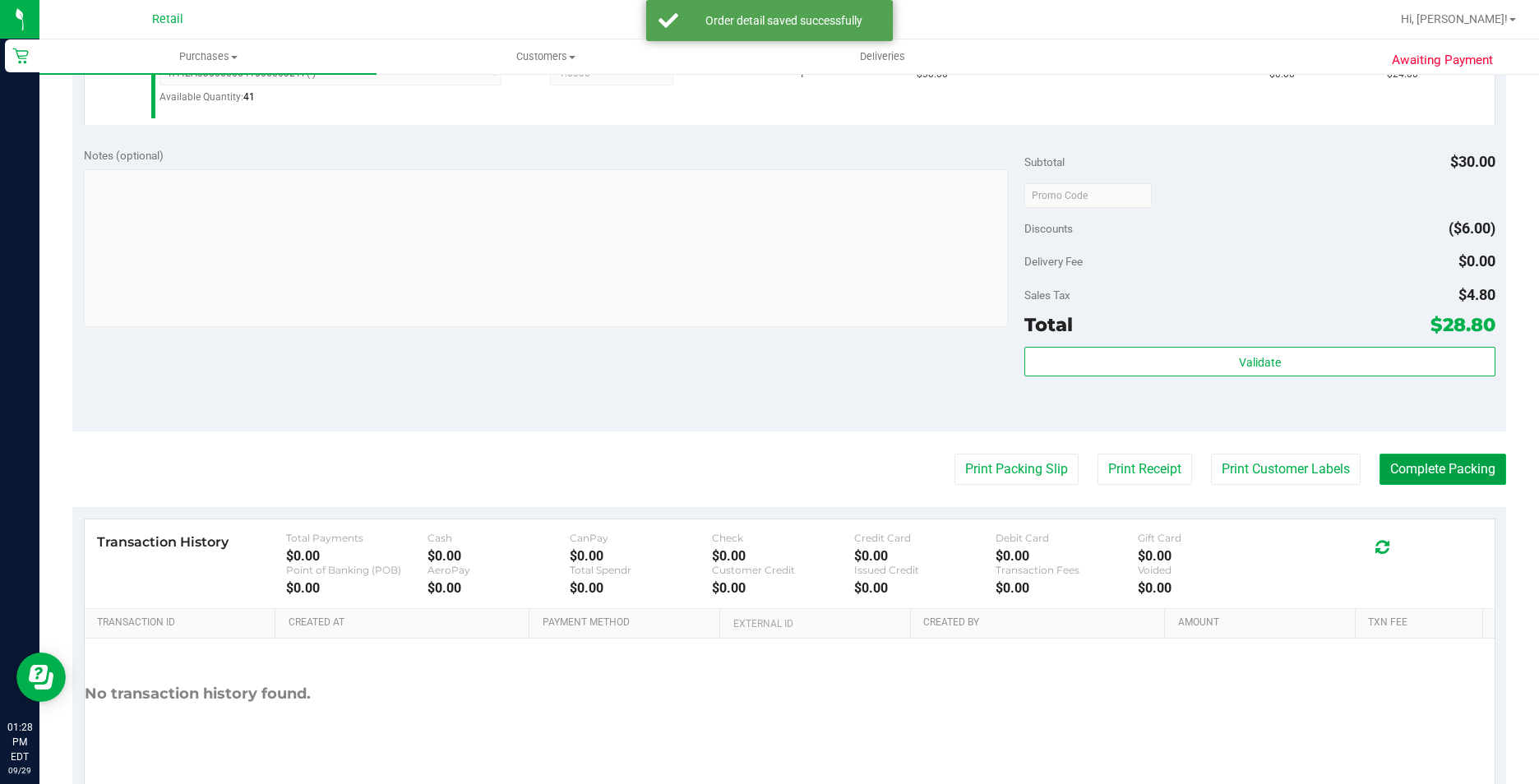
click at [1391, 473] on button "Complete Packing" at bounding box center [1443, 469] width 127 height 31
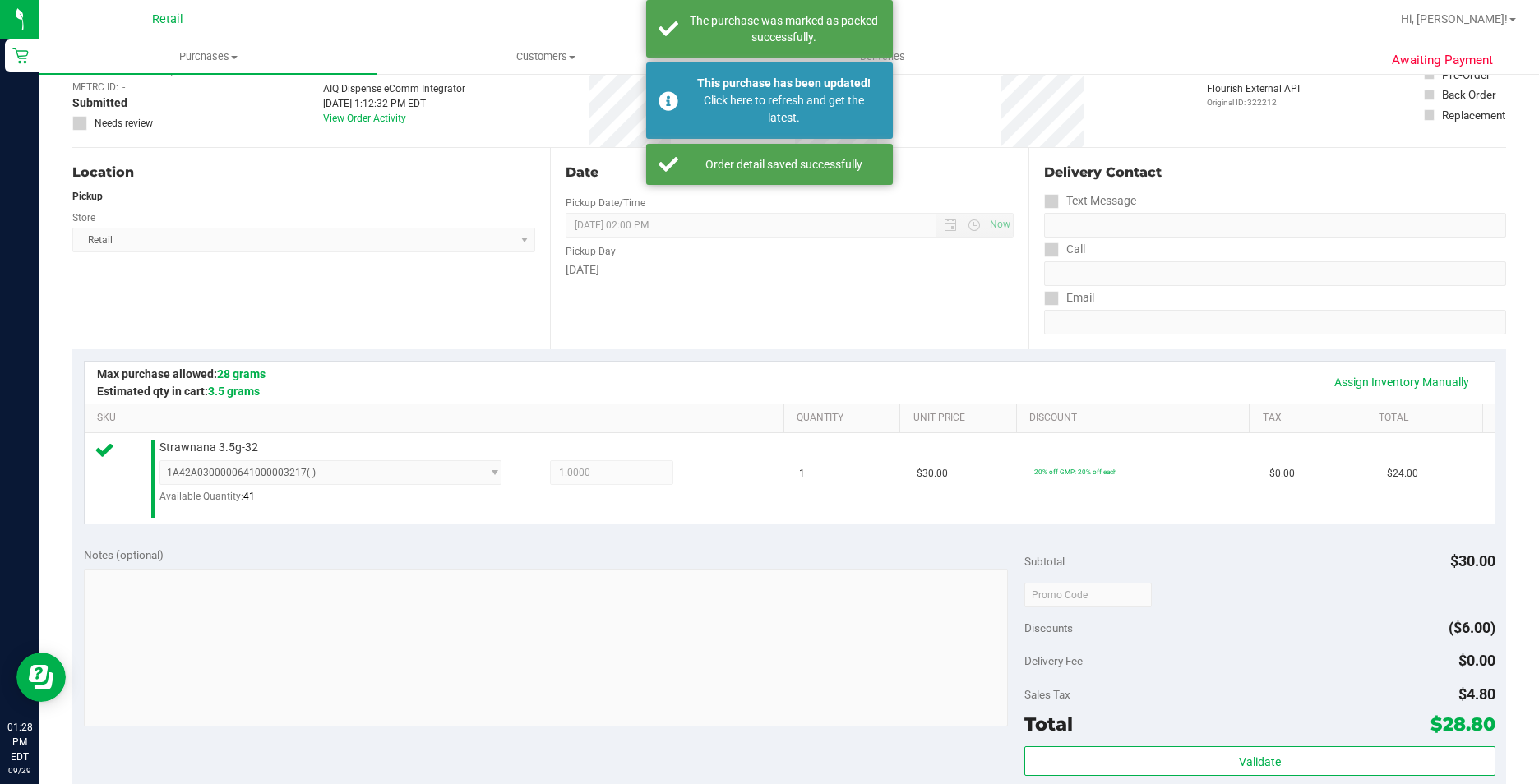
scroll to position [0, 0]
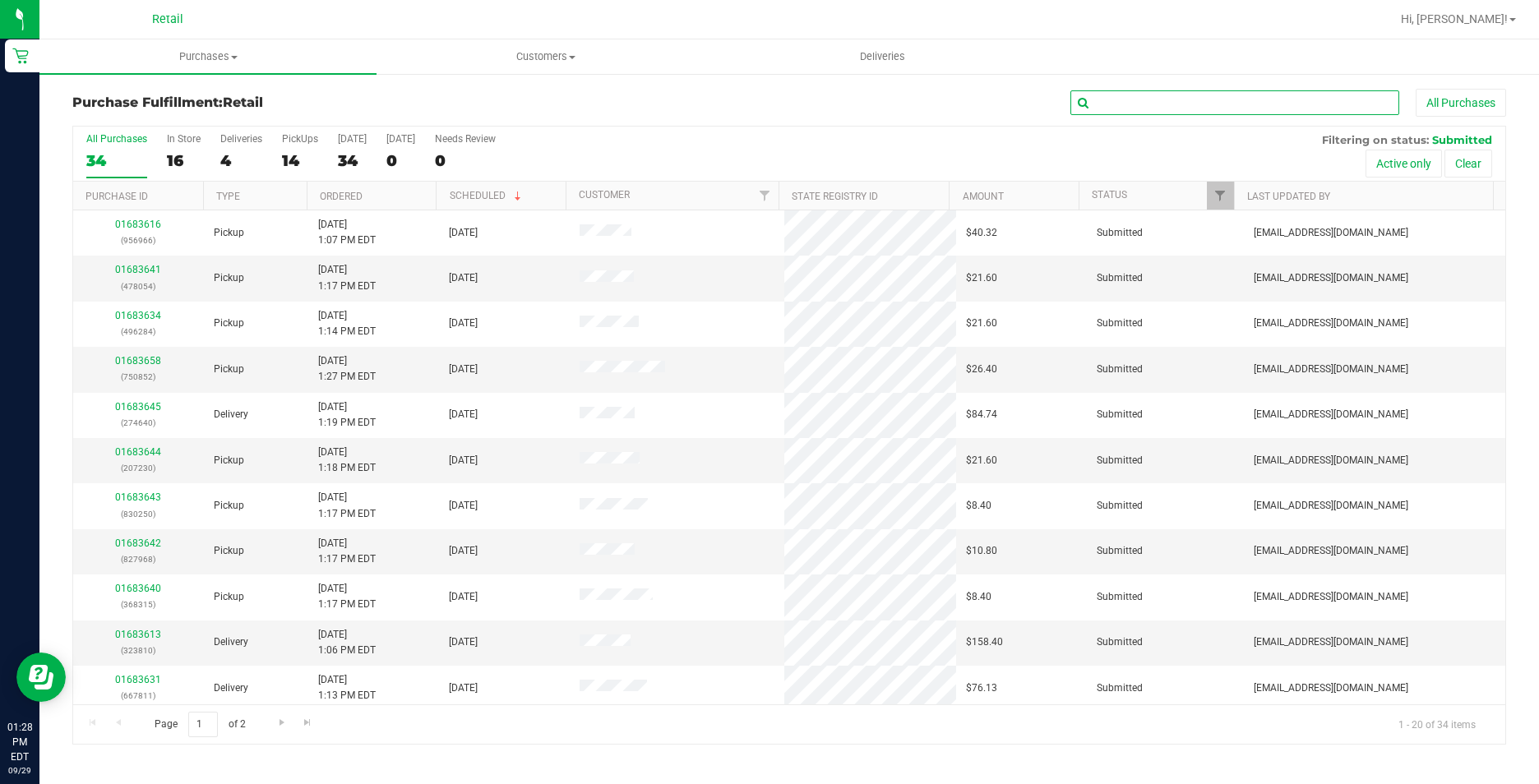
click at [1257, 100] on input "text" at bounding box center [1234, 103] width 329 height 25
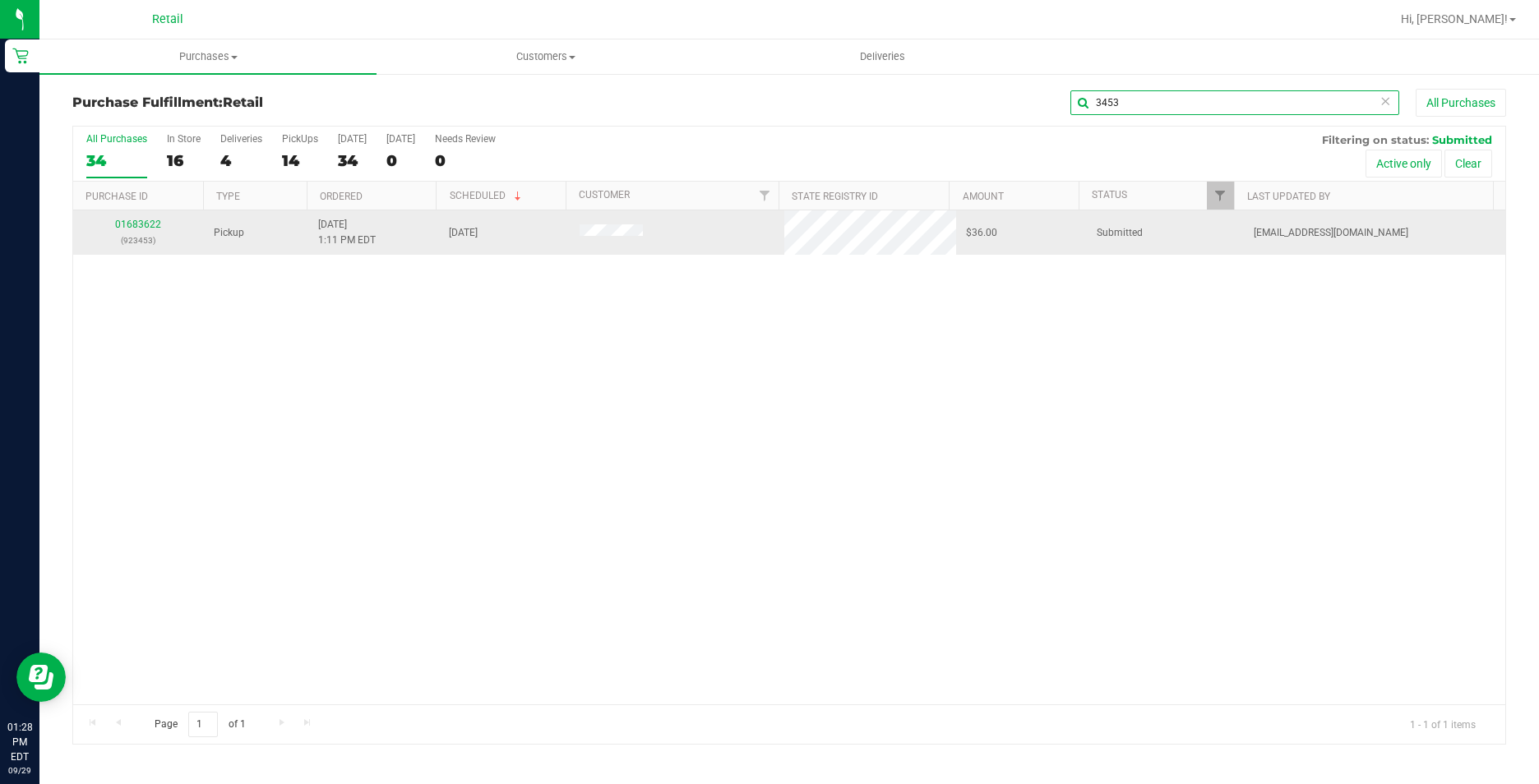
type input "3453"
drag, startPoint x: 120, startPoint y: 232, endPoint x: 135, endPoint y: 221, distance: 18.6
click at [120, 232] on div "01683622 (923453)" at bounding box center [138, 233] width 111 height 31
click at [143, 212] on td "01683622 (923453)" at bounding box center [138, 233] width 131 height 45
click at [126, 230] on link "01683622" at bounding box center [138, 224] width 46 height 12
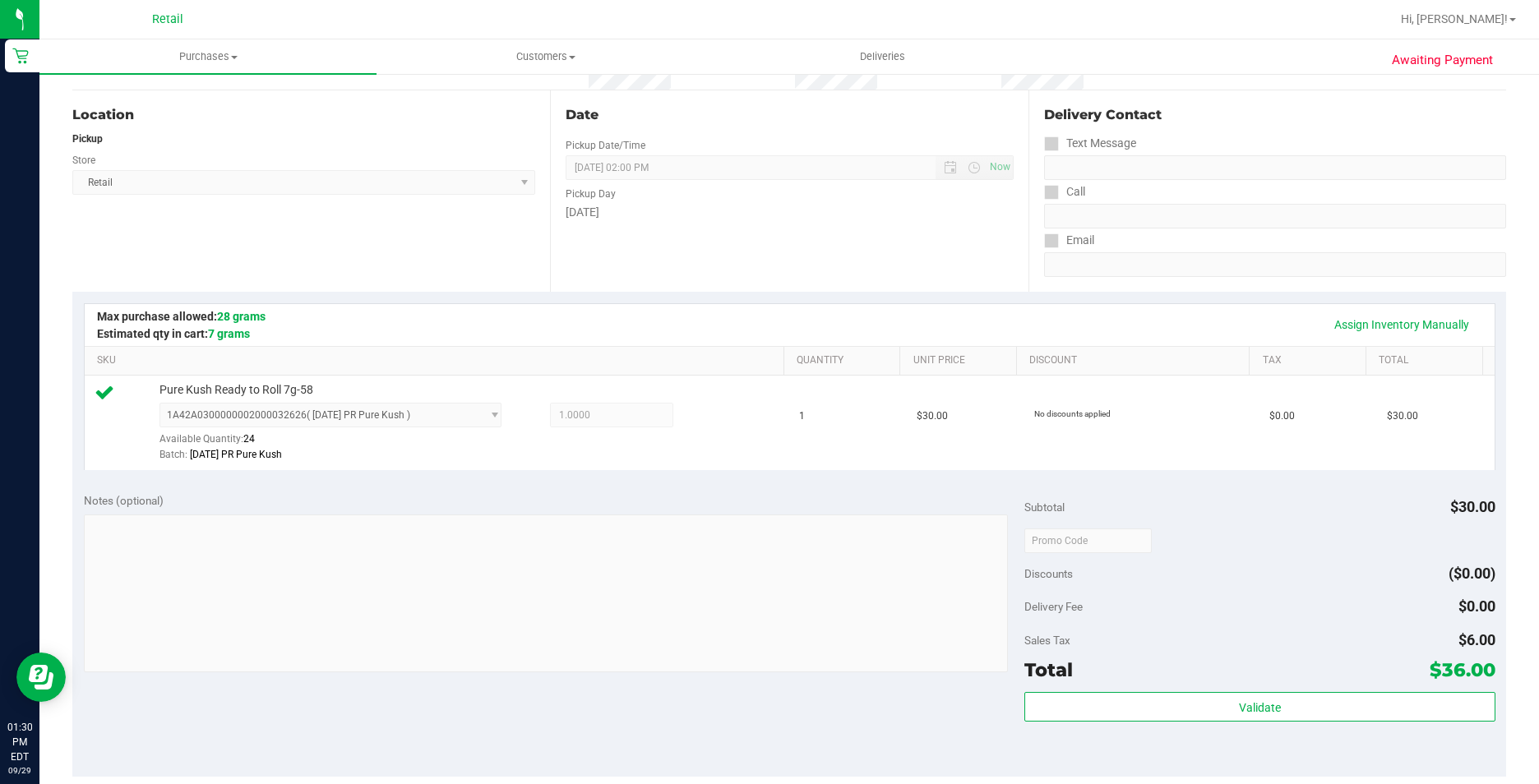
scroll to position [559, 0]
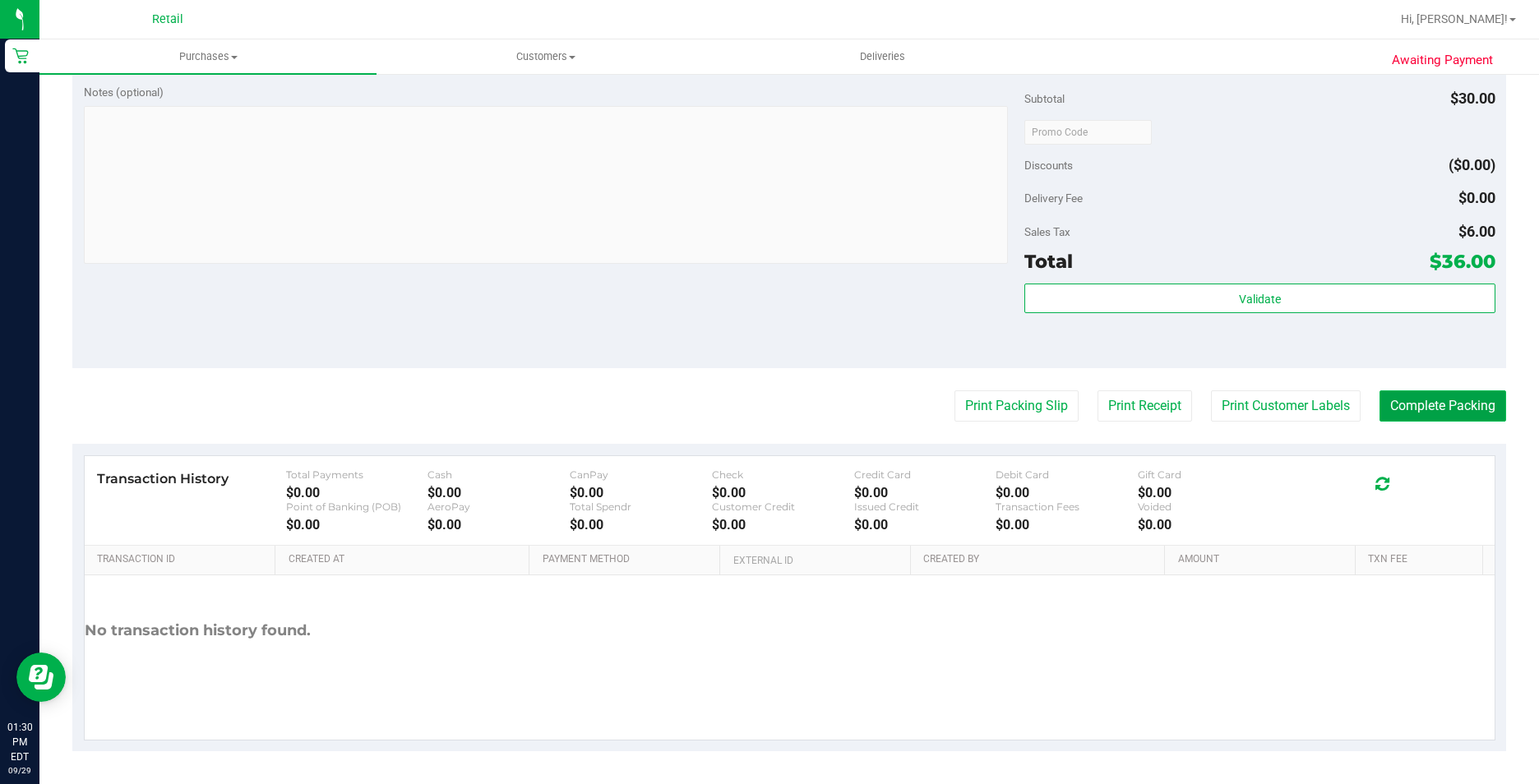
click at [1442, 409] on button "Complete Packing" at bounding box center [1443, 405] width 127 height 31
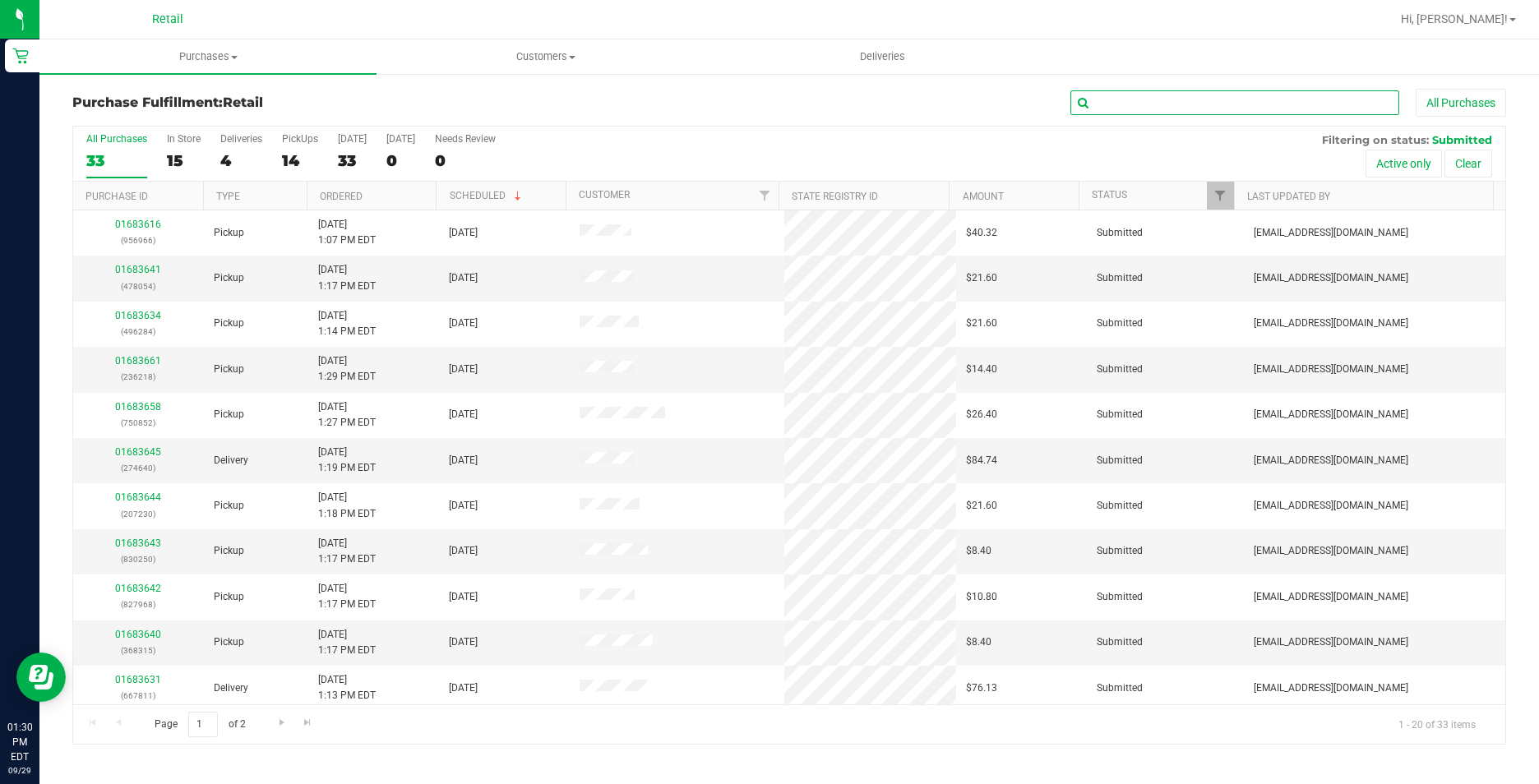
click at [1164, 111] on input "text" at bounding box center [1234, 103] width 329 height 25
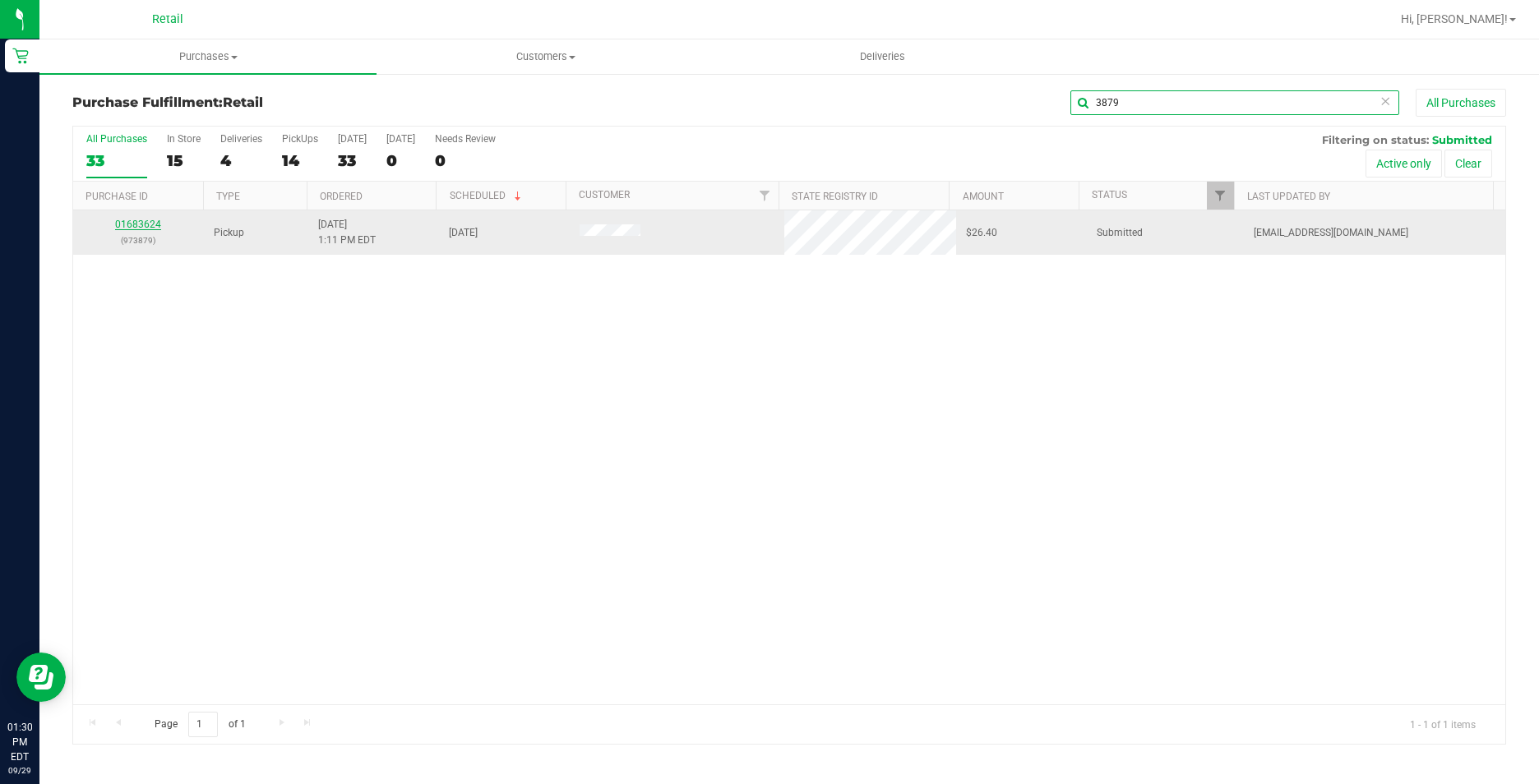
type input "3879"
click at [124, 224] on link "01683624" at bounding box center [138, 224] width 46 height 12
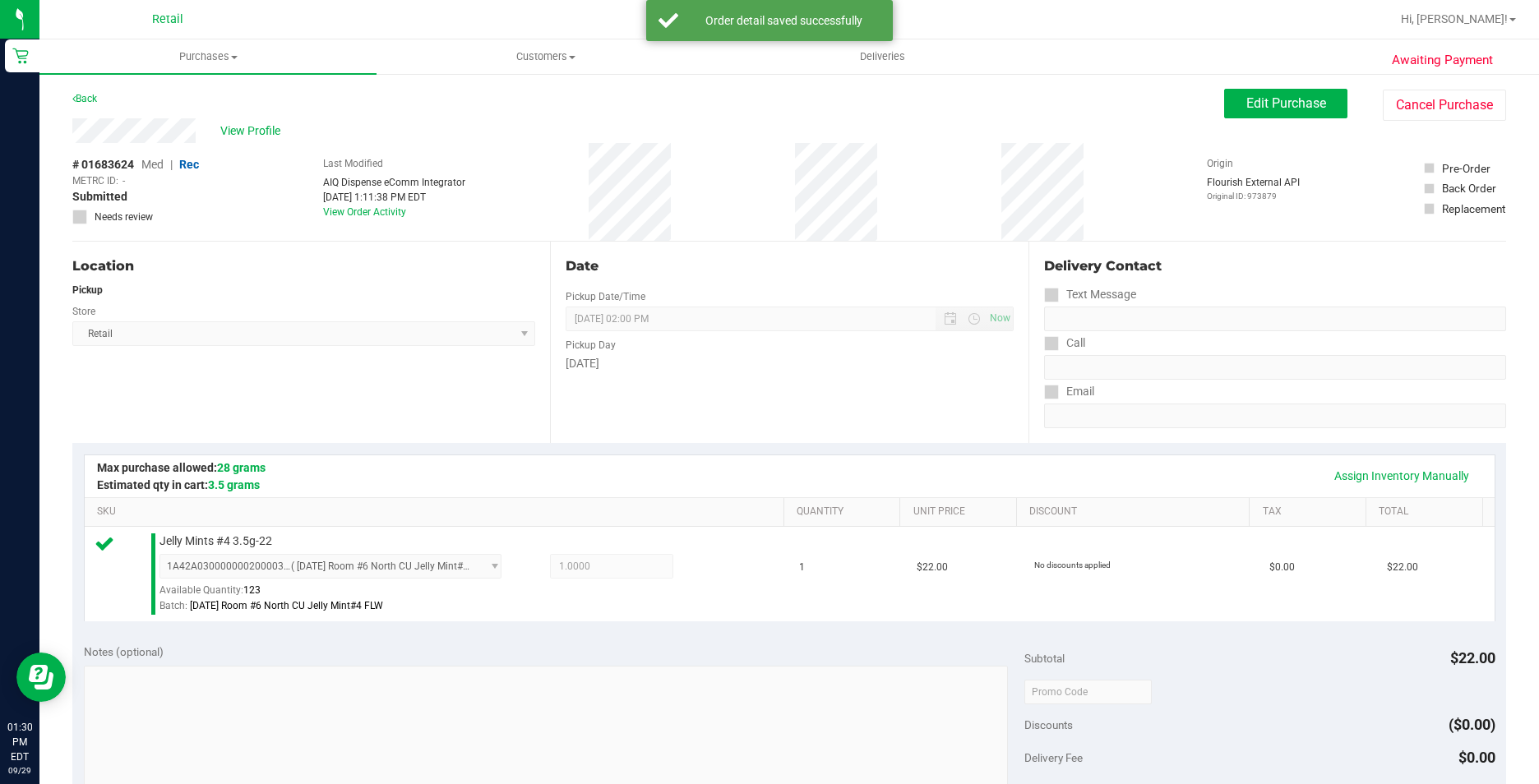
scroll to position [559, 0]
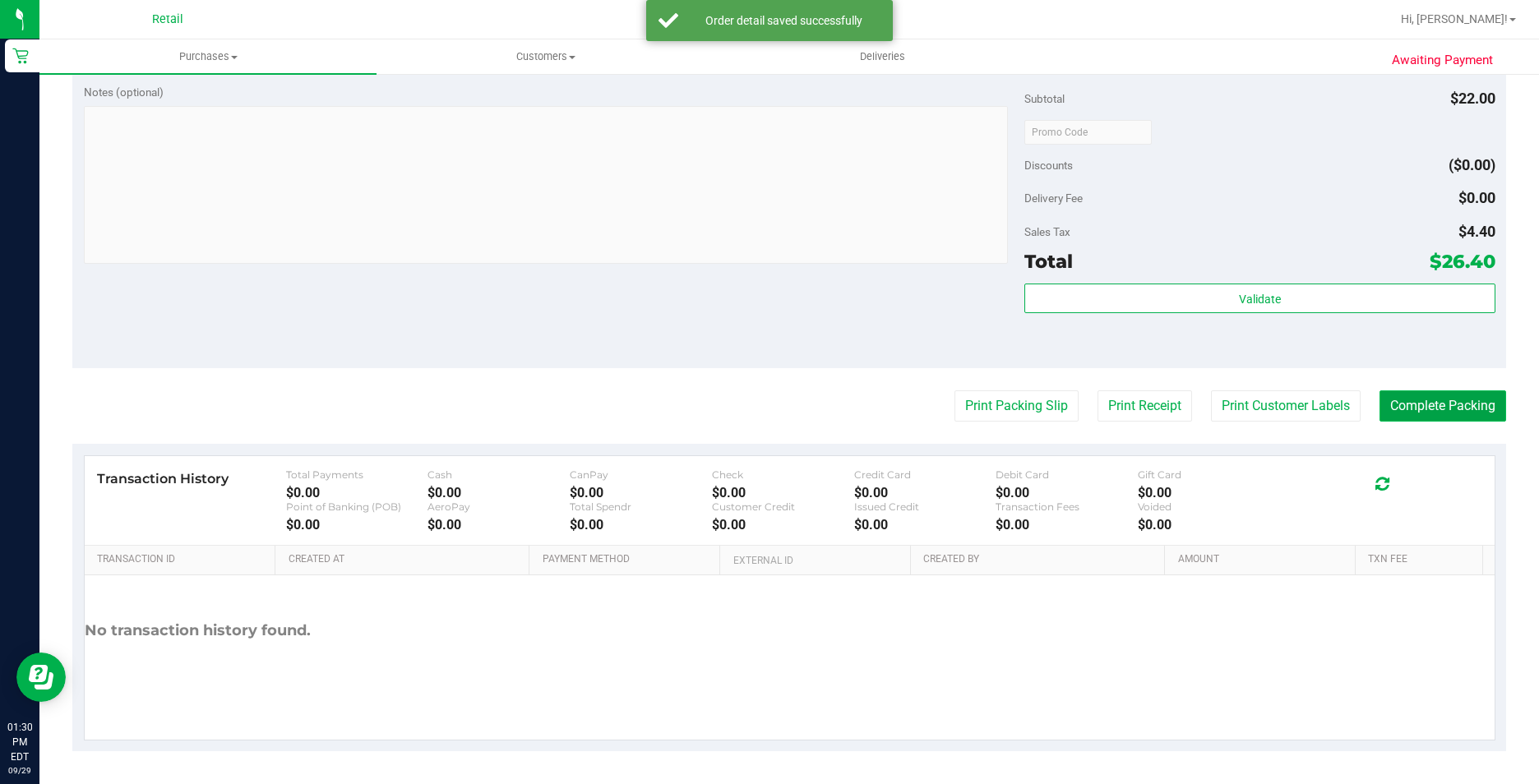
click at [1447, 412] on button "Complete Packing" at bounding box center [1443, 405] width 127 height 31
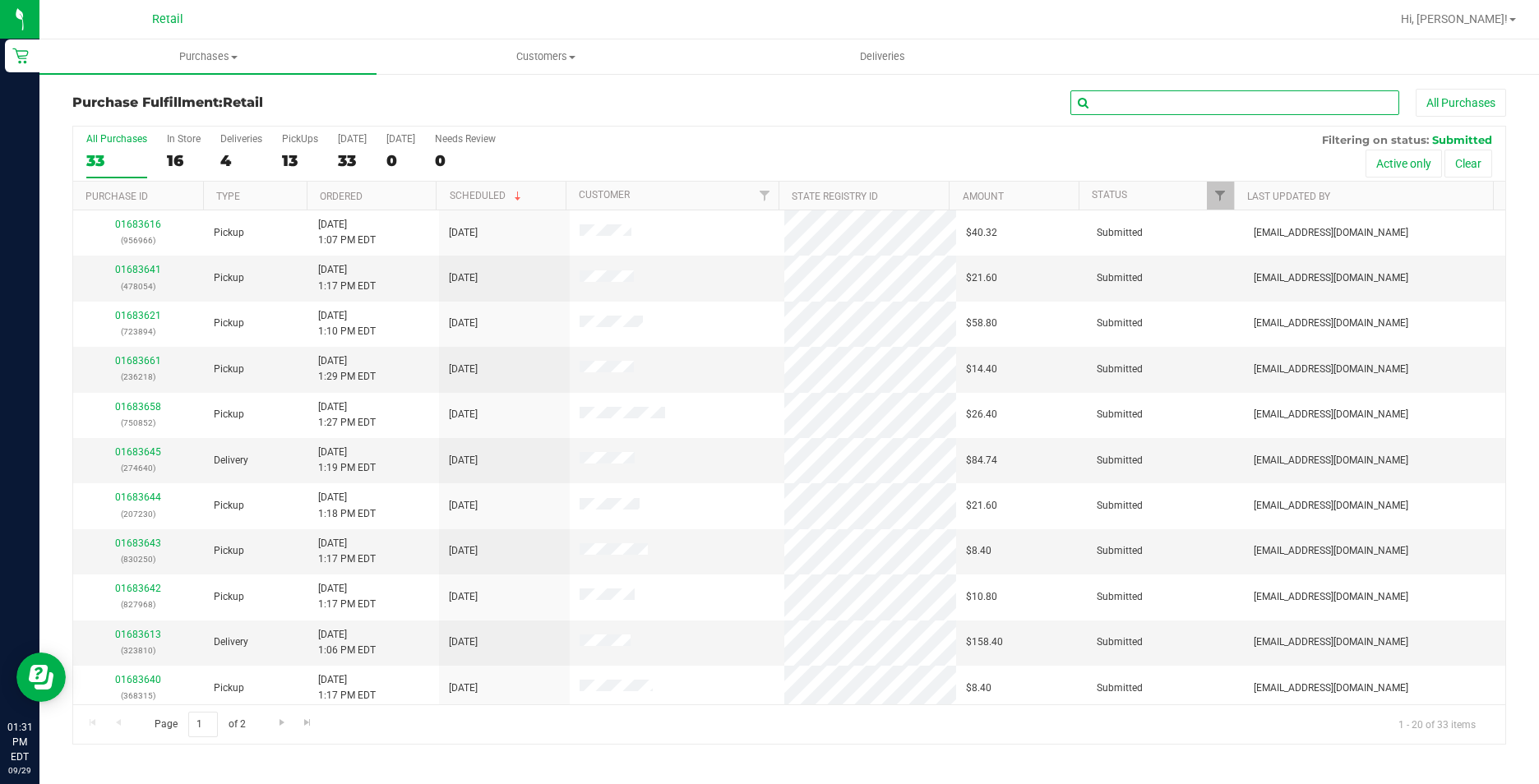
click at [1282, 114] on input "text" at bounding box center [1234, 103] width 329 height 25
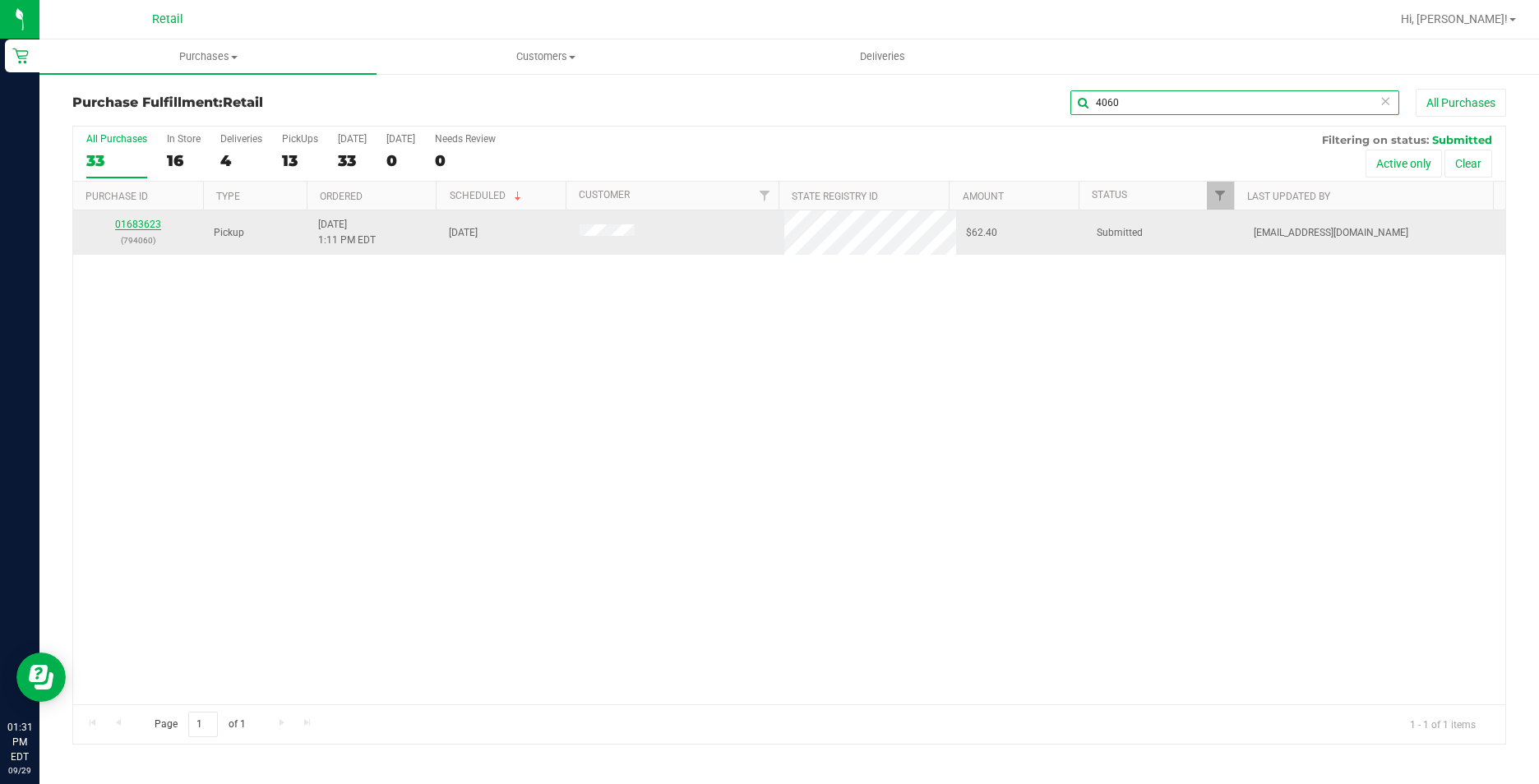
type input "4060"
click at [149, 227] on link "01683623" at bounding box center [138, 224] width 46 height 12
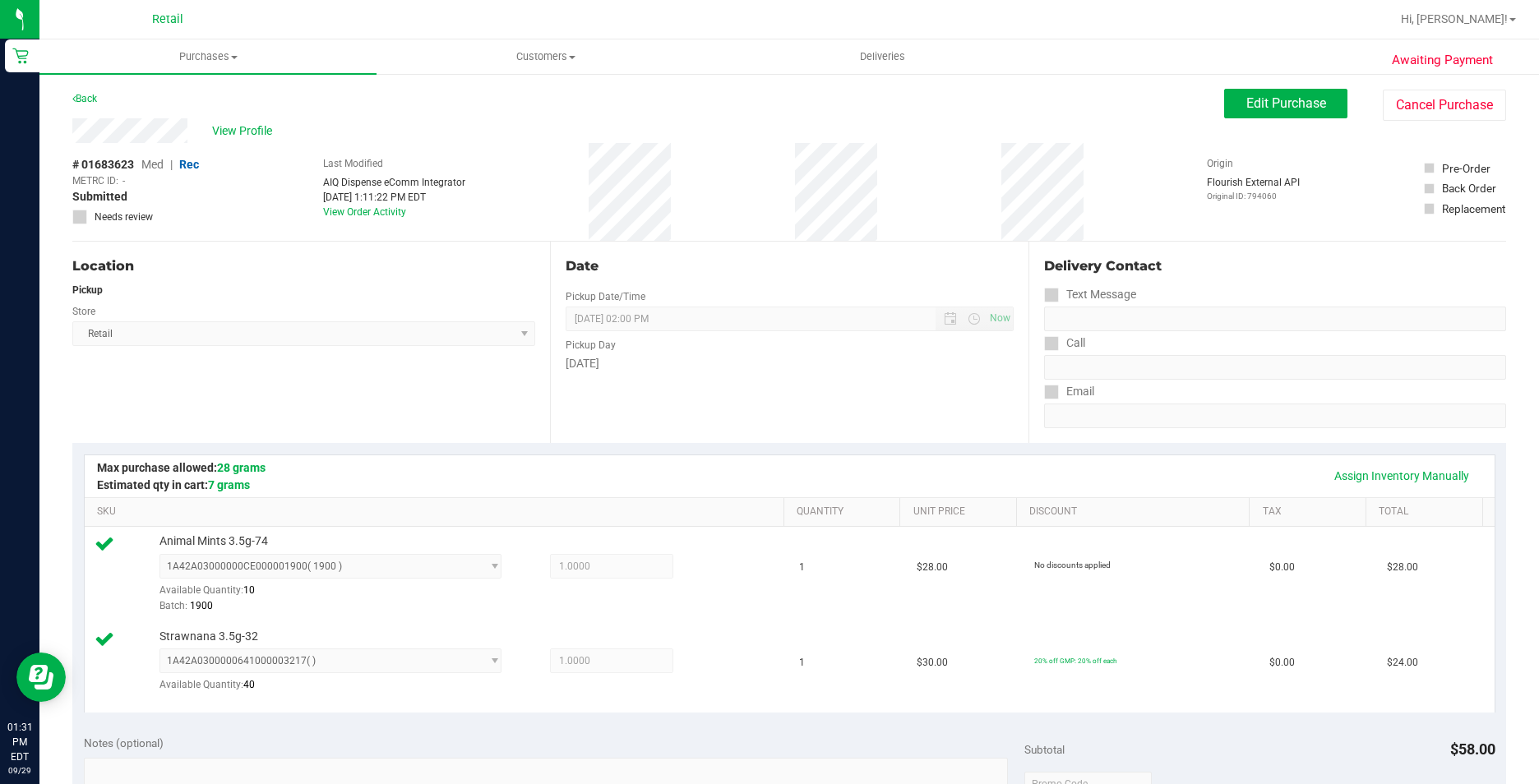
scroll to position [576, 0]
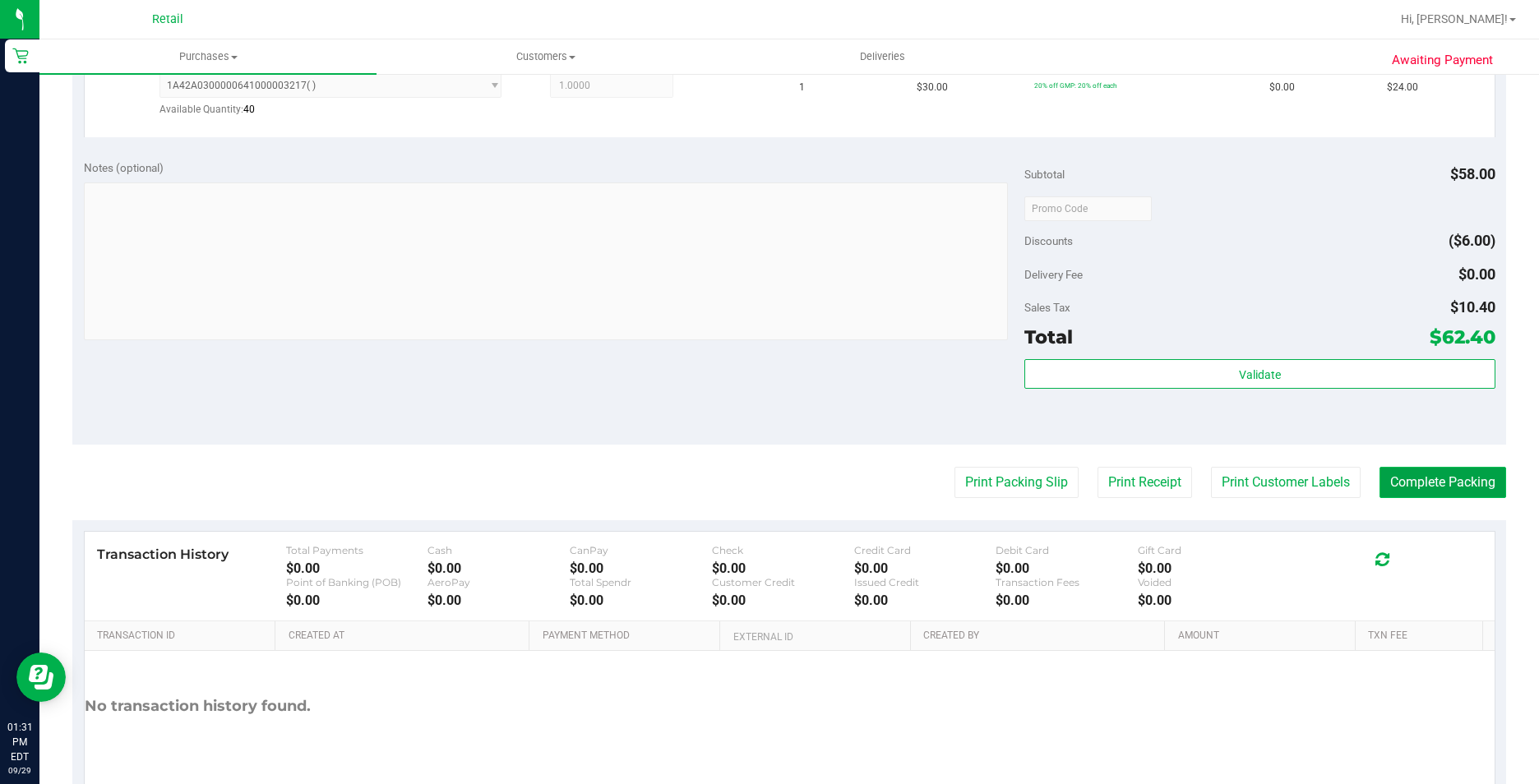
click at [1458, 483] on button "Complete Packing" at bounding box center [1443, 482] width 127 height 31
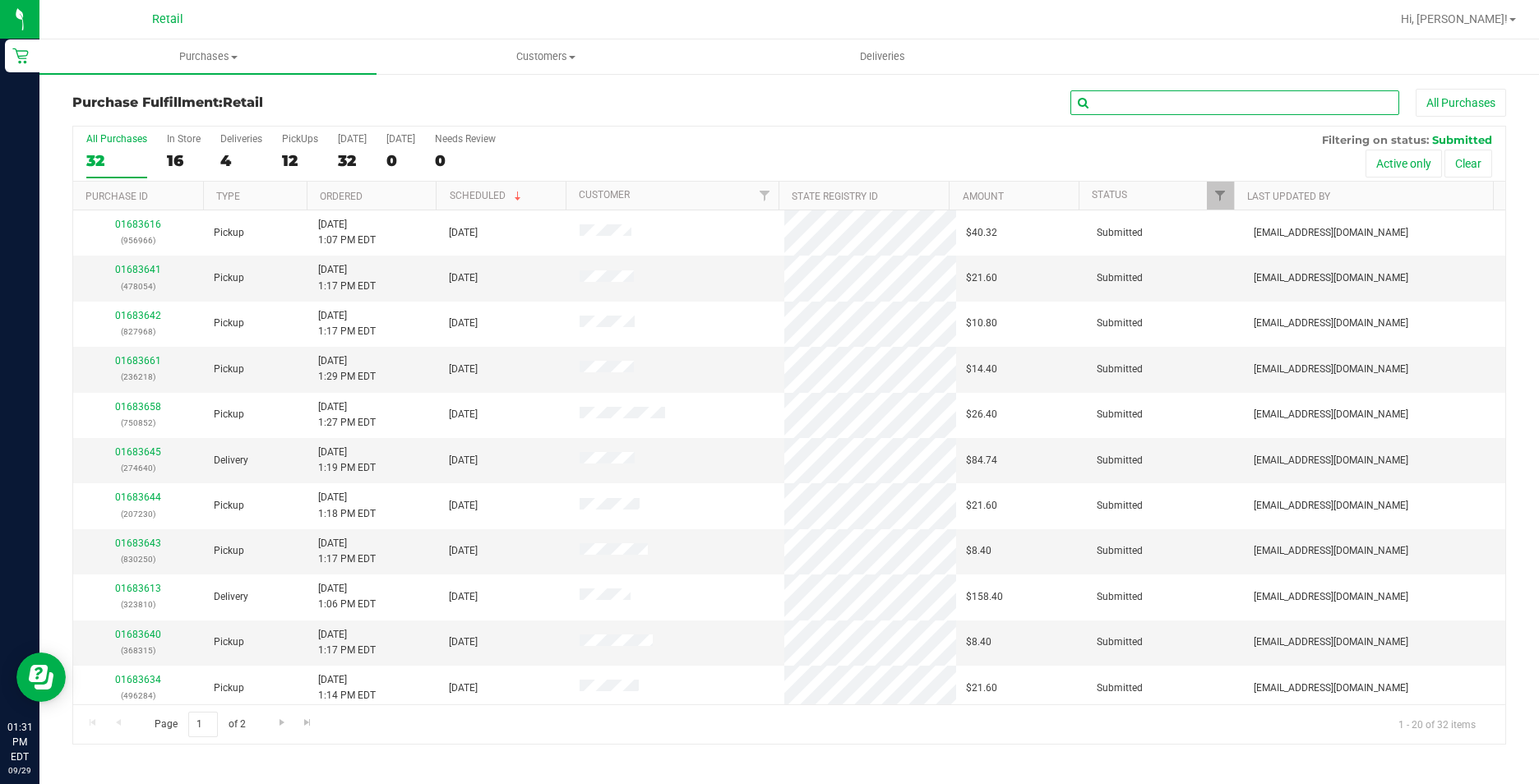
click at [1166, 99] on input "text" at bounding box center [1234, 103] width 329 height 25
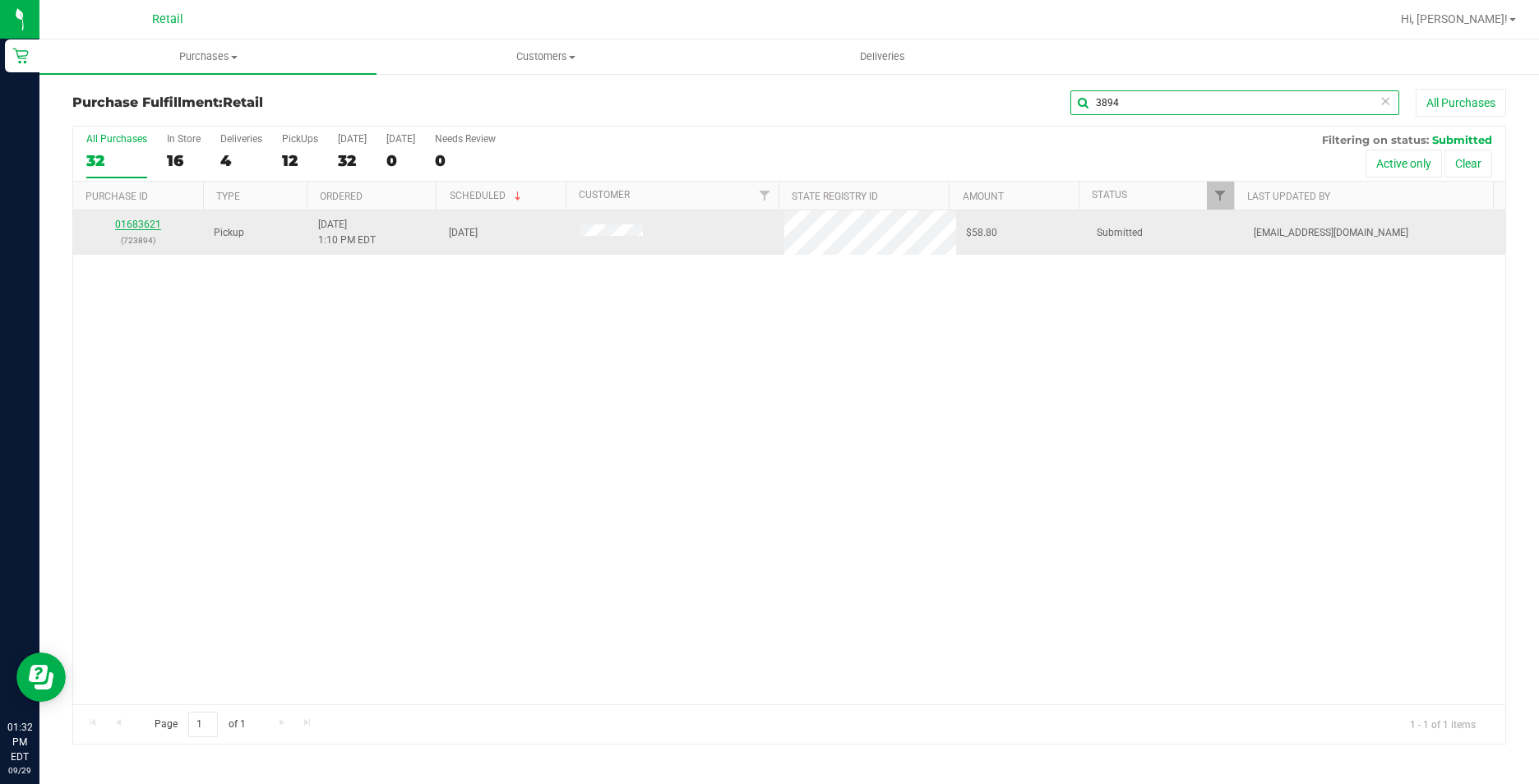
type input "3894"
click at [158, 225] on link "01683621" at bounding box center [138, 224] width 46 height 12
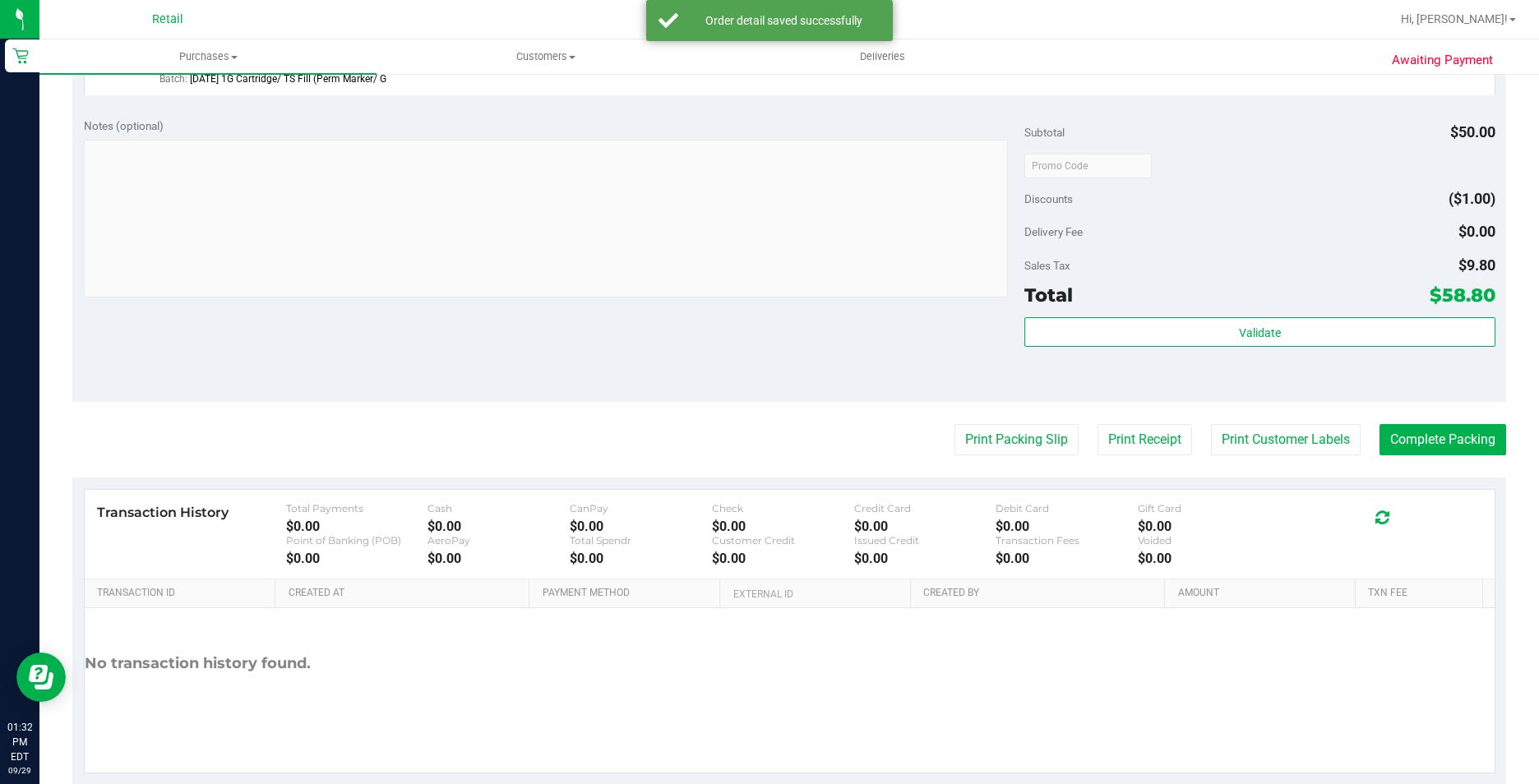
scroll to position [655, 0]
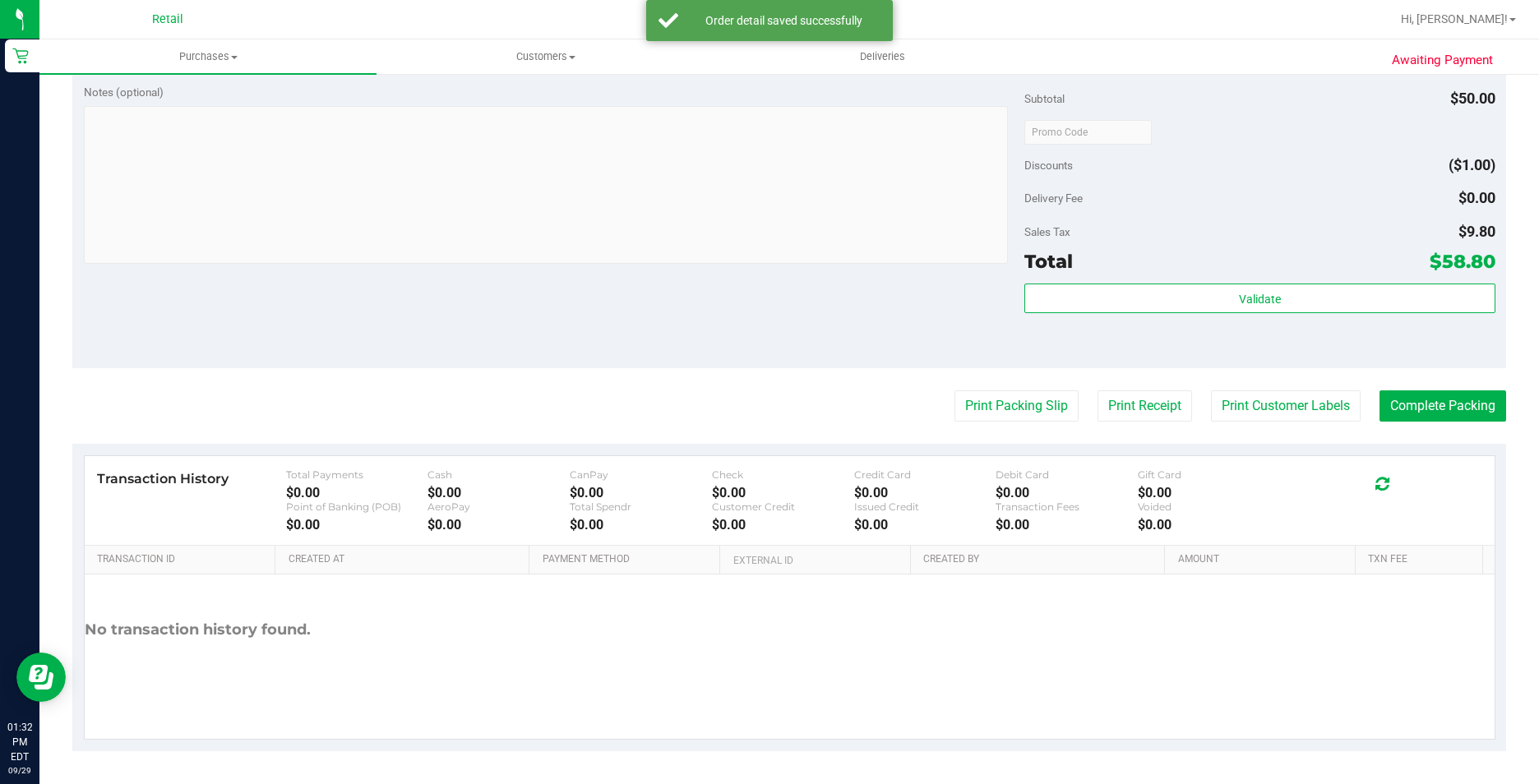
click at [1394, 426] on purchase-details "Back Edit Purchase Cancel Purchase View Profile # 01683621 Med | Rec METRC ID: …" at bounding box center [789, 92] width 1434 height 1318
click at [1397, 420] on button "Complete Packing" at bounding box center [1443, 405] width 127 height 31
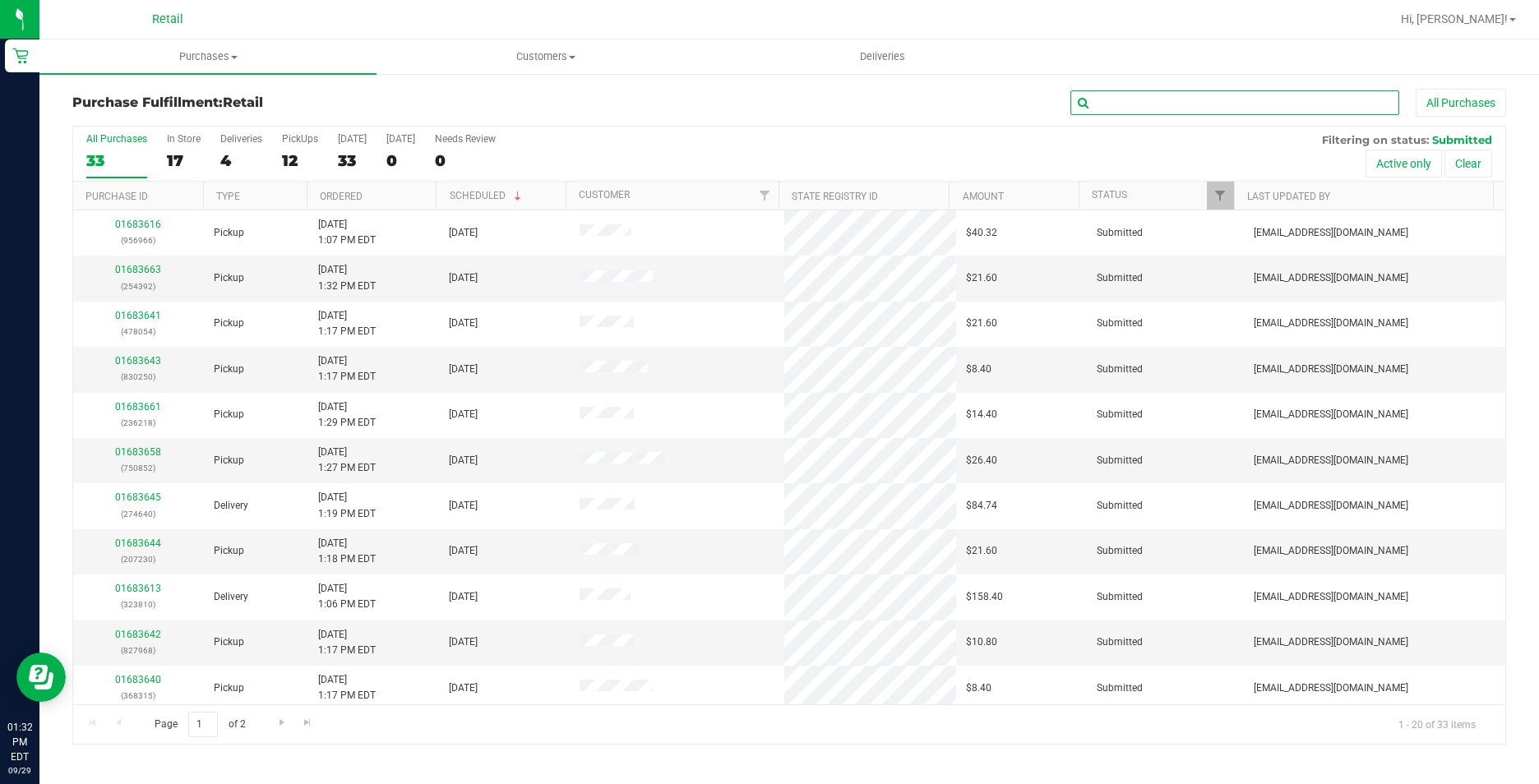
click at [1120, 110] on input "text" at bounding box center [1234, 103] width 329 height 25
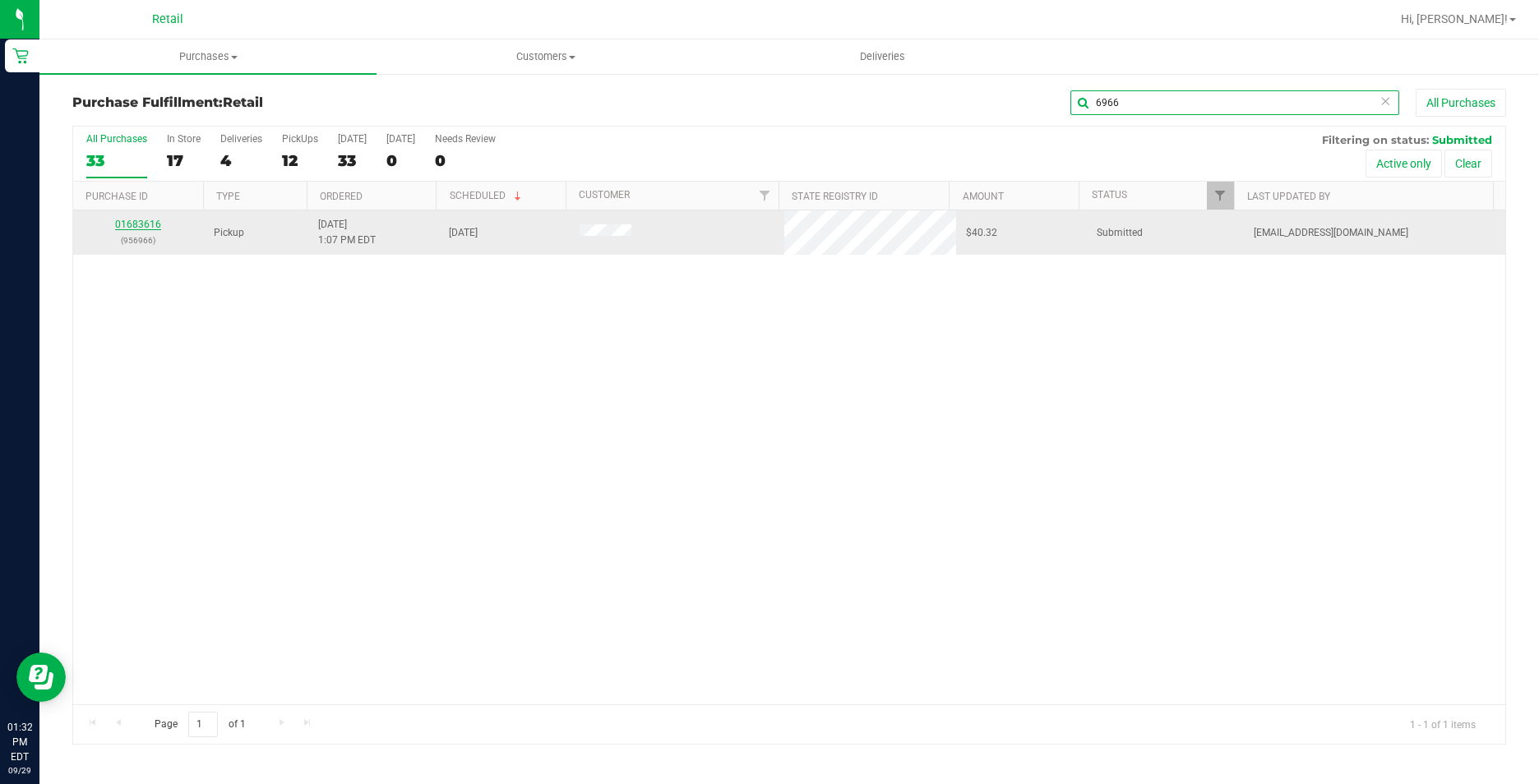
type input "6966"
click at [134, 225] on link "01683616" at bounding box center [138, 224] width 46 height 12
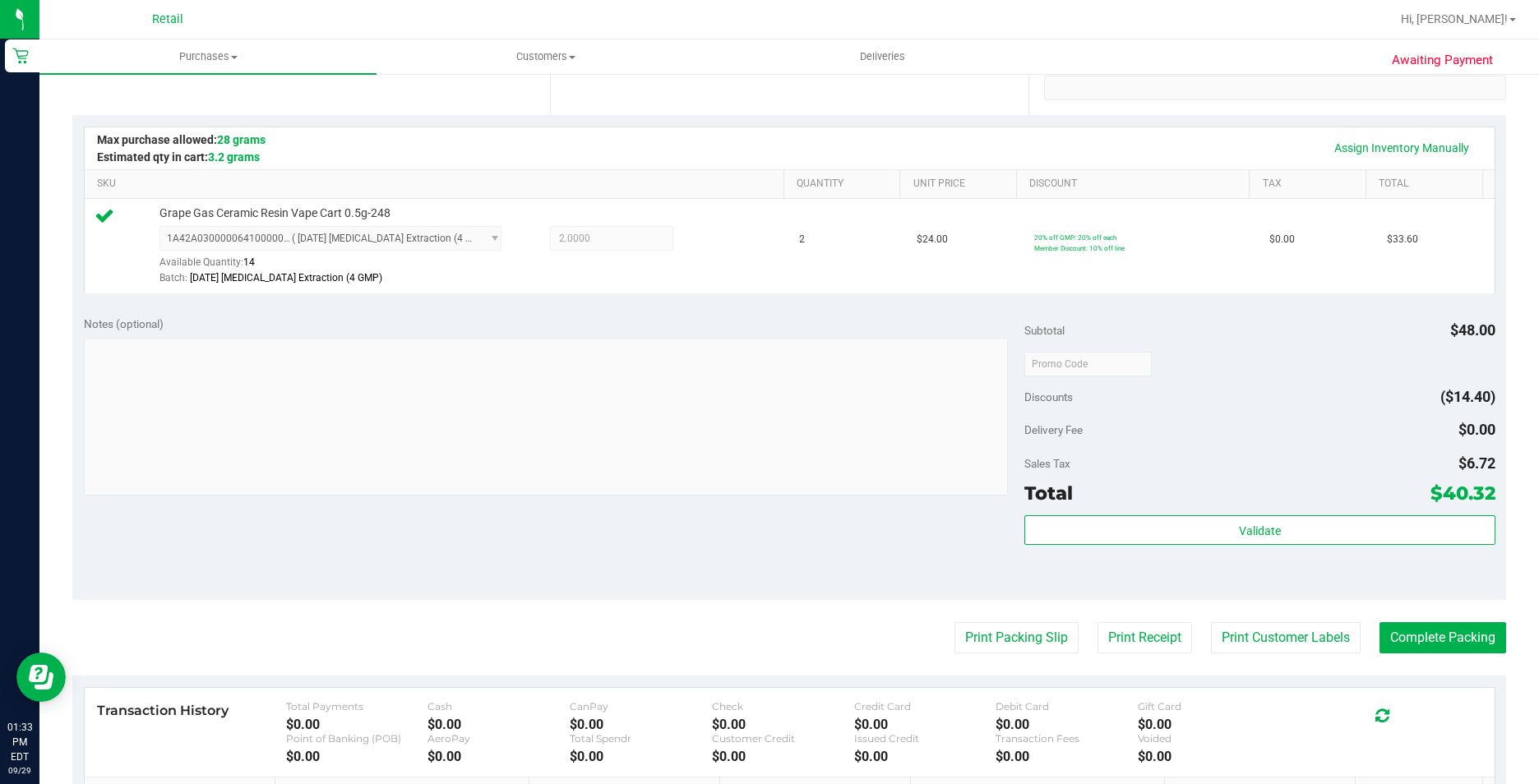
scroll to position [329, 0]
click at [1456, 643] on button "Complete Packing" at bounding box center [1443, 637] width 127 height 31
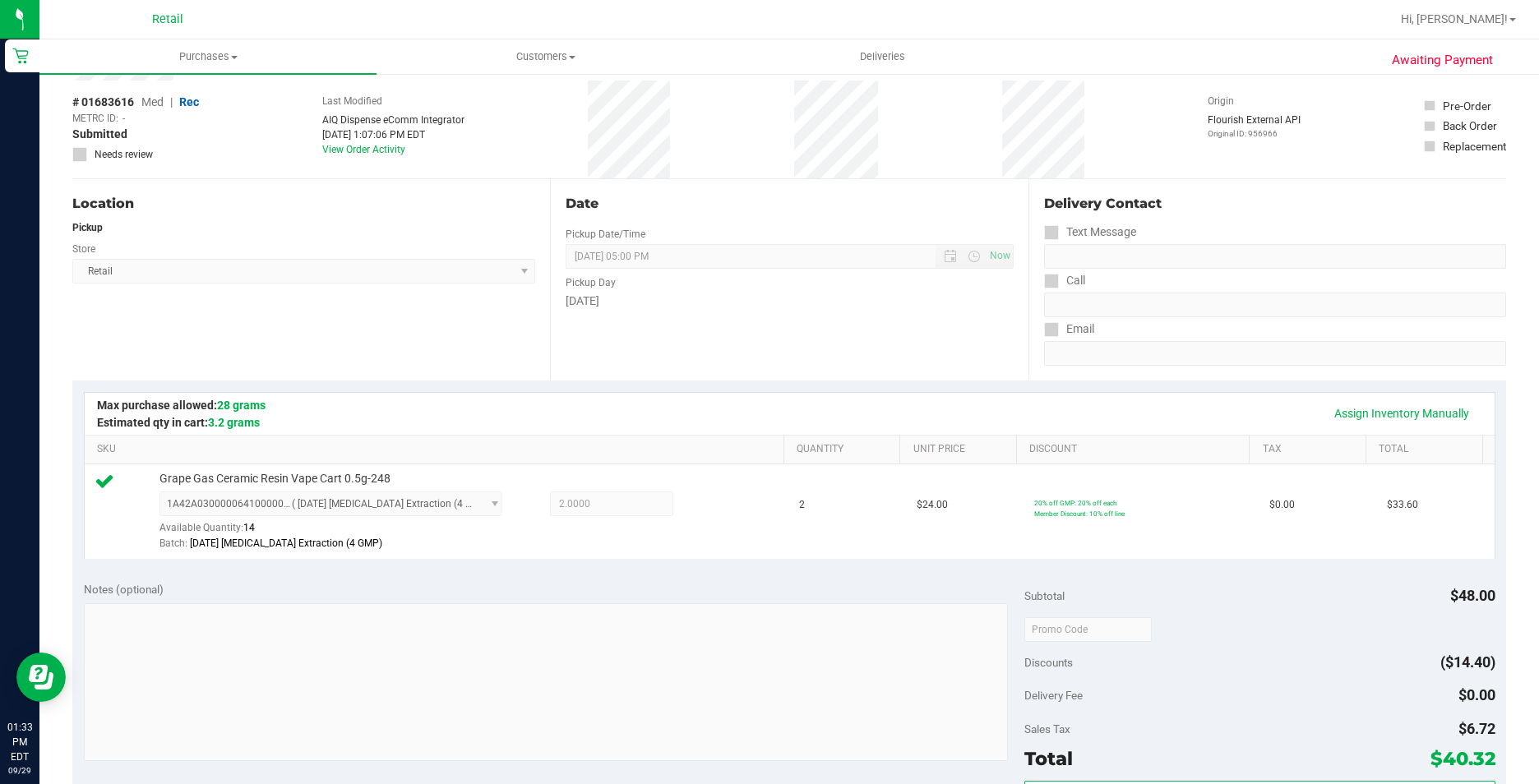
scroll to position [0, 0]
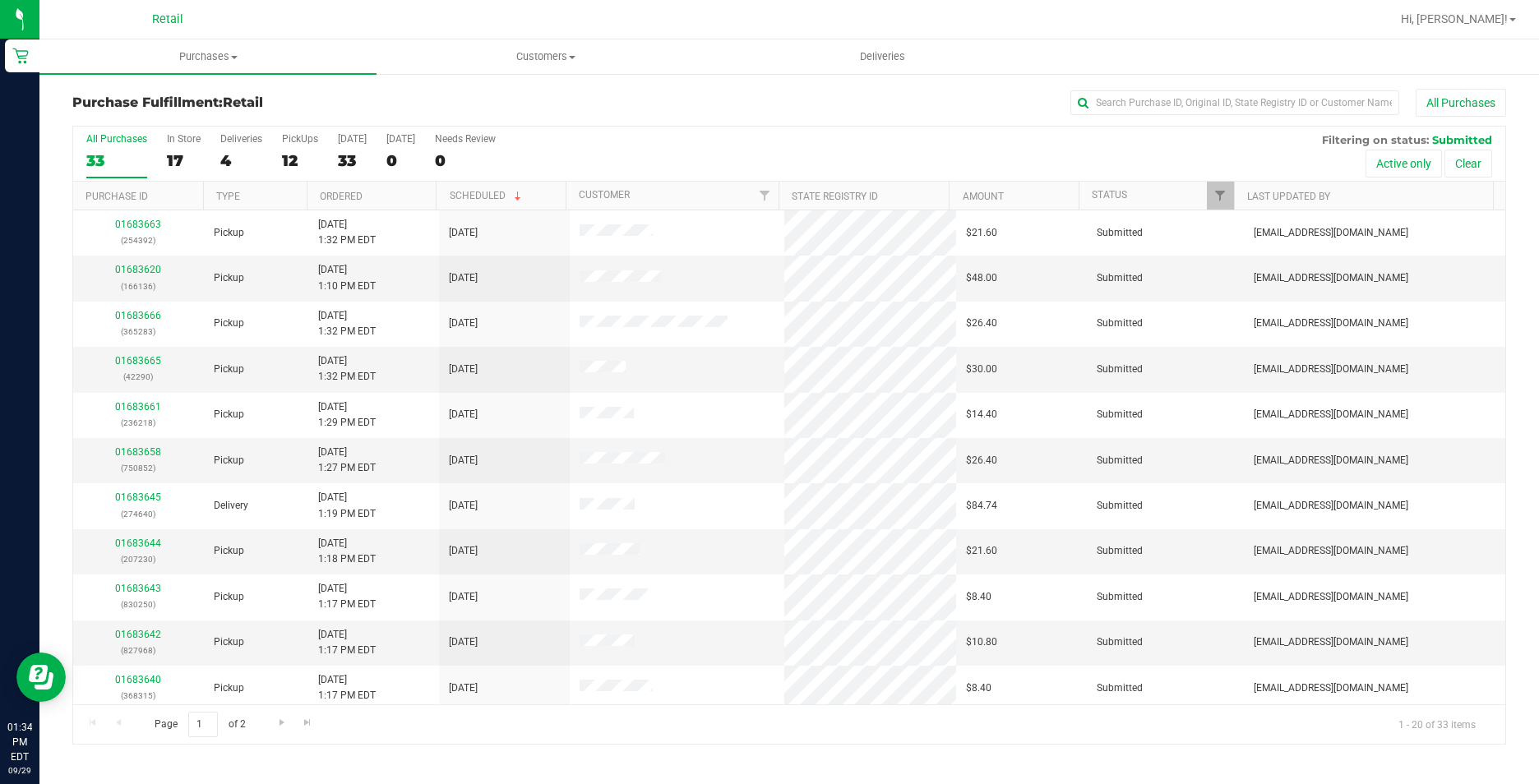
drag, startPoint x: 1156, startPoint y: 139, endPoint x: 1165, endPoint y: 78, distance: 61.7
click at [1153, 134] on div "All Purchases 33 In Store 17 Deliveries 4 PickUps 12 Today 33 Tomorrow 0 Needs …" at bounding box center [789, 133] width 1432 height 13
drag, startPoint x: 1163, startPoint y: 75, endPoint x: 1169, endPoint y: 95, distance: 20.9
click at [1163, 78] on div "Purchase Fulfillment: Retail All Purchases All Purchases 33 In Store 17 Deliver…" at bounding box center [789, 416] width 1500 height 689
click at [1169, 95] on input "text" at bounding box center [1234, 103] width 329 height 25
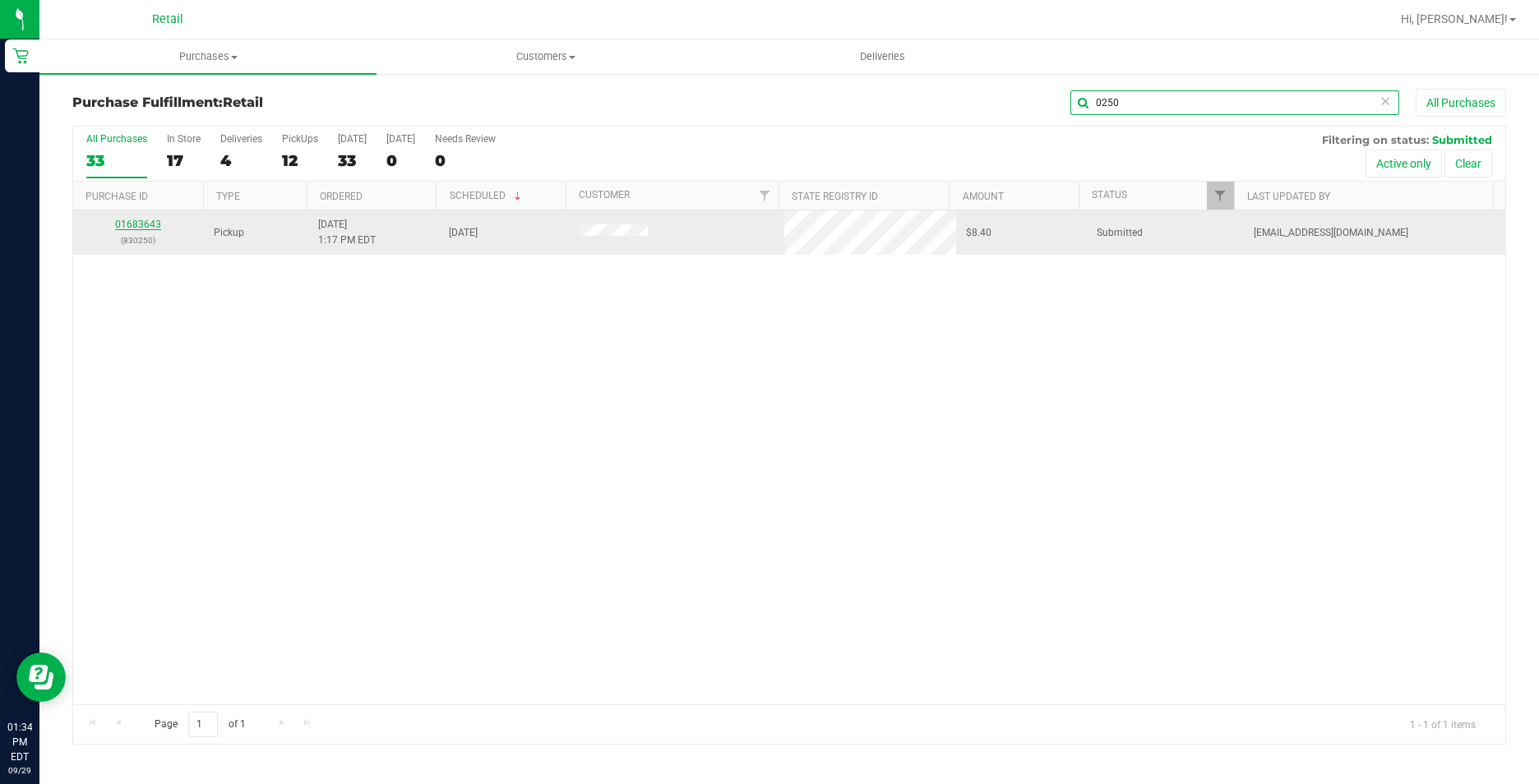
type input "0250"
click at [133, 225] on link "01683643" at bounding box center [138, 224] width 46 height 12
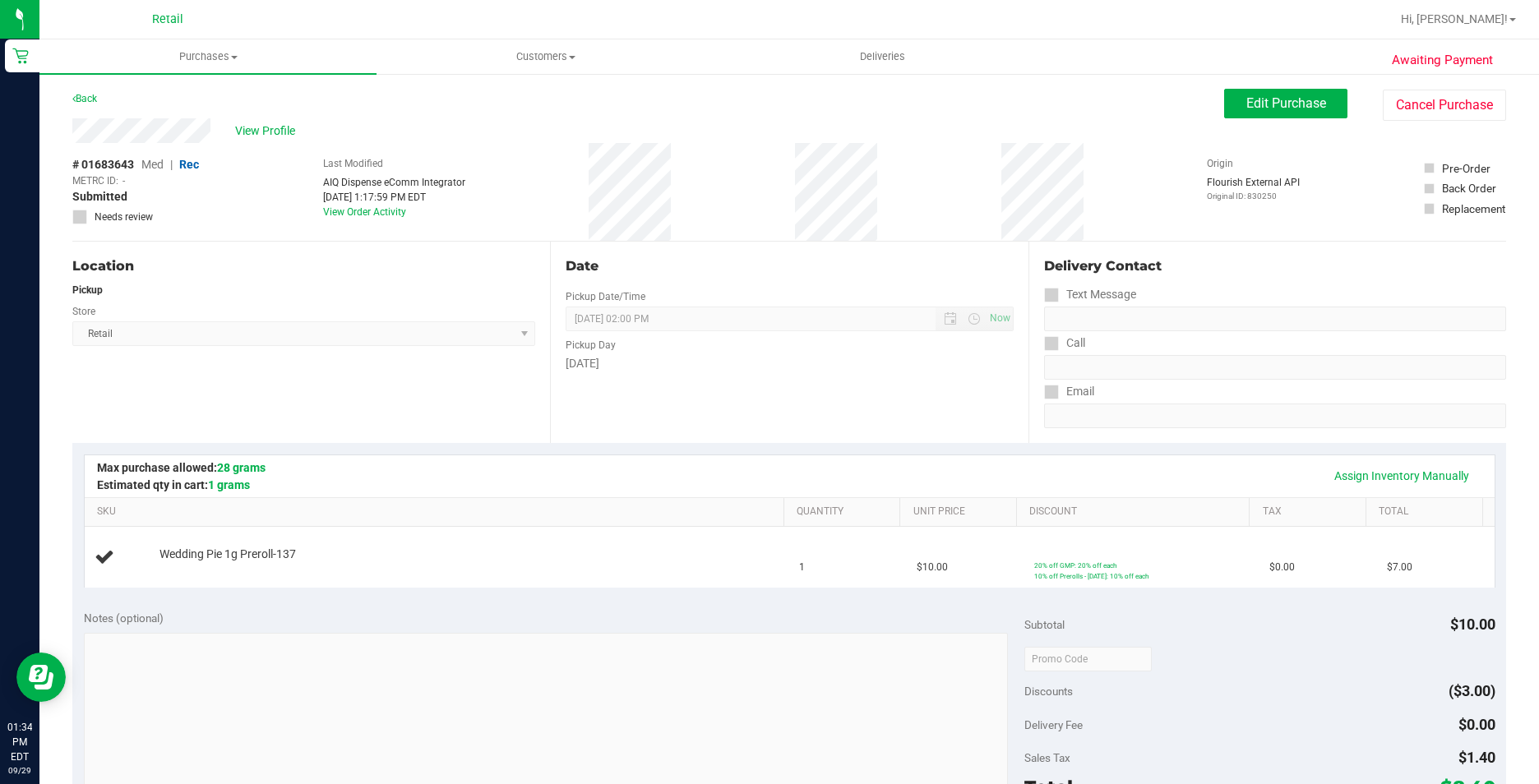
click at [458, 375] on div "Location Pickup Store Retail Select Store Retail" at bounding box center [311, 342] width 478 height 201
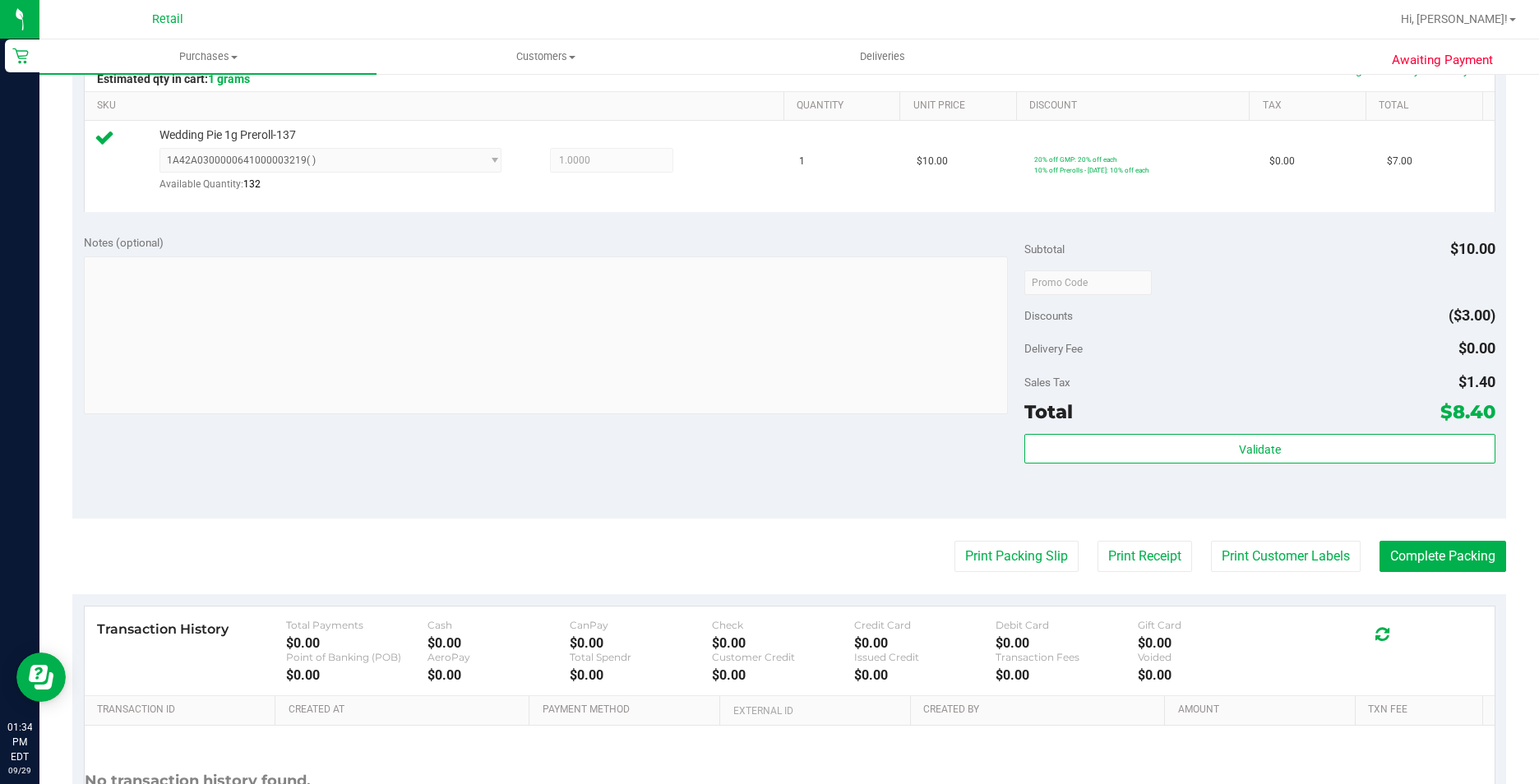
scroll to position [557, 0]
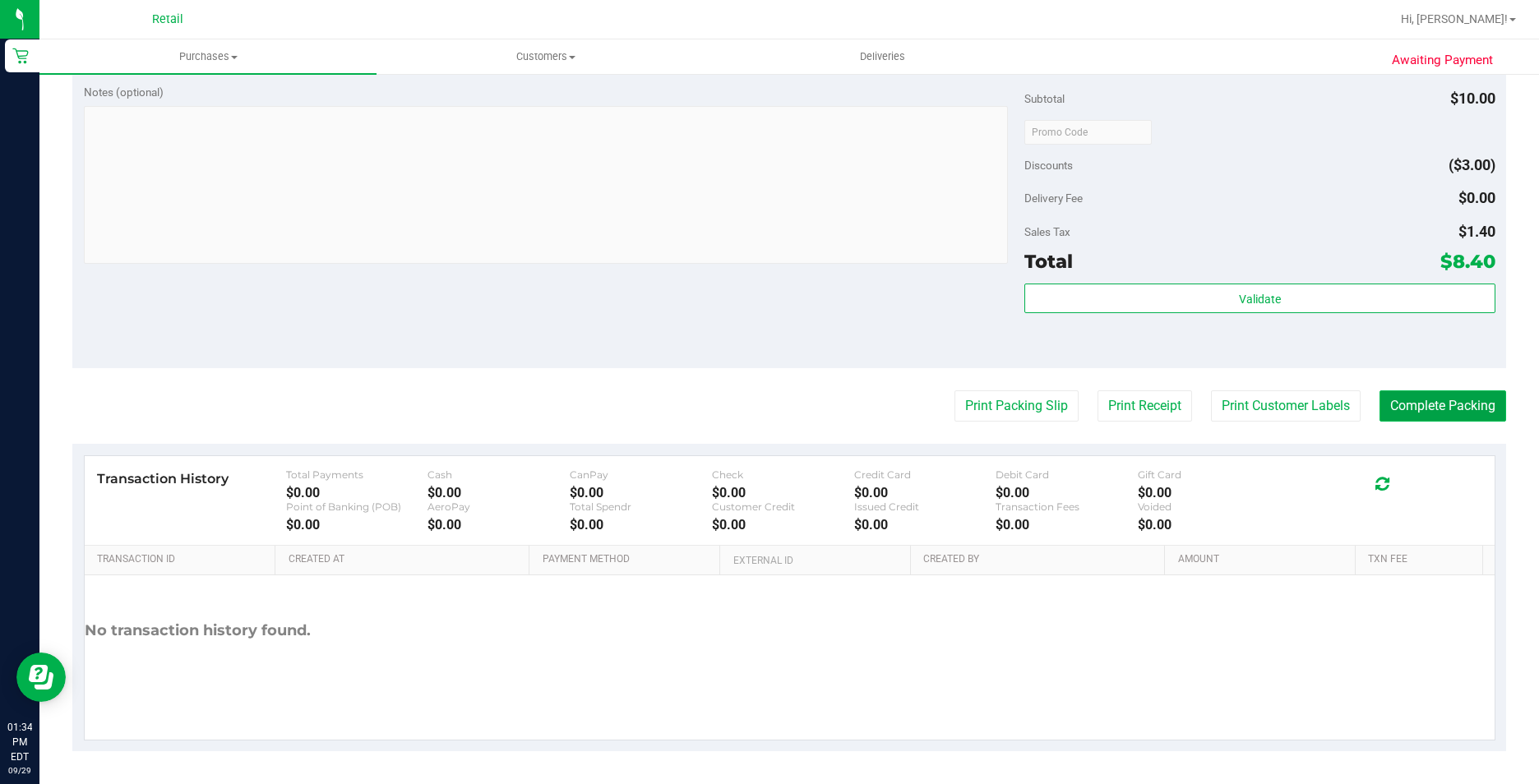
click at [1463, 397] on button "Complete Packing" at bounding box center [1443, 405] width 127 height 31
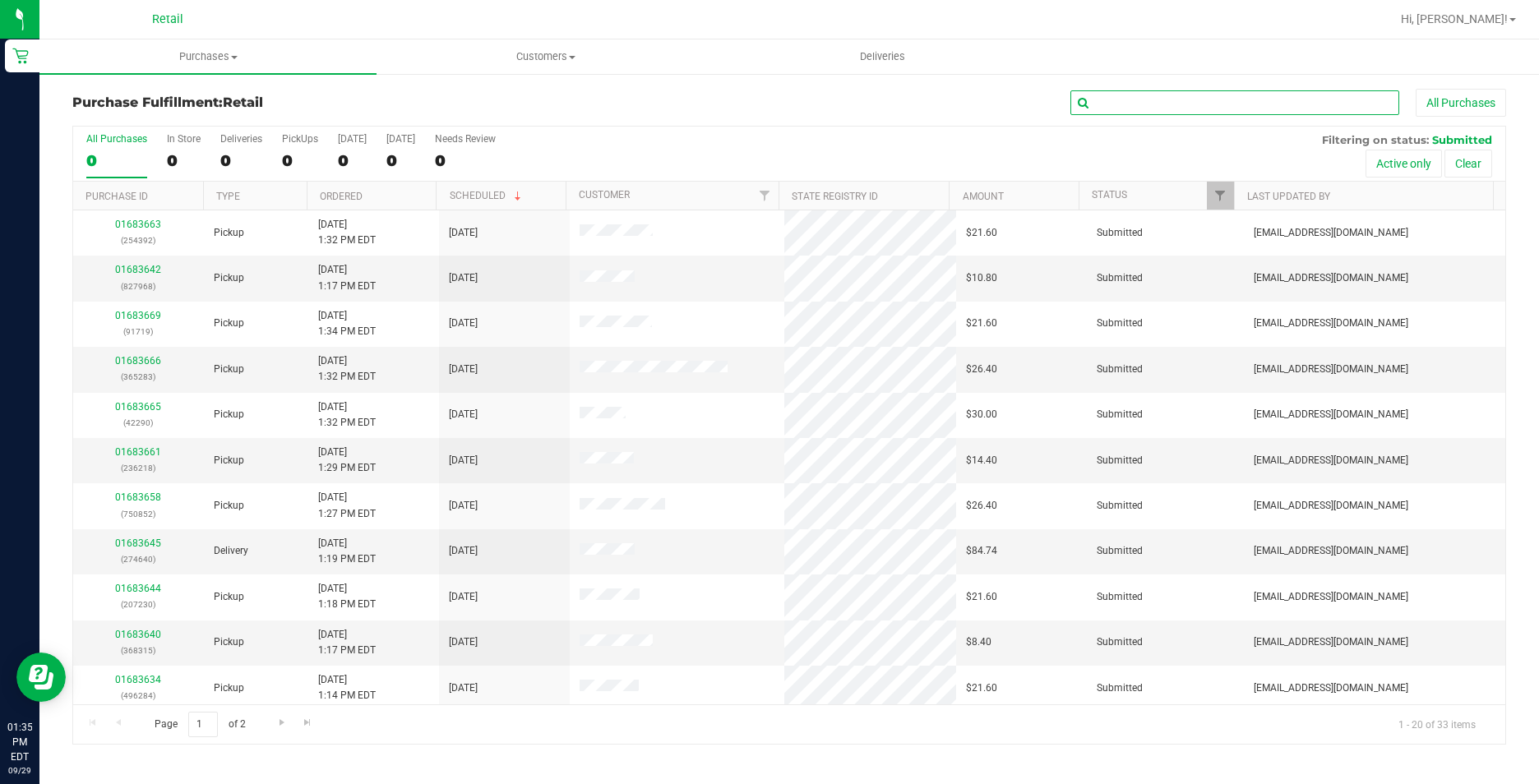
click at [1155, 96] on input "text" at bounding box center [1234, 103] width 329 height 25
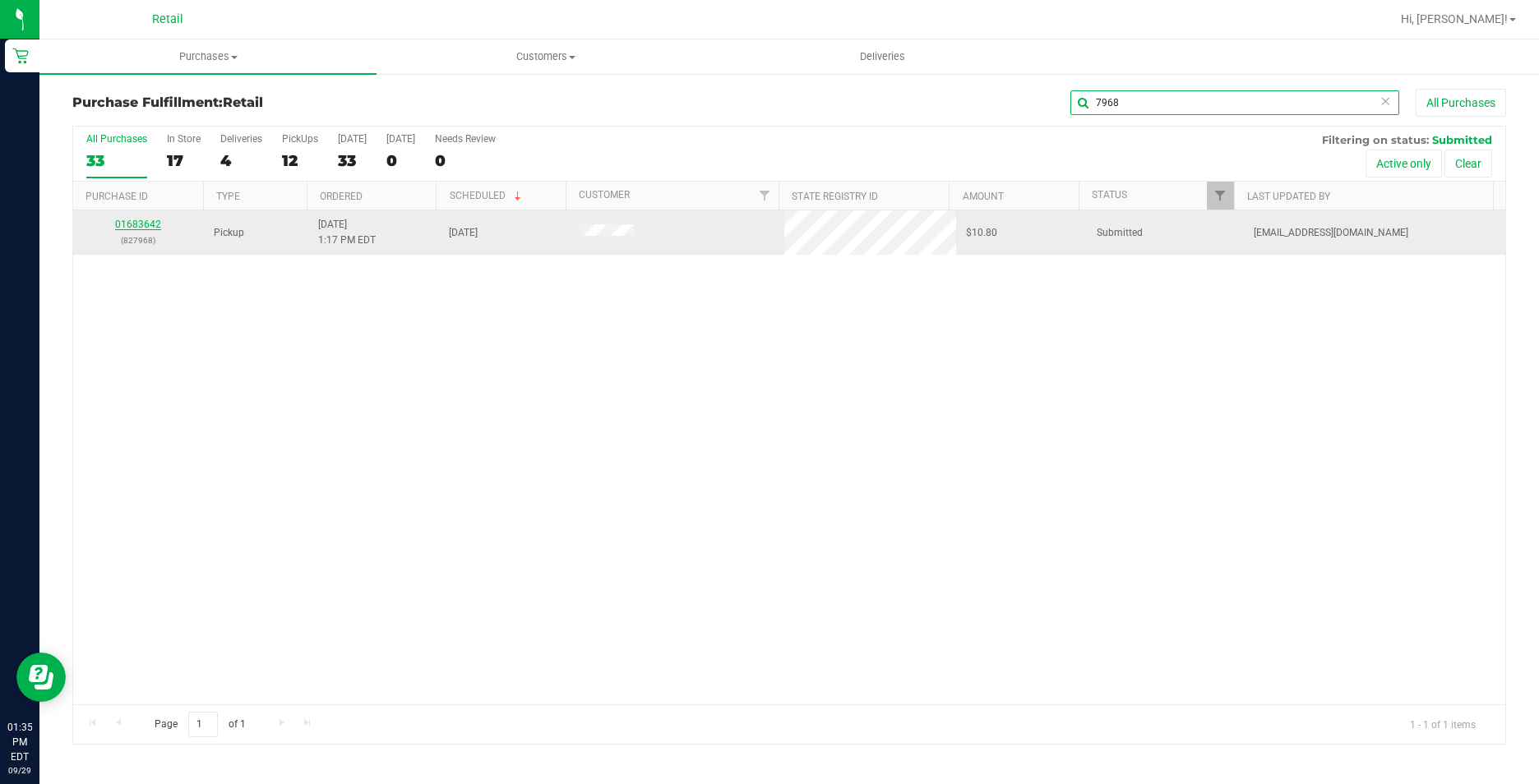
type input "7968"
click at [157, 223] on link "01683642" at bounding box center [138, 224] width 46 height 12
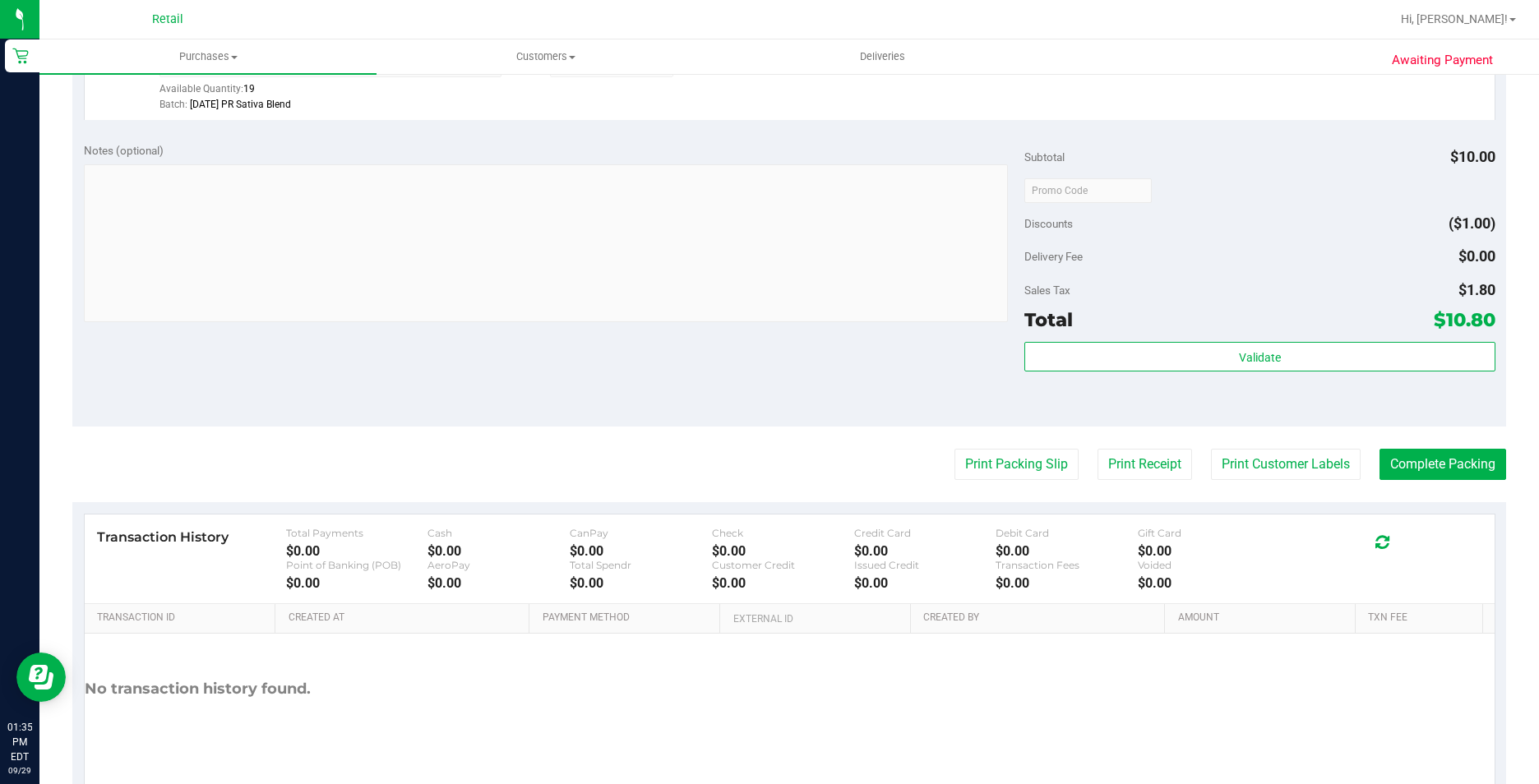
scroll to position [559, 0]
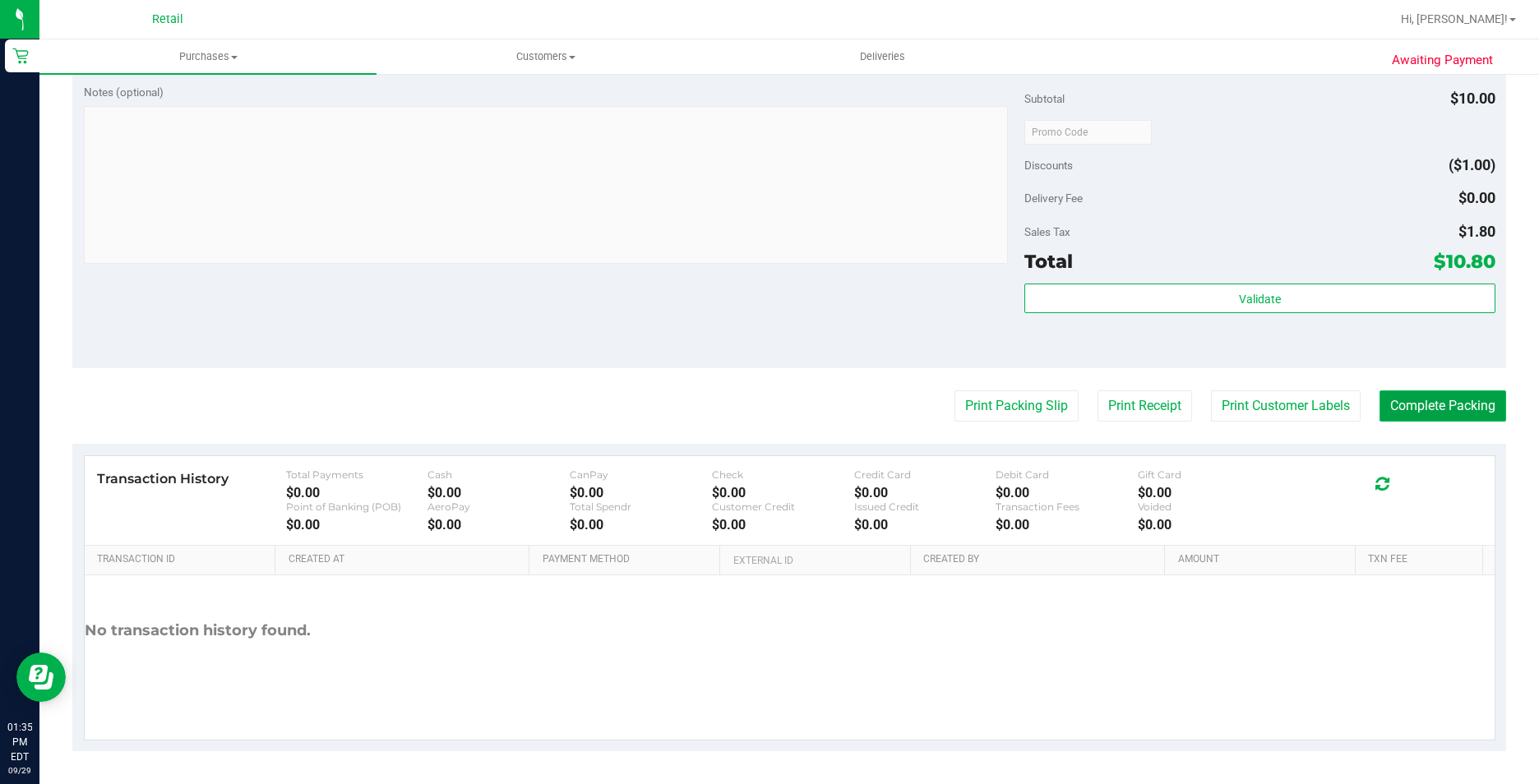
click at [1441, 406] on button "Complete Packing" at bounding box center [1443, 405] width 127 height 31
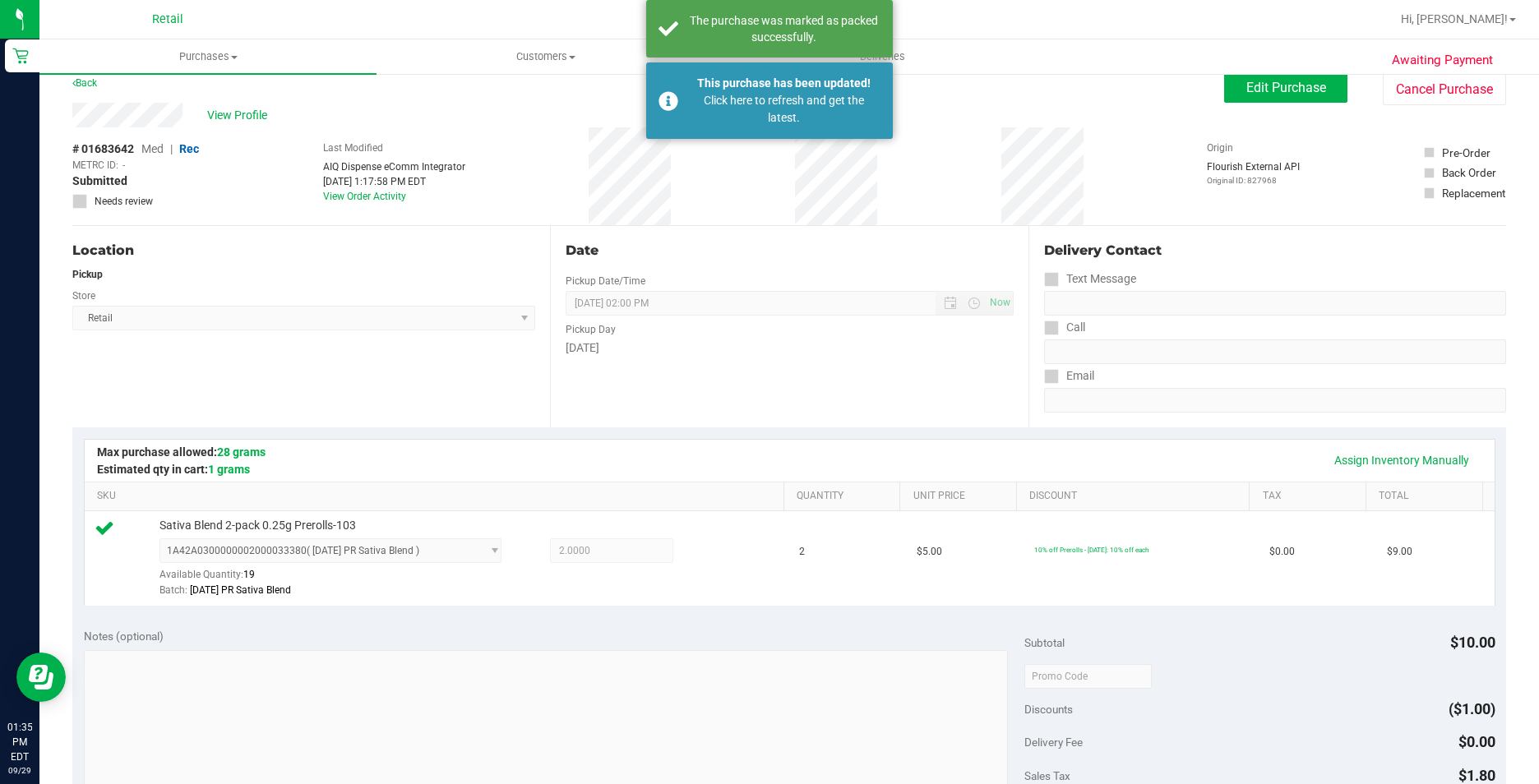
scroll to position [0, 0]
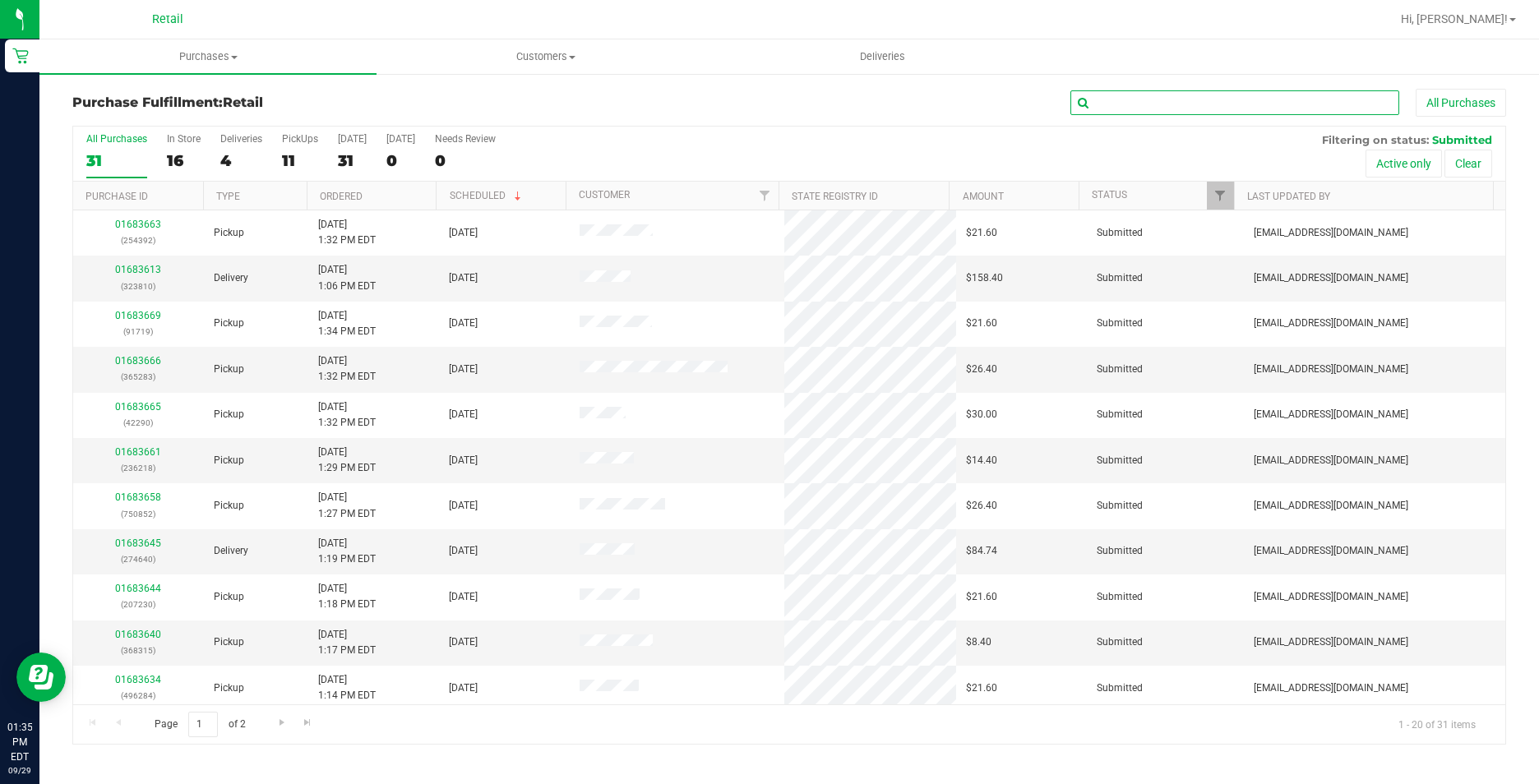
click at [1257, 101] on input "text" at bounding box center [1234, 103] width 329 height 25
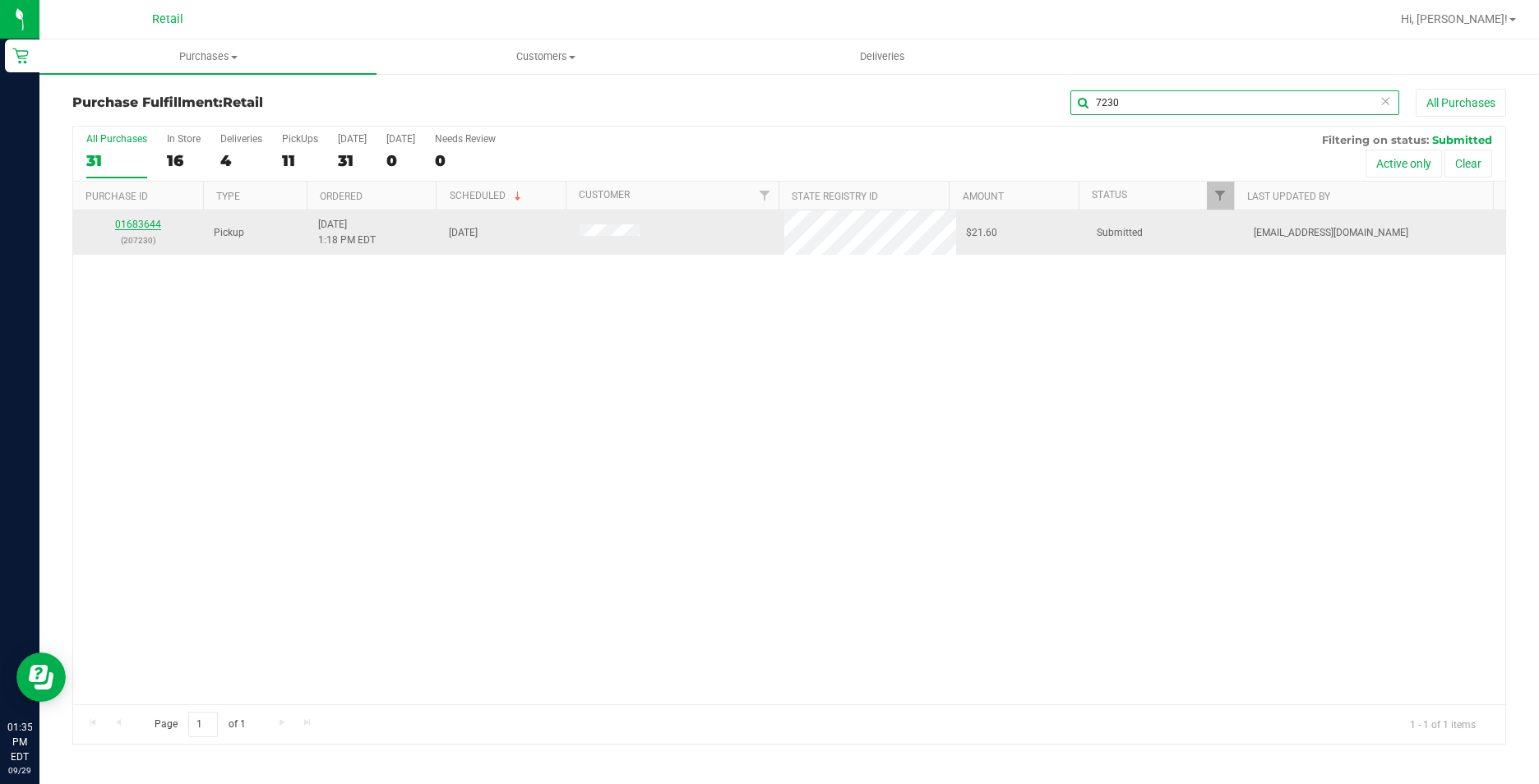
type input "7230"
click at [135, 222] on link "01683644" at bounding box center [138, 224] width 46 height 12
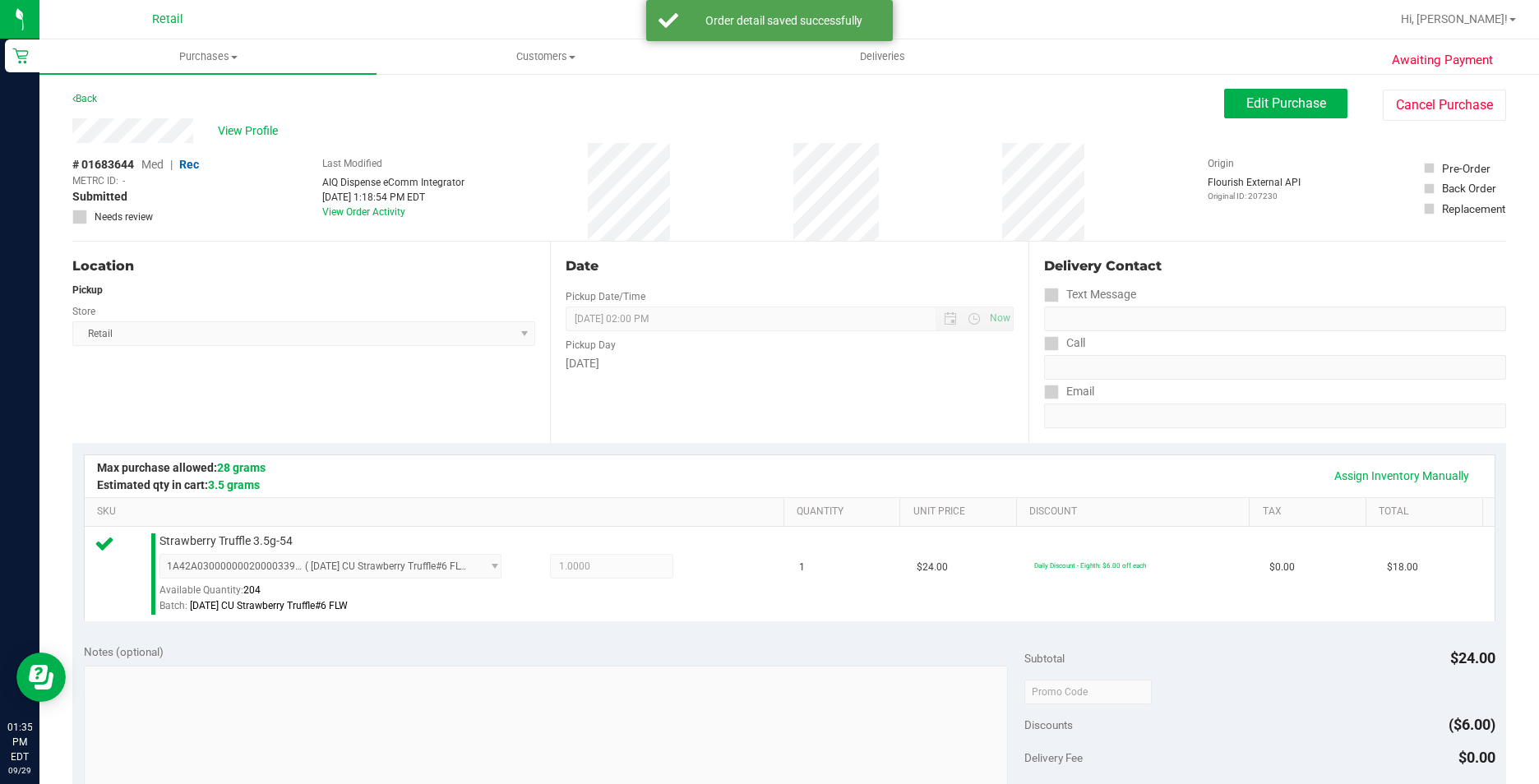
scroll to position [559, 0]
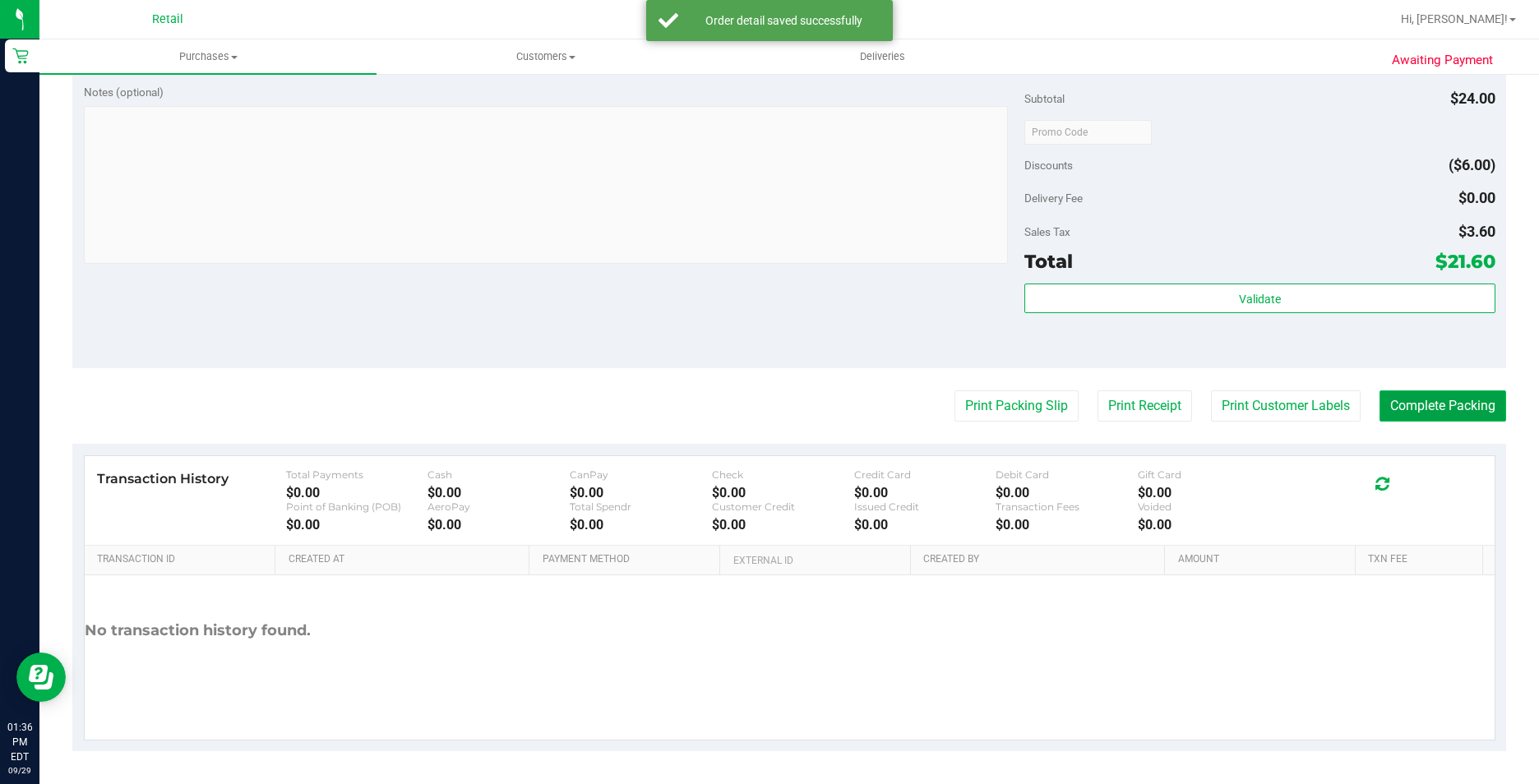
click at [1445, 403] on button "Complete Packing" at bounding box center [1443, 405] width 127 height 31
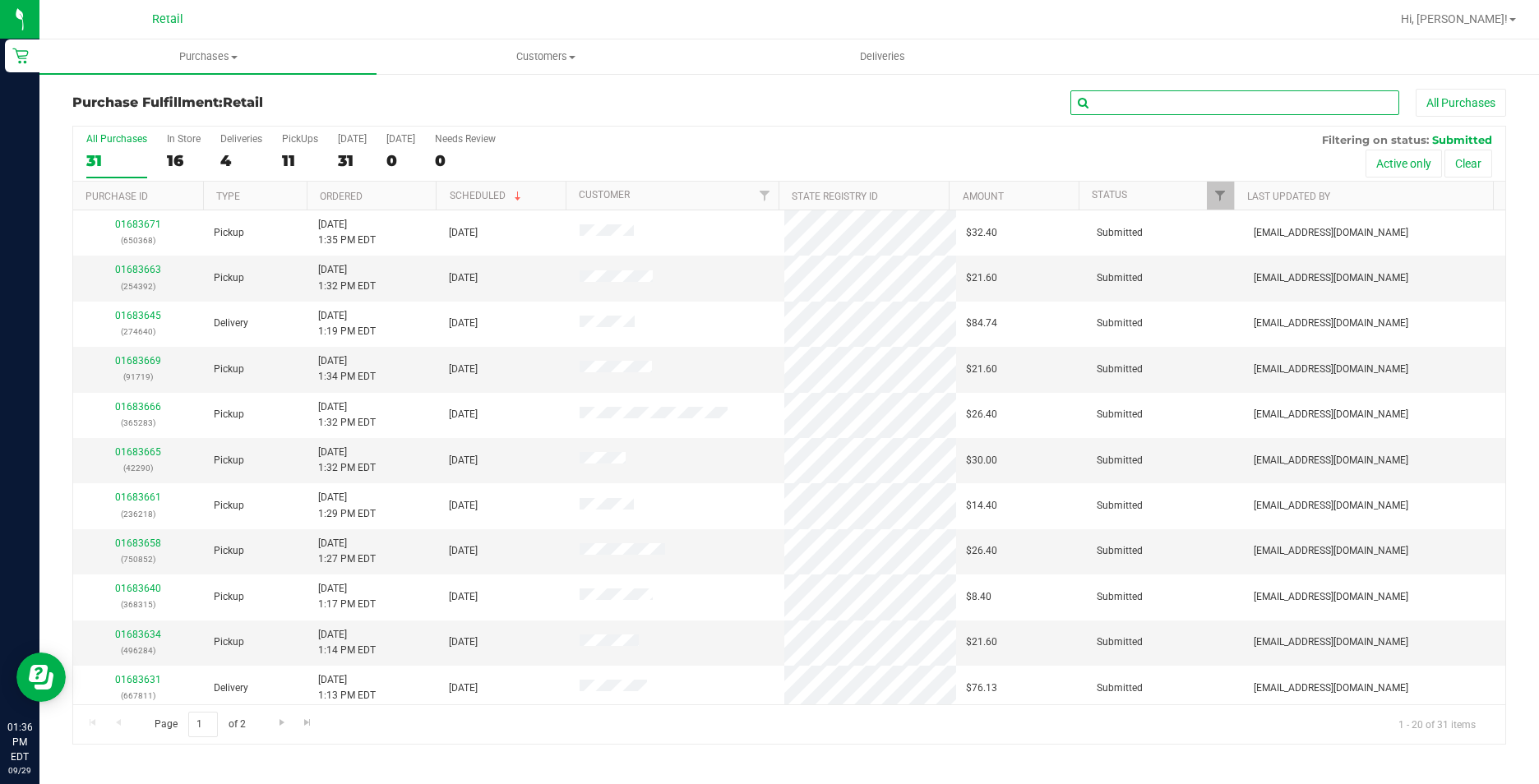
click at [1300, 107] on input "text" at bounding box center [1234, 103] width 329 height 25
click at [1170, 111] on input "text" at bounding box center [1234, 103] width 329 height 25
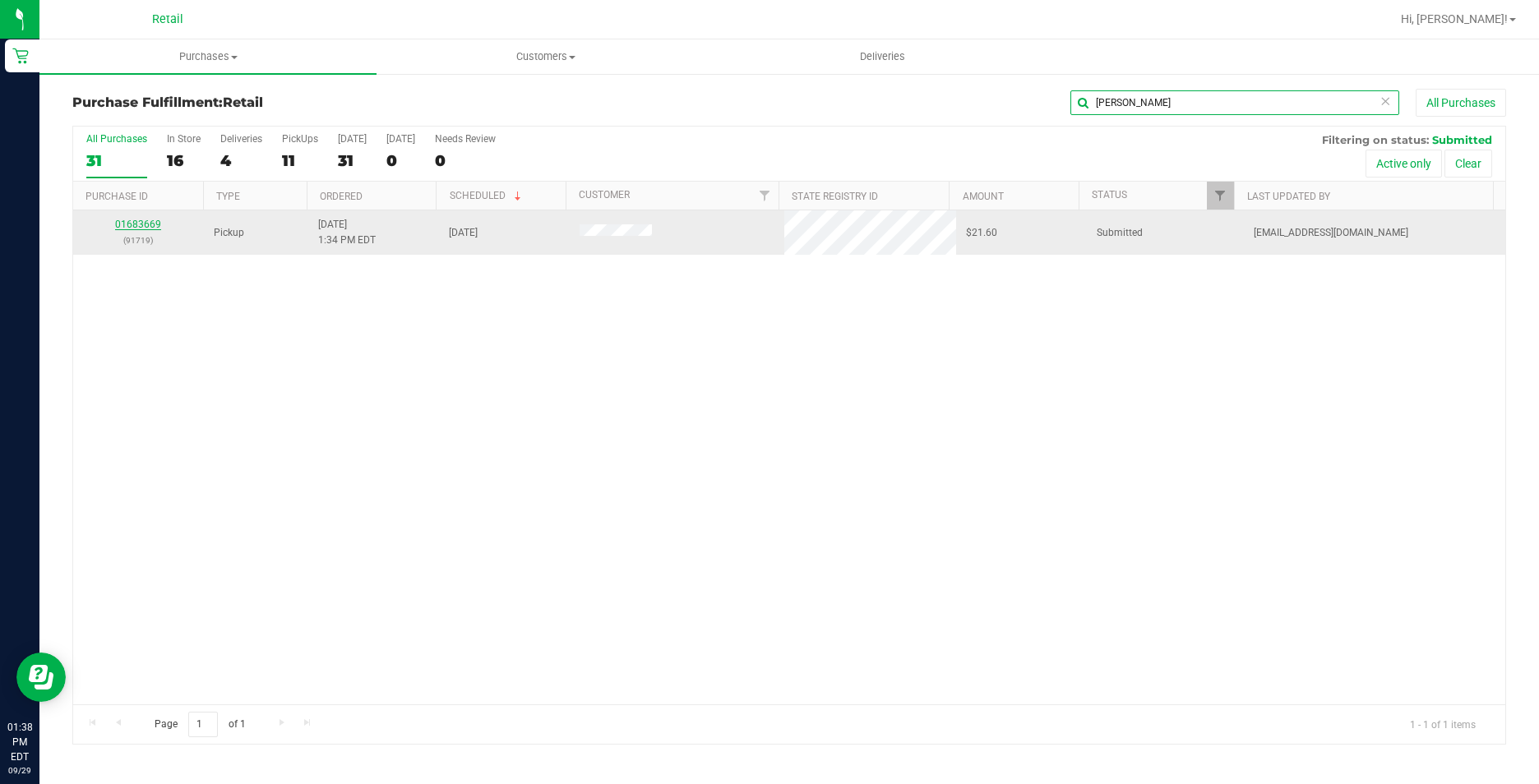
type input "THOMAS"
click at [143, 223] on link "01683669" at bounding box center [138, 224] width 46 height 12
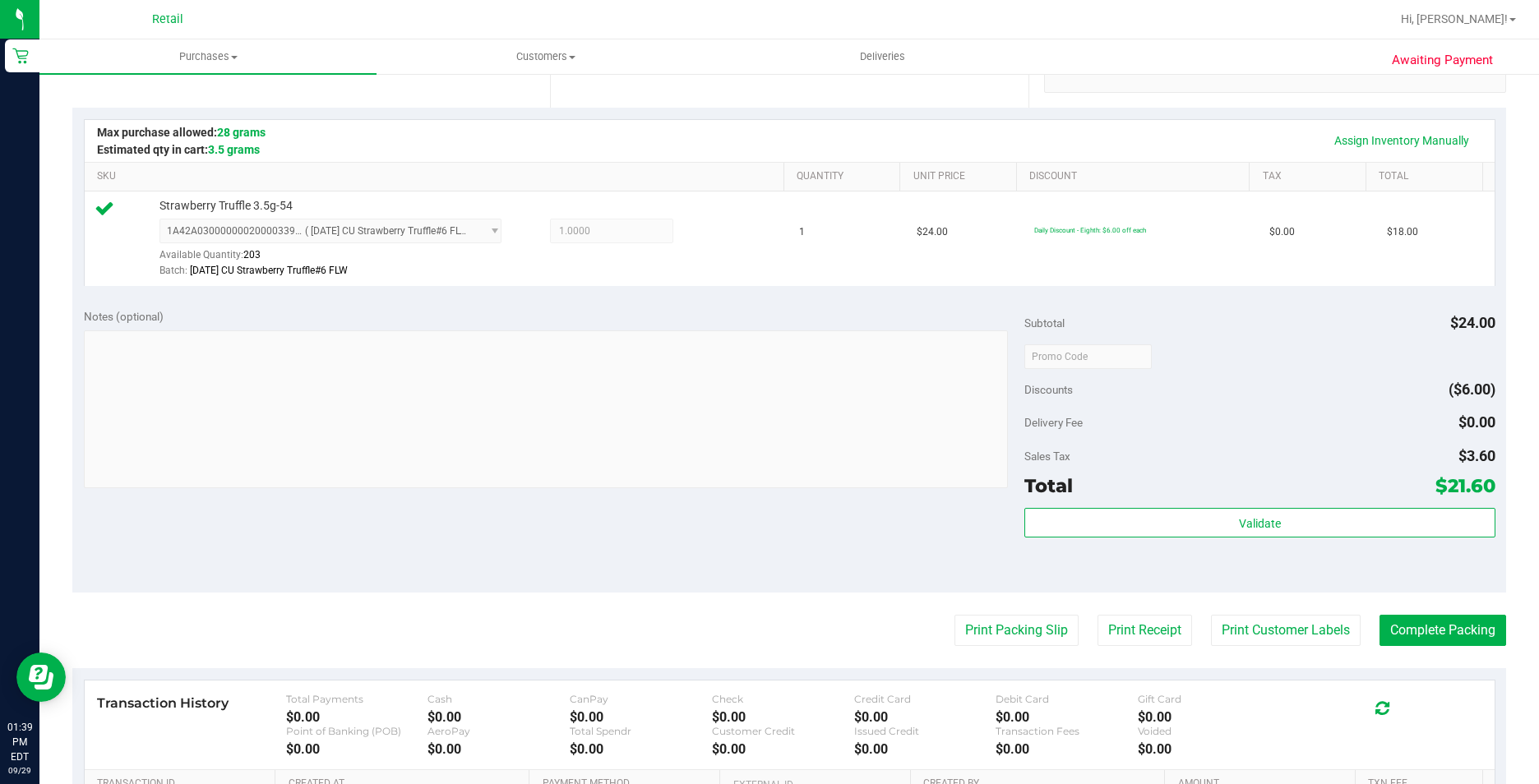
scroll to position [411, 0]
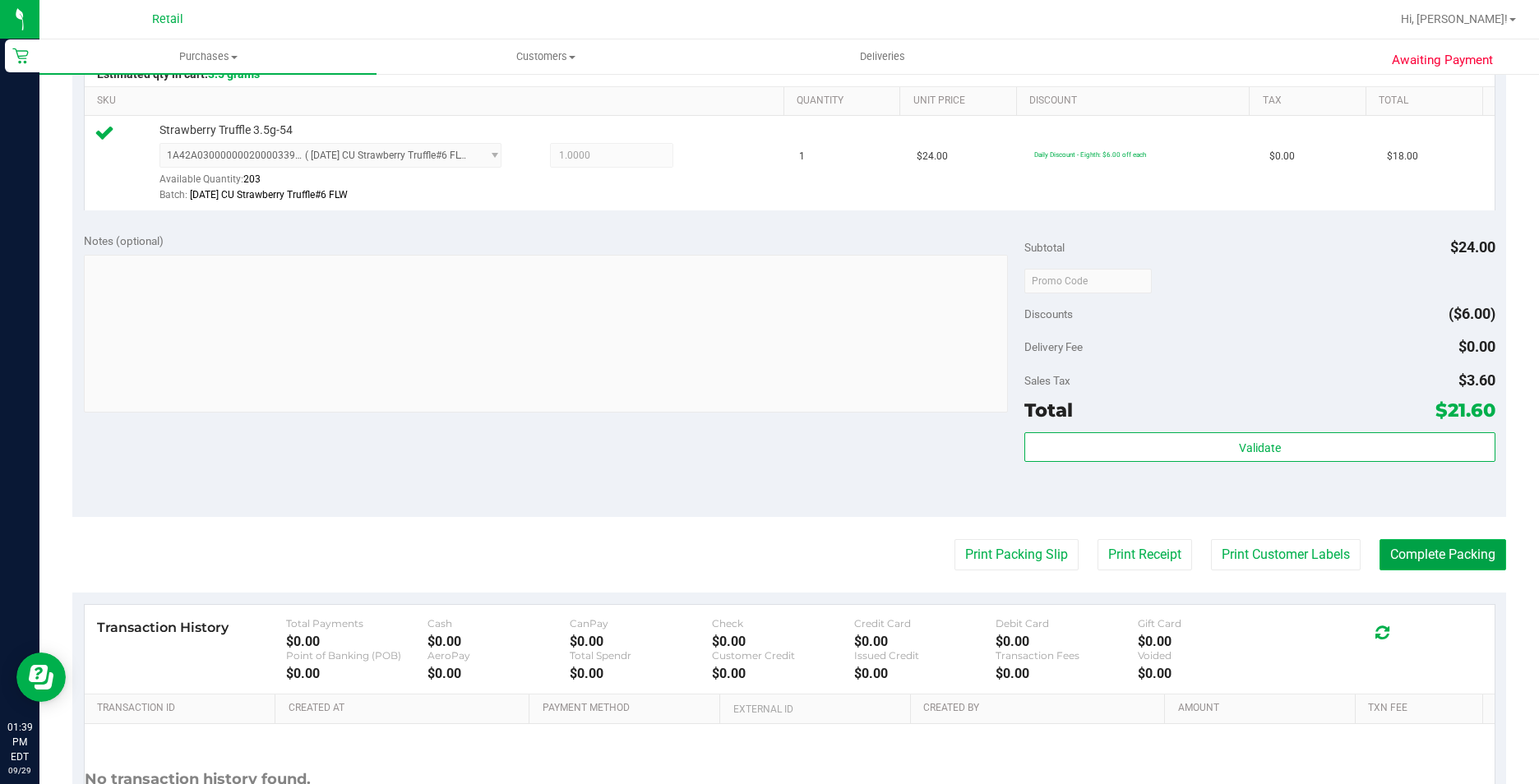
click at [1481, 570] on button "Complete Packing" at bounding box center [1443, 554] width 127 height 31
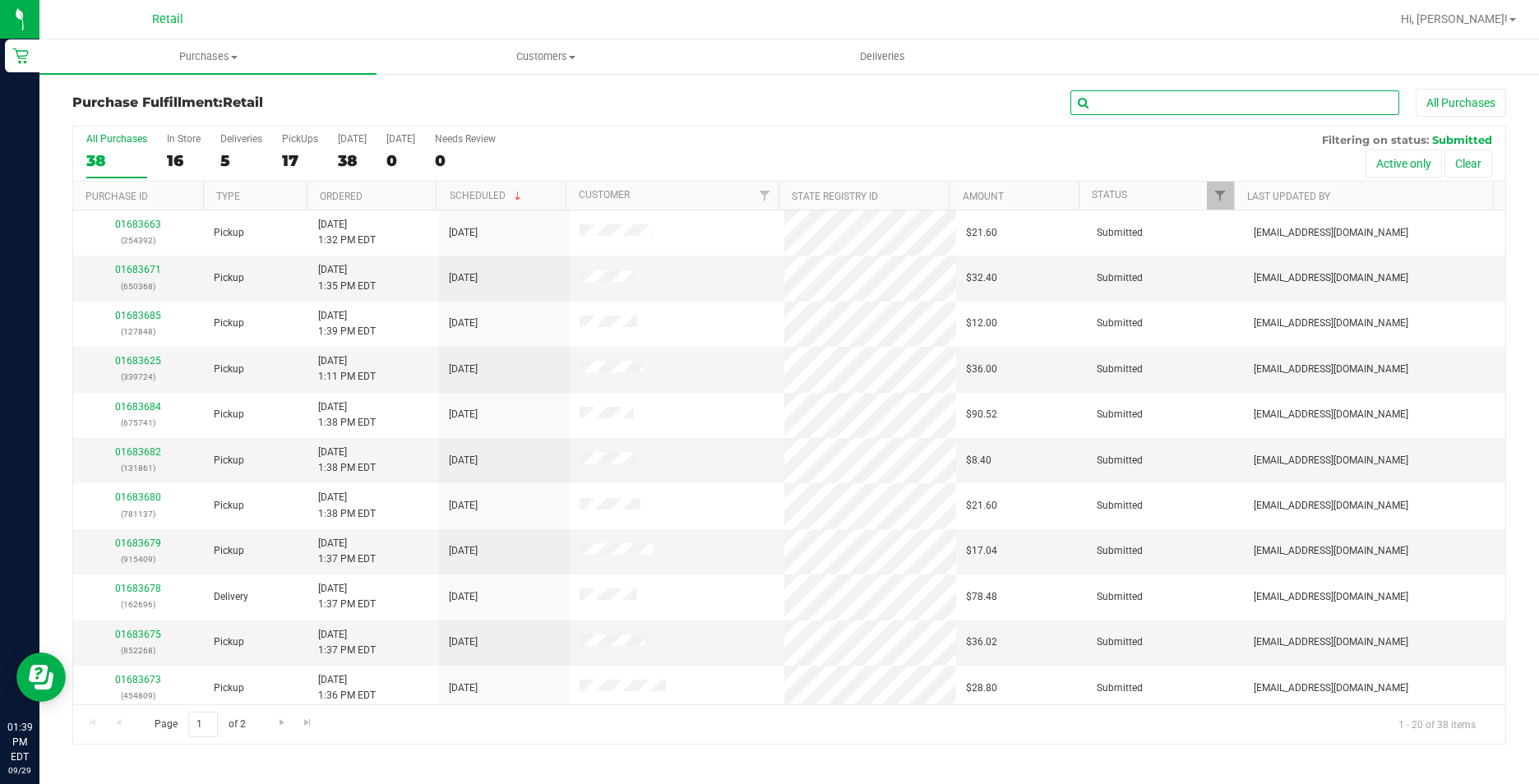
click at [1247, 93] on input "text" at bounding box center [1234, 103] width 329 height 25
type input "DRIVE"
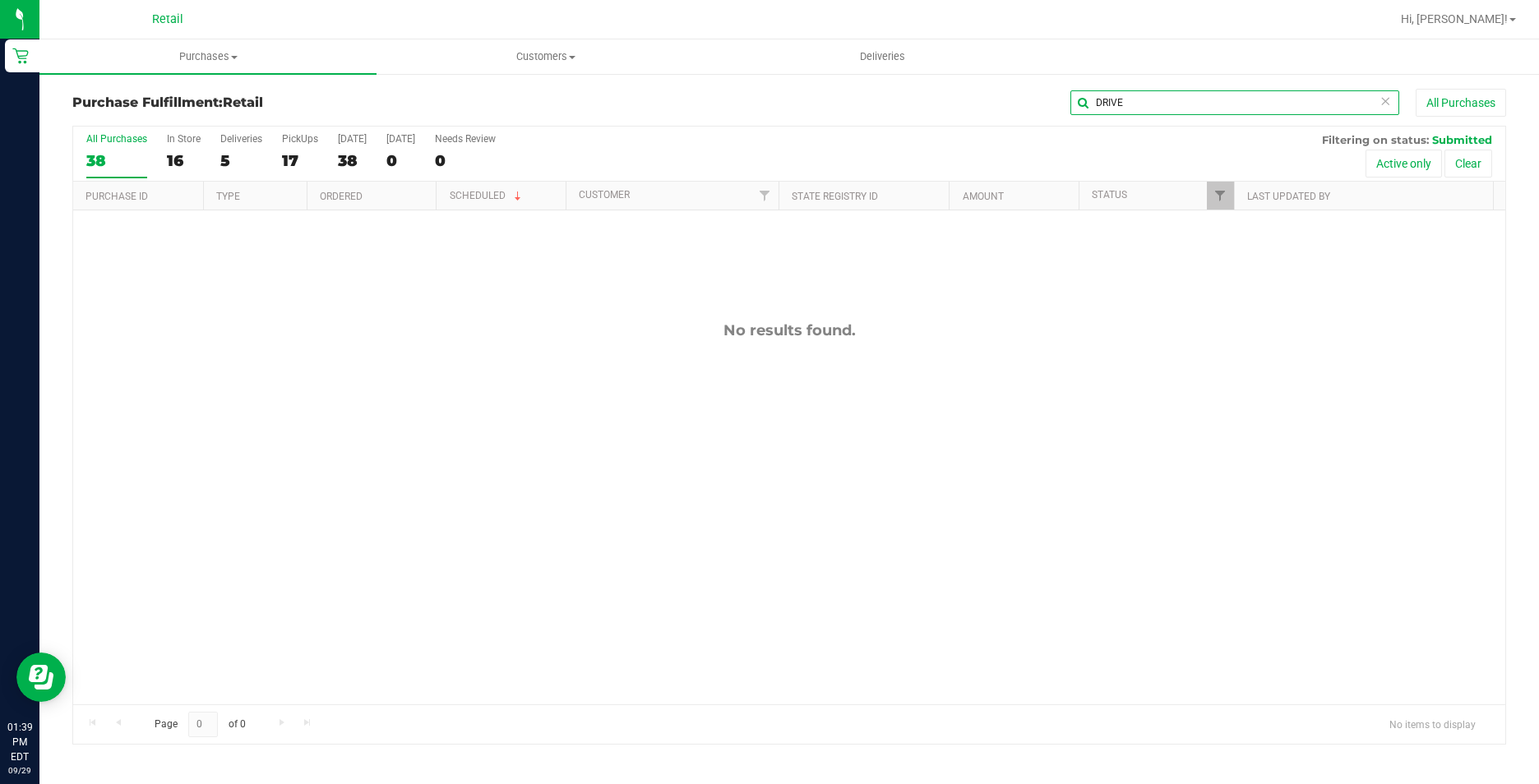
click at [989, 80] on div "Purchase Fulfillment: Retail DRIVE All Purchases All Purchases 38 In Store 16 D…" at bounding box center [789, 416] width 1500 height 689
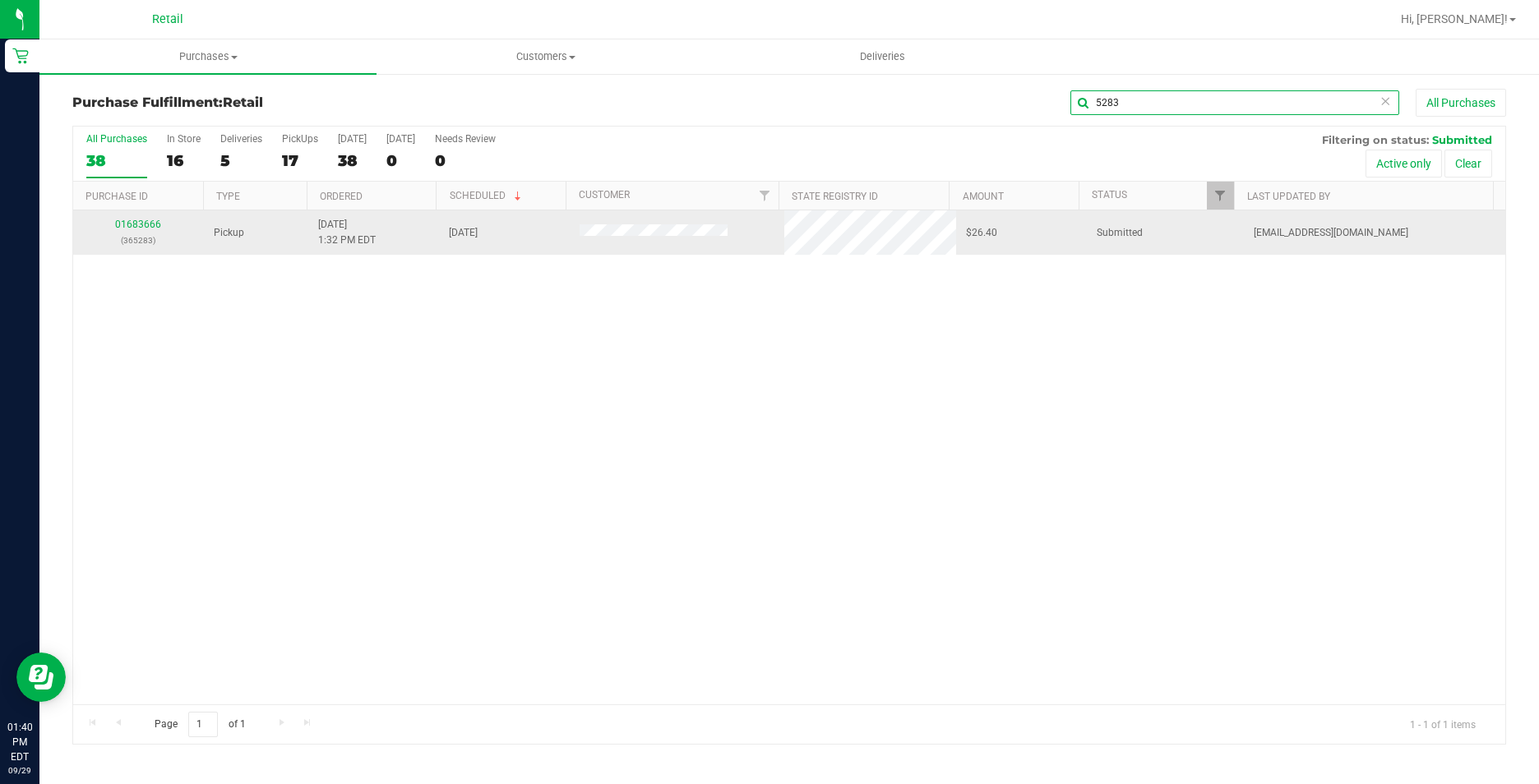
type input "5283"
click at [116, 231] on div "01683666 (365283)" at bounding box center [138, 233] width 111 height 31
click at [134, 228] on link "01683666" at bounding box center [138, 224] width 46 height 12
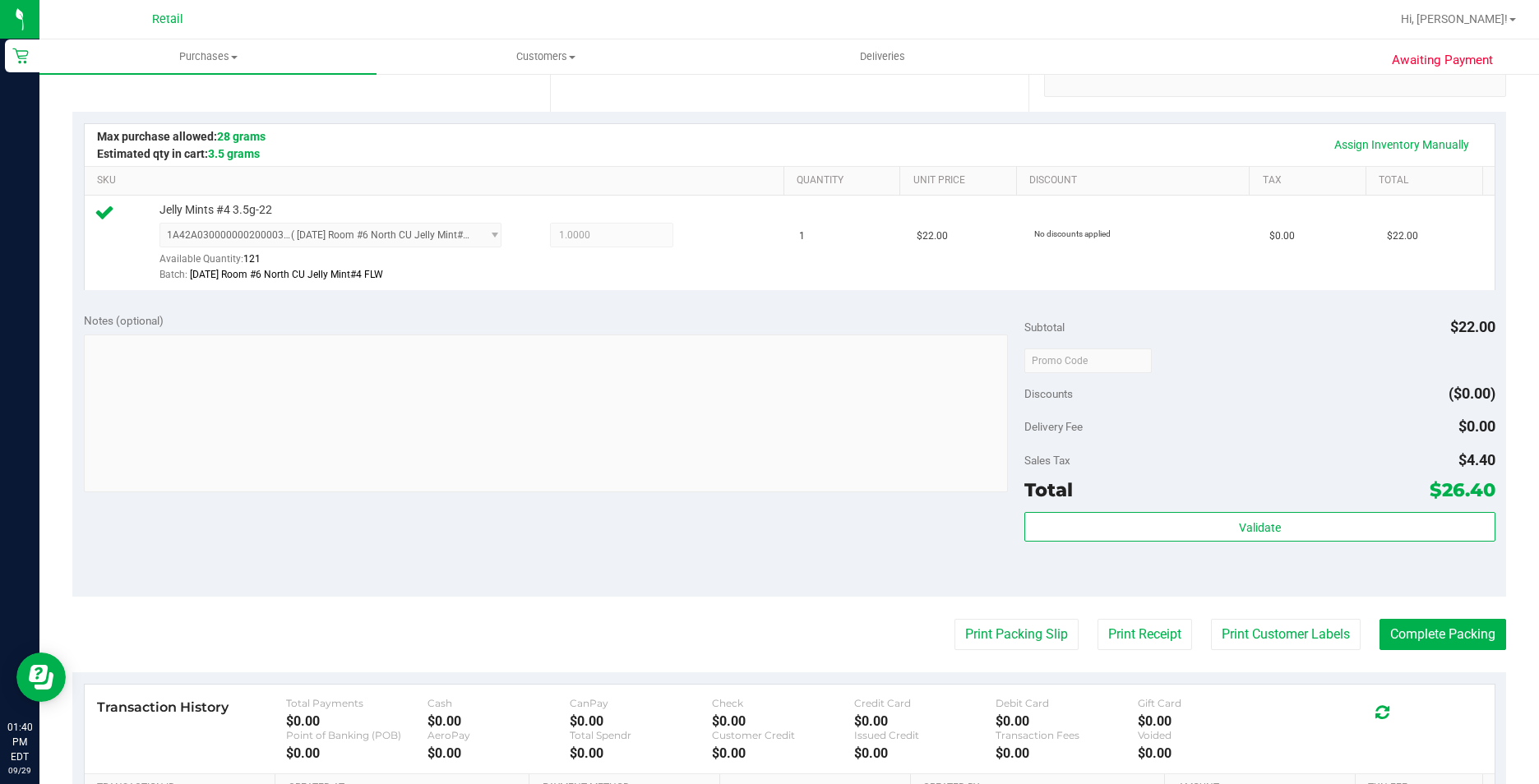
scroll to position [411, 0]
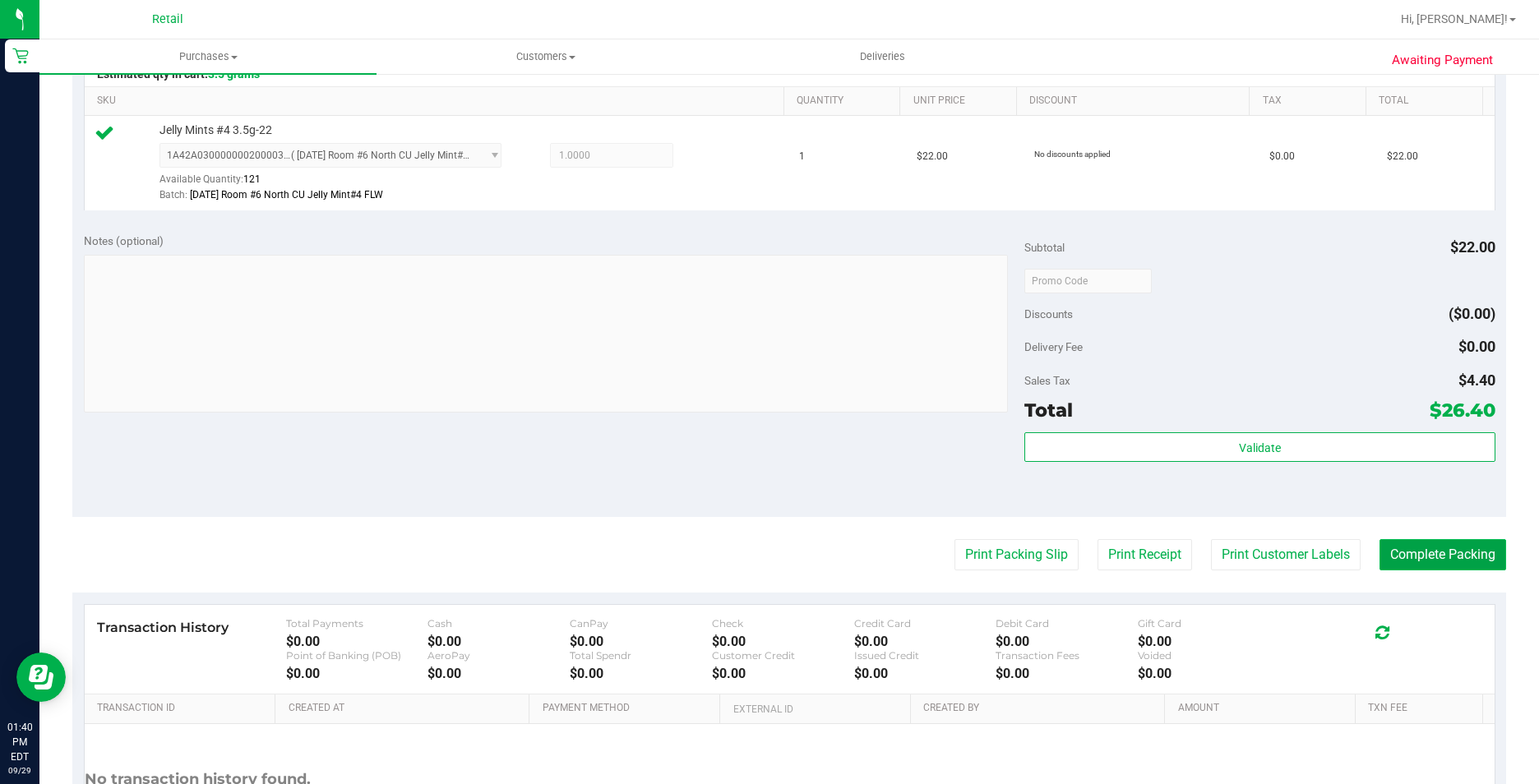
click at [1470, 545] on button "Complete Packing" at bounding box center [1443, 554] width 127 height 31
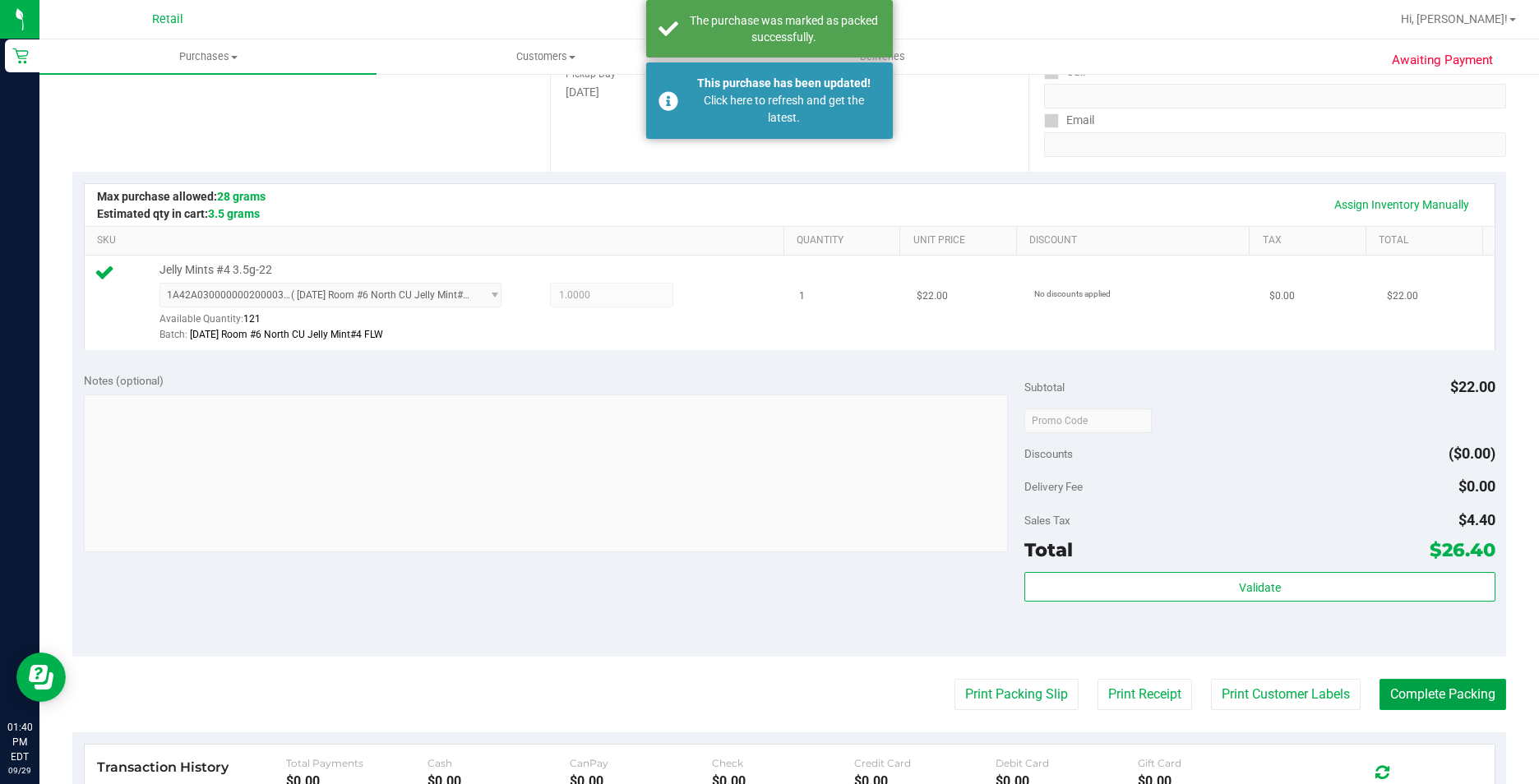
scroll to position [329, 0]
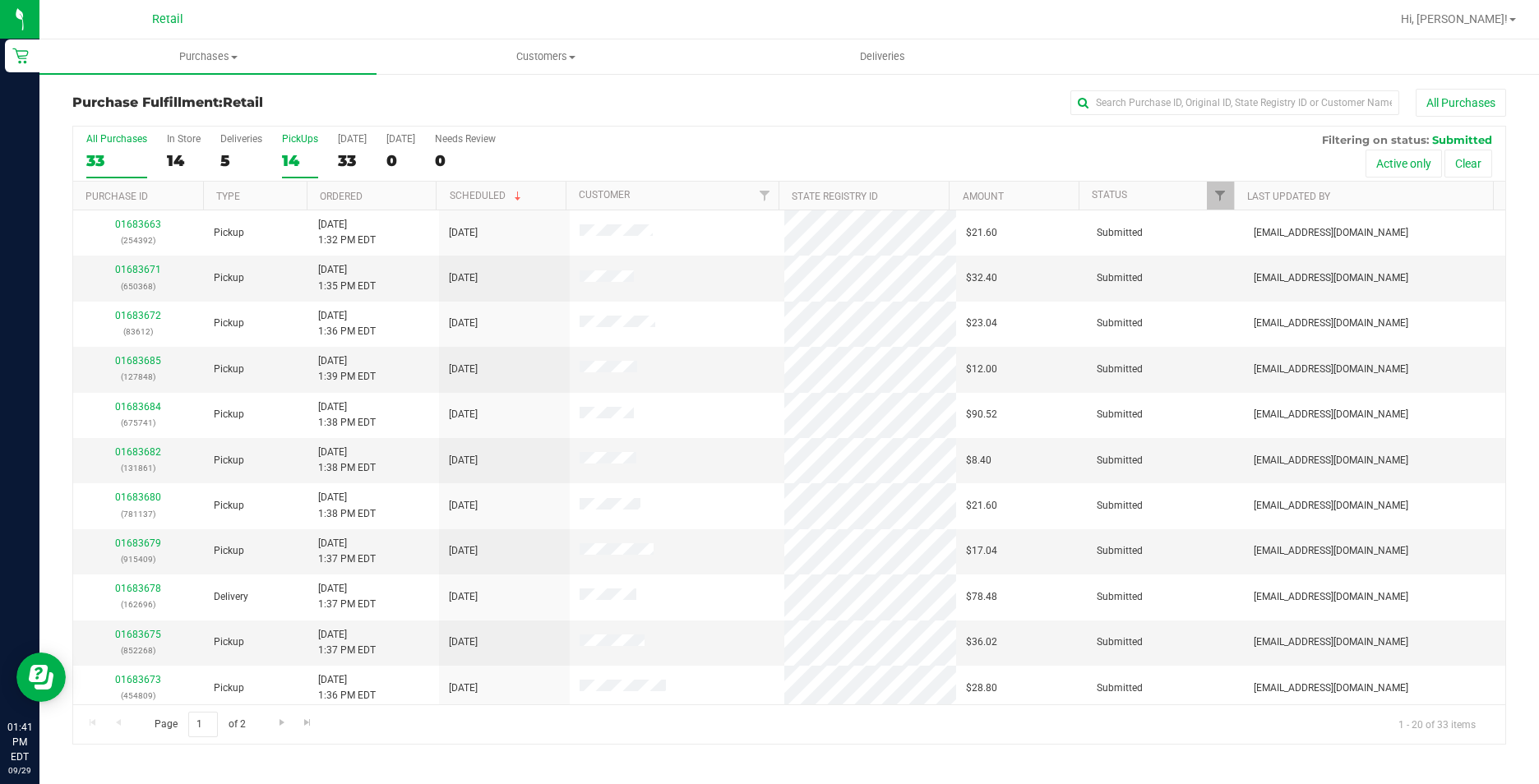
click at [285, 159] on div "14" at bounding box center [299, 160] width 37 height 19
click at [0, 0] on input "PickUps 14" at bounding box center [0, 0] width 0 height 0
click at [363, 196] on link "Ordered" at bounding box center [341, 196] width 43 height 12
click at [1174, 105] on input "text" at bounding box center [1234, 103] width 329 height 25
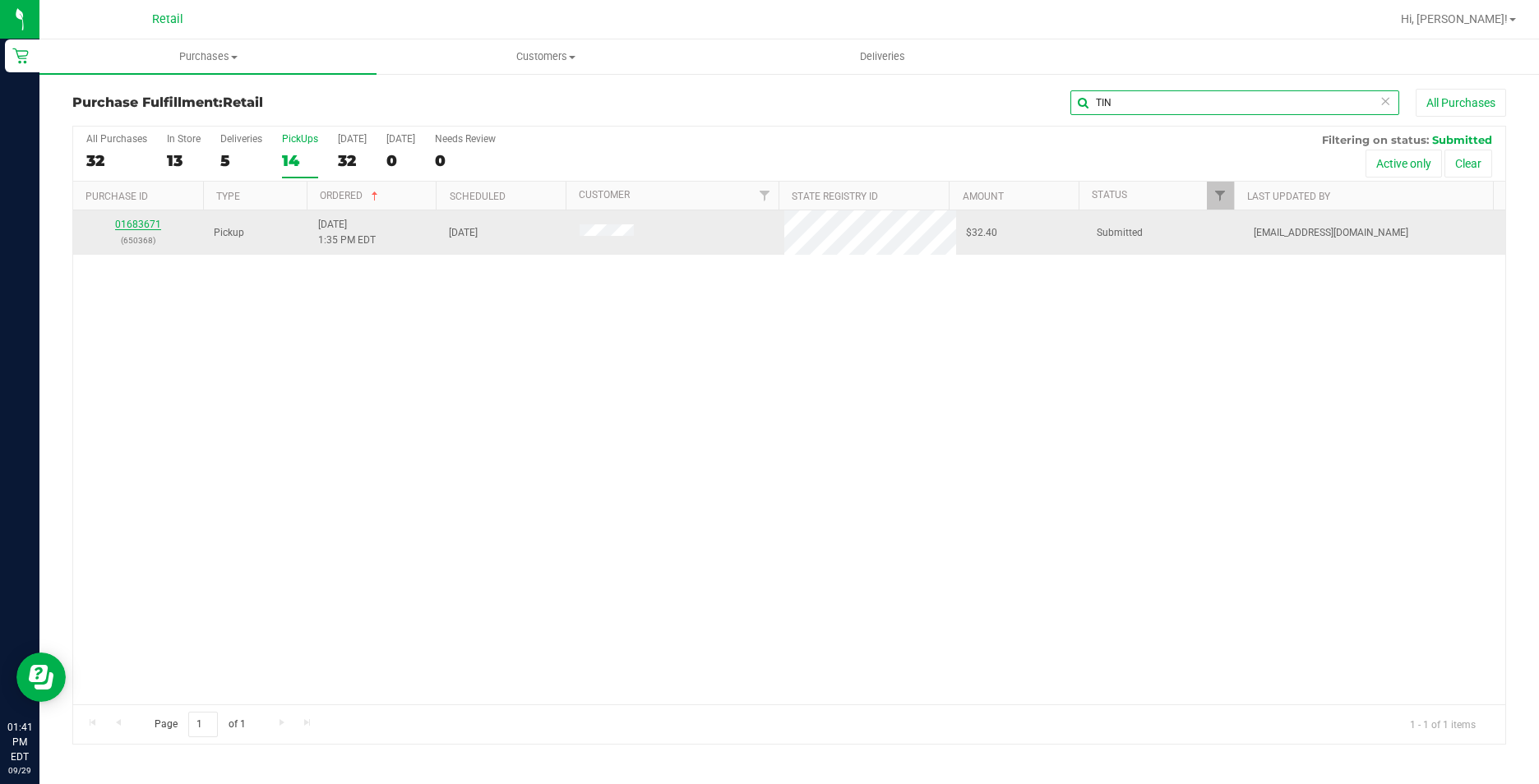
type input "TIN"
click at [141, 228] on link "01683671" at bounding box center [138, 224] width 46 height 12
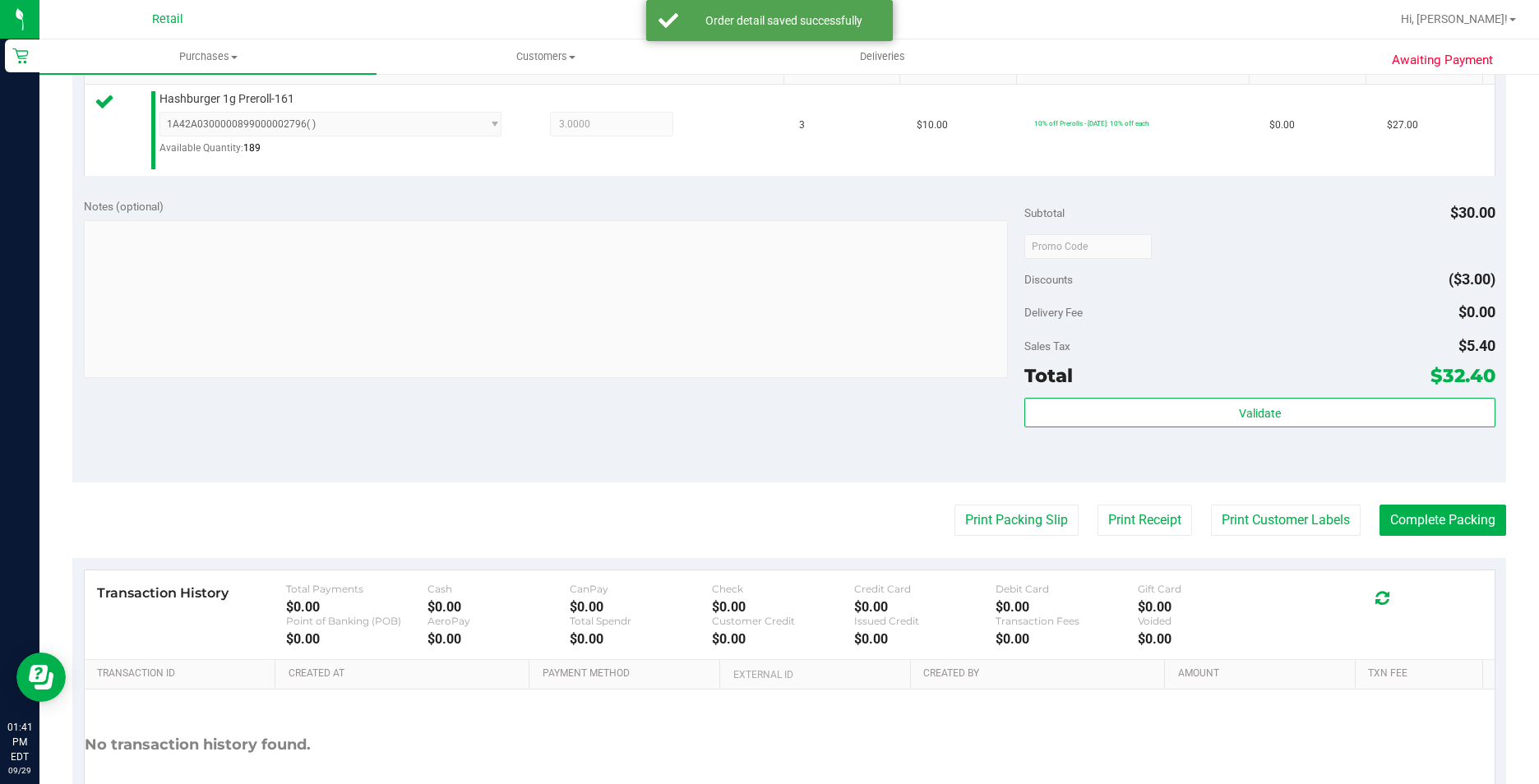
scroll to position [557, 0]
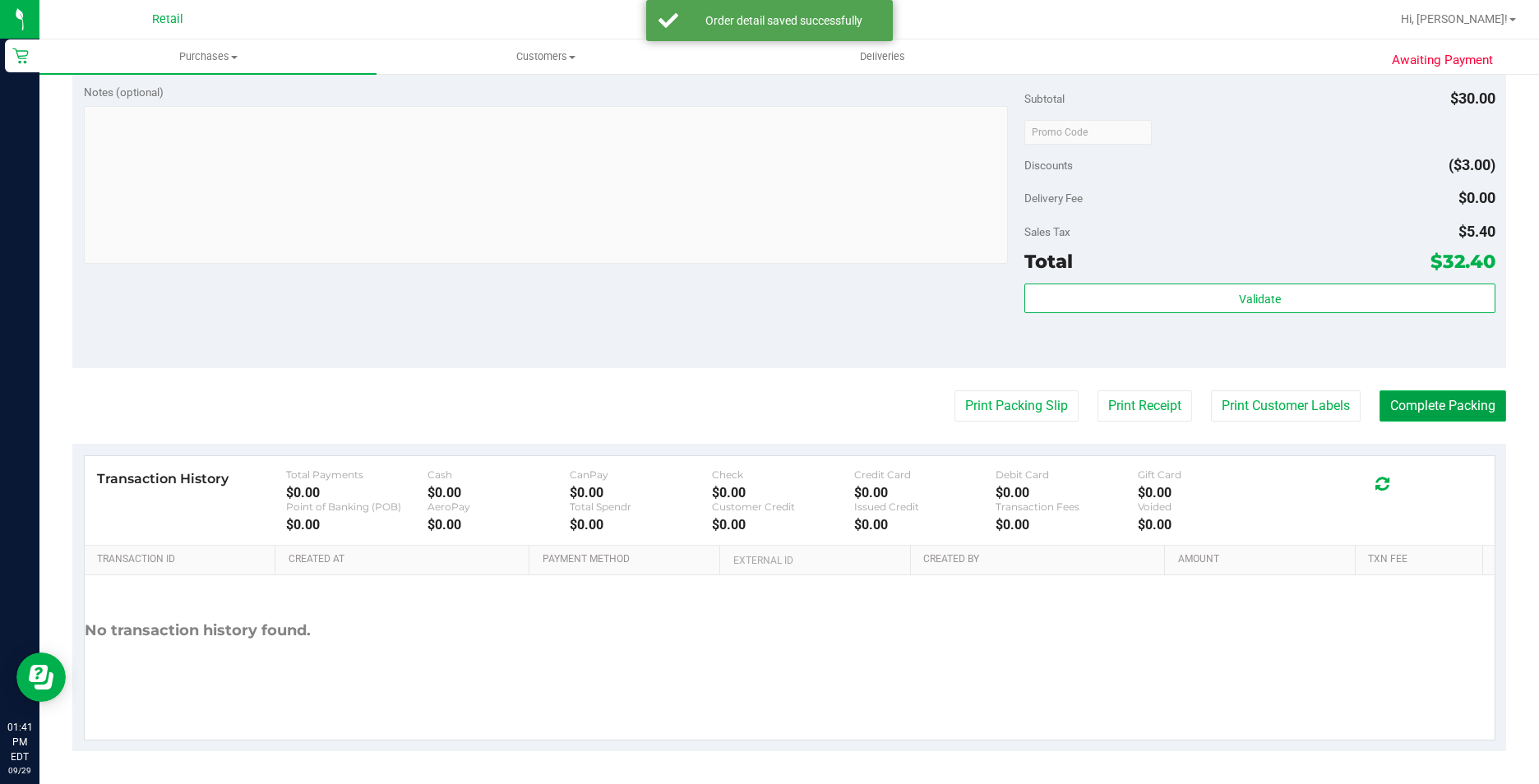
click at [1470, 396] on button "Complete Packing" at bounding box center [1443, 405] width 127 height 31
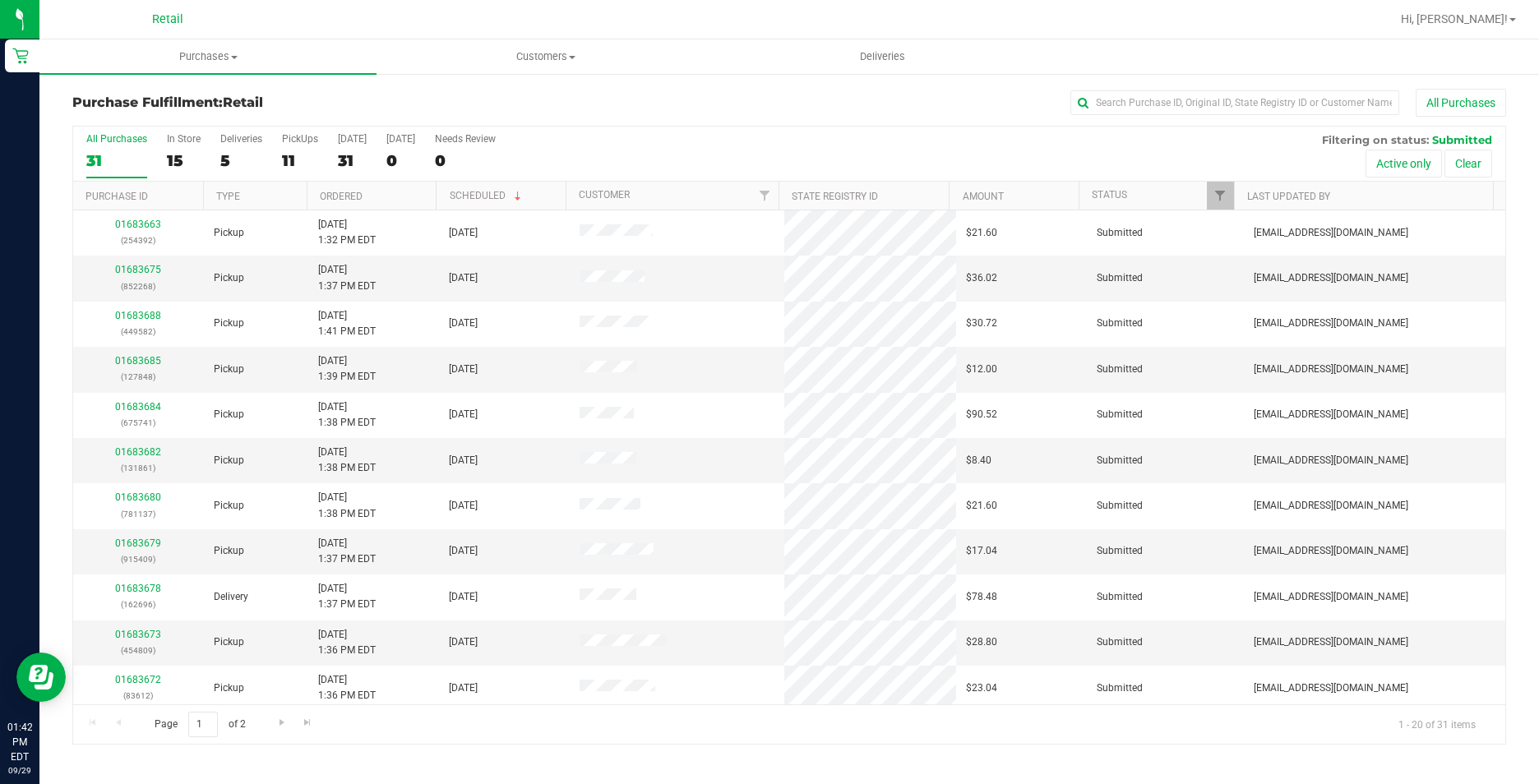
click at [1257, 119] on div "Purchase Fulfillment: Retail All Purchases" at bounding box center [789, 107] width 1434 height 37
click at [1225, 105] on input "text" at bounding box center [1234, 103] width 329 height 25
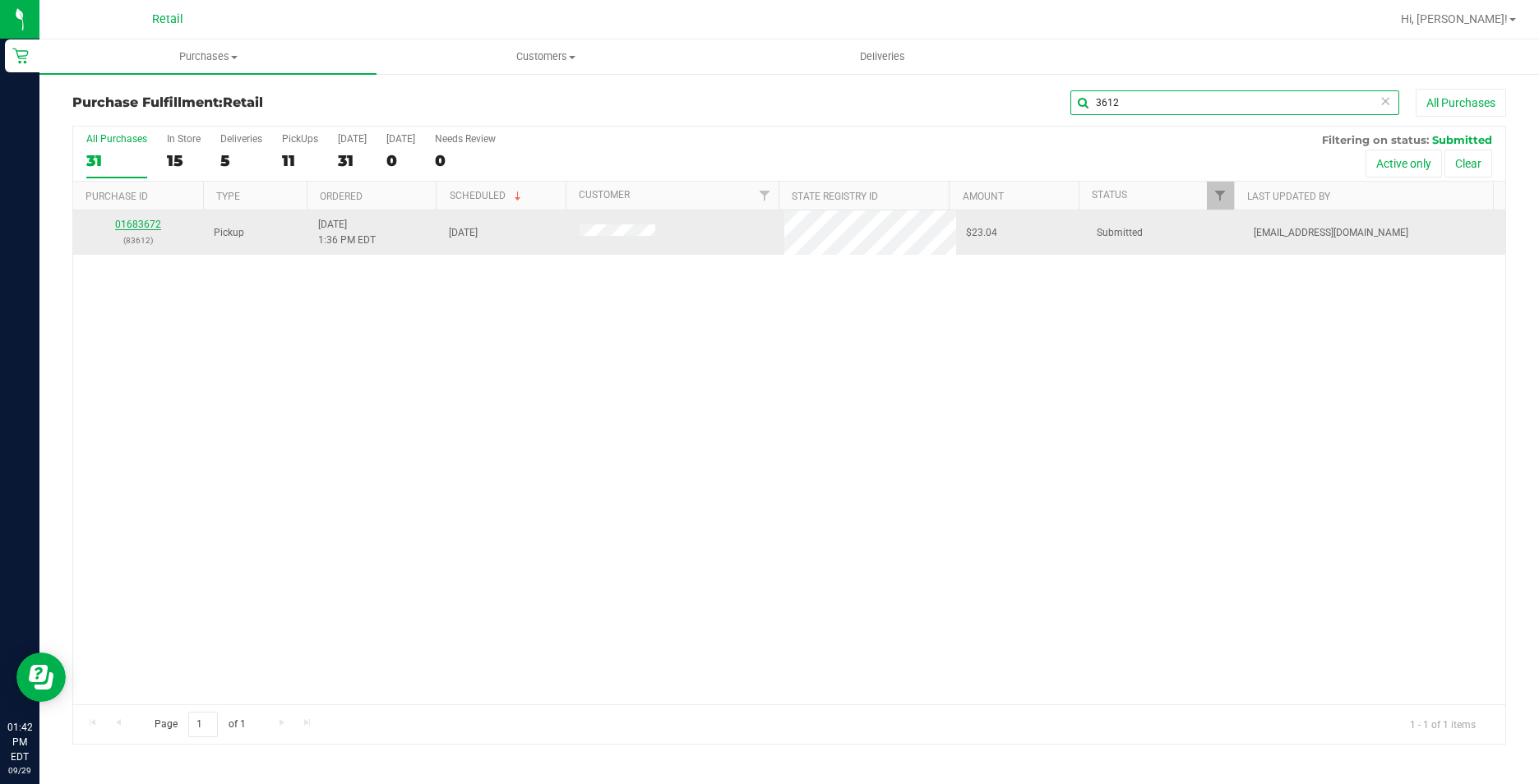
type input "3612"
click at [142, 220] on link "01683672" at bounding box center [138, 224] width 46 height 12
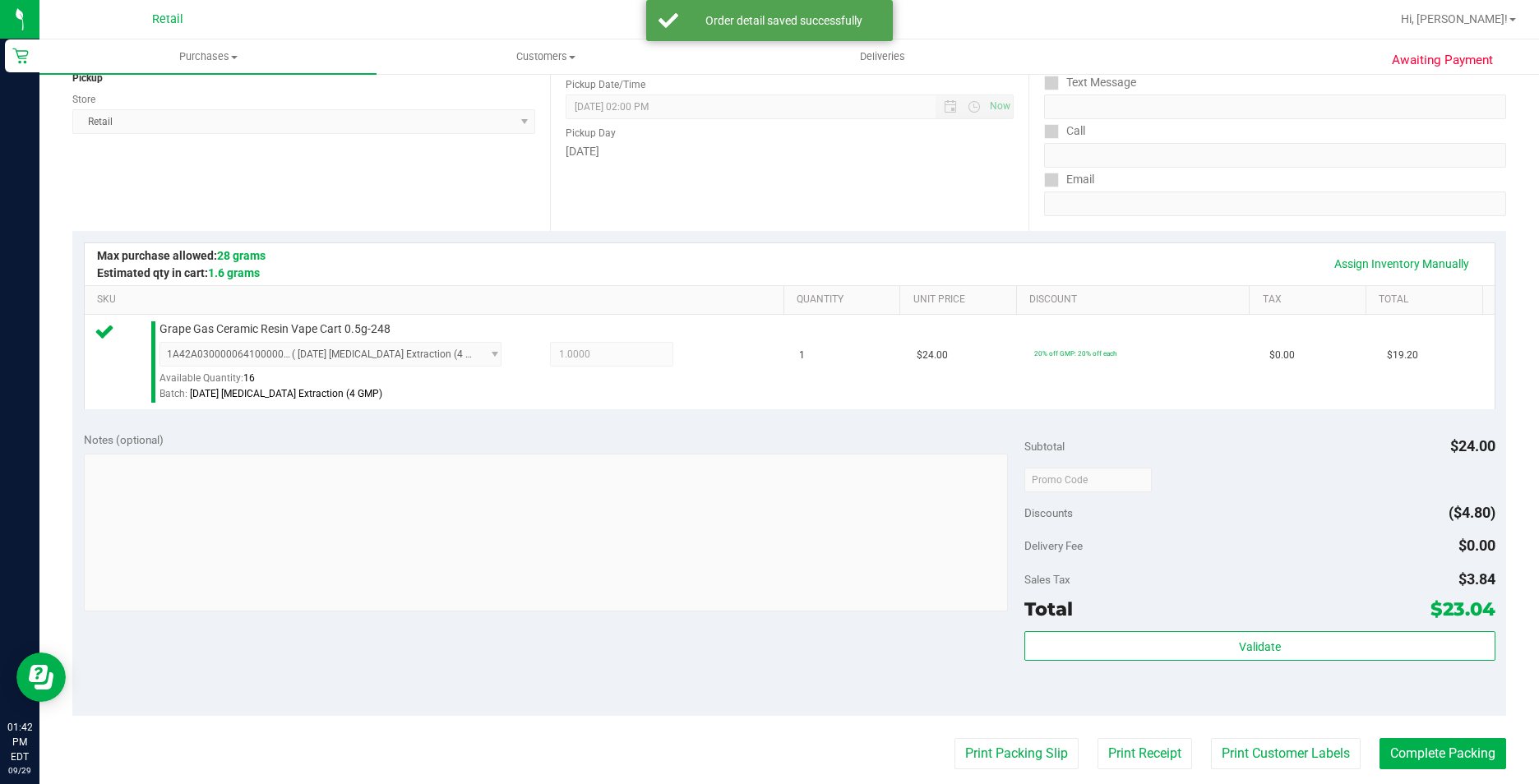
scroll to position [247, 0]
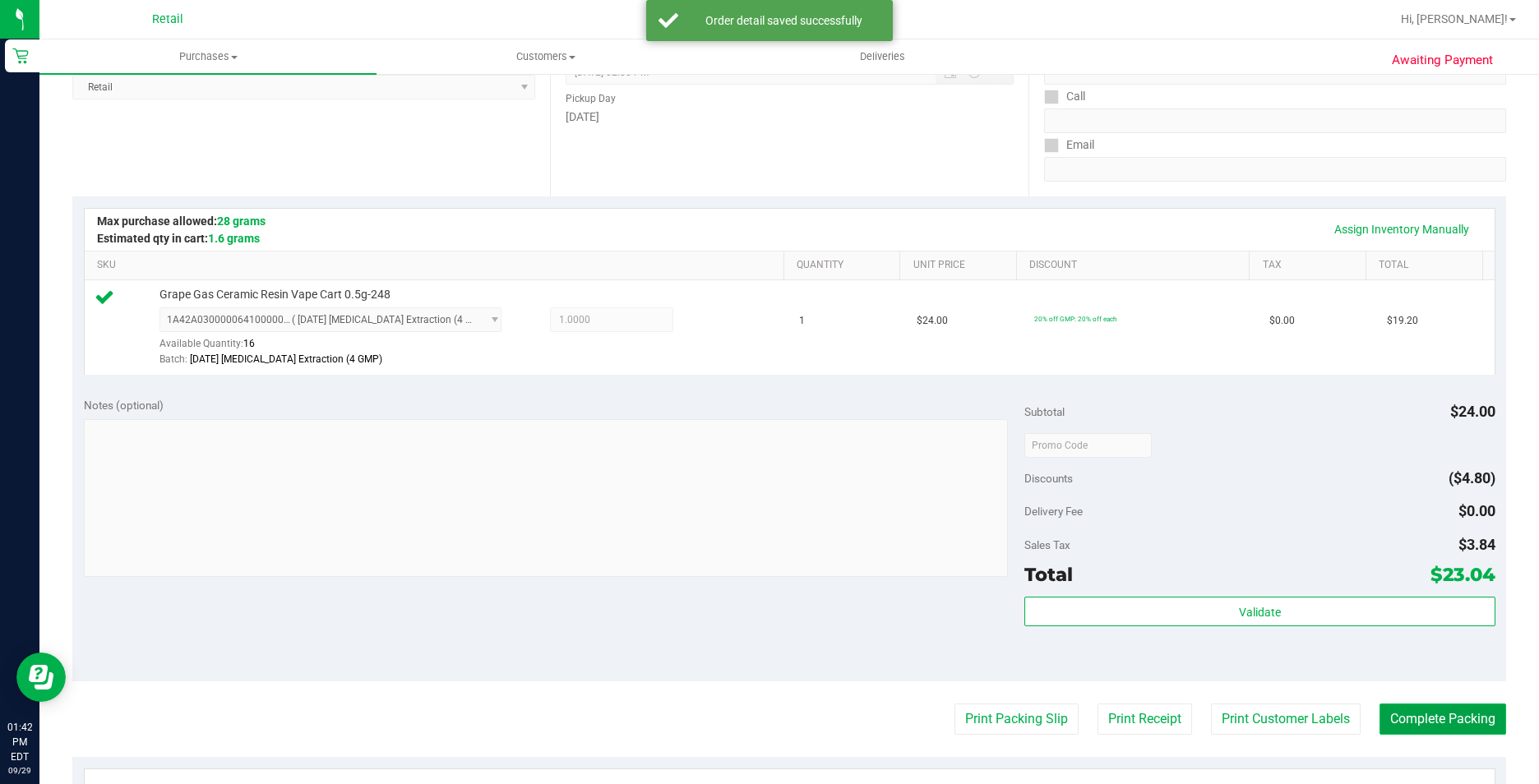
click at [1385, 711] on button "Complete Packing" at bounding box center [1443, 719] width 127 height 31
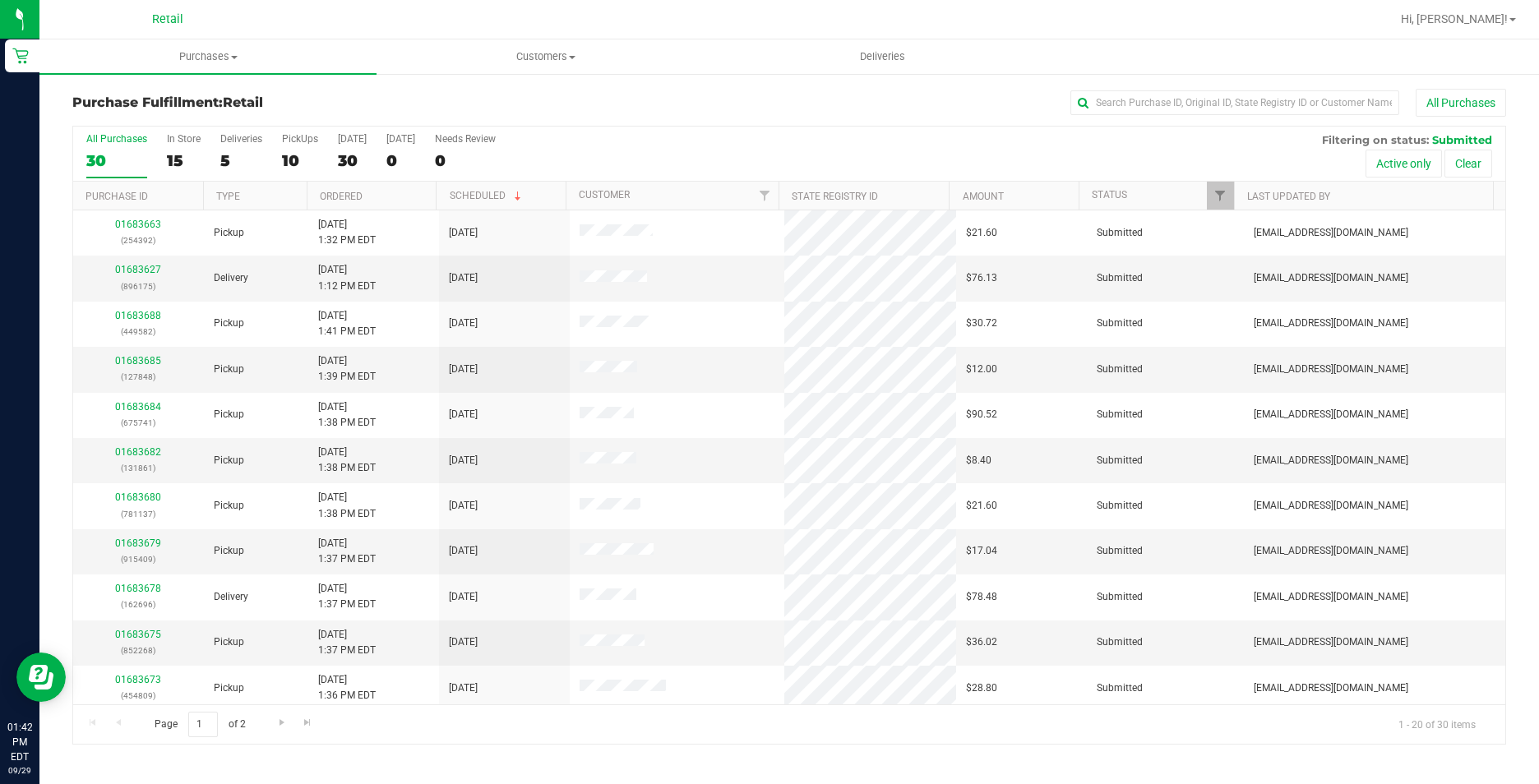
click at [1176, 115] on div "All Purchases" at bounding box center [1027, 102] width 956 height 28
drag, startPoint x: 1176, startPoint y: 115, endPoint x: 1144, endPoint y: 104, distance: 33.8
click at [1144, 104] on input "text" at bounding box center [1234, 103] width 329 height 25
click at [1143, 104] on input "text" at bounding box center [1234, 103] width 329 height 25
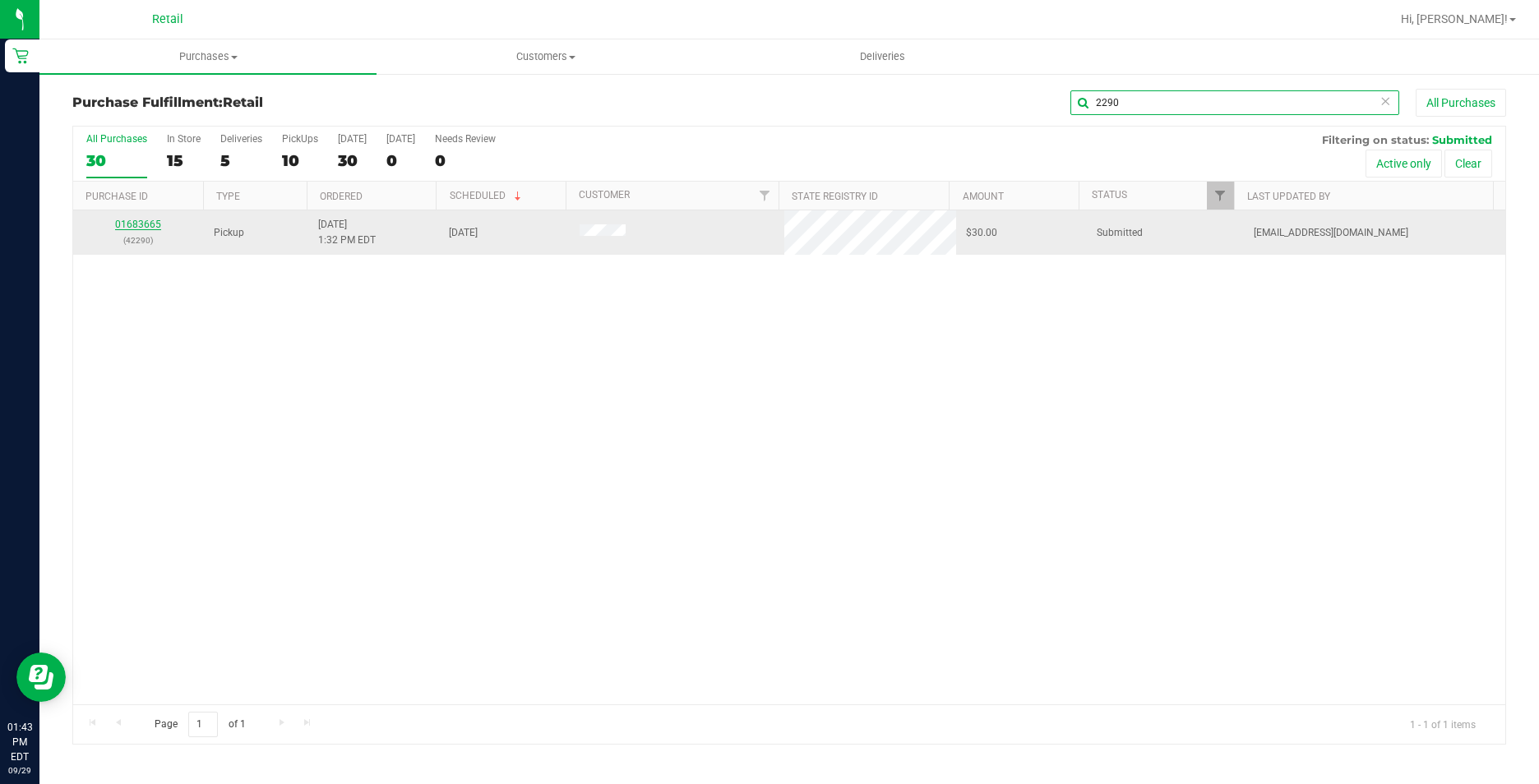
type input "2290"
click at [133, 225] on link "01683665" at bounding box center [138, 224] width 46 height 12
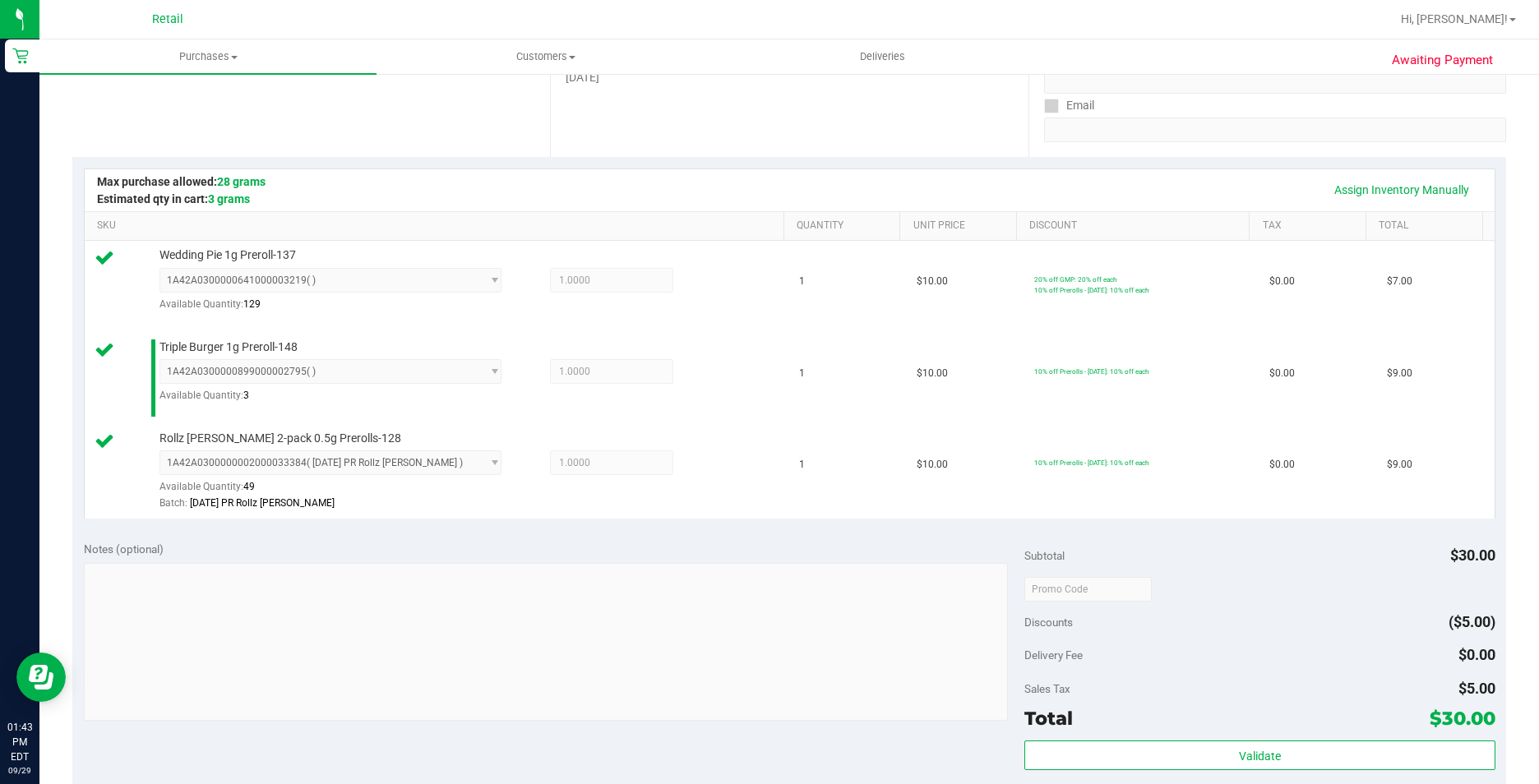
scroll to position [743, 0]
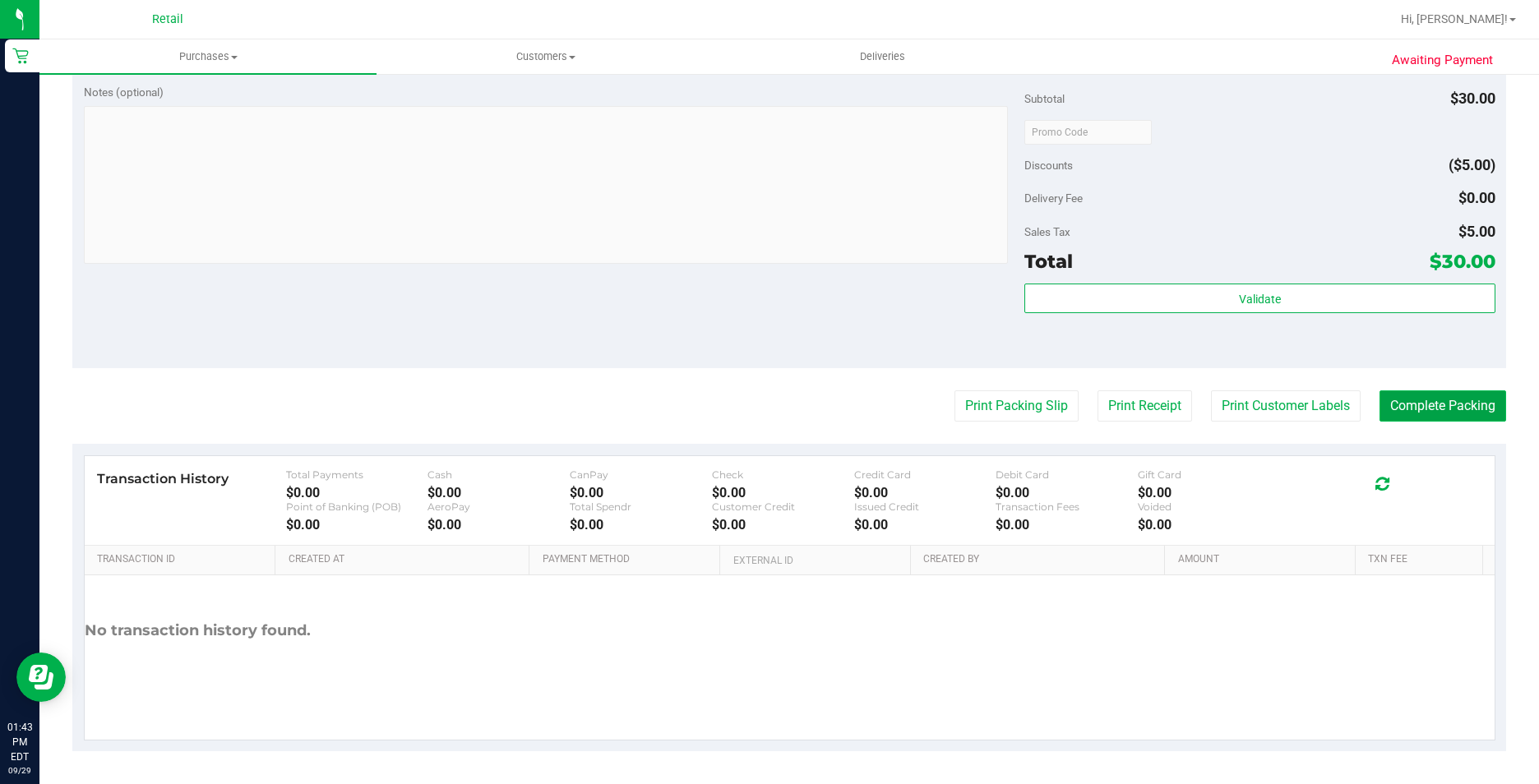
click at [1463, 418] on button "Complete Packing" at bounding box center [1443, 405] width 127 height 31
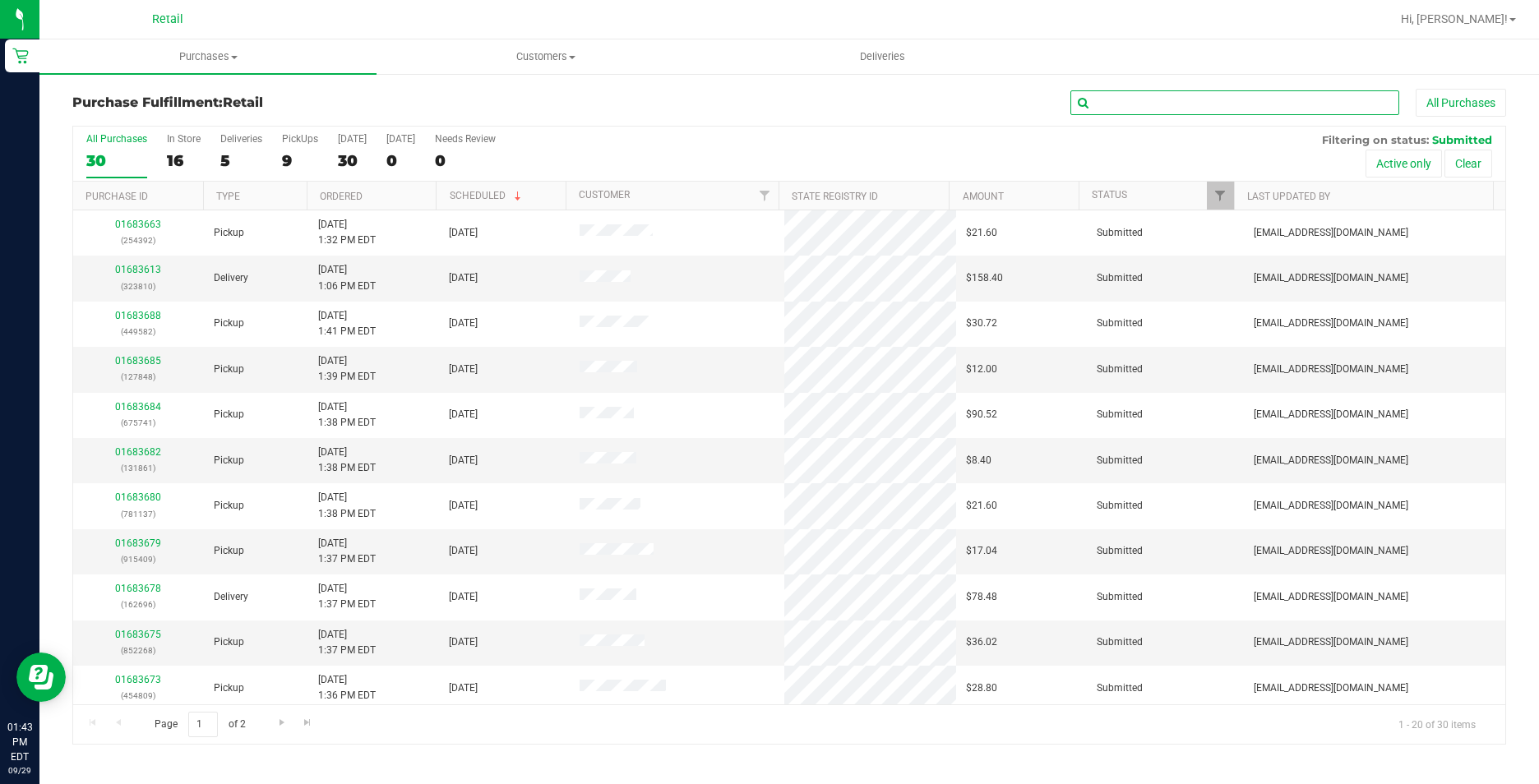
click at [1167, 109] on input "text" at bounding box center [1234, 103] width 329 height 25
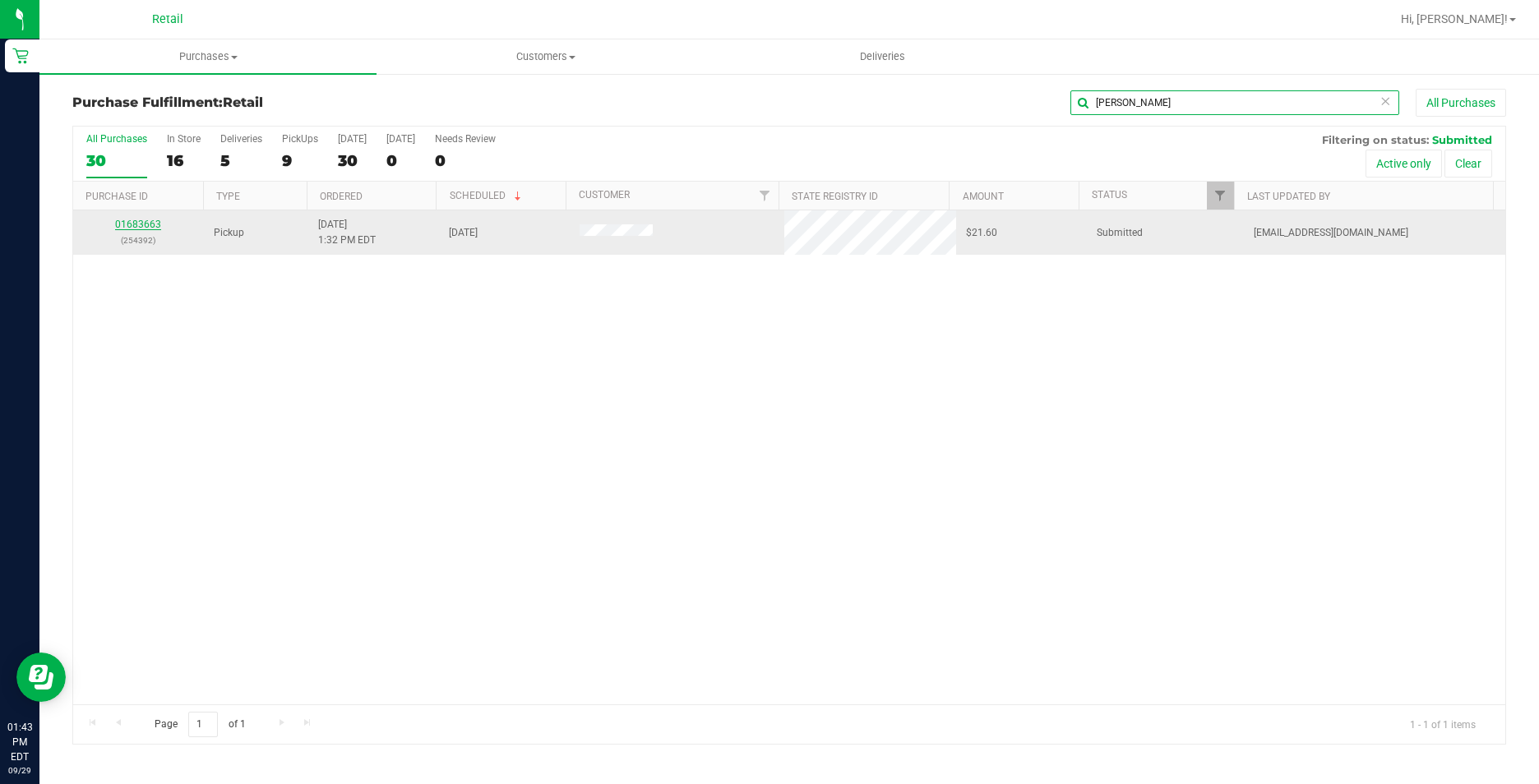
type input "JESSICA"
click at [143, 221] on link "01683663" at bounding box center [138, 224] width 46 height 12
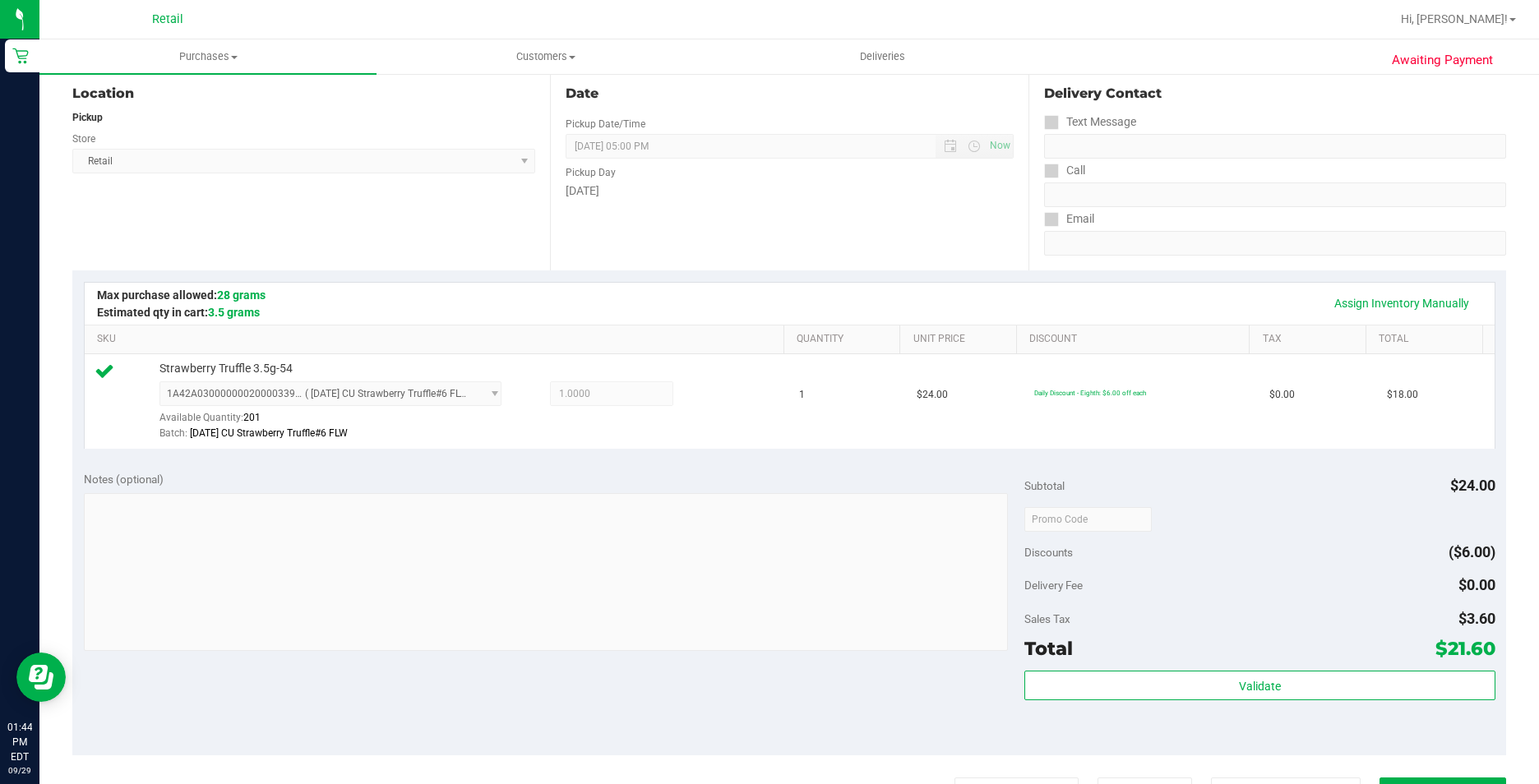
scroll to position [559, 0]
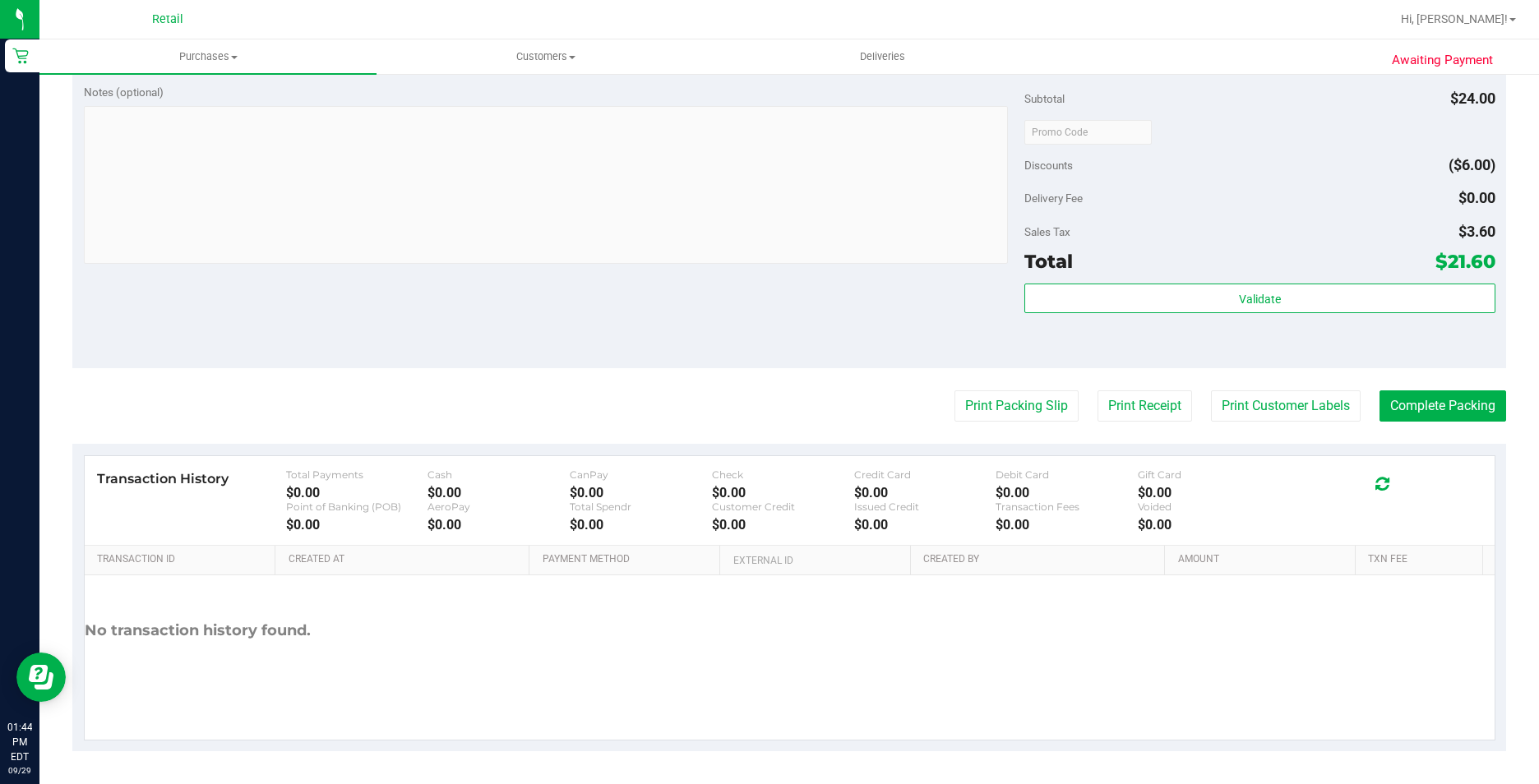
click at [1427, 423] on purchase-details "Back Edit Purchase Cancel Purchase View Profile # 01683663 Med | Rec METRC ID: …" at bounding box center [789, 140] width 1434 height 1222
click at [1414, 399] on button "Complete Packing" at bounding box center [1443, 405] width 127 height 31
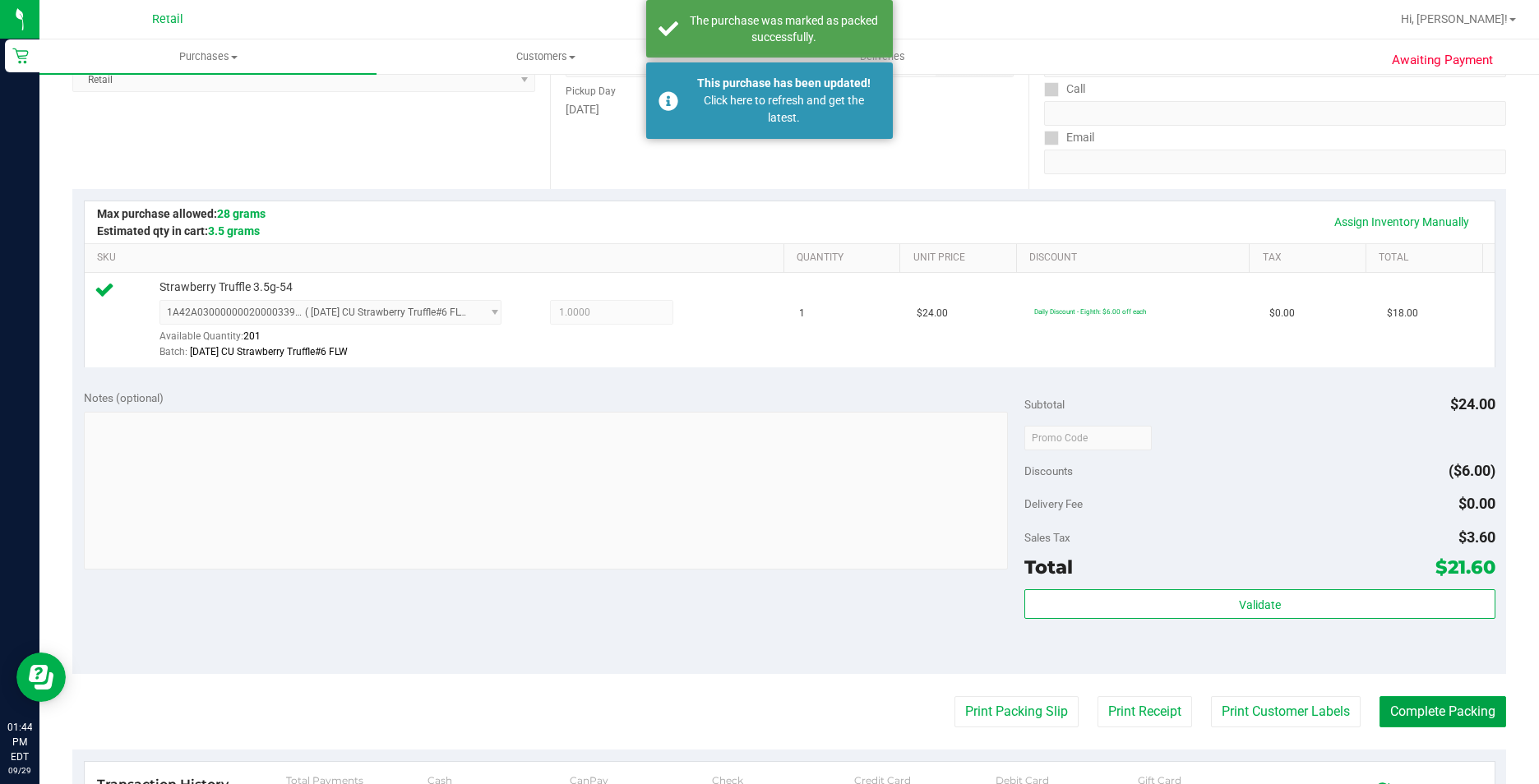
scroll to position [0, 0]
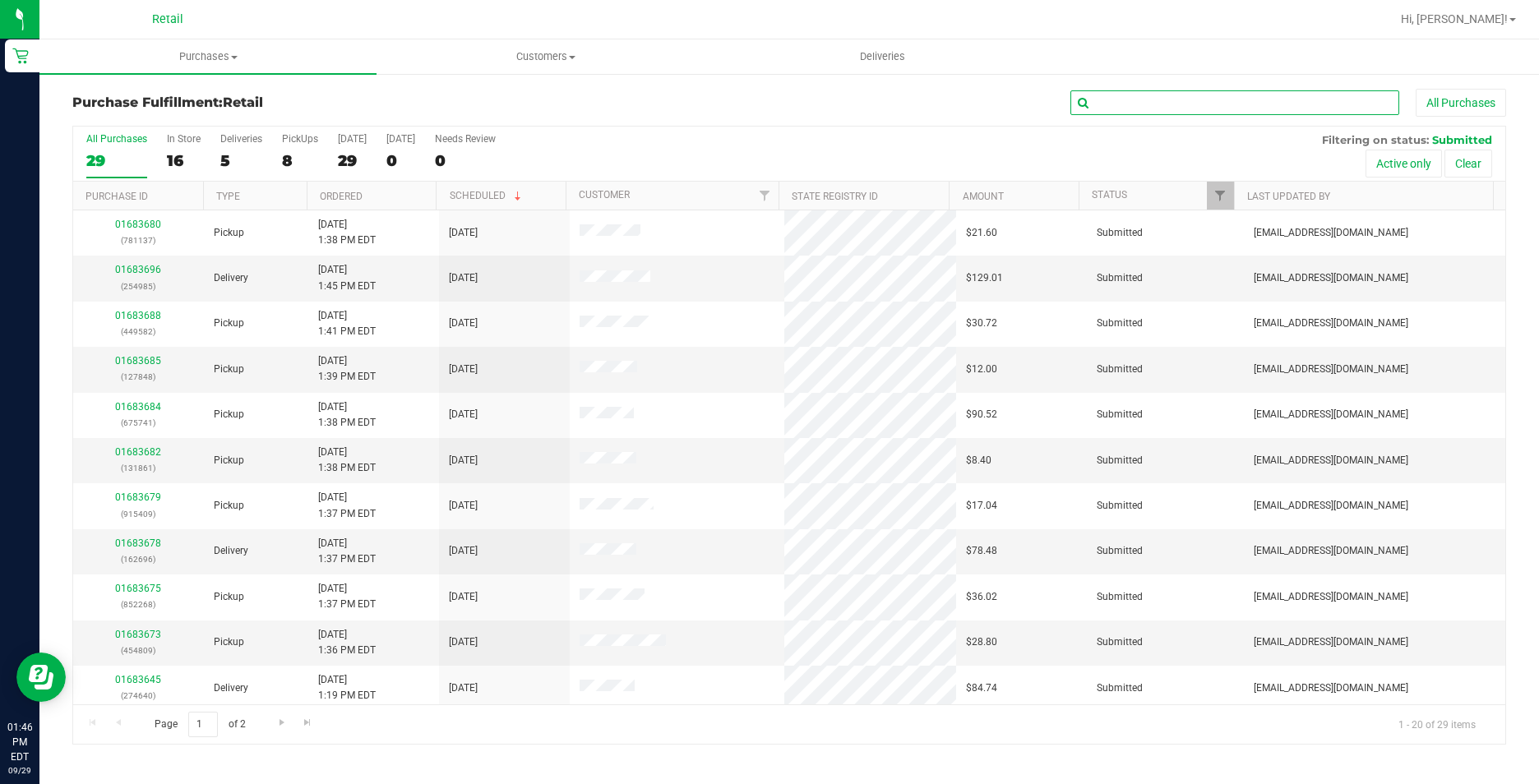
click at [1144, 101] on input "text" at bounding box center [1234, 103] width 329 height 25
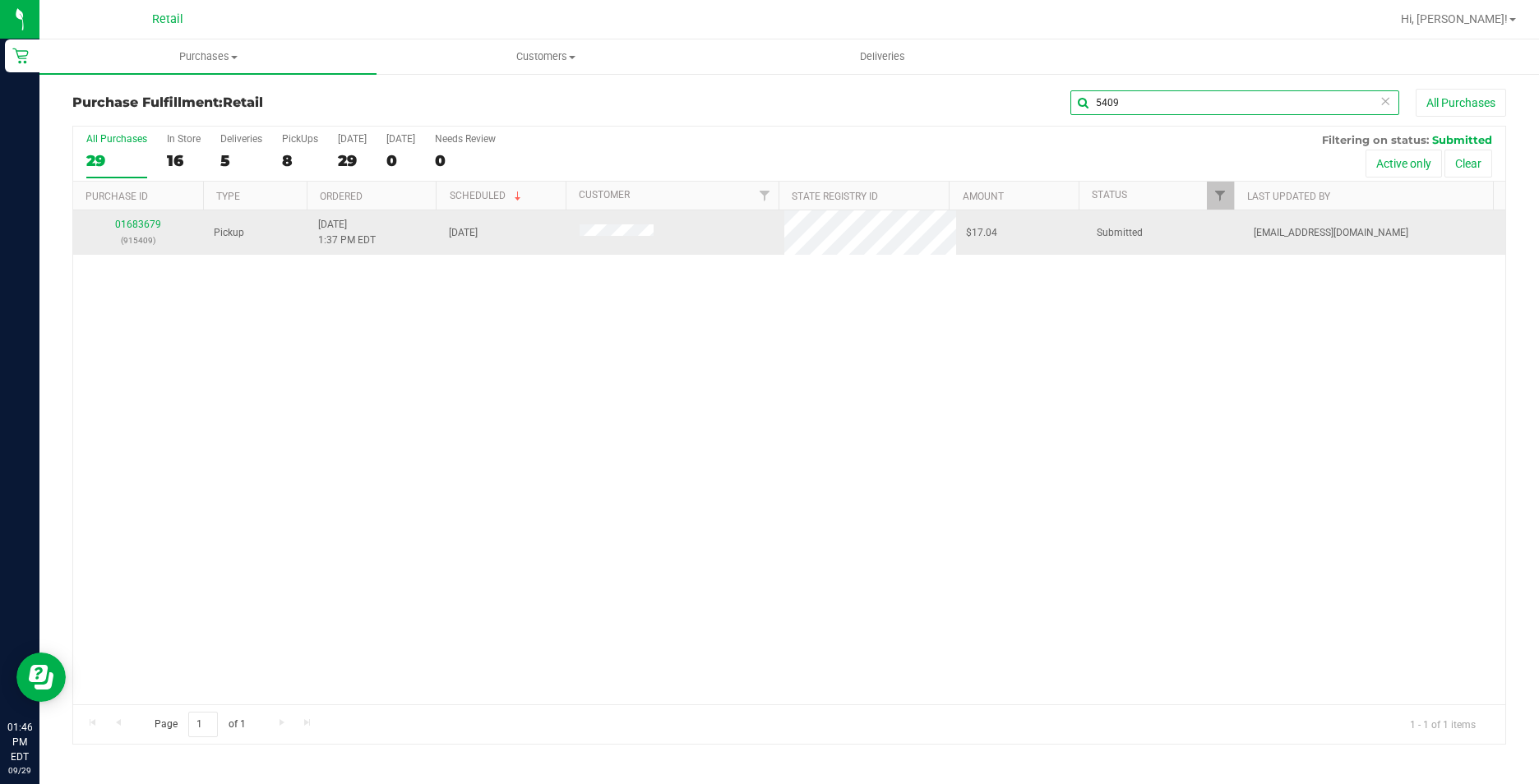
type input "5409"
click at [142, 218] on div "01683679 (915409)" at bounding box center [138, 233] width 111 height 31
click at [140, 223] on link "01683679" at bounding box center [138, 224] width 46 height 12
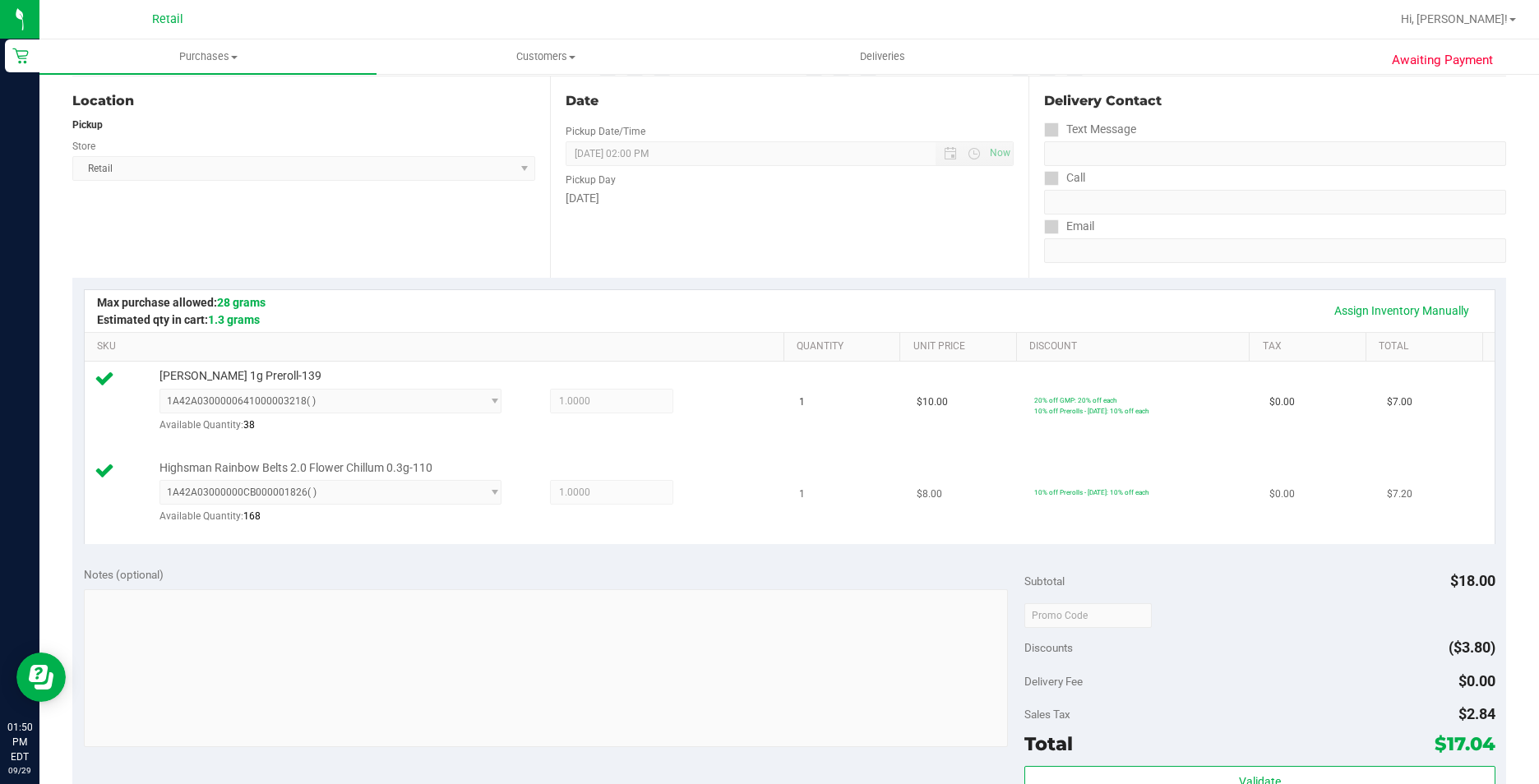
scroll to position [494, 0]
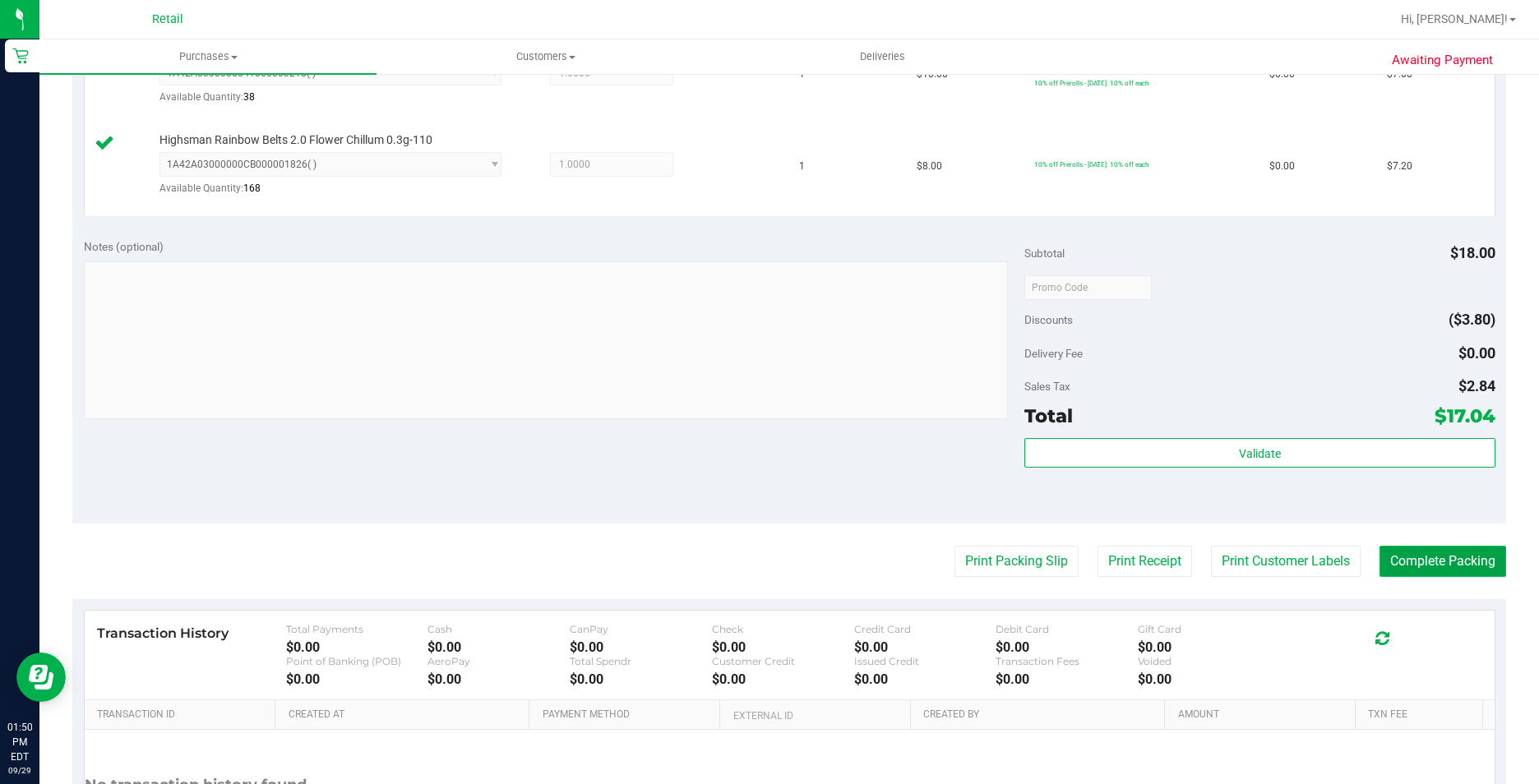
click at [1452, 559] on button "Complete Packing" at bounding box center [1443, 561] width 127 height 31
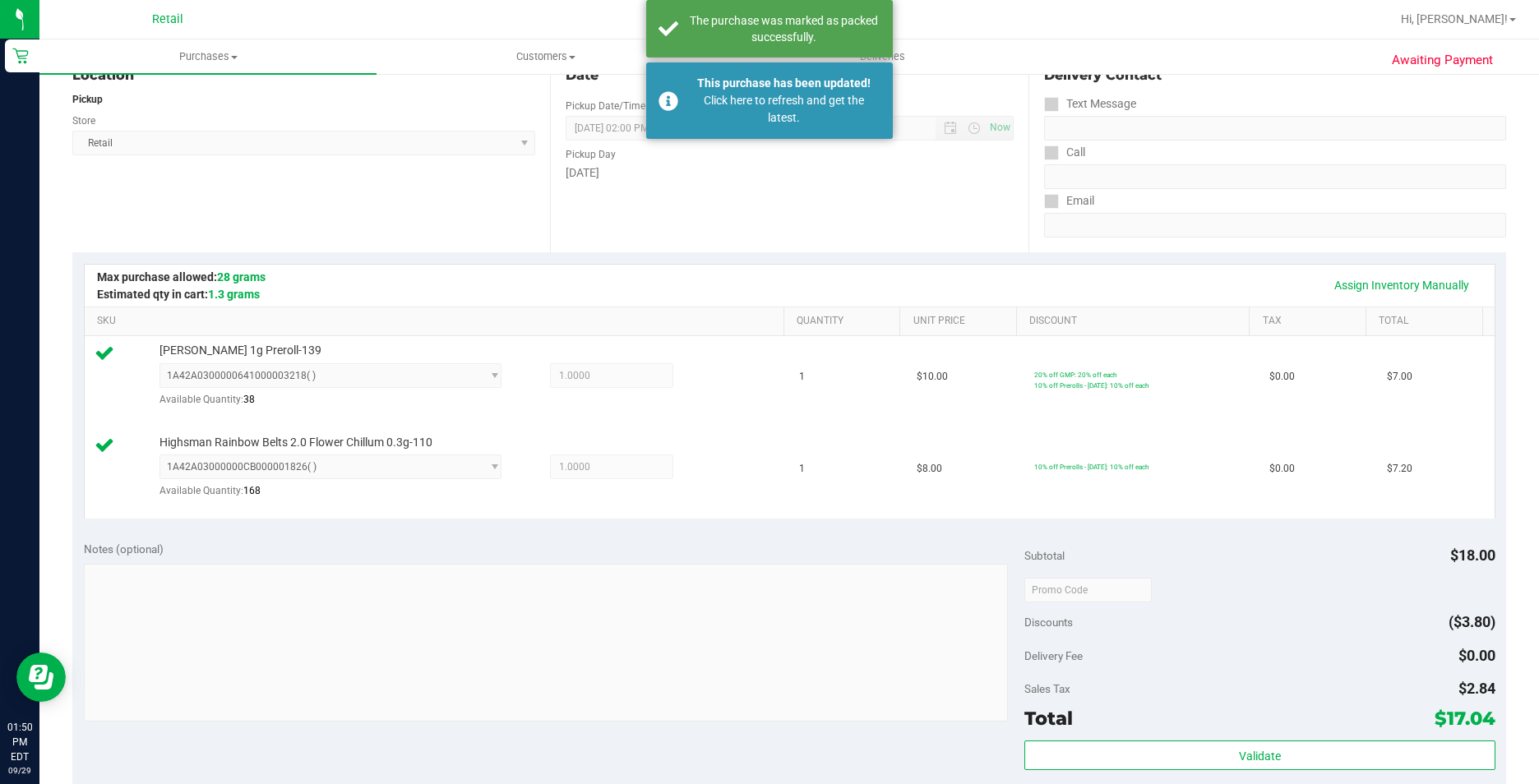
scroll to position [0, 0]
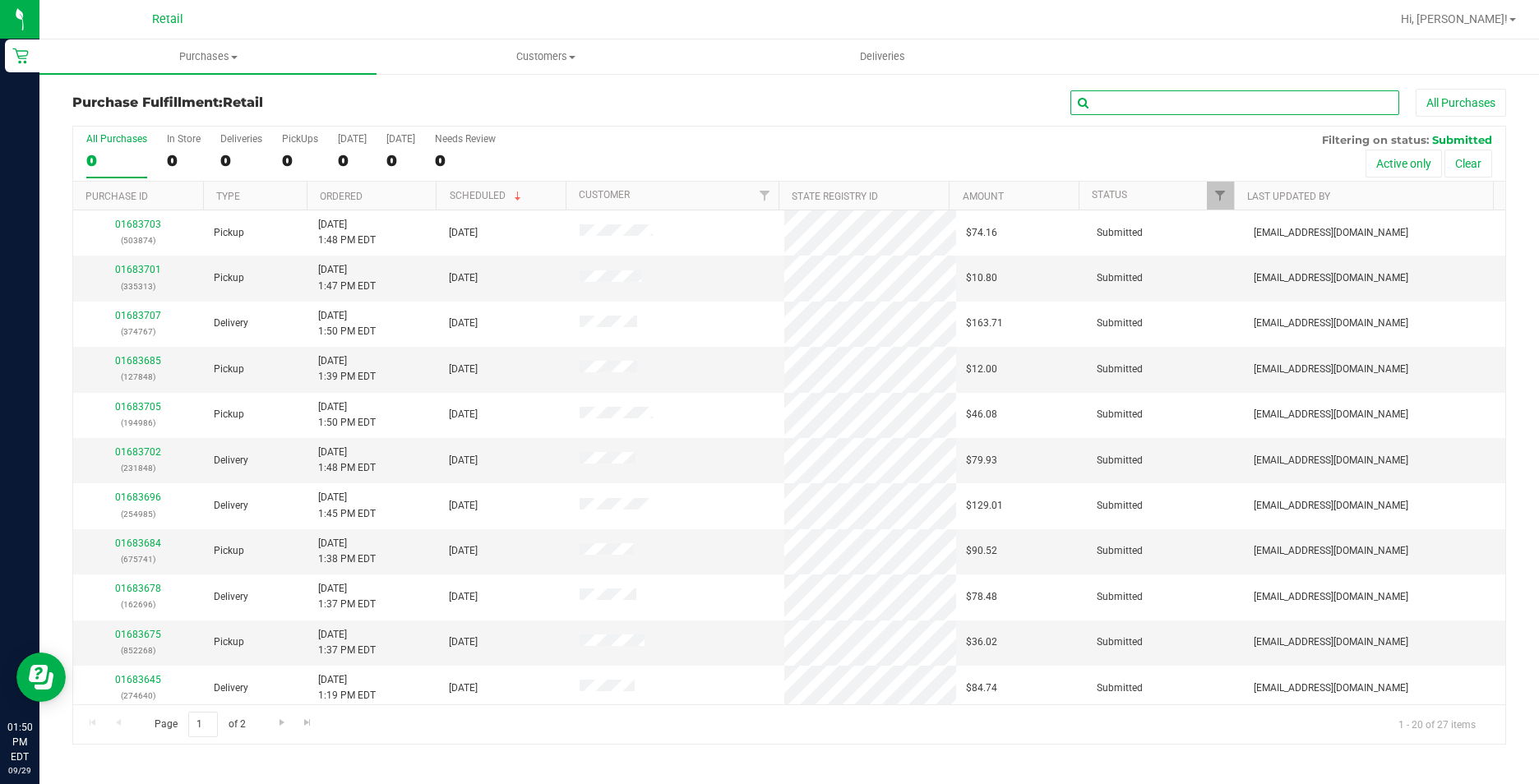
click at [1244, 93] on input "text" at bounding box center [1234, 103] width 329 height 25
click at [292, 150] on label "PickUps 6" at bounding box center [299, 155] width 37 height 45
click at [0, 0] on input "PickUps 6" at bounding box center [0, 0] width 0 height 0
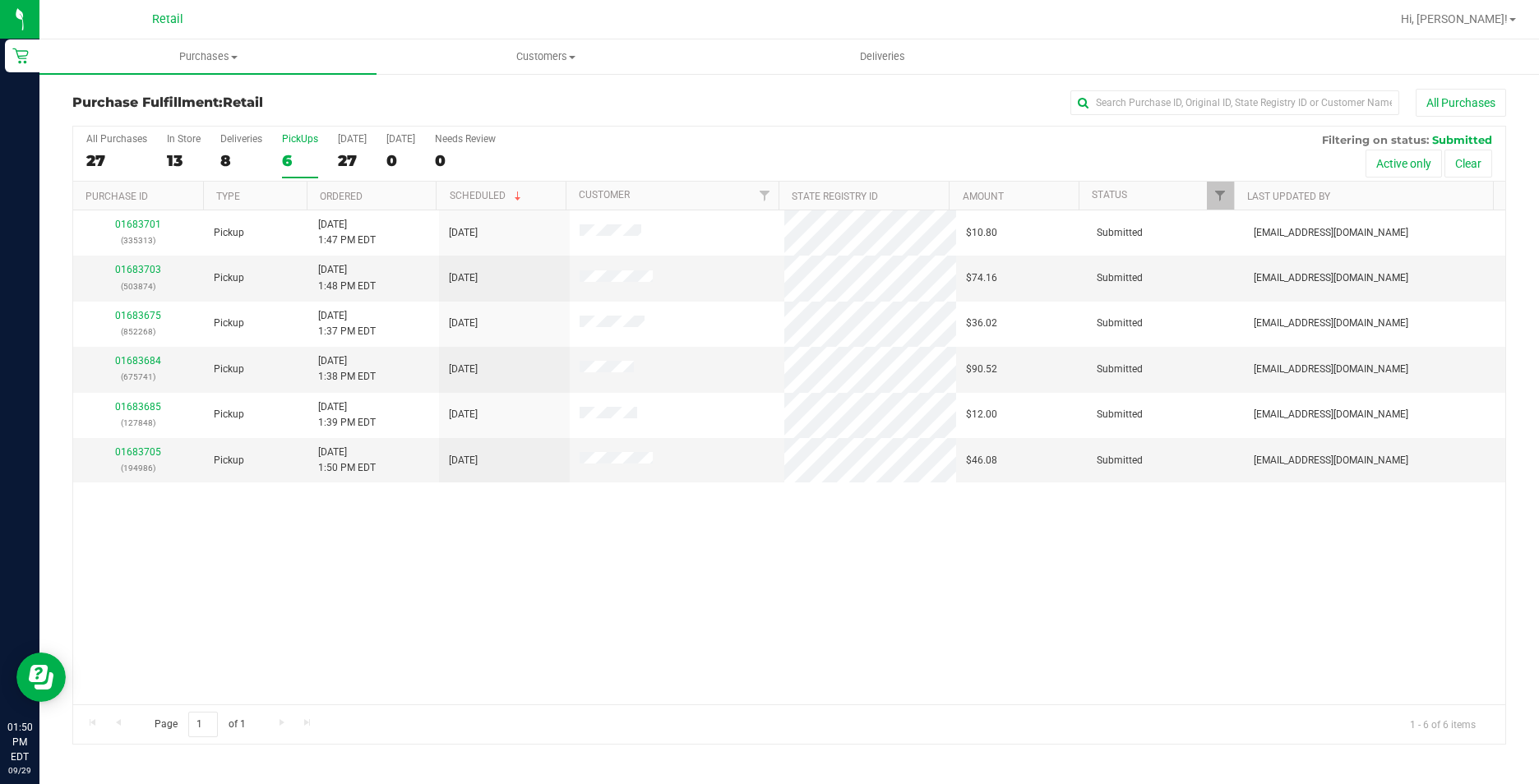
click at [1160, 82] on div "Purchase Fulfillment: Retail All Purchases All Purchases 27 In Store 13 Deliver…" at bounding box center [789, 416] width 1500 height 689
drag, startPoint x: 1148, startPoint y: 91, endPoint x: 1136, endPoint y: 97, distance: 13.4
click at [1136, 97] on input "text" at bounding box center [1234, 103] width 329 height 25
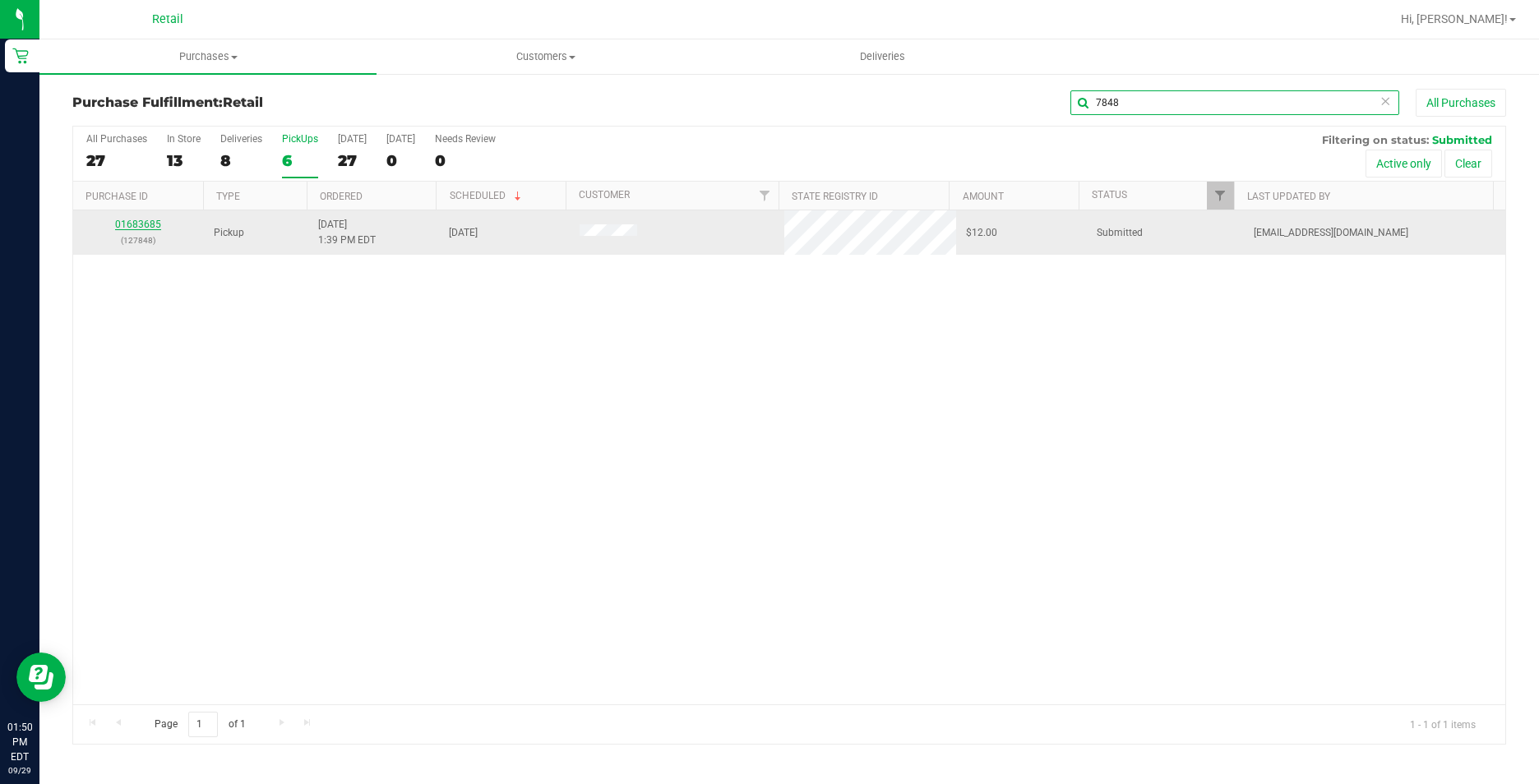
type input "7848"
click at [126, 225] on link "01683685" at bounding box center [138, 224] width 46 height 12
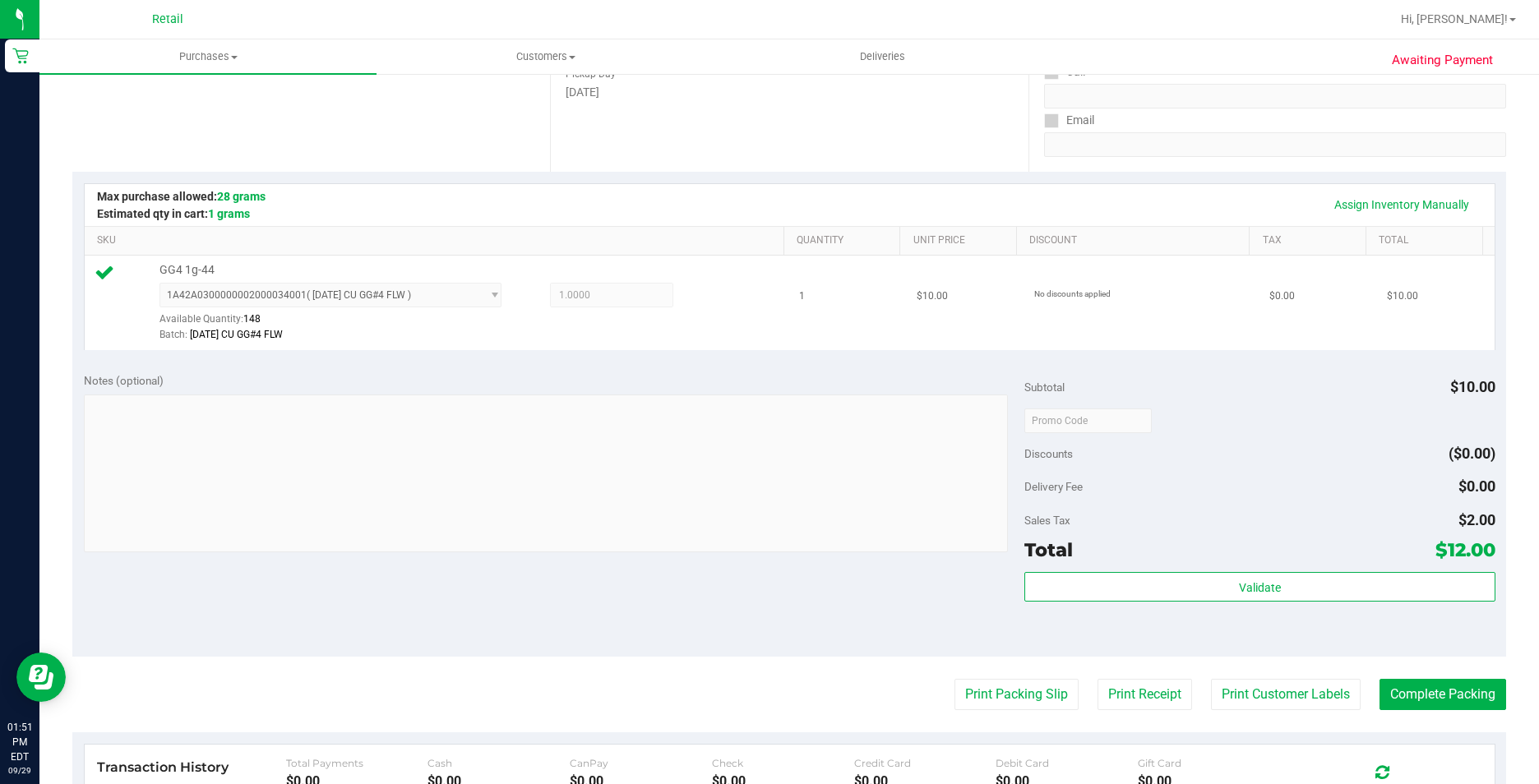
scroll to position [494, 0]
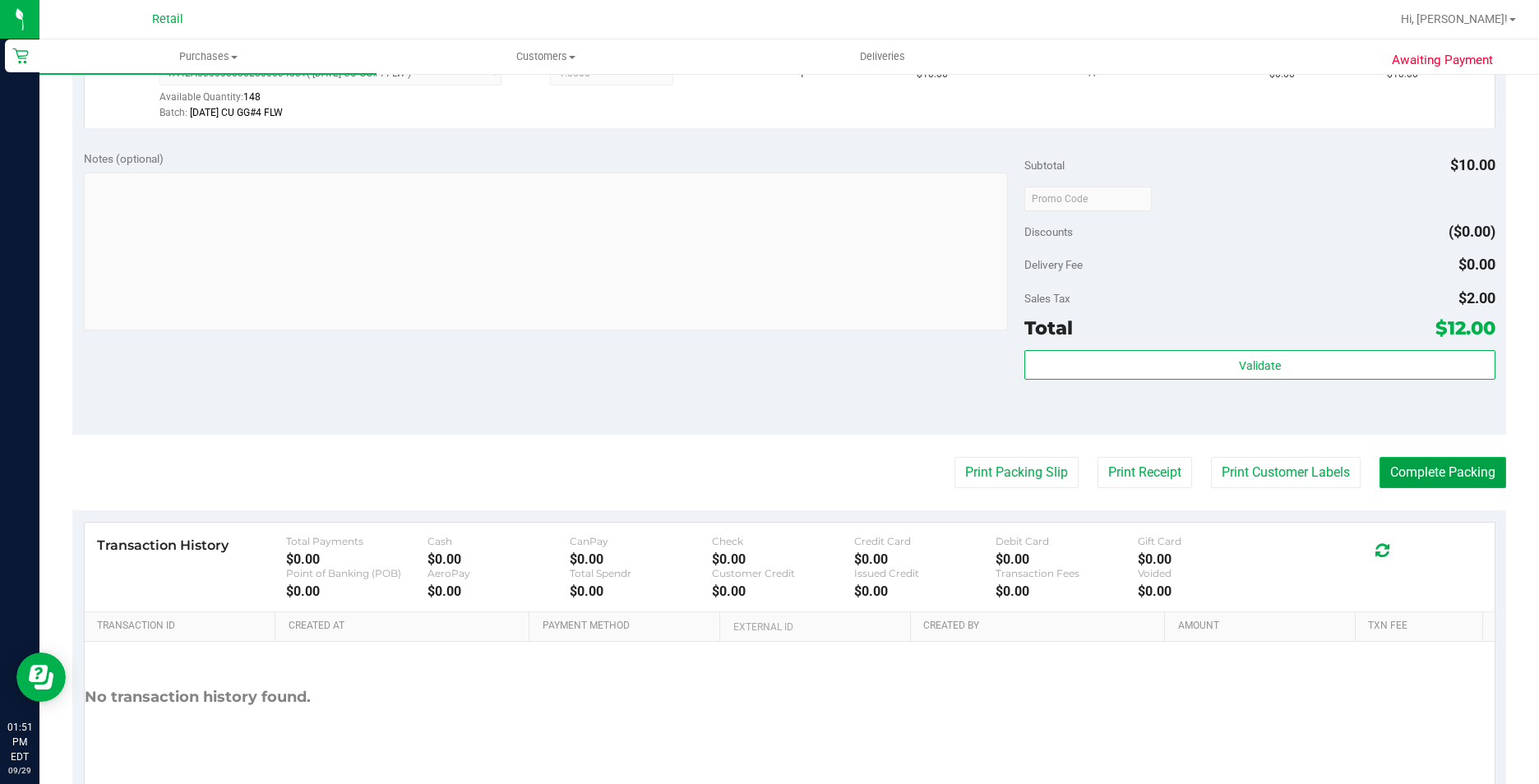
click at [1379, 466] on button "Complete Packing" at bounding box center [1443, 472] width 127 height 31
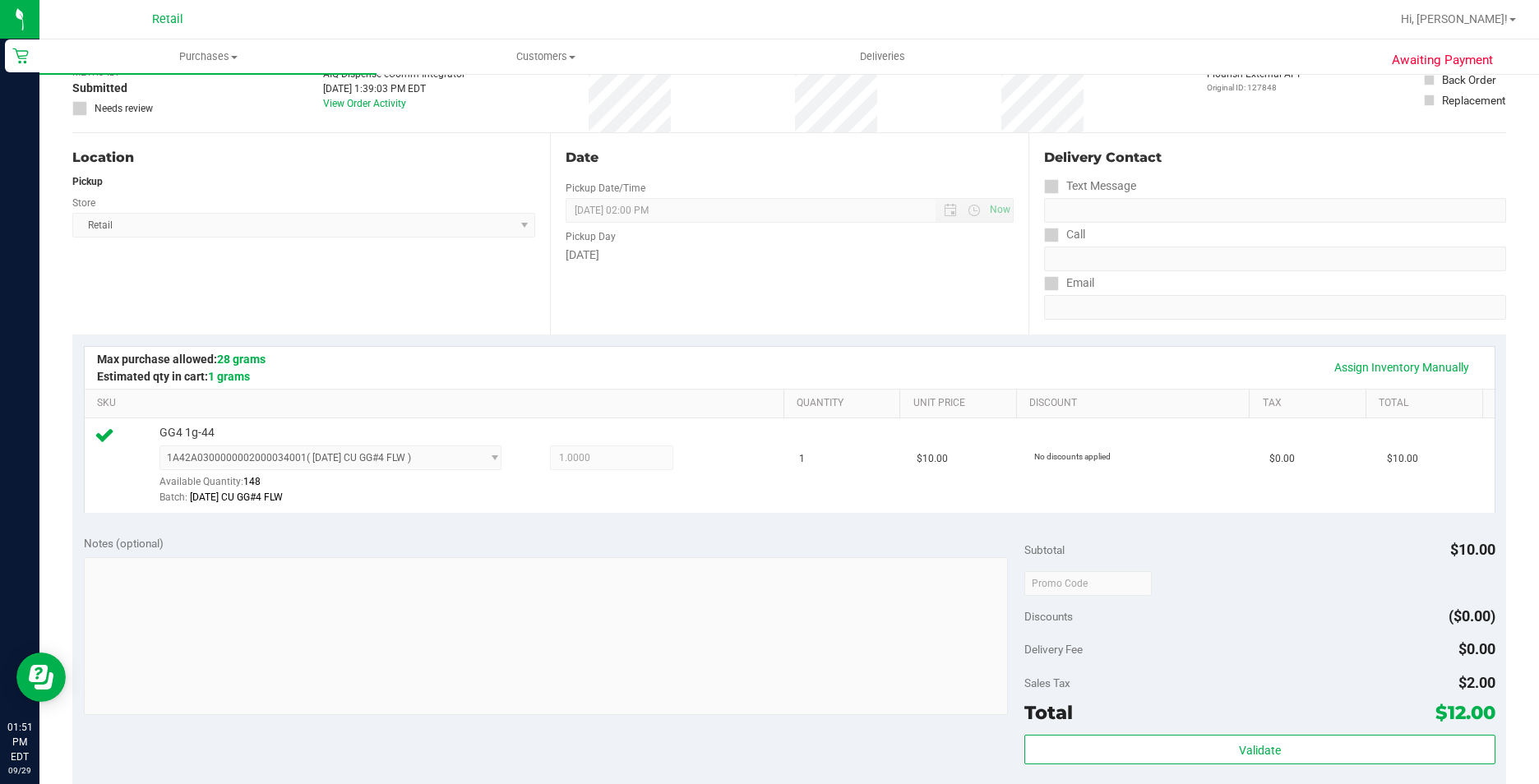
scroll to position [0, 0]
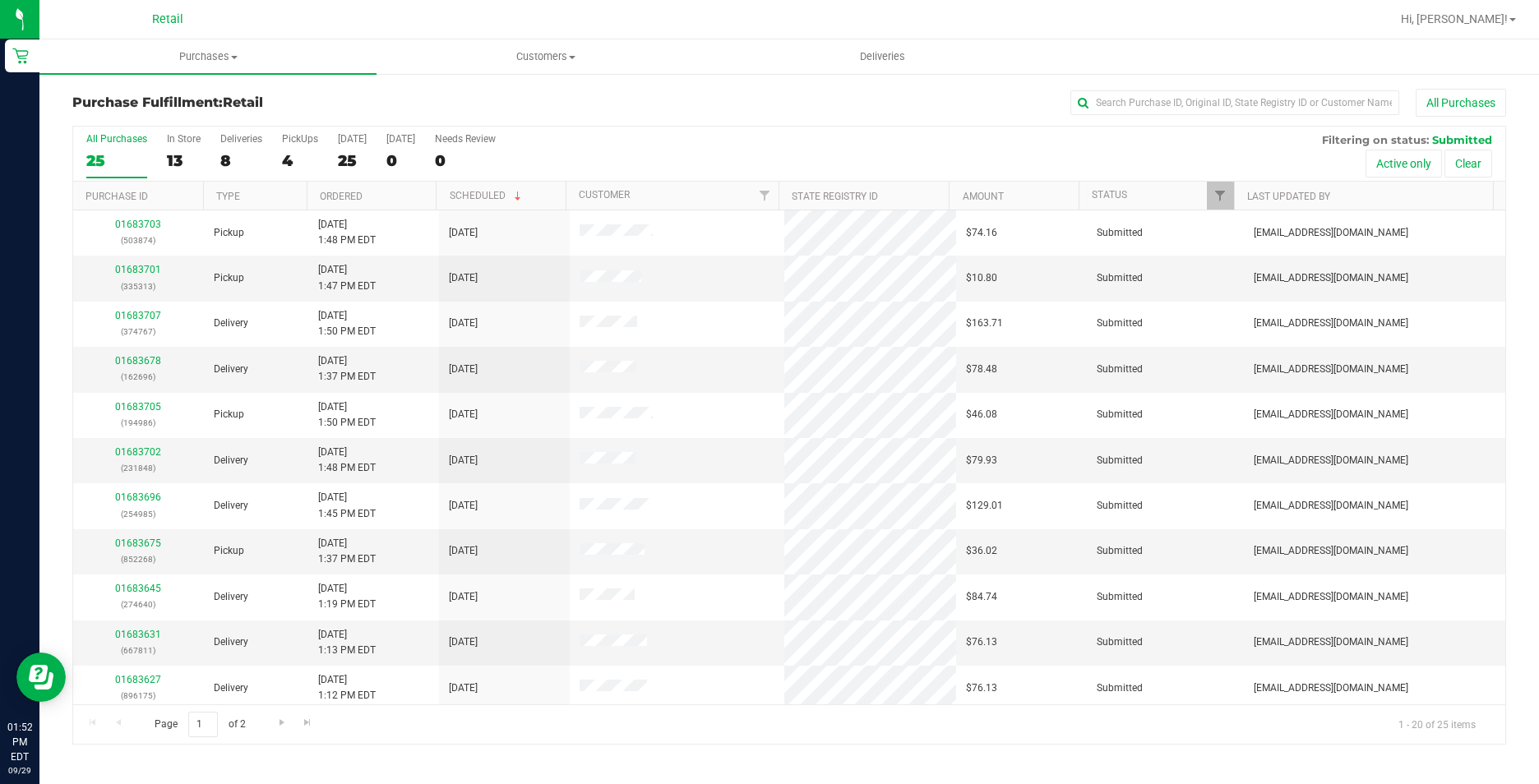
click at [1130, 117] on div "Purchase Fulfillment: Retail All Purchases" at bounding box center [789, 107] width 1434 height 37
click at [1129, 102] on input "text" at bounding box center [1234, 103] width 329 height 25
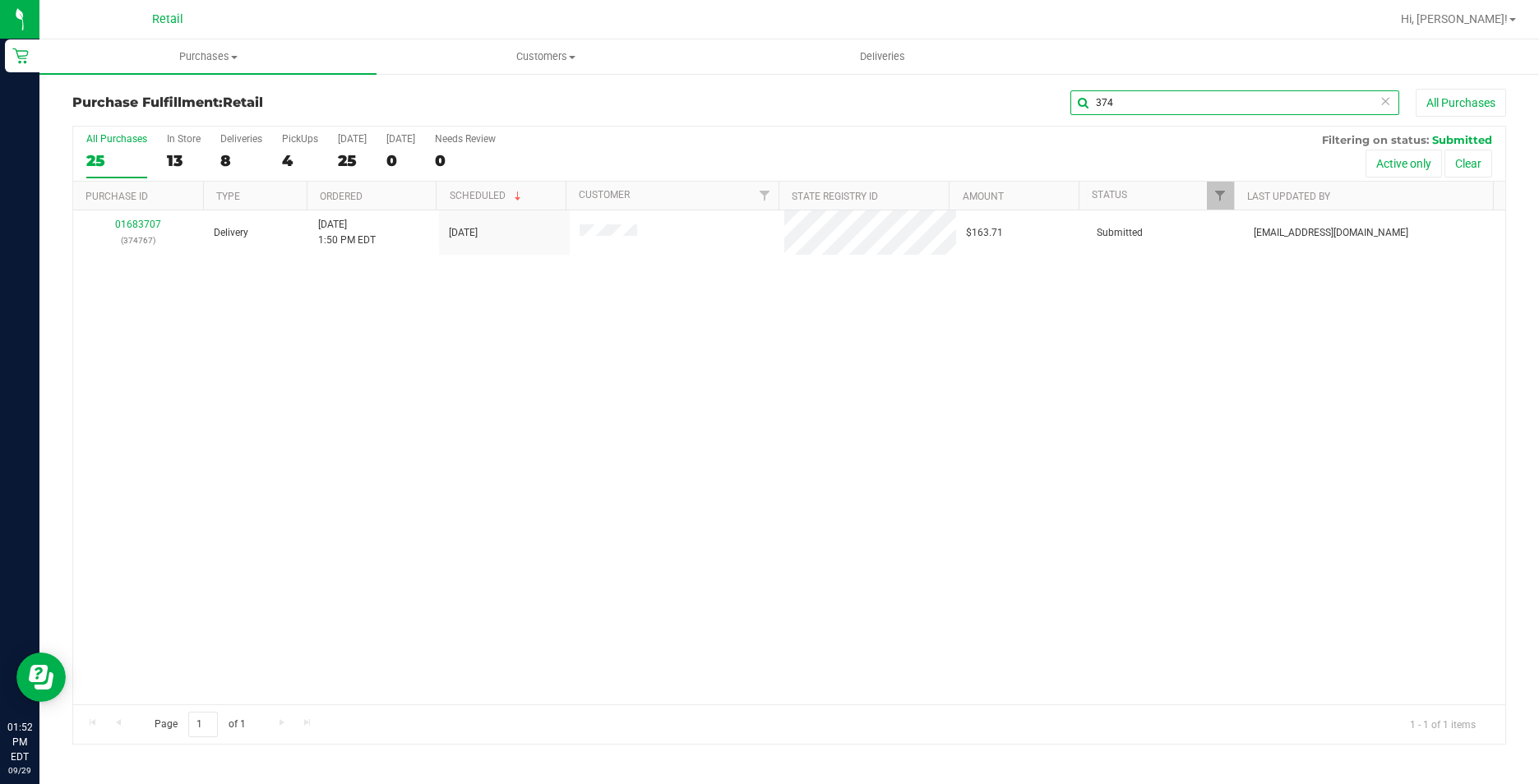
drag, startPoint x: 1134, startPoint y: 104, endPoint x: 1031, endPoint y: 104, distance: 103.0
click at [1031, 104] on div "374 All Purchases" at bounding box center [1027, 102] width 956 height 28
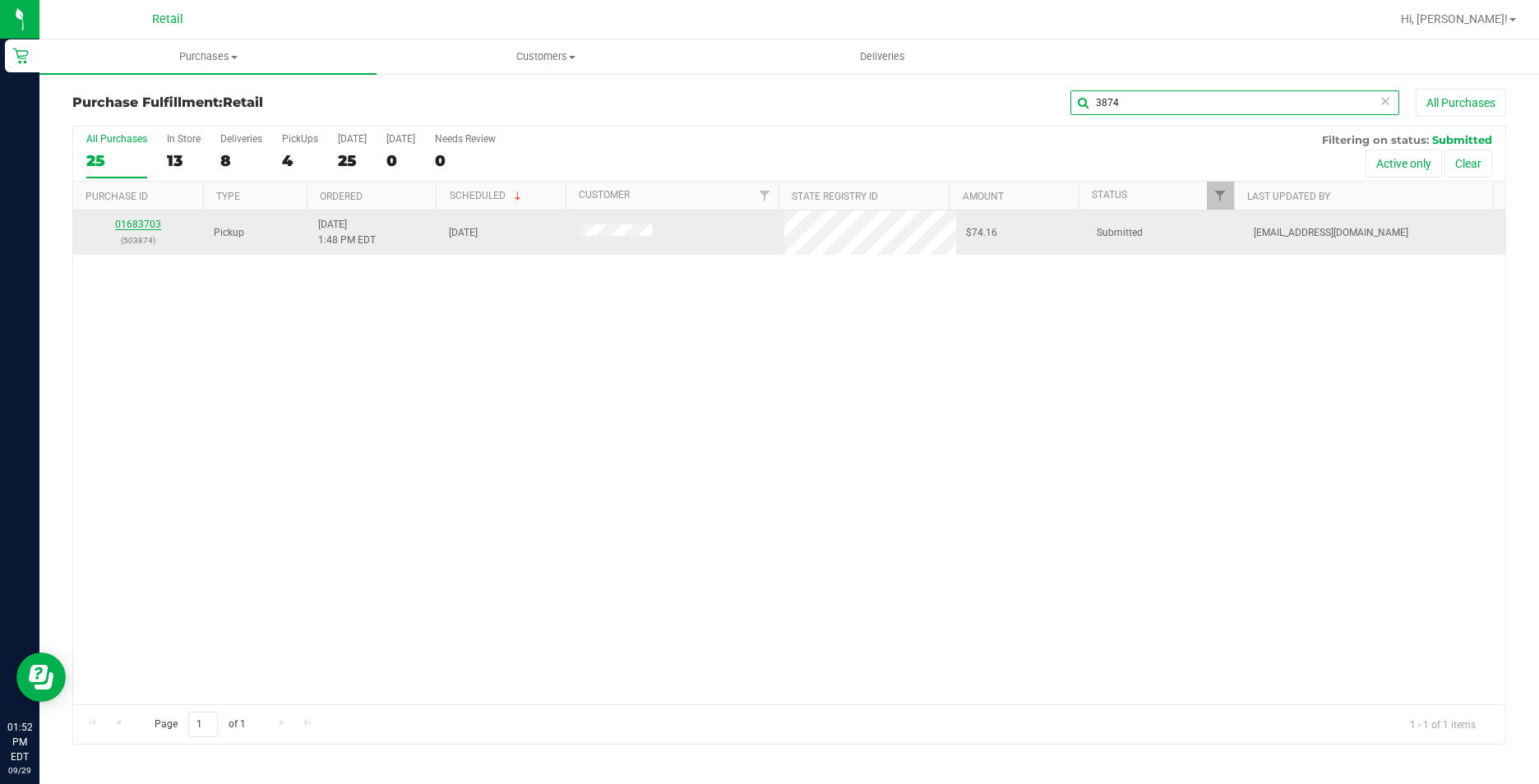
type input "3874"
click at [120, 226] on link "01683703" at bounding box center [138, 224] width 46 height 12
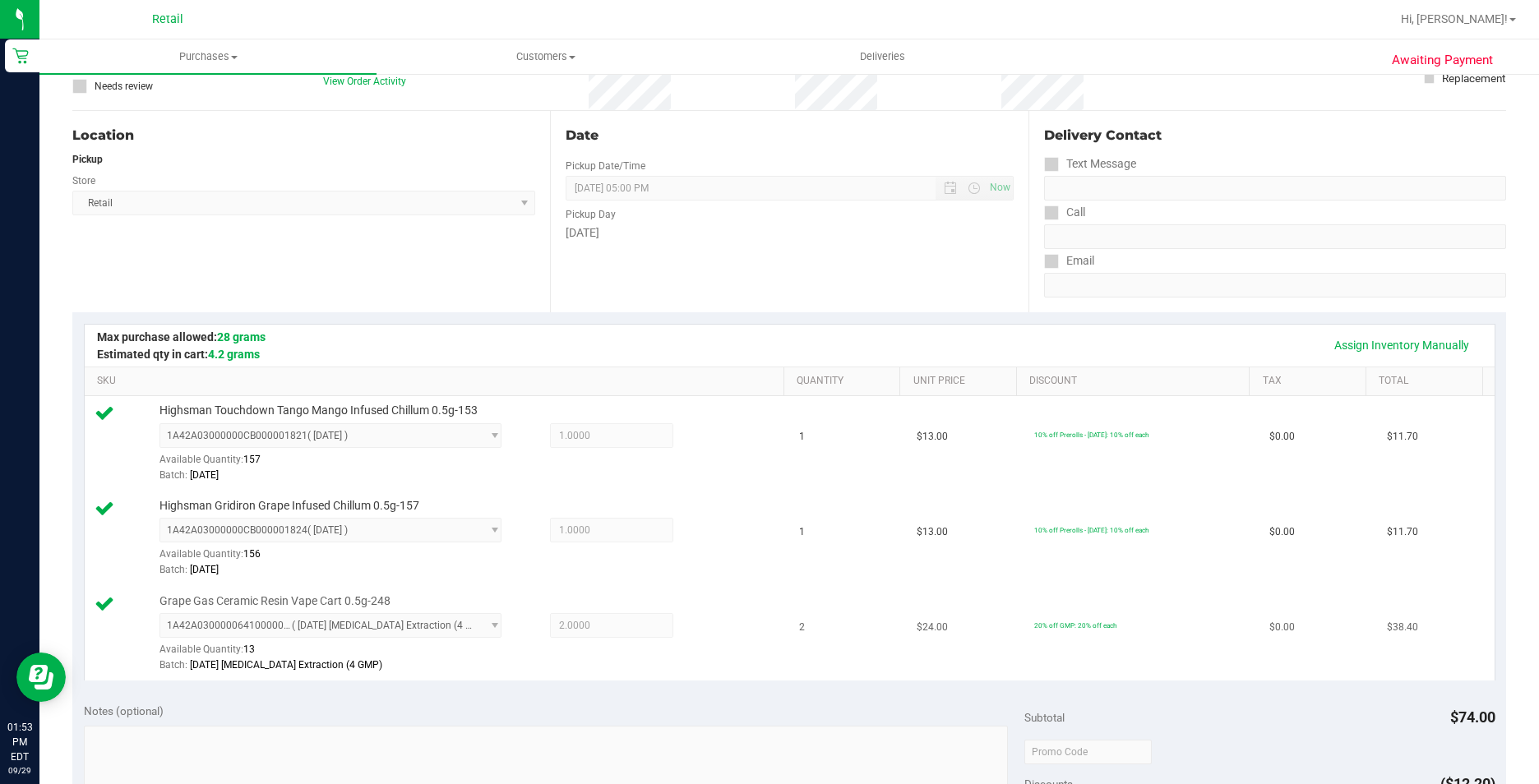
scroll to position [494, 0]
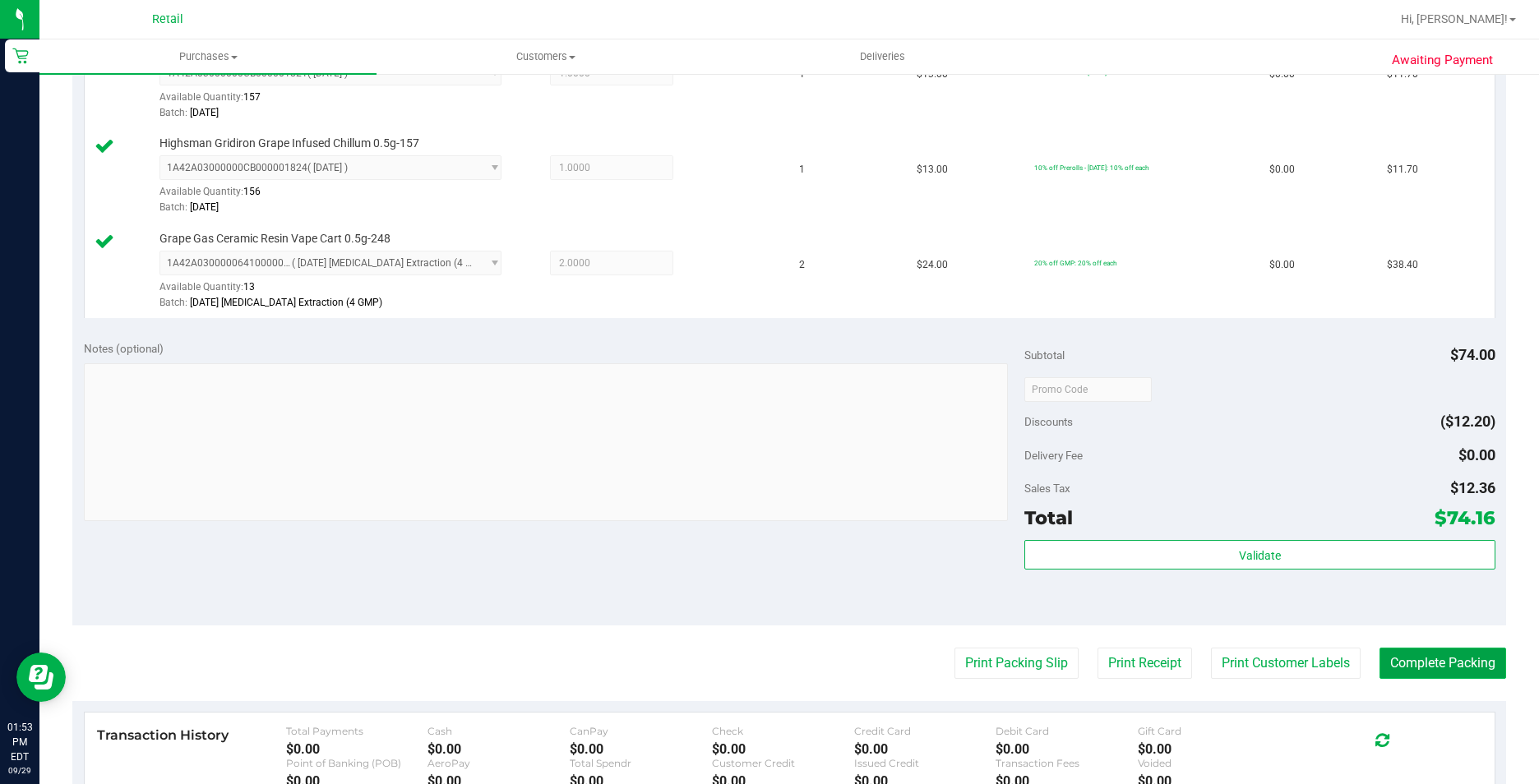
click at [1442, 670] on button "Complete Packing" at bounding box center [1443, 663] width 127 height 31
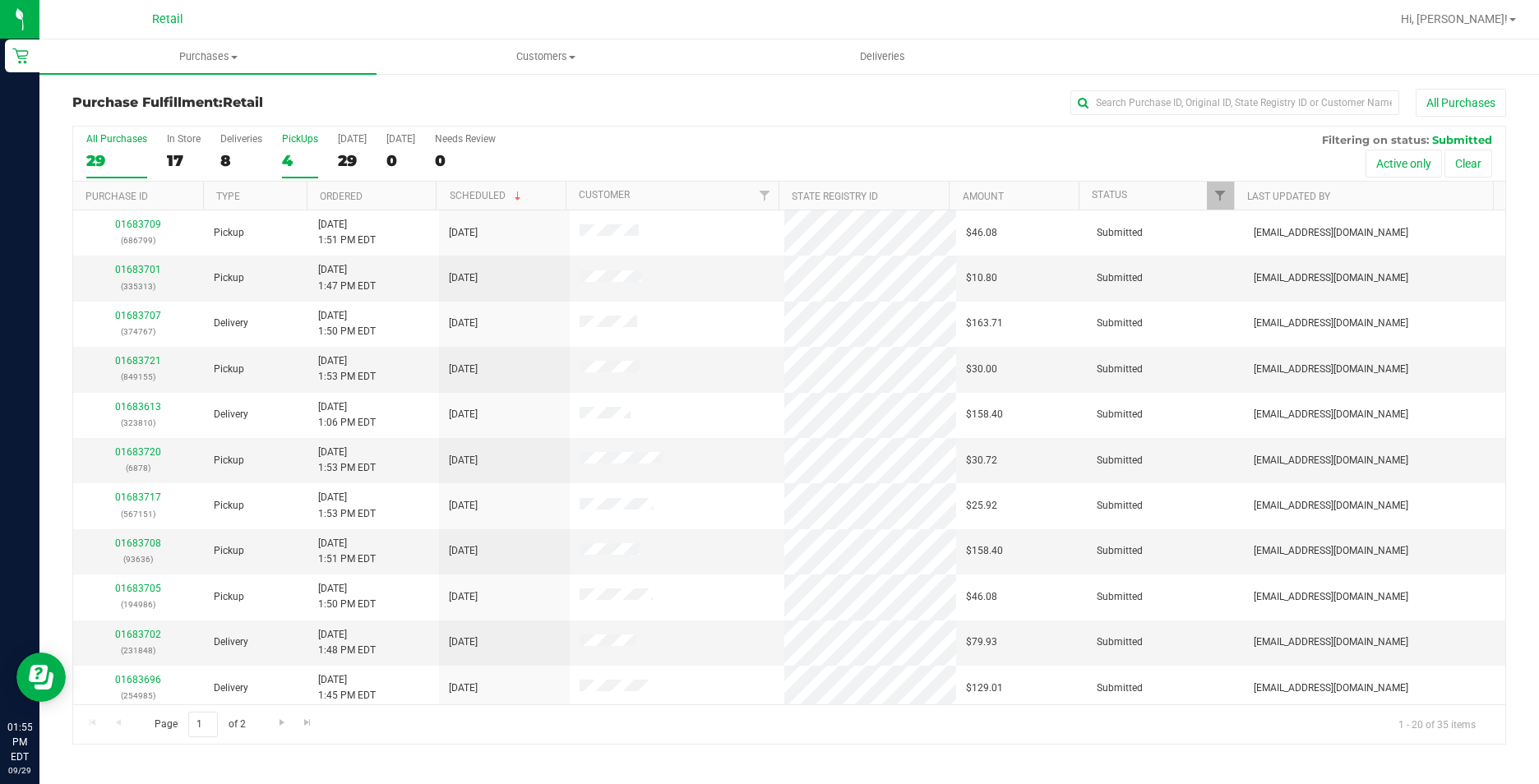
click at [288, 147] on label "PickUps 4" at bounding box center [299, 155] width 37 height 45
click at [0, 0] on input "PickUps 4" at bounding box center [0, 0] width 0 height 0
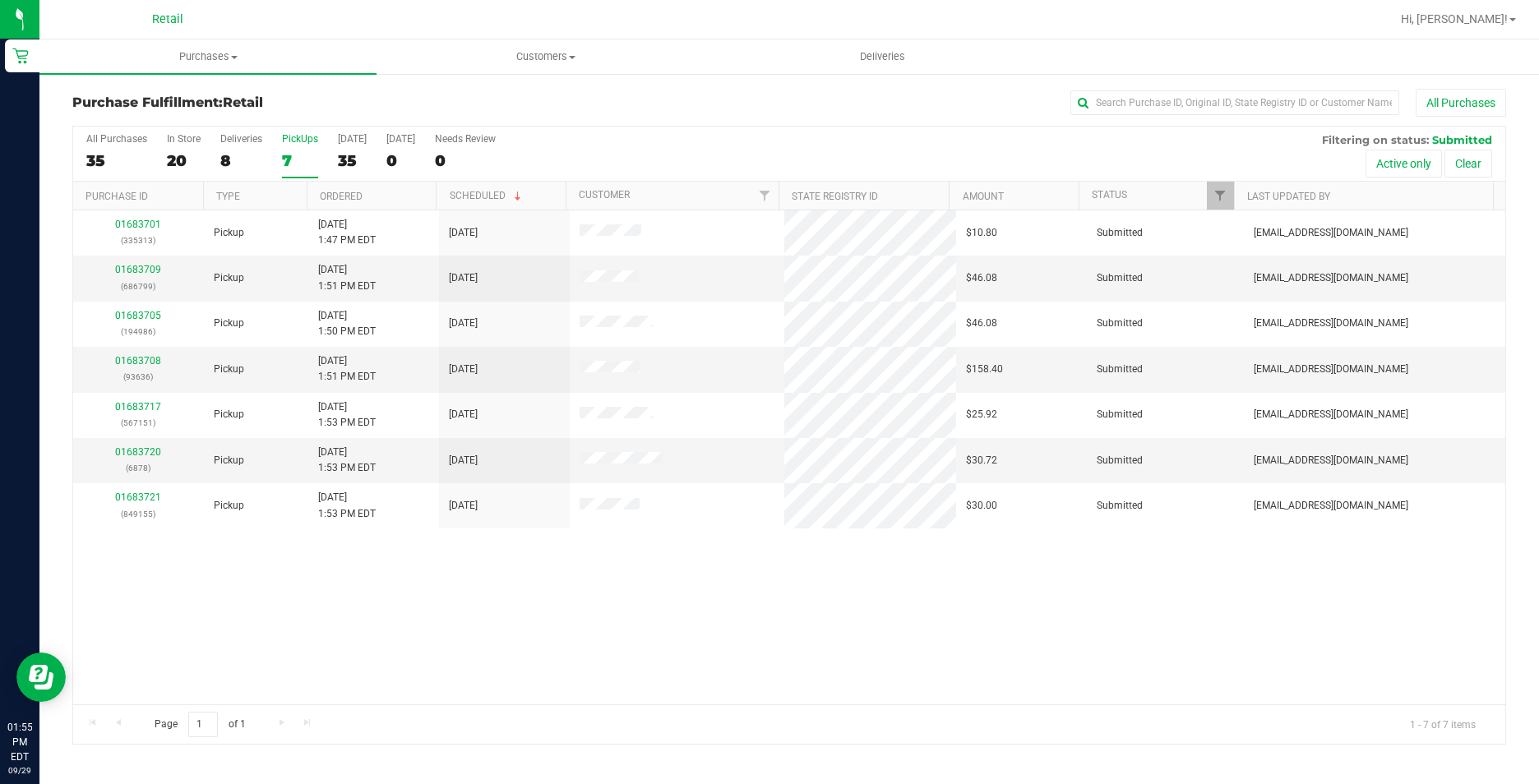
click at [288, 147] on label "PickUps 7" at bounding box center [299, 155] width 37 height 45
click at [0, 0] on input "PickUps 7" at bounding box center [0, 0] width 0 height 0
click at [288, 147] on label "PickUps 7" at bounding box center [299, 155] width 37 height 45
click at [0, 0] on input "PickUps 7" at bounding box center [0, 0] width 0 height 0
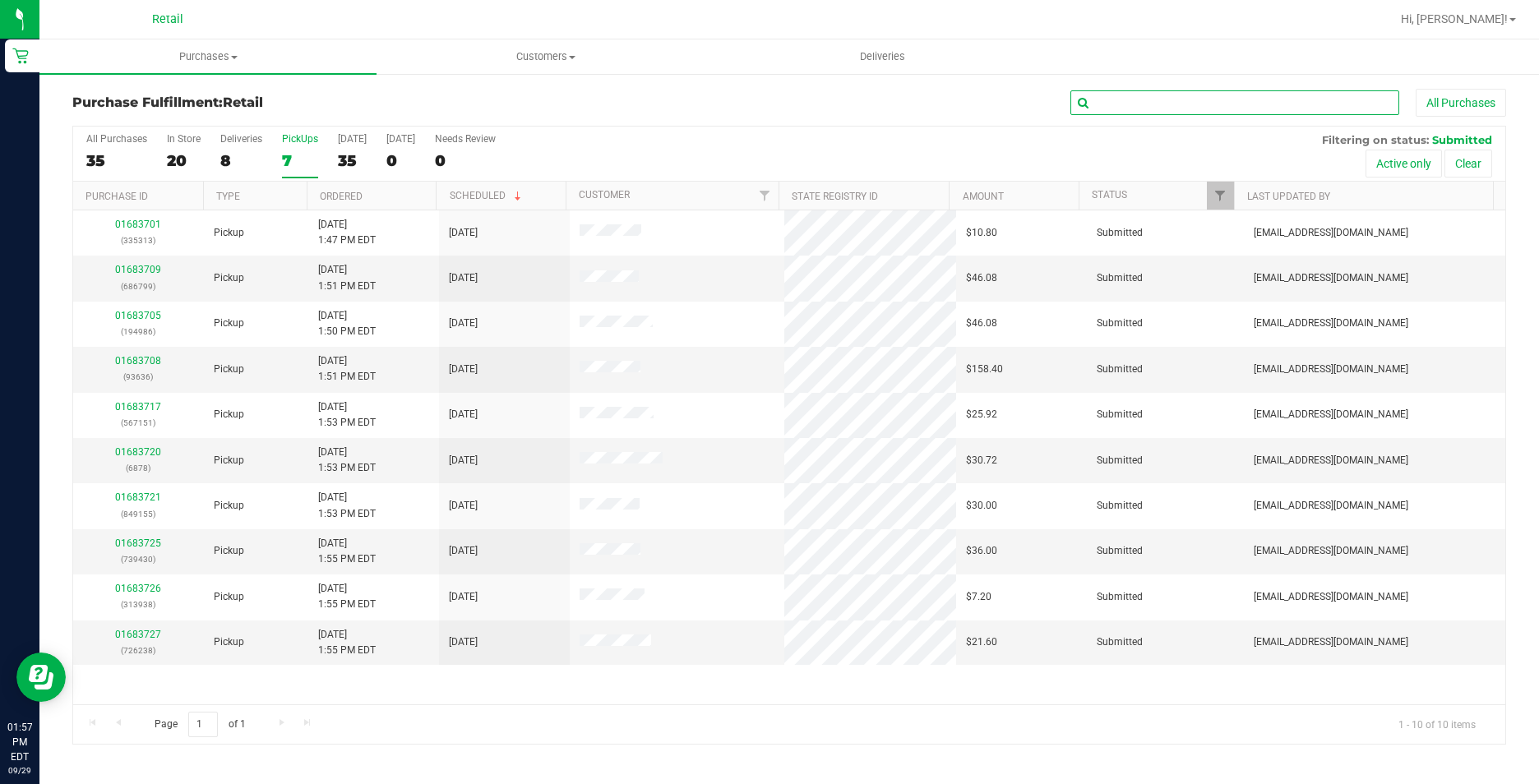
click at [1180, 109] on input "text" at bounding box center [1234, 103] width 329 height 25
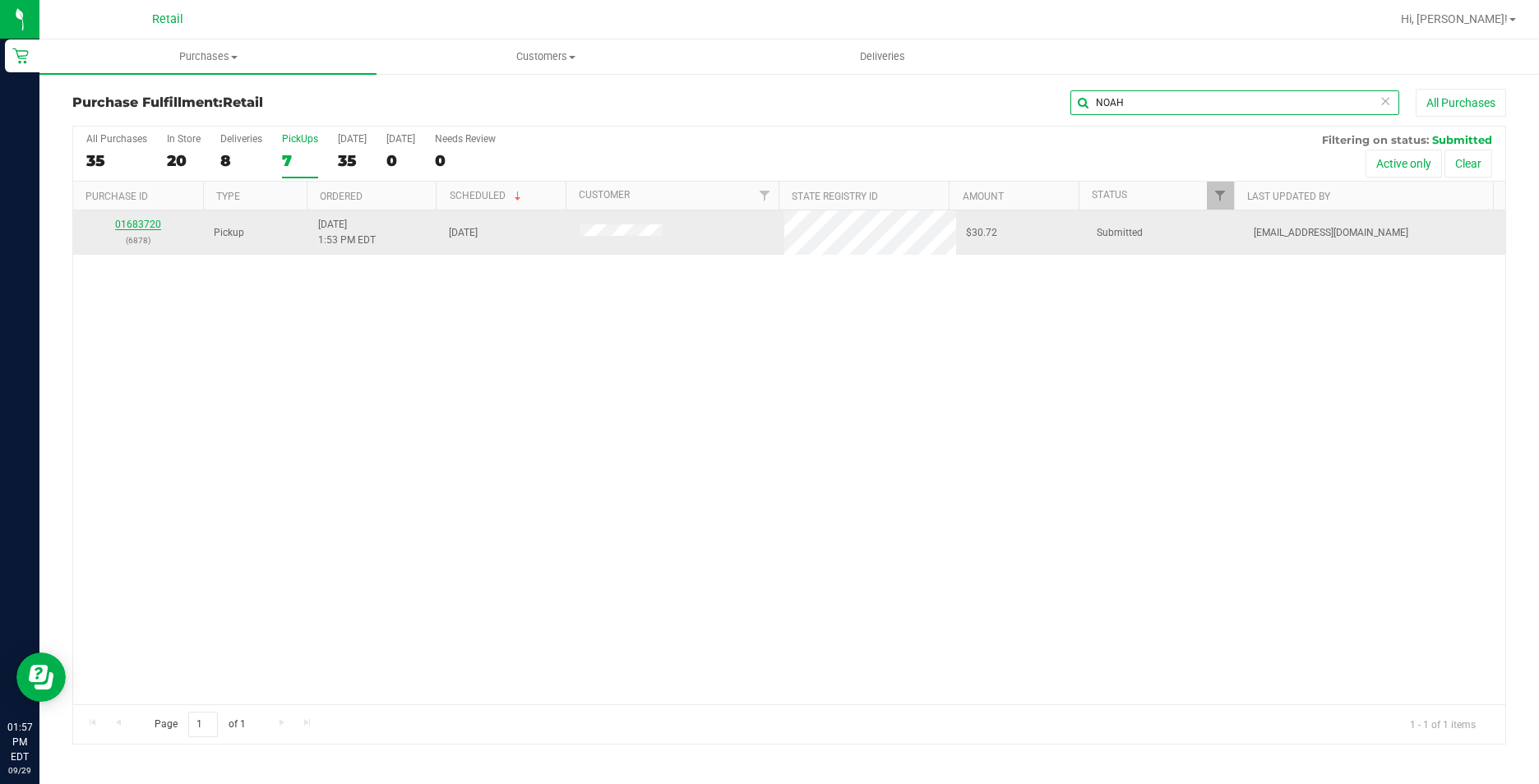
type input "NOAH"
click at [143, 223] on link "01683720" at bounding box center [138, 224] width 46 height 12
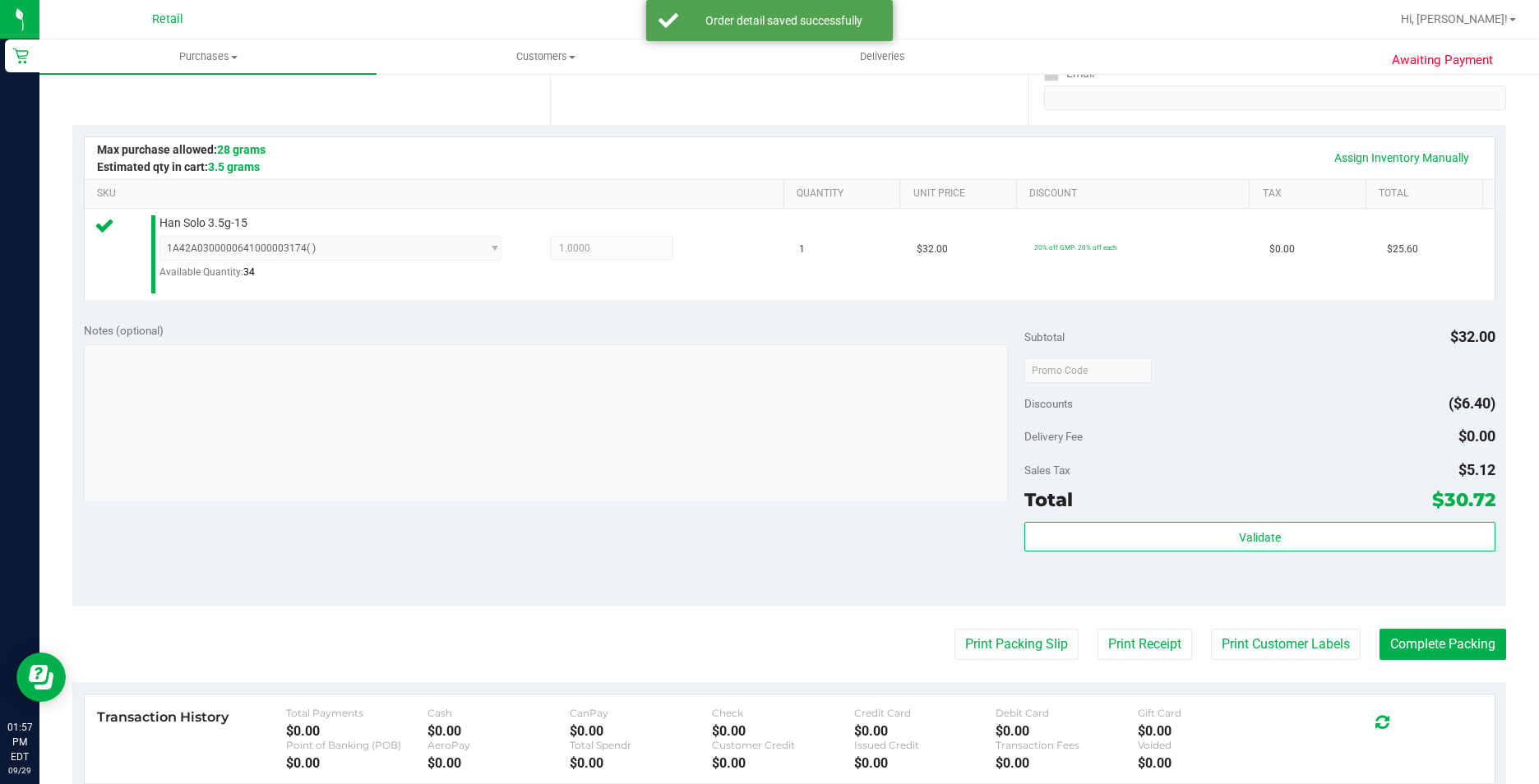
scroll to position [411, 0]
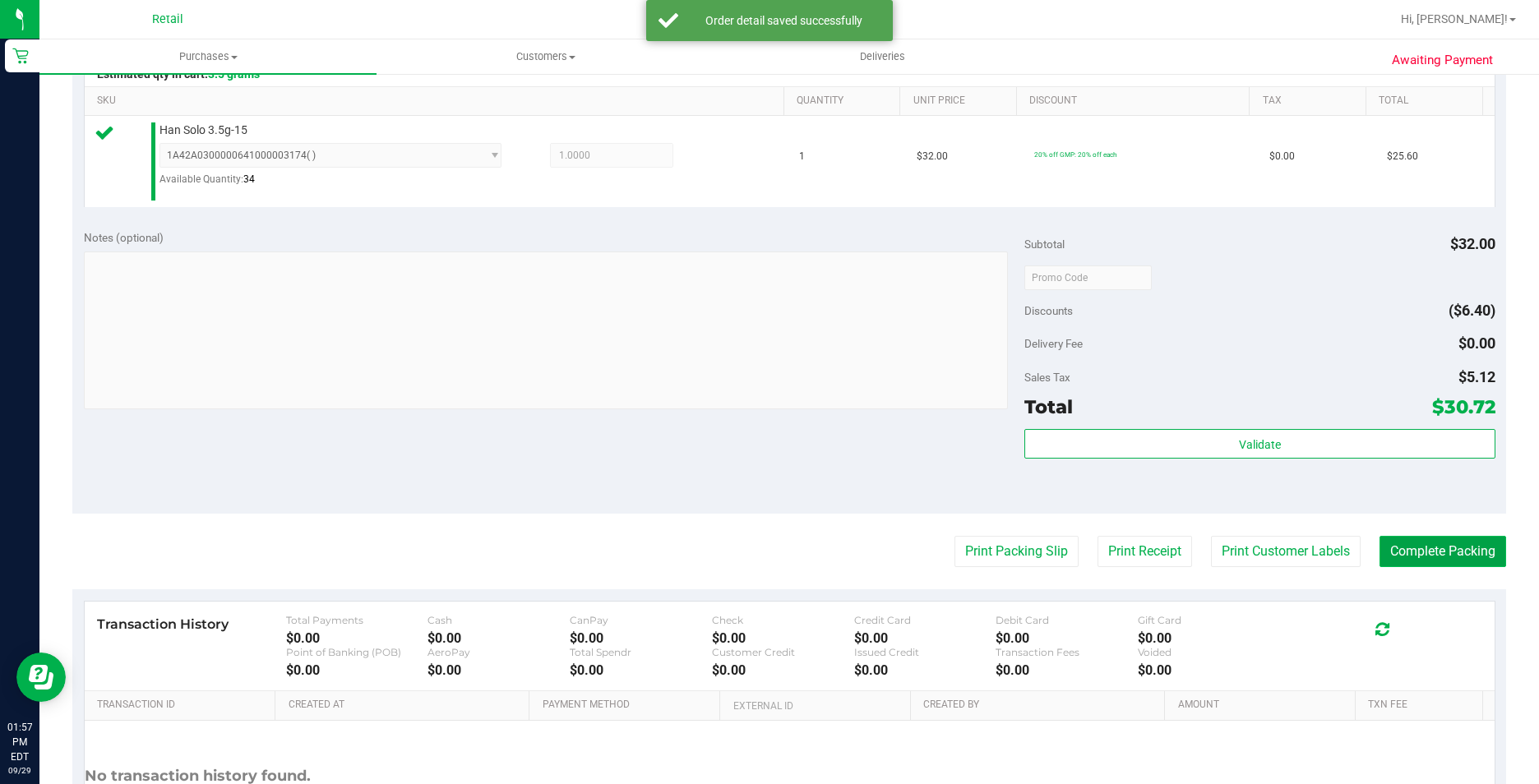
click at [1420, 553] on button "Complete Packing" at bounding box center [1443, 551] width 127 height 31
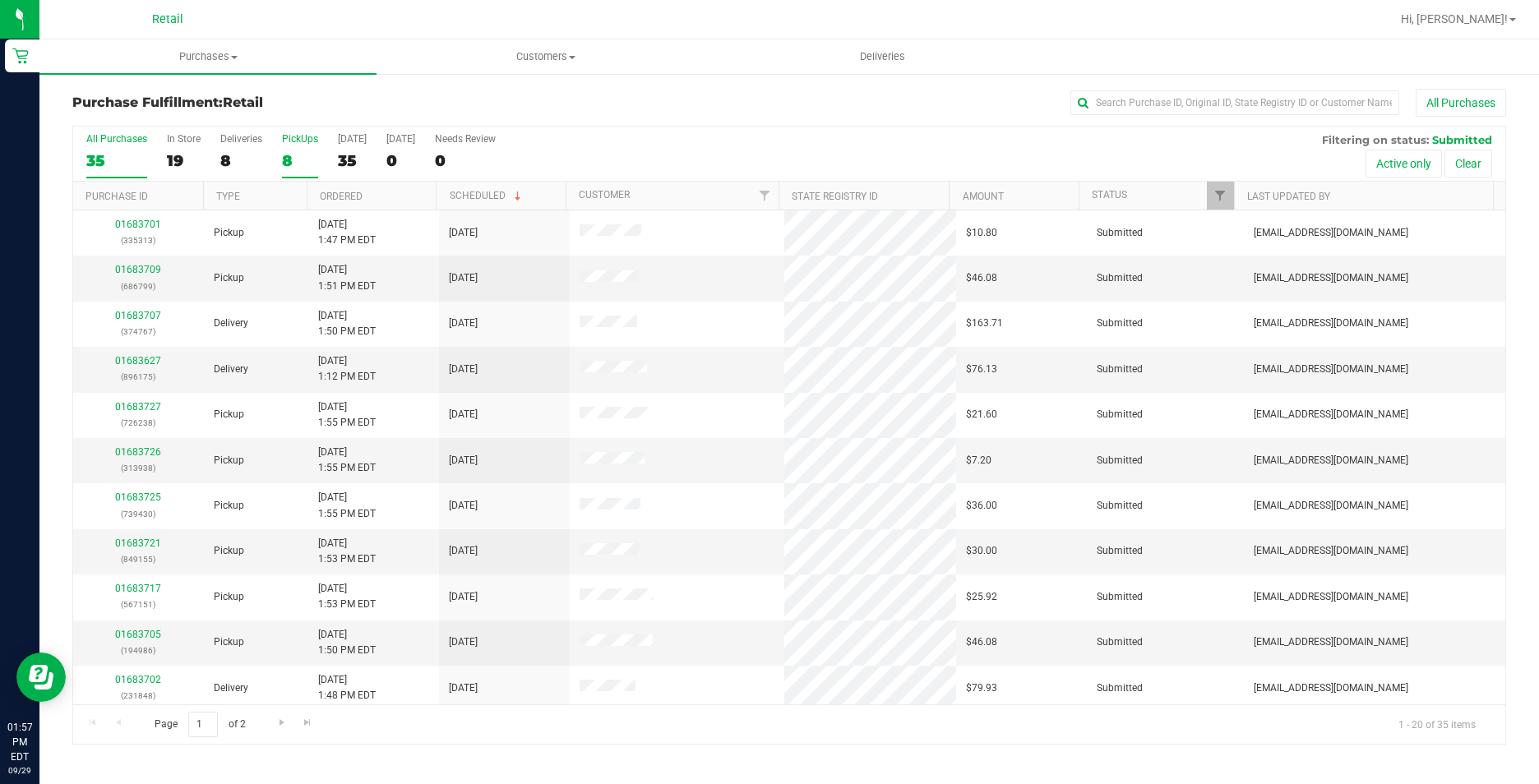
click at [292, 143] on div "PickUps" at bounding box center [299, 138] width 37 height 12
click at [0, 0] on input "PickUps 8" at bounding box center [0, 0] width 0 height 0
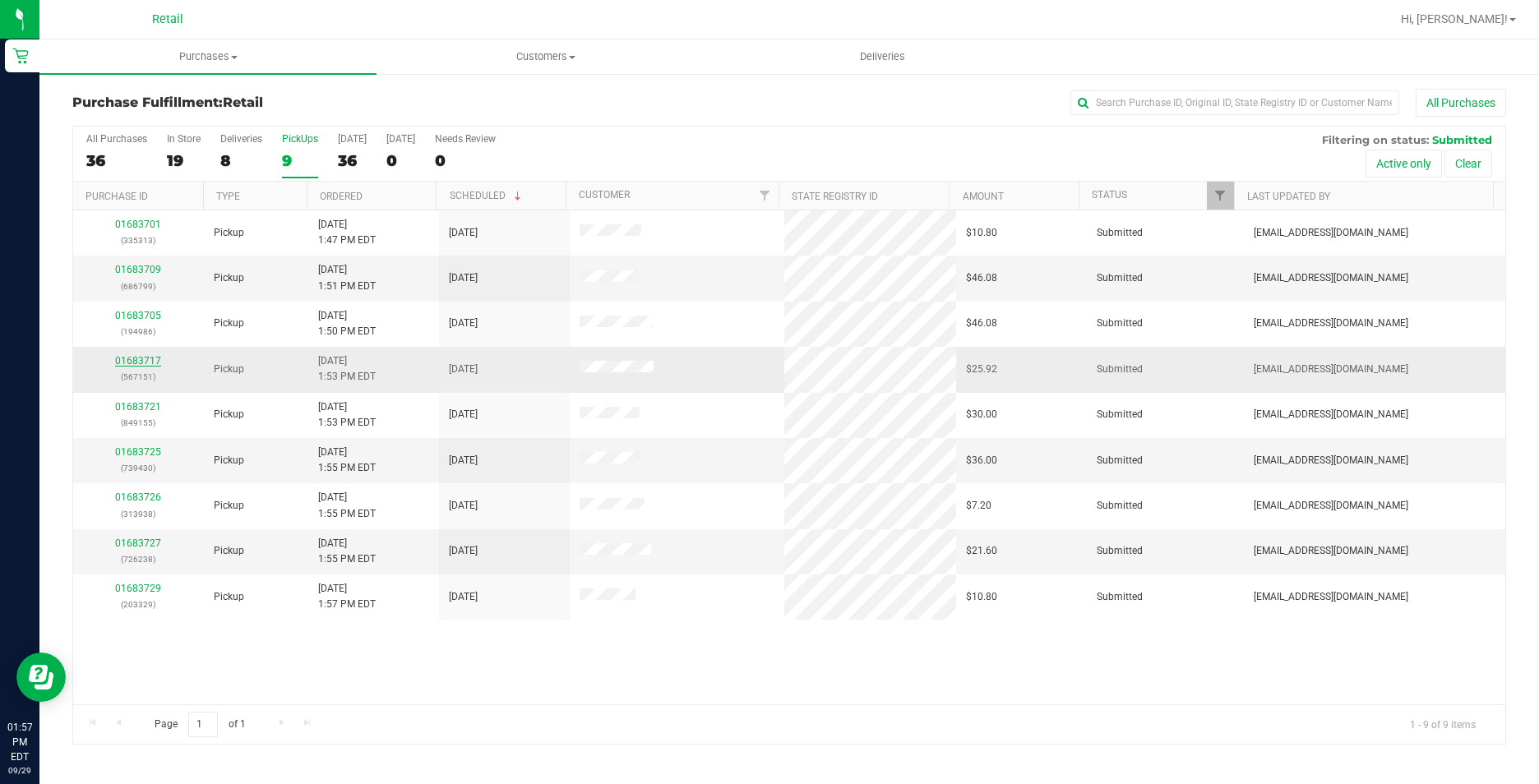
click at [143, 356] on link "01683717" at bounding box center [138, 361] width 46 height 12
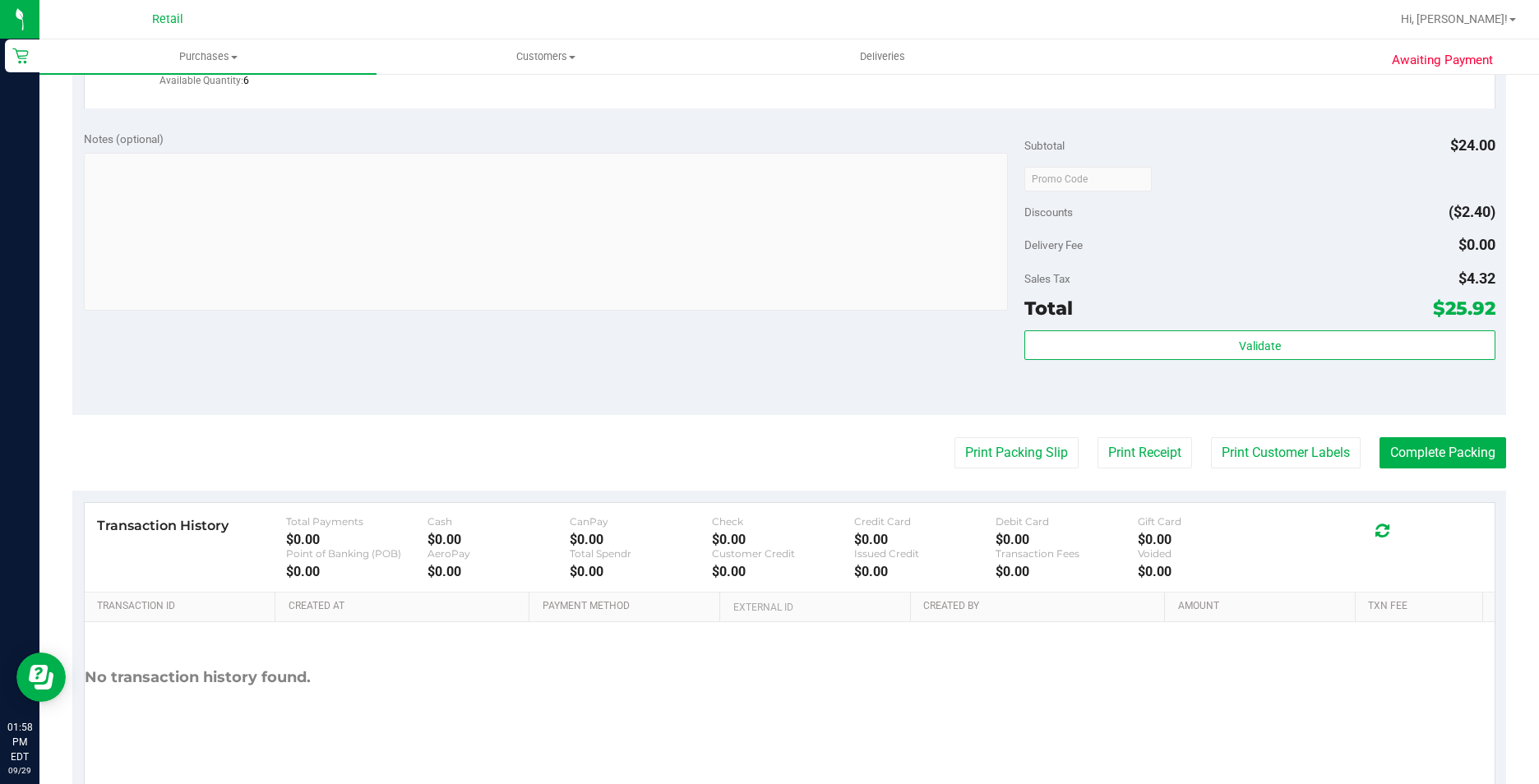
scroll to position [557, 0]
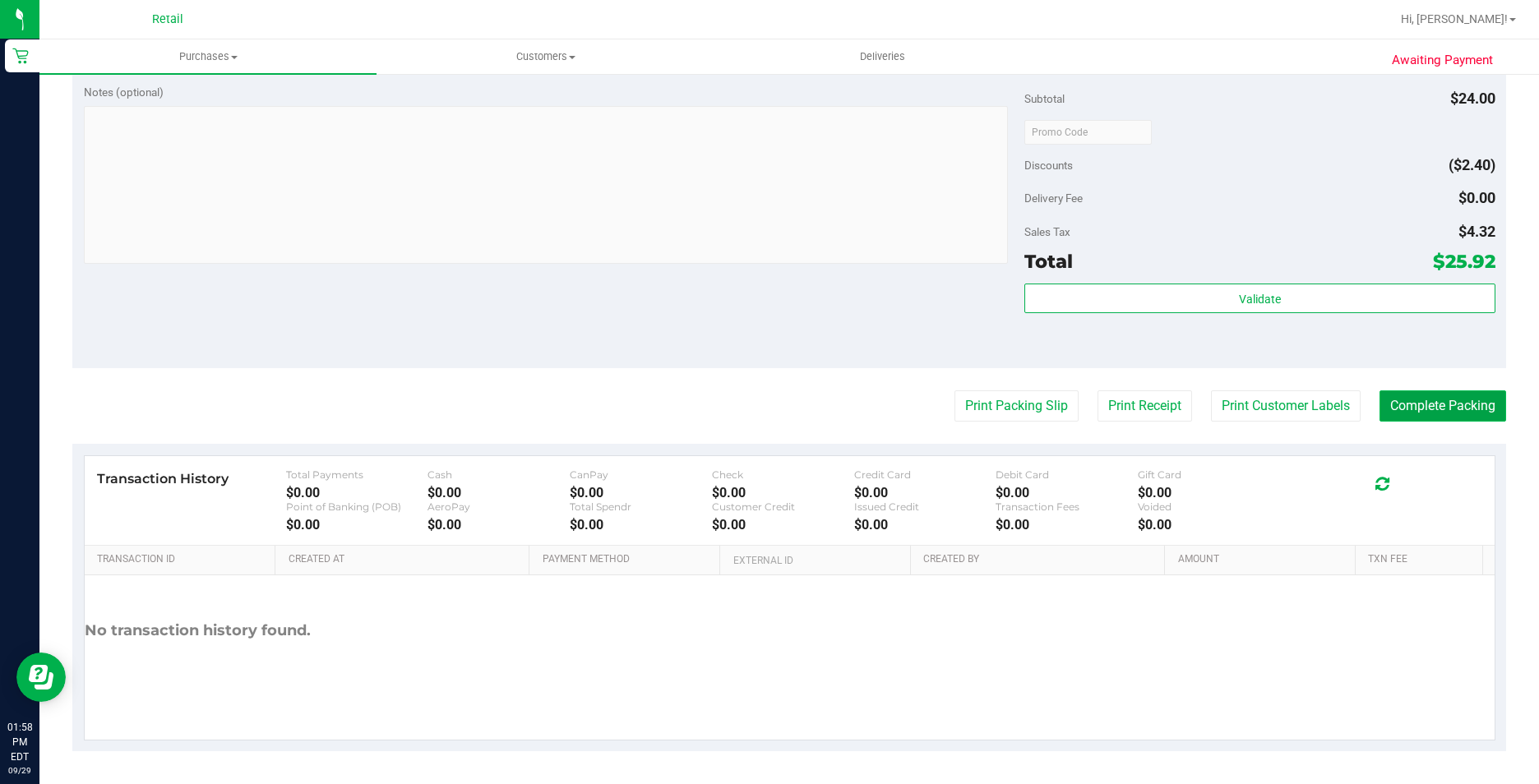
click at [1388, 410] on button "Complete Packing" at bounding box center [1443, 405] width 127 height 31
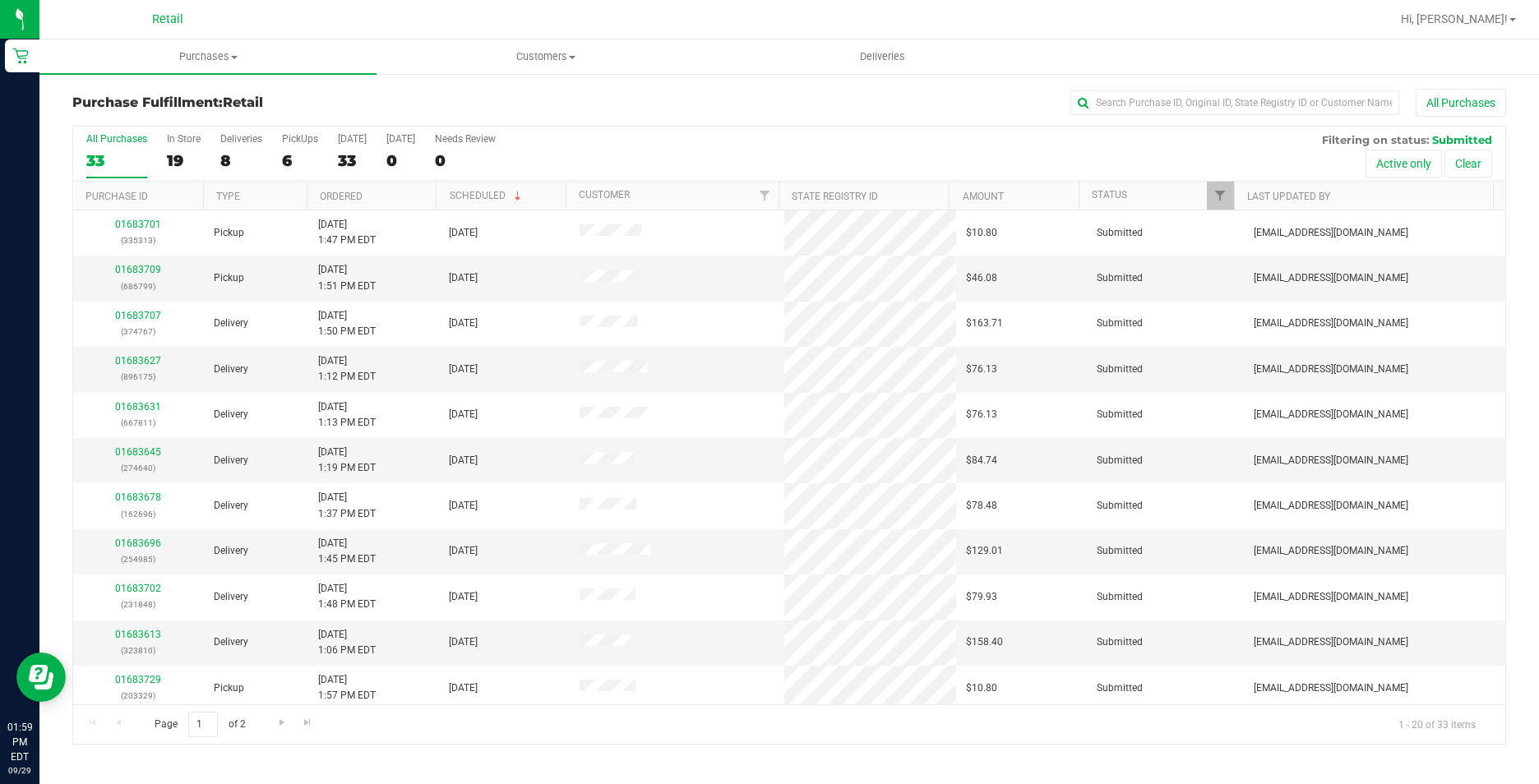
click at [293, 127] on div "All Purchases 33 In Store 19 Deliveries 8 PickUps 6 Today 33 Tomorrow 0 Needs R…" at bounding box center [789, 133] width 1432 height 13
click at [284, 161] on div "6" at bounding box center [299, 160] width 37 height 19
click at [0, 0] on input "PickUps 6" at bounding box center [0, 0] width 0 height 0
